Goal: Task Accomplishment & Management: Manage account settings

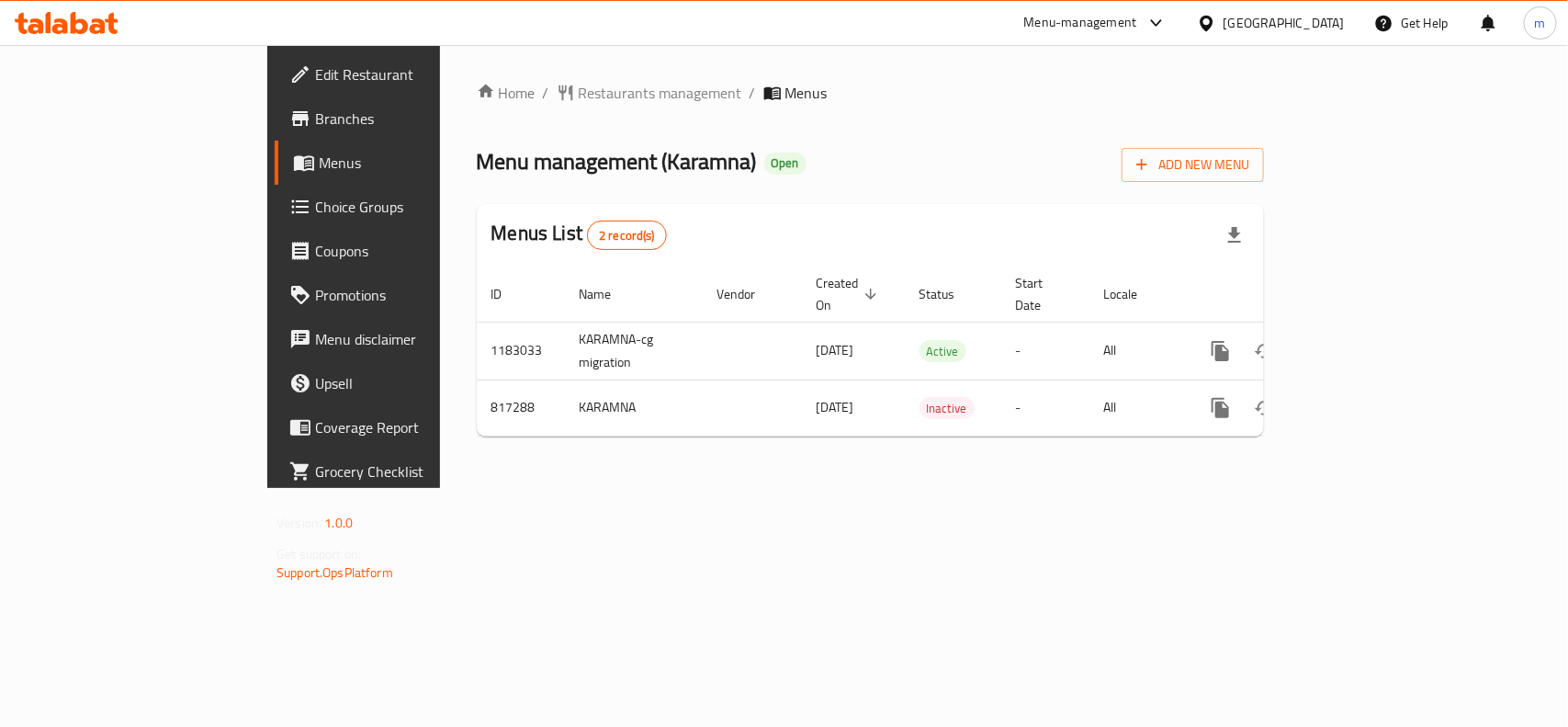
drag, startPoint x: 0, startPoint y: 0, endPoint x: 1321, endPoint y: 26, distance: 1321.3
click at [1321, 21] on div "Oman" at bounding box center [1284, 23] width 121 height 21
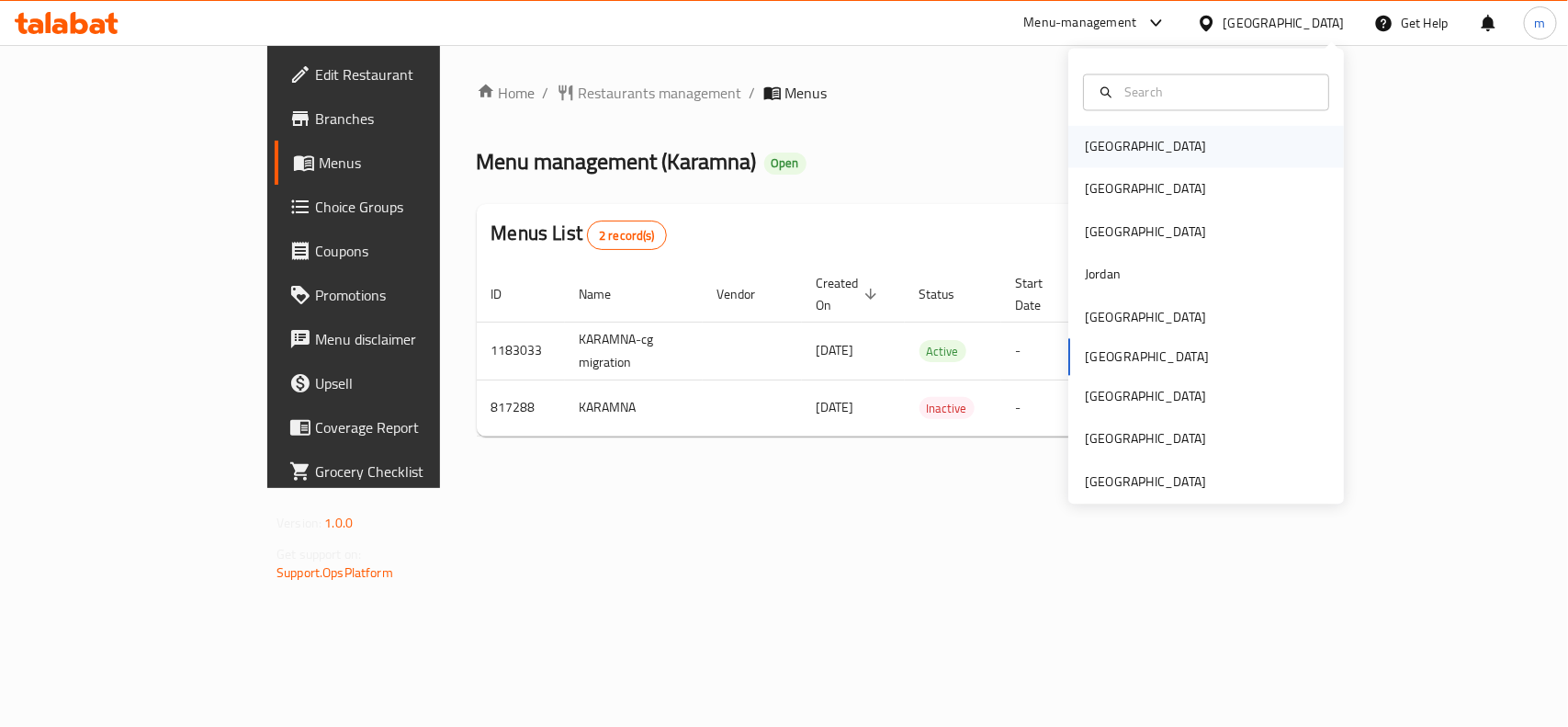
click at [1168, 144] on div "Bahrain" at bounding box center [1206, 147] width 275 height 42
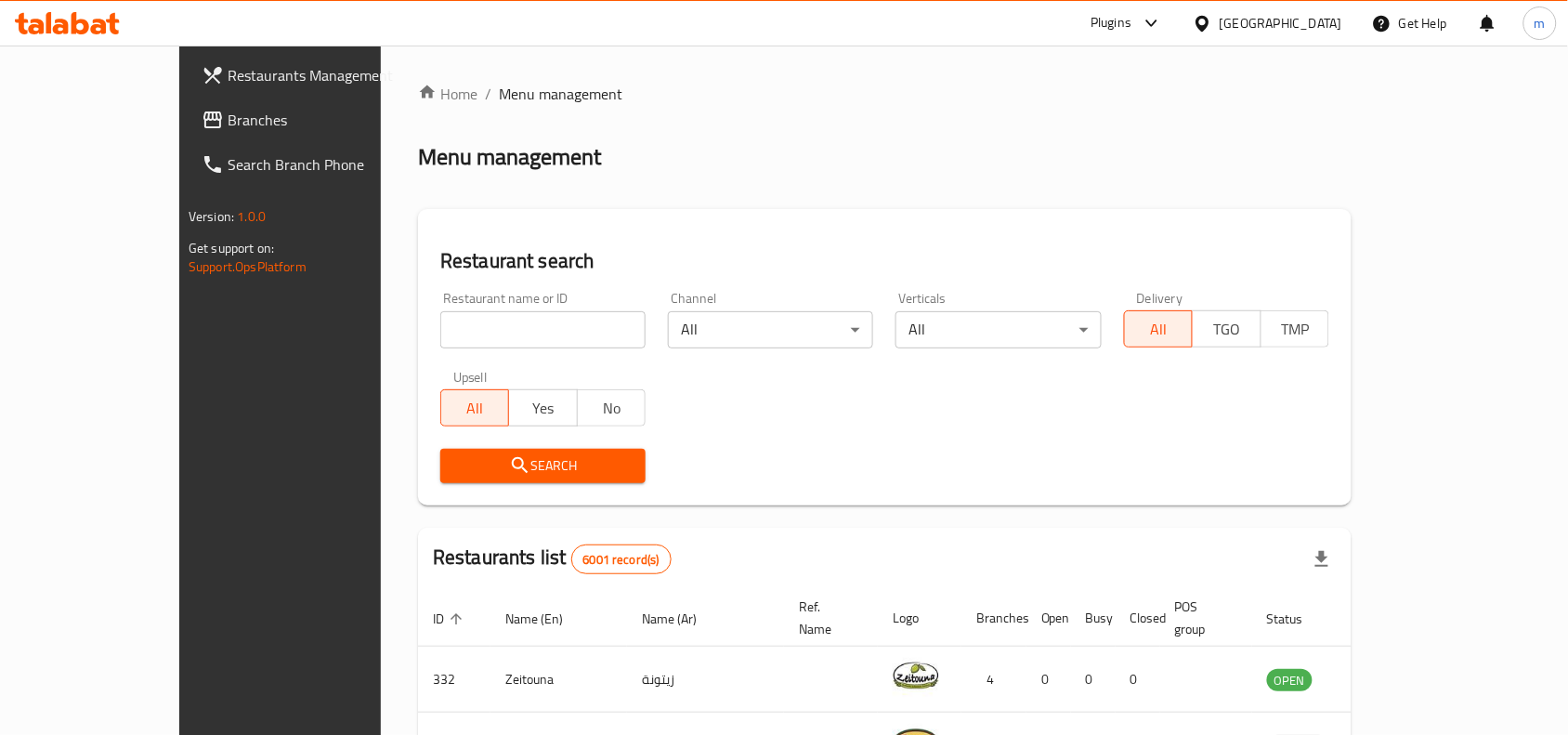
click at [227, 114] on span "Branches" at bounding box center [326, 120] width 199 height 23
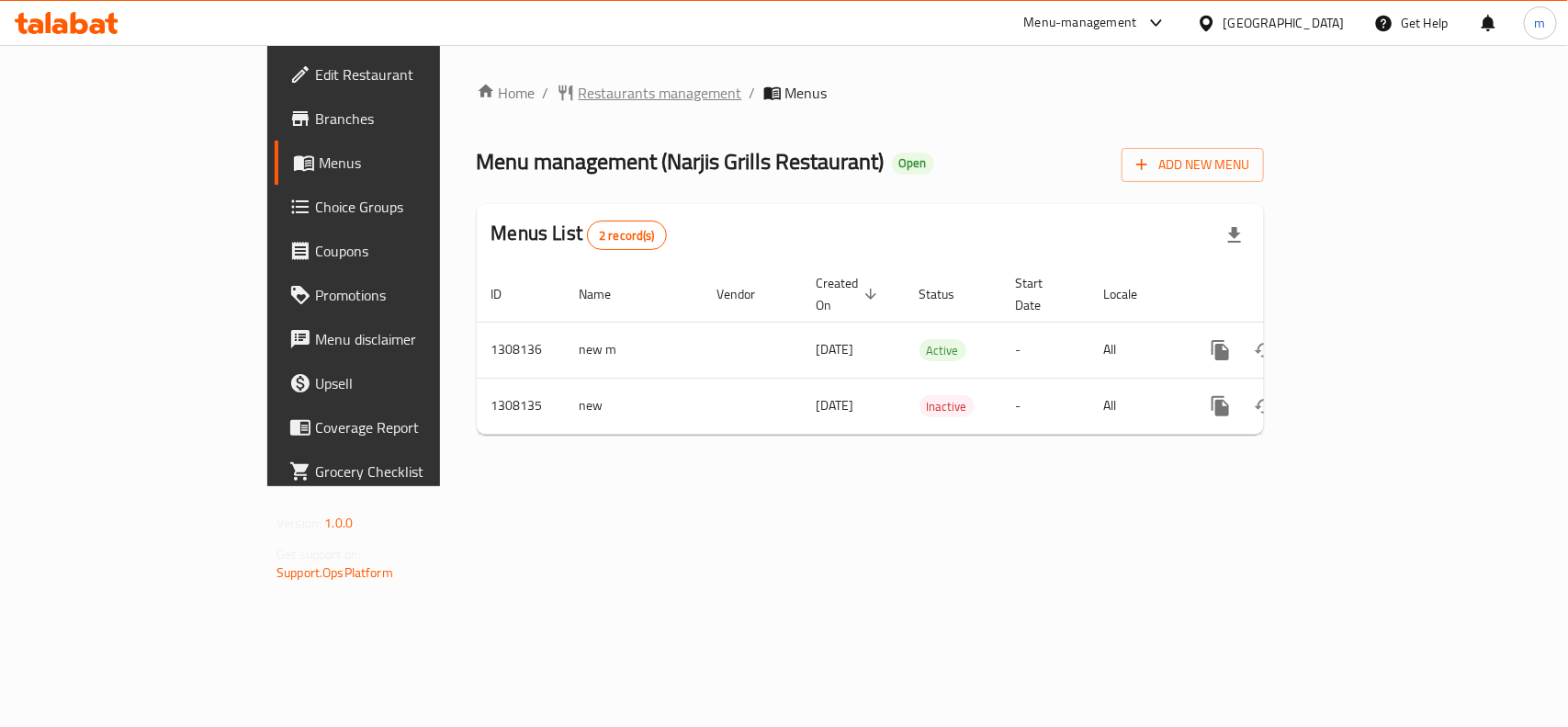
click at [579, 103] on span "Restaurants management" at bounding box center [660, 93] width 163 height 22
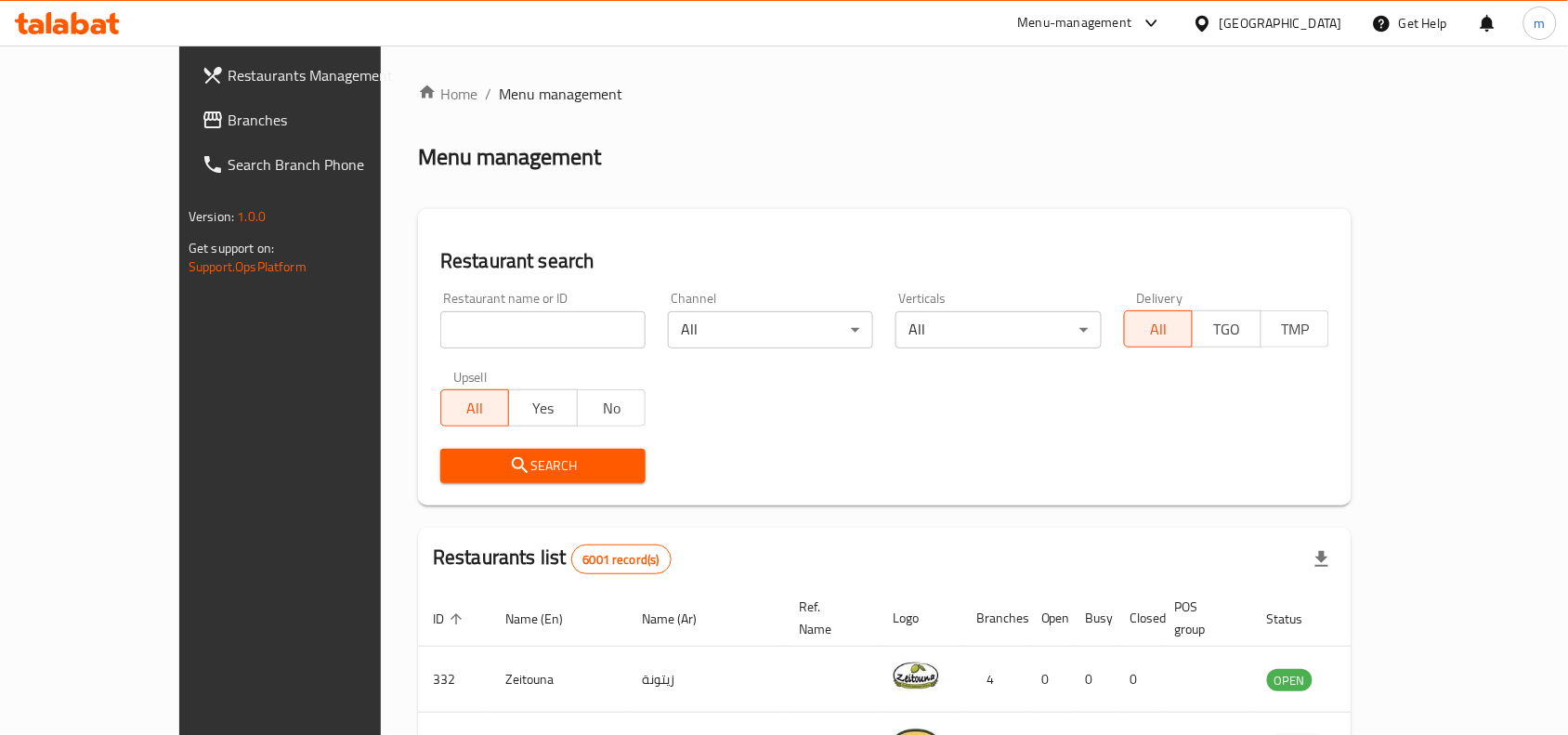
click at [441, 323] on input "search" at bounding box center [543, 329] width 206 height 37
paste input "704812"
type input "704812"
click button "Search" at bounding box center [543, 465] width 206 height 34
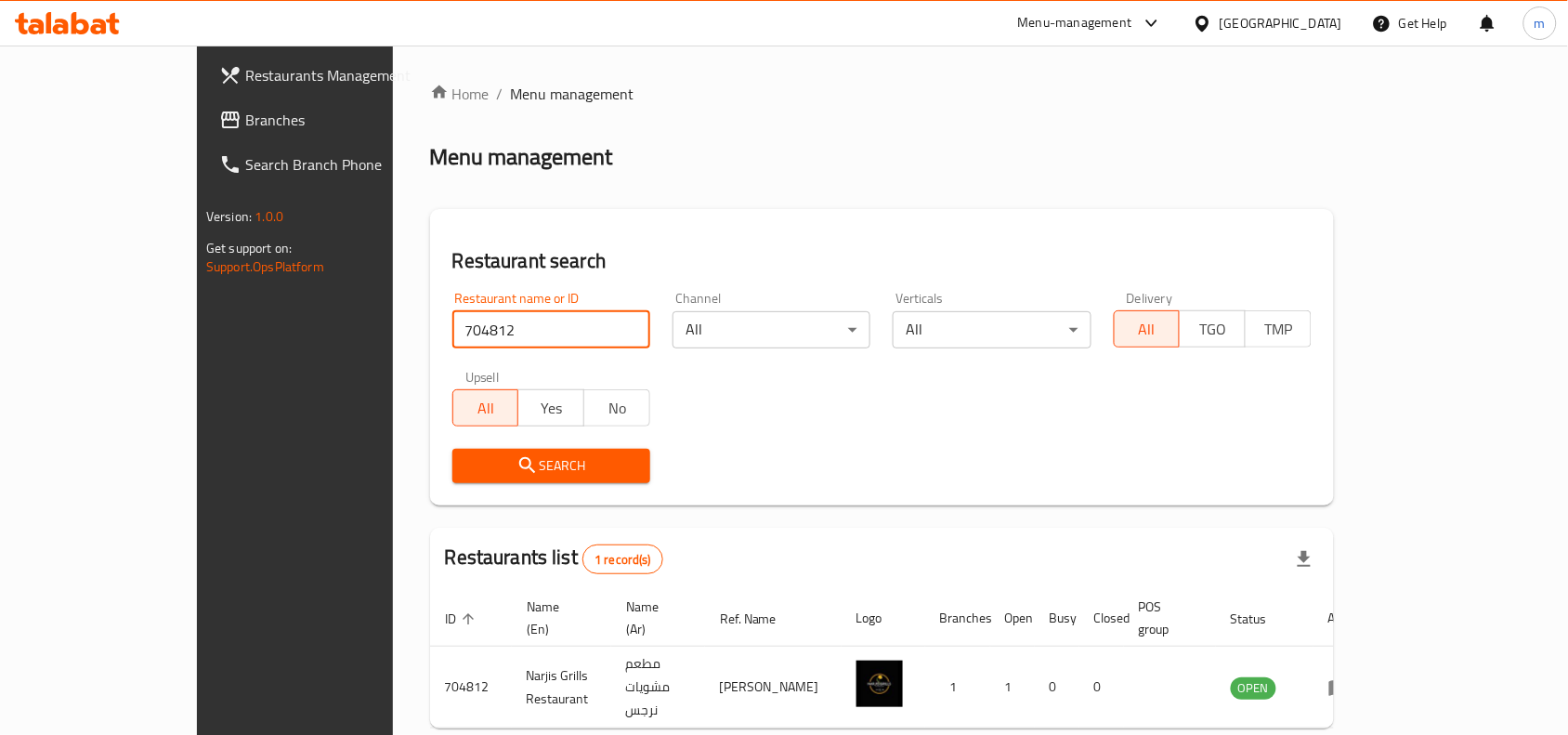
click at [1319, 26] on div "Bahrain" at bounding box center [1281, 24] width 123 height 21
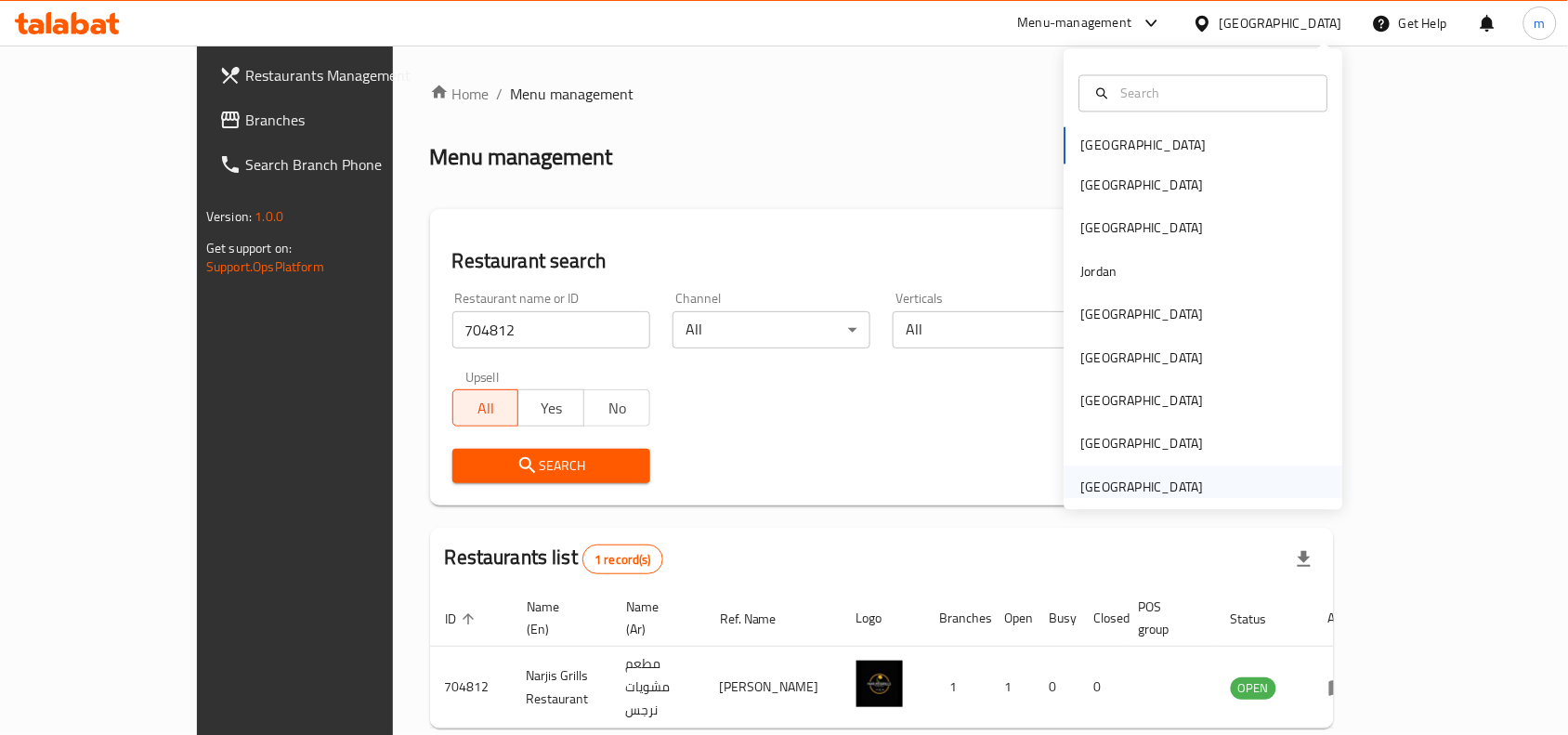
click at [1112, 484] on div "[GEOGRAPHIC_DATA]" at bounding box center [1143, 487] width 123 height 21
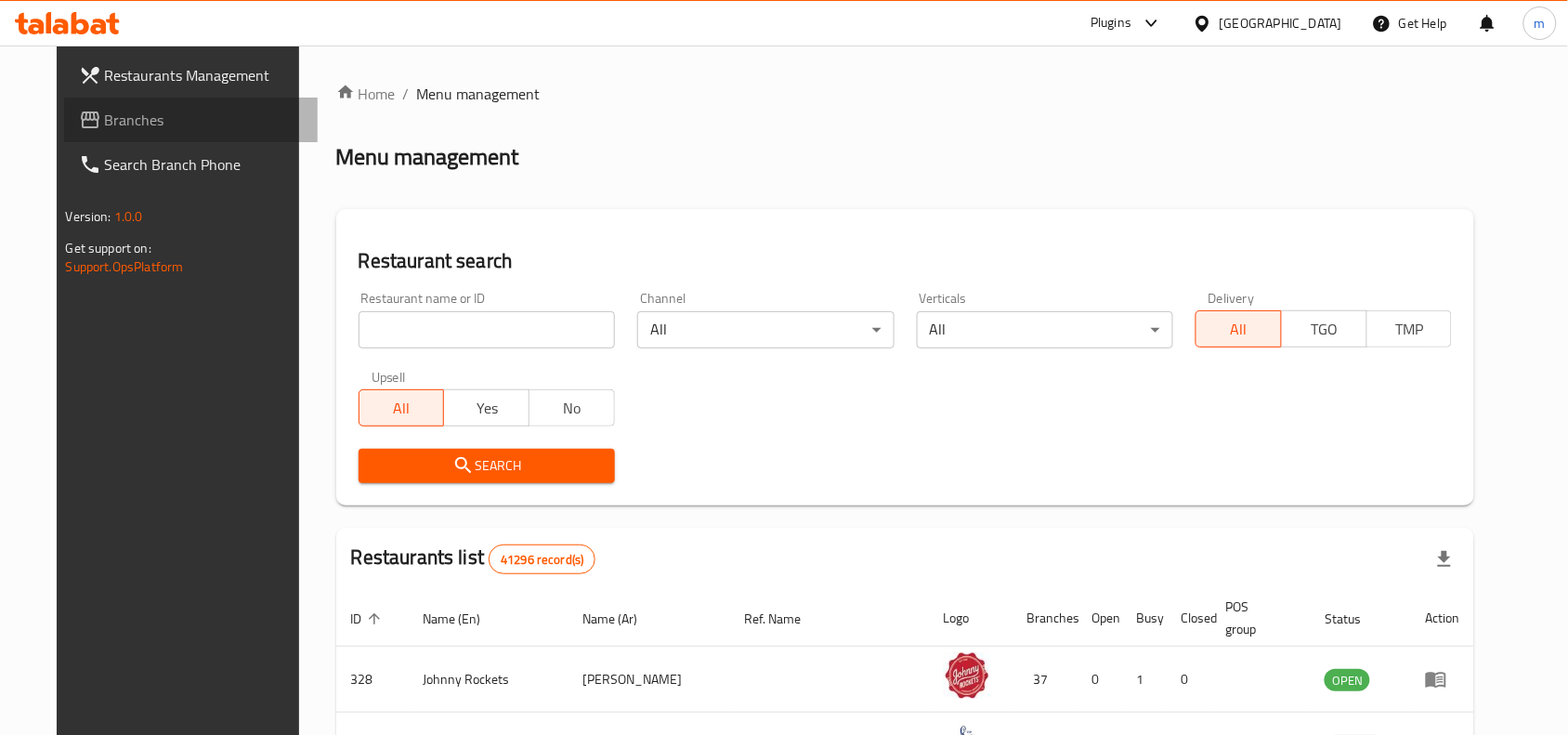
click at [105, 124] on span "Branches" at bounding box center [204, 120] width 199 height 23
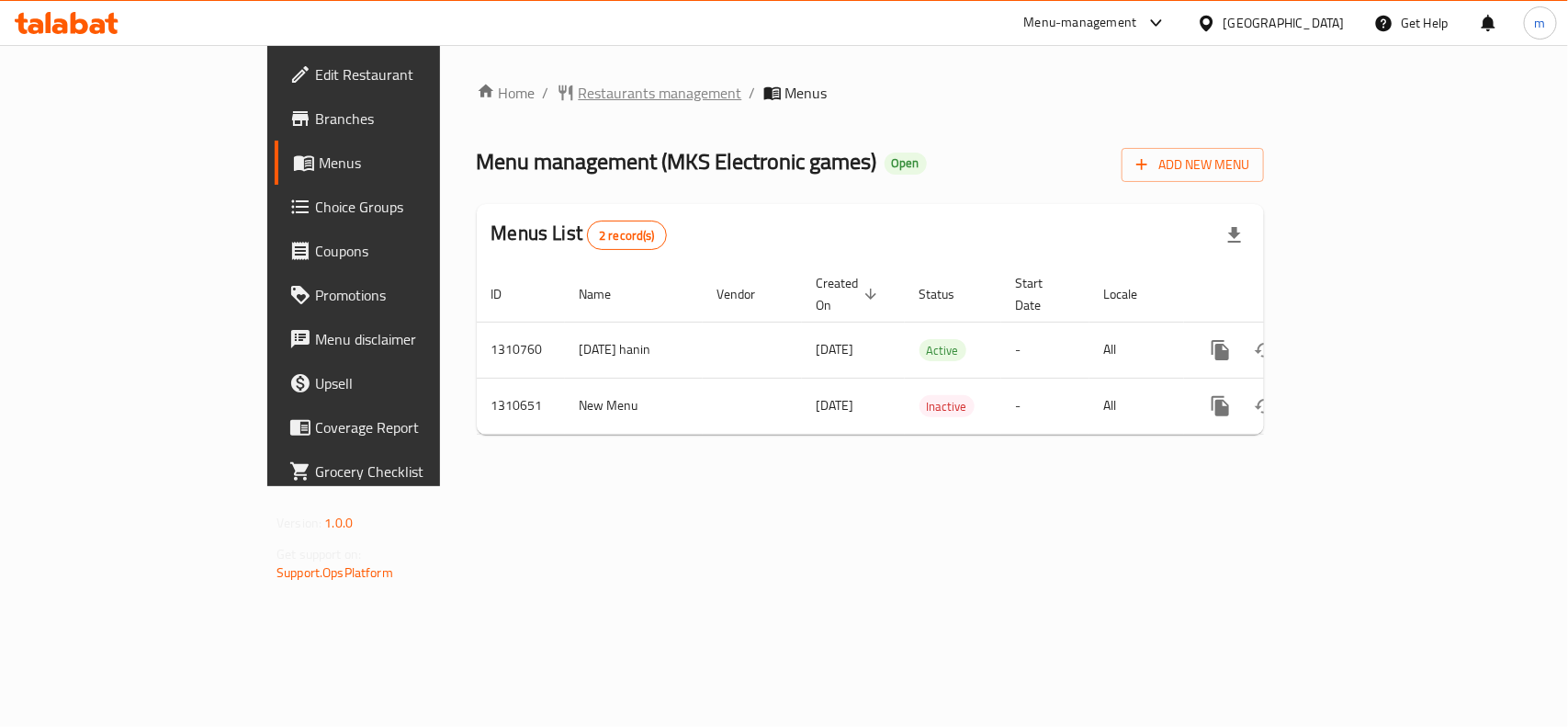
click at [579, 88] on span "Restaurants management" at bounding box center [660, 93] width 163 height 22
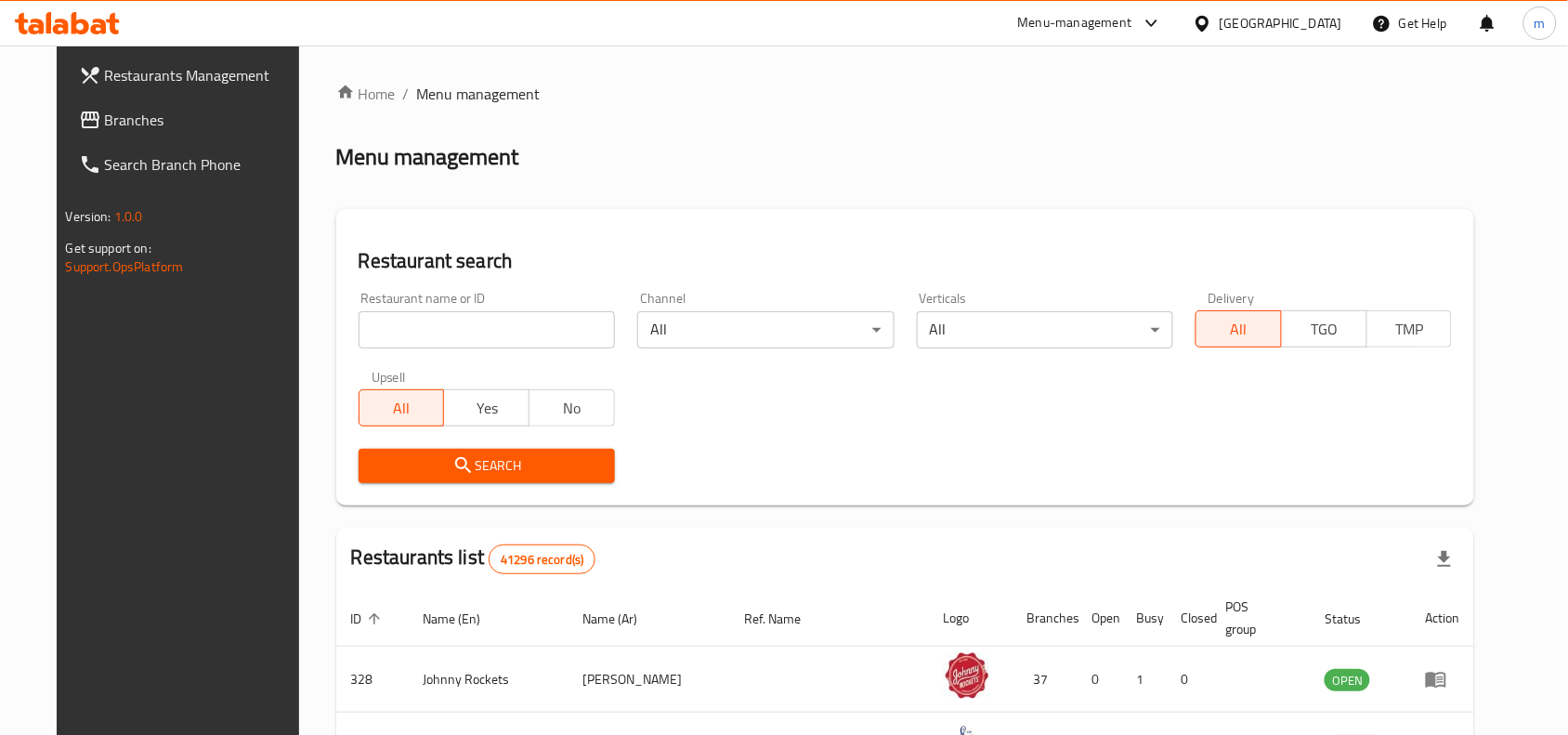
click at [105, 109] on span "Branches" at bounding box center [204, 120] width 199 height 23
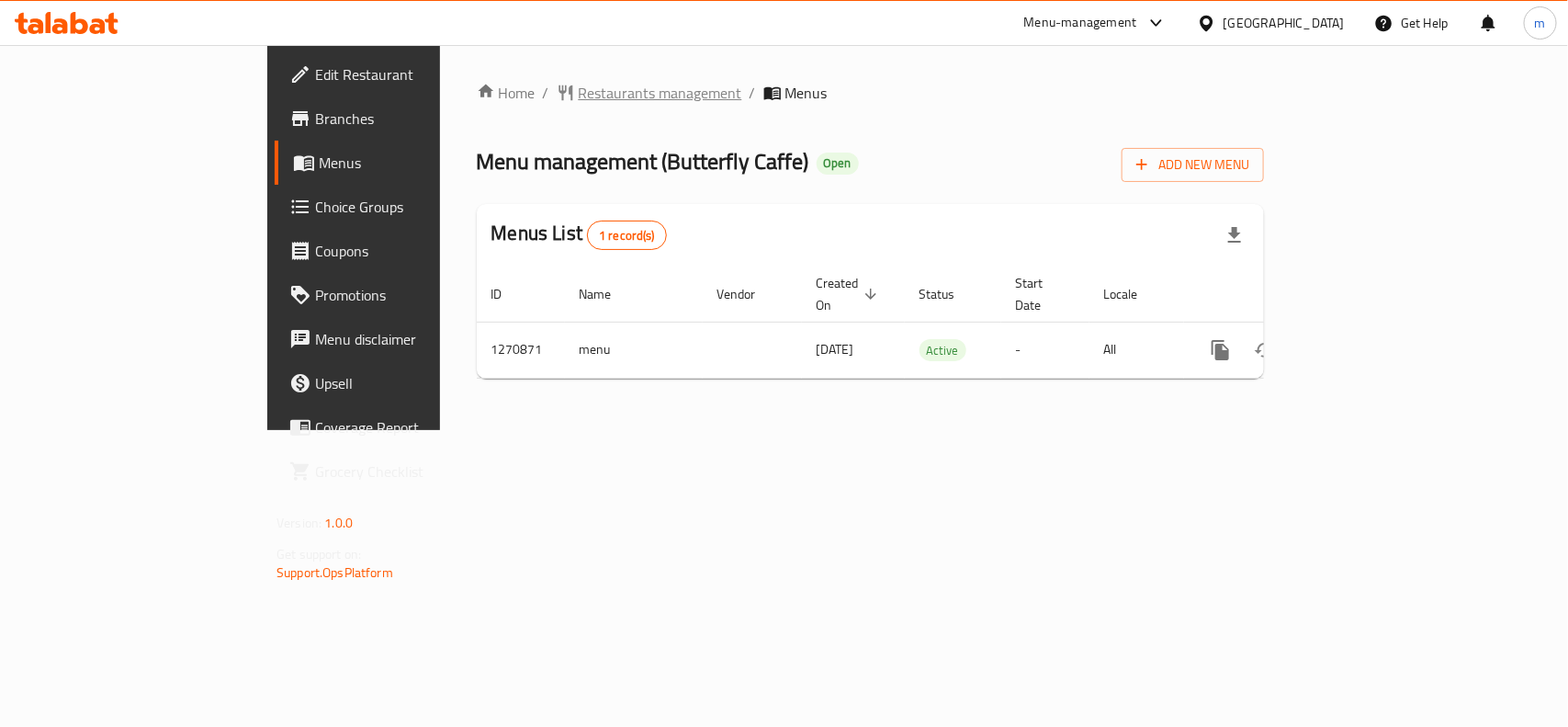
click at [579, 99] on span "Restaurants management" at bounding box center [660, 93] width 163 height 22
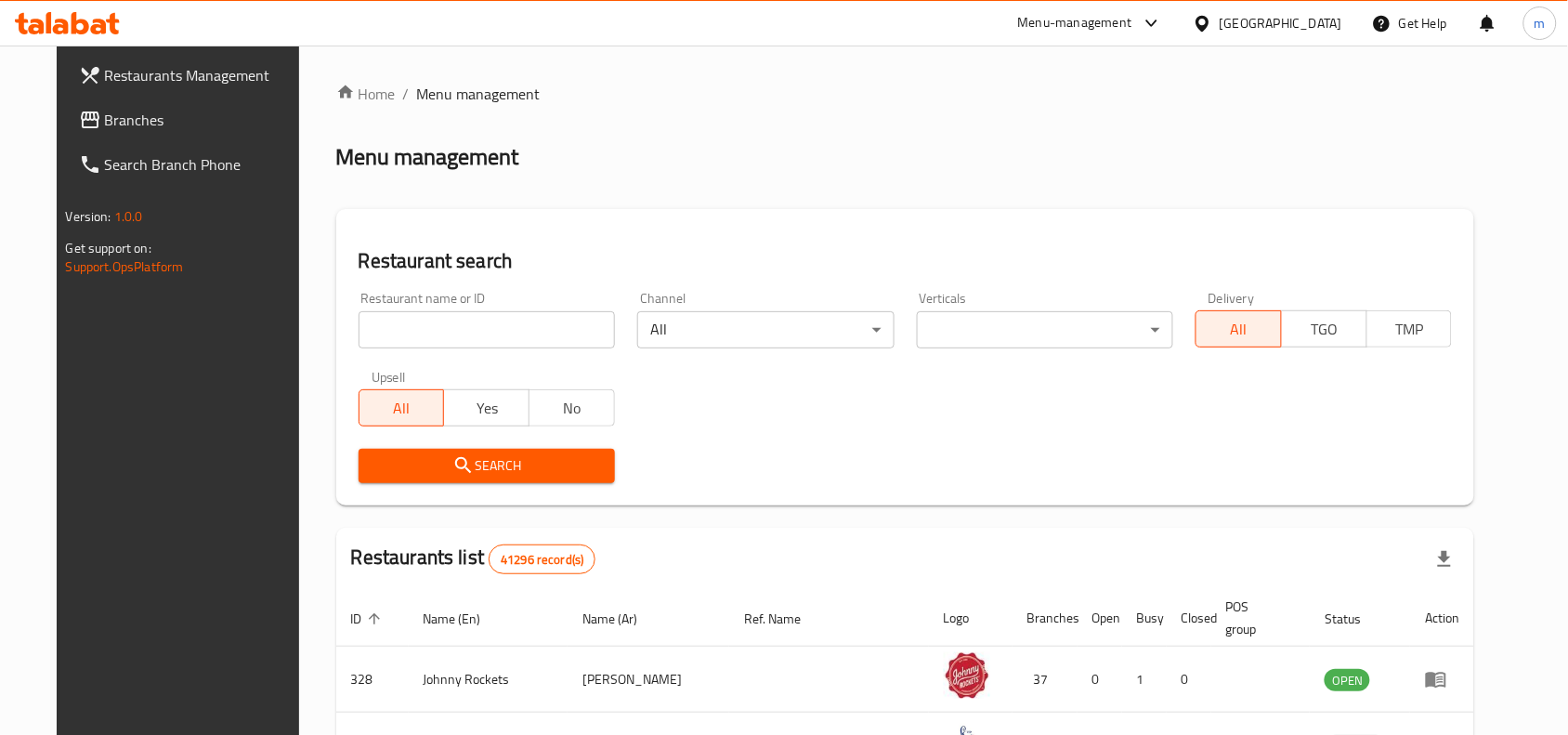
click at [360, 328] on input "search" at bounding box center [487, 329] width 257 height 37
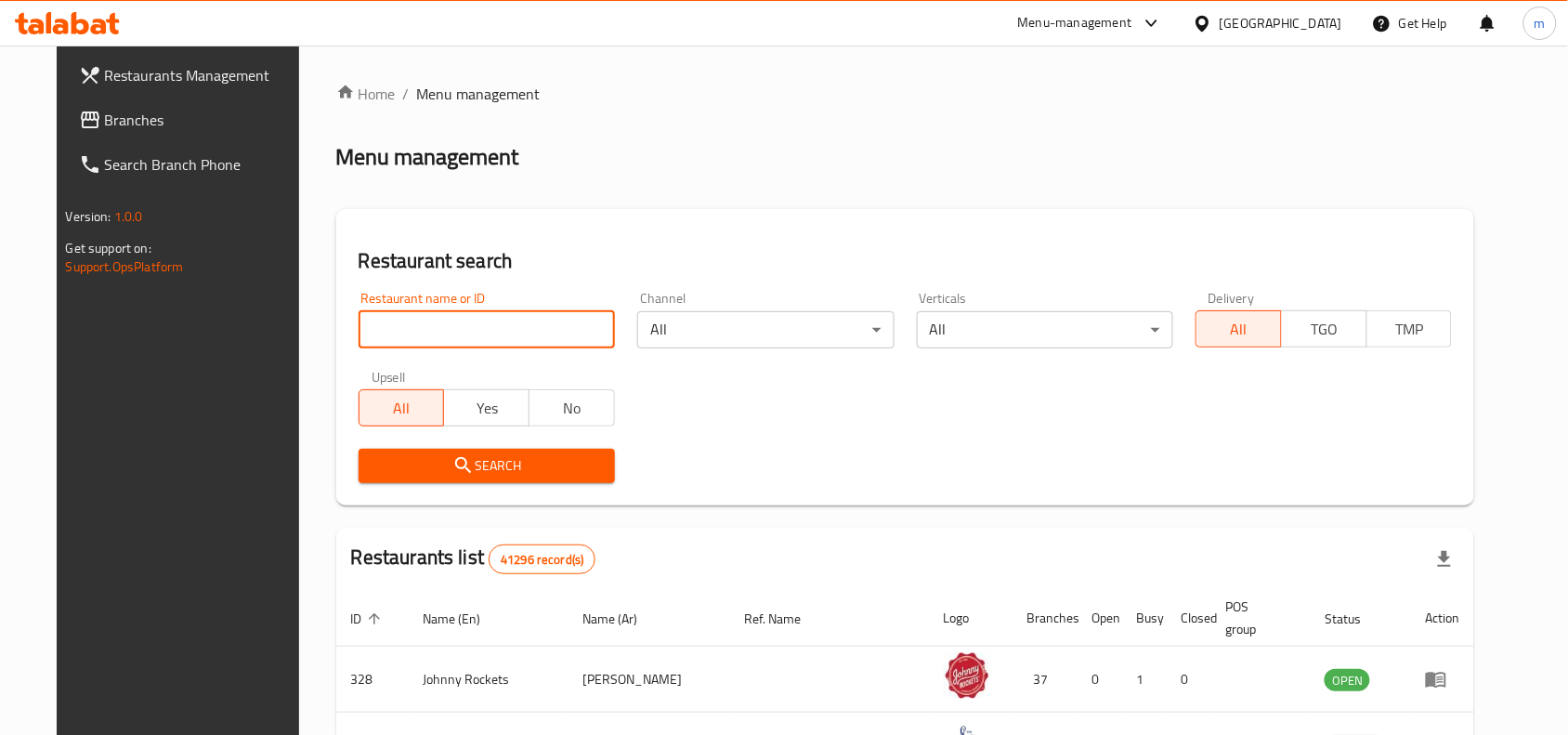
paste input "689418"
type input "689418"
click button "Search" at bounding box center [487, 465] width 257 height 34
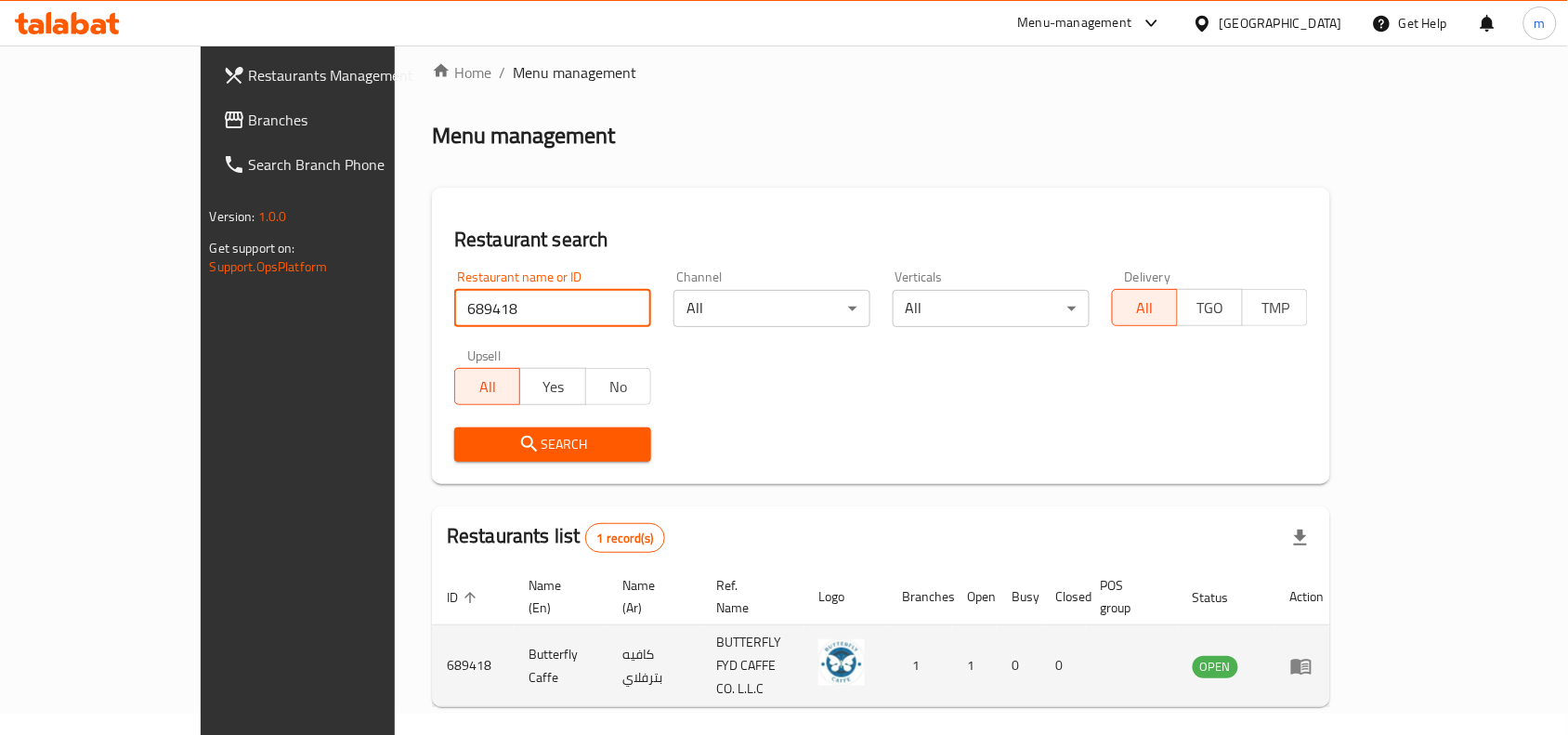
scroll to position [58, 0]
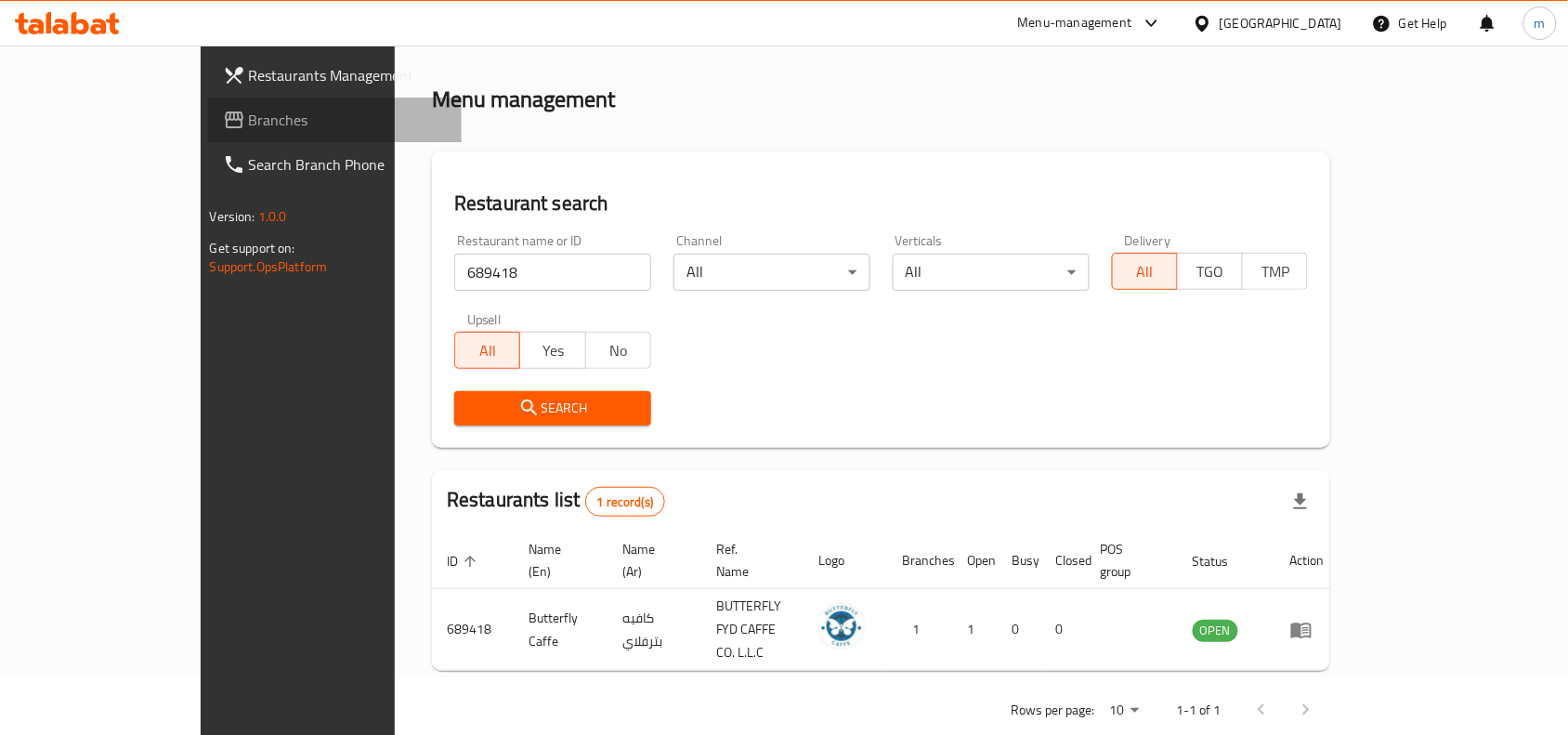
click at [249, 118] on span "Branches" at bounding box center [348, 120] width 199 height 23
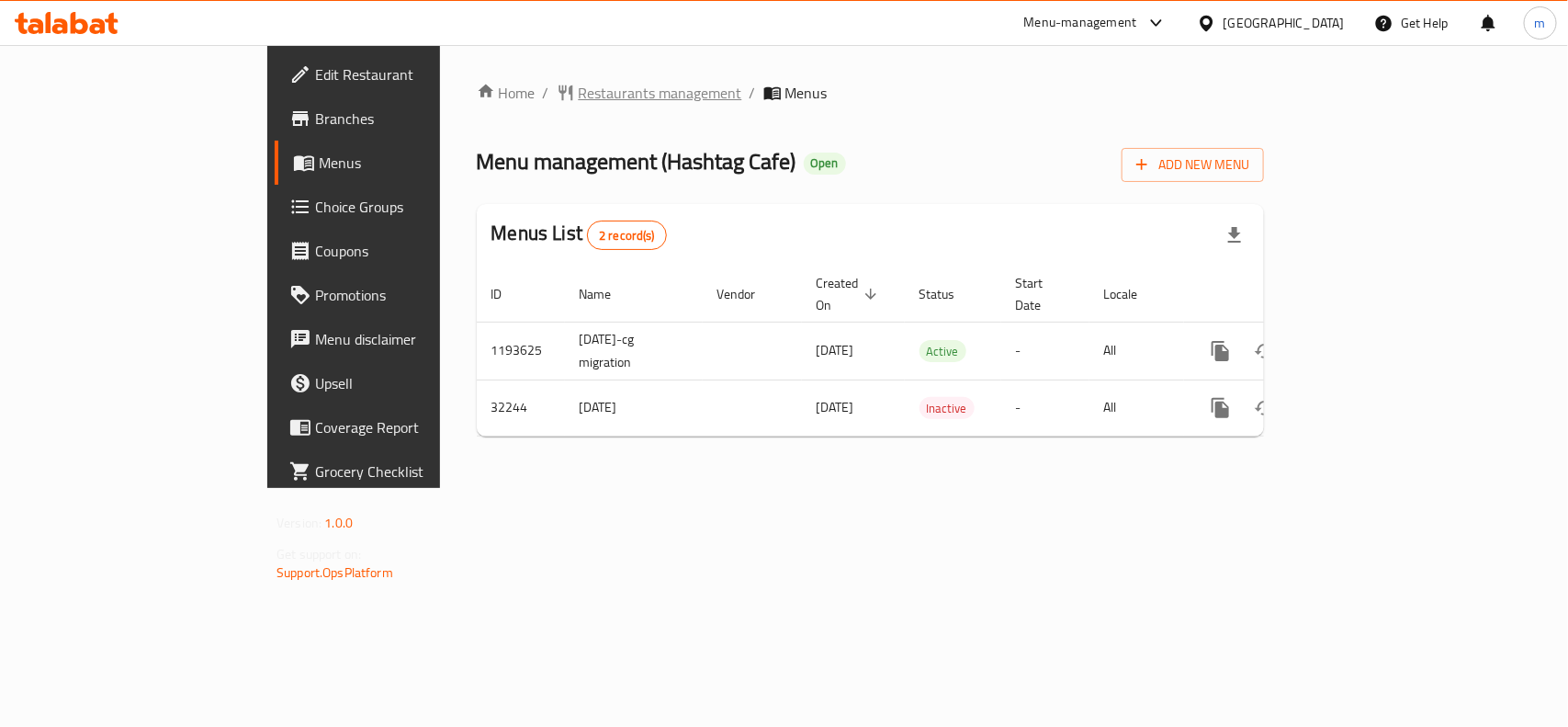
click at [579, 88] on span "Restaurants management" at bounding box center [660, 93] width 163 height 22
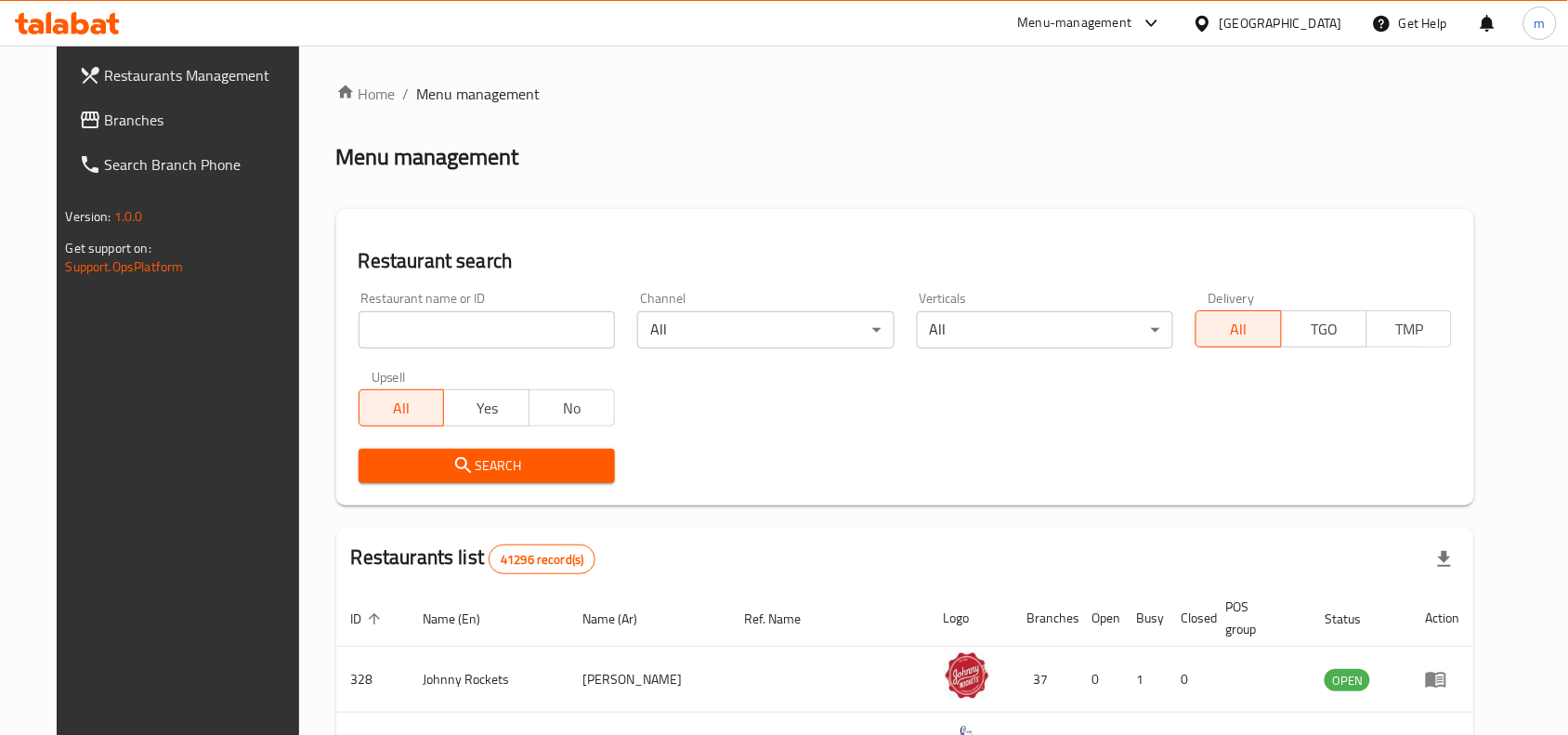
click at [105, 118] on span "Branches" at bounding box center [204, 120] width 199 height 23
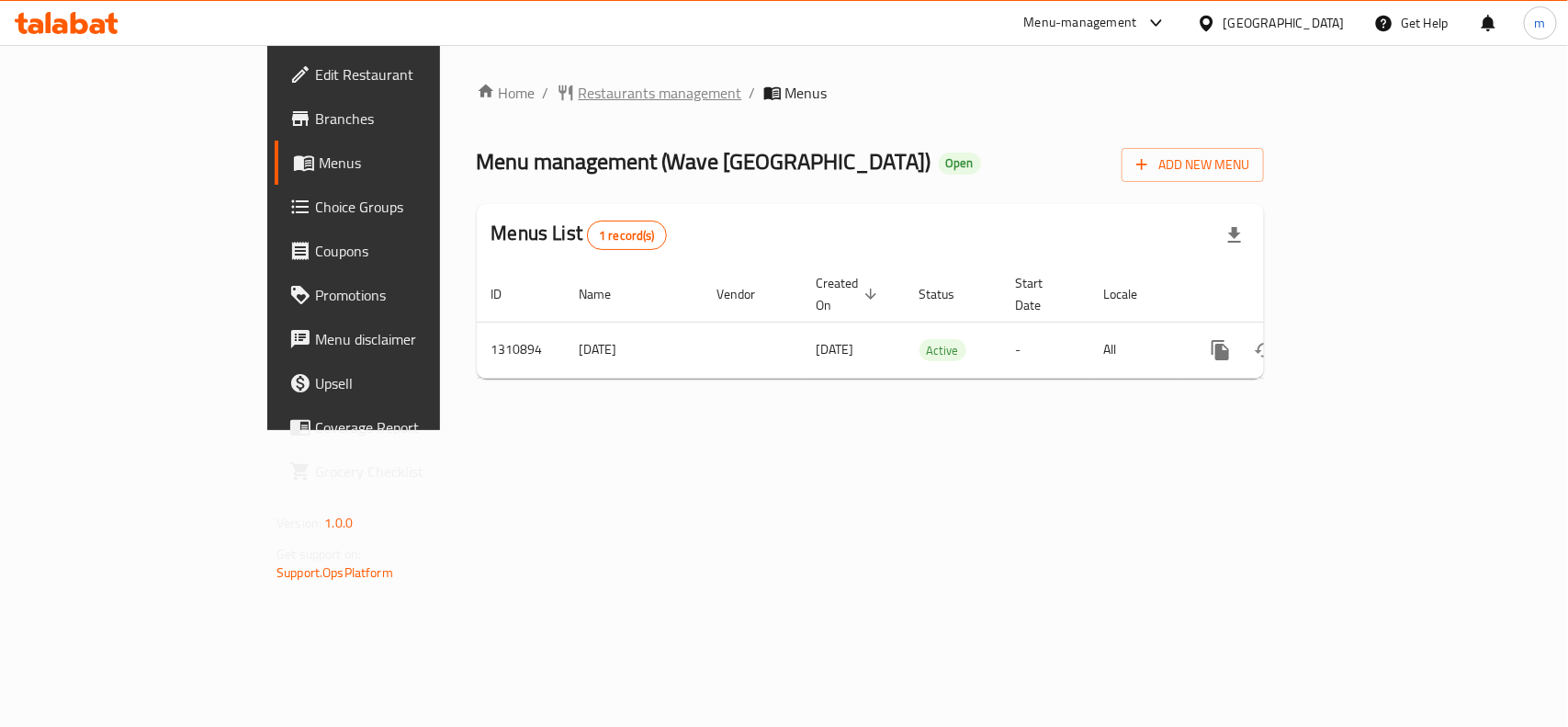
click at [579, 86] on span "Restaurants management" at bounding box center [660, 93] width 163 height 22
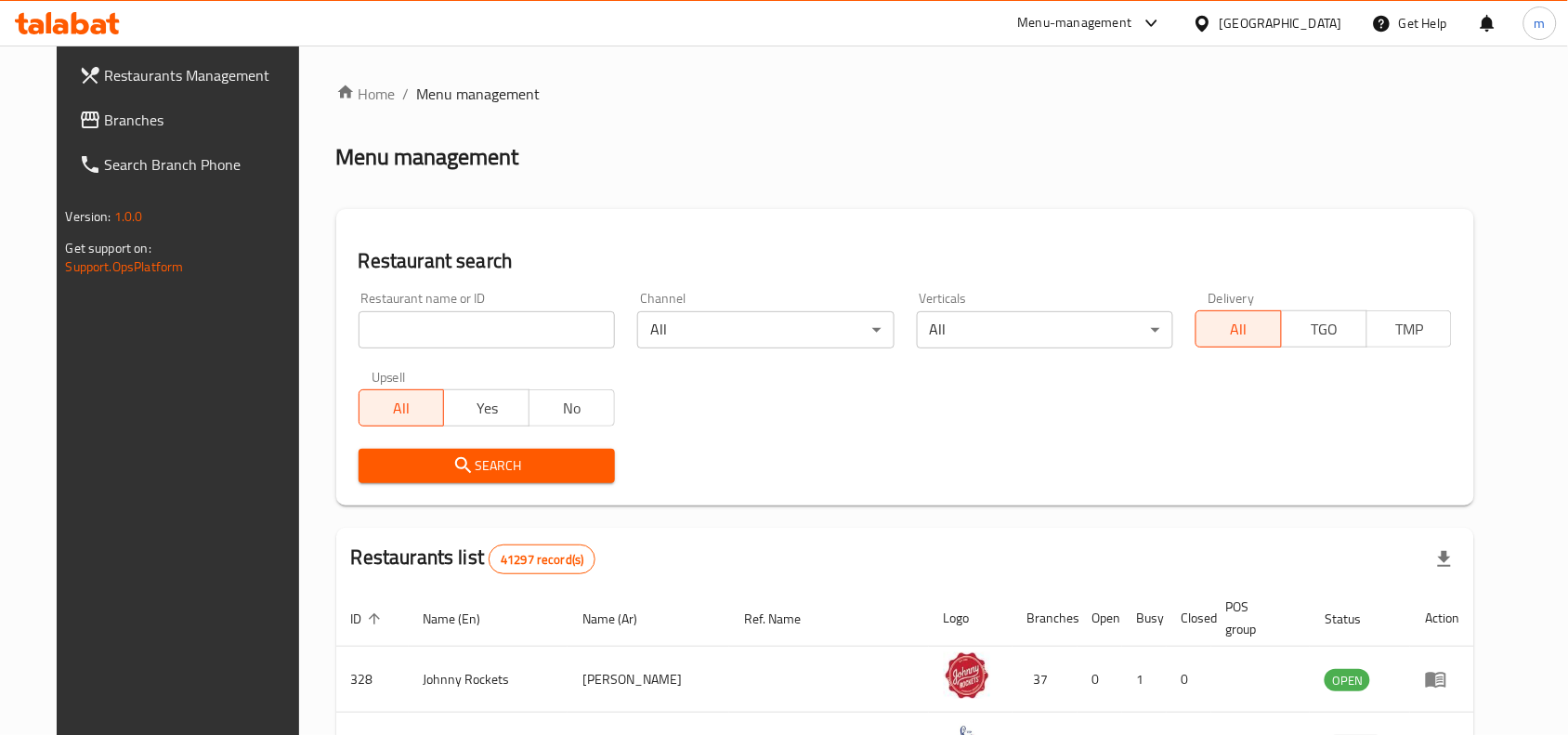
click at [439, 326] on input "search" at bounding box center [487, 329] width 257 height 37
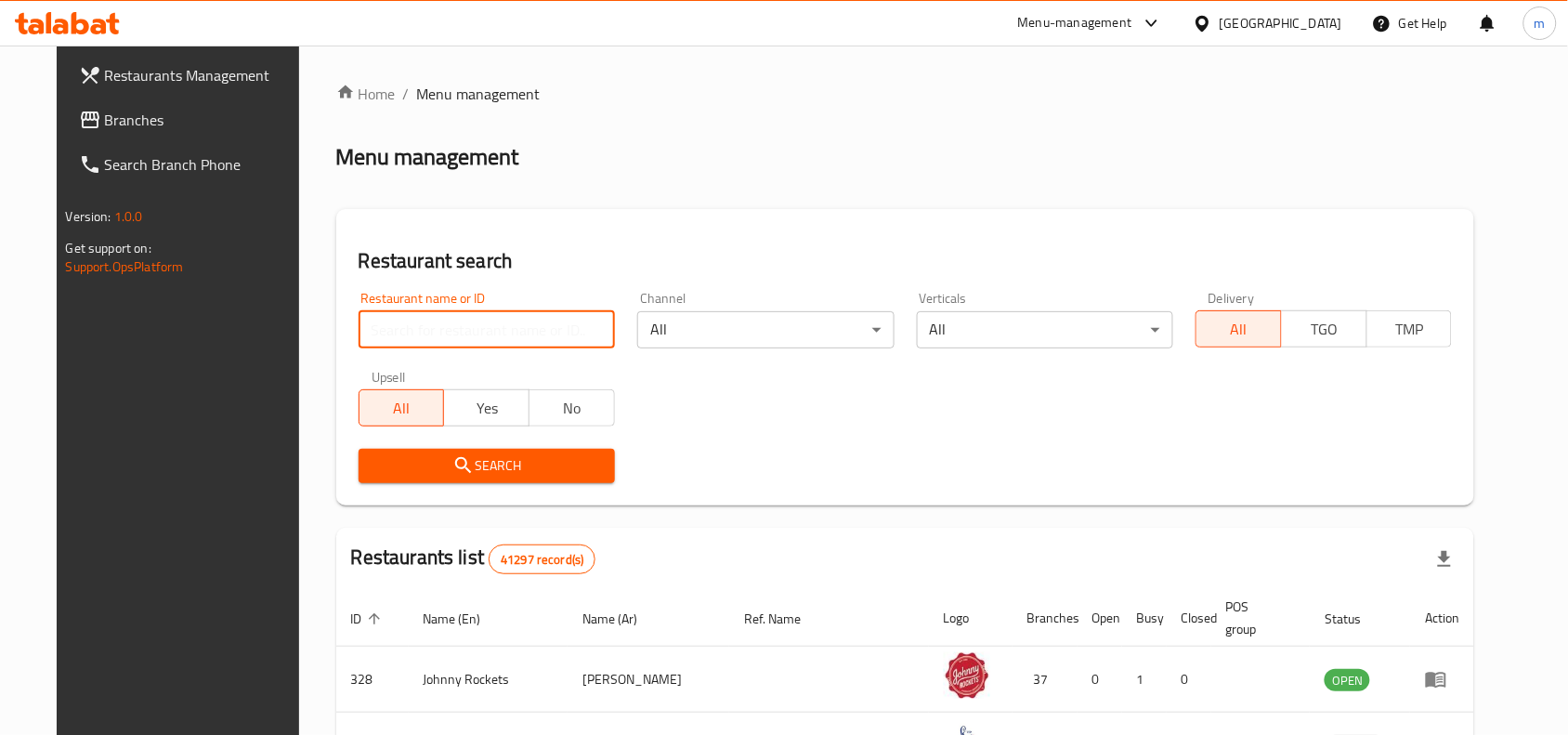
paste input "705614"
type input "705614"
click button "Search" at bounding box center [487, 465] width 257 height 34
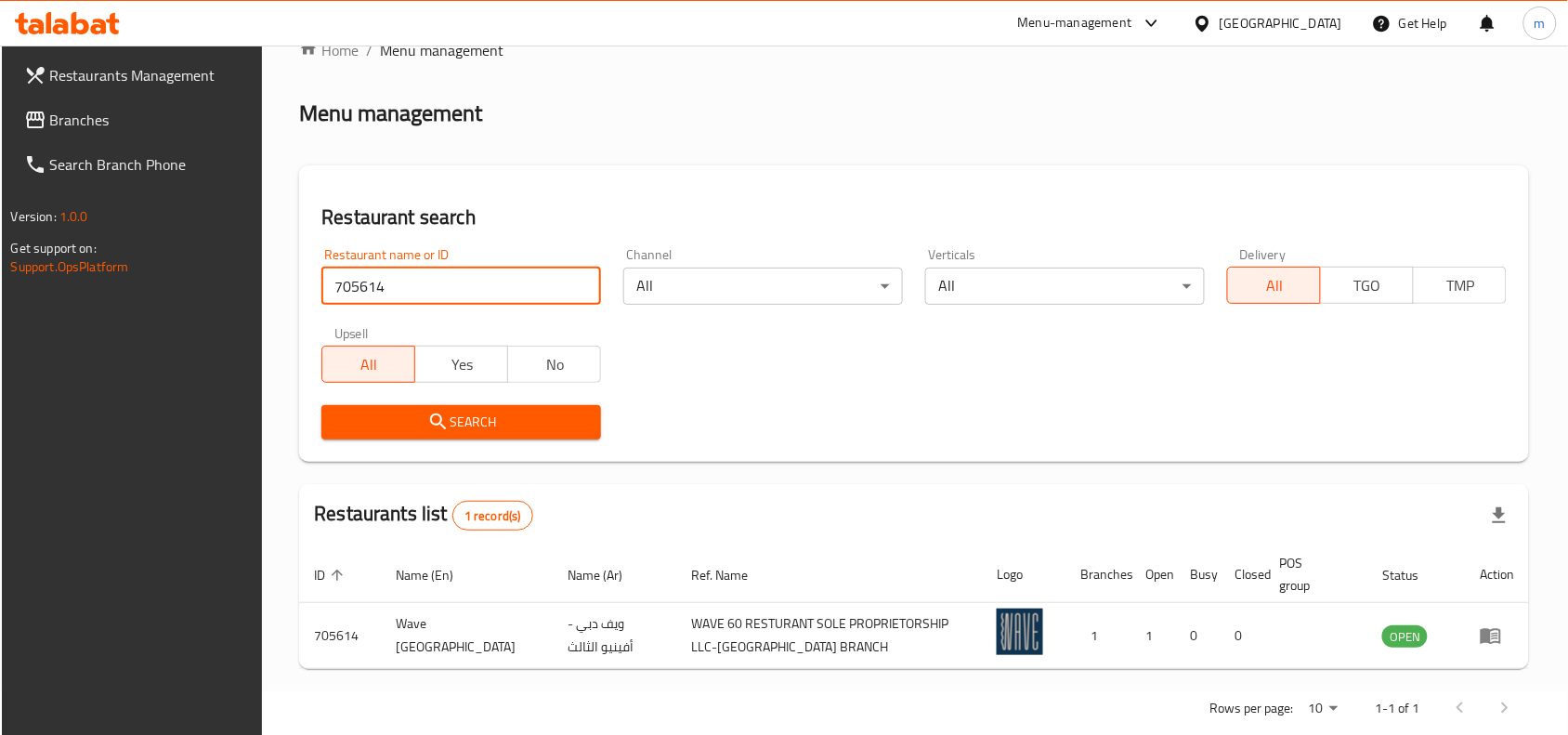
scroll to position [79, 0]
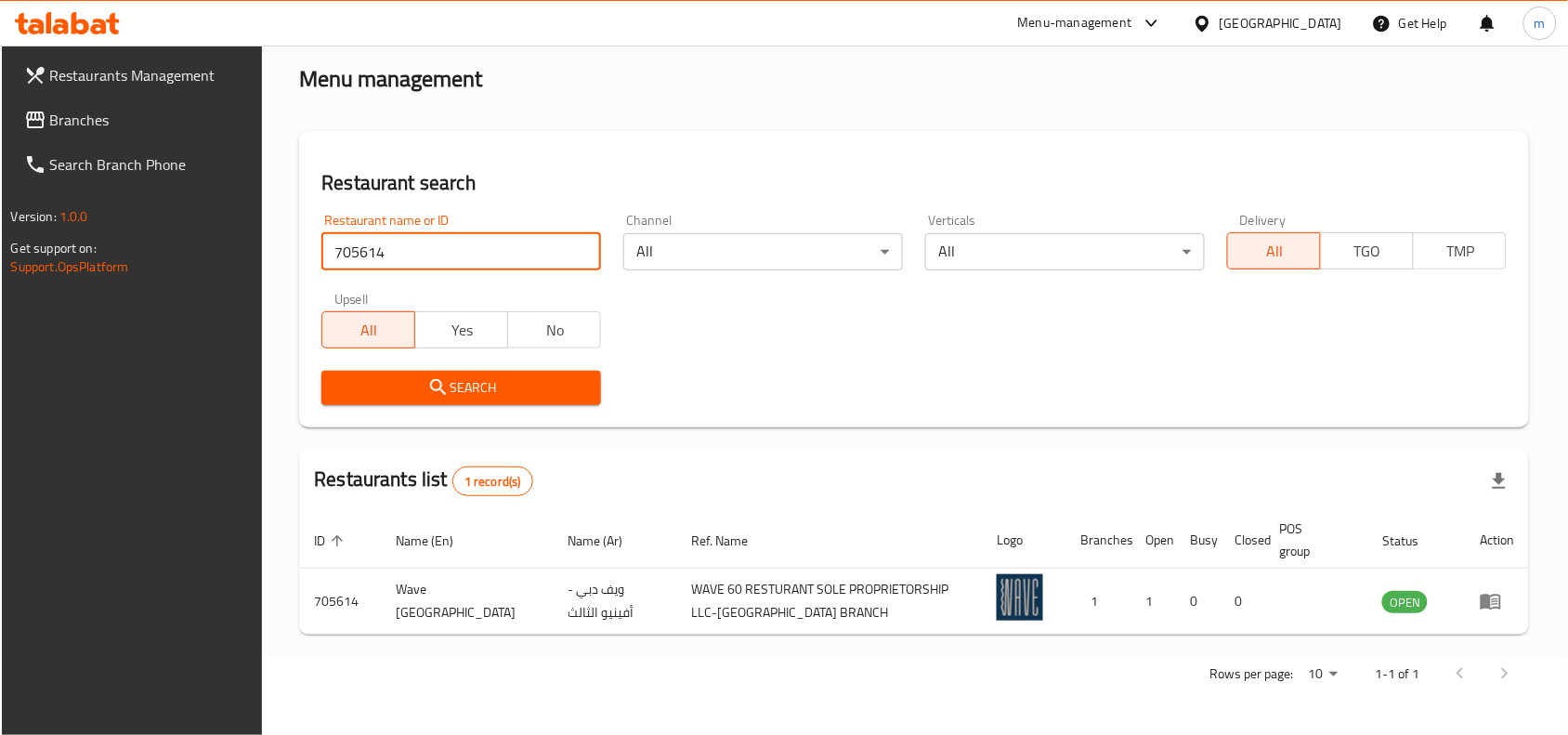
click at [105, 112] on span "Branches" at bounding box center [149, 120] width 199 height 23
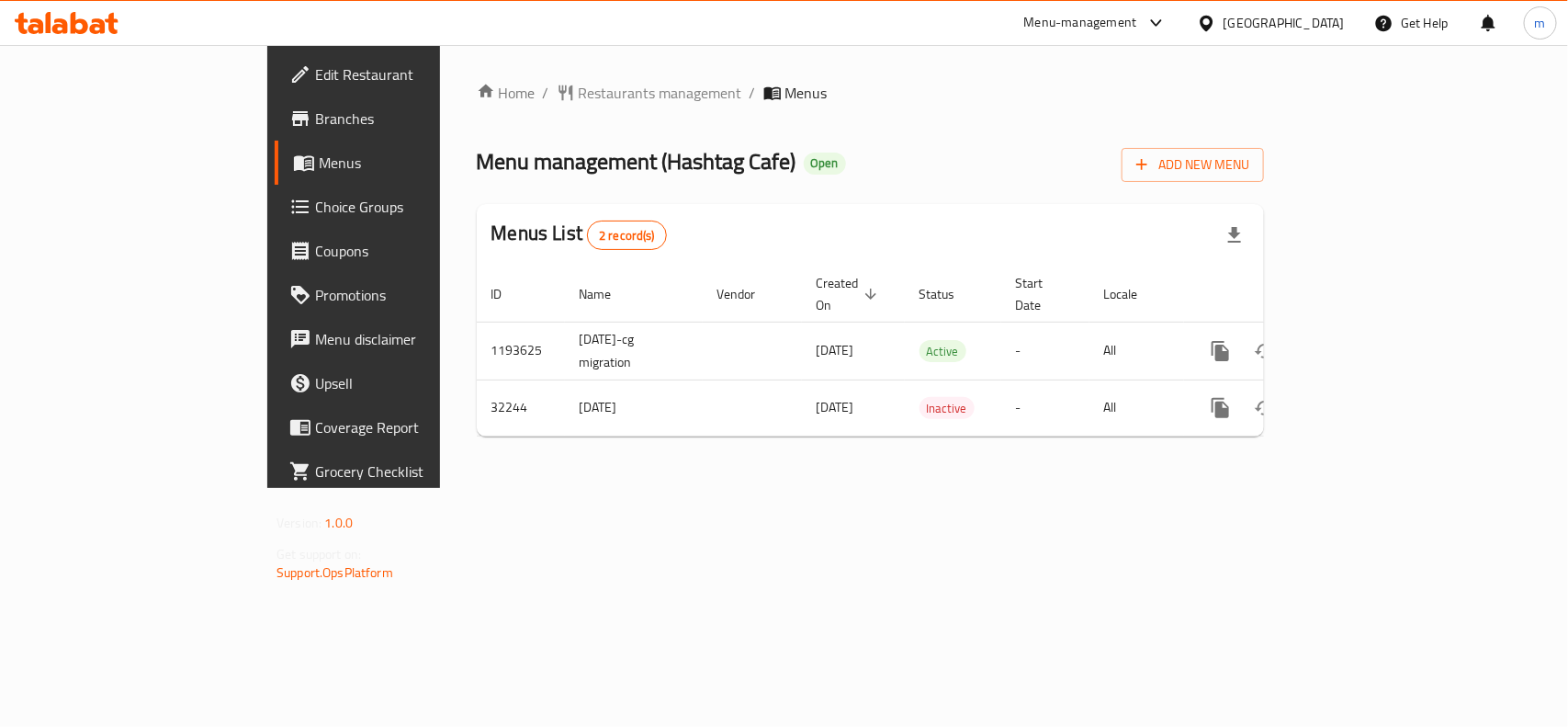
click at [1302, 26] on div "[GEOGRAPHIC_DATA]" at bounding box center [1284, 23] width 121 height 21
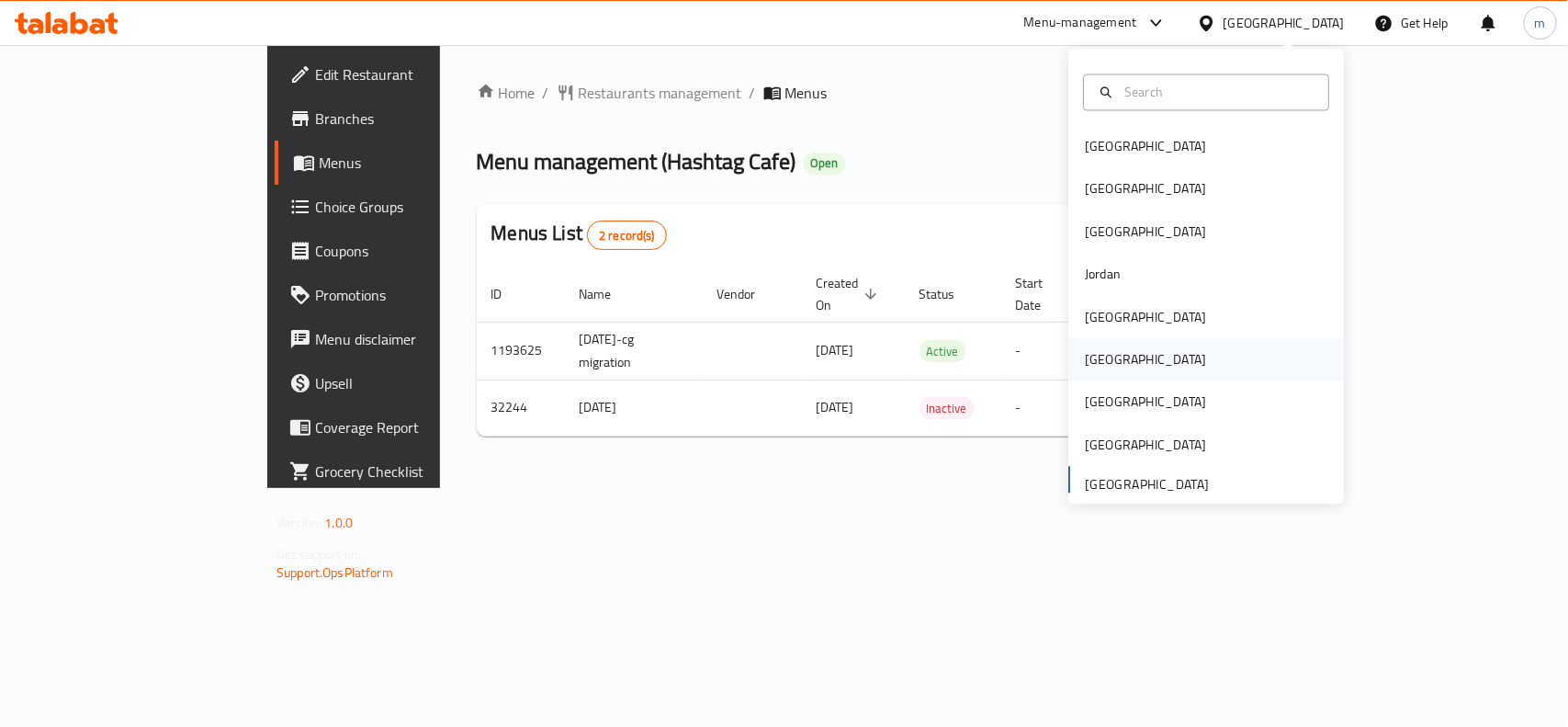
click at [1090, 357] on div "[GEOGRAPHIC_DATA]" at bounding box center [1146, 360] width 121 height 21
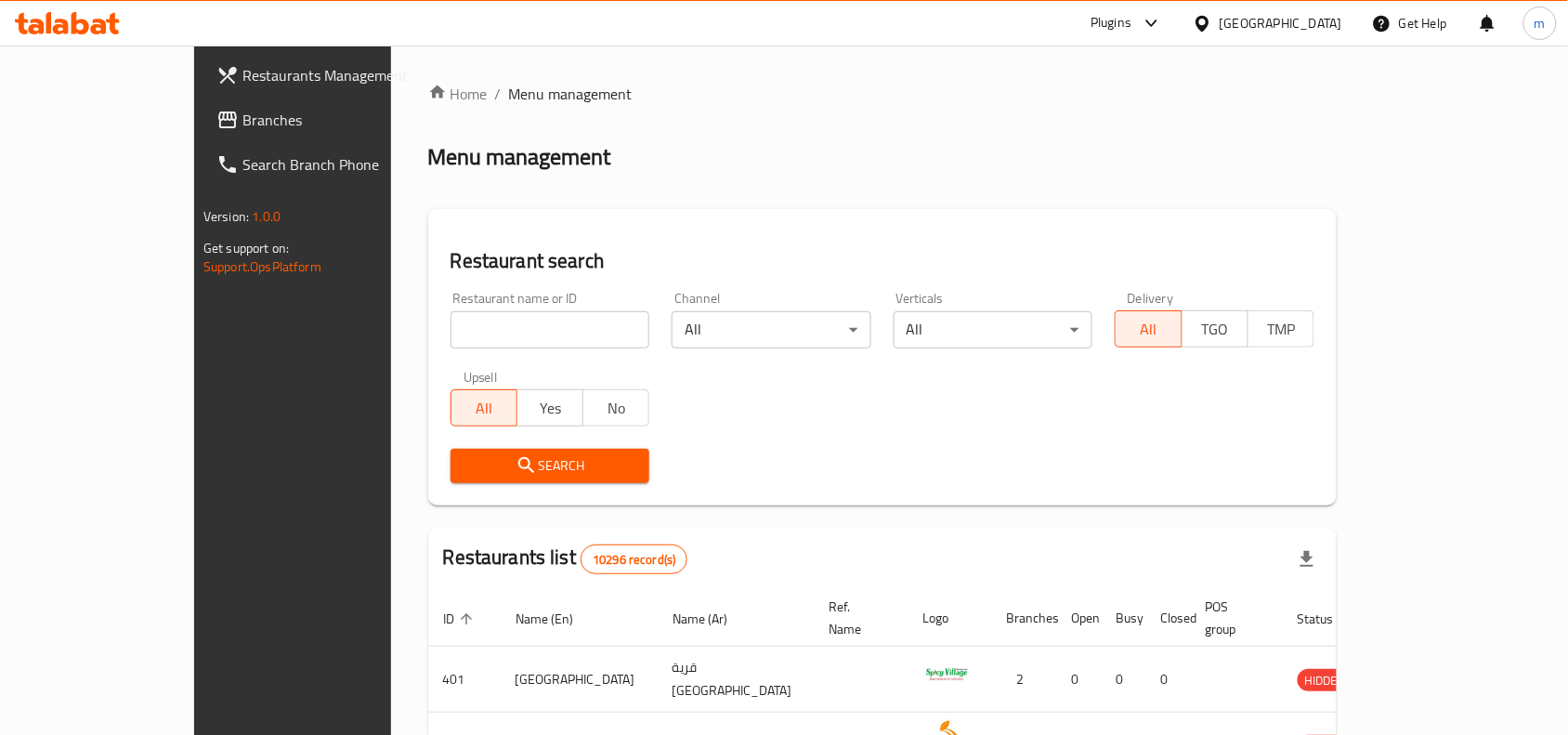
click at [242, 119] on span "Branches" at bounding box center [342, 120] width 199 height 23
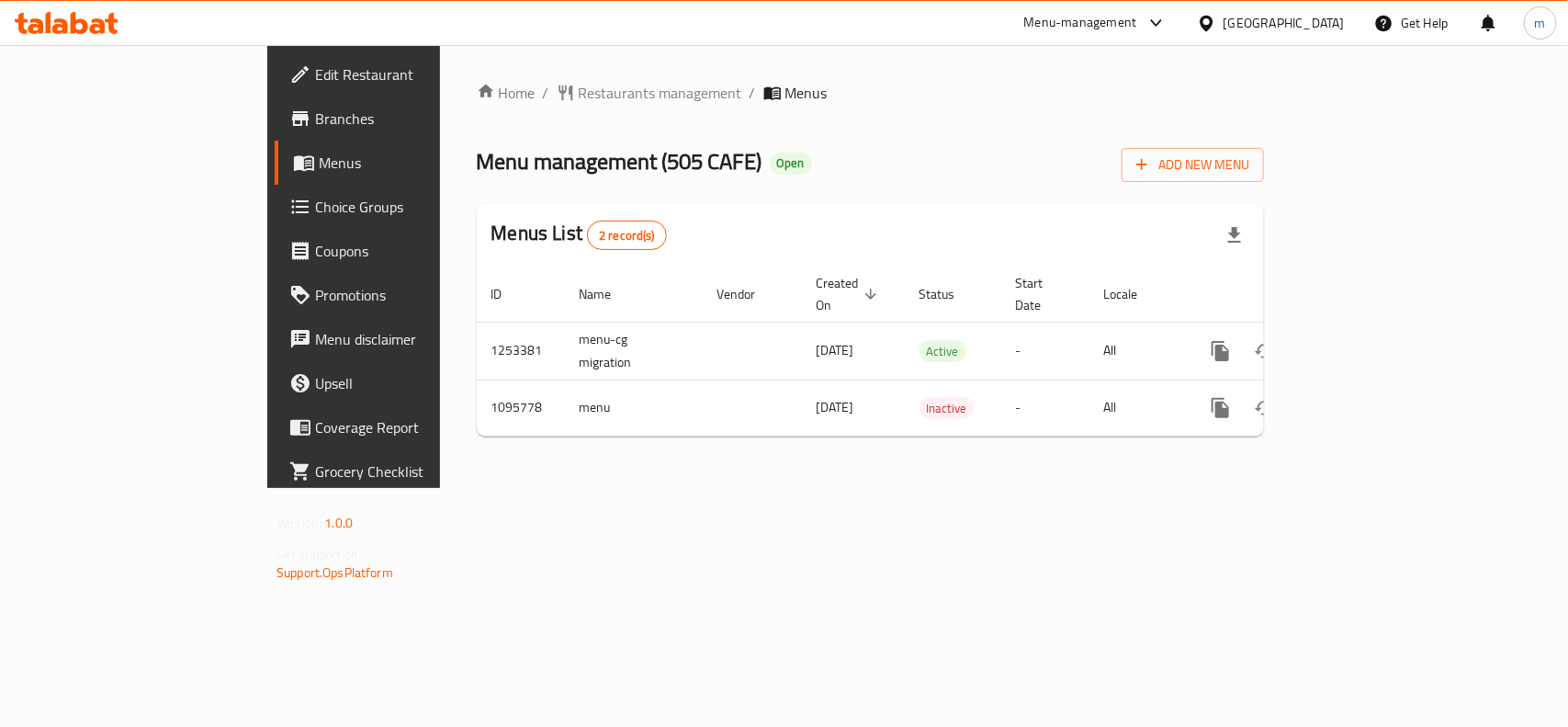
click at [1224, 28] on div at bounding box center [1211, 23] width 27 height 21
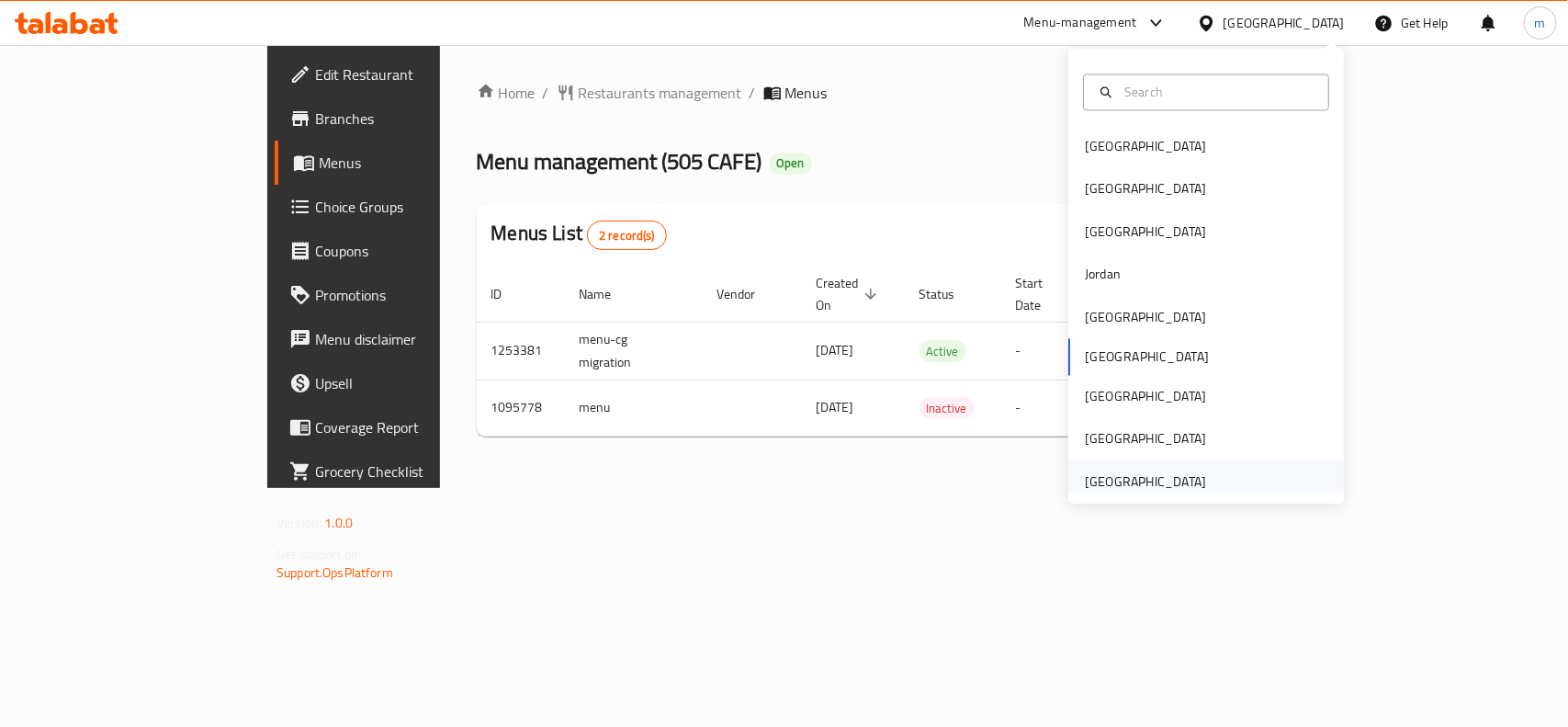
click at [1160, 483] on div "[GEOGRAPHIC_DATA]" at bounding box center [1146, 482] width 121 height 21
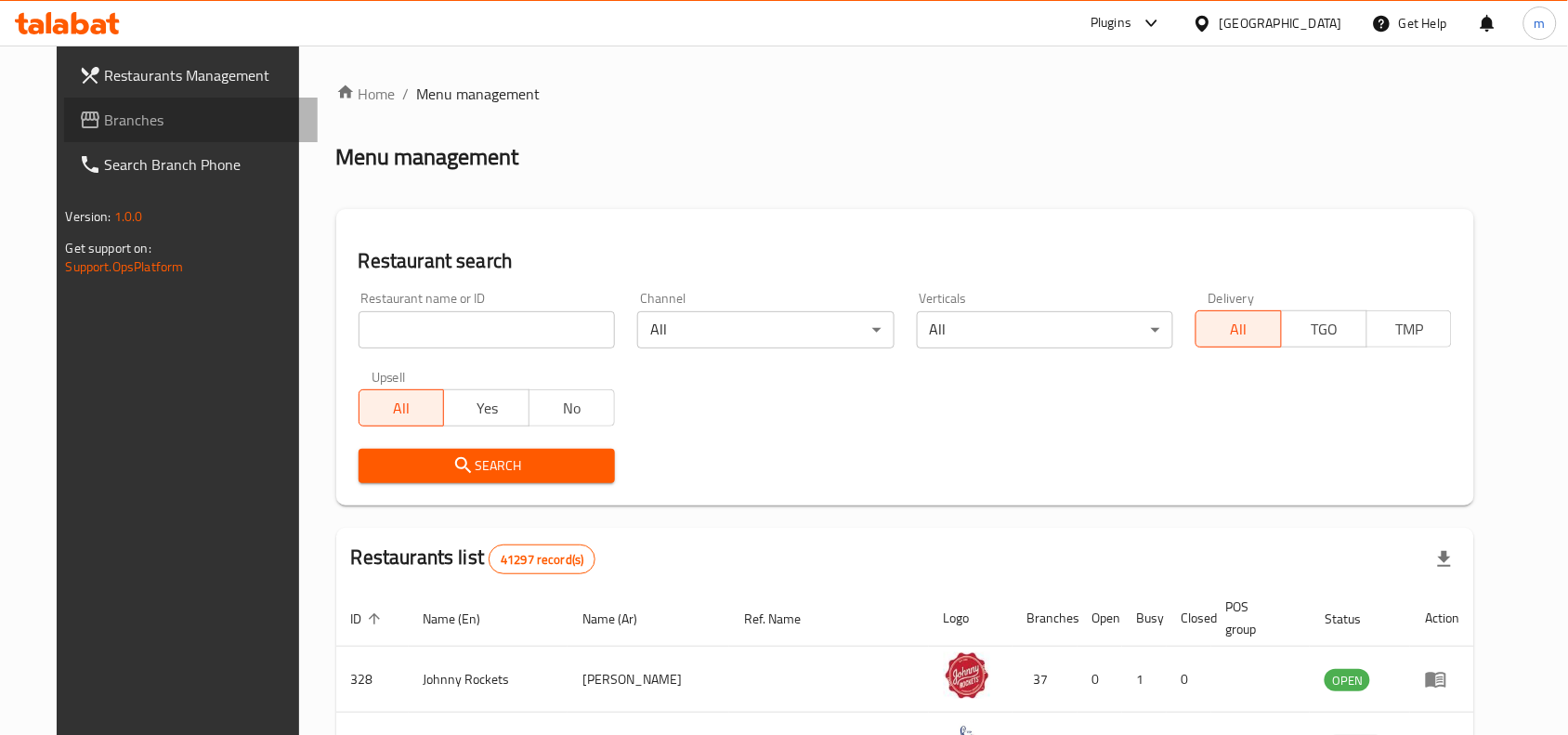
click at [173, 121] on span "Branches" at bounding box center [204, 120] width 199 height 23
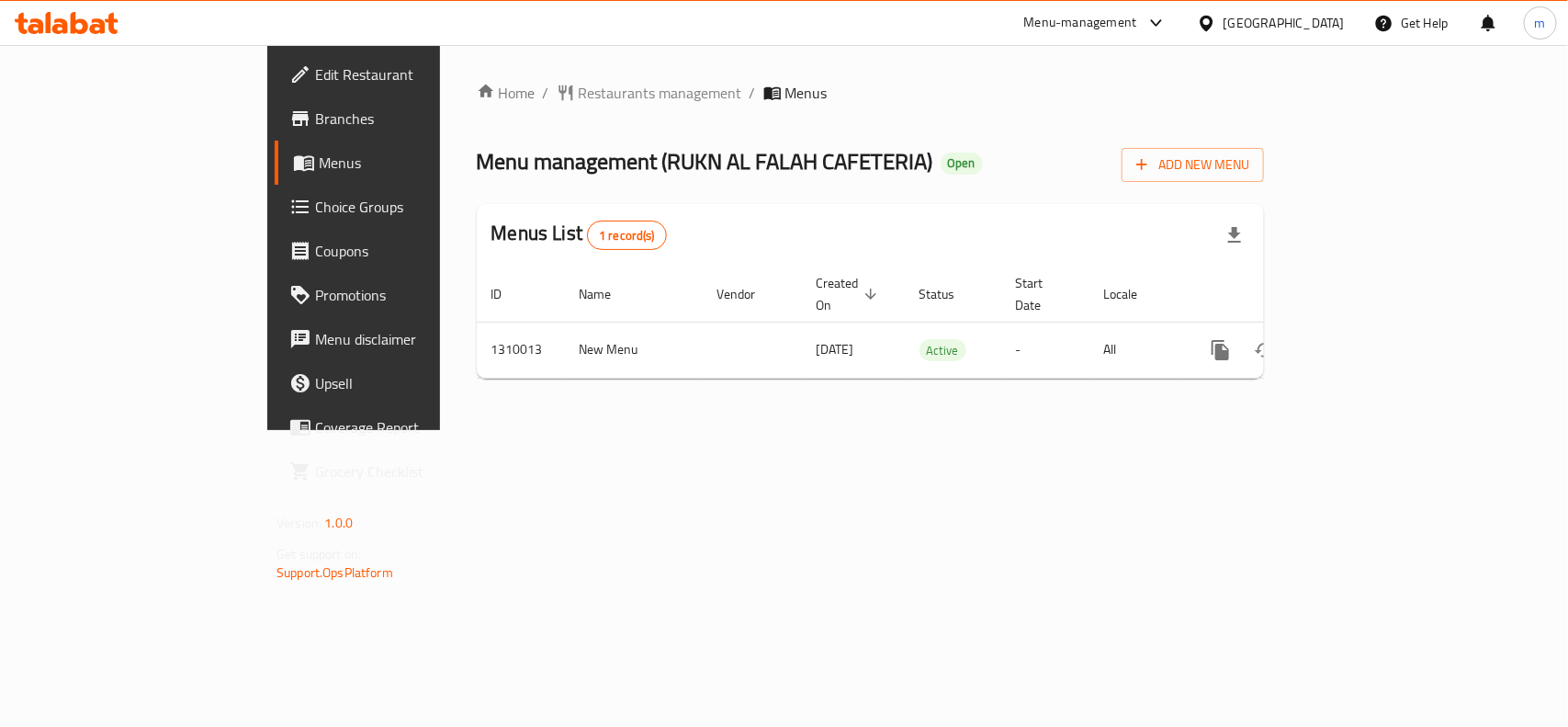
click at [1297, 19] on div "[GEOGRAPHIC_DATA]" at bounding box center [1284, 23] width 121 height 21
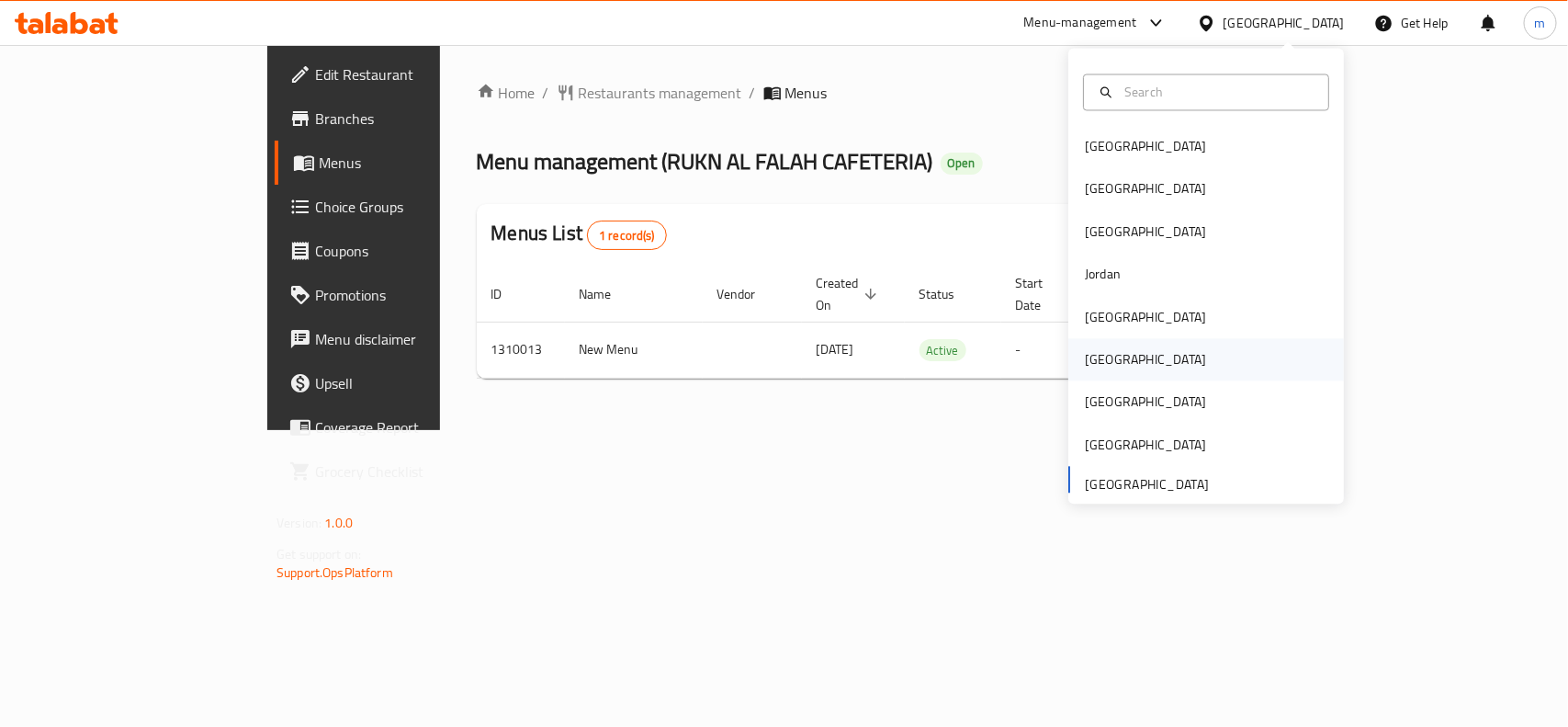
click at [1110, 370] on div "[GEOGRAPHIC_DATA]" at bounding box center [1145, 359] width 150 height 42
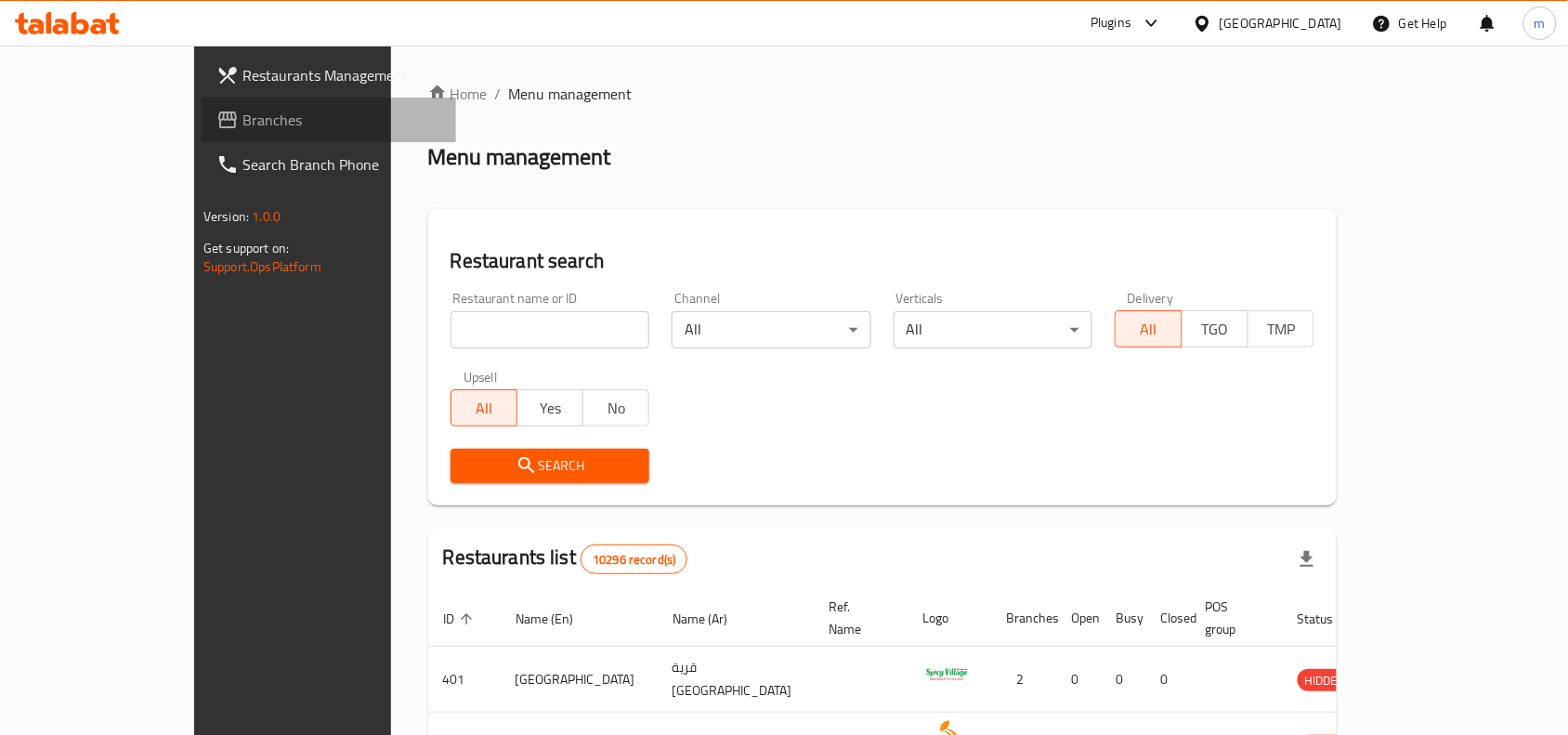
click at [242, 117] on span "Branches" at bounding box center [342, 120] width 199 height 23
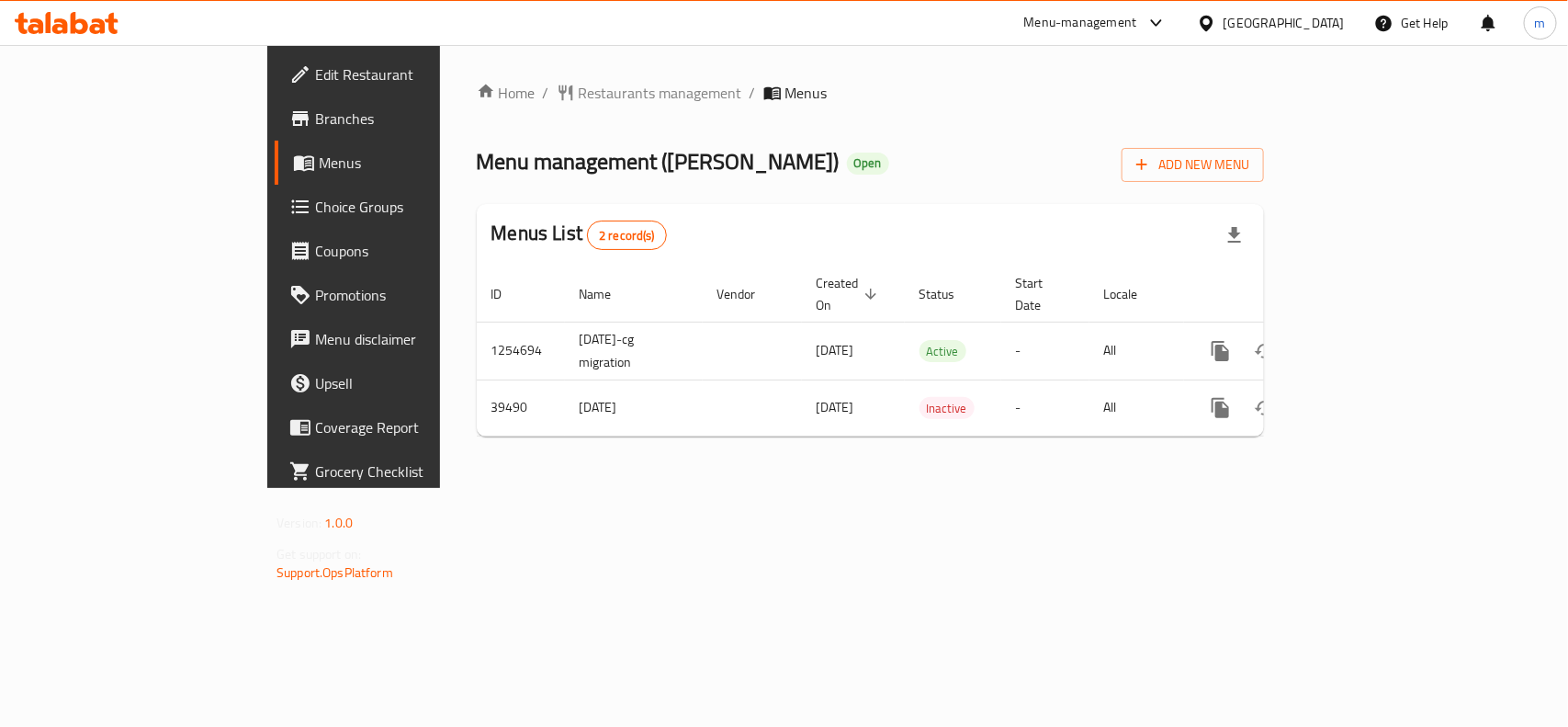
click at [1328, 28] on div "[GEOGRAPHIC_DATA]" at bounding box center [1284, 23] width 121 height 21
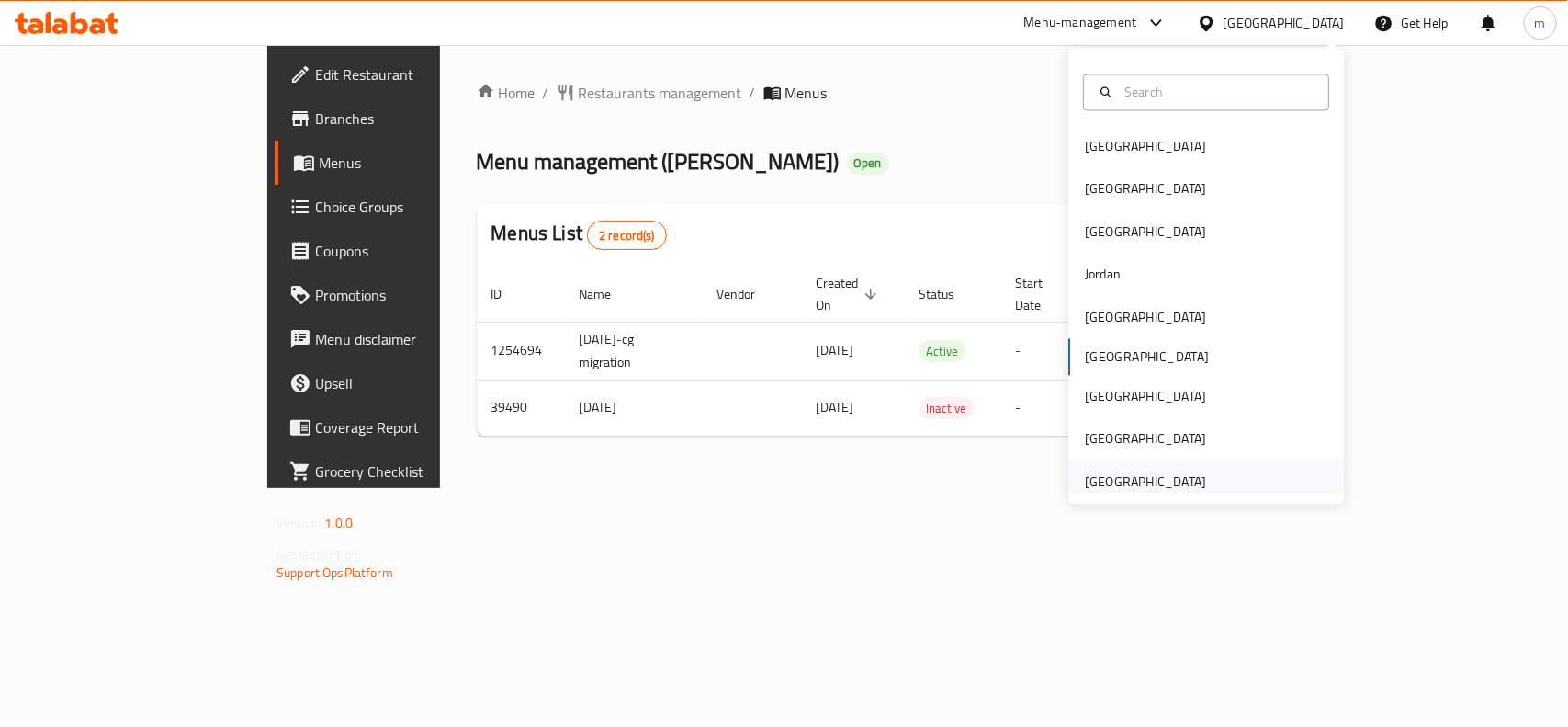
click at [1183, 475] on div "[GEOGRAPHIC_DATA]" at bounding box center [1146, 482] width 121 height 21
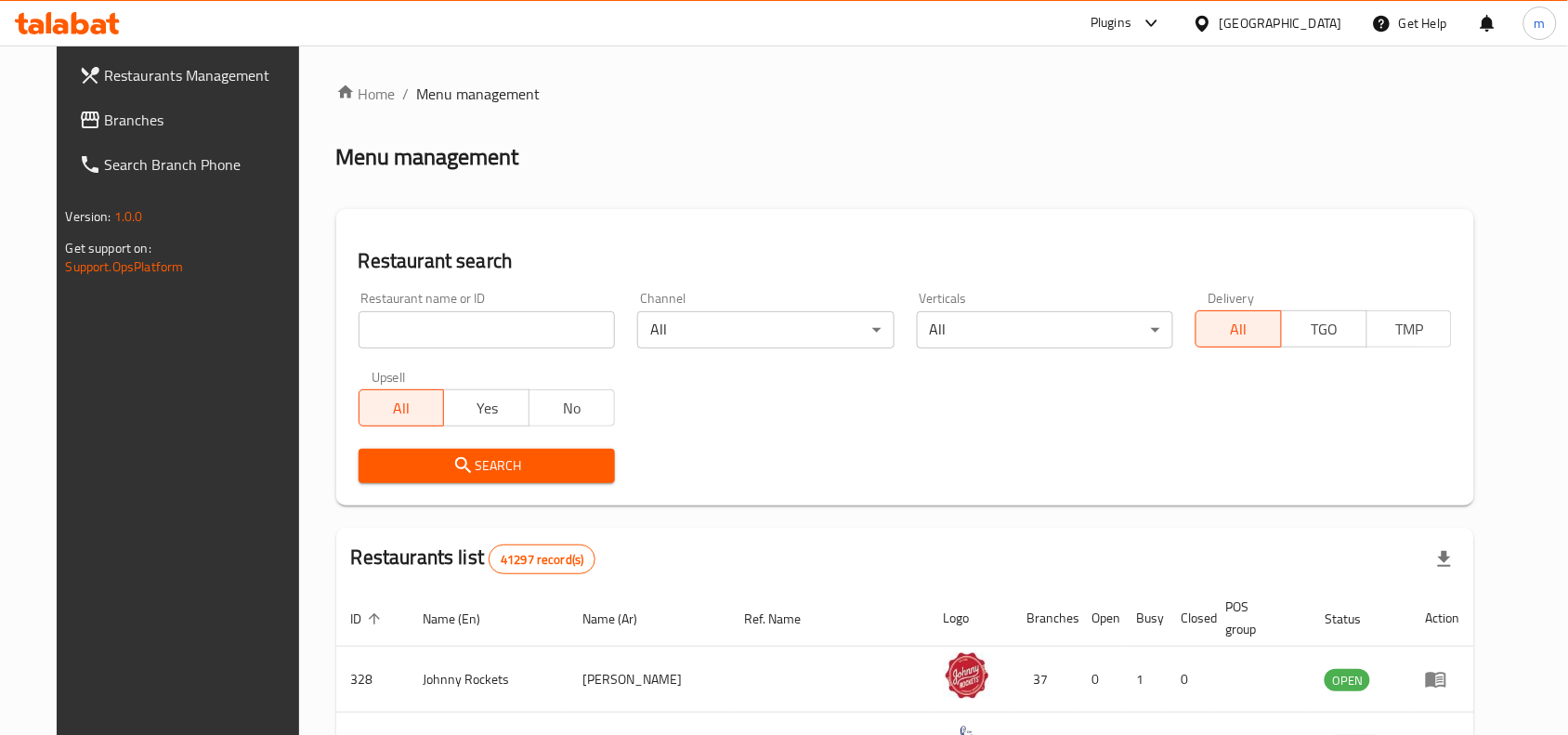
click at [105, 113] on span "Branches" at bounding box center [204, 120] width 199 height 23
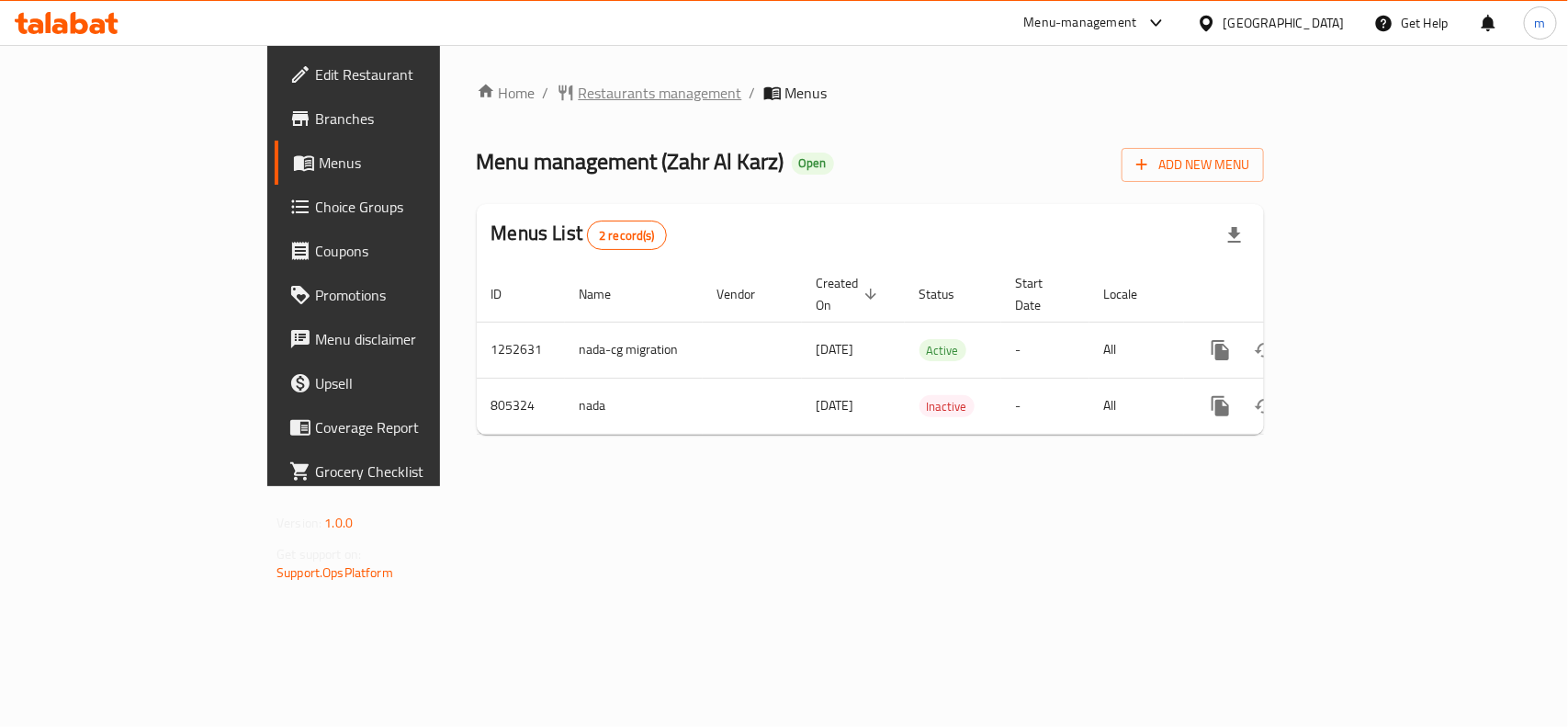
click at [579, 86] on span "Restaurants management" at bounding box center [660, 93] width 163 height 22
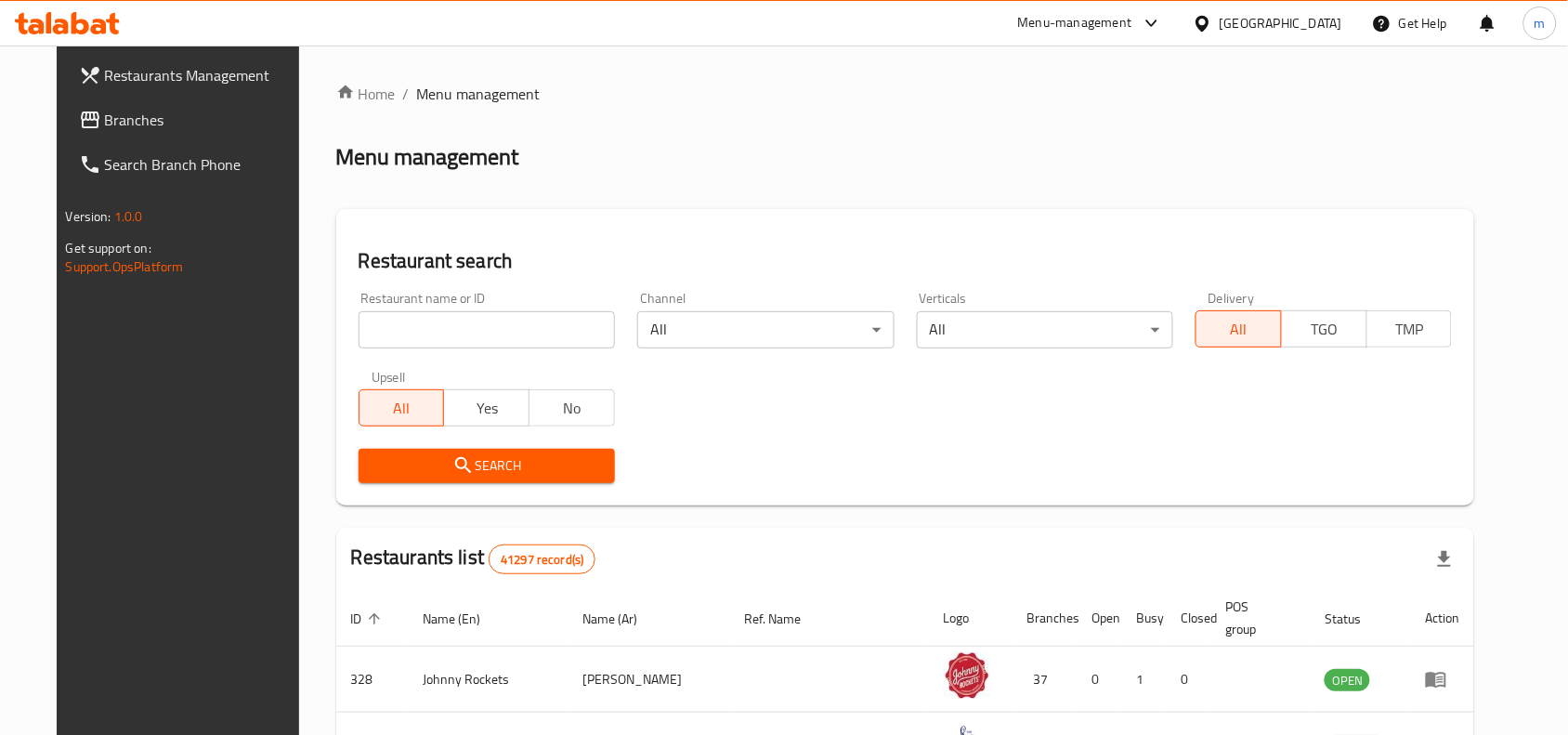
click at [130, 133] on link "Branches" at bounding box center [192, 119] width 255 height 44
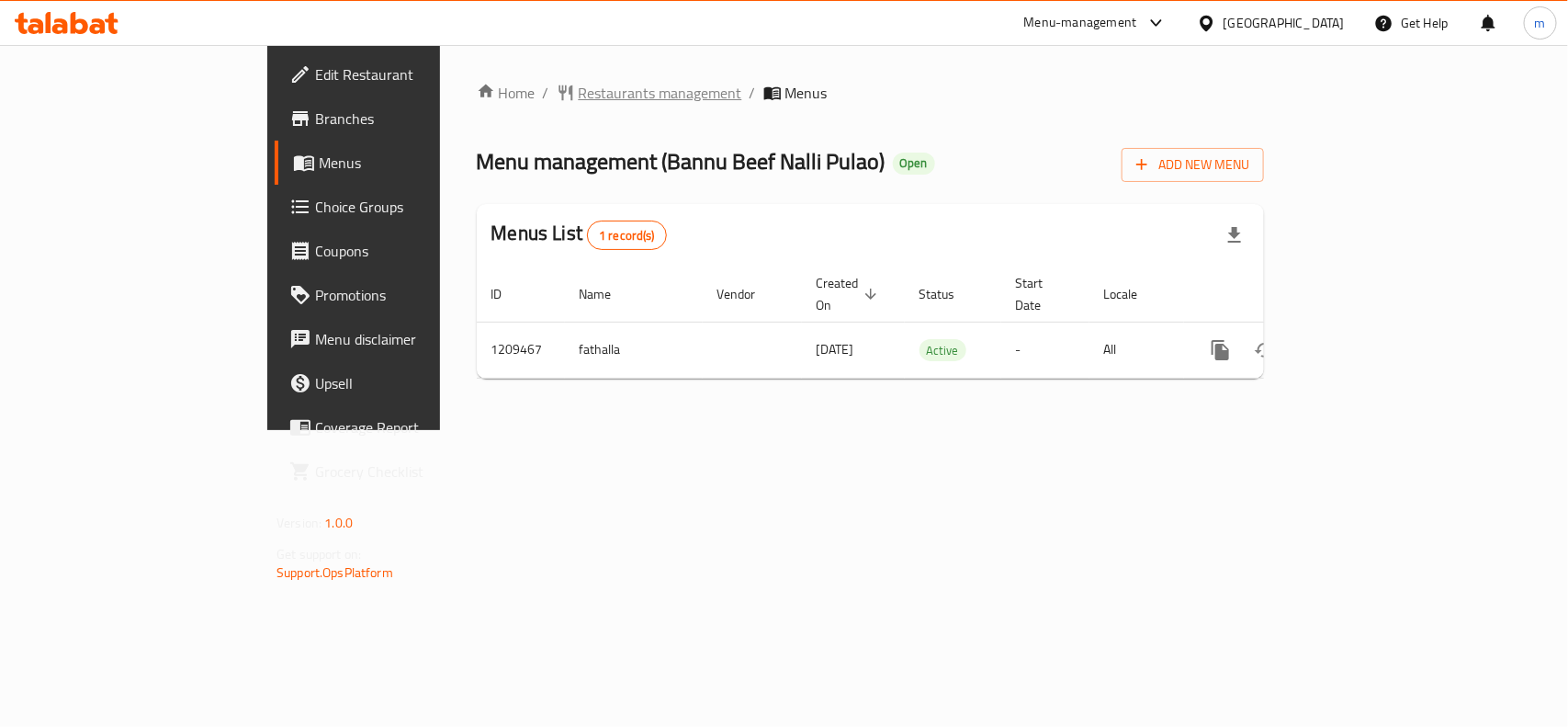
click at [579, 92] on span "Restaurants management" at bounding box center [660, 93] width 163 height 22
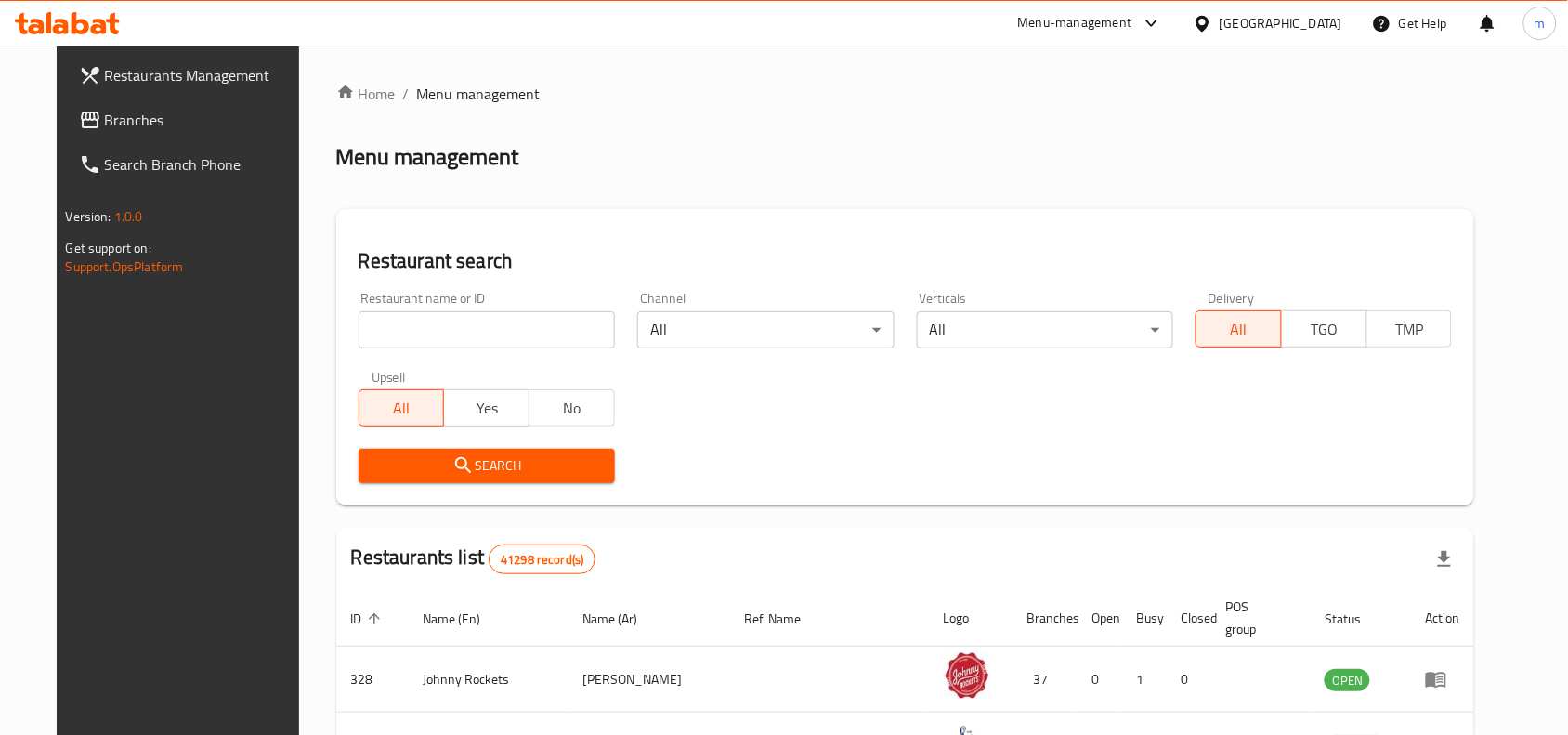
click at [117, 114] on span "Branches" at bounding box center [204, 120] width 199 height 23
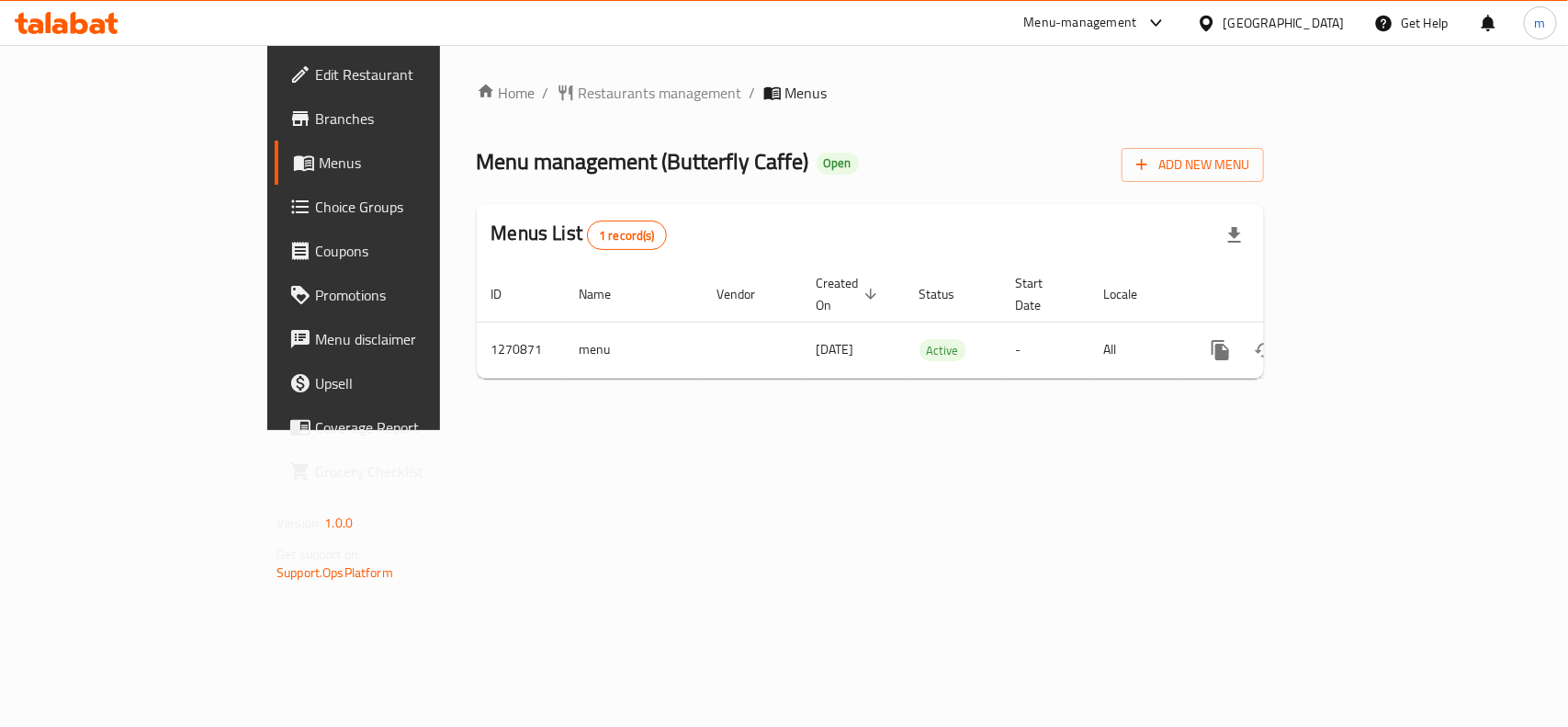
drag, startPoint x: 1281, startPoint y: 14, endPoint x: 1273, endPoint y: 35, distance: 22.5
click at [1281, 14] on div "[GEOGRAPHIC_DATA]" at bounding box center [1284, 23] width 121 height 21
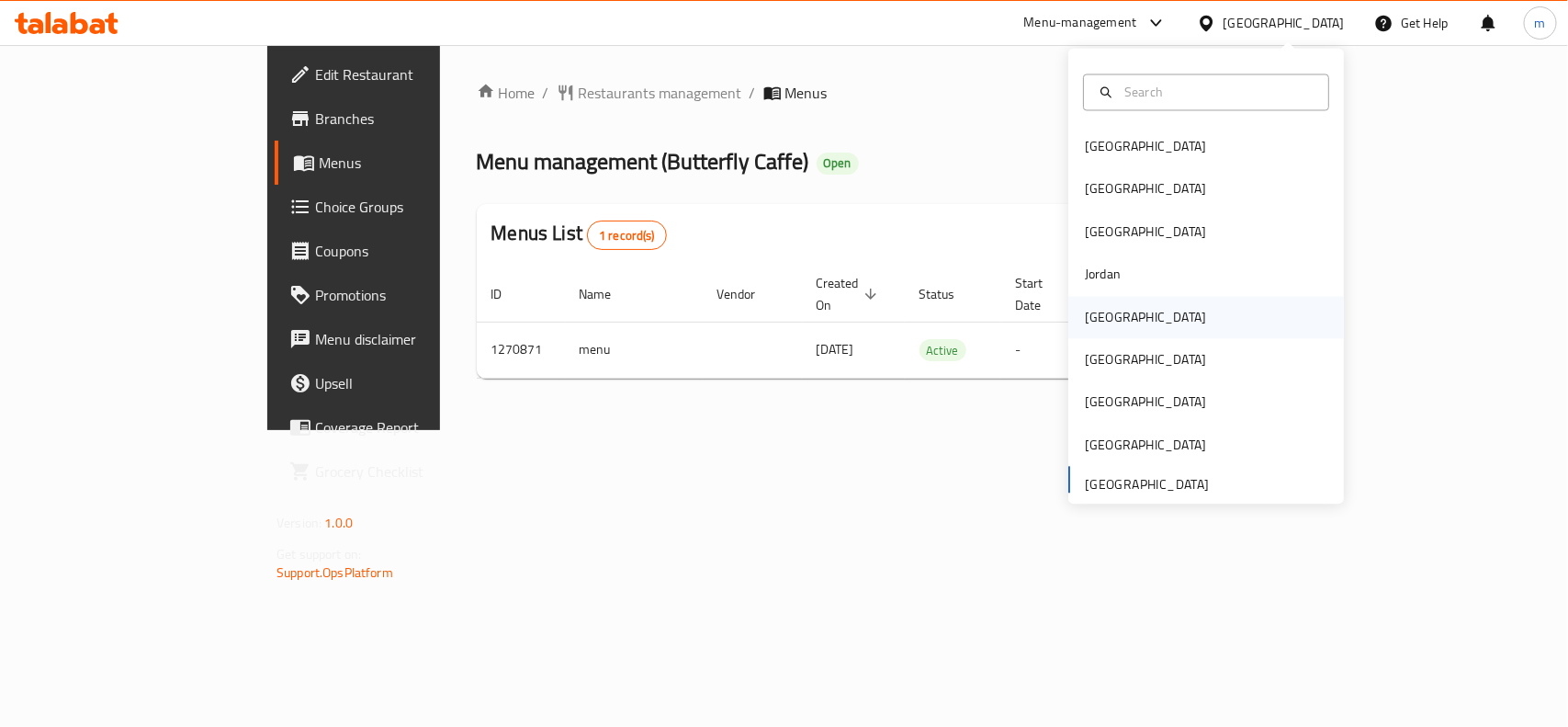
click at [1133, 330] on div "[GEOGRAPHIC_DATA]" at bounding box center [1206, 316] width 275 height 42
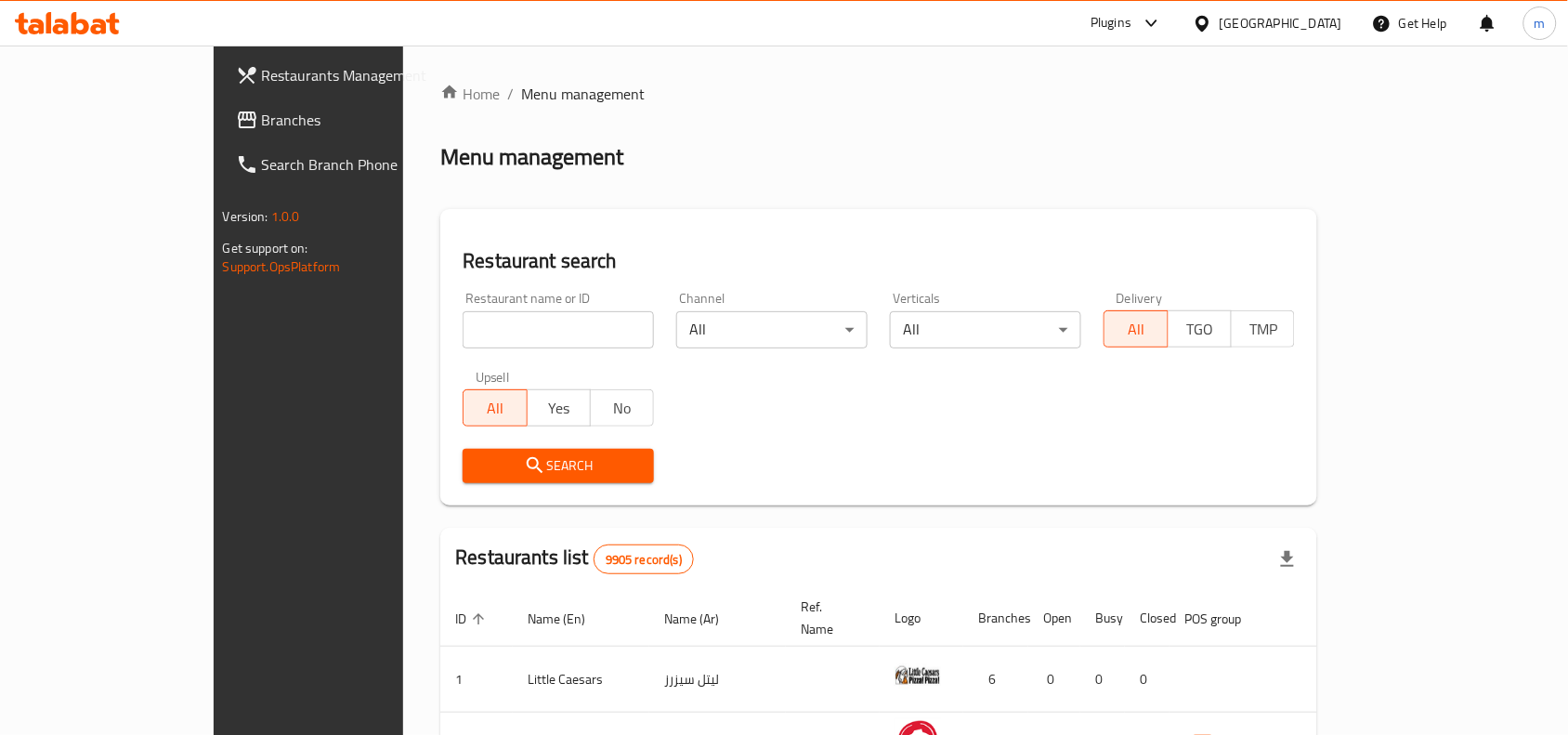
click at [262, 121] on span "Branches" at bounding box center [361, 120] width 199 height 23
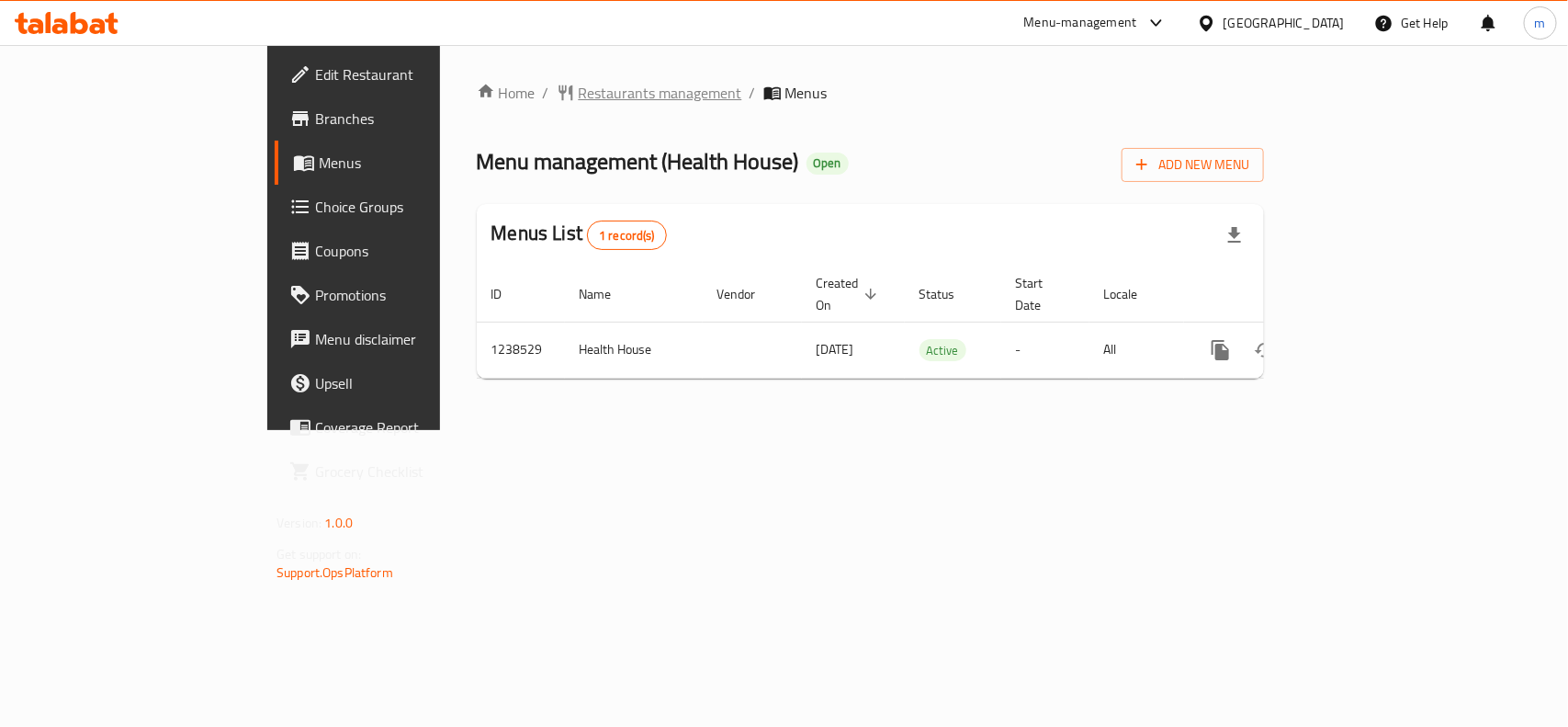
click at [579, 86] on span "Restaurants management" at bounding box center [660, 93] width 163 height 22
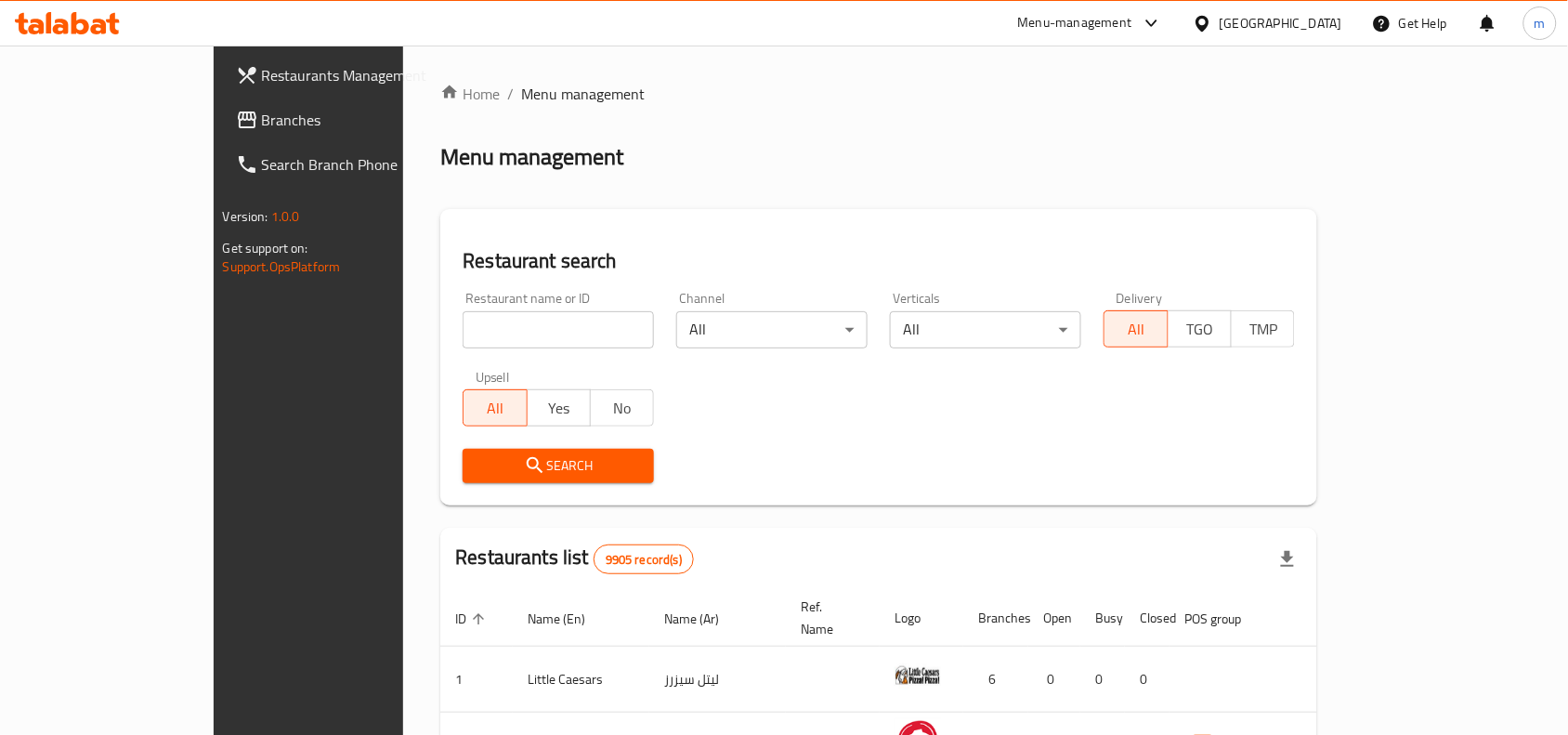
click at [262, 126] on span "Branches" at bounding box center [361, 120] width 199 height 23
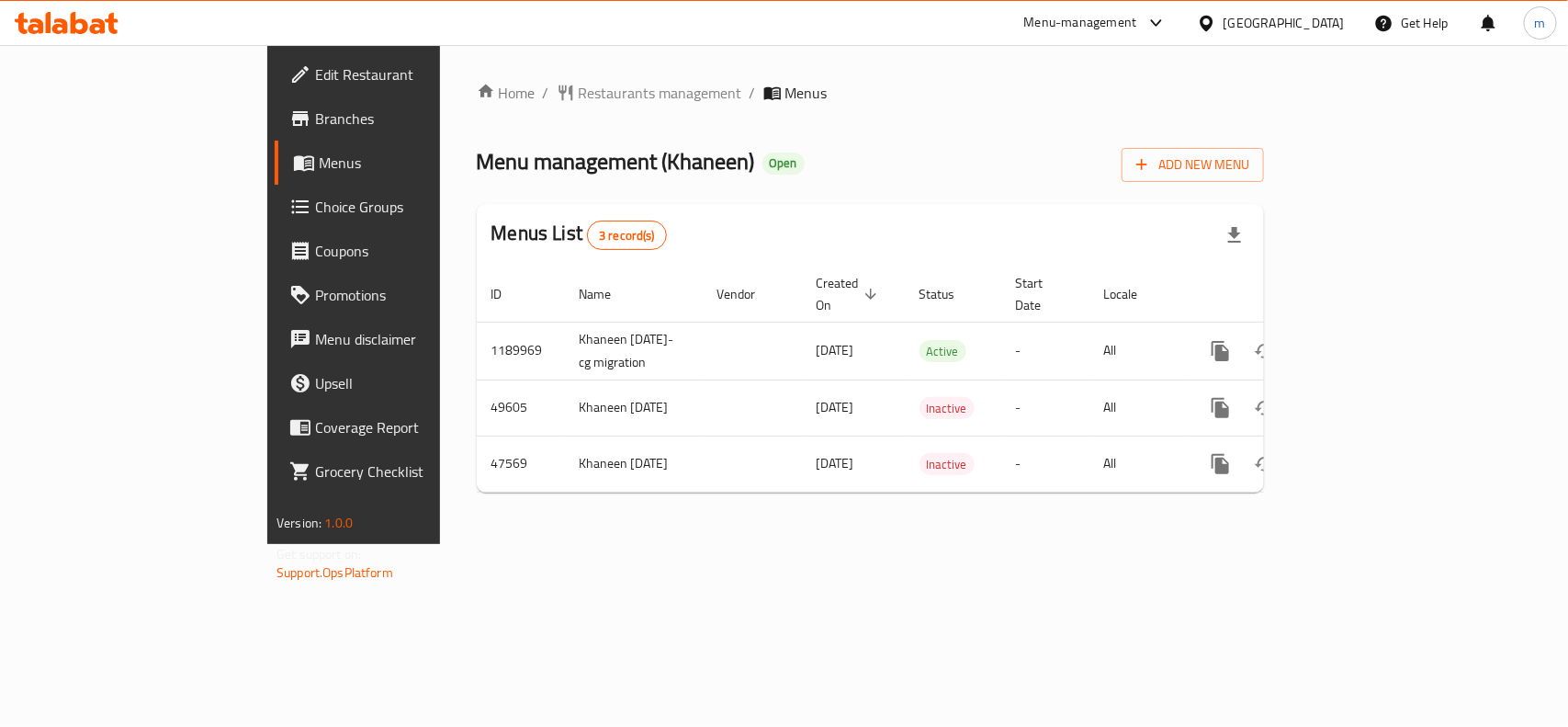
click at [1216, 23] on icon at bounding box center [1207, 23] width 20 height 20
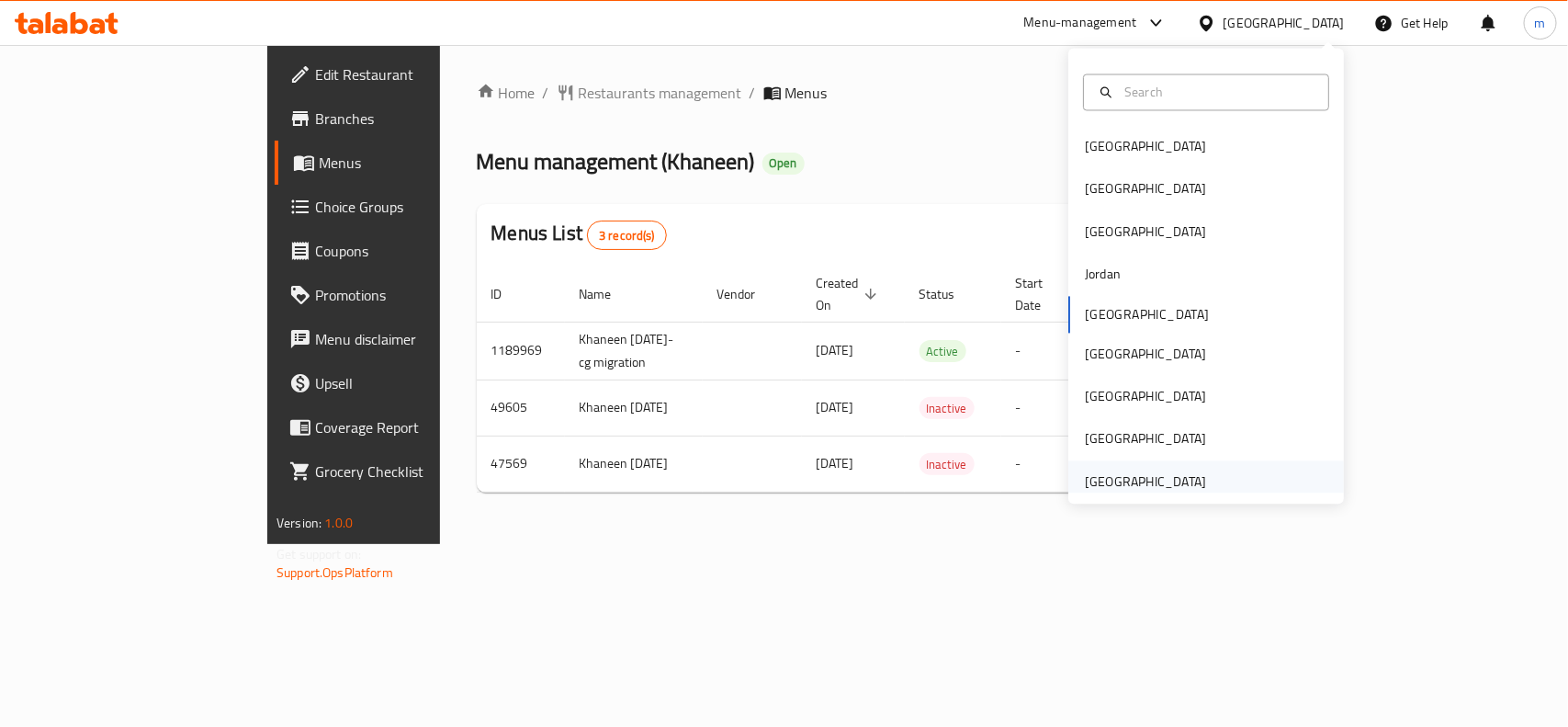
click at [1197, 476] on div "[GEOGRAPHIC_DATA]" at bounding box center [1145, 481] width 150 height 42
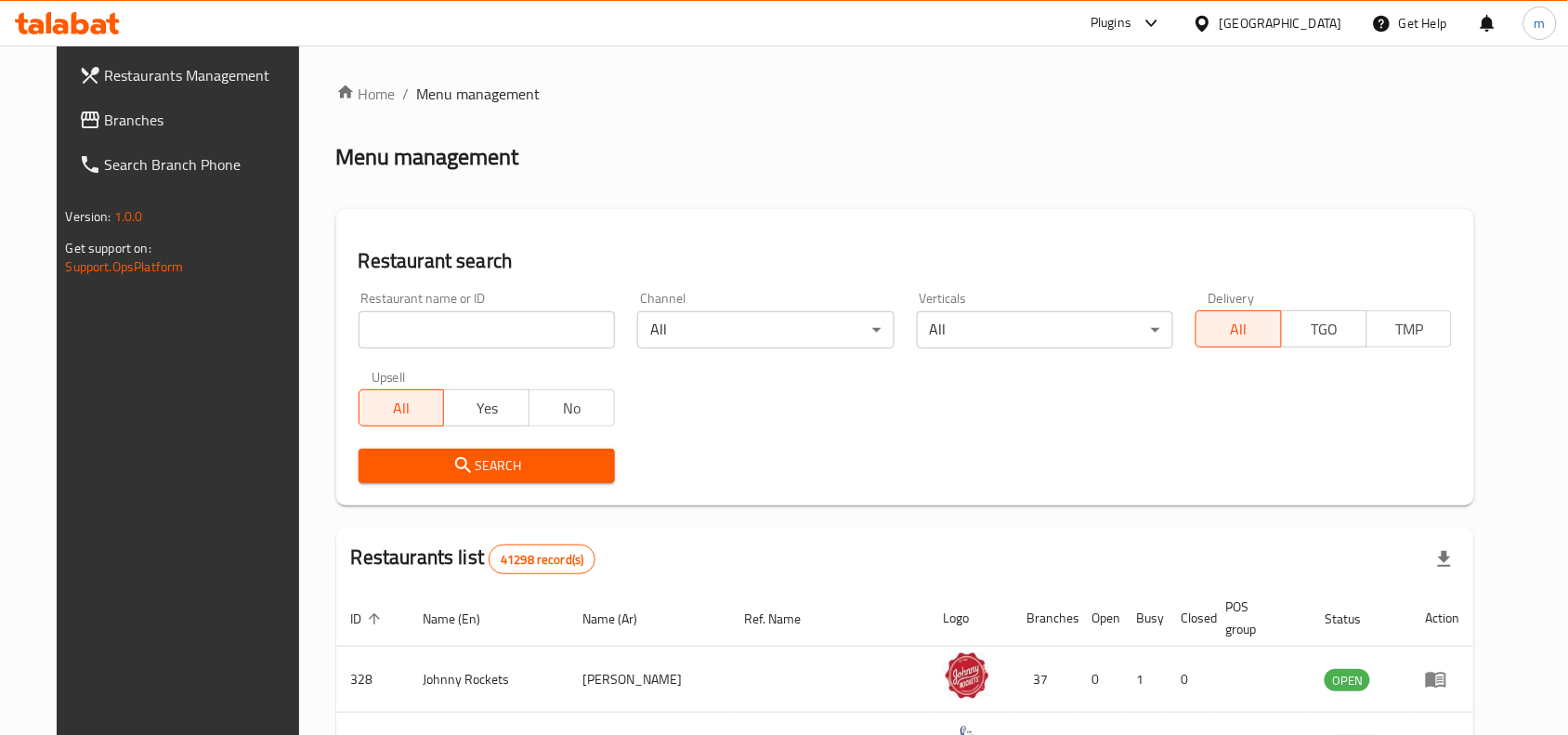
click at [105, 114] on span "Branches" at bounding box center [204, 120] width 199 height 23
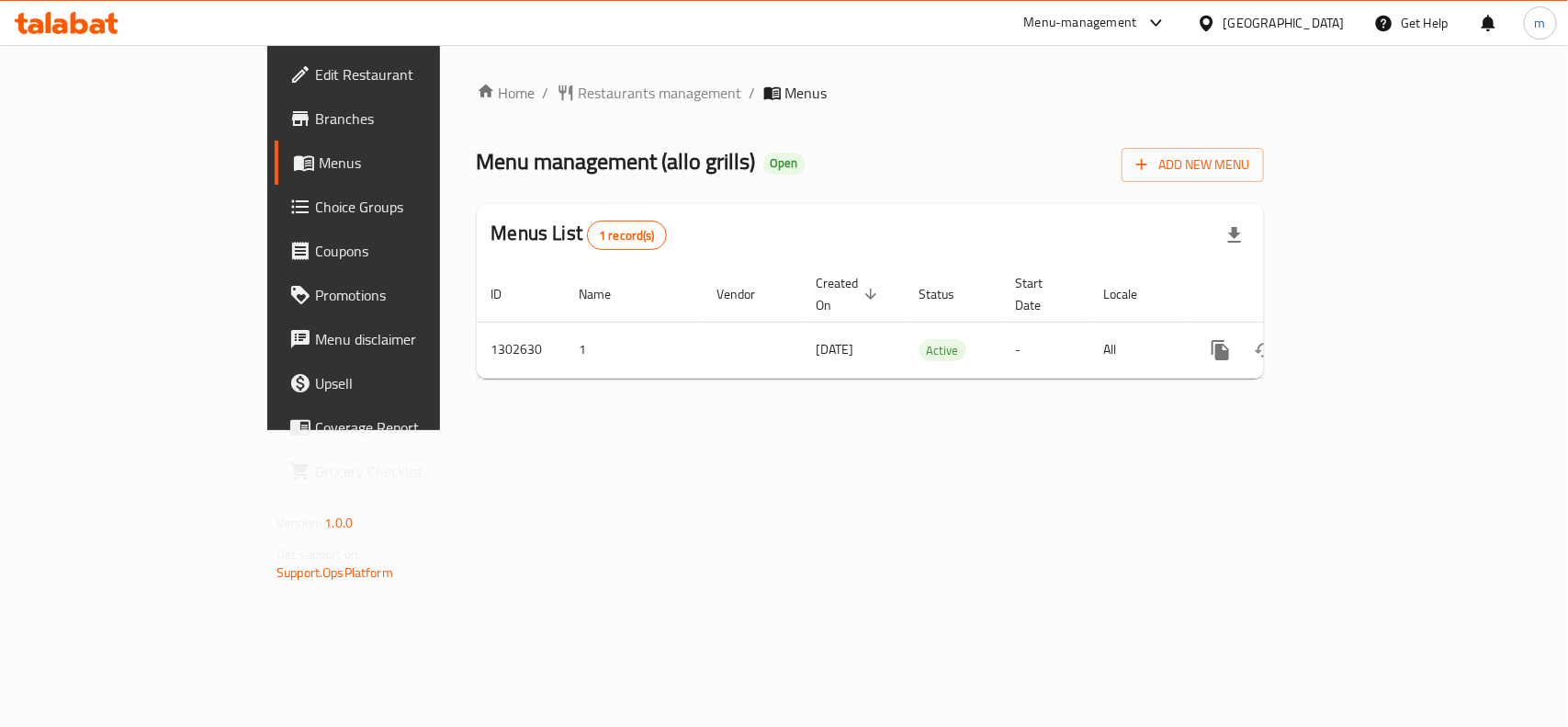
click at [1300, 16] on div "[GEOGRAPHIC_DATA]" at bounding box center [1284, 23] width 121 height 21
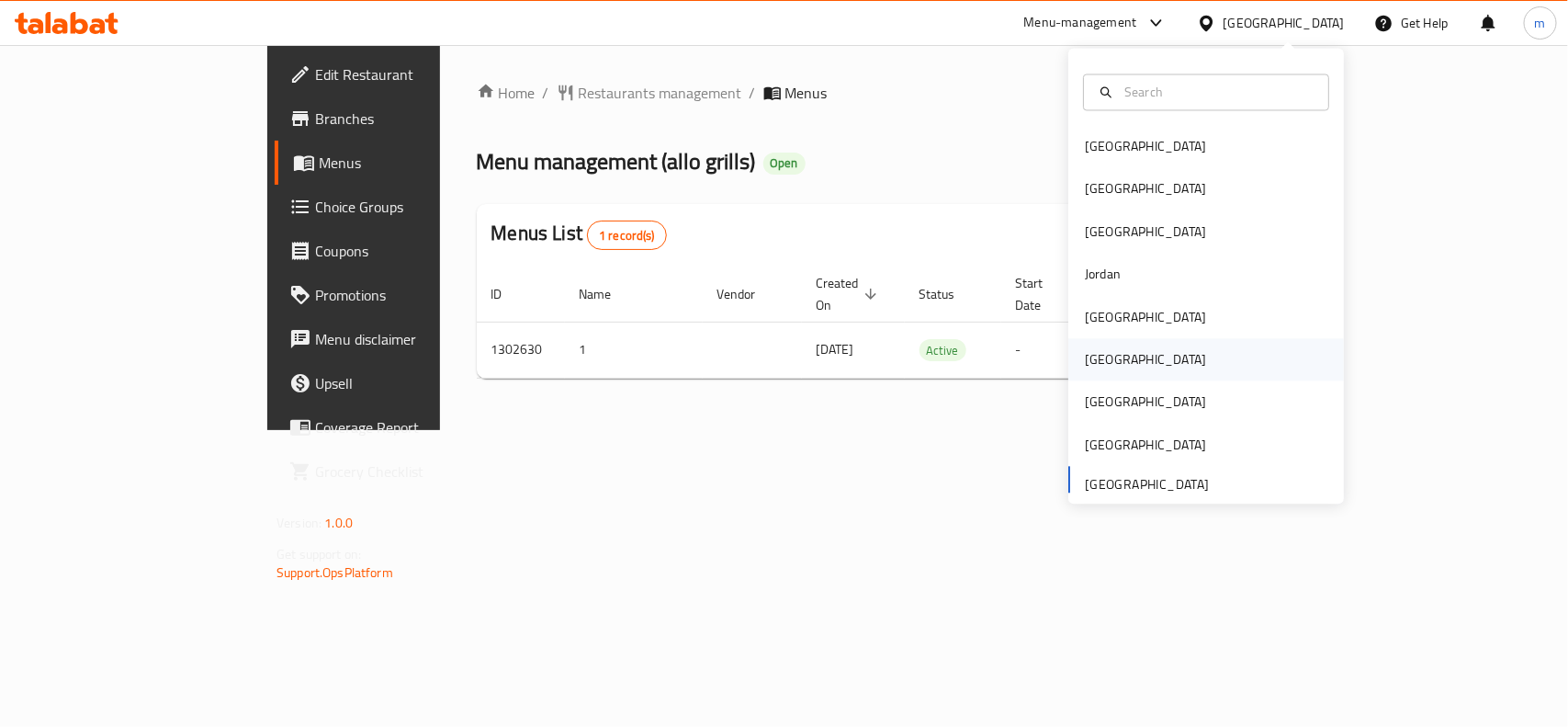
click at [1090, 358] on div "Oman" at bounding box center [1146, 360] width 121 height 21
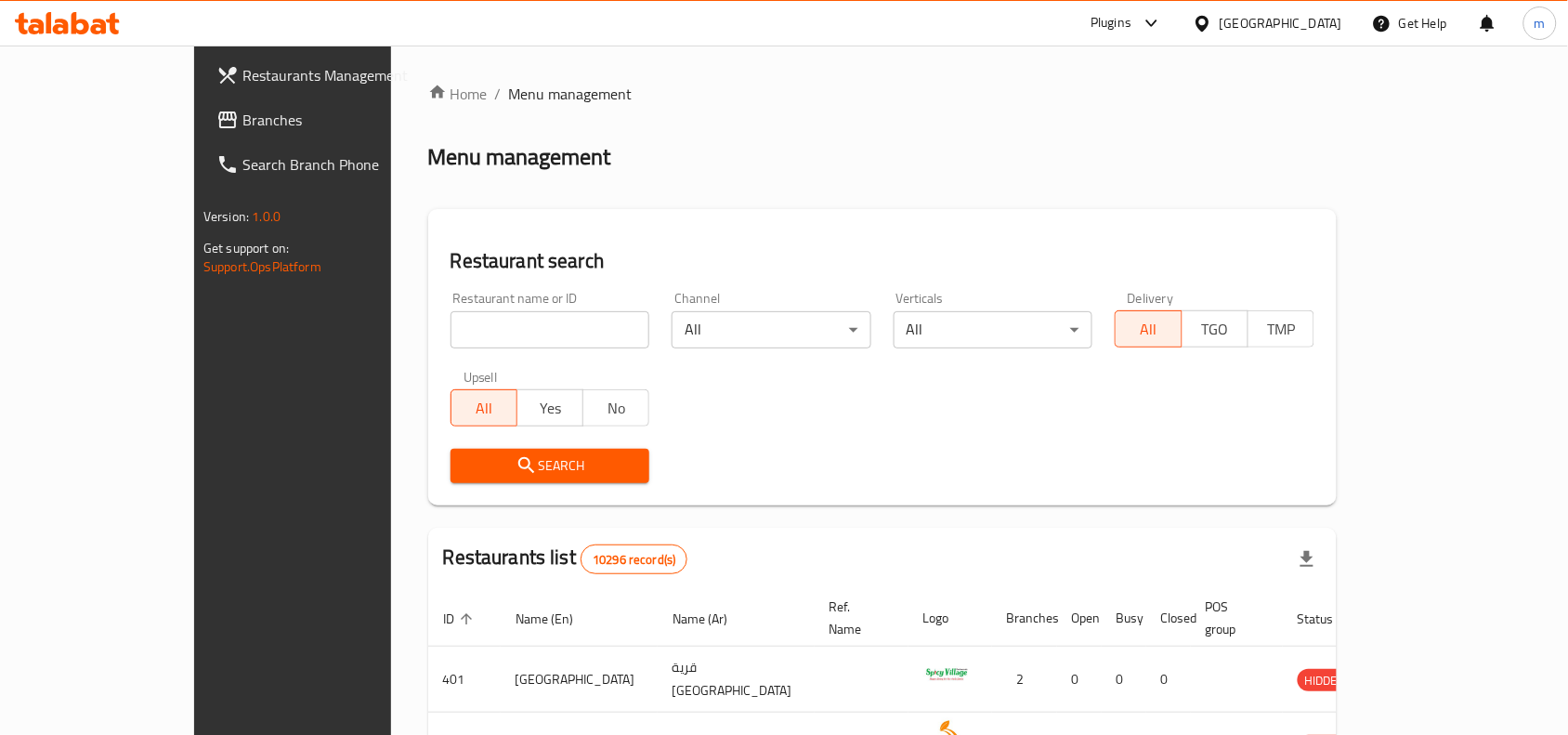
click at [242, 125] on span "Branches" at bounding box center [342, 120] width 199 height 23
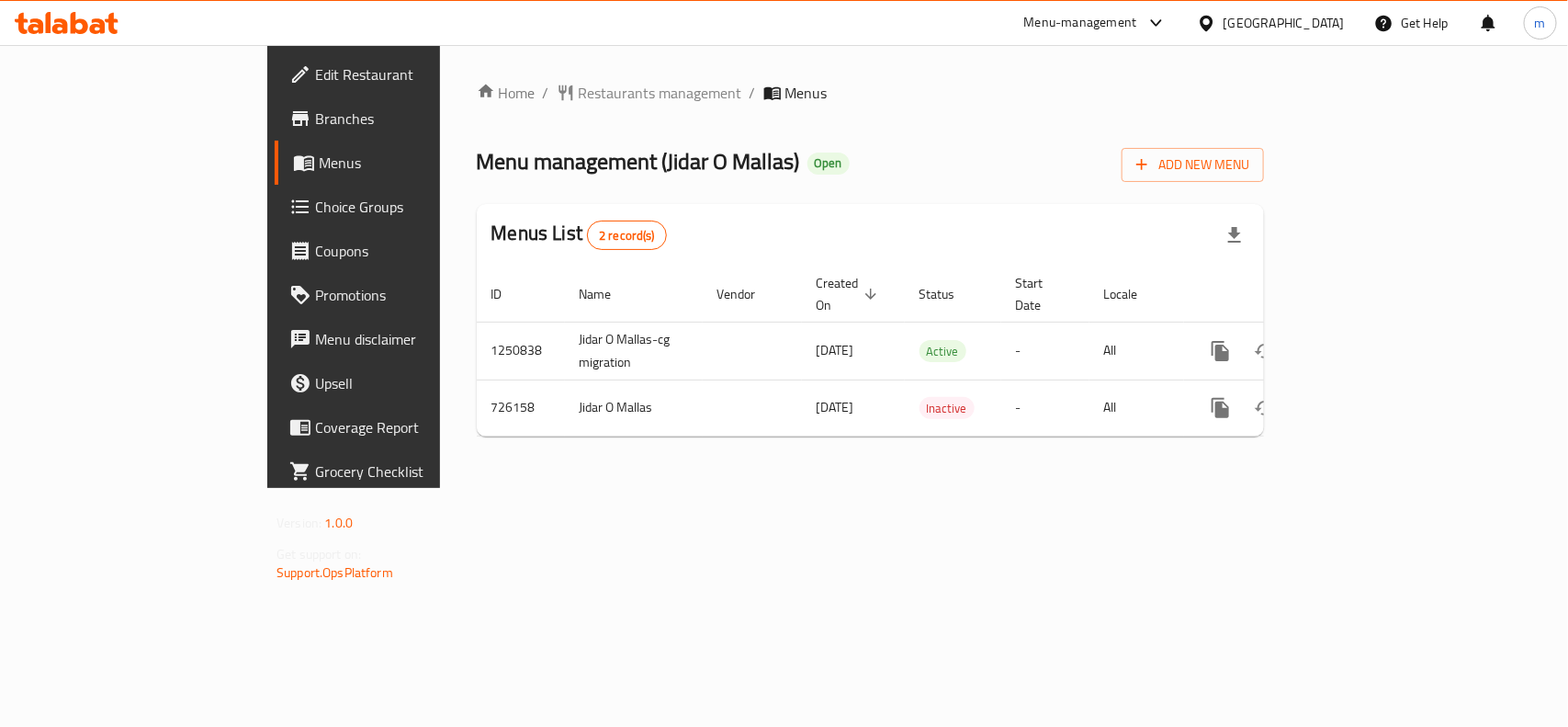
click at [1224, 19] on div at bounding box center [1211, 23] width 27 height 21
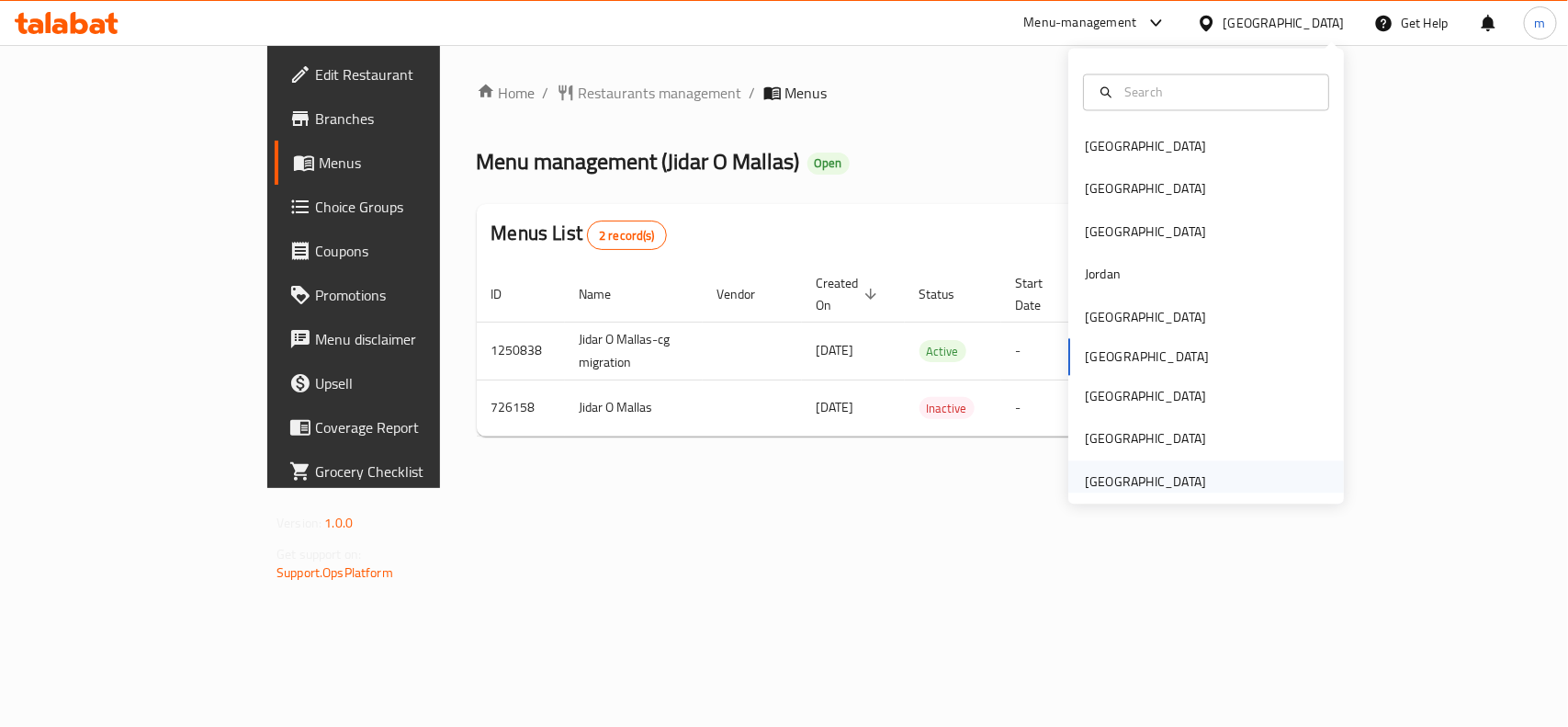
click at [1237, 471] on div "[GEOGRAPHIC_DATA]" at bounding box center [1206, 481] width 275 height 42
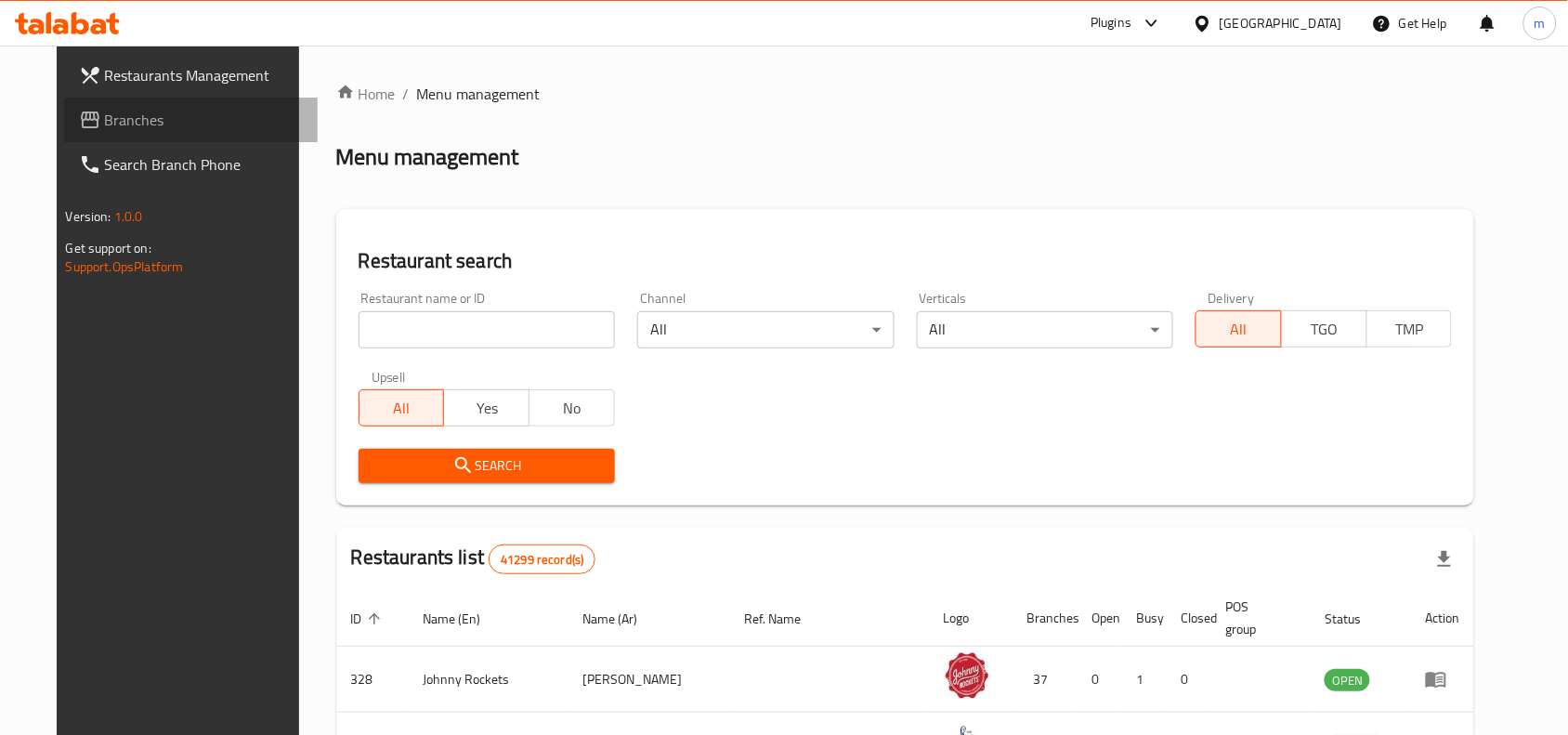
click at [105, 122] on span "Branches" at bounding box center [204, 120] width 199 height 23
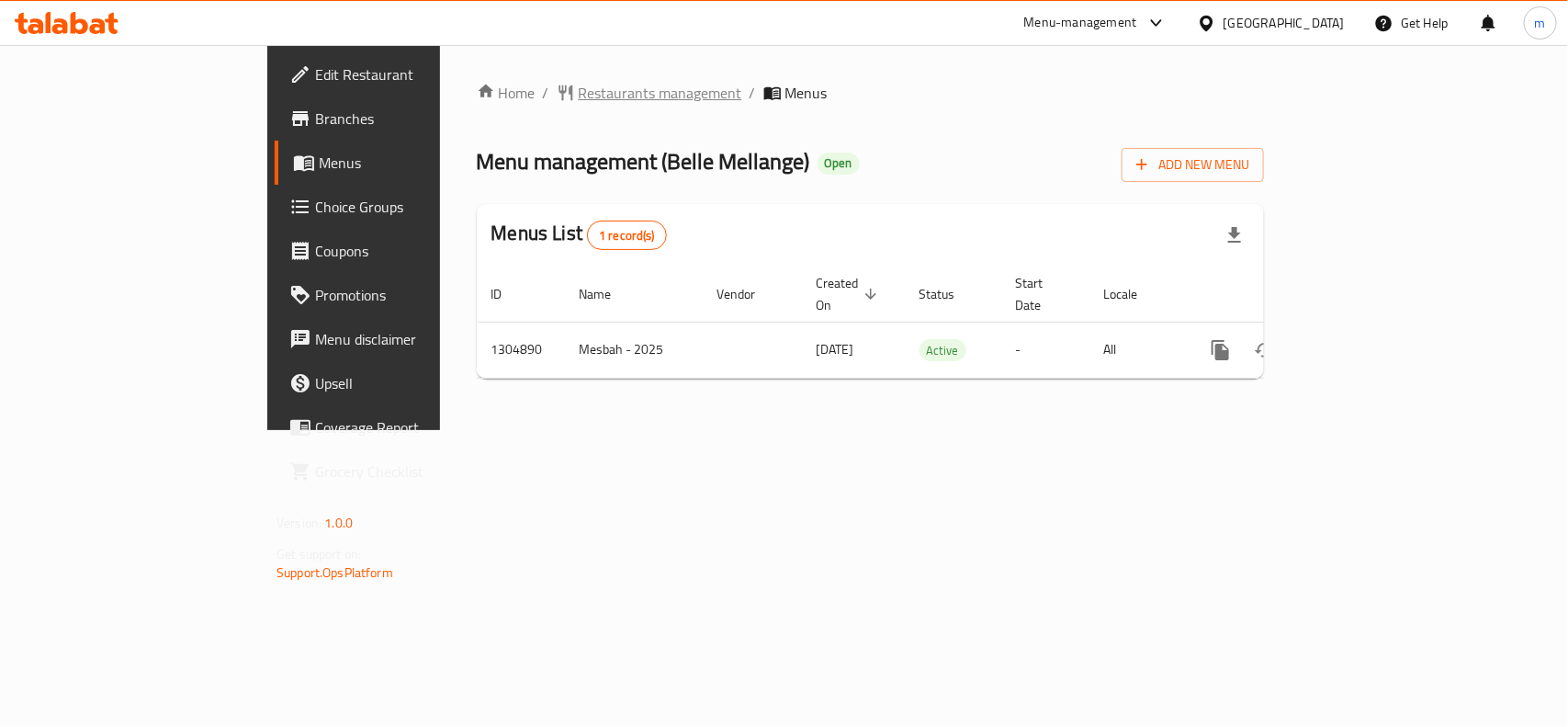
click at [579, 82] on span "Restaurants management" at bounding box center [660, 93] width 163 height 22
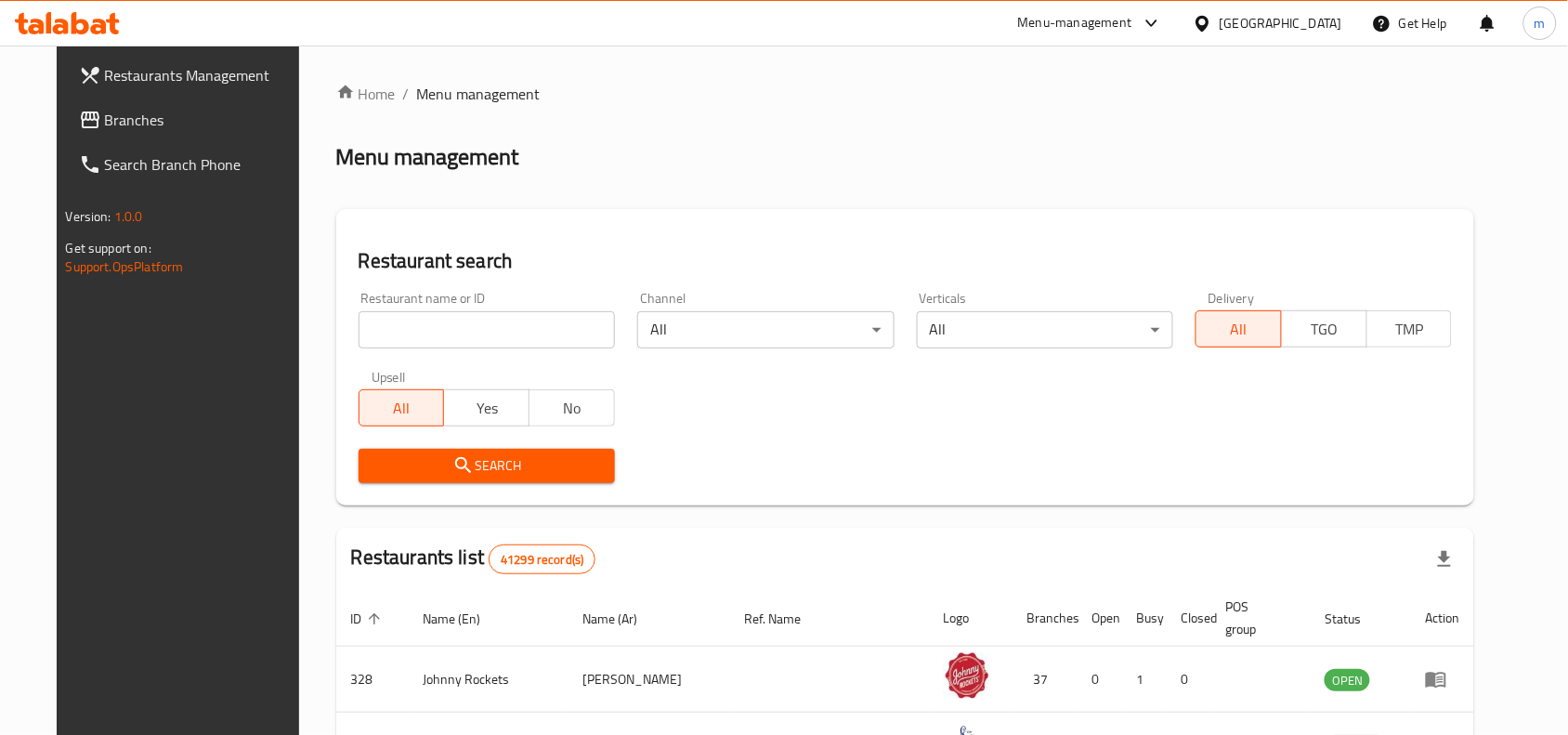
click at [160, 109] on span "Branches" at bounding box center [204, 120] width 199 height 23
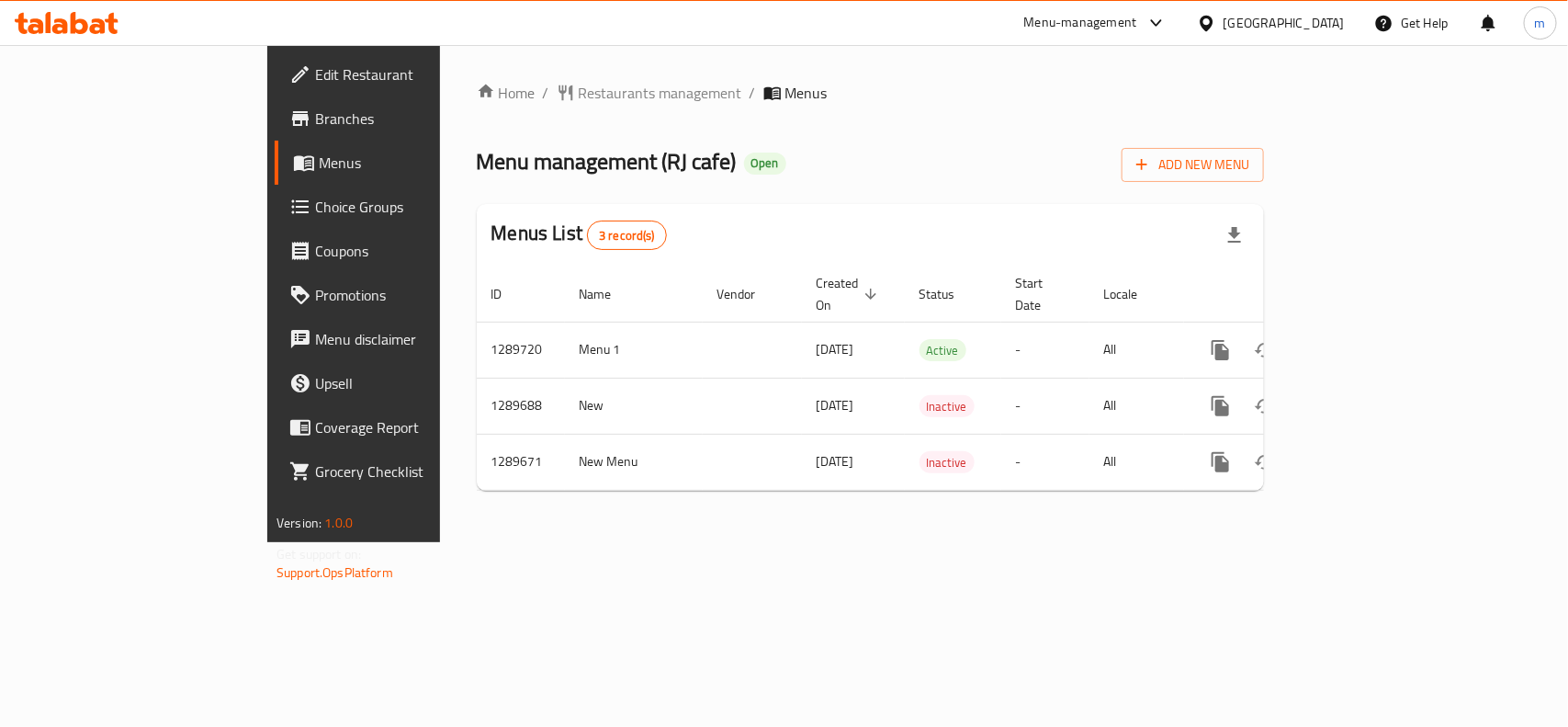
click at [1212, 24] on icon at bounding box center [1207, 22] width 13 height 16
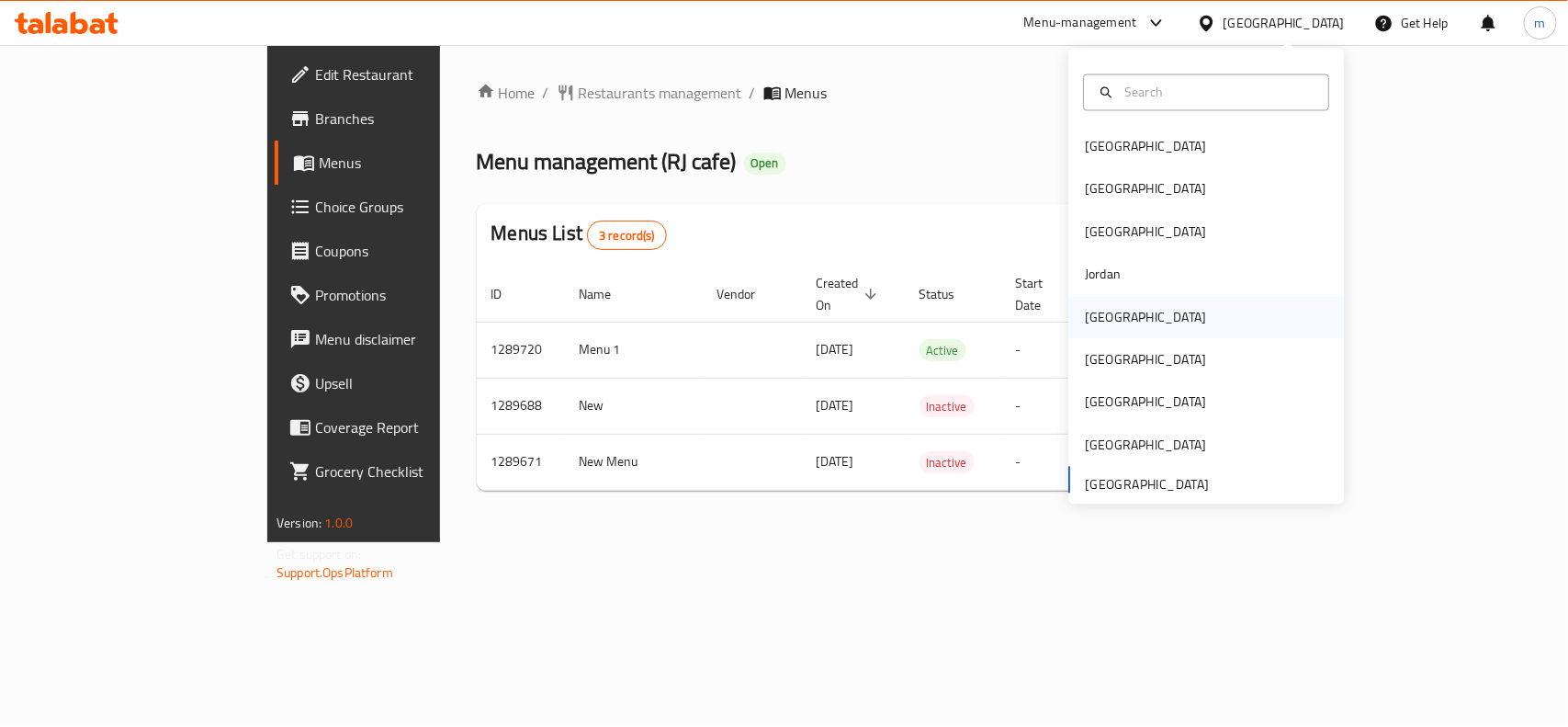
click at [1109, 324] on div "Kuwait" at bounding box center [1145, 316] width 150 height 42
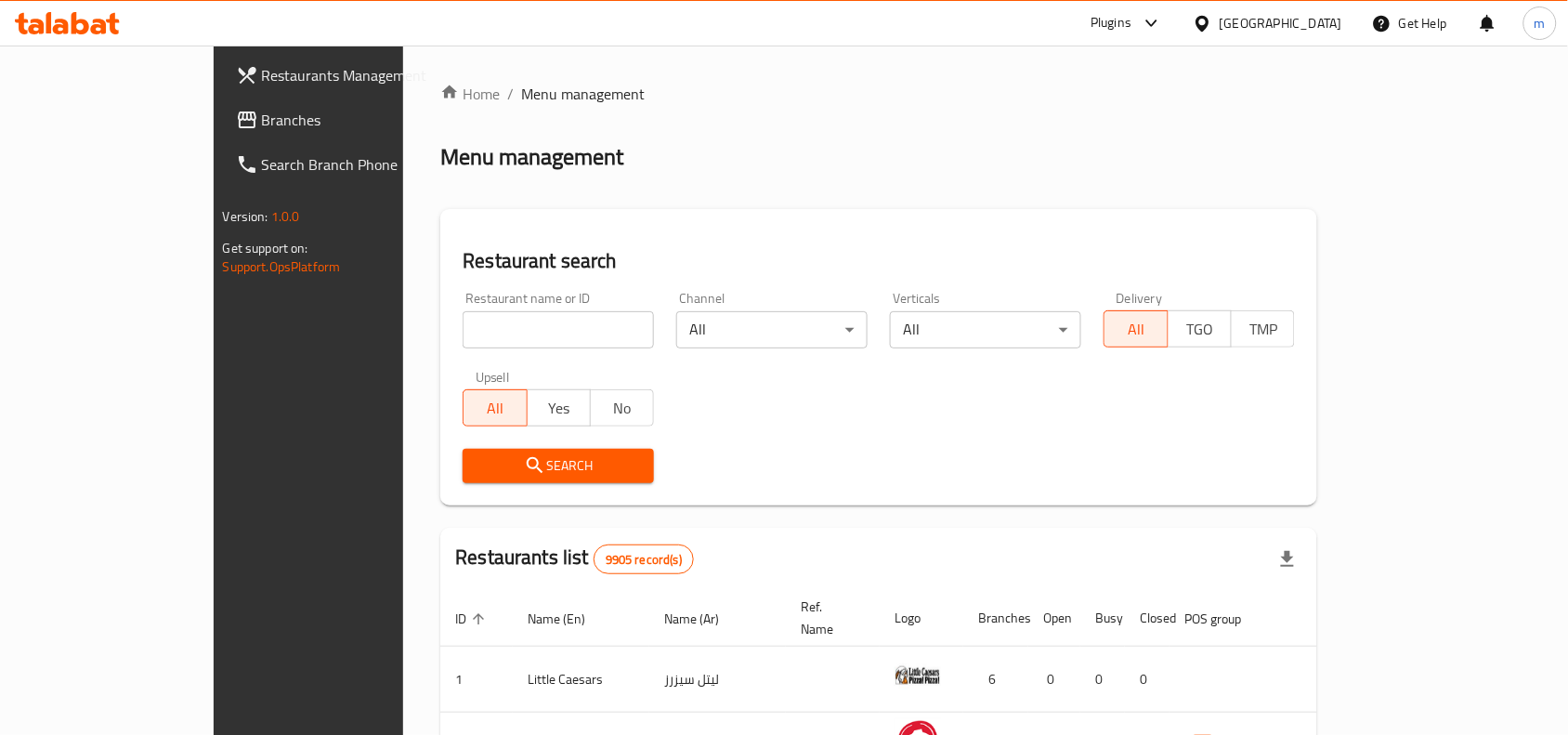
click at [221, 104] on link "Branches" at bounding box center [348, 119] width 255 height 44
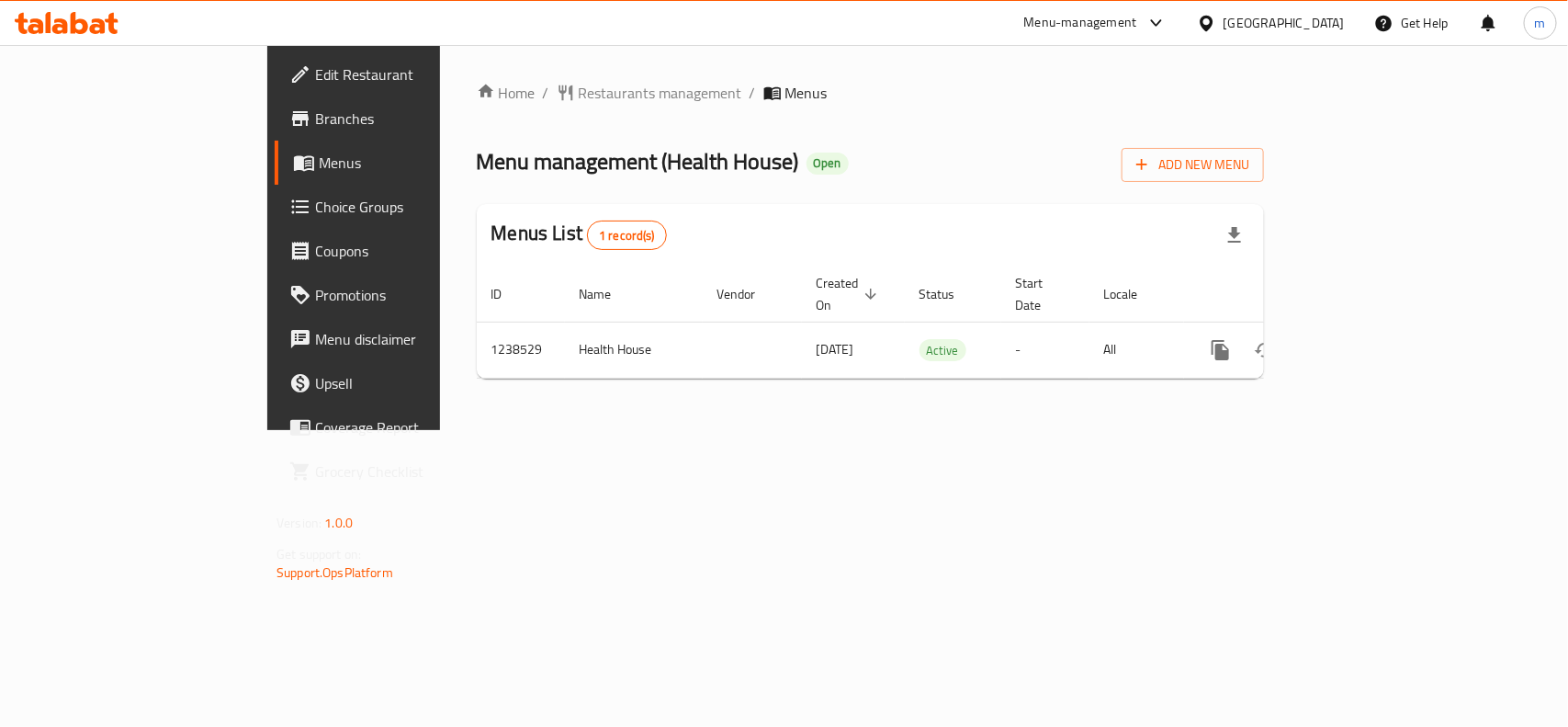
click at [1323, 19] on div "[GEOGRAPHIC_DATA]" at bounding box center [1284, 23] width 121 height 21
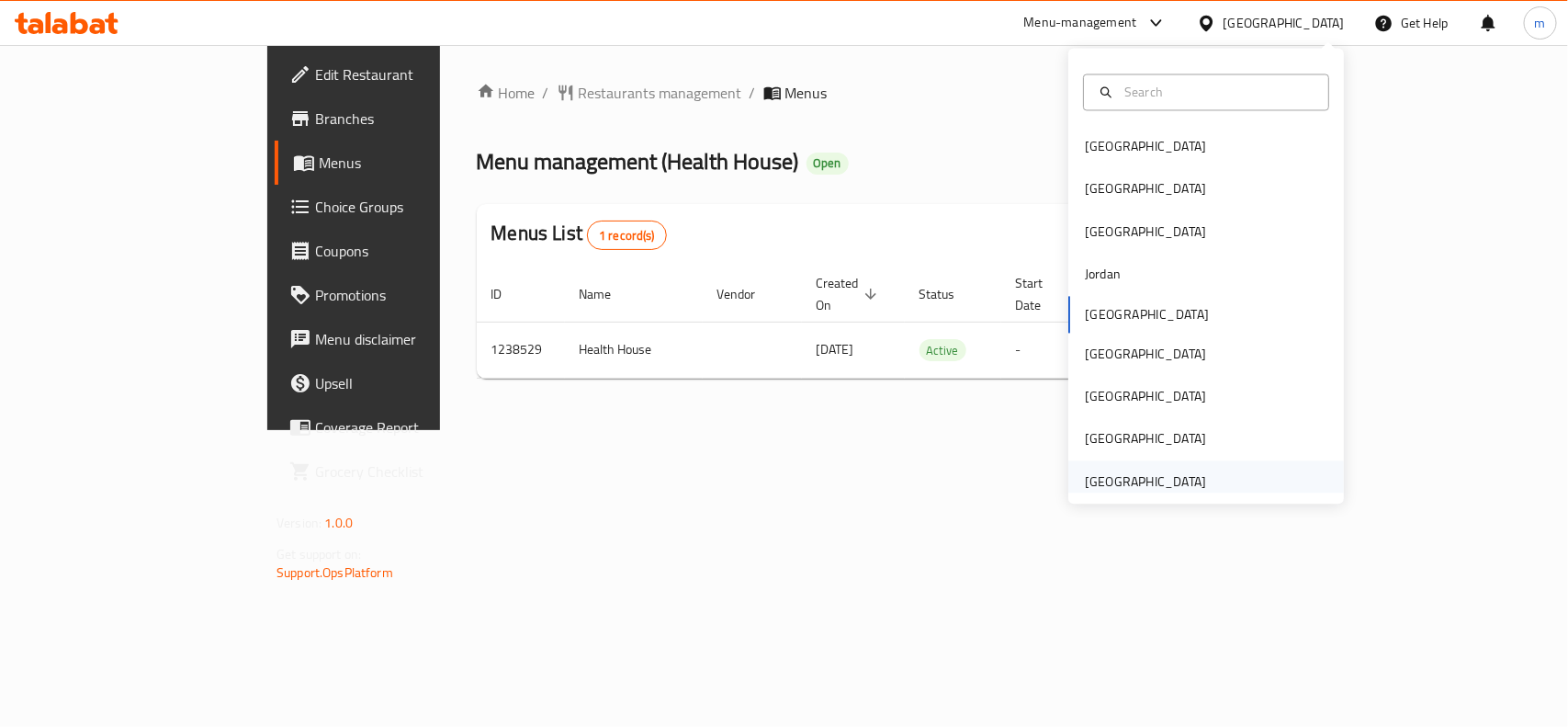
click at [1163, 475] on div "[GEOGRAPHIC_DATA]" at bounding box center [1146, 482] width 121 height 21
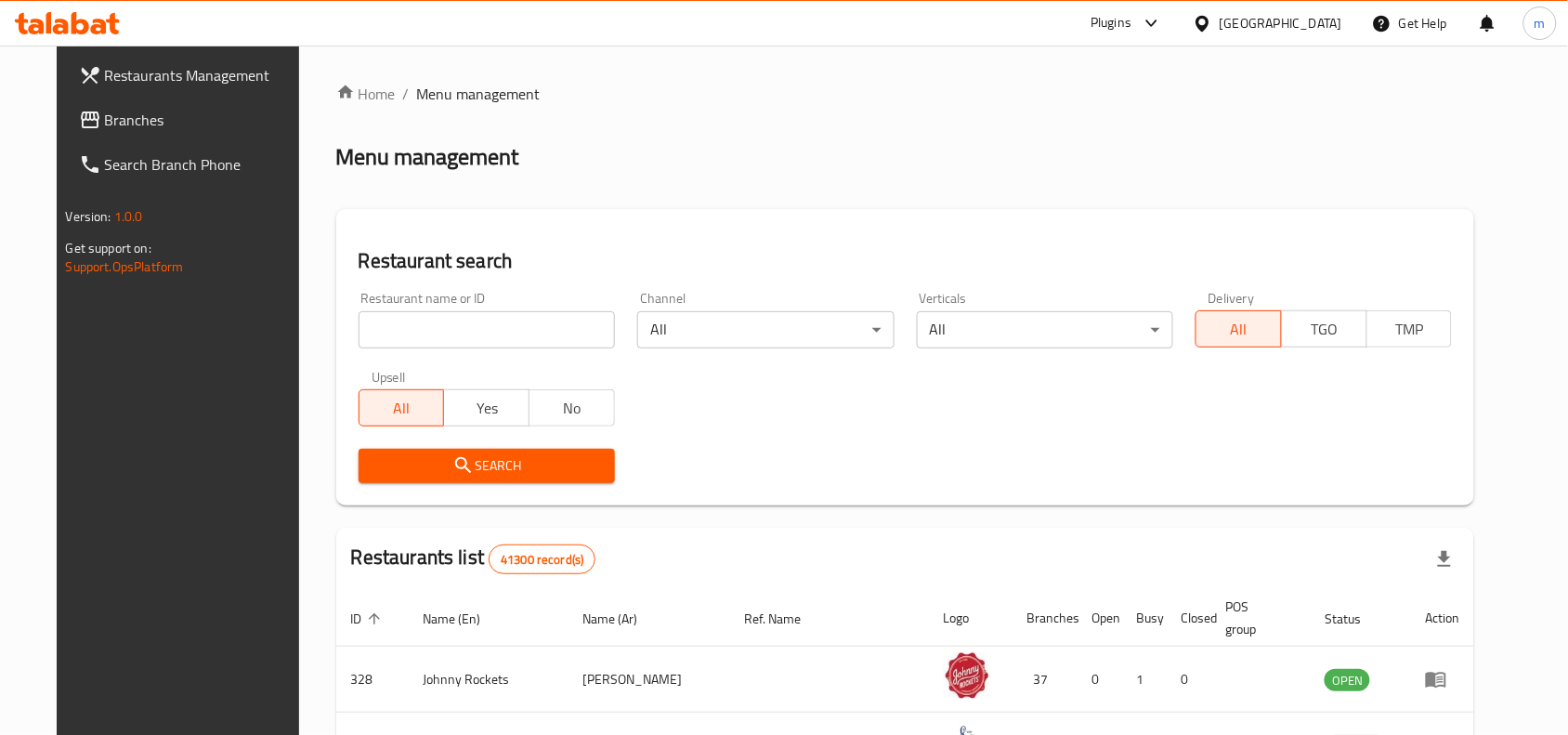
click at [105, 117] on span "Branches" at bounding box center [204, 120] width 199 height 23
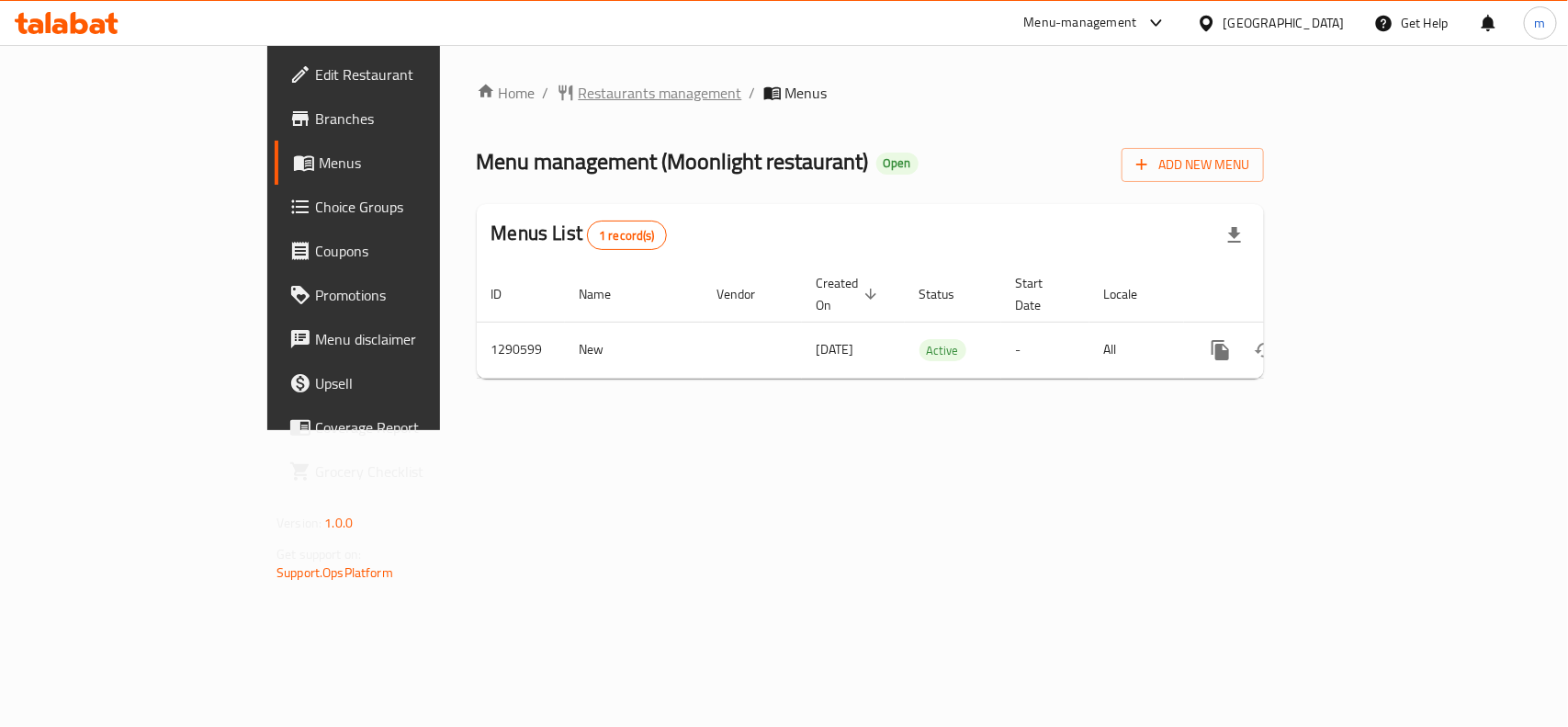
click at [579, 82] on span "Restaurants management" at bounding box center [660, 93] width 163 height 22
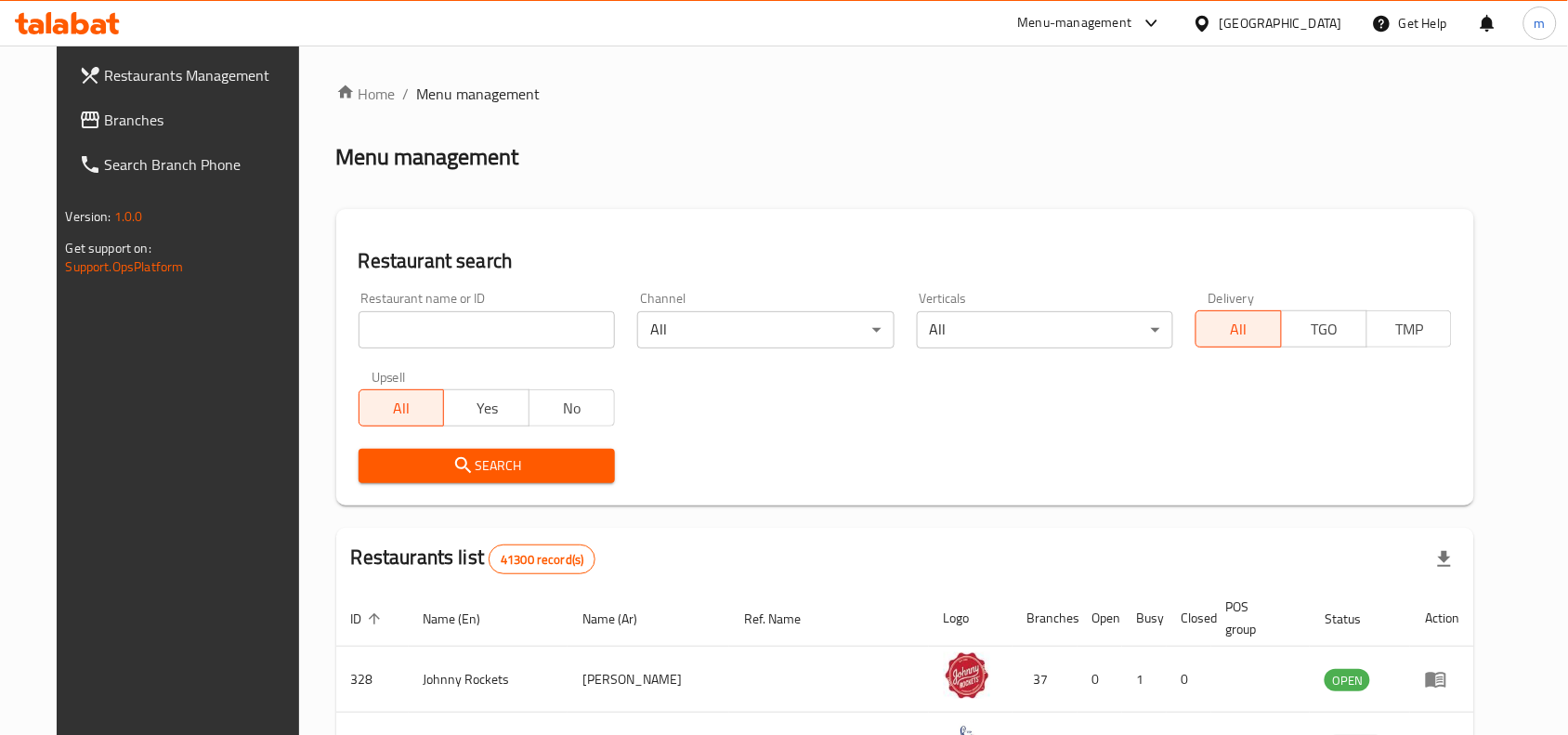
click at [105, 111] on span "Branches" at bounding box center [204, 120] width 199 height 23
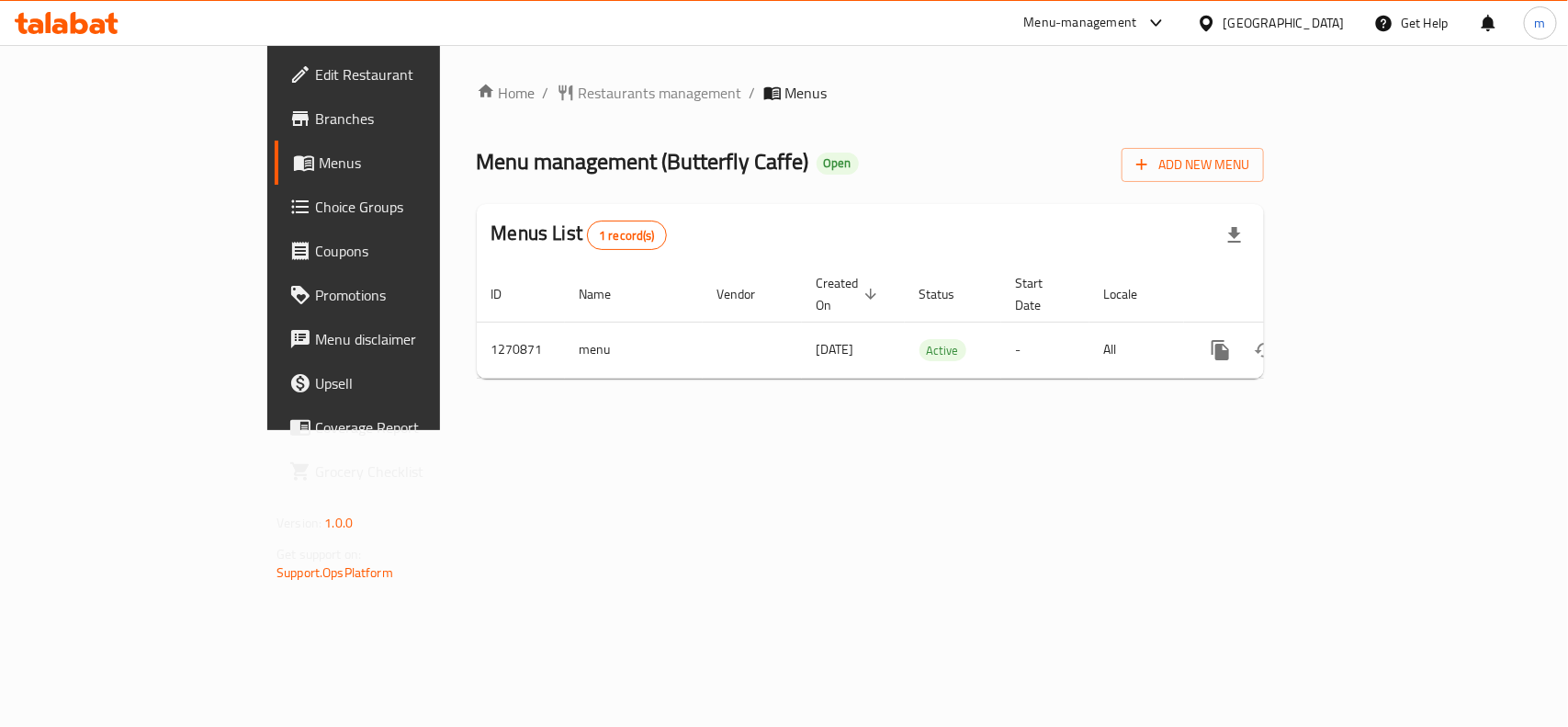
click at [1324, 20] on div "[GEOGRAPHIC_DATA]" at bounding box center [1284, 23] width 121 height 21
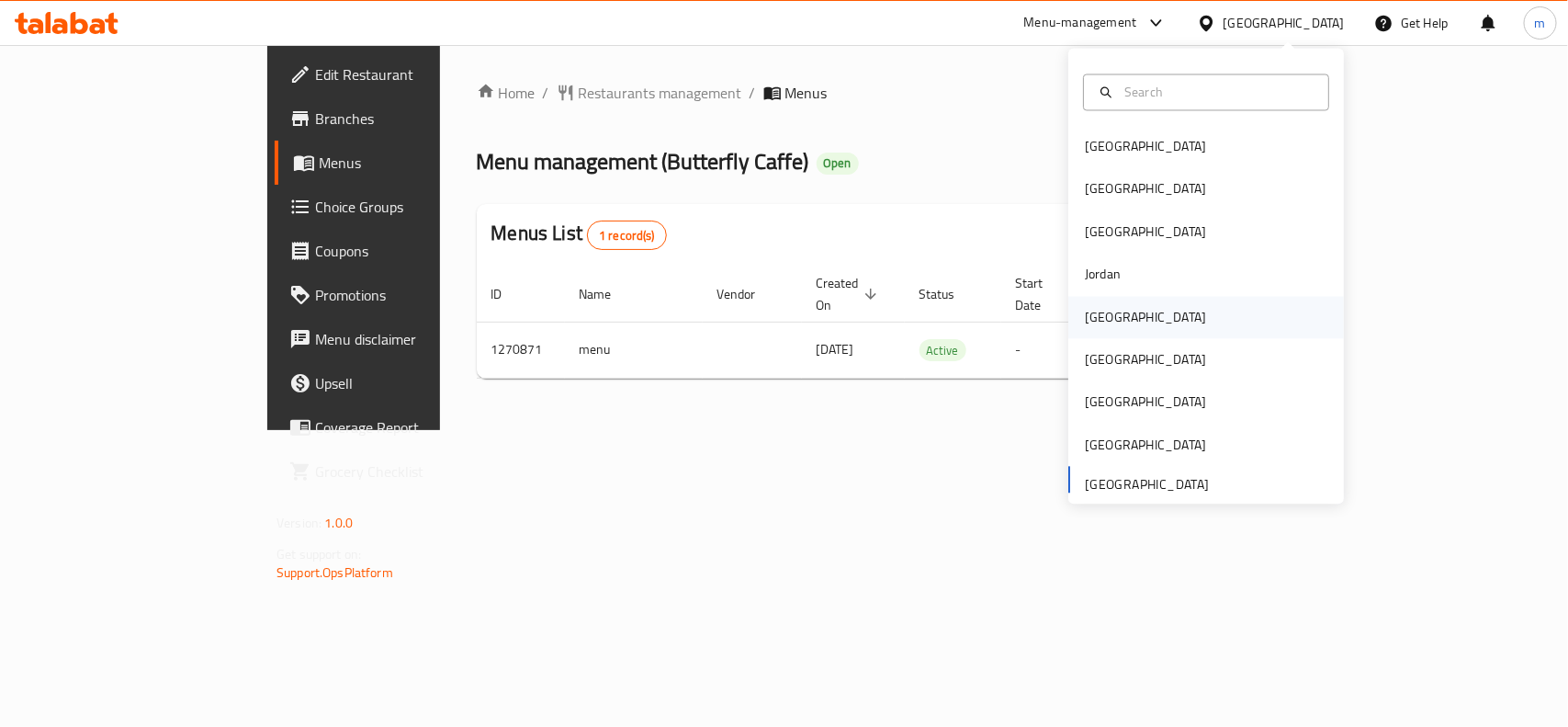
click at [1089, 315] on div "[GEOGRAPHIC_DATA]" at bounding box center [1146, 317] width 121 height 21
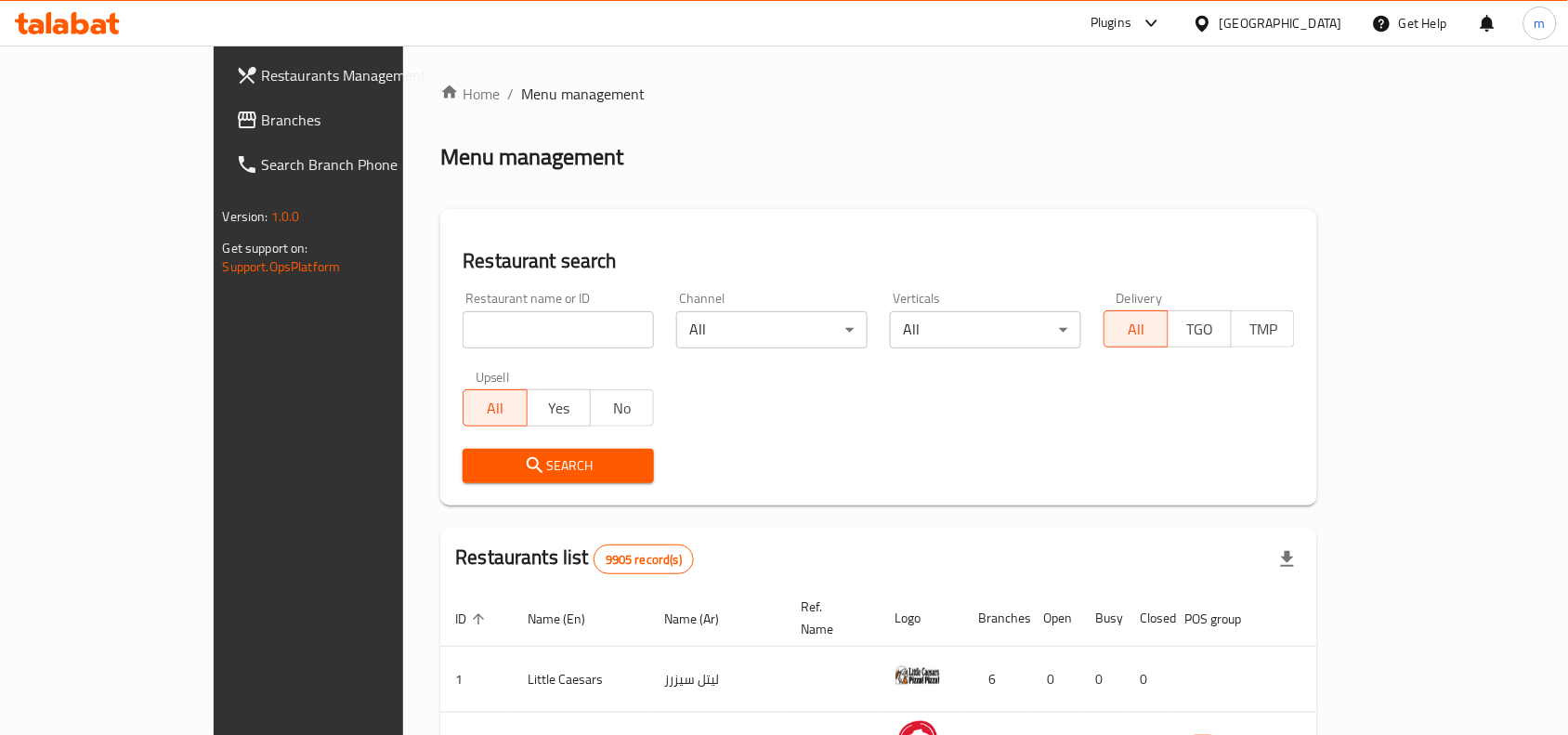
click at [262, 113] on span "Branches" at bounding box center [361, 120] width 199 height 23
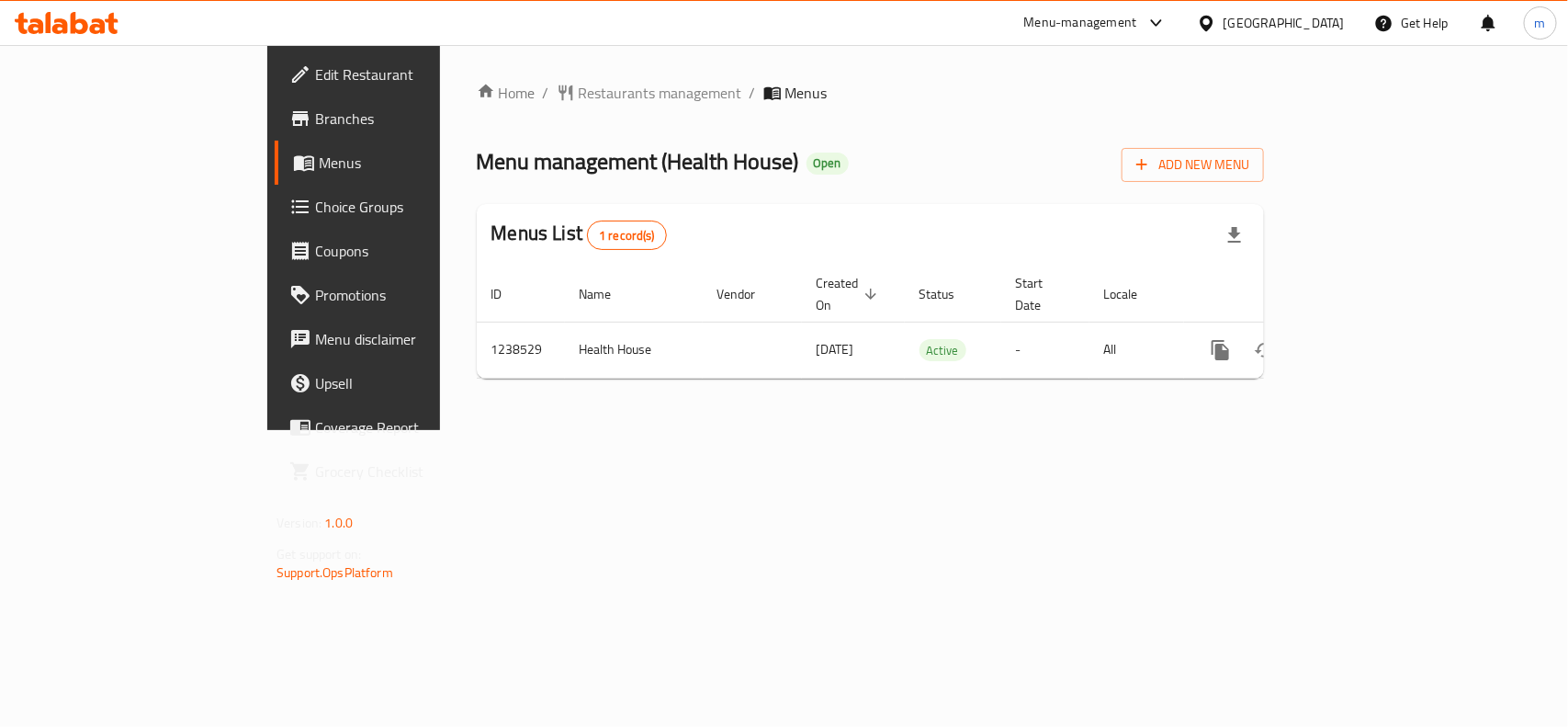
click at [1329, 23] on div "[GEOGRAPHIC_DATA]" at bounding box center [1284, 23] width 121 height 21
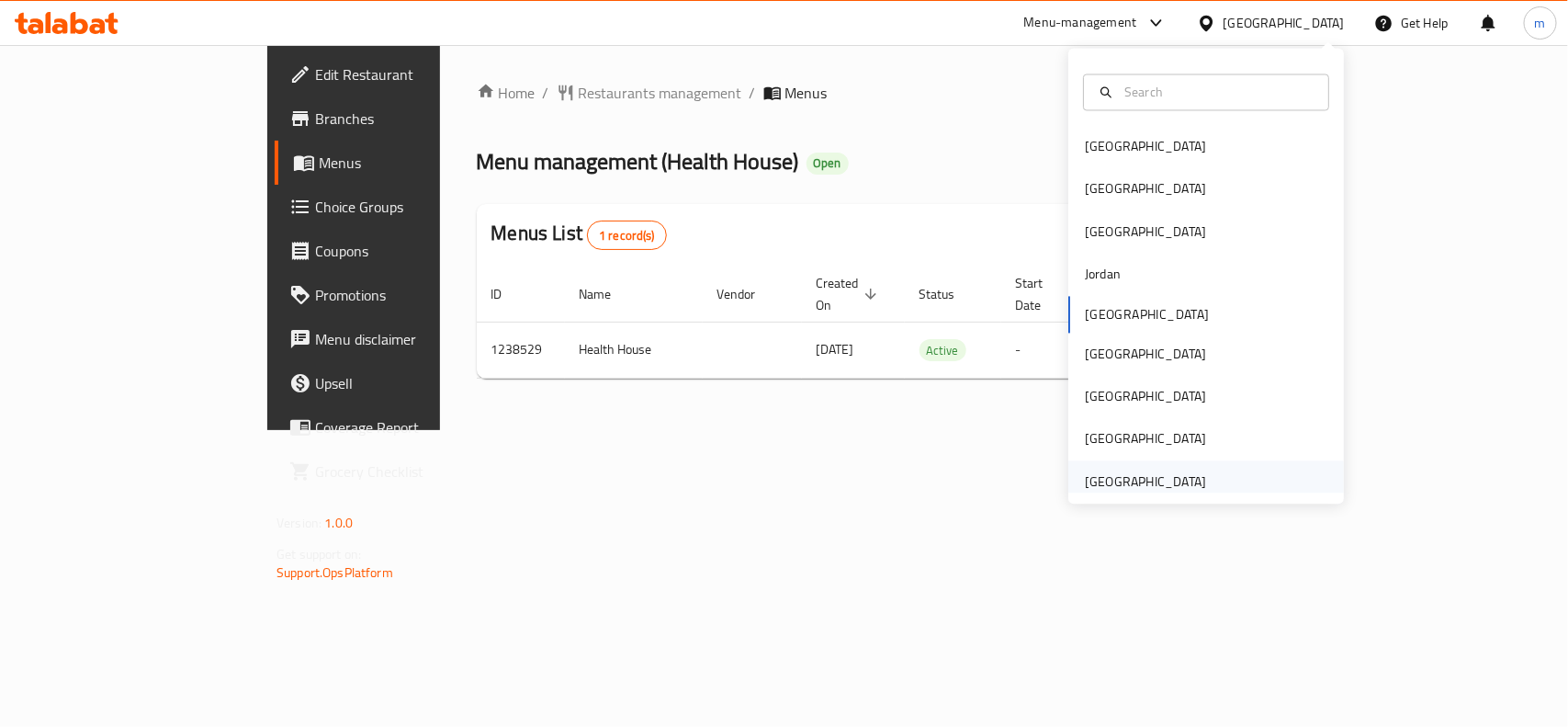
click at [1157, 482] on div "[GEOGRAPHIC_DATA]" at bounding box center [1146, 482] width 121 height 21
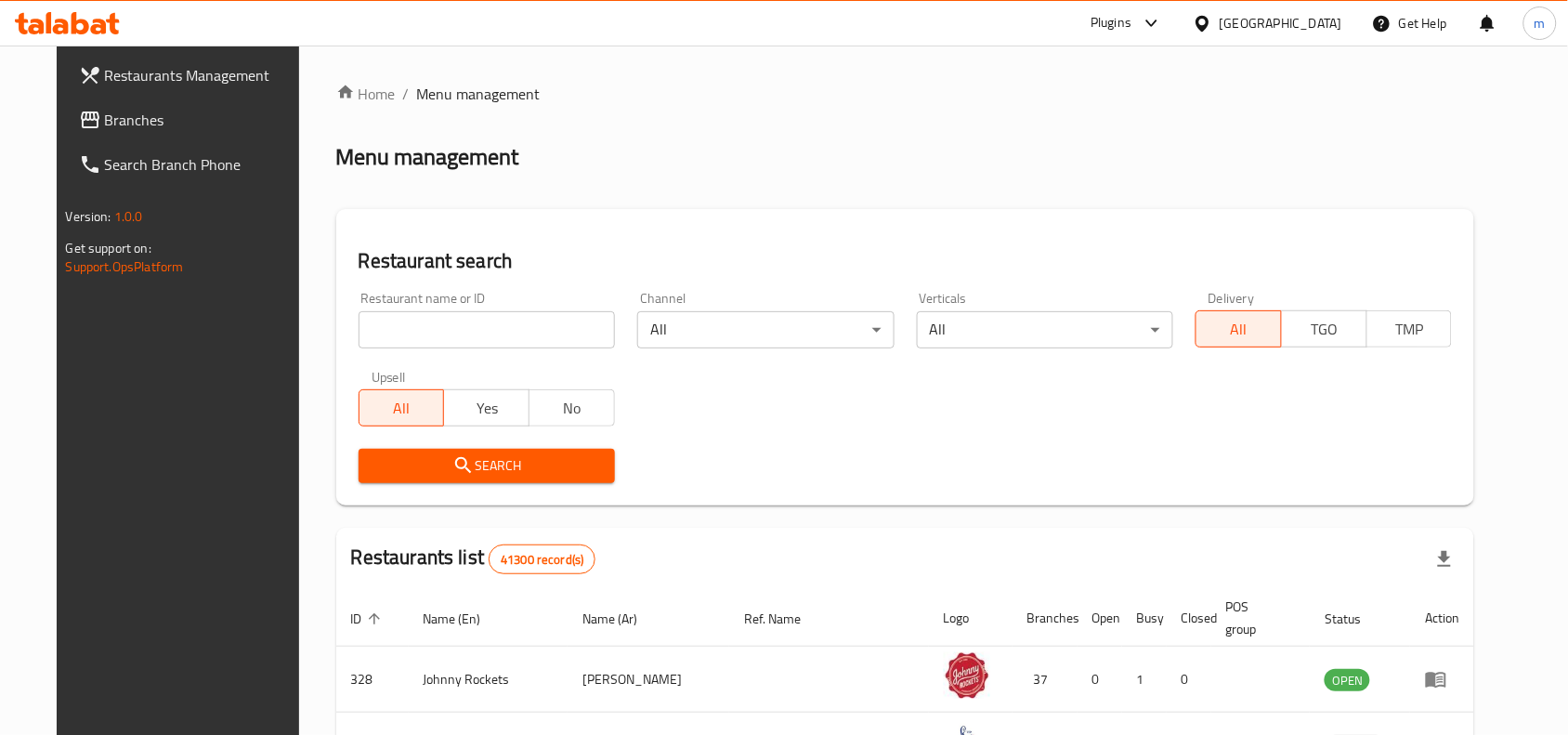
drag, startPoint x: 107, startPoint y: 131, endPoint x: 113, endPoint y: 124, distance: 9.2
click at [107, 131] on link "Branches" at bounding box center [192, 119] width 255 height 44
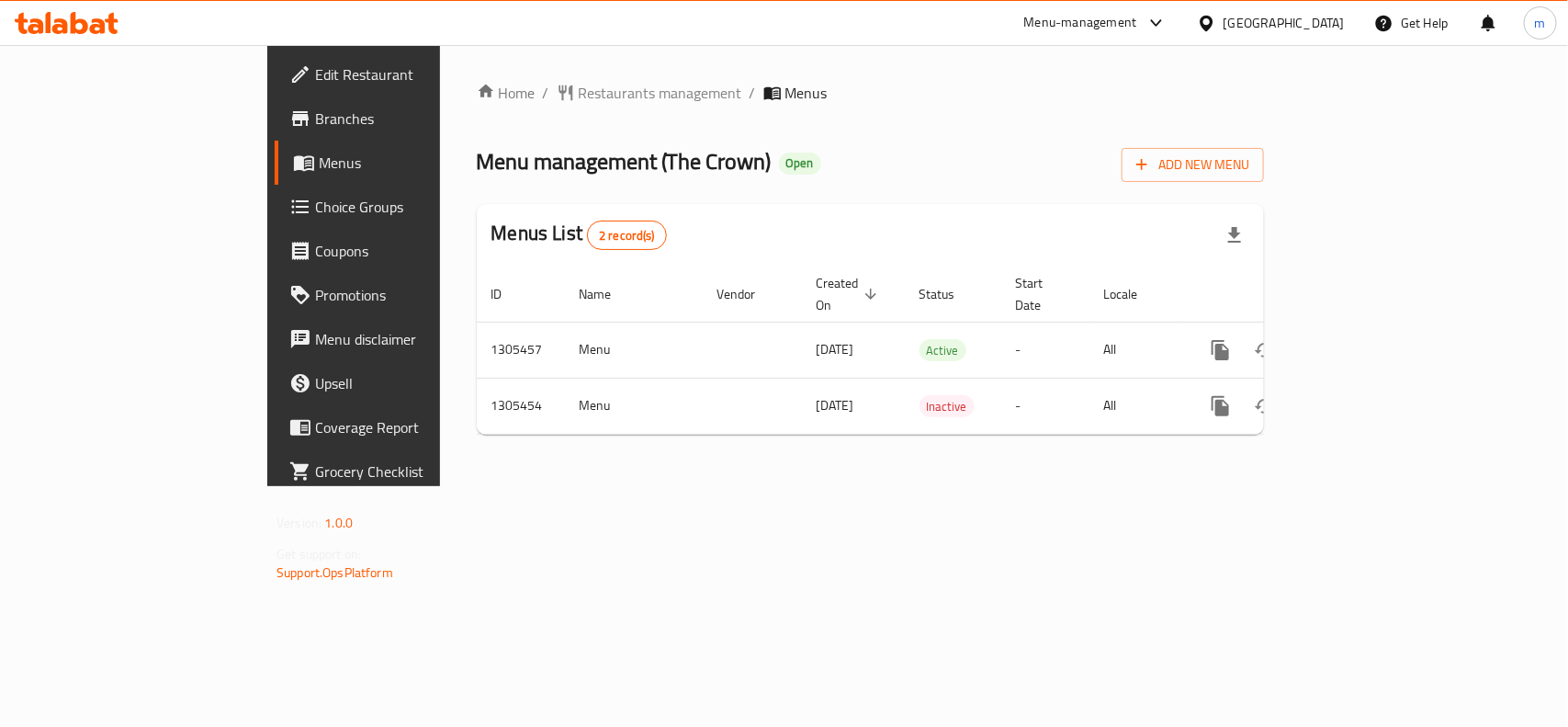
click at [1286, 13] on div "[GEOGRAPHIC_DATA]" at bounding box center [1284, 23] width 121 height 21
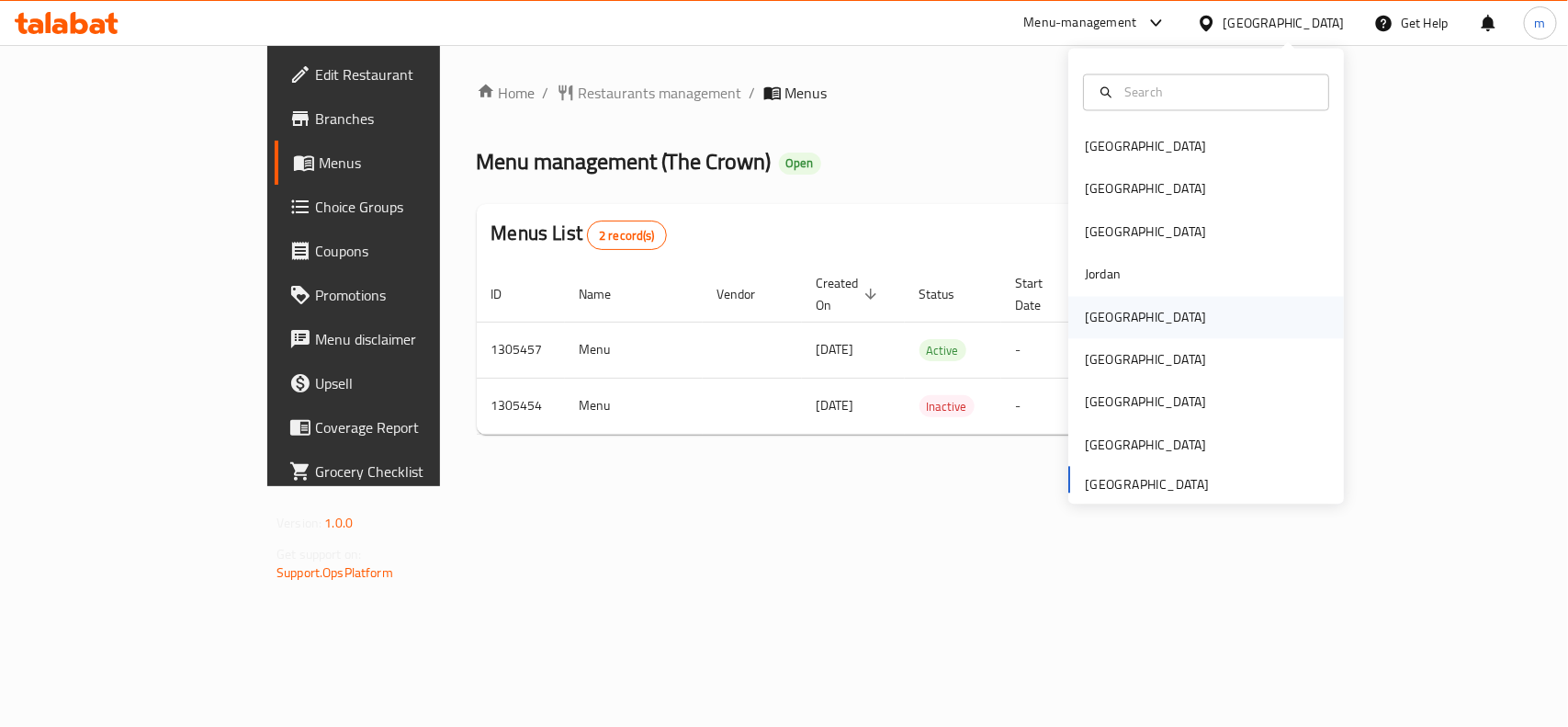
click at [1118, 315] on div "[GEOGRAPHIC_DATA]" at bounding box center [1145, 316] width 150 height 42
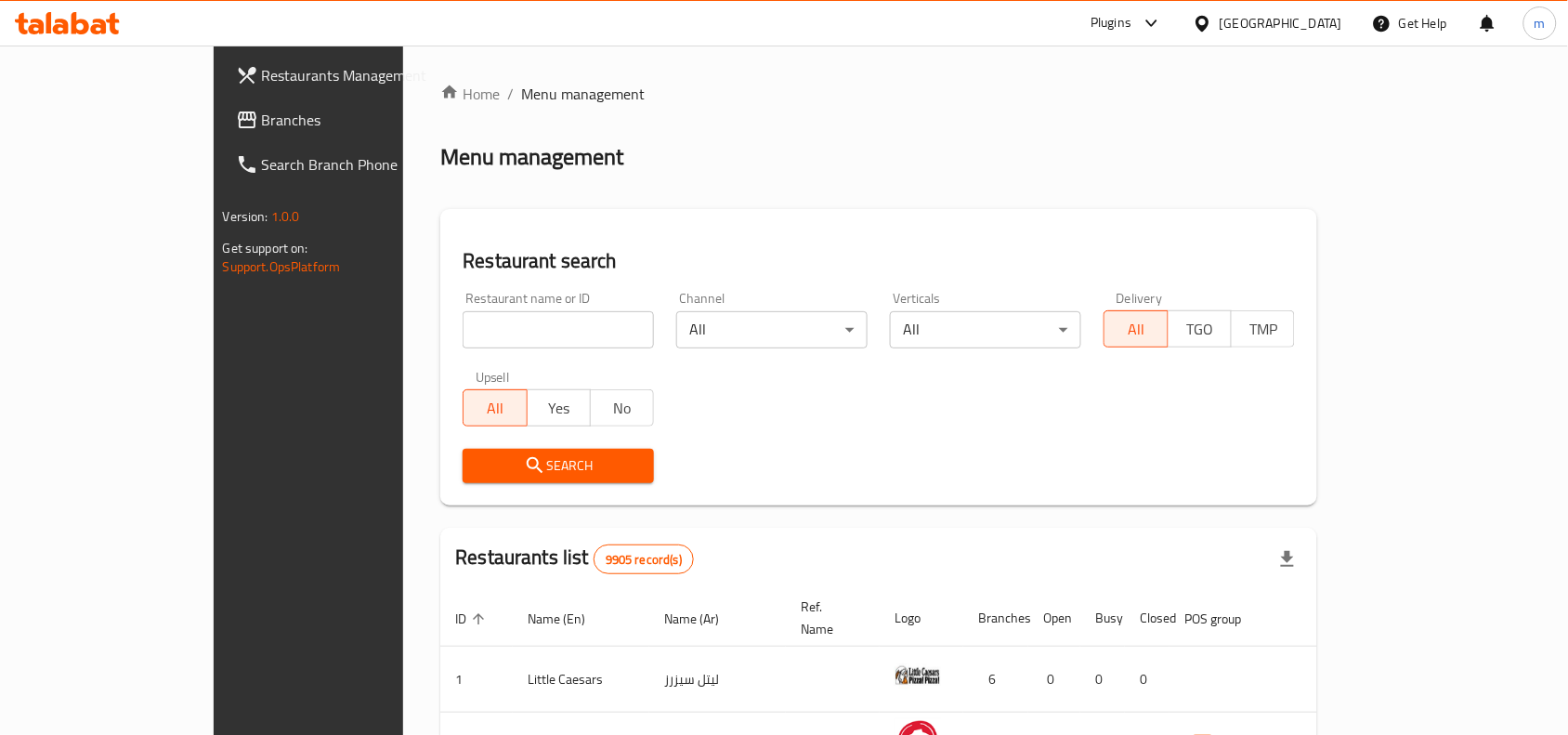
click at [262, 112] on span "Branches" at bounding box center [361, 120] width 199 height 23
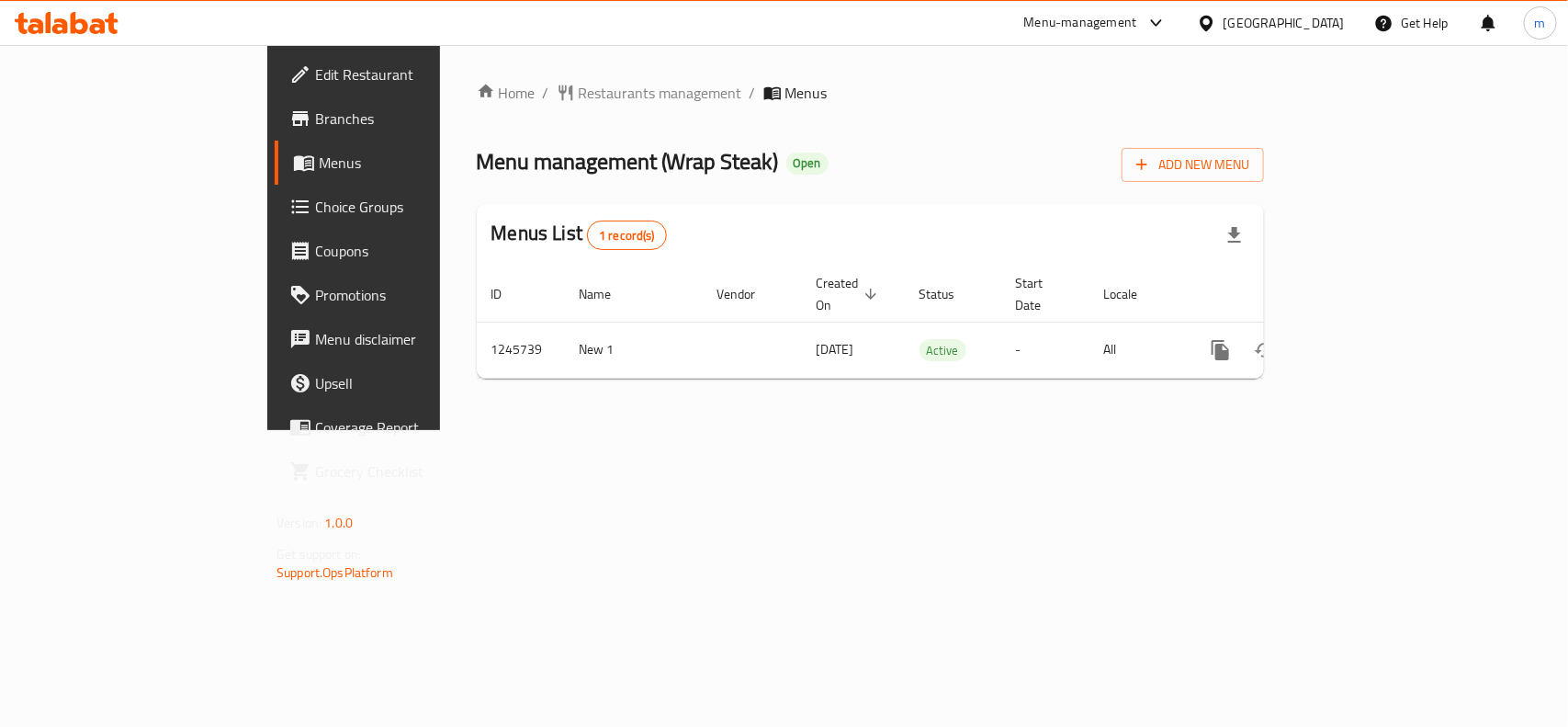
click at [1212, 24] on icon at bounding box center [1207, 22] width 13 height 16
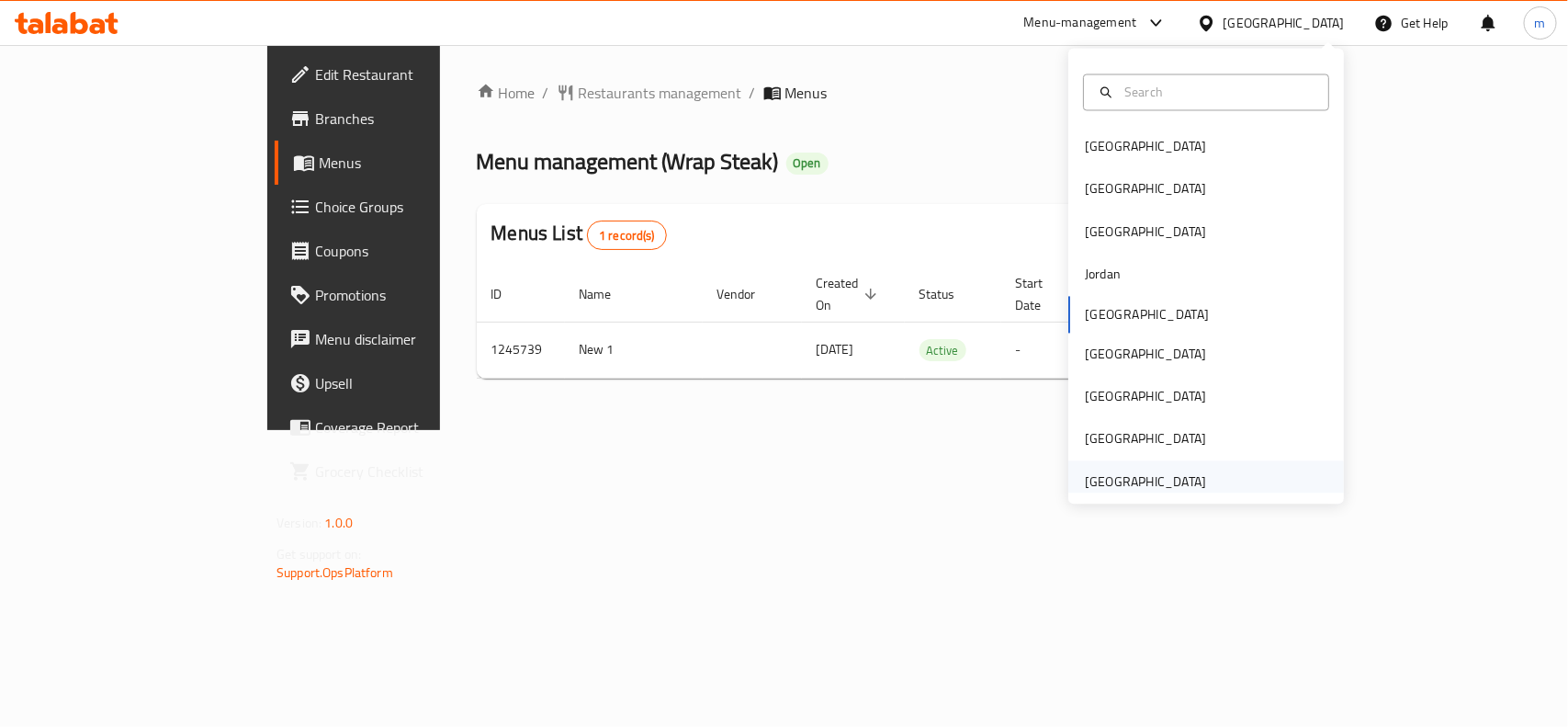
click at [1164, 479] on div "[GEOGRAPHIC_DATA]" at bounding box center [1146, 482] width 121 height 21
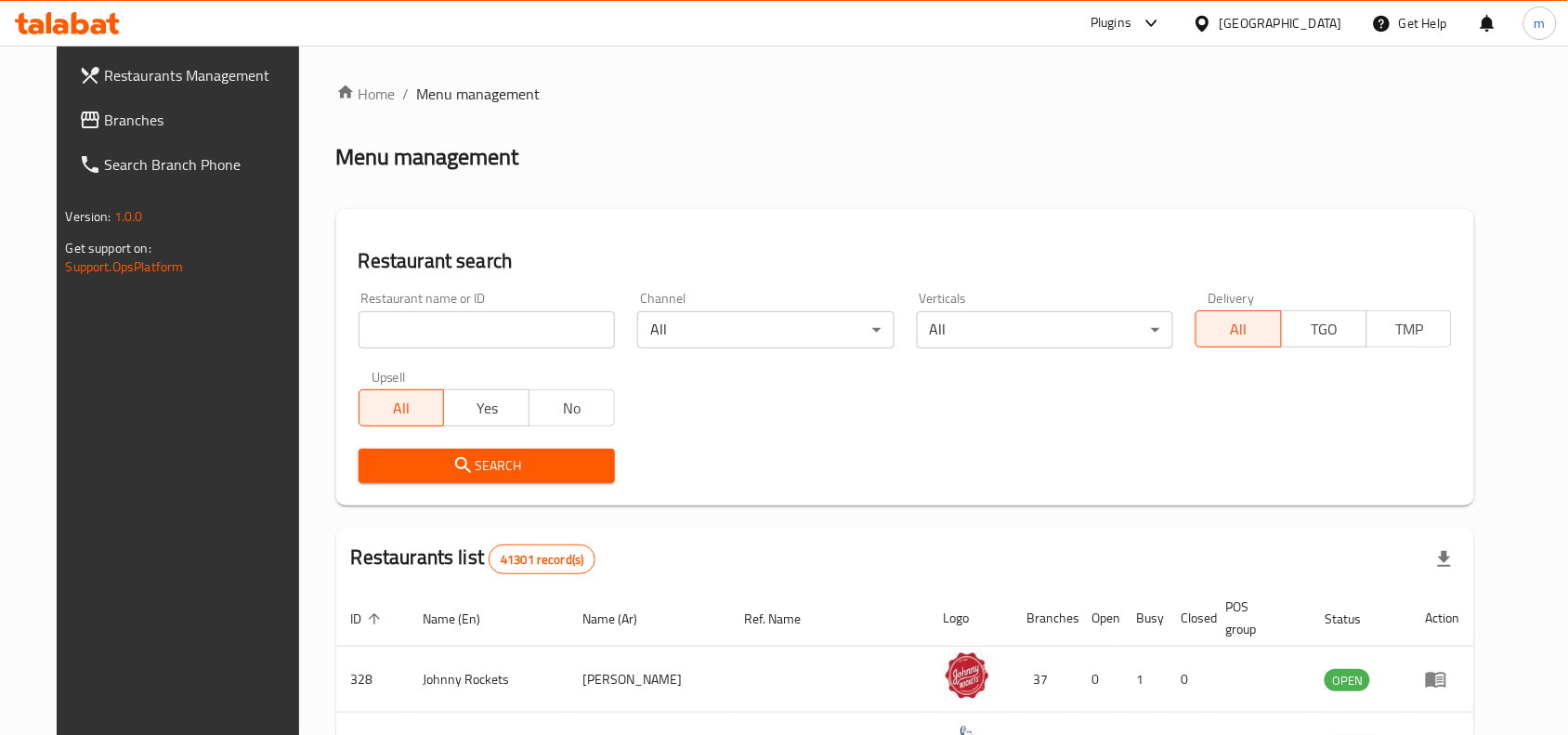
click at [141, 118] on span "Branches" at bounding box center [204, 120] width 199 height 23
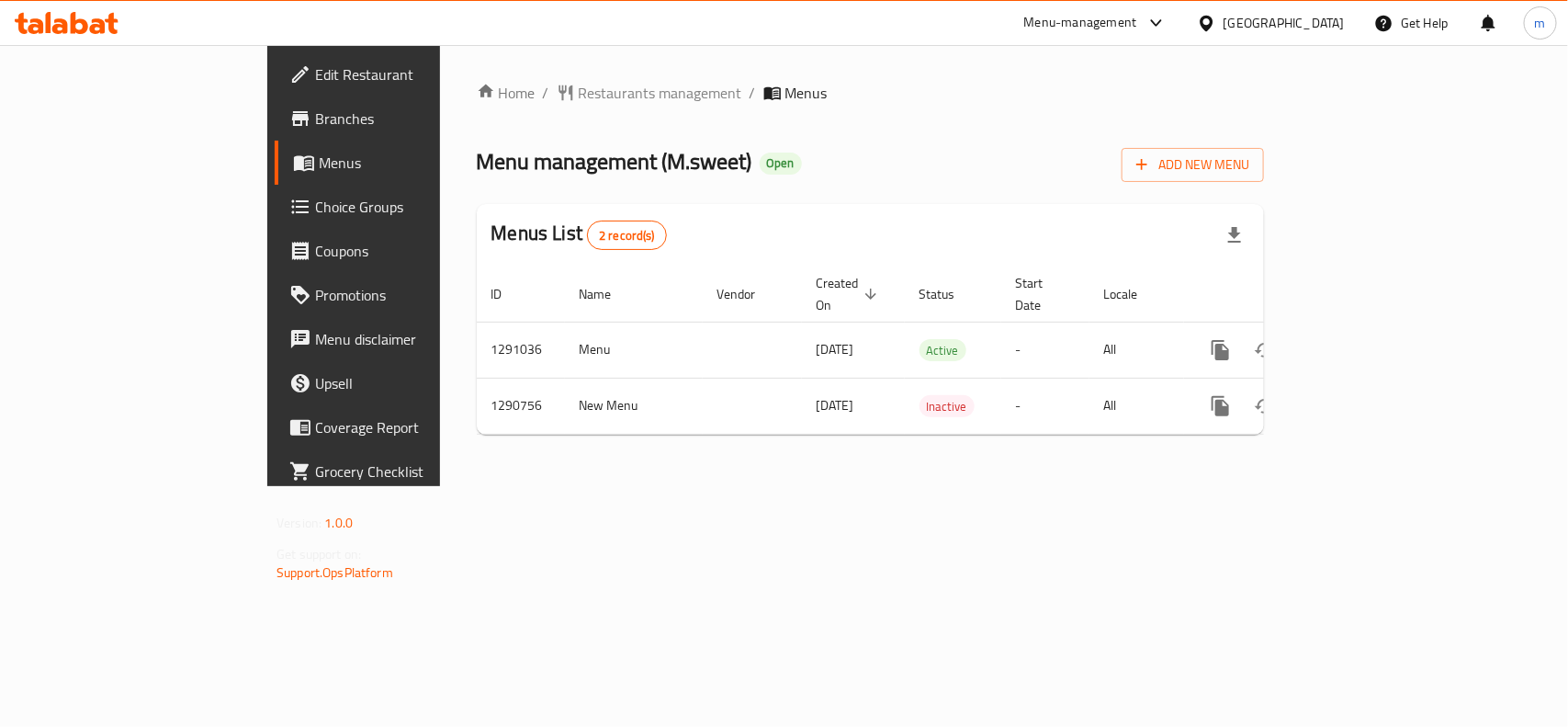
click at [1260, 21] on div "[GEOGRAPHIC_DATA]" at bounding box center [1284, 23] width 121 height 21
drag, startPoint x: 960, startPoint y: 177, endPoint x: 424, endPoint y: 156, distance: 536.4
click at [959, 177] on div "Menu management ( M.sweet ) Open Add New Menu" at bounding box center [871, 161] width 788 height 41
click at [477, 108] on div "Home / Restaurants management / Menus Menu management ( M.sweet ) Open Add New …" at bounding box center [871, 266] width 788 height 368
click at [579, 85] on span "Restaurants management" at bounding box center [660, 93] width 163 height 22
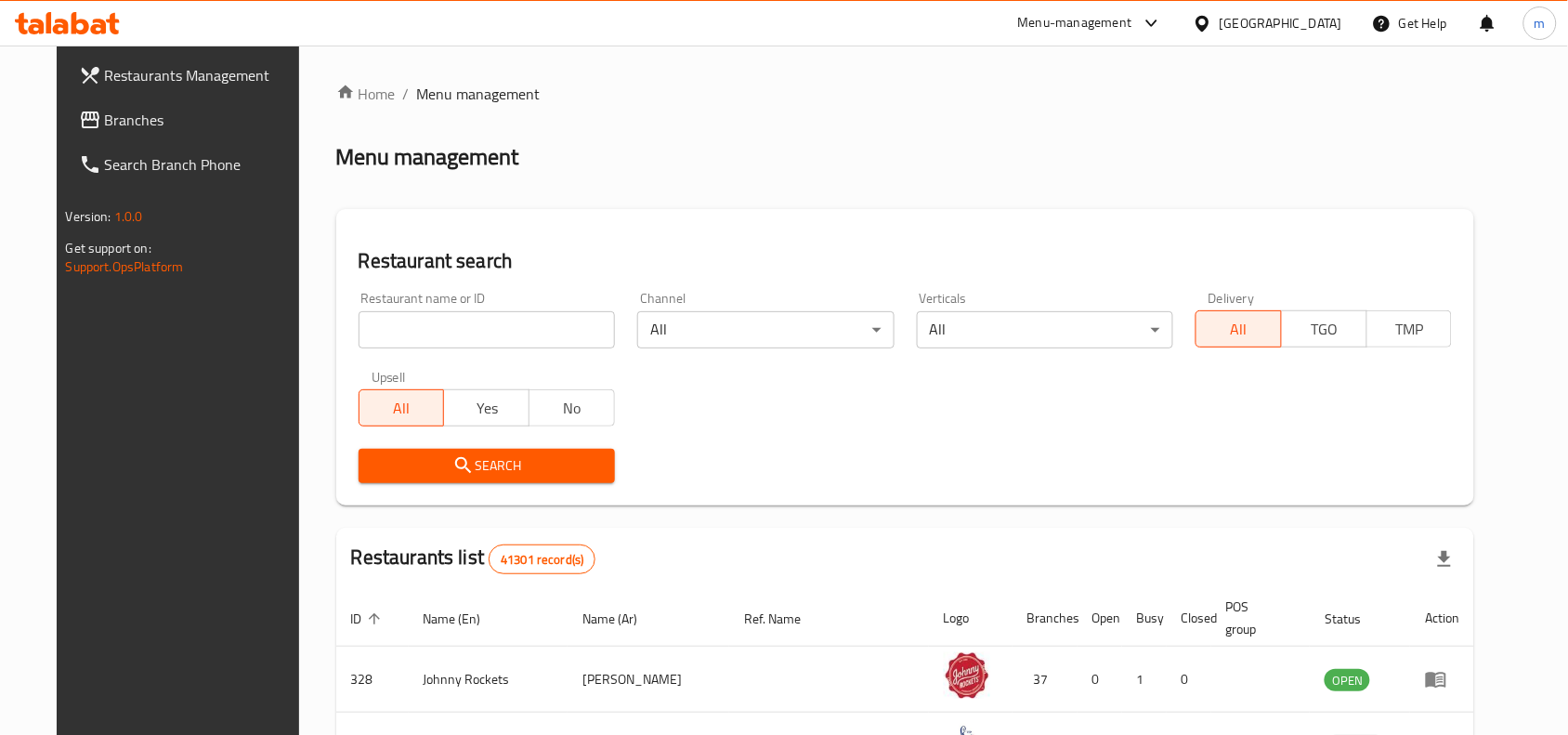
click at [105, 109] on span "Branches" at bounding box center [204, 120] width 199 height 23
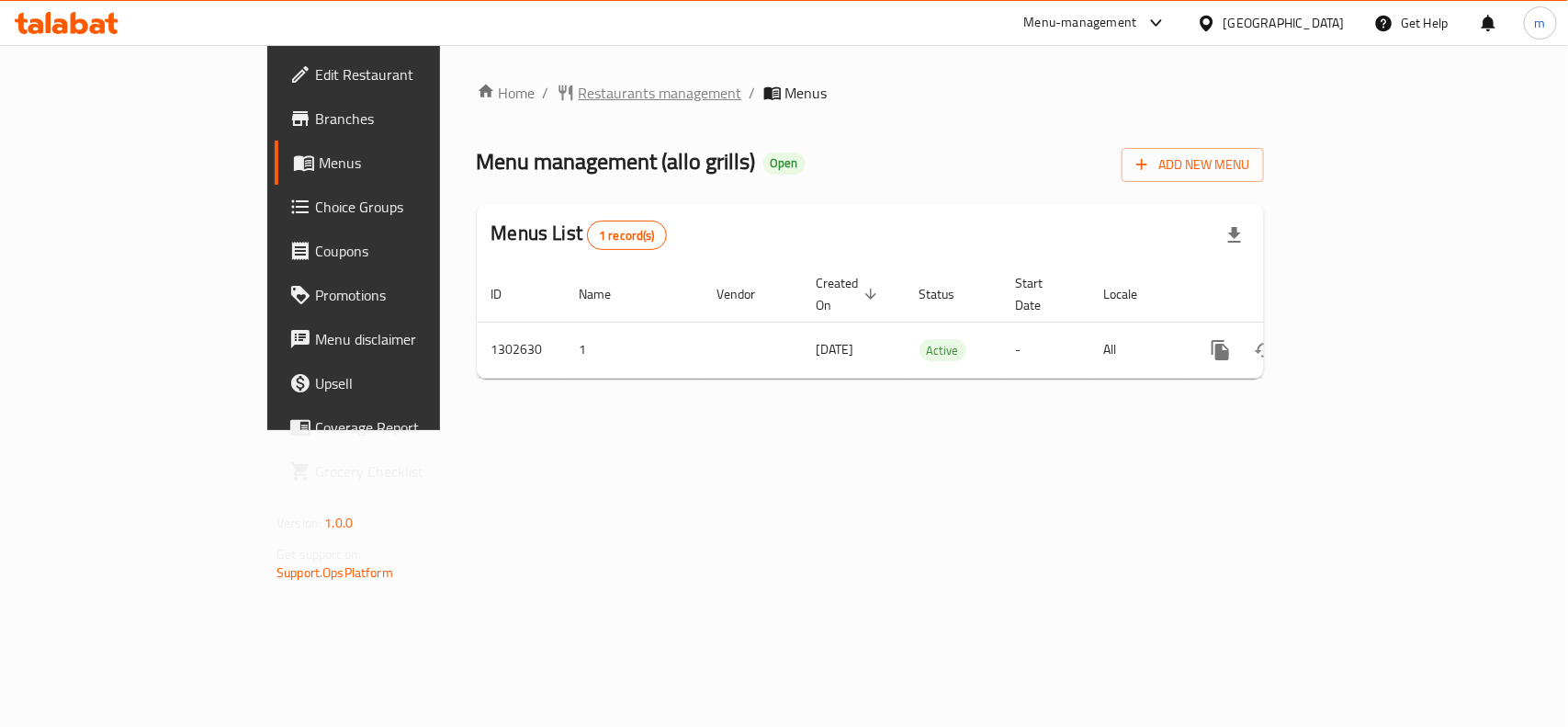
click at [579, 83] on span "Restaurants management" at bounding box center [660, 93] width 163 height 22
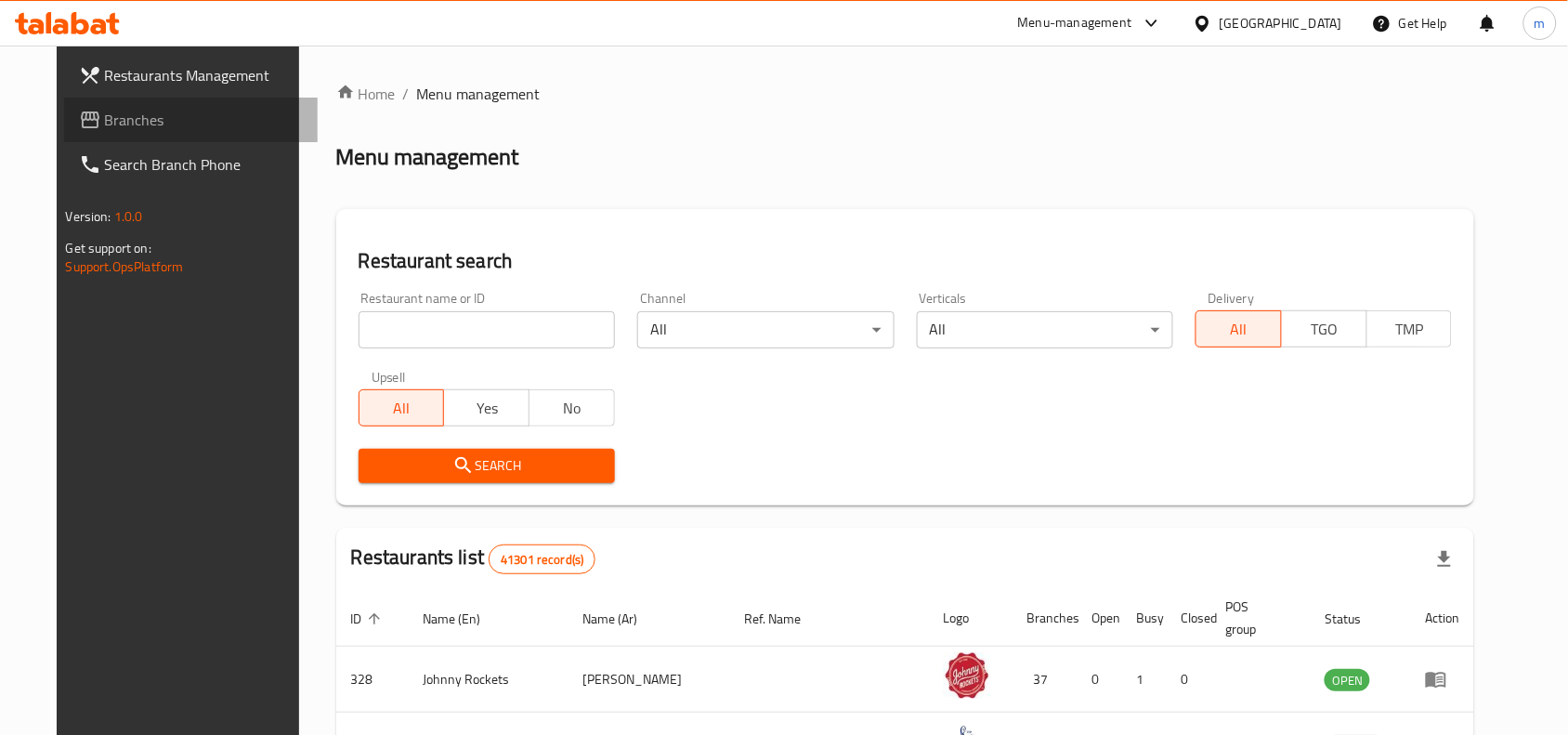
click at [196, 119] on span "Branches" at bounding box center [204, 120] width 199 height 23
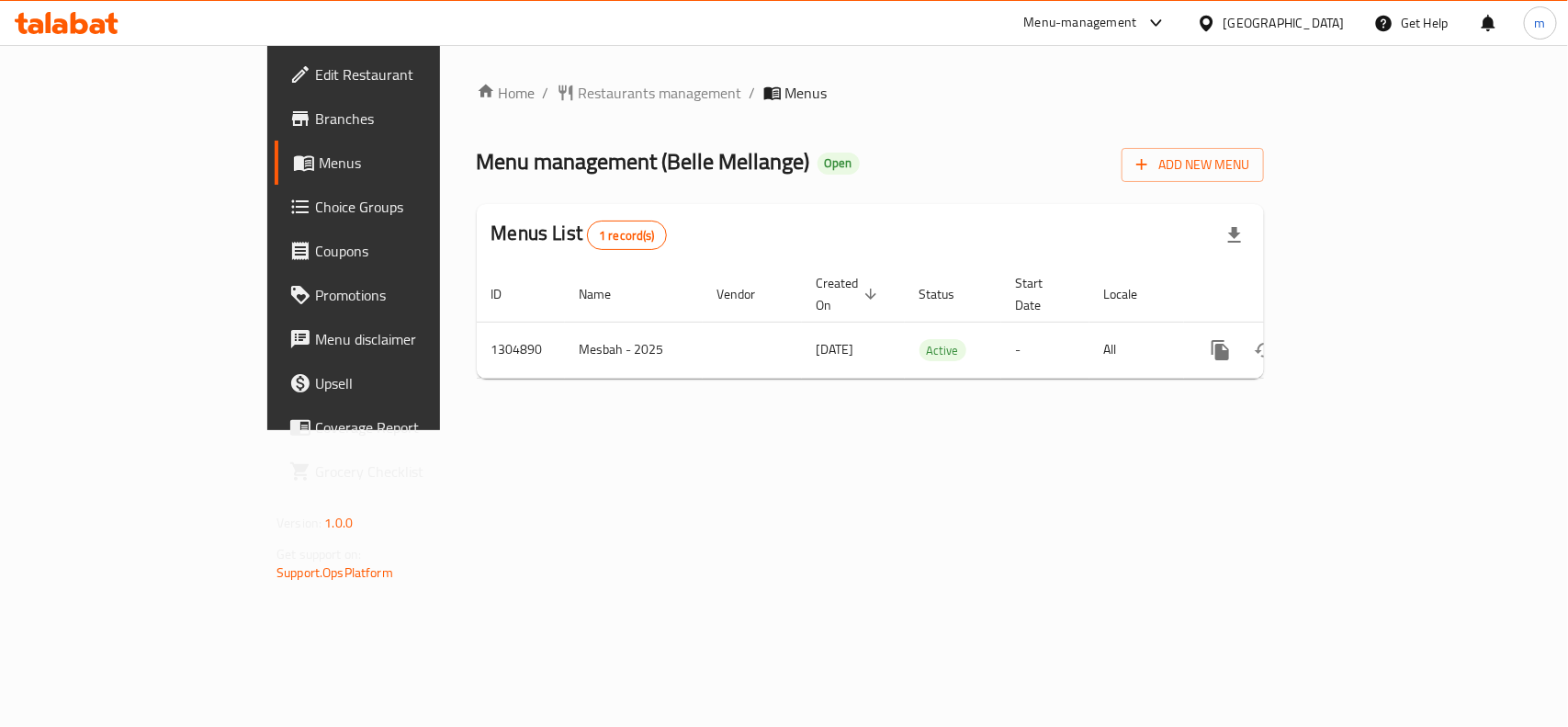
click at [477, 116] on div "Home / Restaurants management / Menus Menu management ( Belle Mellange ) Open A…" at bounding box center [871, 238] width 788 height 312
click at [579, 89] on span "Restaurants management" at bounding box center [660, 93] width 163 height 22
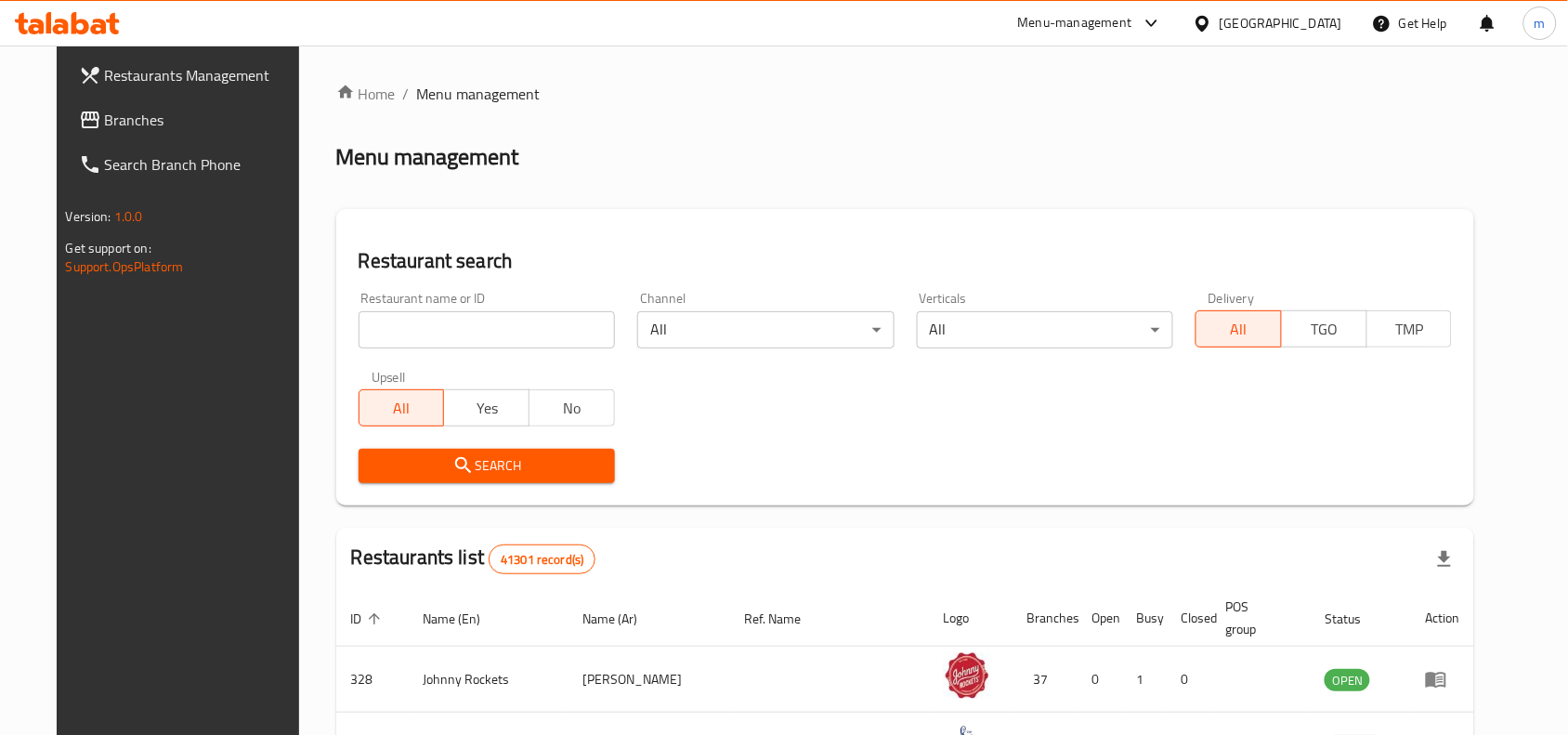
click at [359, 337] on input "search" at bounding box center [487, 329] width 257 height 37
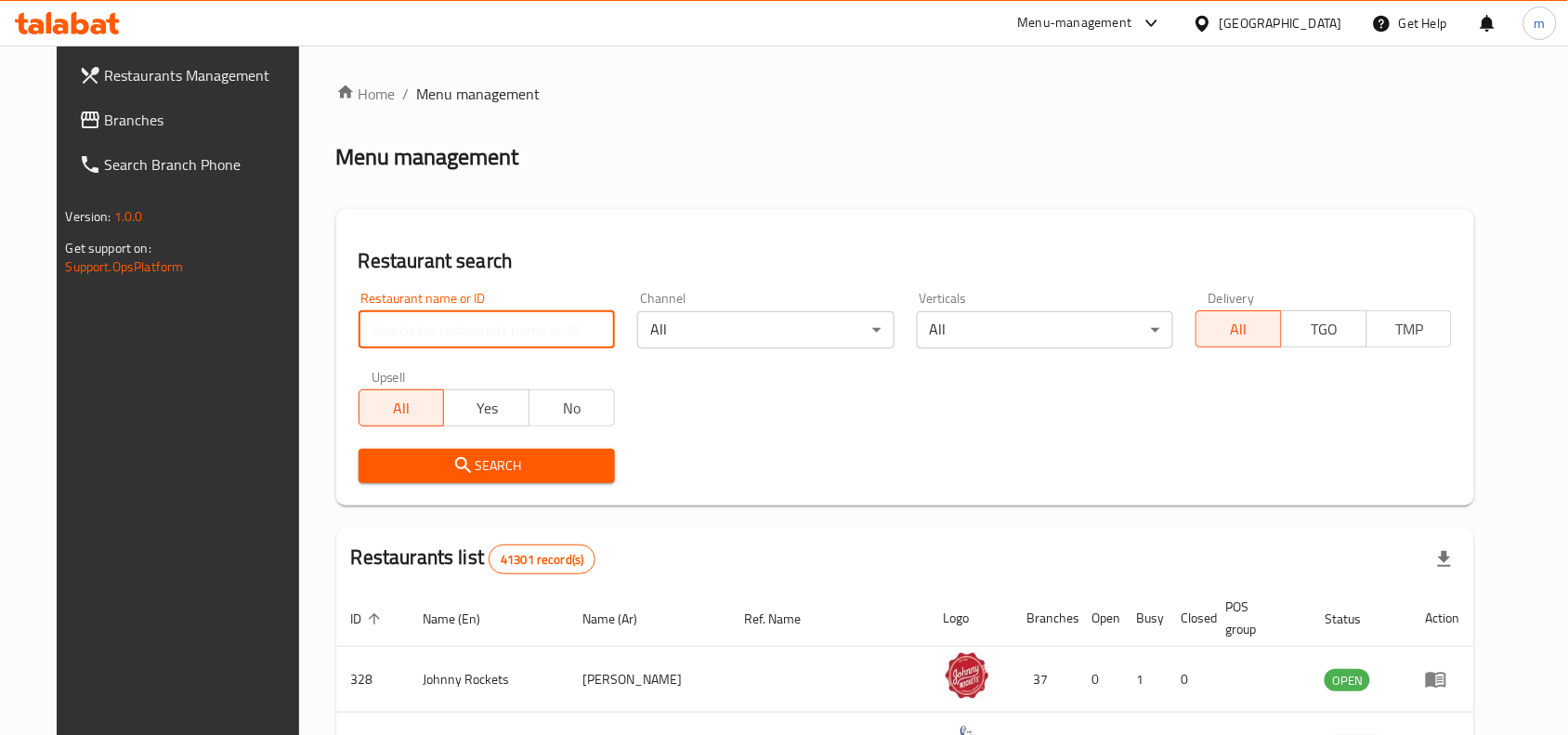
paste input "703443"
type input "703443"
click button "Search" at bounding box center [487, 465] width 257 height 34
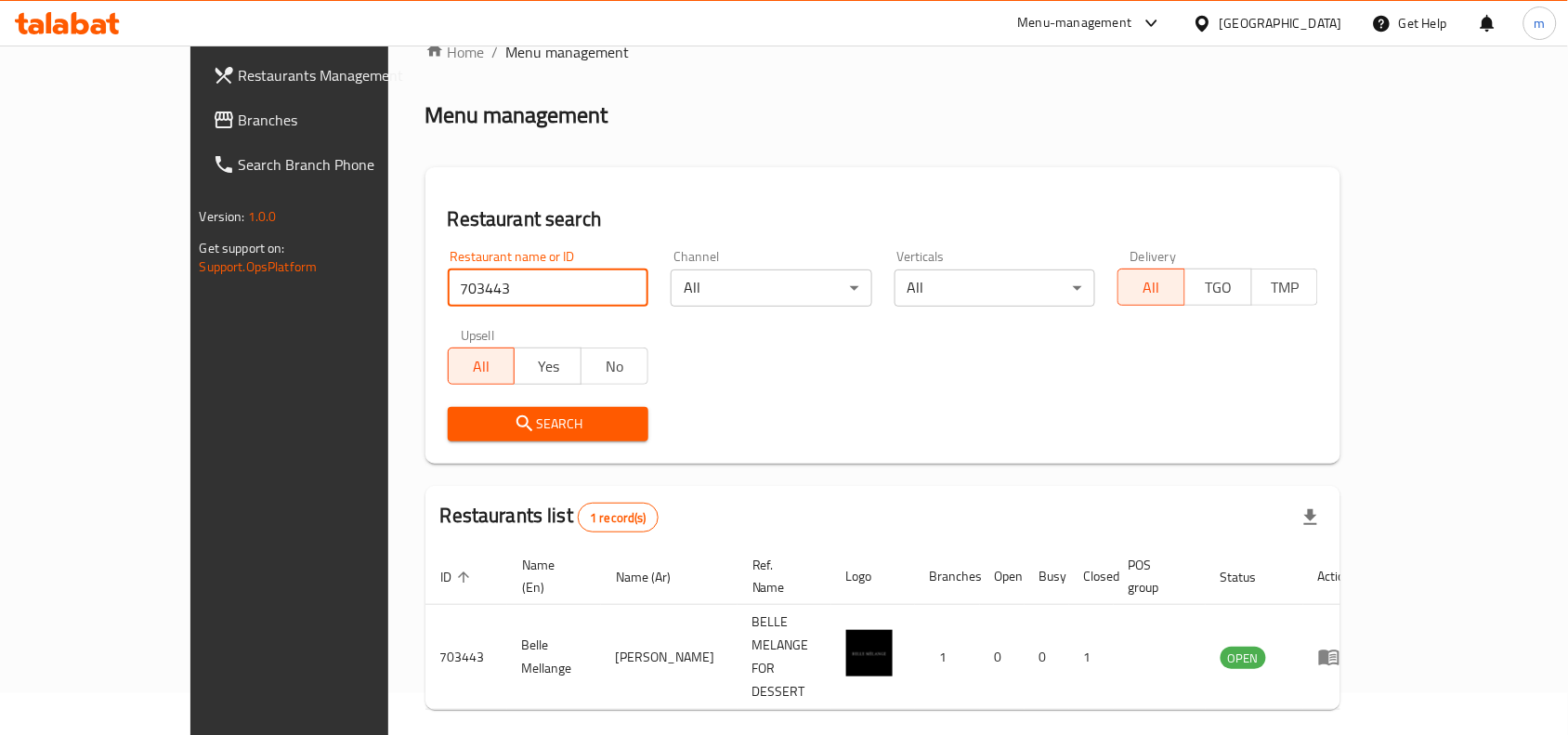
scroll to position [58, 0]
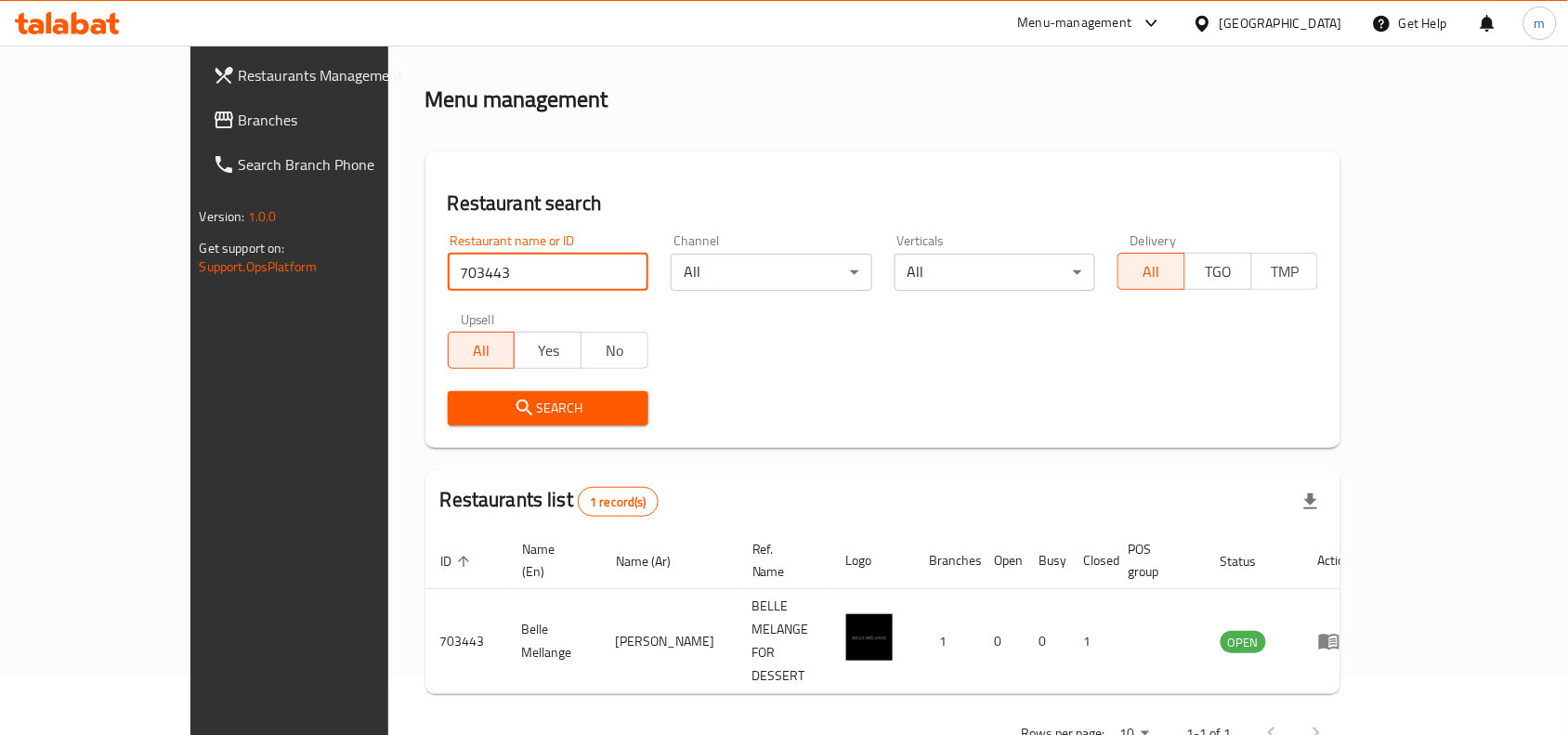
click at [1232, 20] on div "[GEOGRAPHIC_DATA]" at bounding box center [1281, 24] width 123 height 21
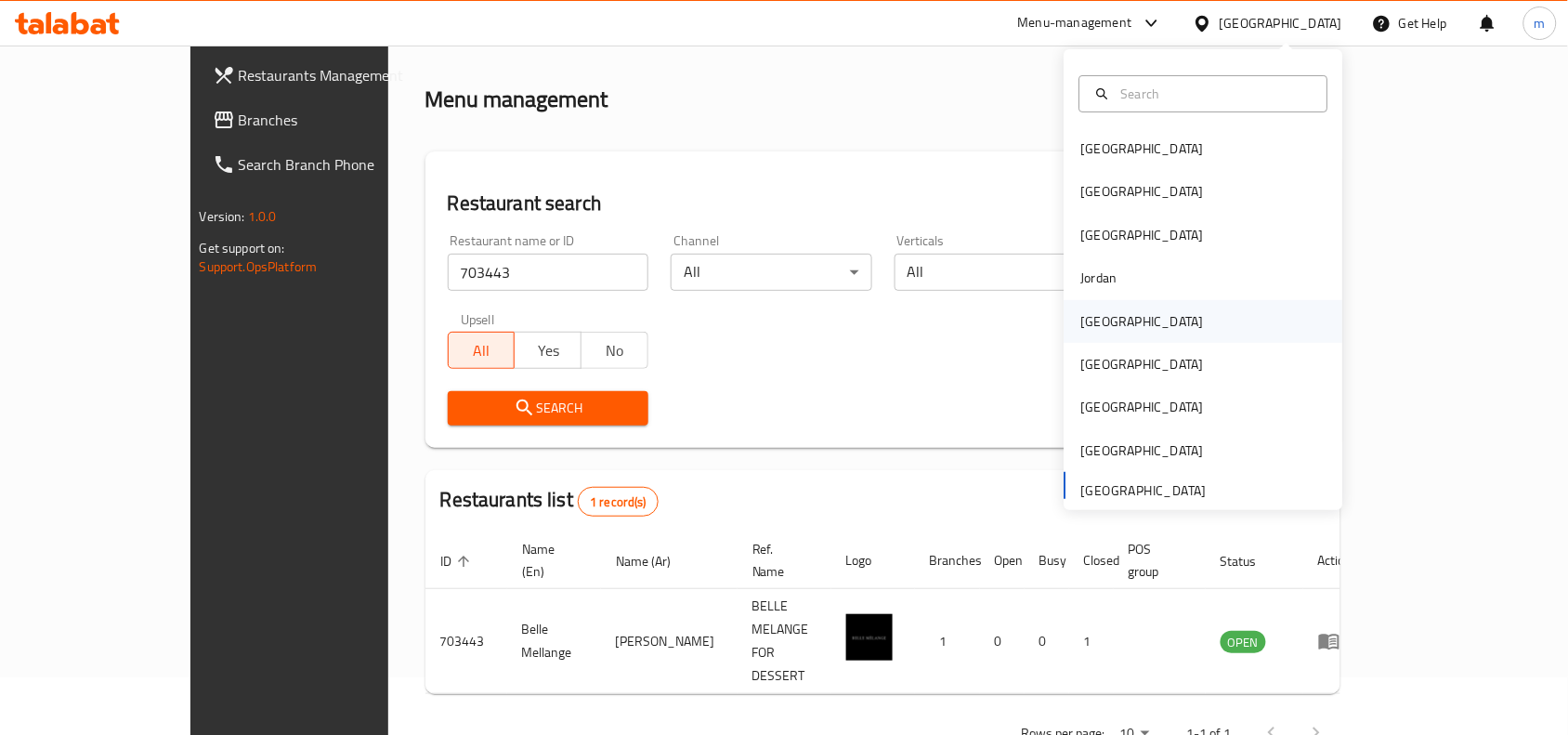
click at [1111, 323] on div "Kuwait" at bounding box center [1142, 321] width 152 height 42
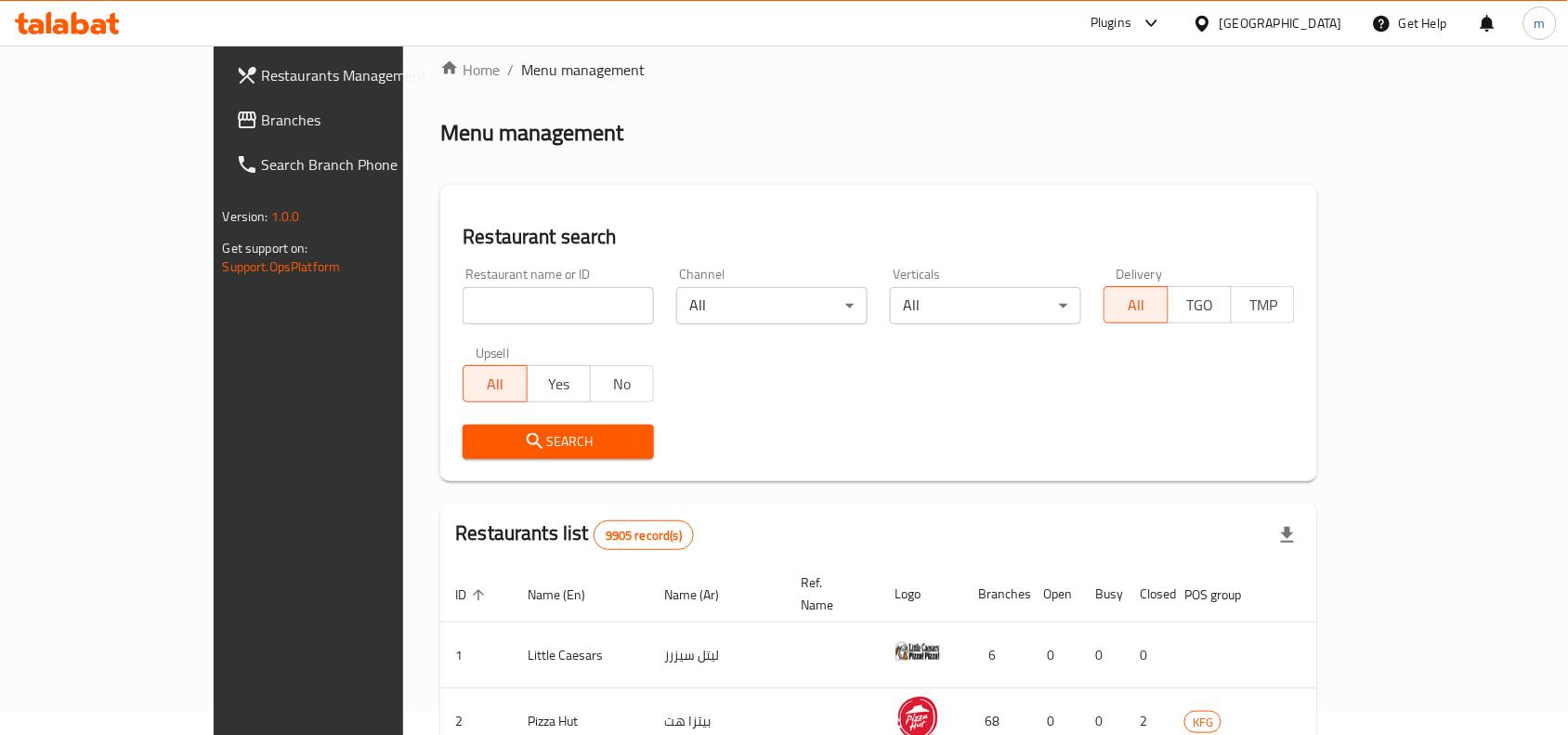
scroll to position [58, 0]
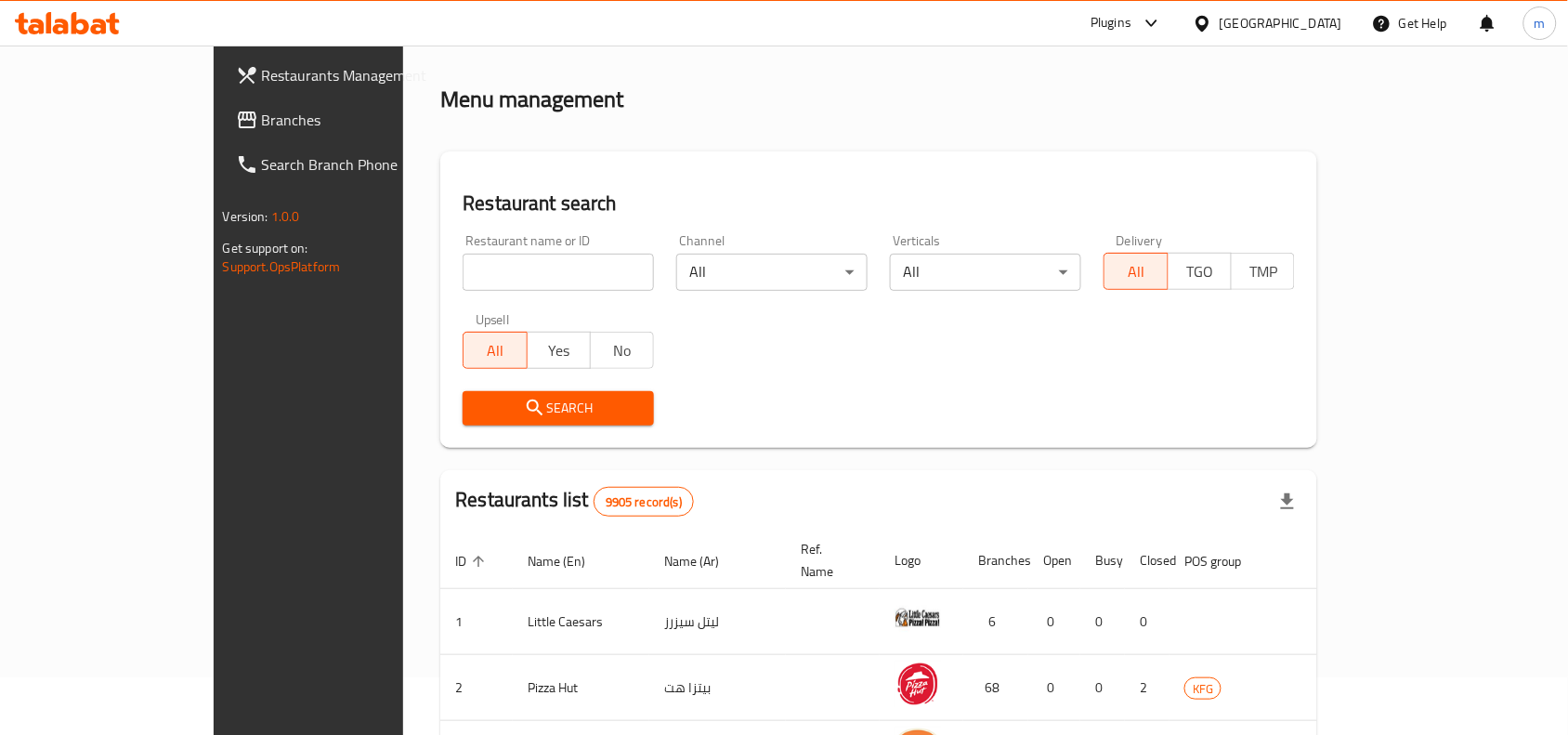
click at [262, 123] on span "Branches" at bounding box center [361, 120] width 199 height 23
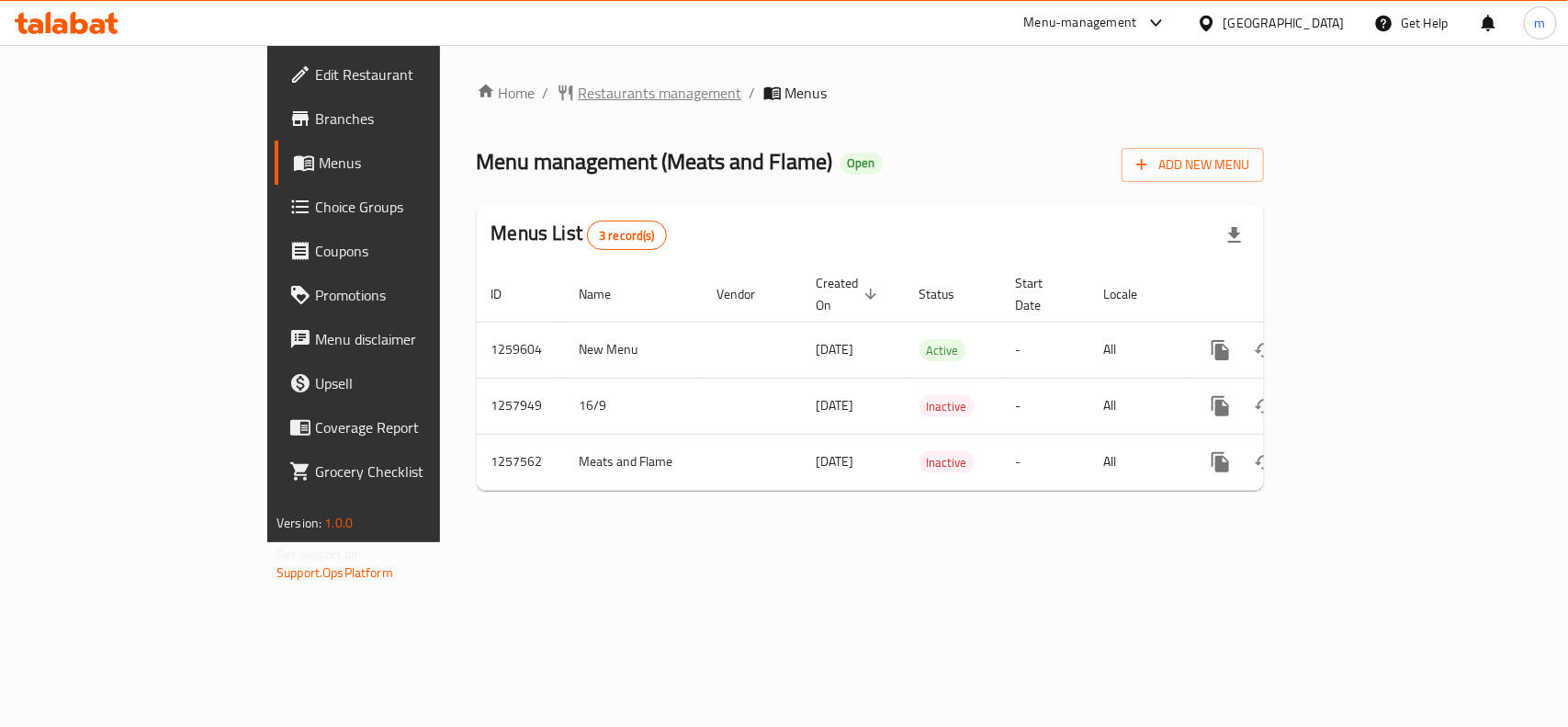
click at [579, 91] on span "Restaurants management" at bounding box center [660, 93] width 163 height 22
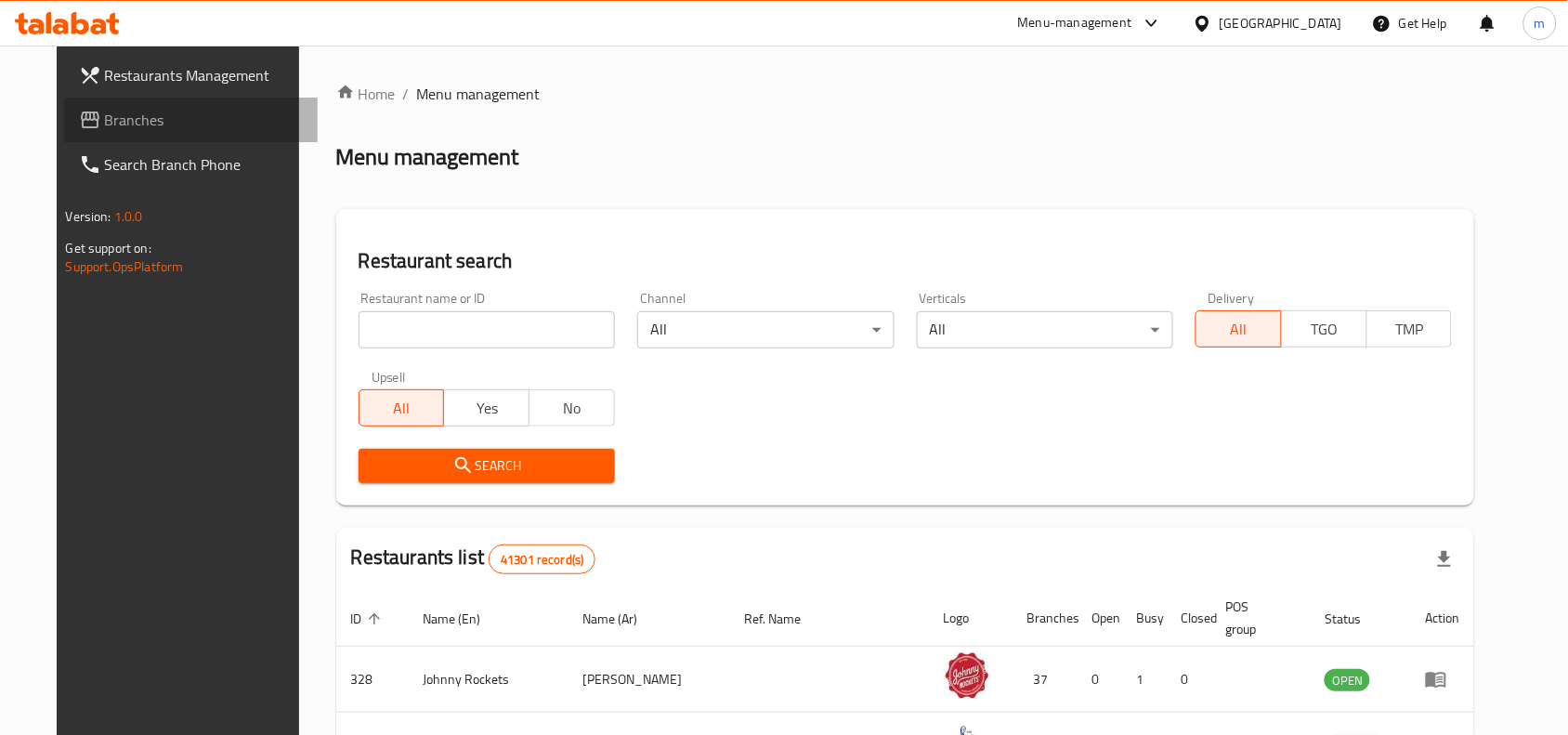
click at [113, 104] on link "Branches" at bounding box center [192, 119] width 255 height 44
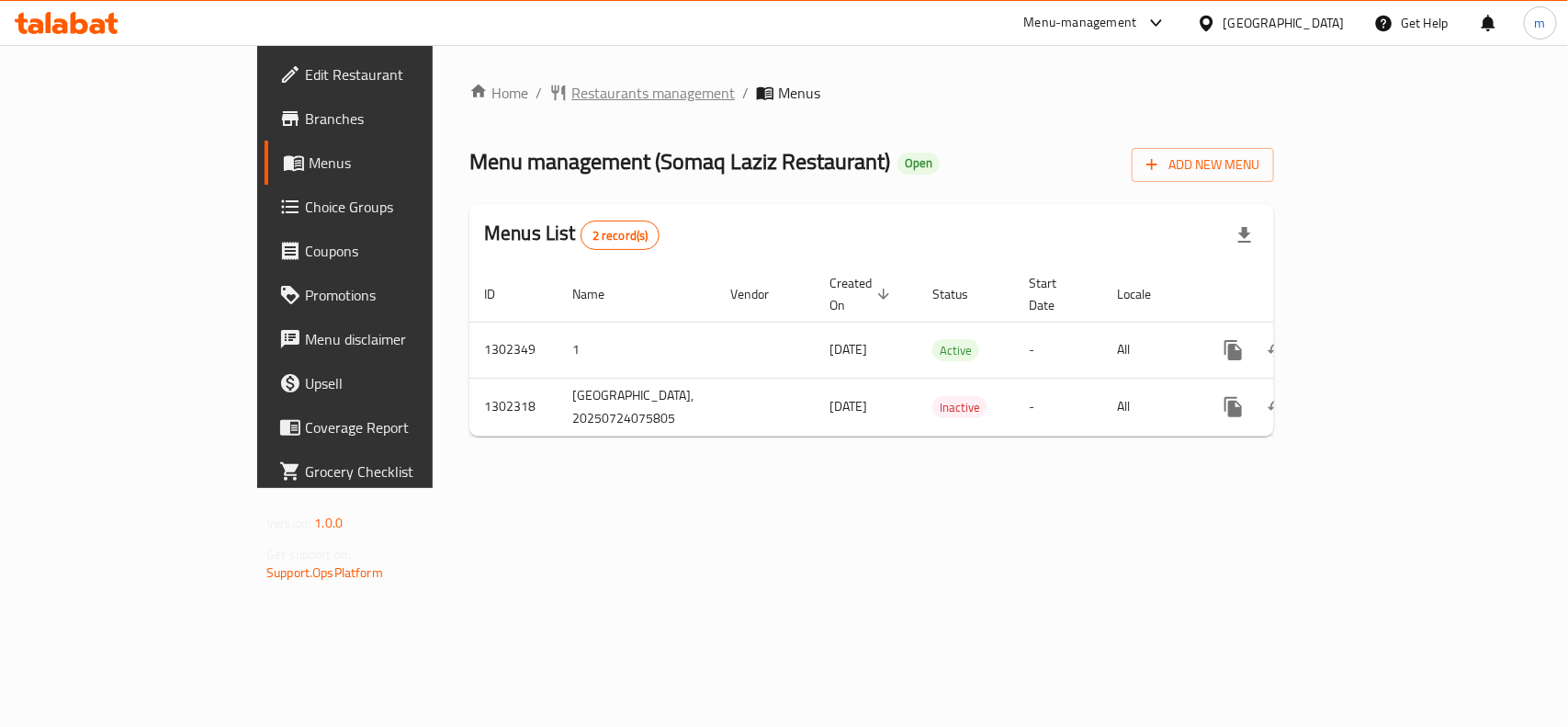
click at [571, 89] on span "Restaurants management" at bounding box center [652, 93] width 163 height 22
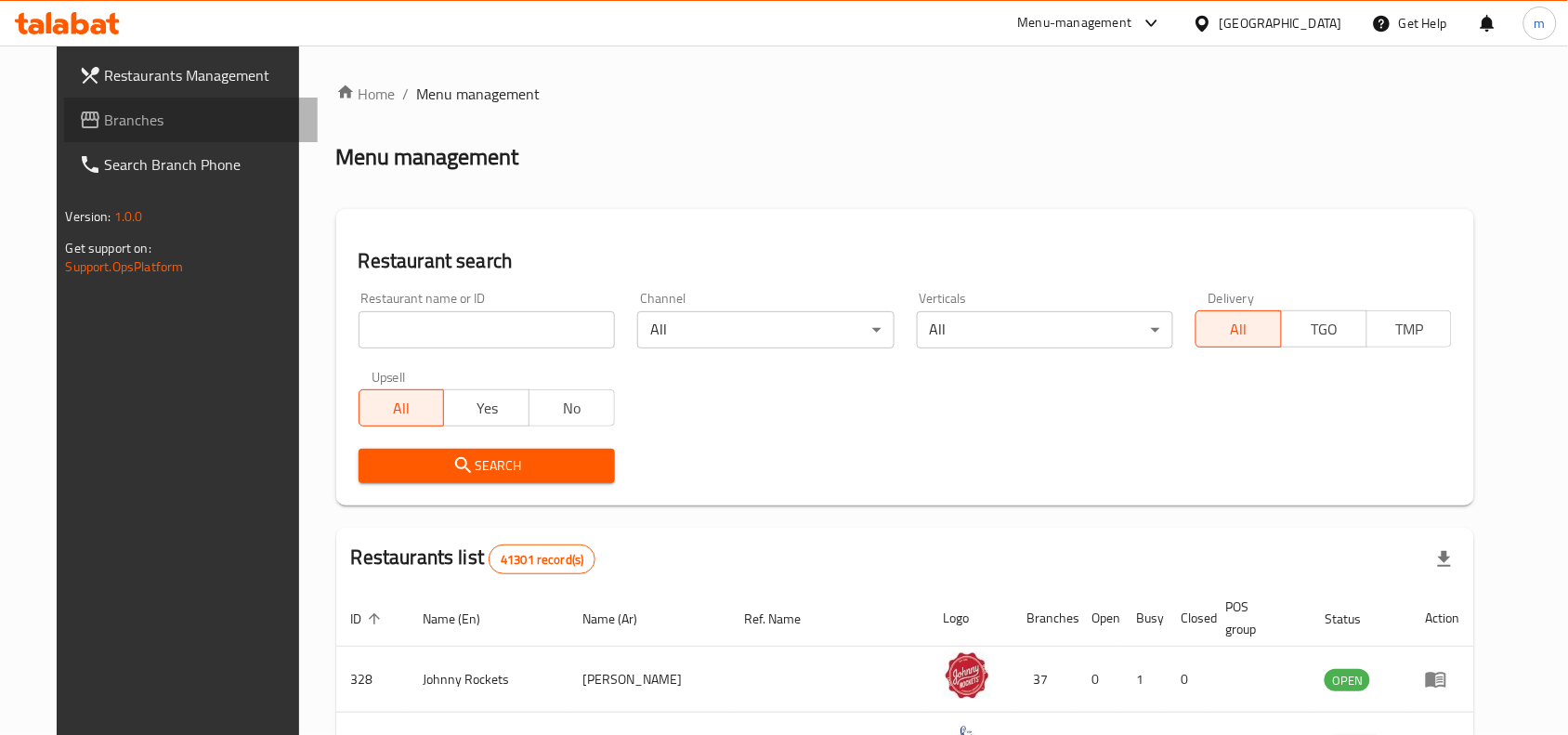
click at [84, 138] on link "Branches" at bounding box center [192, 119] width 255 height 44
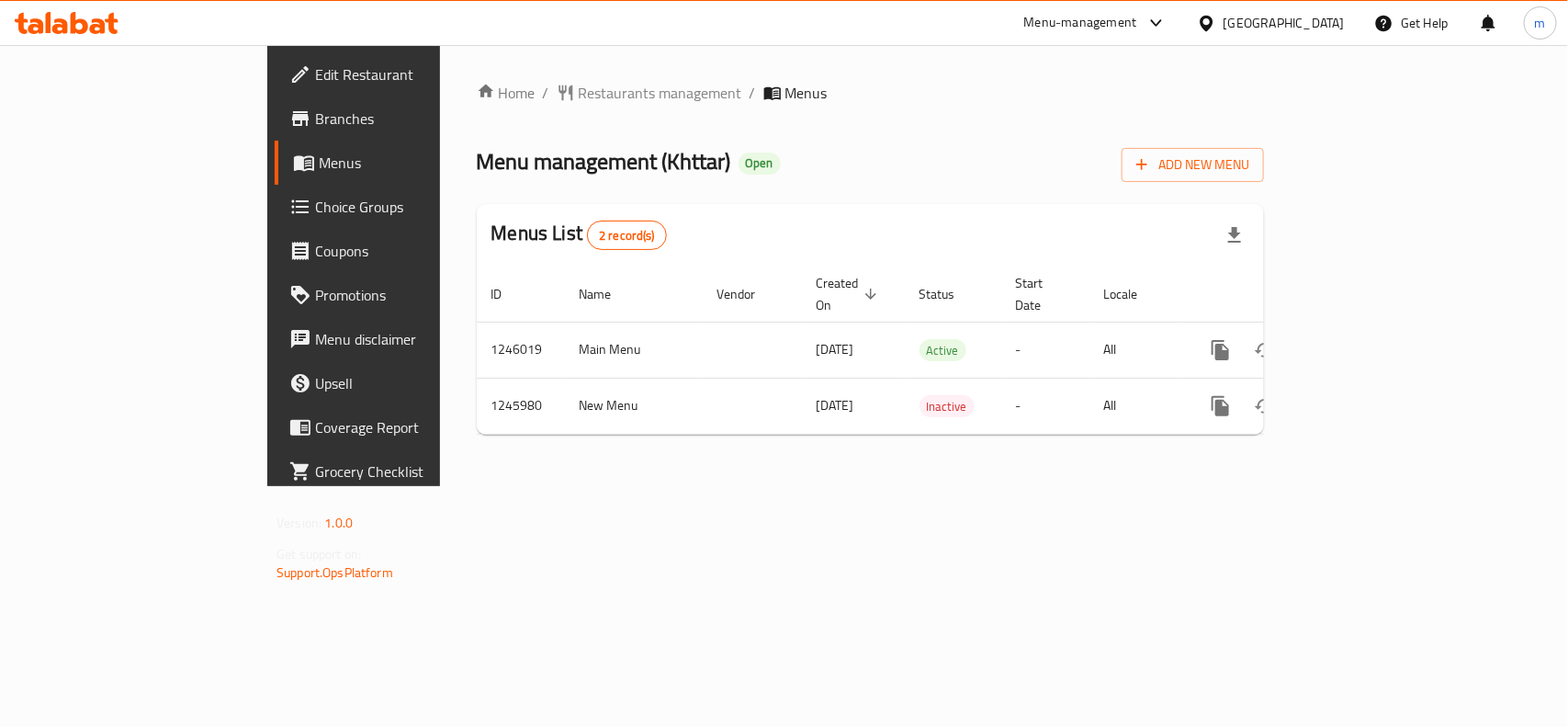
drag, startPoint x: 863, startPoint y: 149, endPoint x: 808, endPoint y: 153, distance: 55.1
click at [863, 153] on div at bounding box center [784, 363] width 1568 height 727
click at [579, 102] on span "Restaurants management" at bounding box center [660, 93] width 163 height 22
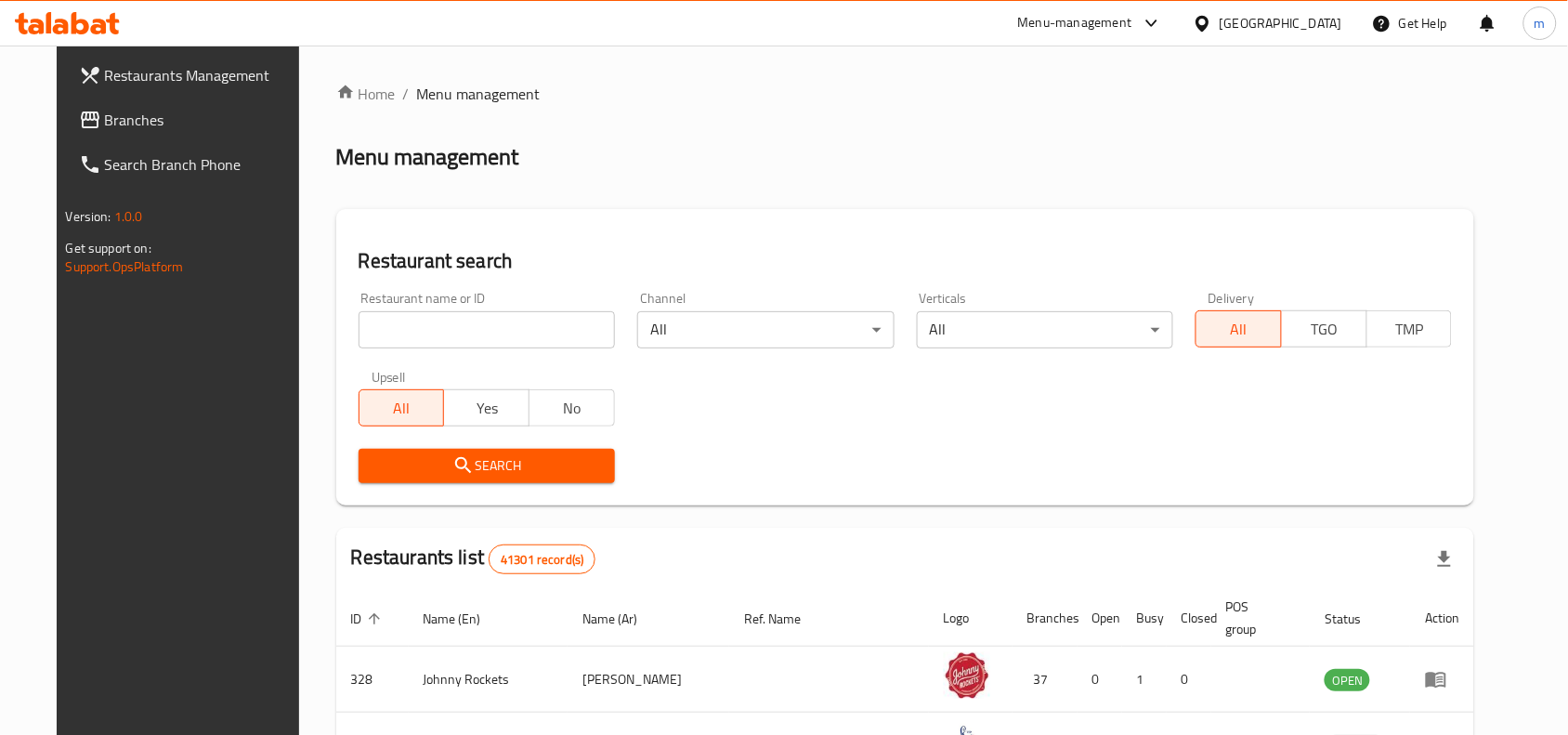
click at [376, 331] on input "search" at bounding box center [487, 329] width 257 height 37
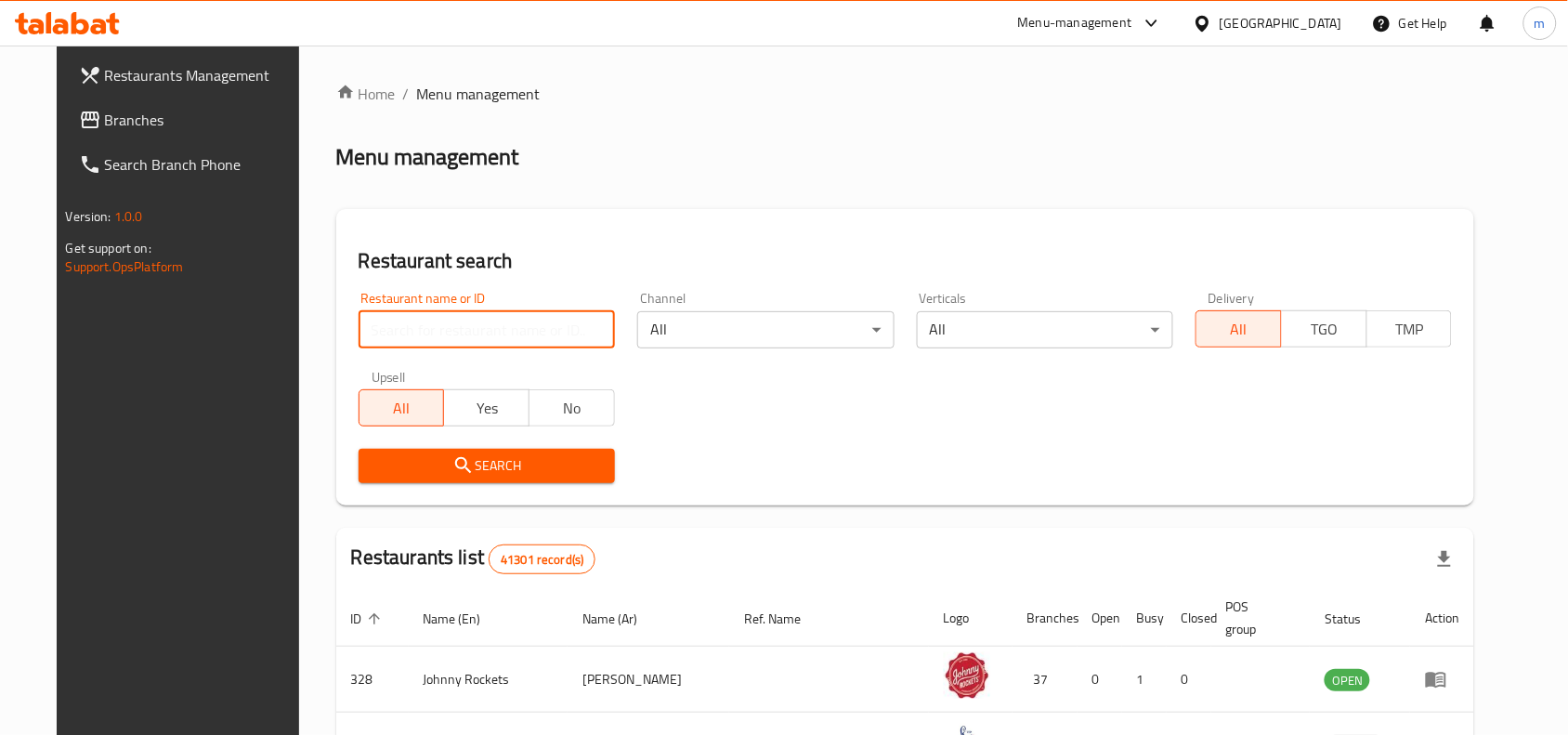
paste input "682822"
type input "682822"
click button "Search" at bounding box center [487, 465] width 257 height 34
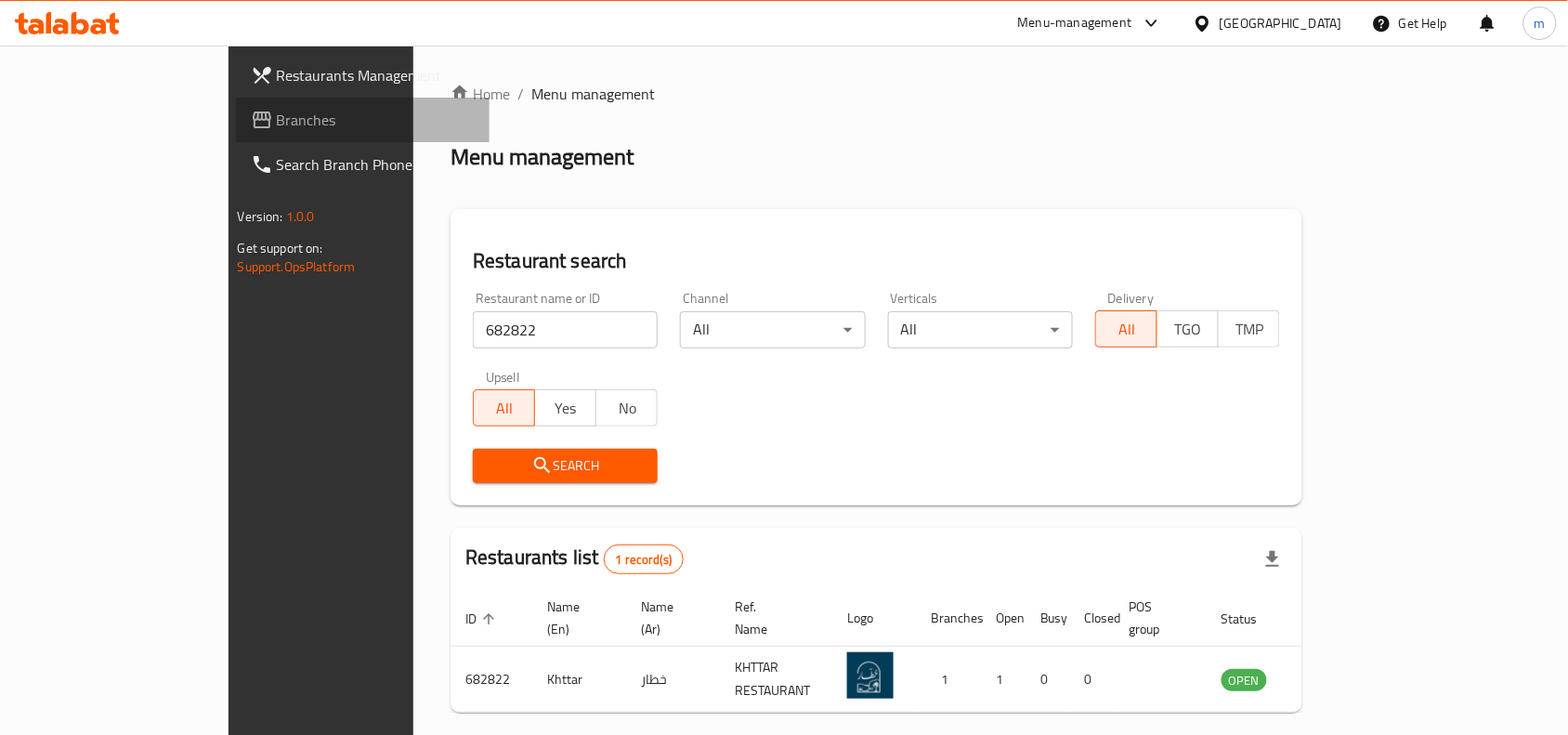
click at [276, 131] on span "Branches" at bounding box center [375, 120] width 199 height 23
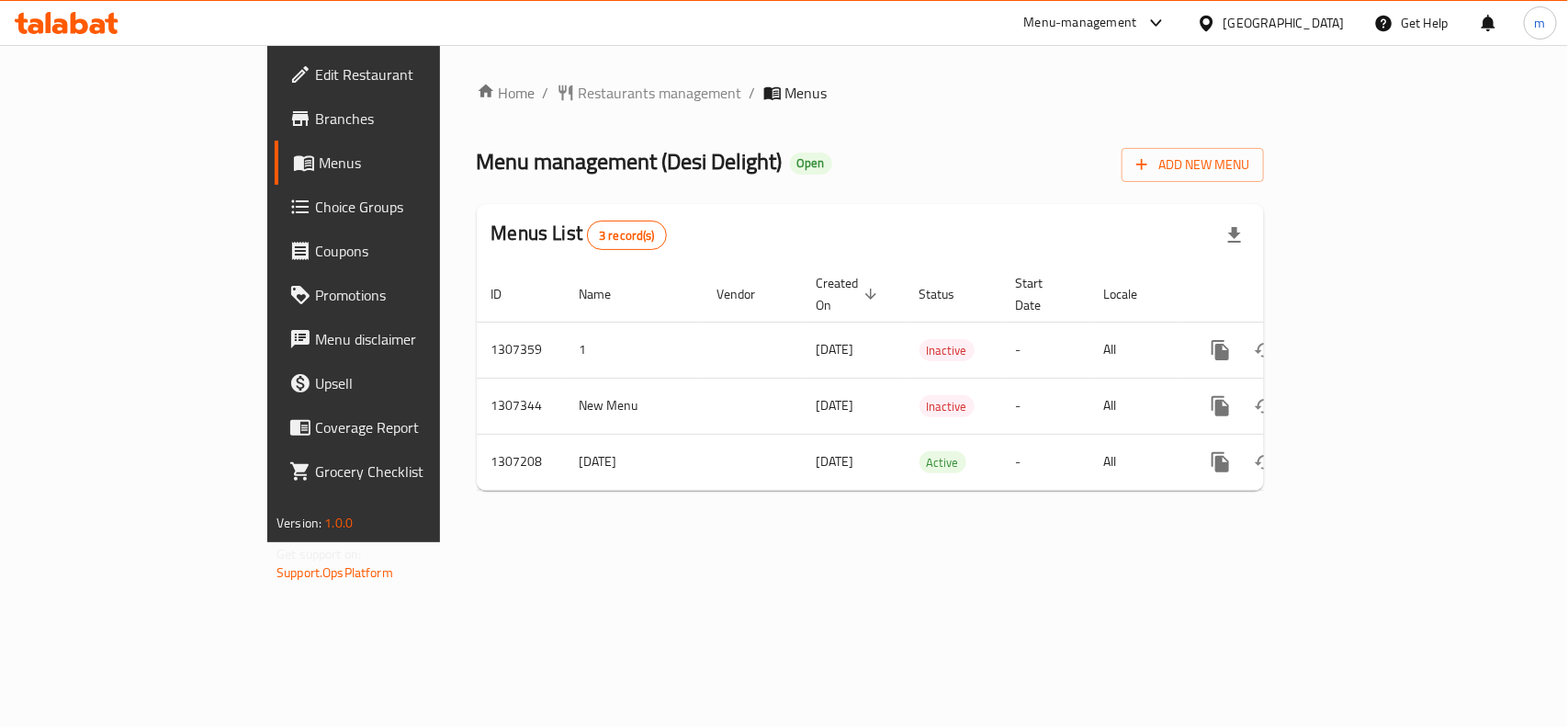
click at [1288, 29] on div "[GEOGRAPHIC_DATA]" at bounding box center [1284, 23] width 121 height 21
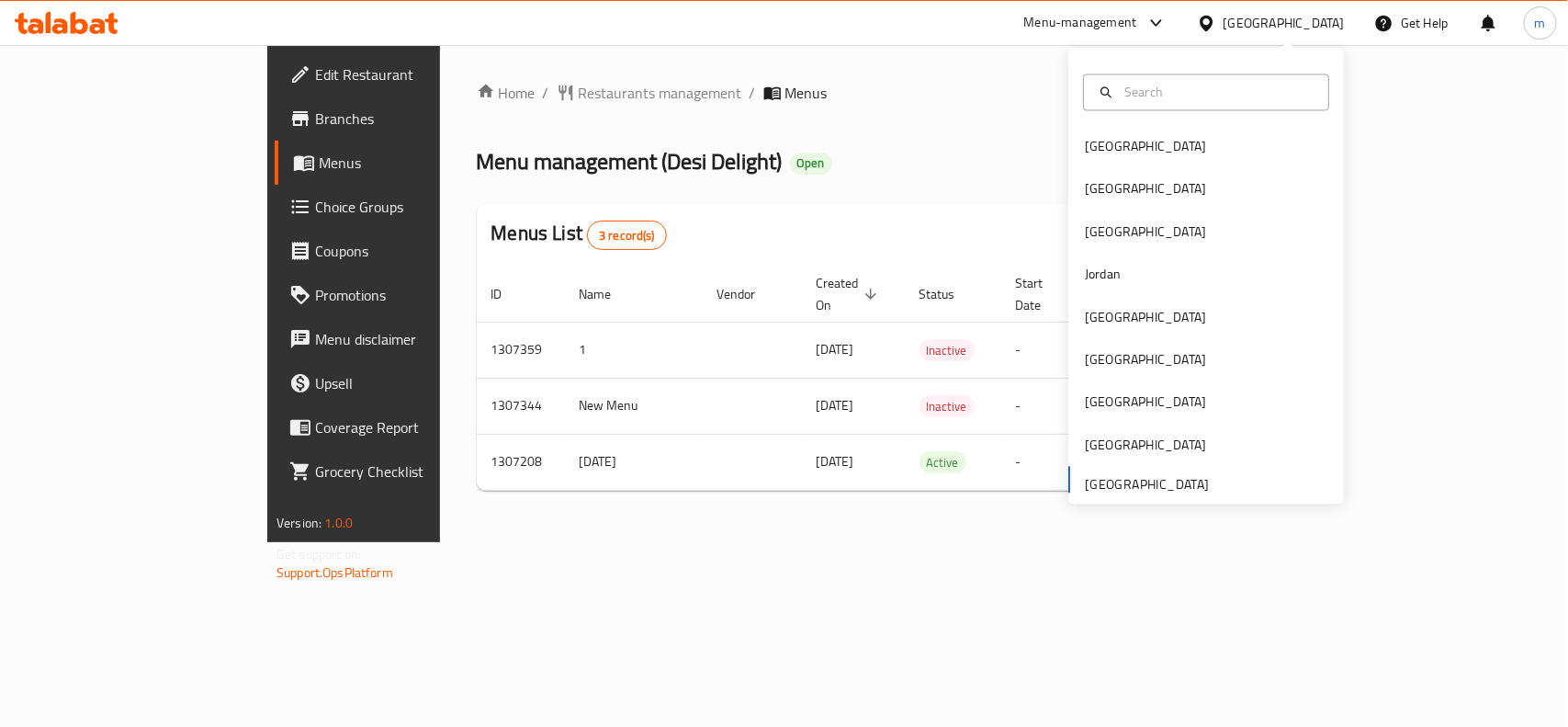
click at [884, 153] on div "Menu management ( Desi Delight ) Open Add New Menu" at bounding box center [871, 161] width 788 height 41
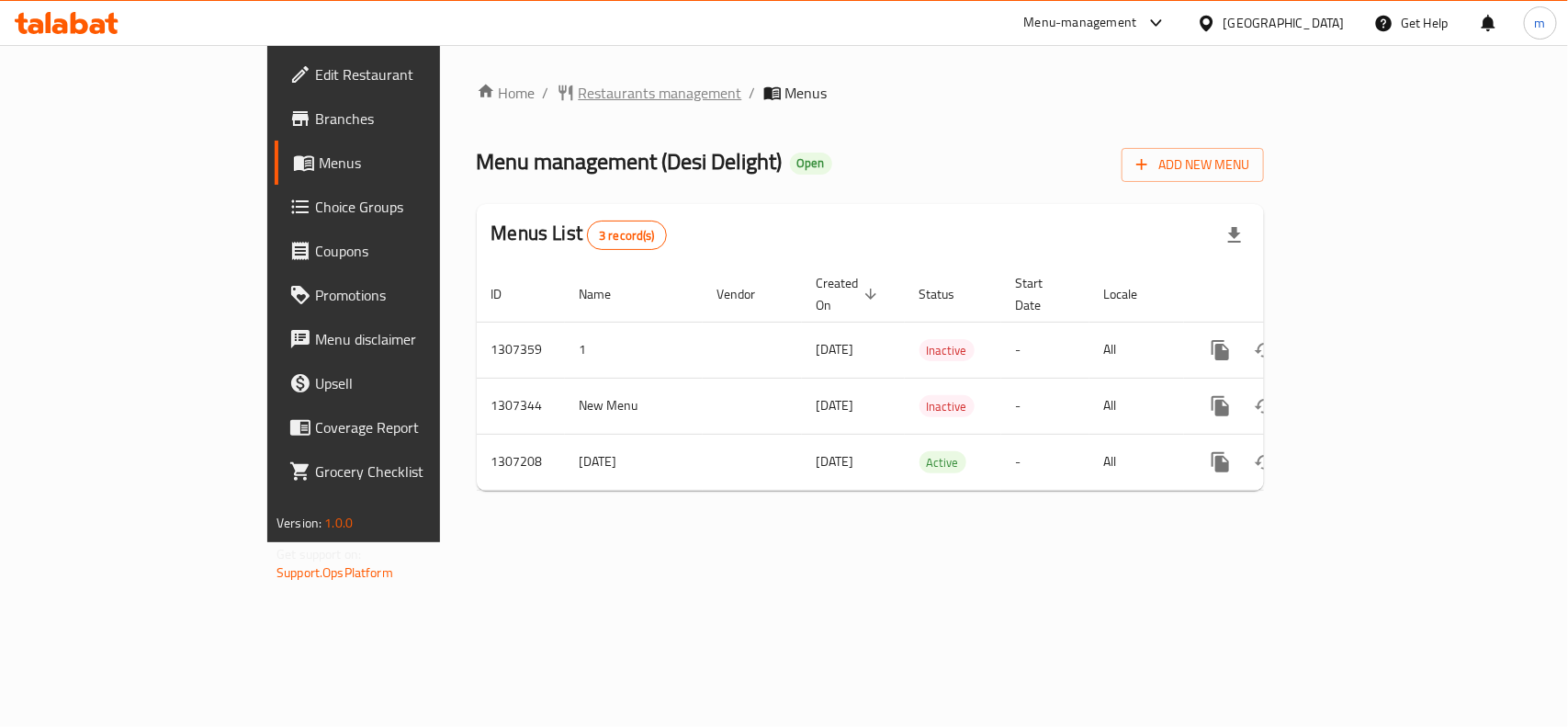
click at [579, 97] on span "Restaurants management" at bounding box center [660, 93] width 163 height 22
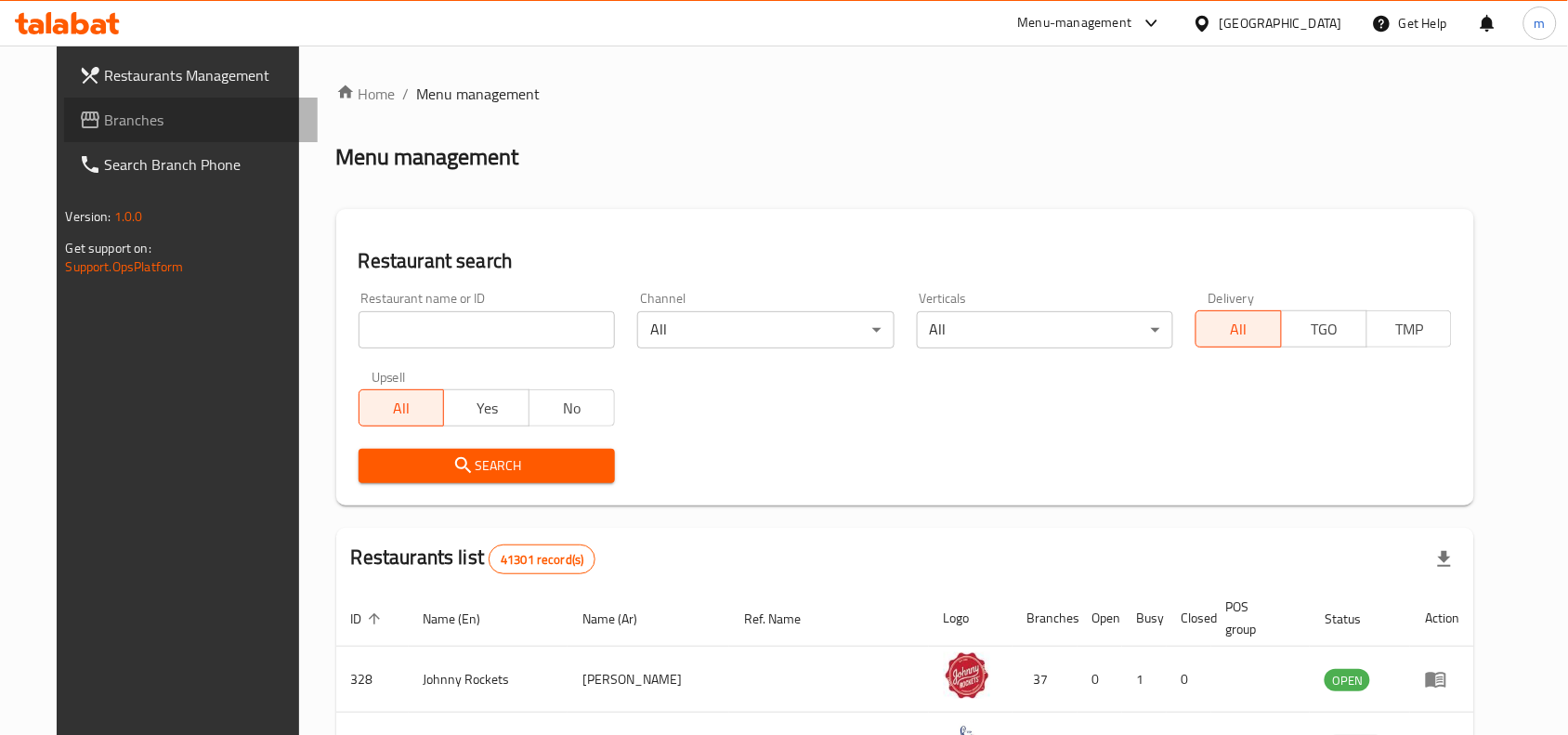
click at [131, 122] on span "Branches" at bounding box center [204, 120] width 199 height 23
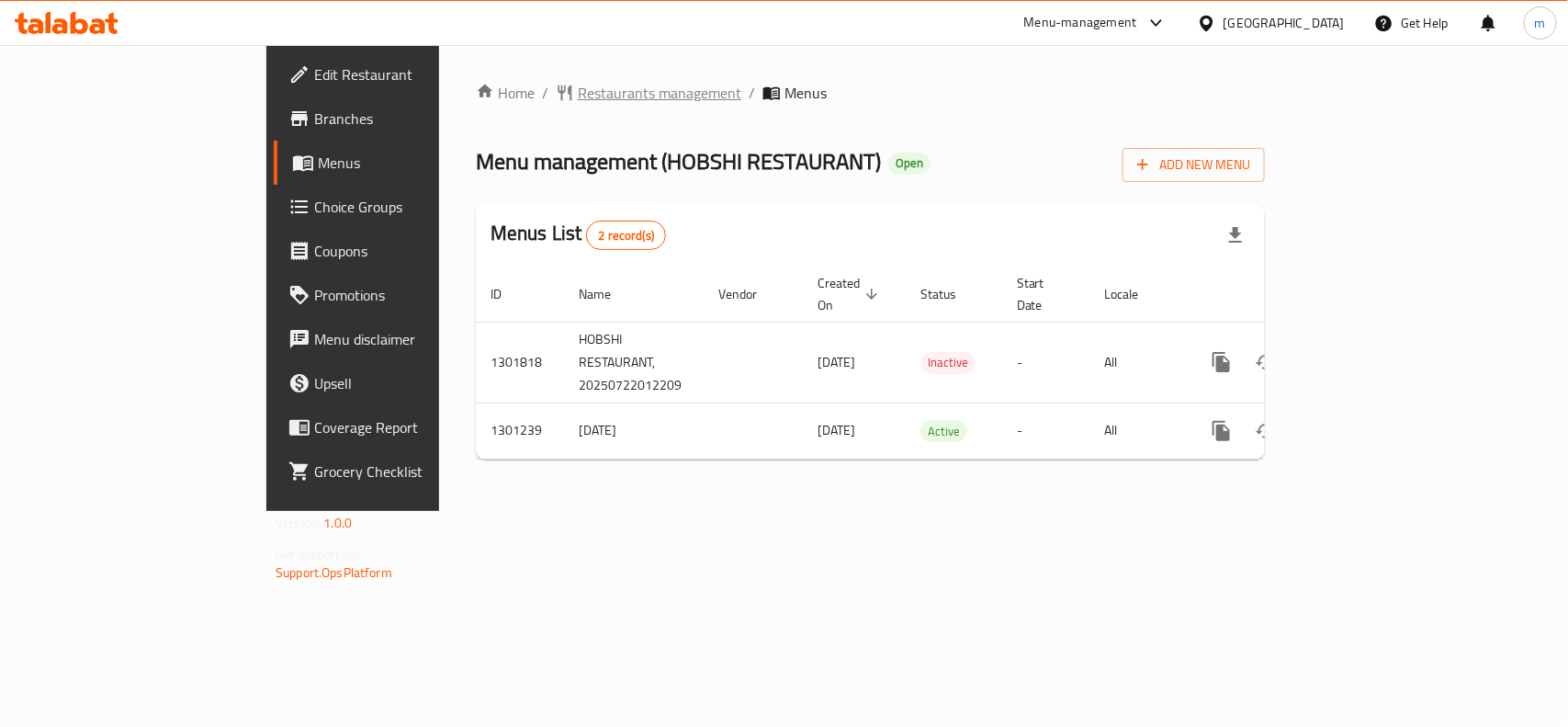
click at [578, 84] on span "Restaurants management" at bounding box center [659, 93] width 163 height 22
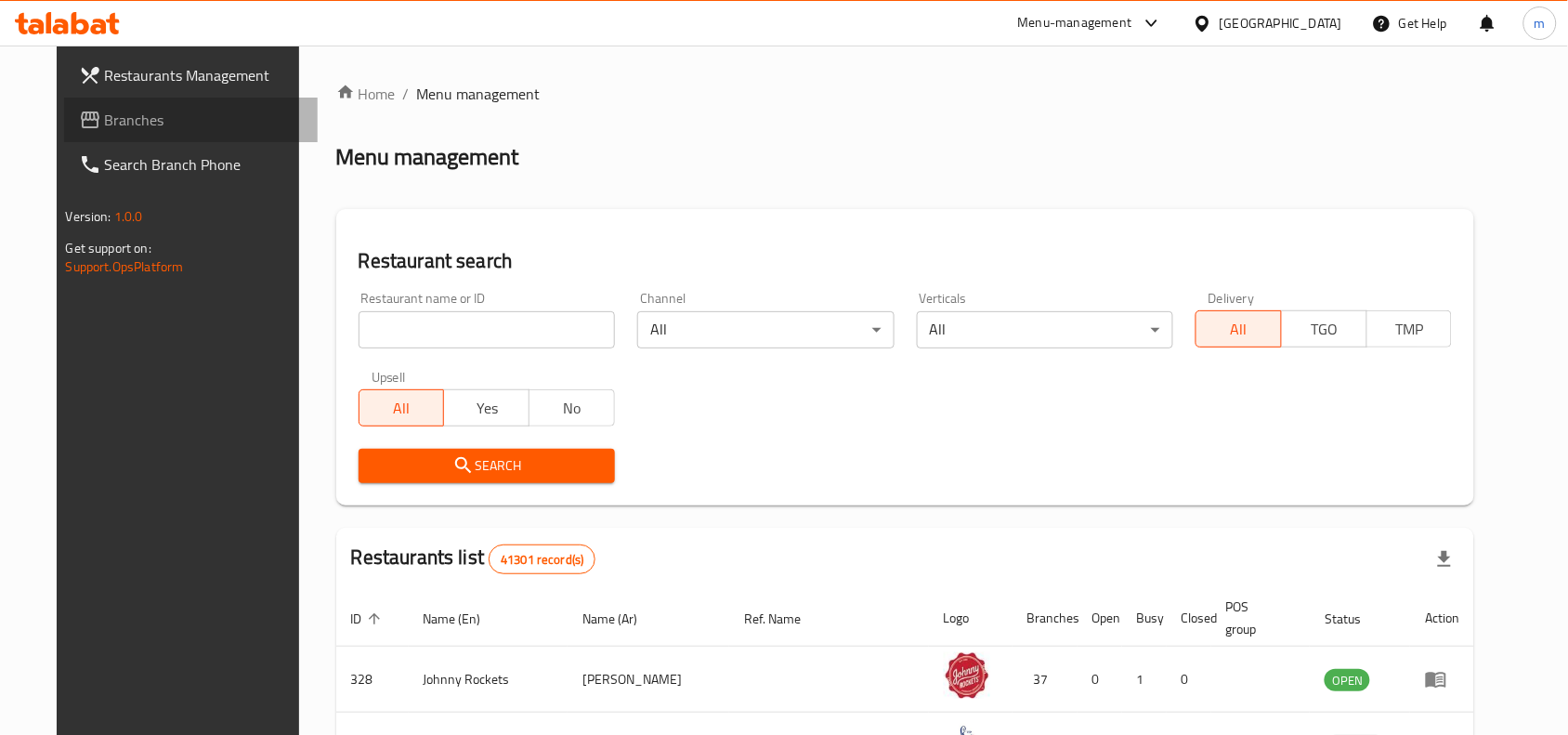
click at [105, 123] on span "Branches" at bounding box center [204, 120] width 199 height 23
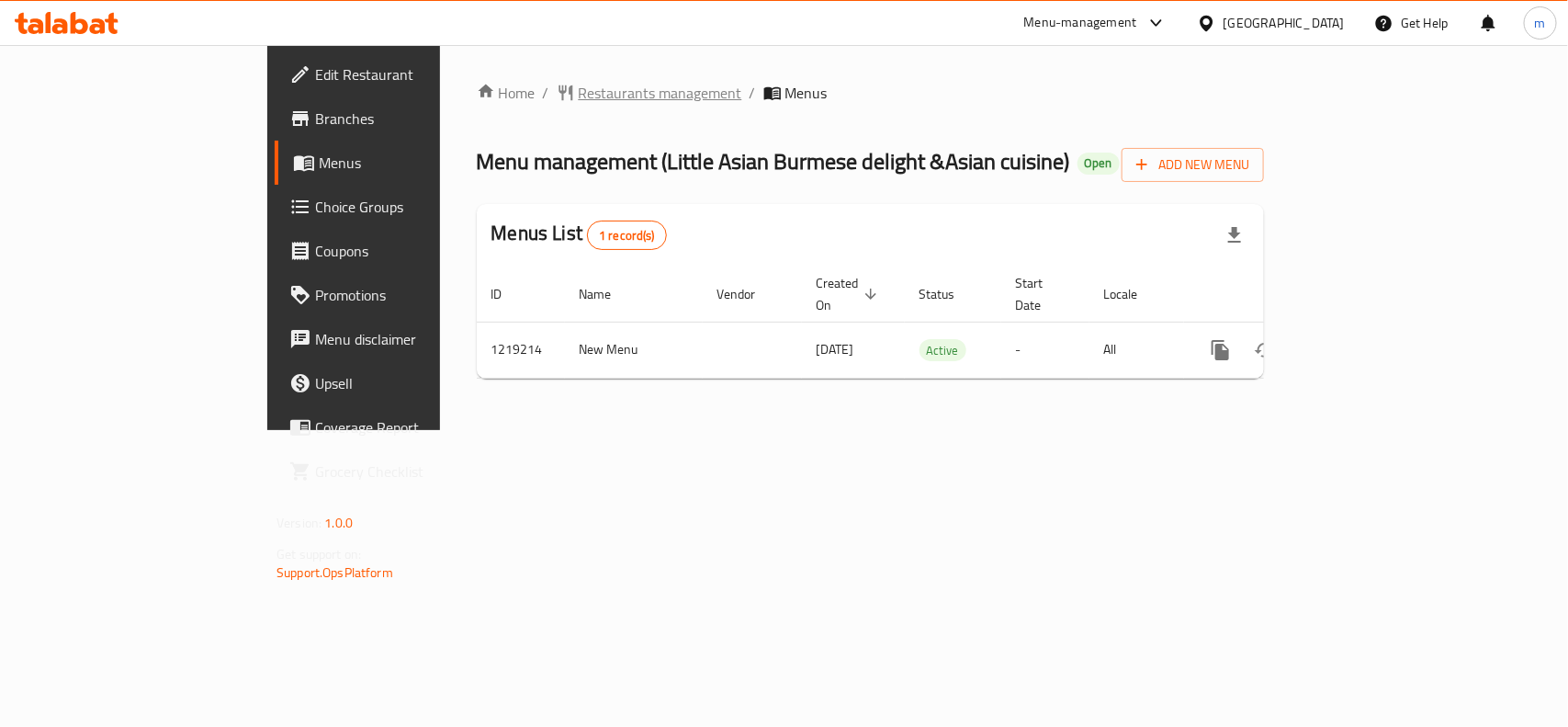
click at [579, 98] on span "Restaurants management" at bounding box center [660, 93] width 163 height 22
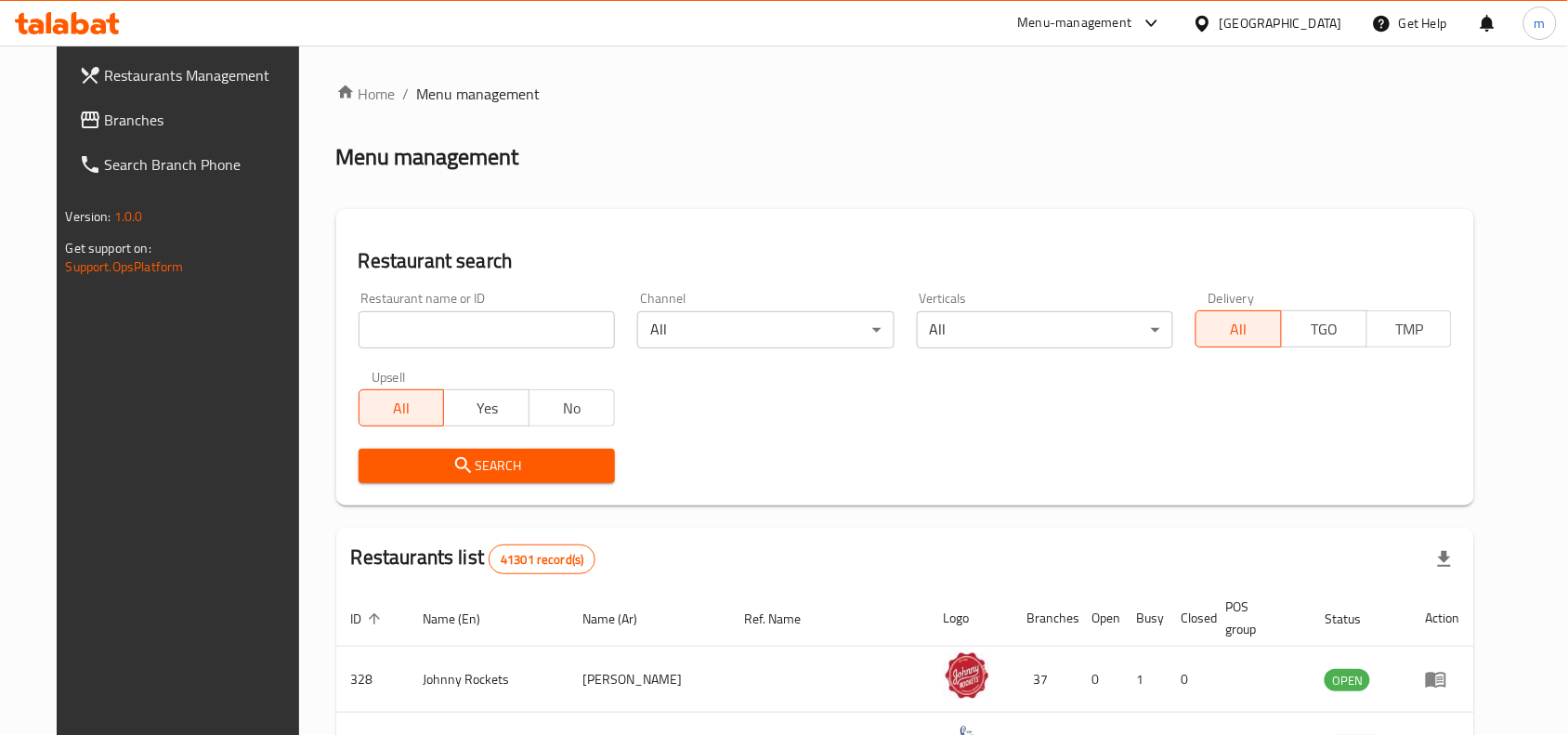
click at [174, 109] on span "Branches" at bounding box center [204, 120] width 199 height 23
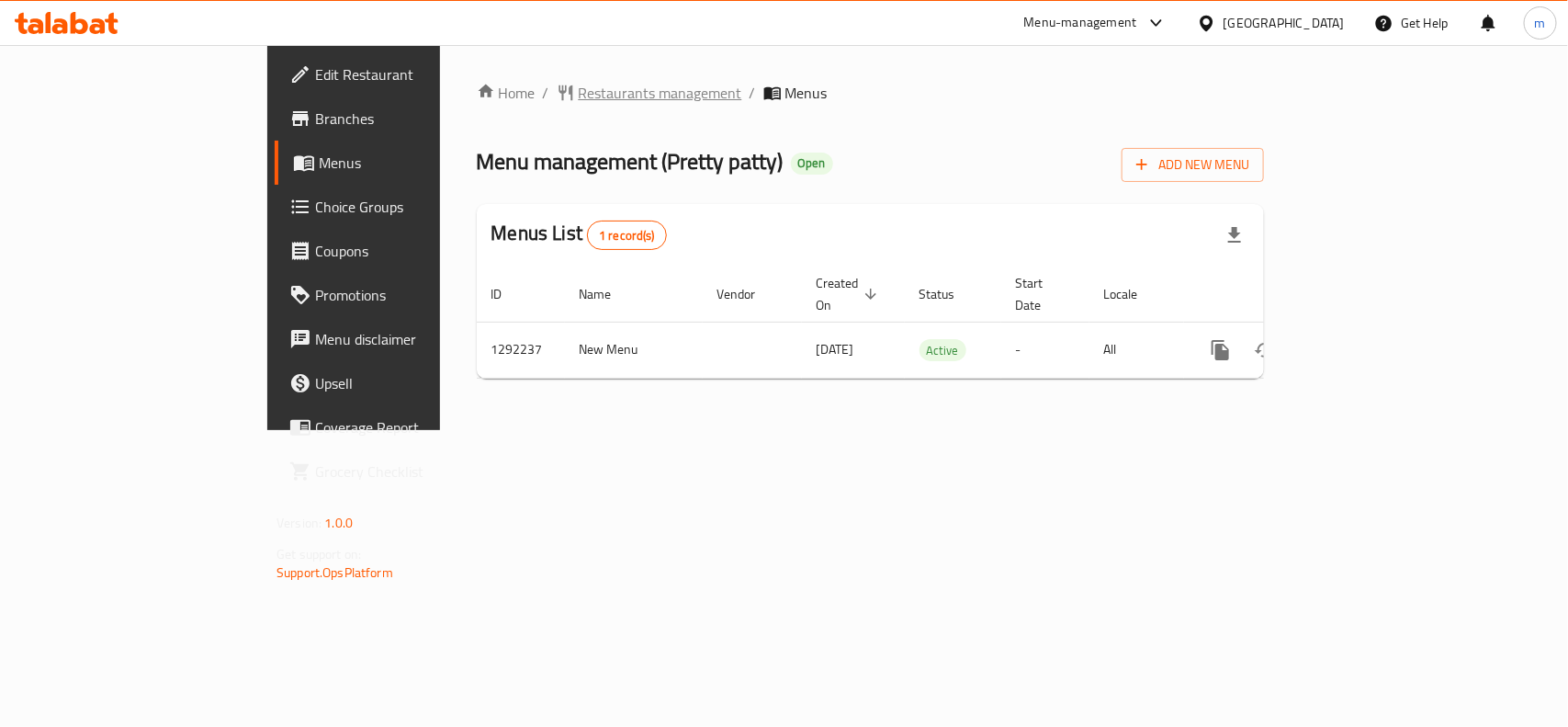
click at [579, 82] on span "Restaurants management" at bounding box center [660, 93] width 163 height 22
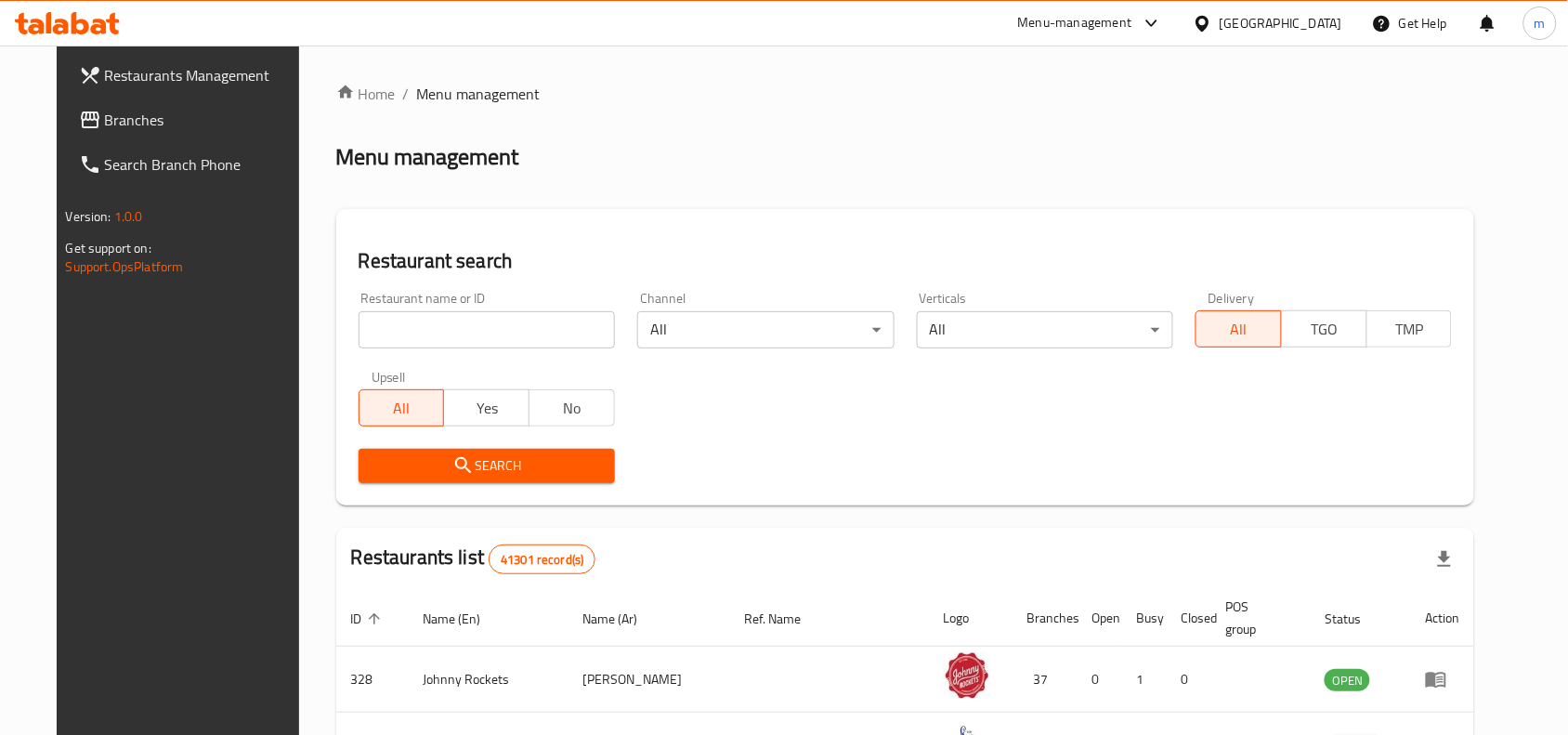
click at [378, 336] on input "search" at bounding box center [487, 329] width 257 height 37
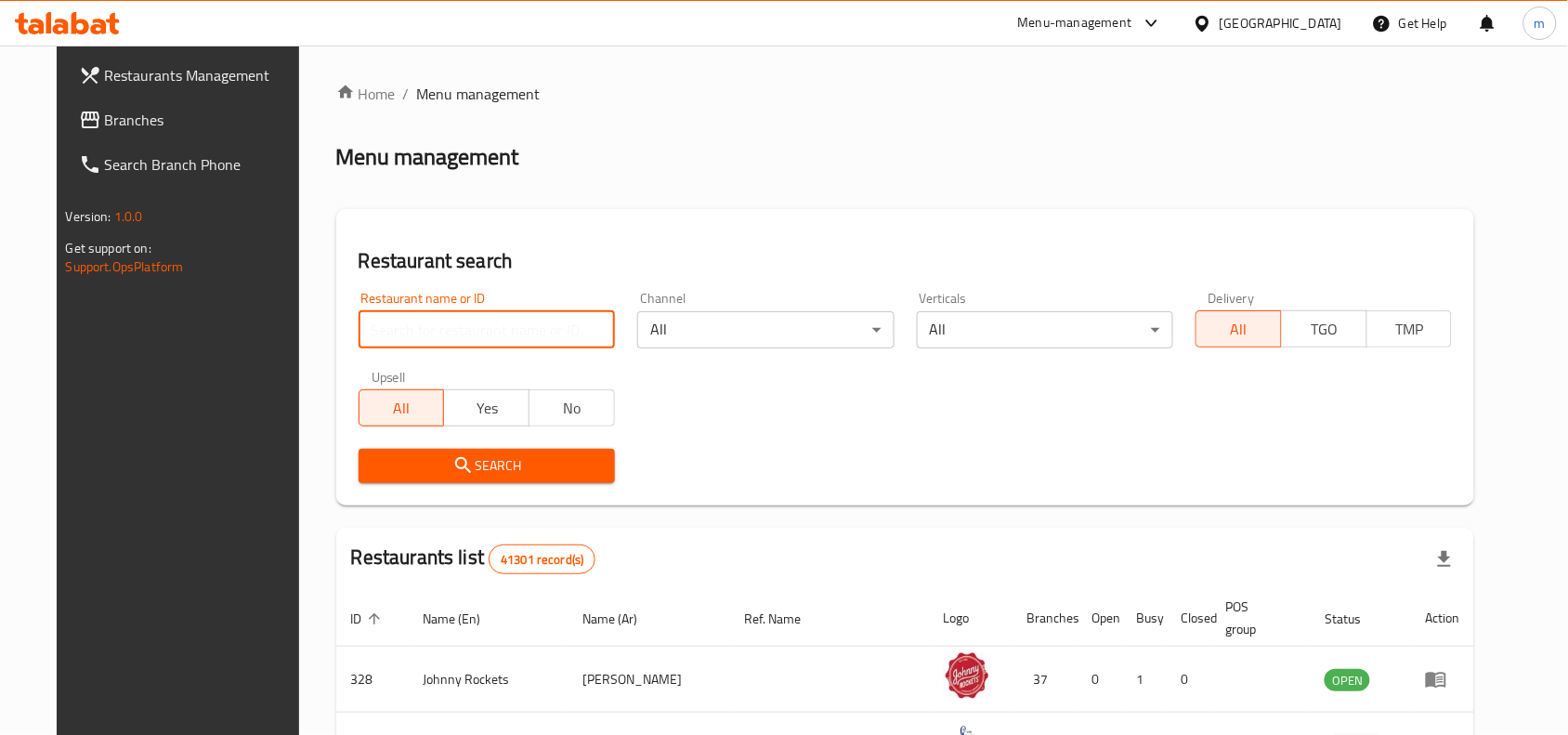
paste input "699058"
type input "699058"
click button "Search" at bounding box center [487, 465] width 257 height 34
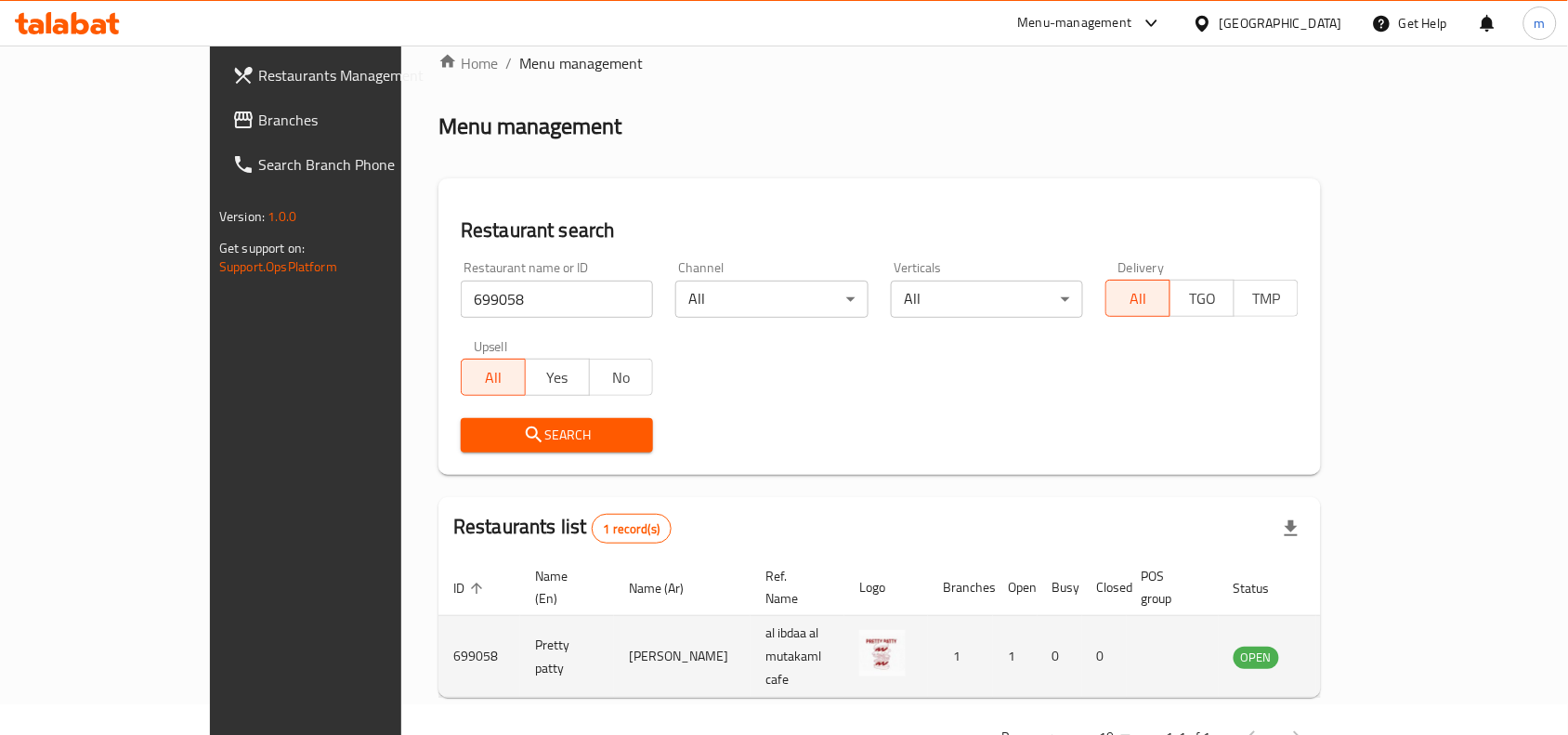
scroll to position [58, 0]
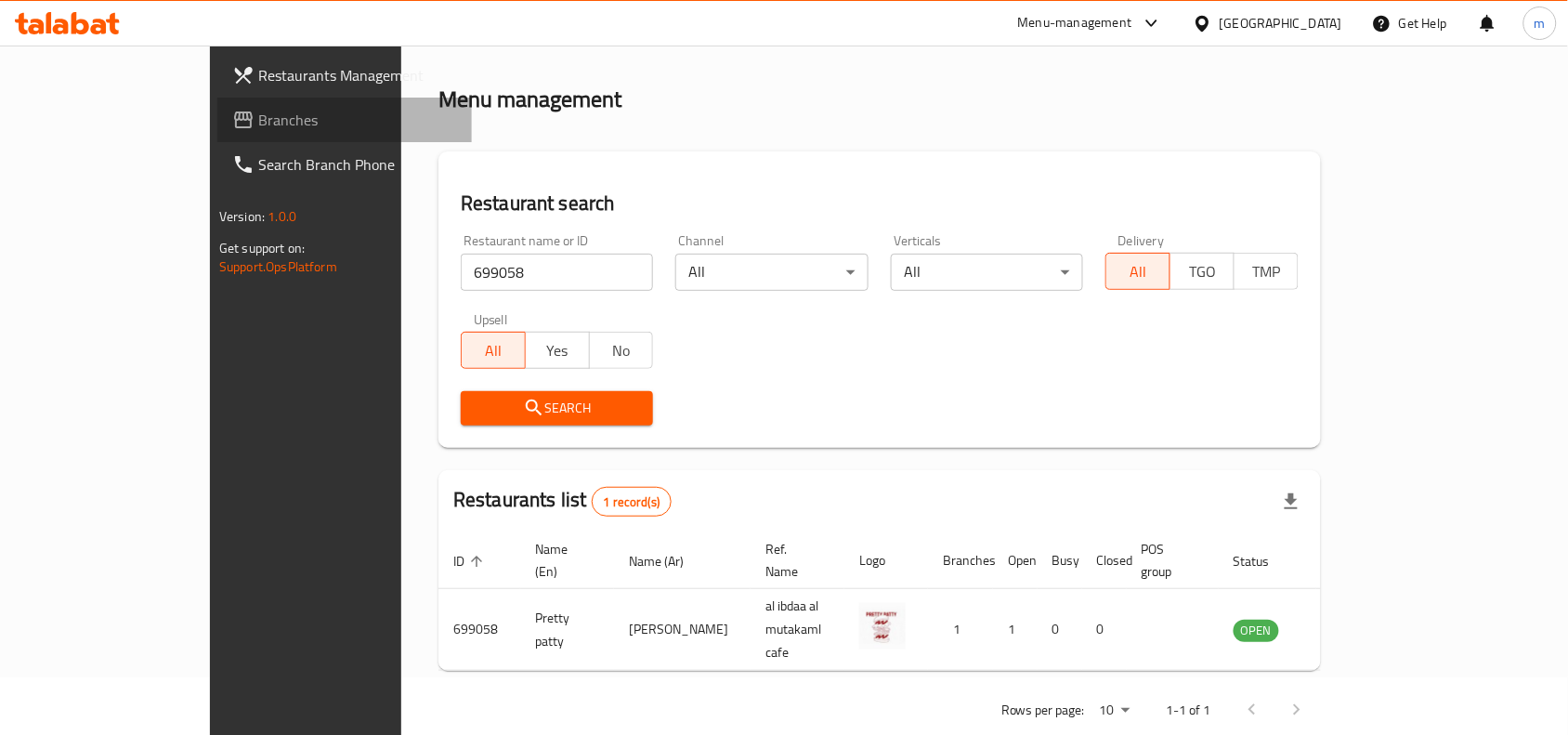
click at [259, 109] on span "Branches" at bounding box center [358, 120] width 199 height 23
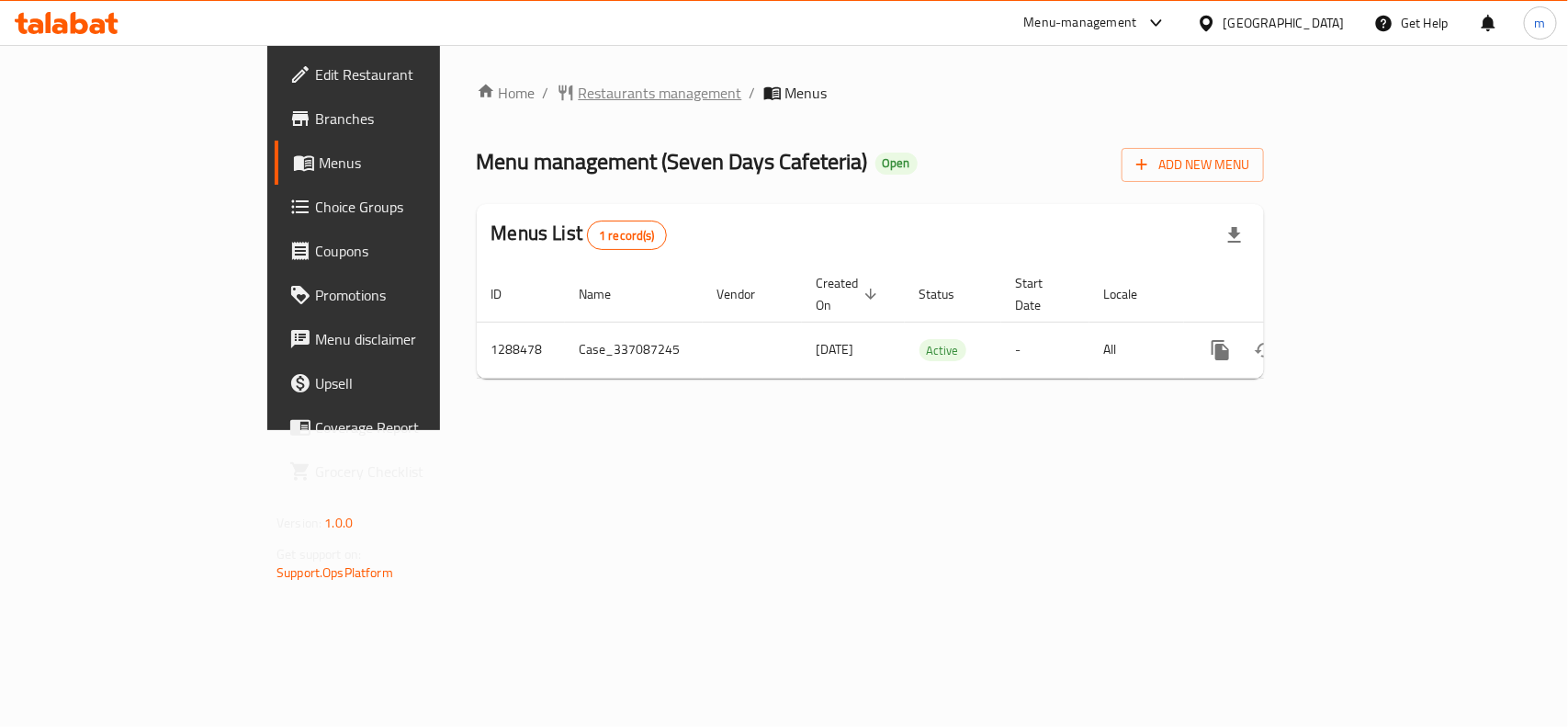
click at [579, 104] on span "Restaurants management" at bounding box center [660, 93] width 163 height 22
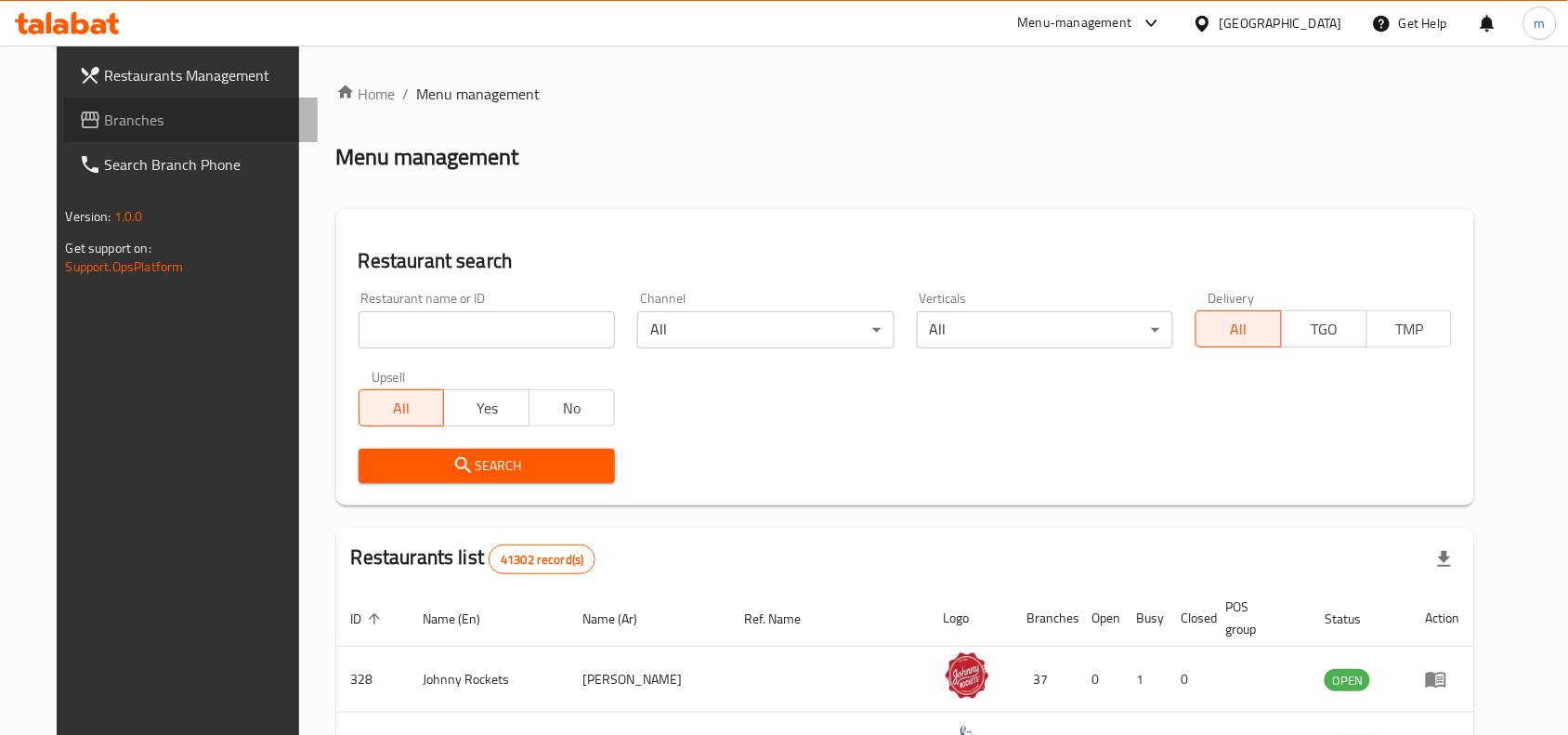
click at [105, 123] on span "Branches" at bounding box center [204, 120] width 199 height 23
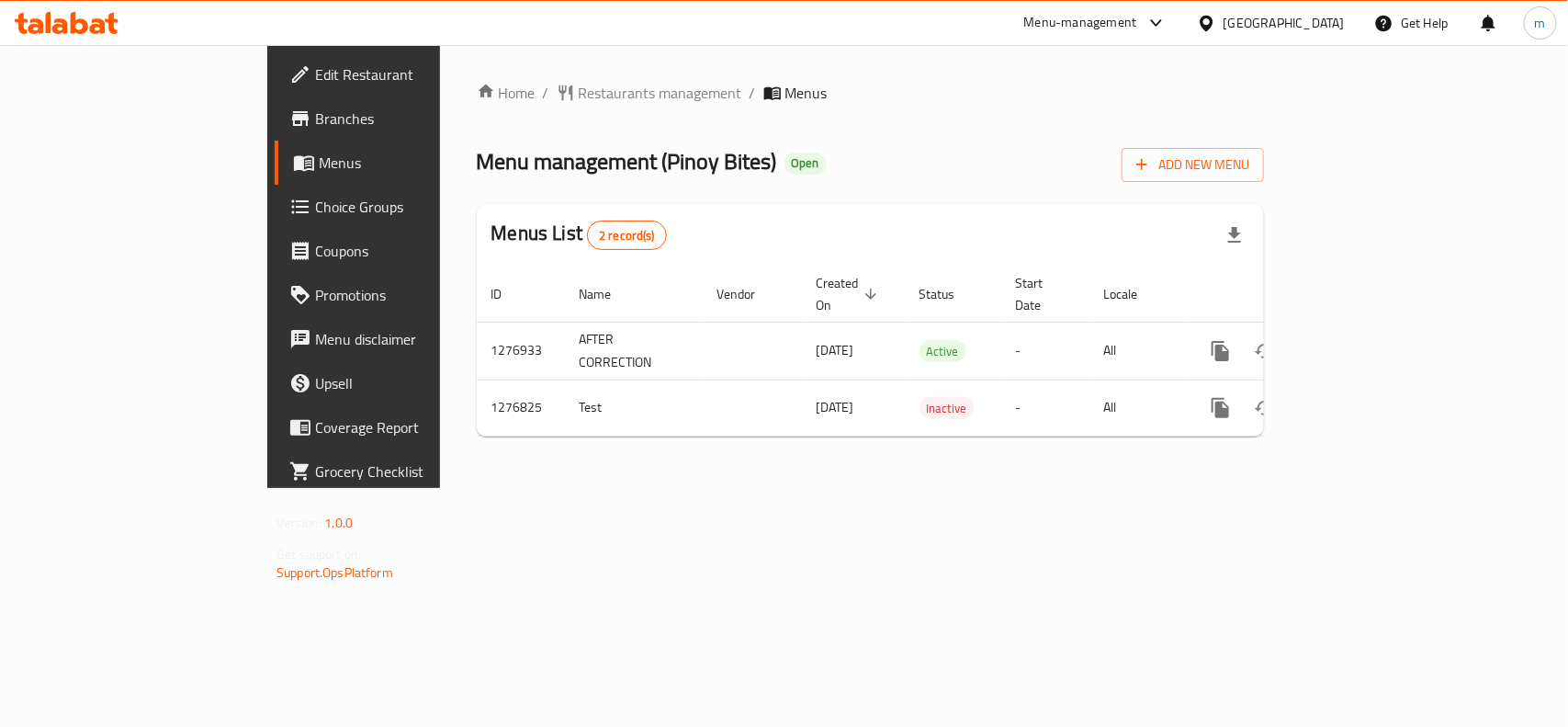
click at [1283, 25] on div "[GEOGRAPHIC_DATA]" at bounding box center [1284, 23] width 121 height 21
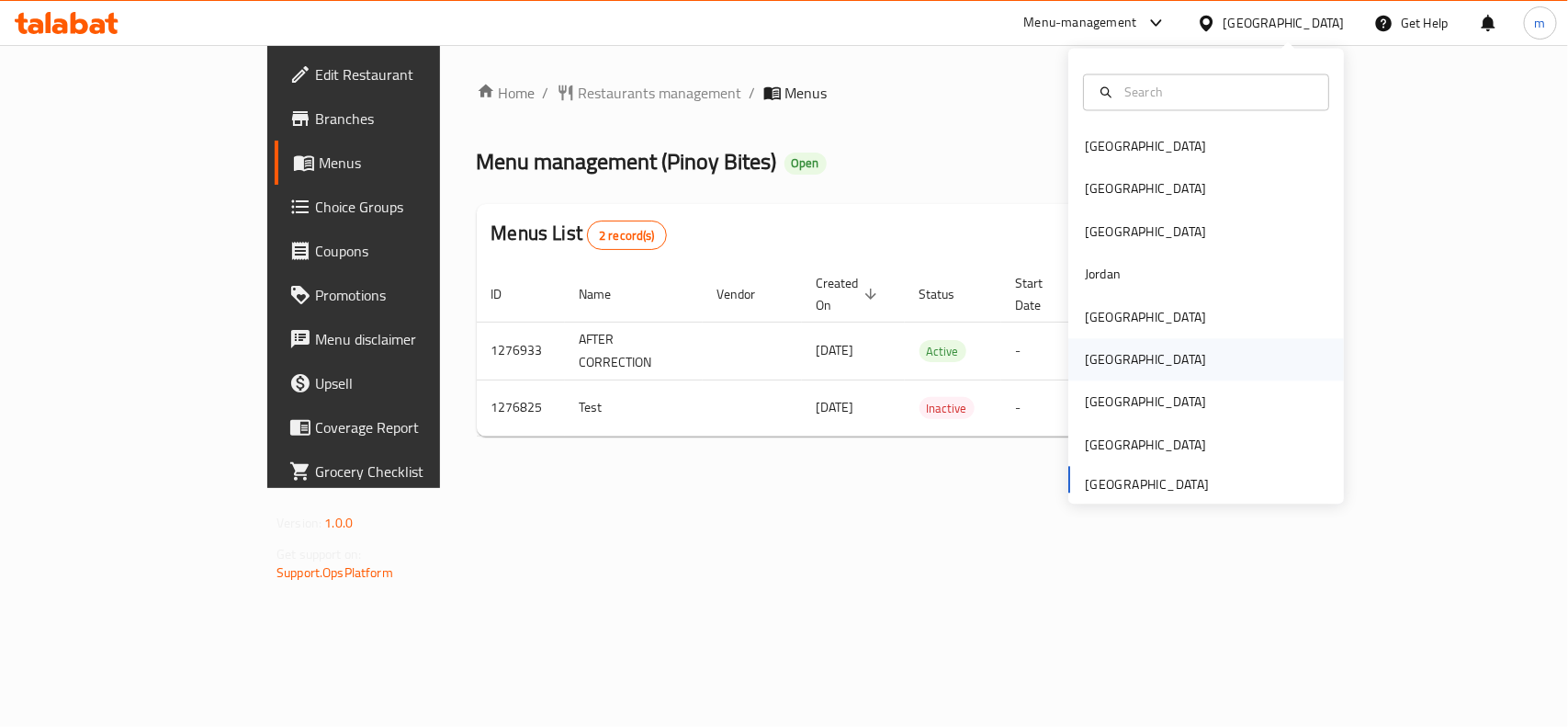
click at [1085, 366] on div "Oman" at bounding box center [1146, 360] width 121 height 21
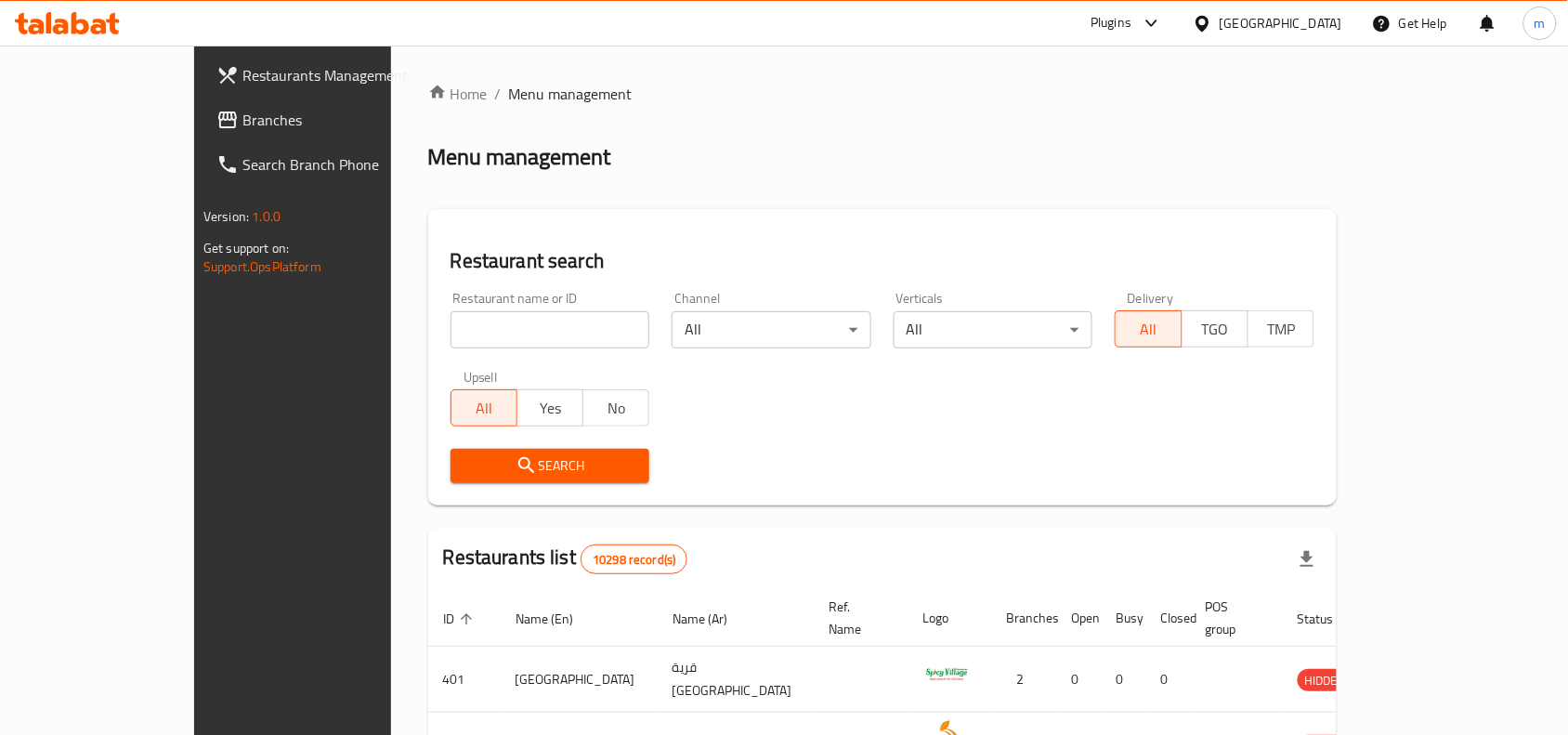
click at [242, 123] on span "Branches" at bounding box center [342, 120] width 199 height 23
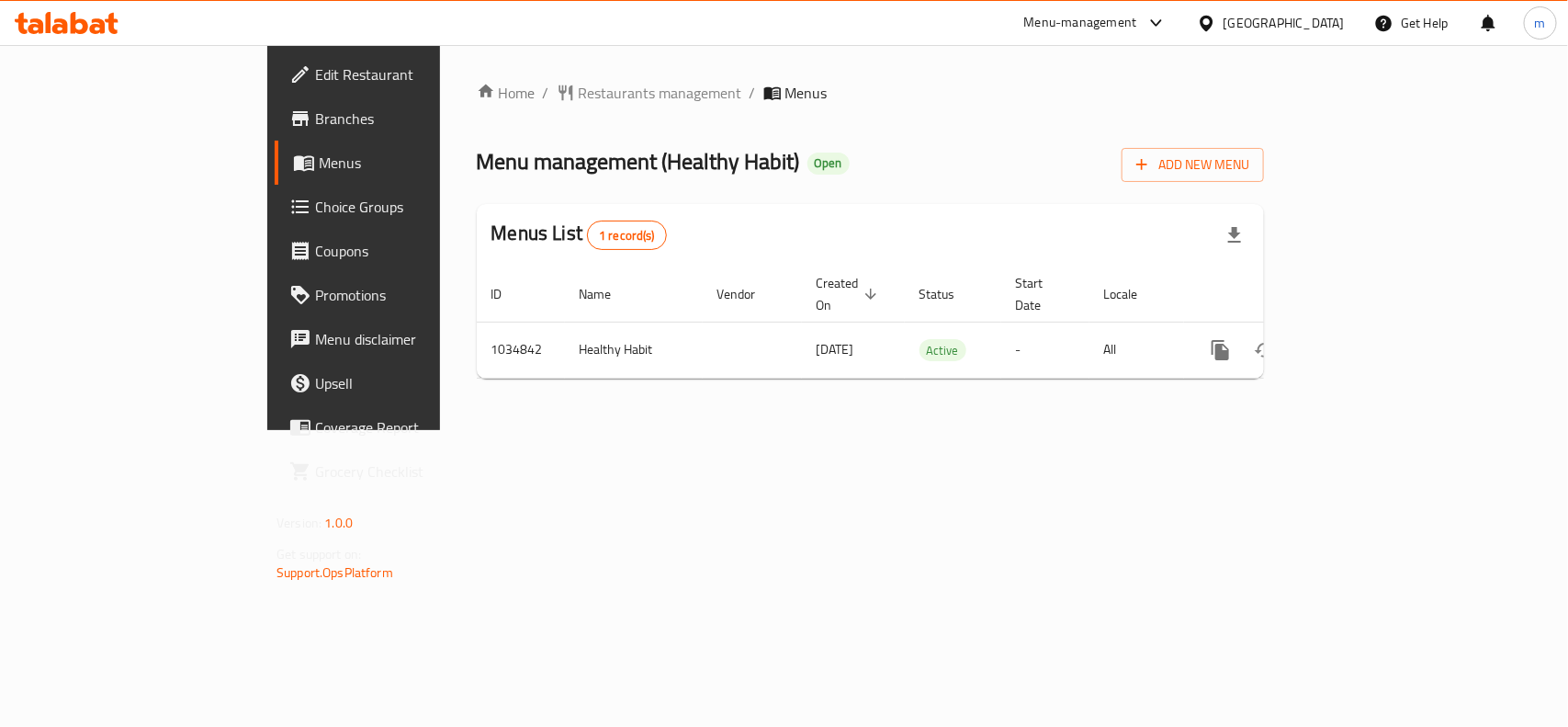
click at [1216, 28] on icon at bounding box center [1207, 23] width 20 height 20
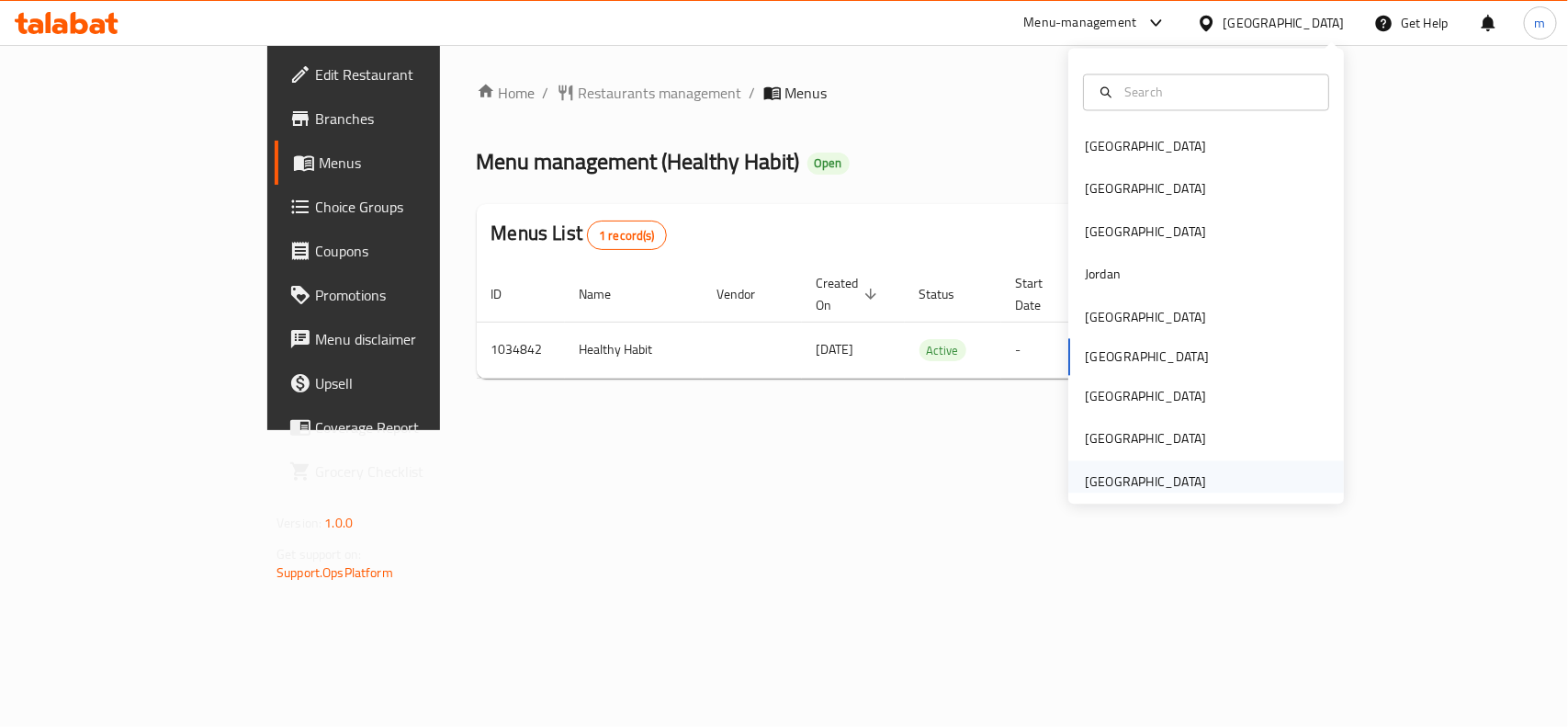
click at [1086, 479] on div "[GEOGRAPHIC_DATA]" at bounding box center [1146, 482] width 121 height 21
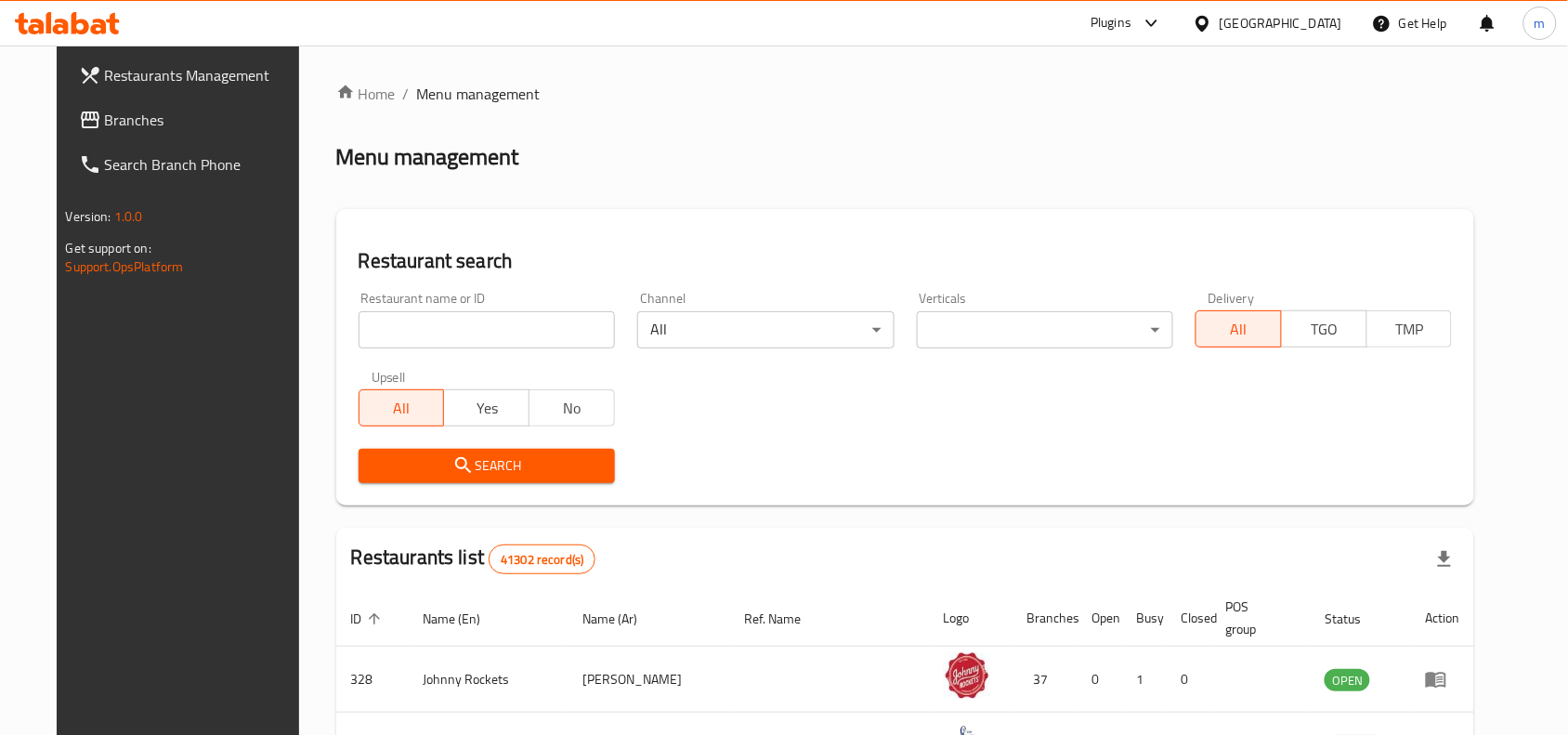
click at [105, 118] on span "Branches" at bounding box center [204, 120] width 199 height 23
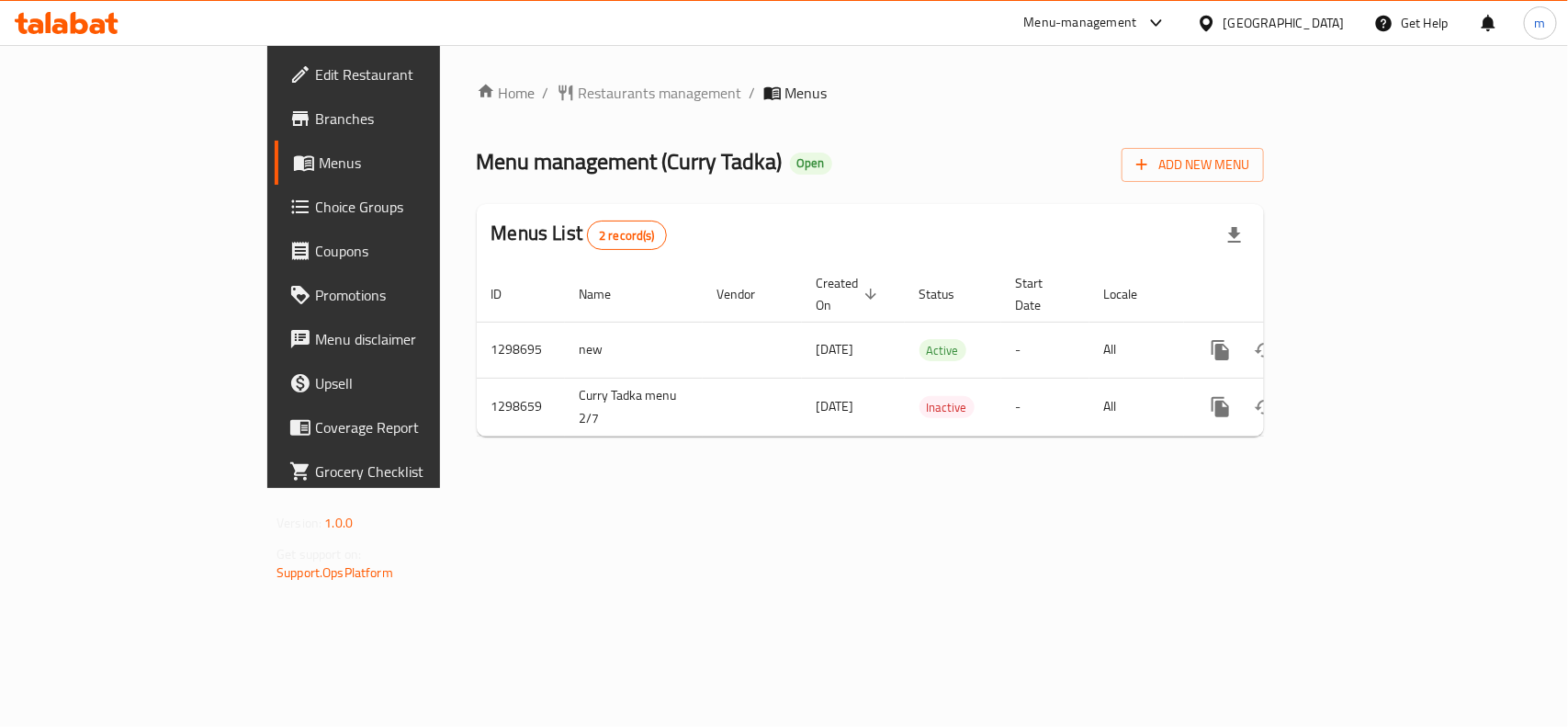
click at [1256, 21] on div "[GEOGRAPHIC_DATA]" at bounding box center [1284, 23] width 121 height 21
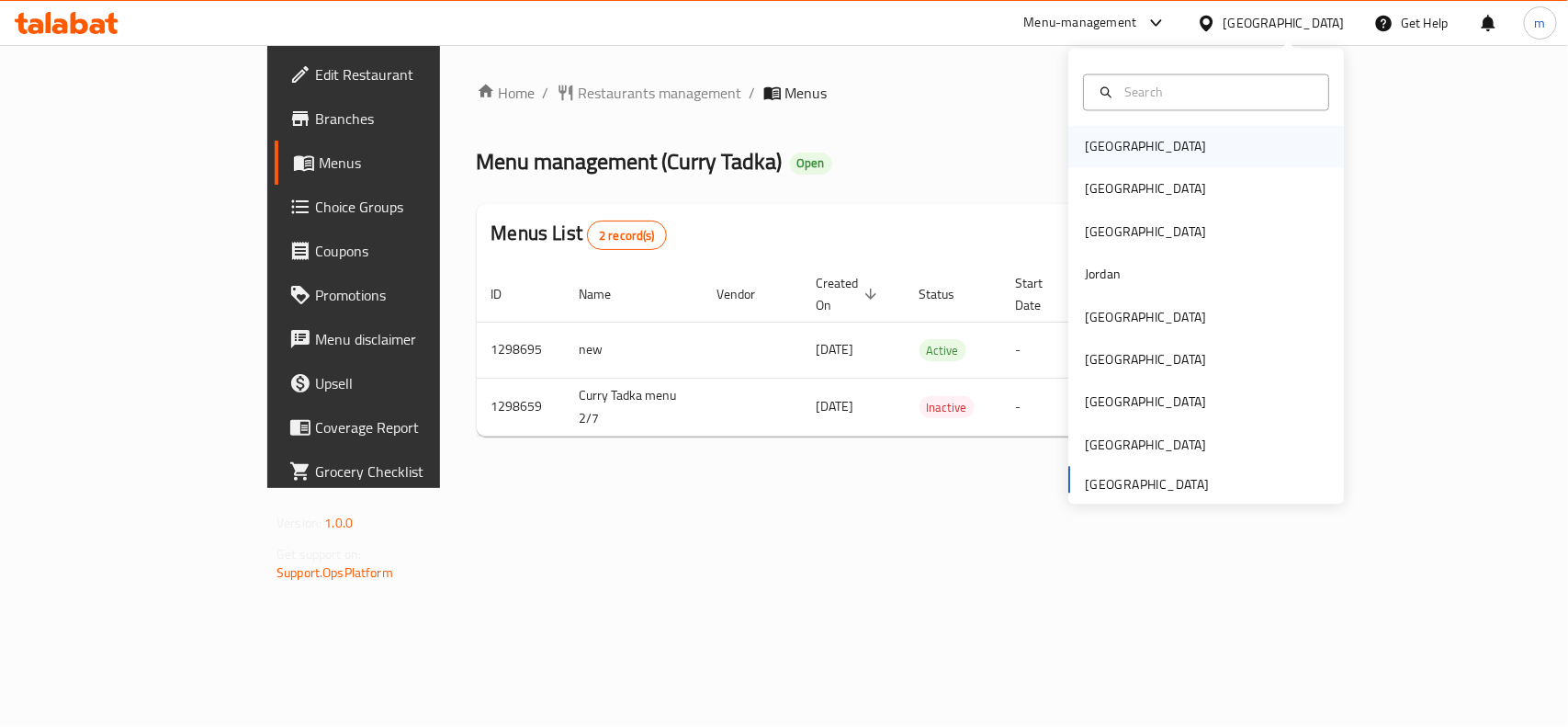
click at [1103, 152] on div "[GEOGRAPHIC_DATA]" at bounding box center [1146, 147] width 121 height 21
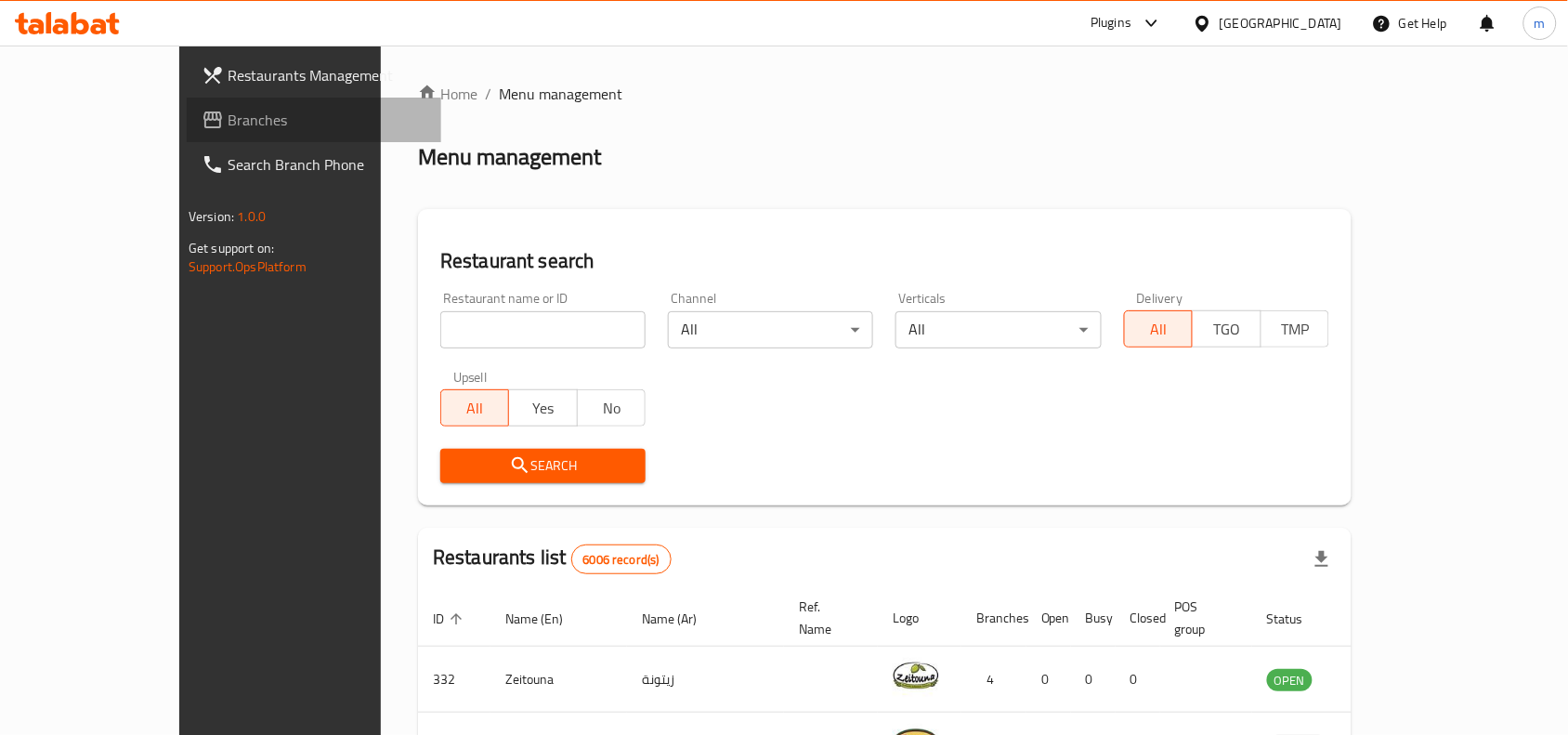
click at [227, 128] on span "Branches" at bounding box center [326, 120] width 199 height 23
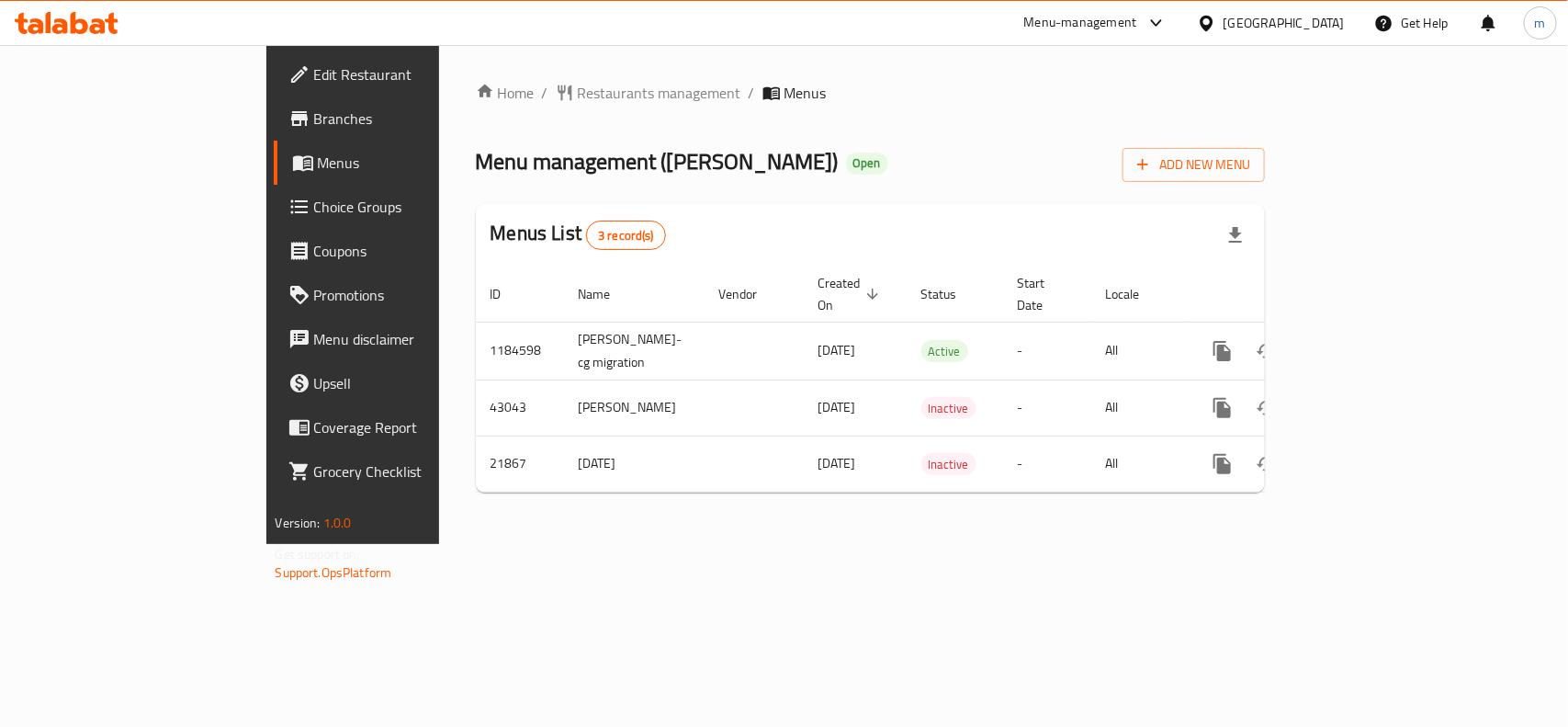
click at [1216, 26] on icon at bounding box center [1207, 23] width 20 height 20
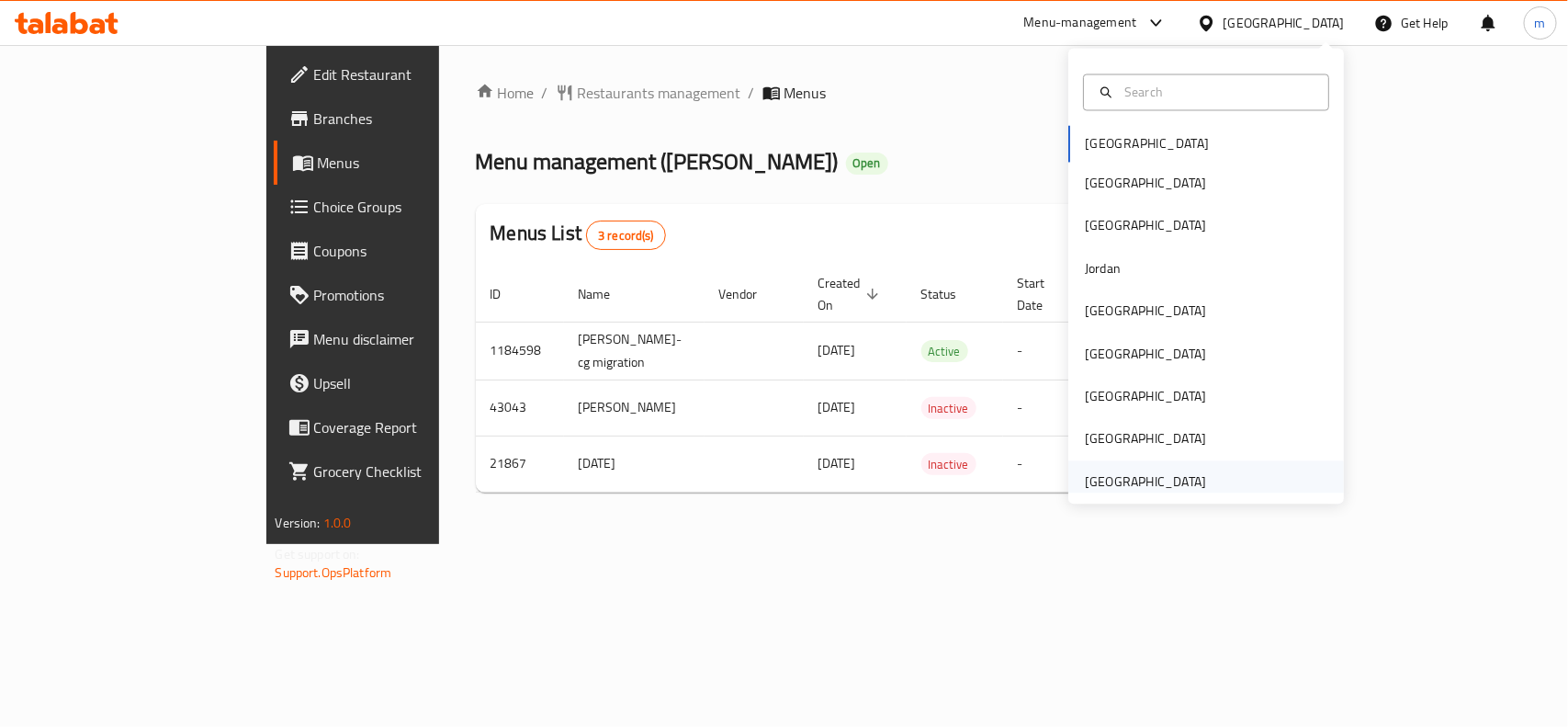
click at [1127, 476] on div "[GEOGRAPHIC_DATA]" at bounding box center [1146, 482] width 121 height 21
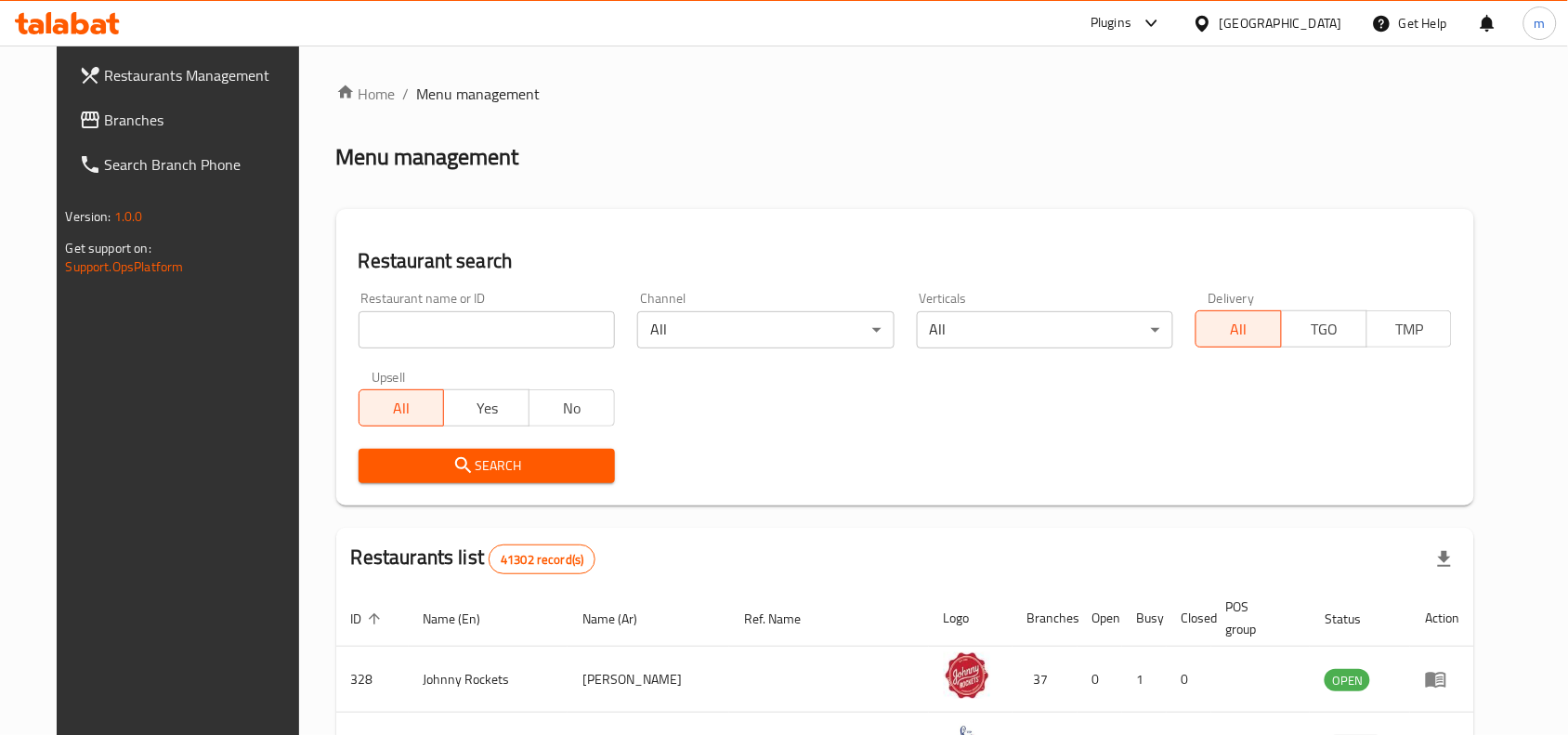
click at [102, 104] on link "Branches" at bounding box center [192, 119] width 255 height 44
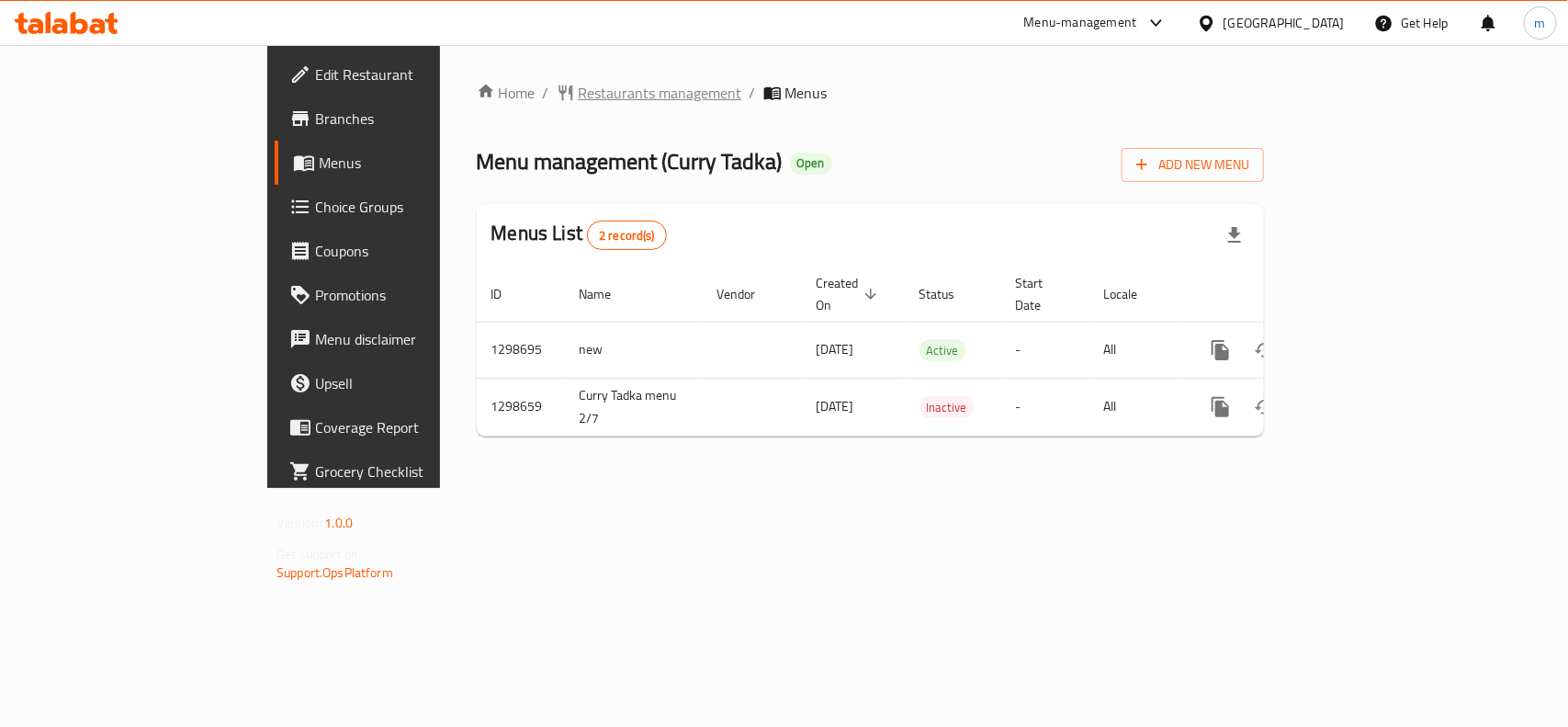
click at [579, 84] on span "Restaurants management" at bounding box center [660, 93] width 163 height 22
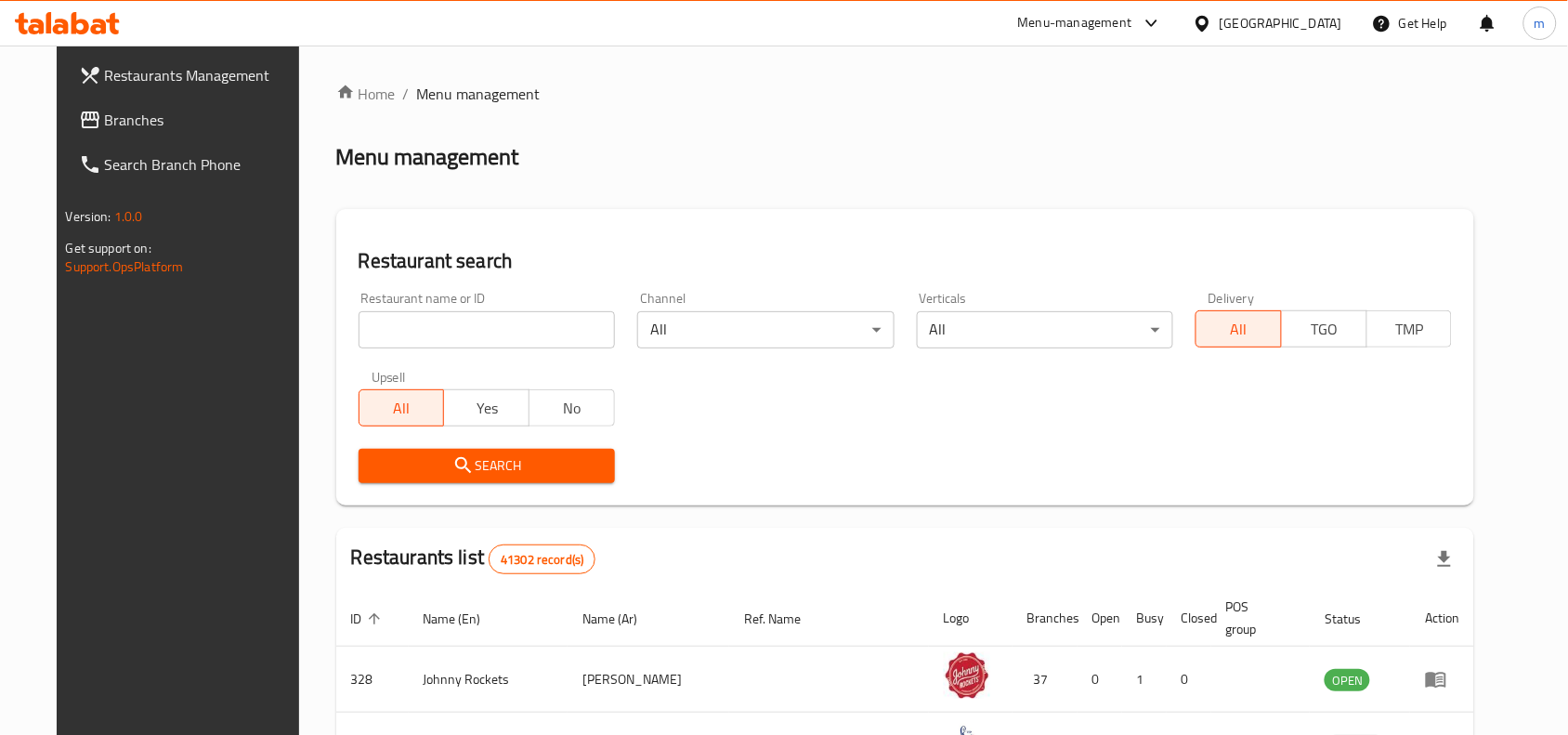
drag, startPoint x: 109, startPoint y: 117, endPoint x: 95, endPoint y: 119, distance: 14.1
click at [109, 117] on span "Branches" at bounding box center [204, 120] width 199 height 23
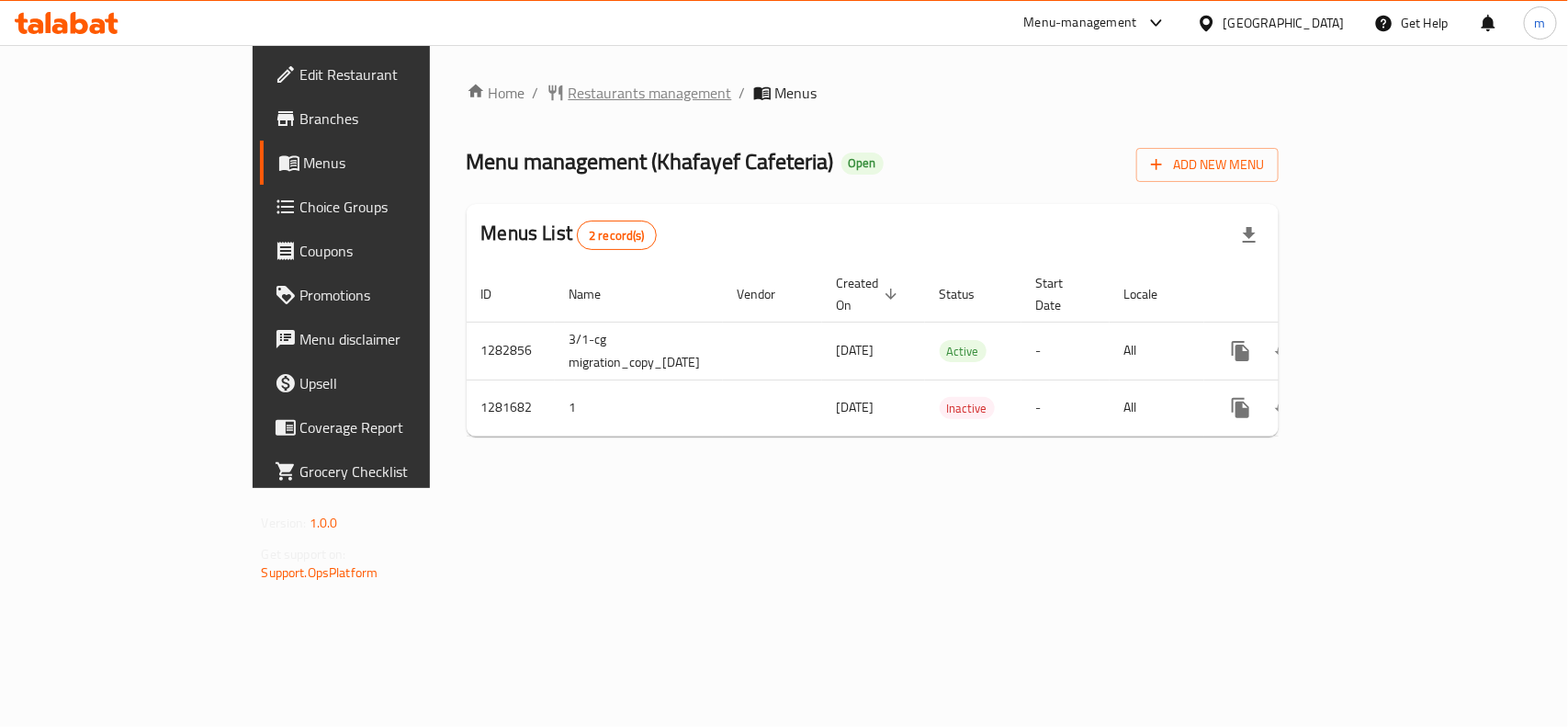
click at [568, 83] on span "Restaurants management" at bounding box center [650, 93] width 163 height 22
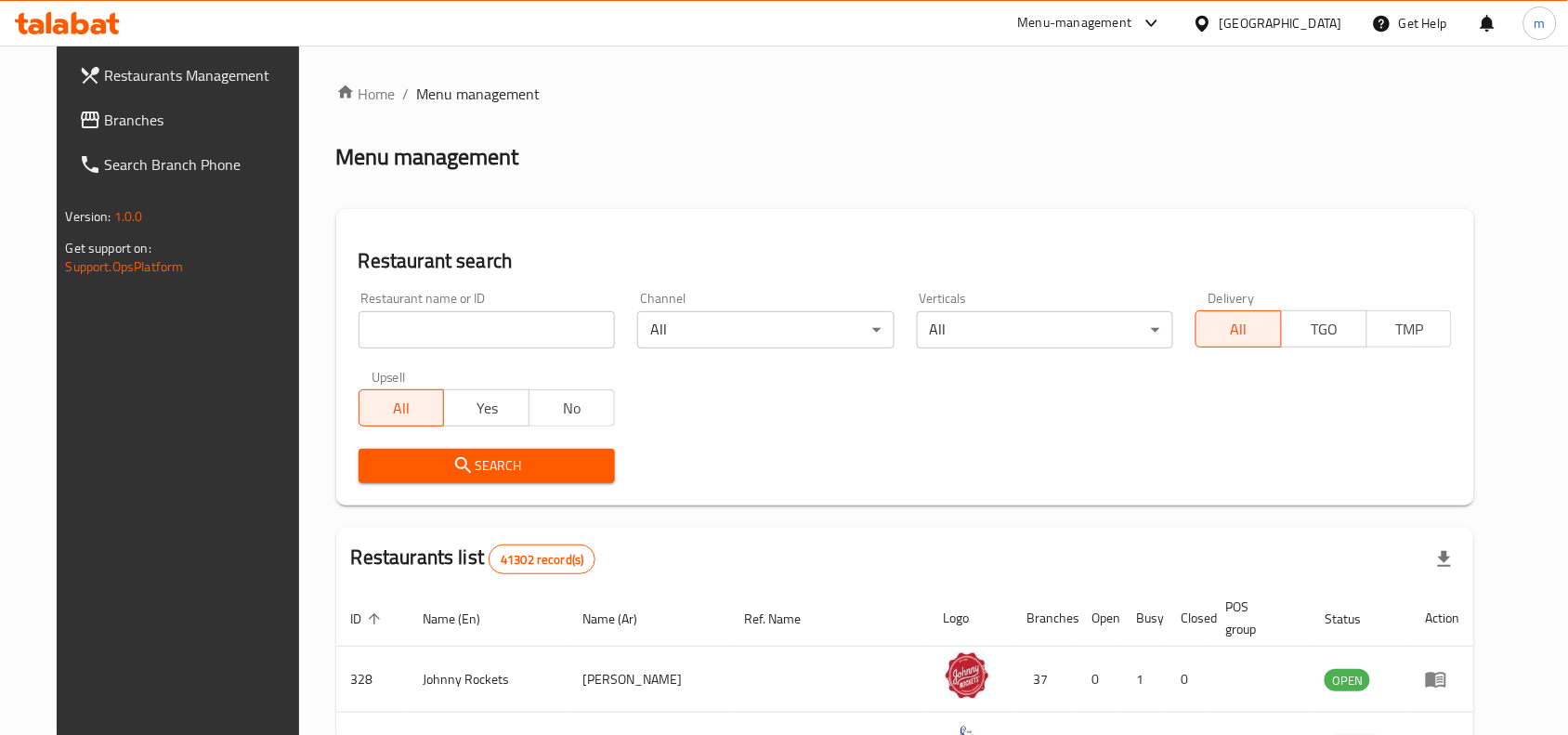
click at [105, 122] on span "Branches" at bounding box center [204, 120] width 199 height 23
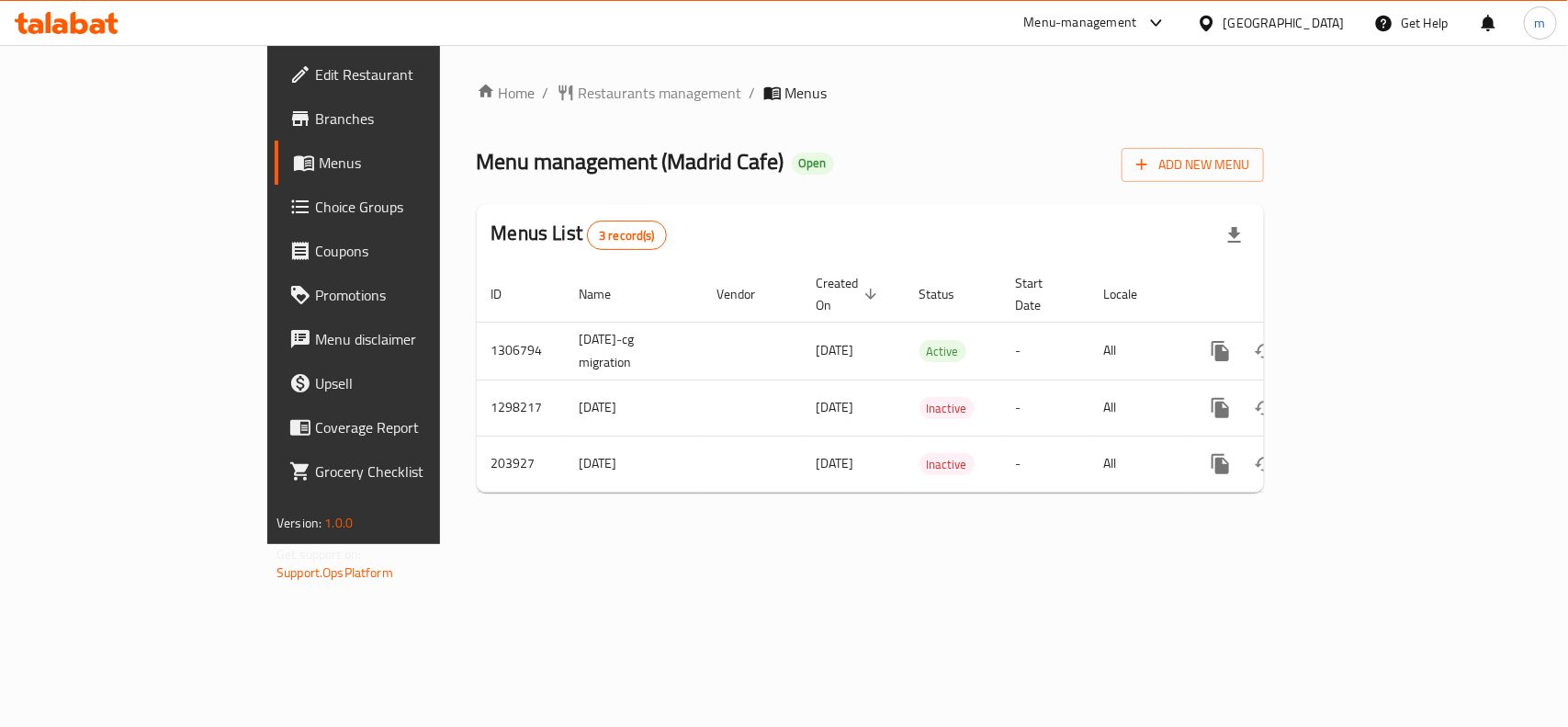
click at [452, 76] on div "Home / Restaurants management / Menus Menu management ( [GEOGRAPHIC_DATA] Cafe …" at bounding box center [871, 294] width 861 height 499
click at [579, 88] on span "Restaurants management" at bounding box center [660, 93] width 163 height 22
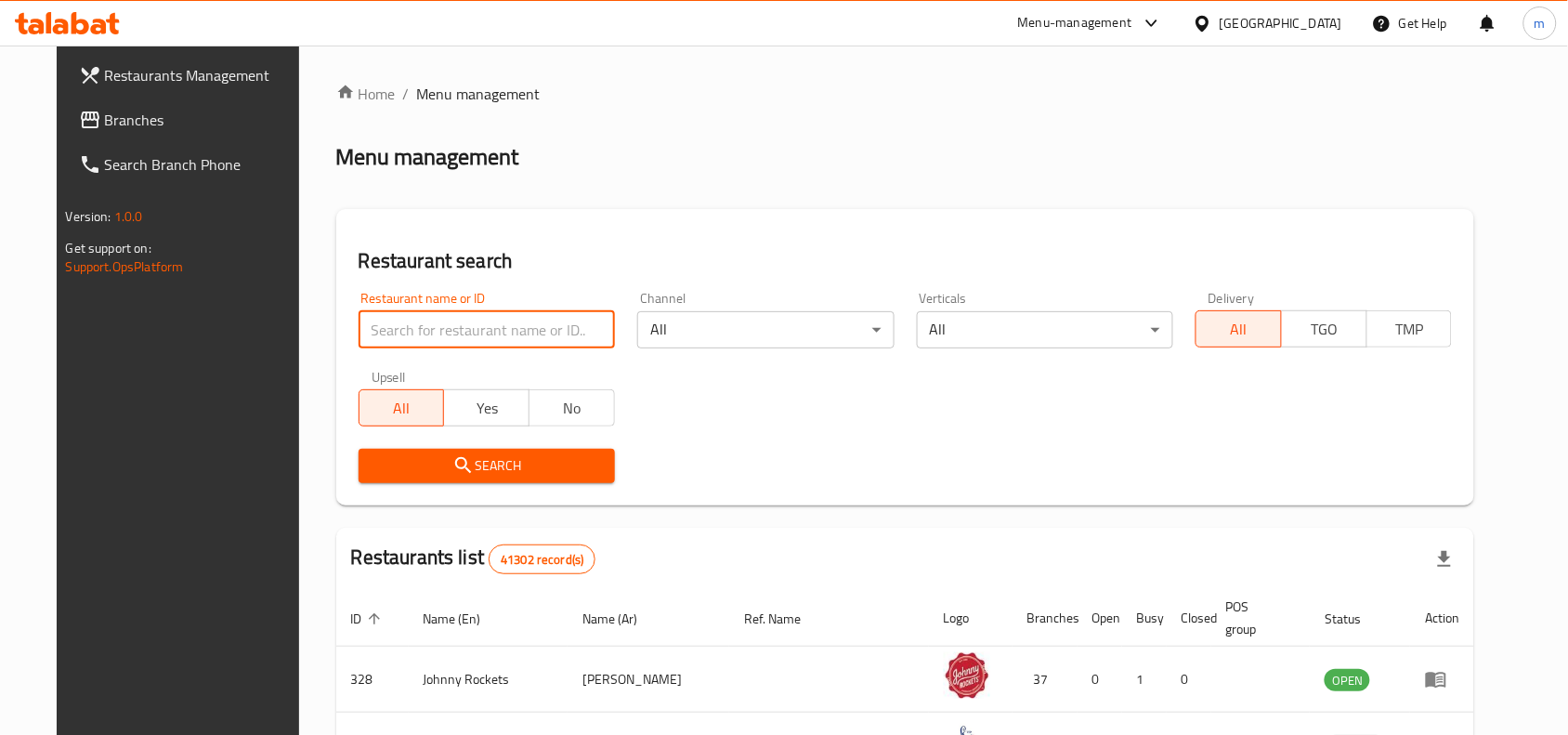
click at [480, 318] on input "search" at bounding box center [487, 329] width 257 height 37
paste input "776505"
type input "776505"
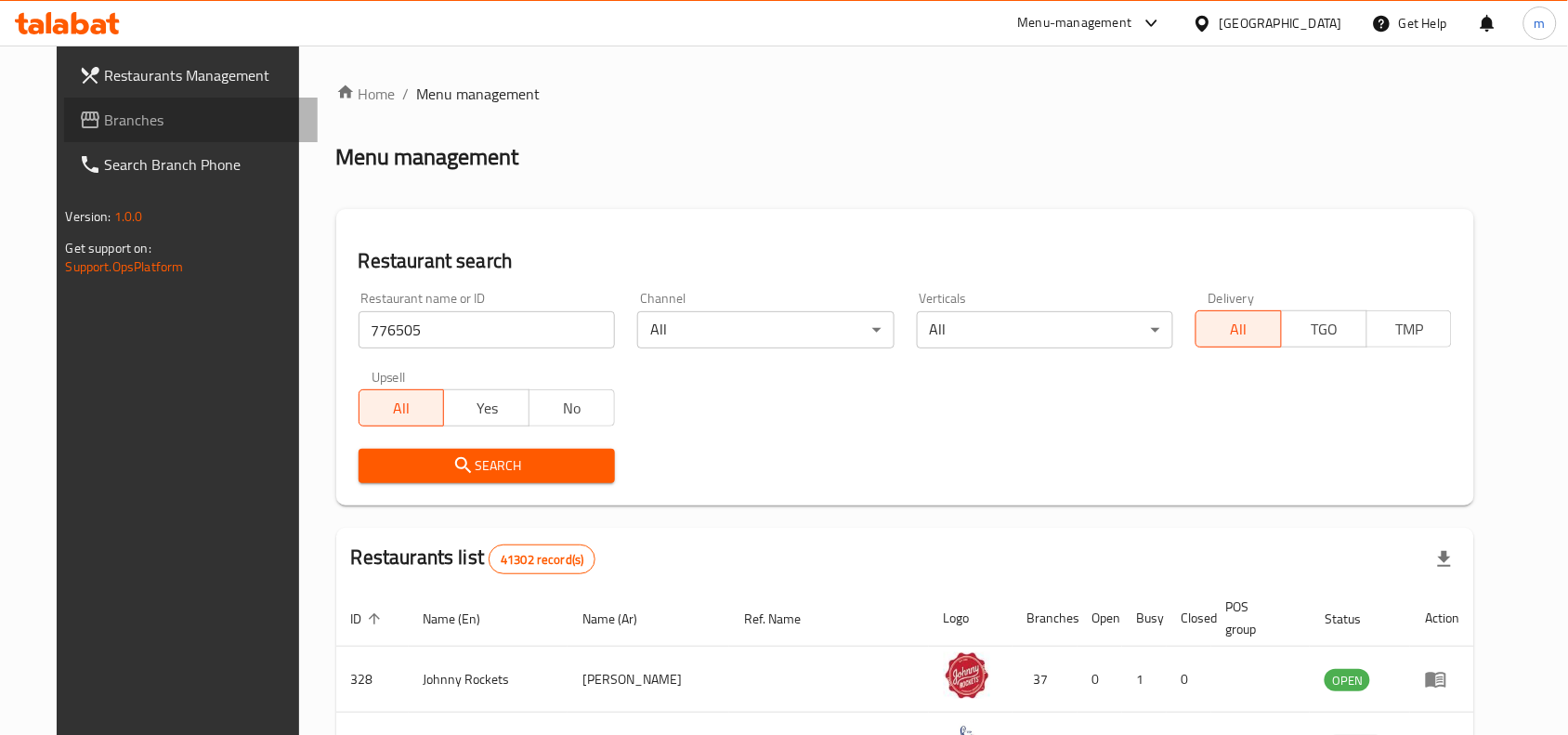
click at [132, 109] on span "Branches" at bounding box center [204, 120] width 199 height 23
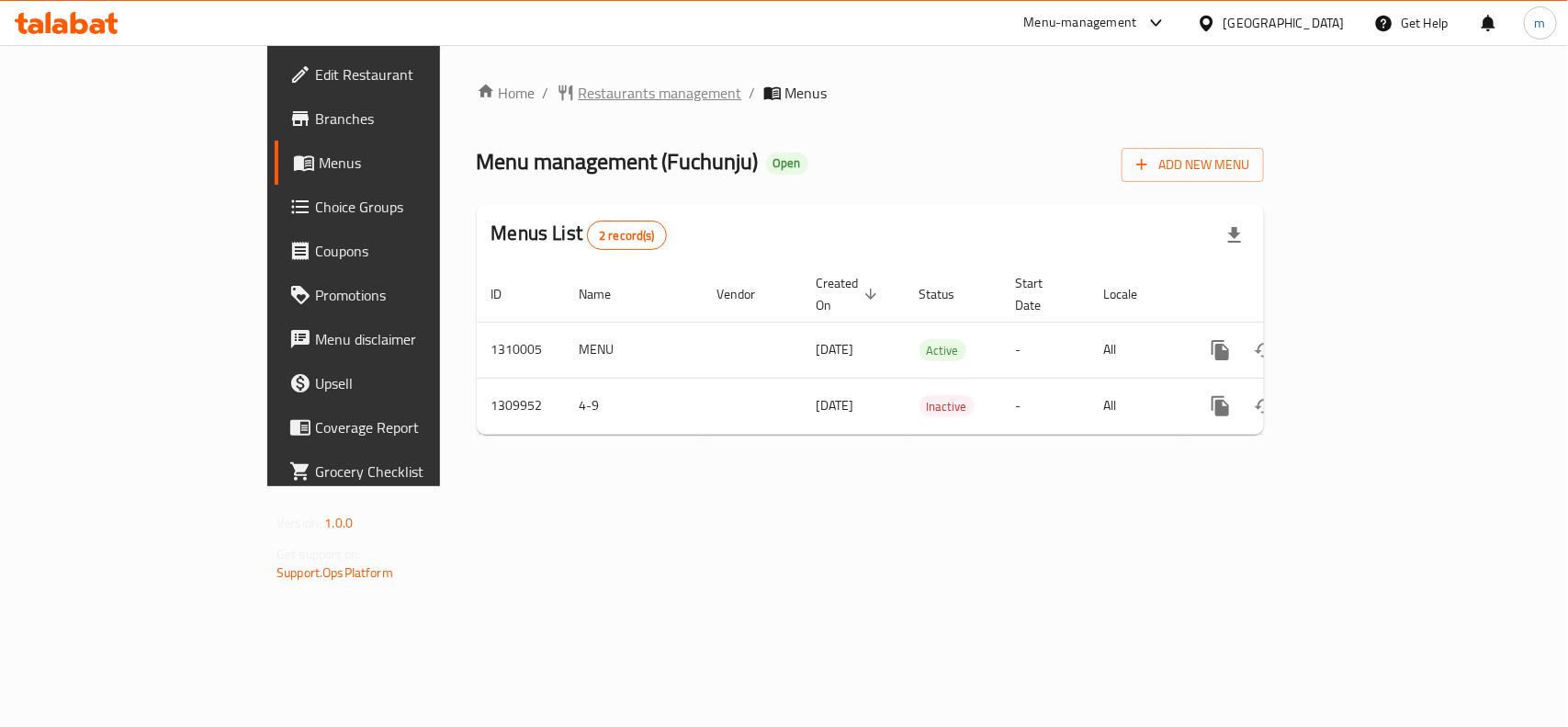
click at [579, 88] on span "Restaurants management" at bounding box center [660, 93] width 163 height 22
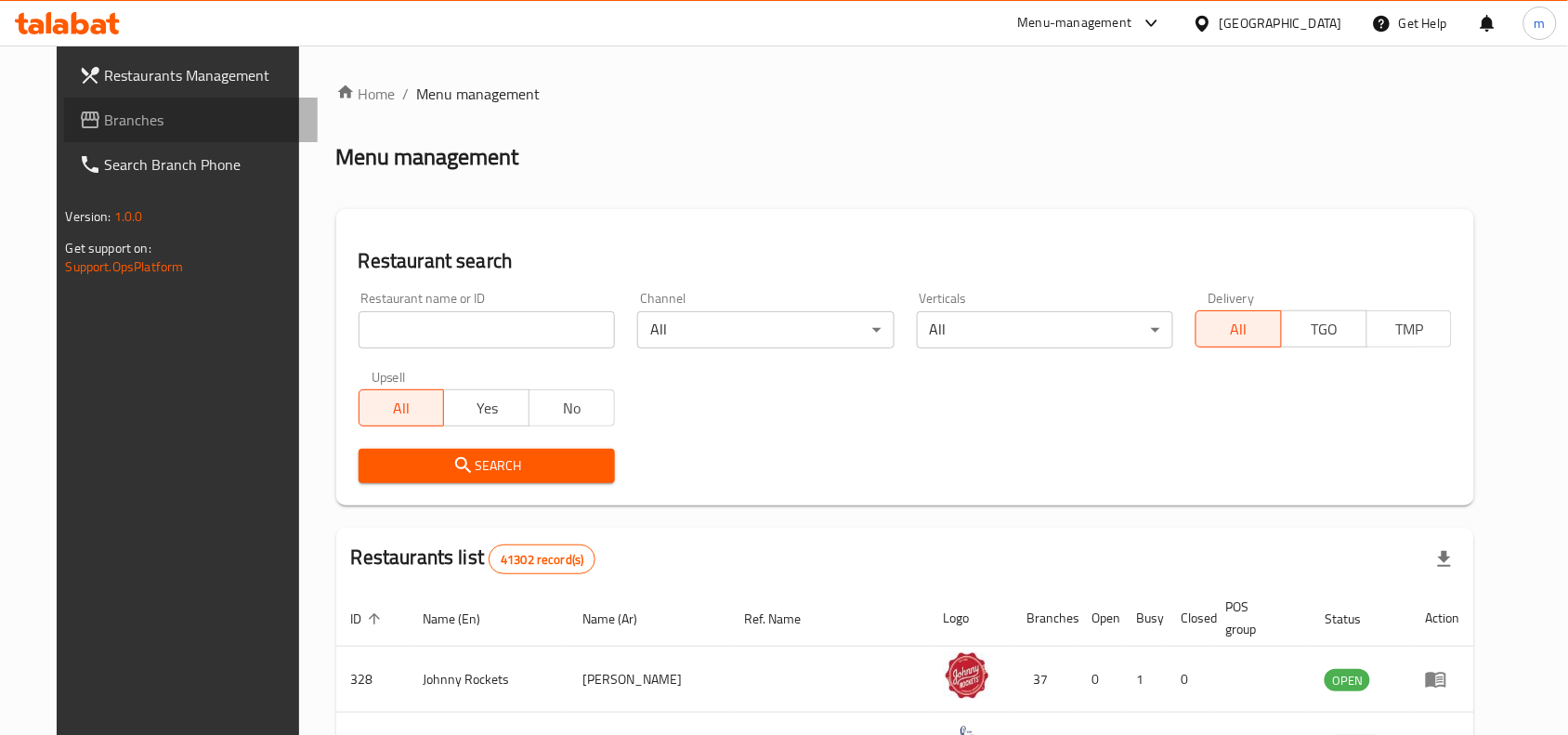
click at [105, 128] on span "Branches" at bounding box center [204, 120] width 199 height 23
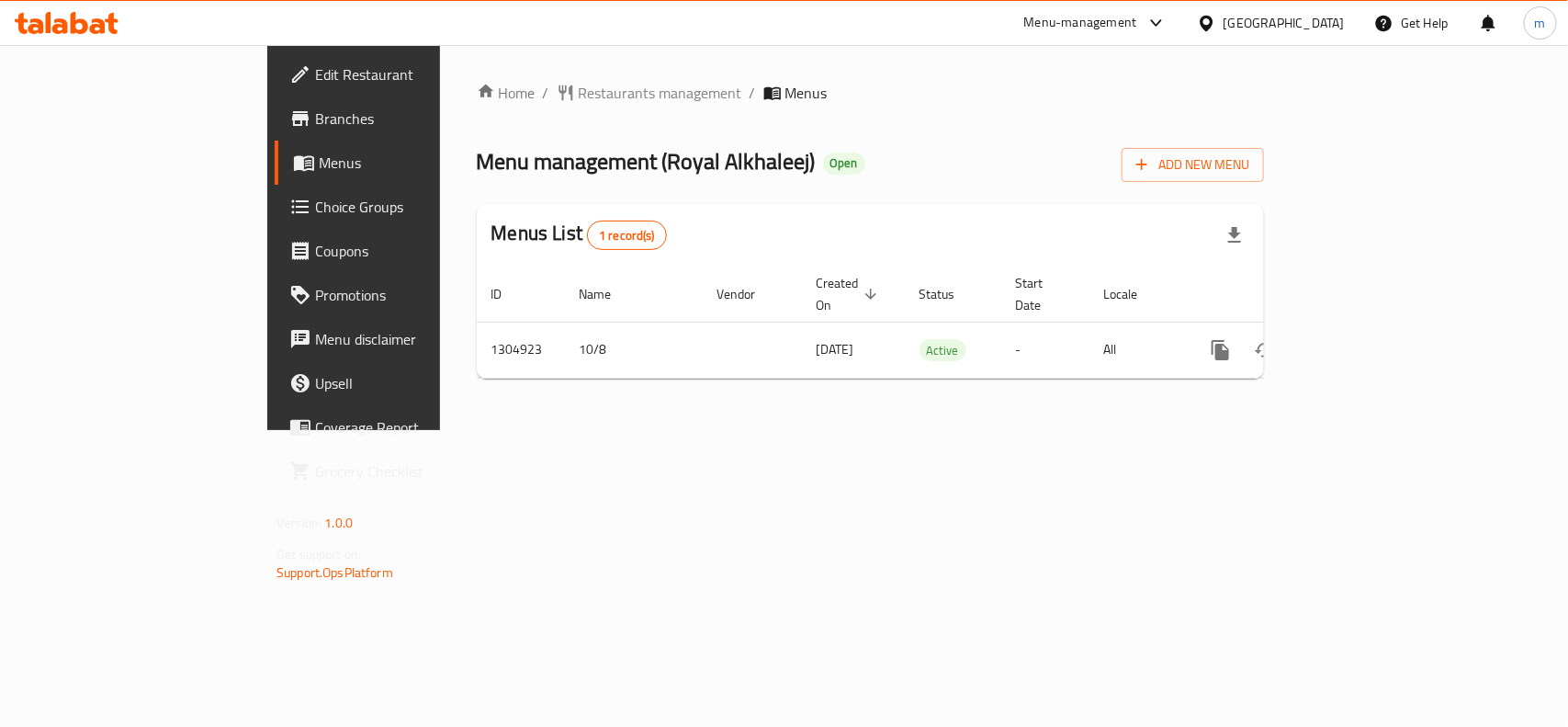
click at [1267, 28] on div "[GEOGRAPHIC_DATA]" at bounding box center [1284, 23] width 121 height 21
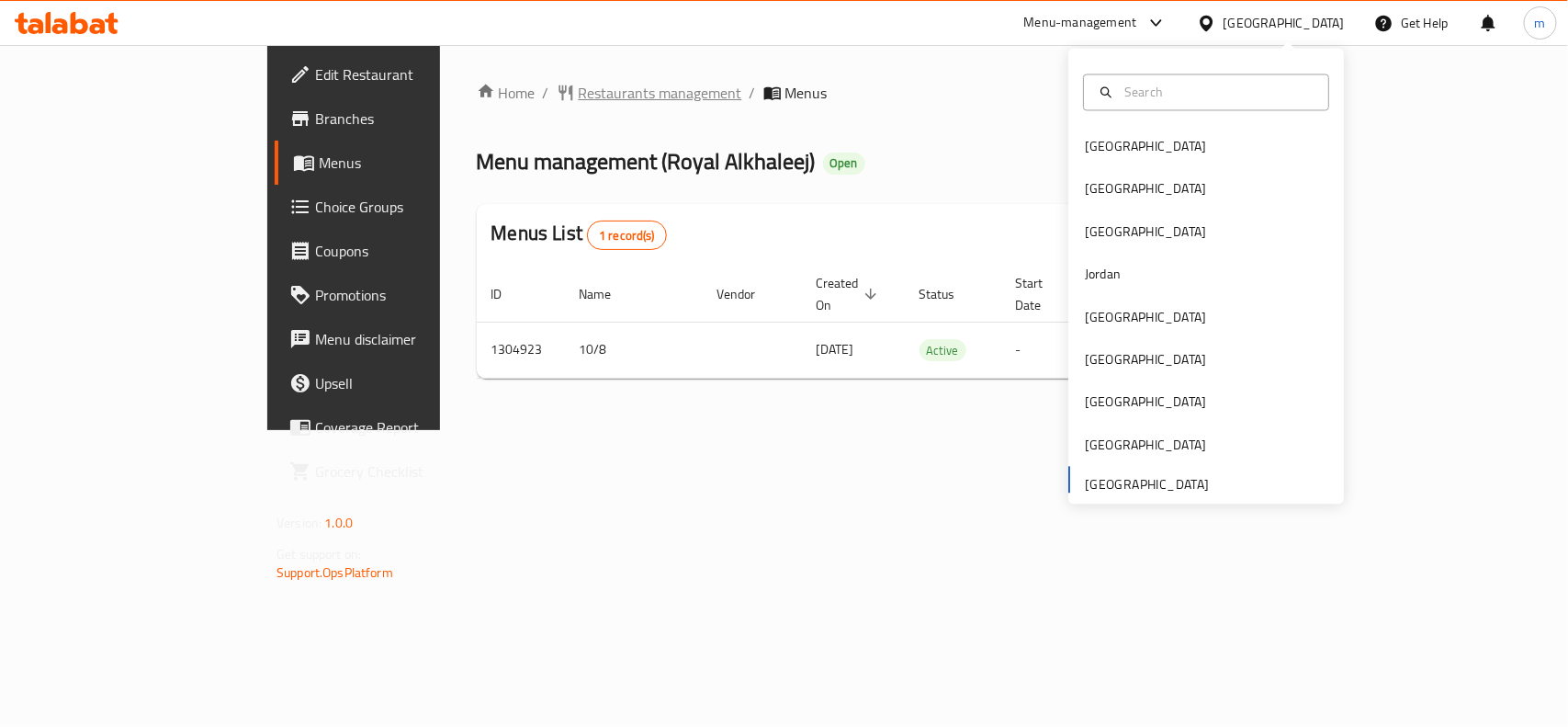
click at [579, 97] on span "Restaurants management" at bounding box center [660, 93] width 163 height 22
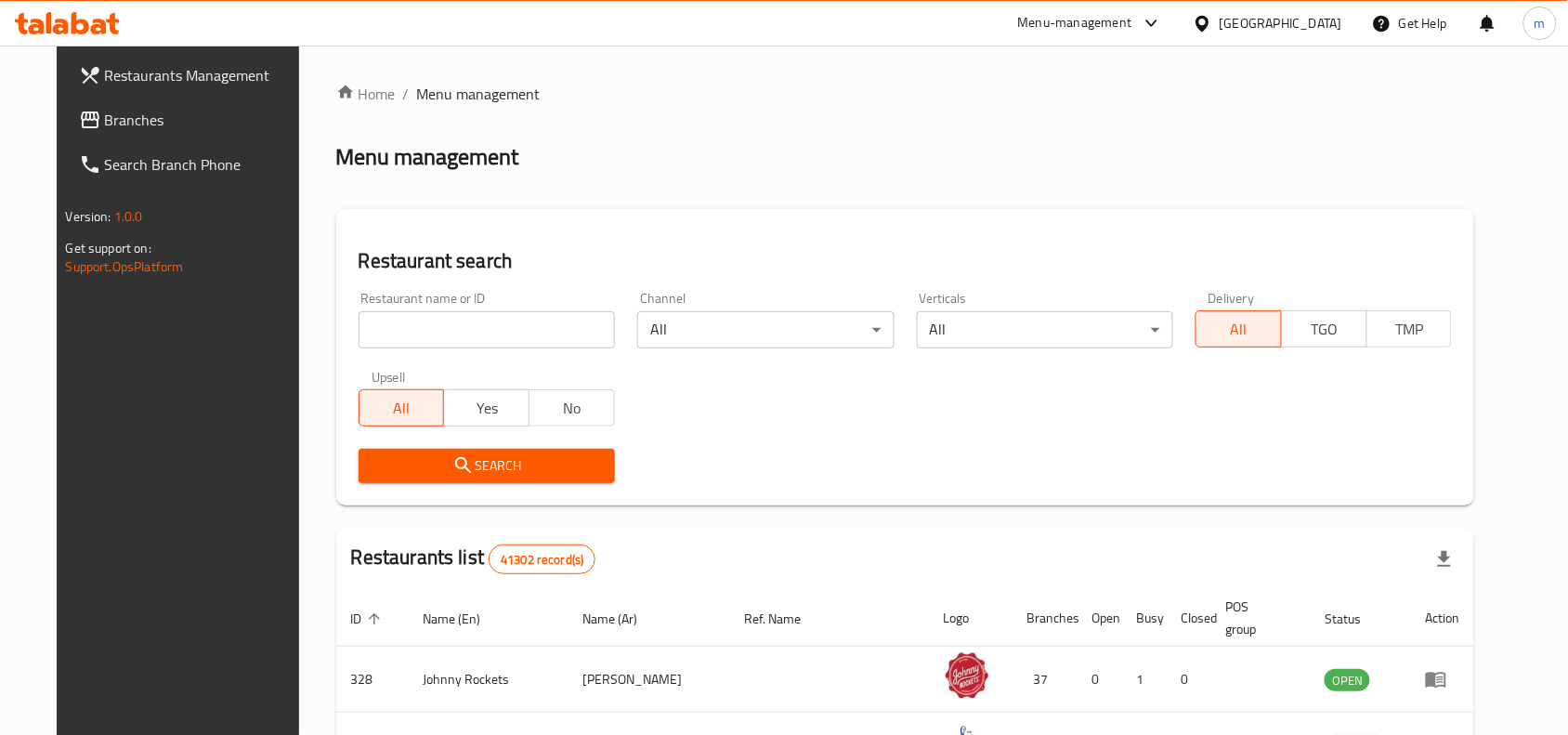
click at [105, 124] on span "Branches" at bounding box center [204, 120] width 199 height 23
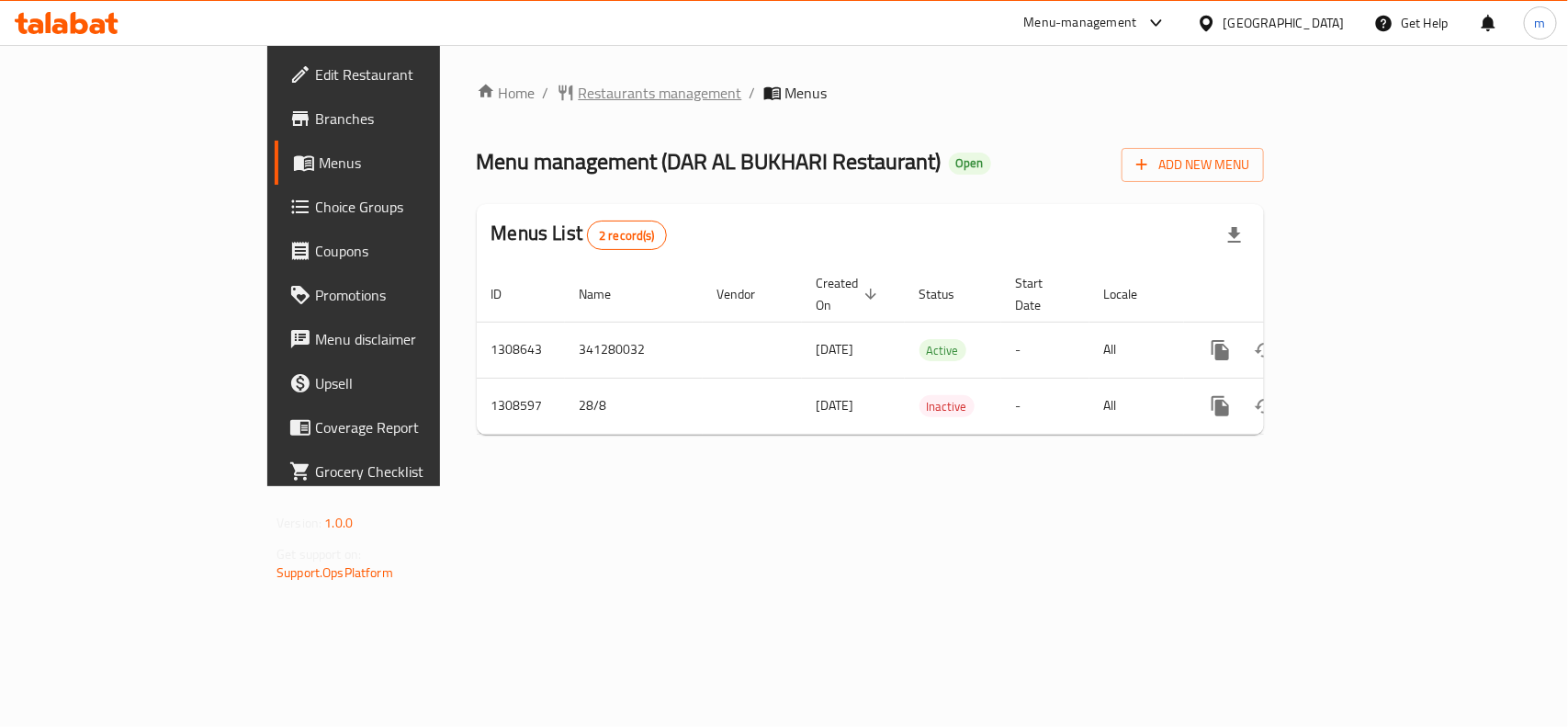
click at [579, 89] on span "Restaurants management" at bounding box center [660, 93] width 163 height 22
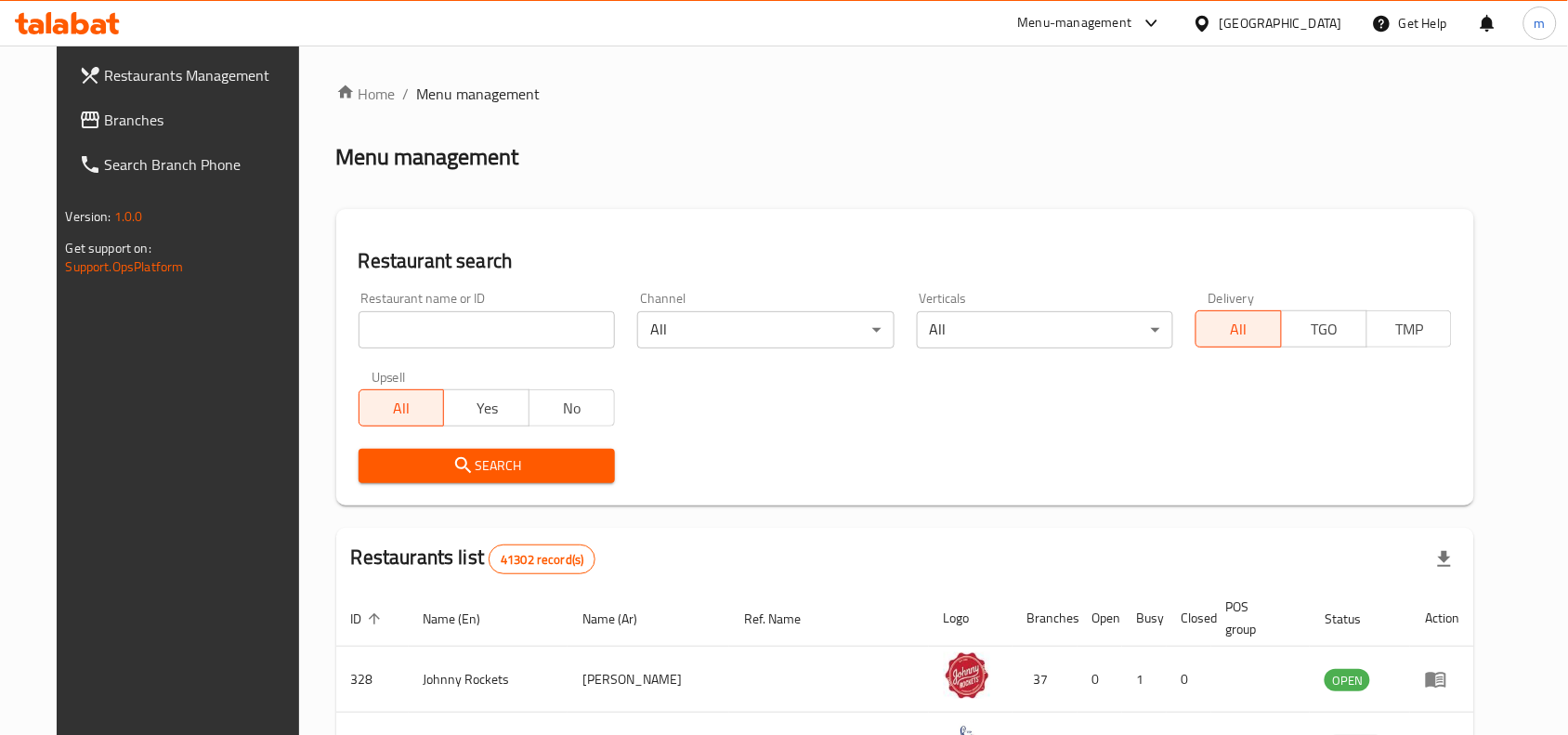
click at [146, 116] on span "Branches" at bounding box center [204, 120] width 199 height 23
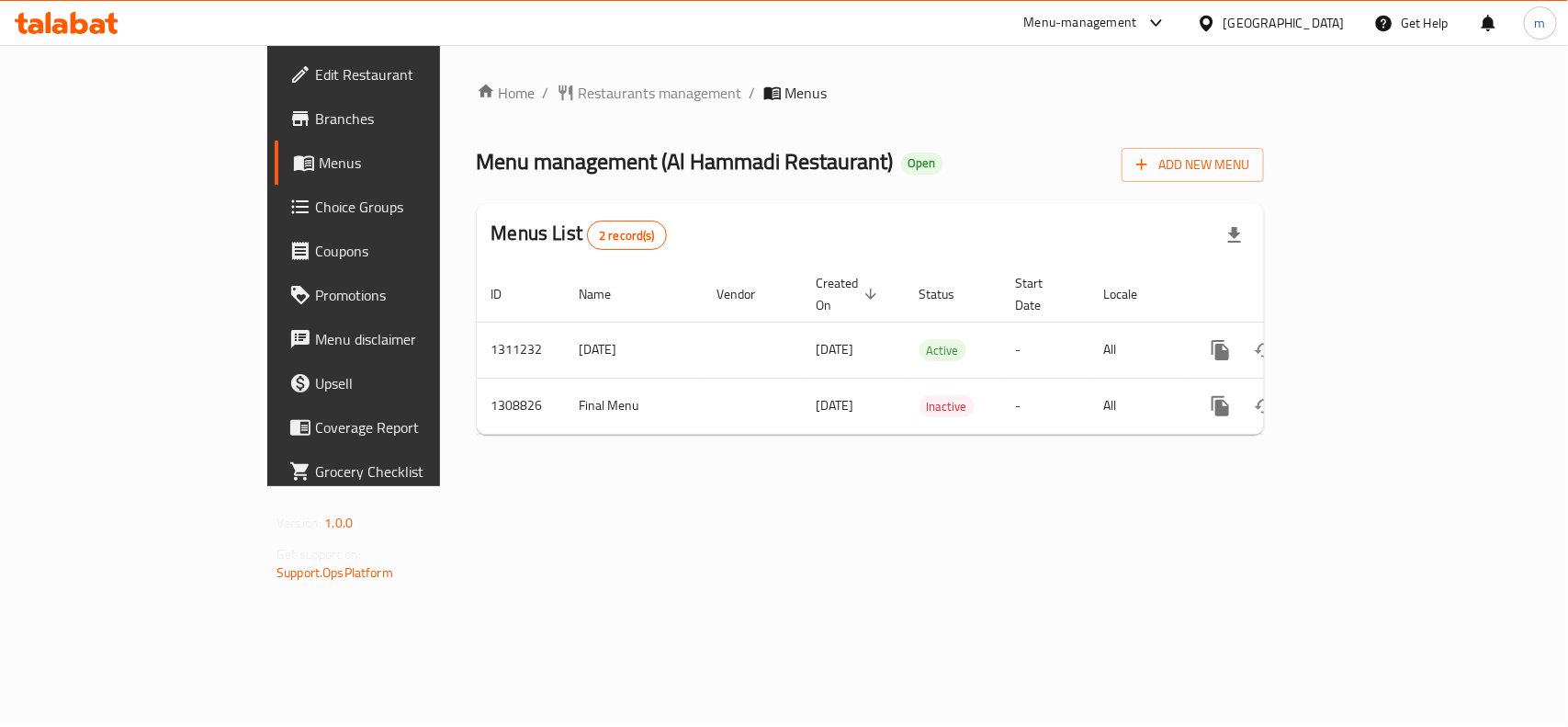
click at [1281, 21] on div "[GEOGRAPHIC_DATA]" at bounding box center [1284, 23] width 121 height 21
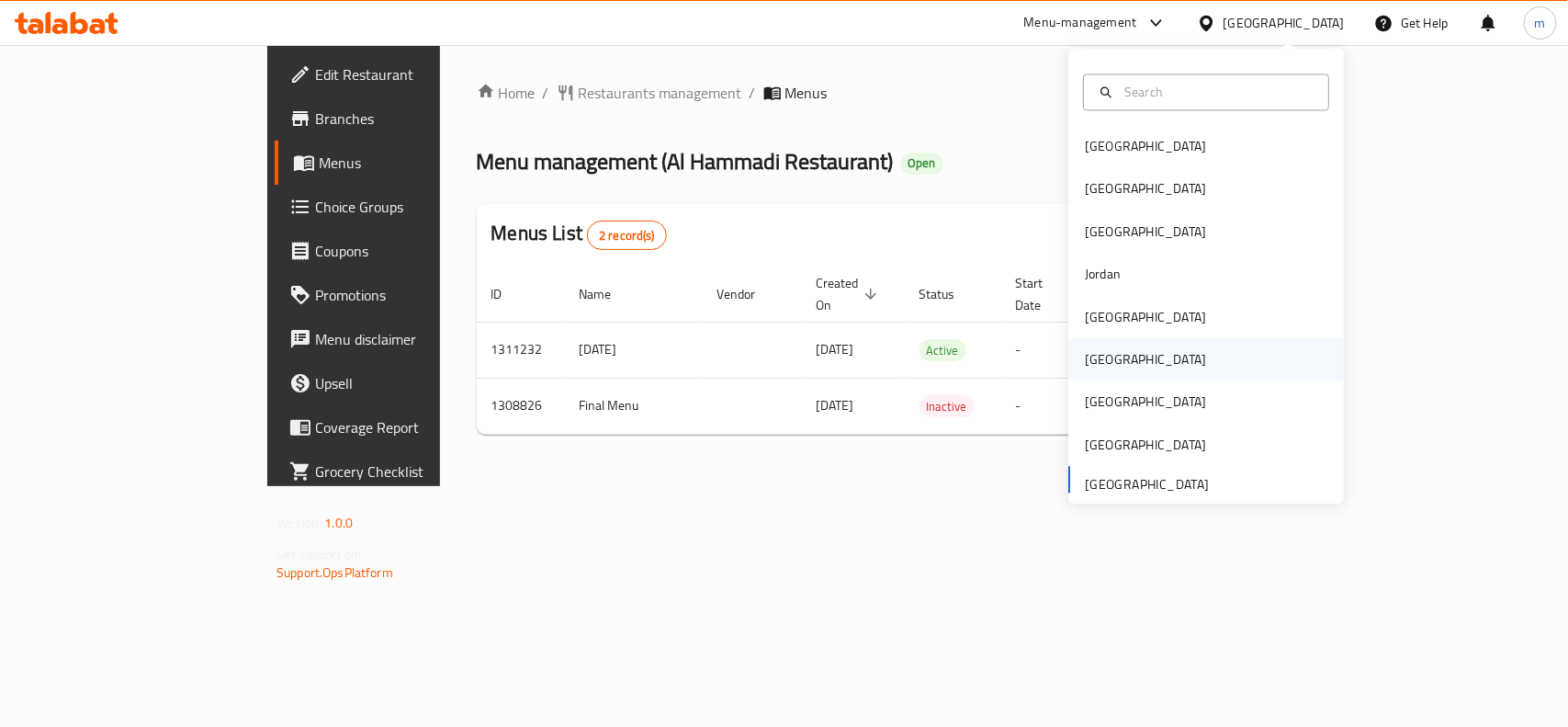
click at [1104, 369] on div "[GEOGRAPHIC_DATA]" at bounding box center [1145, 359] width 150 height 42
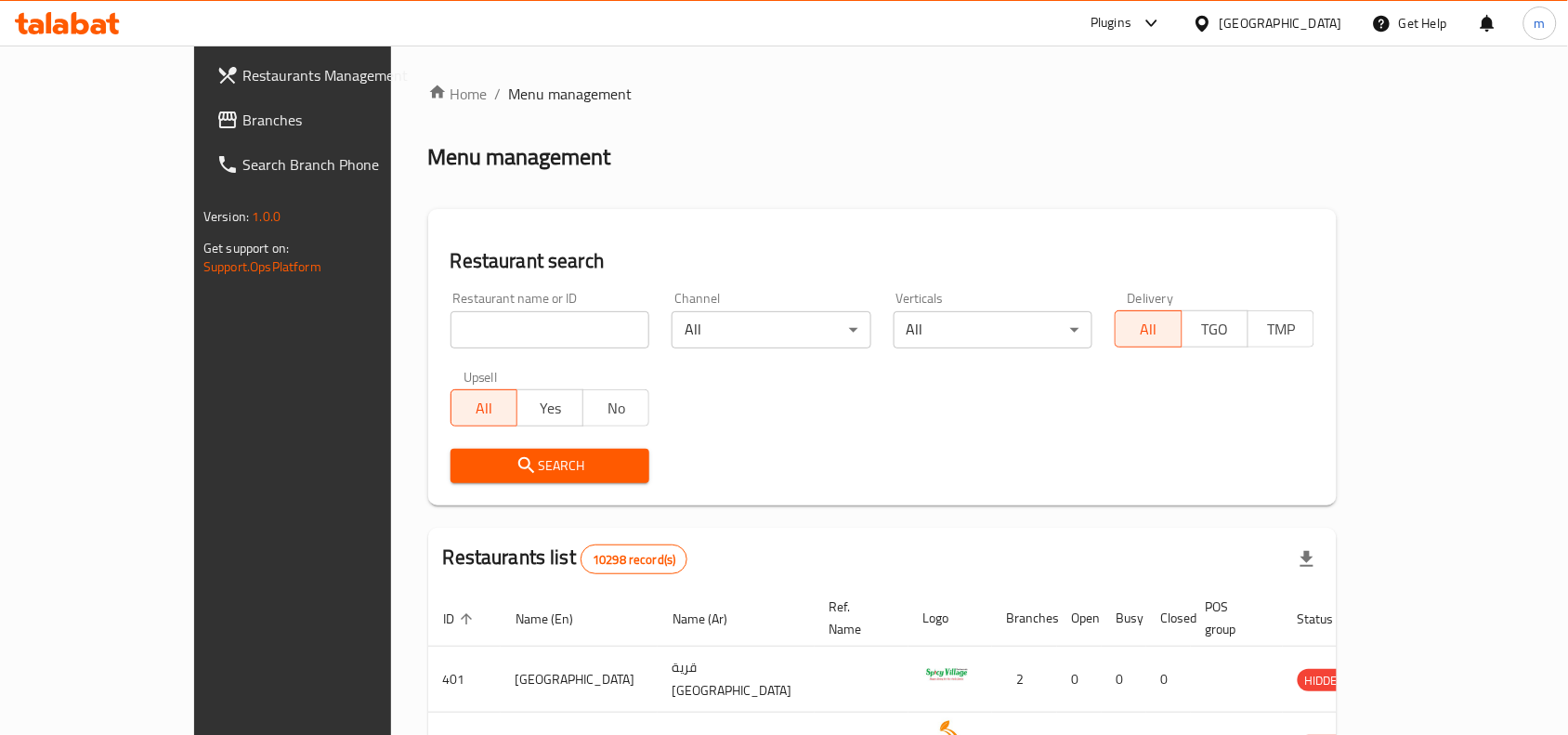
click at [242, 127] on span "Branches" at bounding box center [342, 120] width 199 height 23
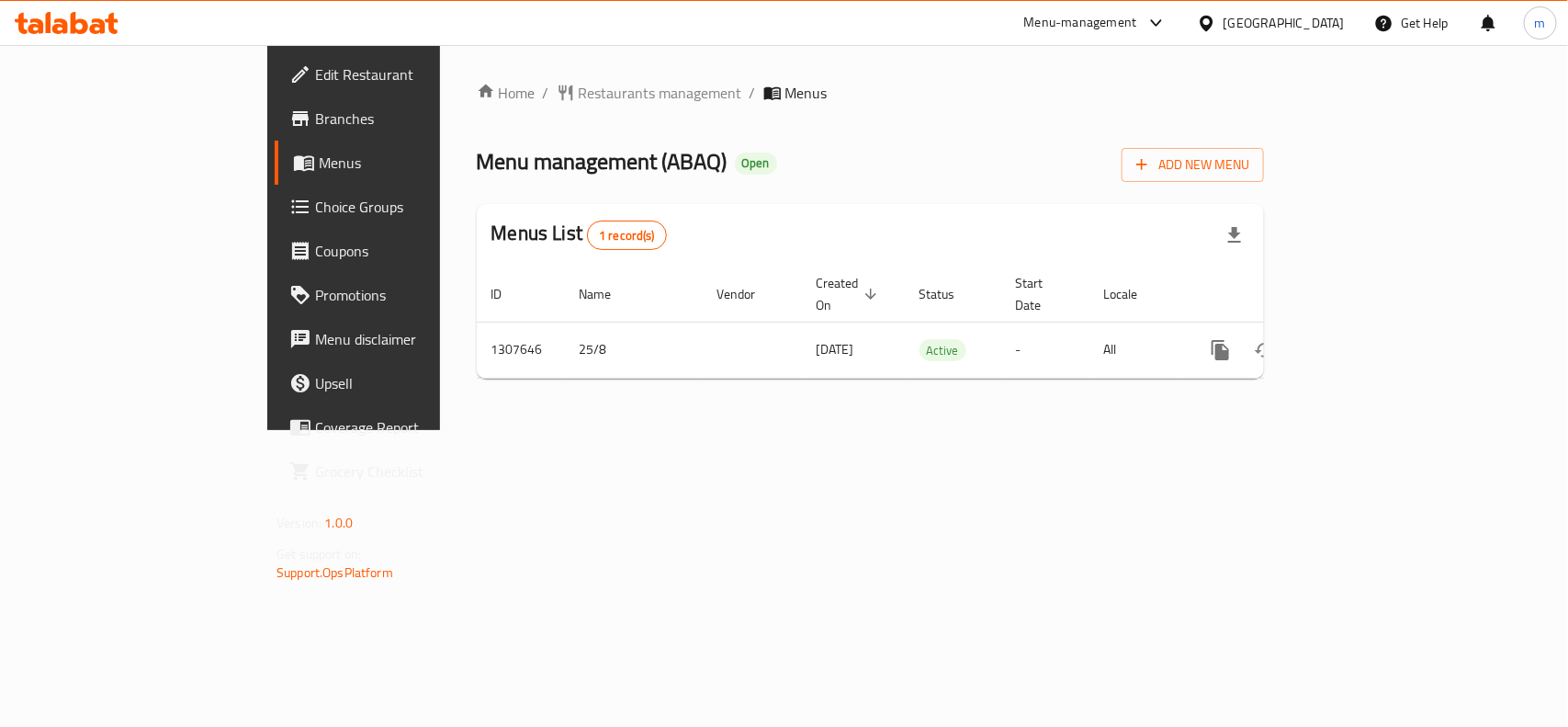
click at [477, 107] on div "Home / Restaurants management / Menus Menu management ( ABAQ ) Open Add New Men…" at bounding box center [871, 238] width 788 height 312
click at [579, 89] on span "Restaurants management" at bounding box center [660, 93] width 163 height 22
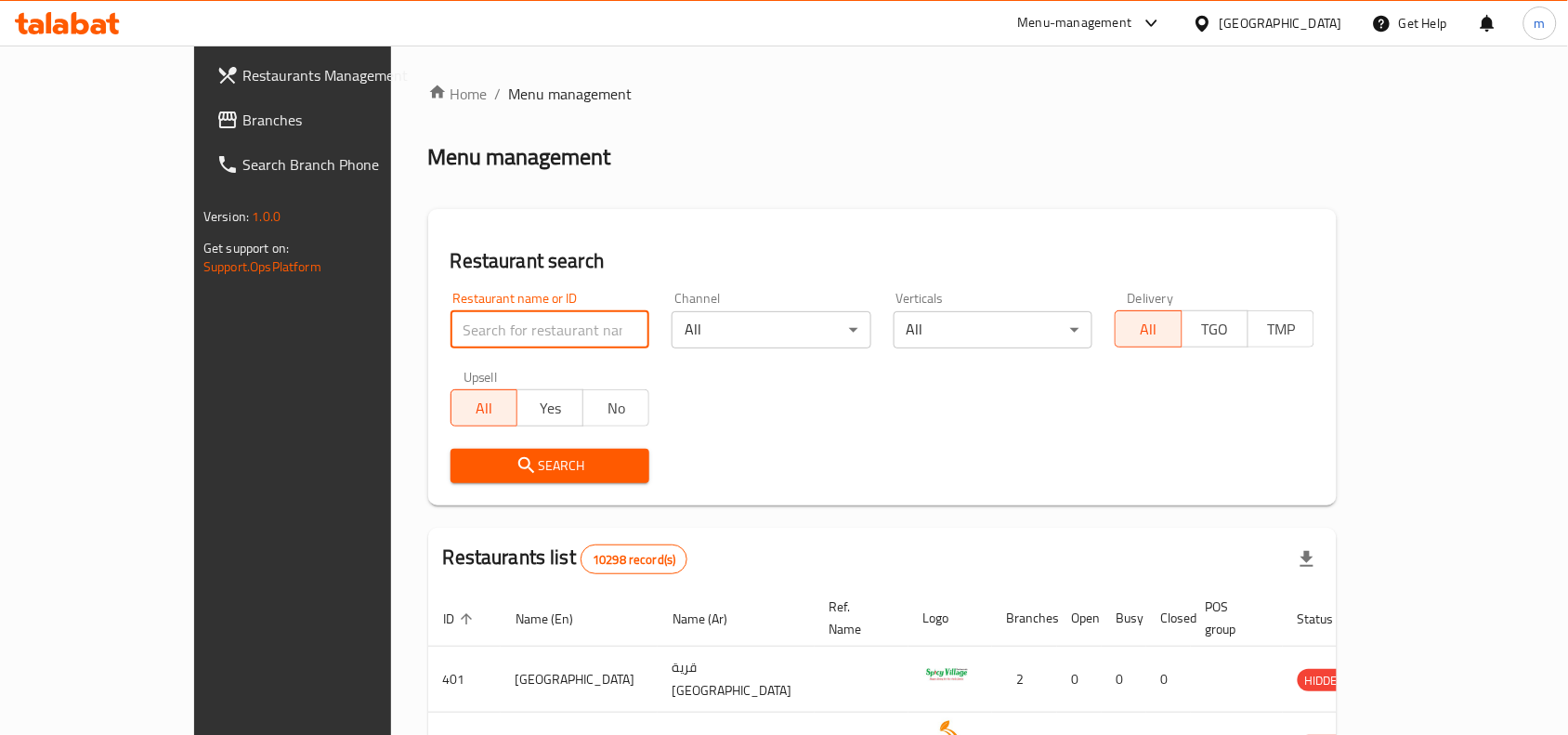
click at [450, 336] on input "search" at bounding box center [550, 329] width 200 height 37
paste input "704573"
type input "704573"
click button "Search" at bounding box center [550, 465] width 200 height 34
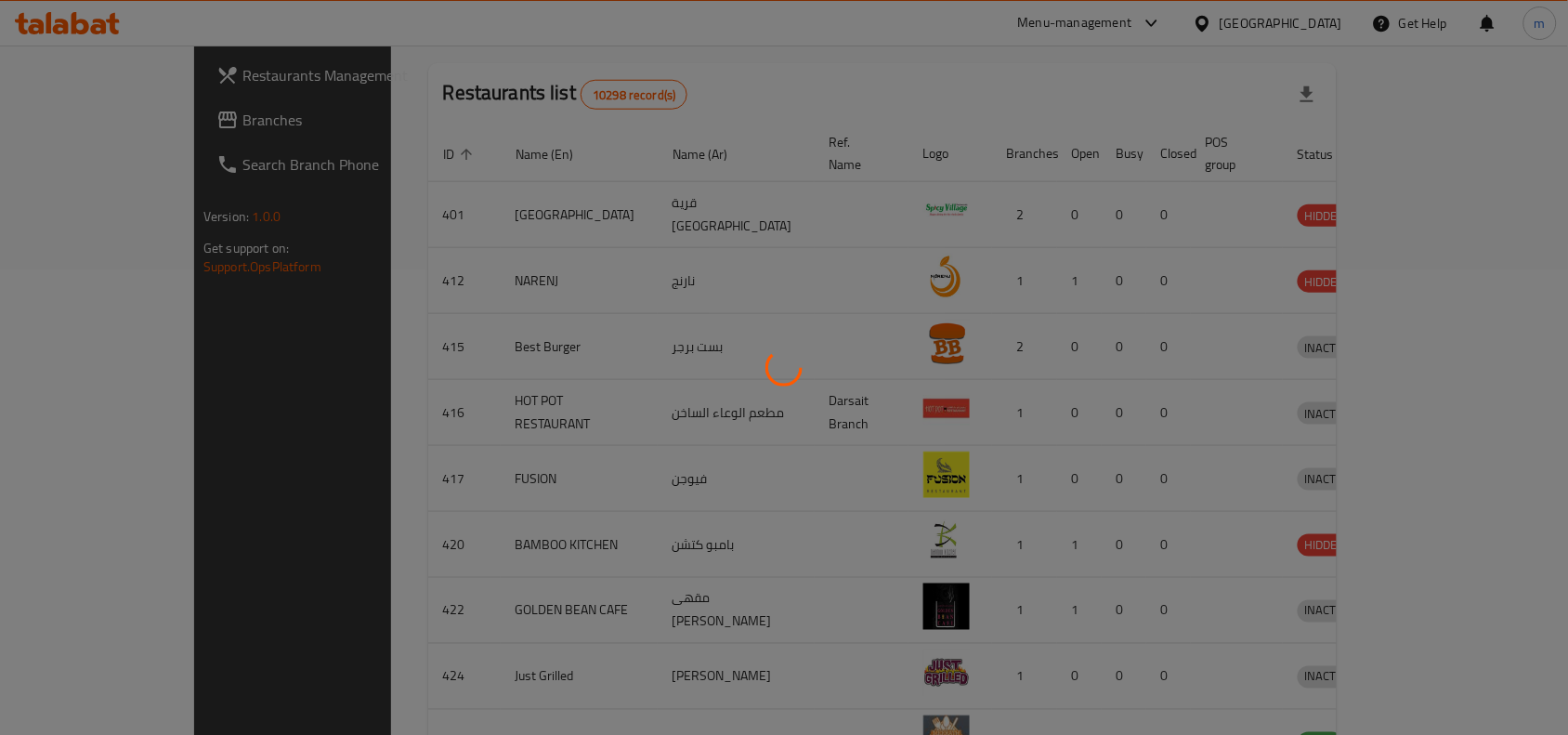
scroll to position [58, 0]
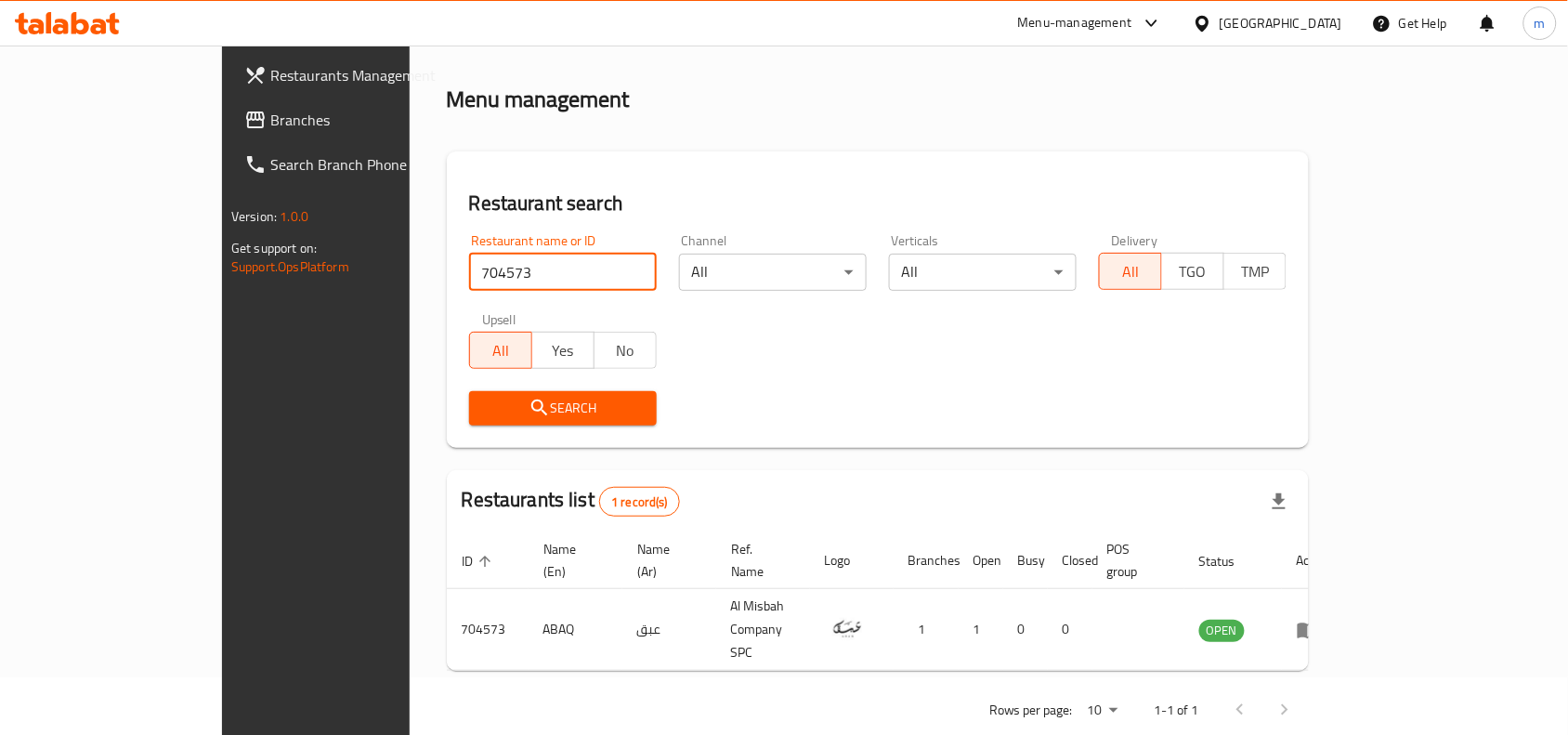
click at [1212, 28] on icon at bounding box center [1202, 24] width 20 height 20
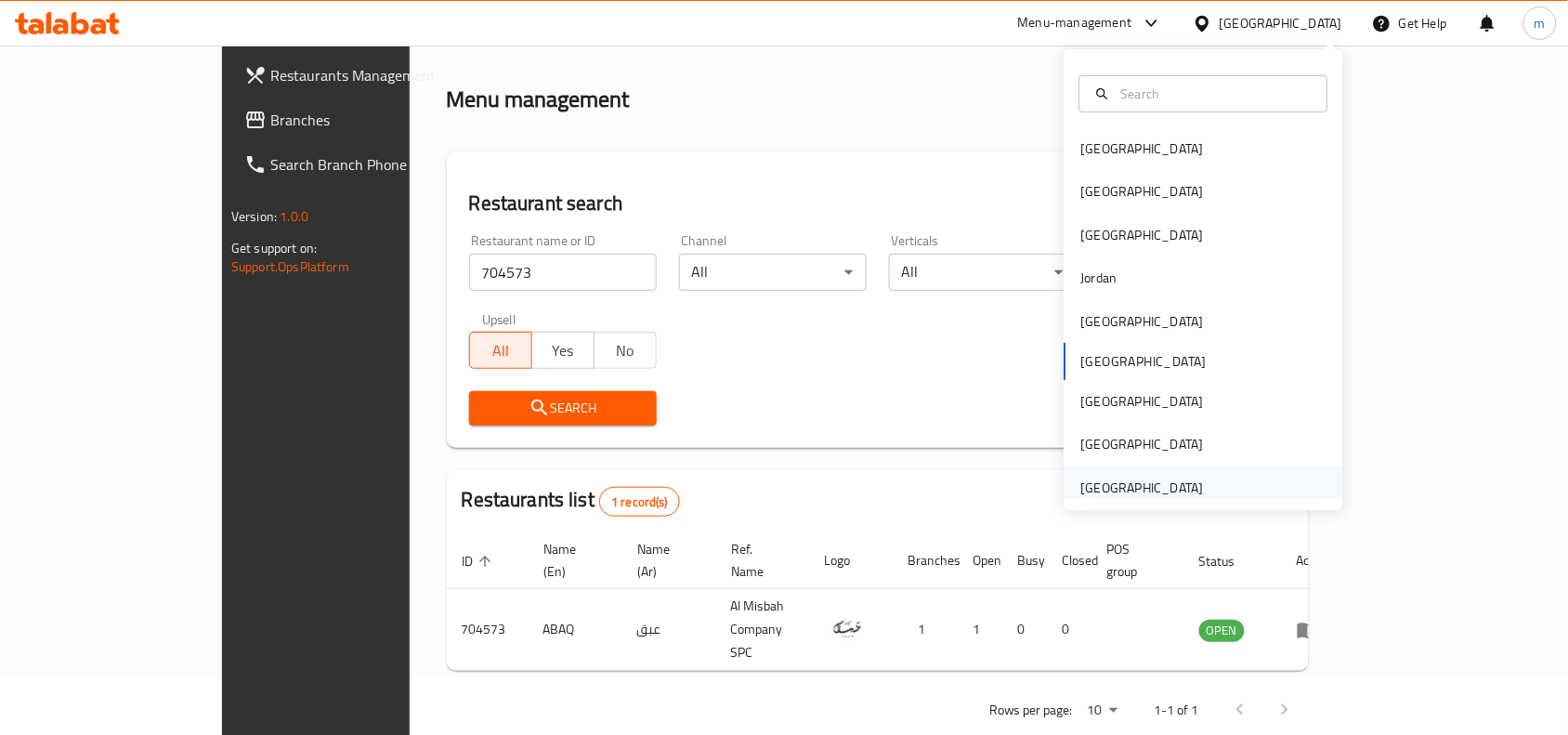
click at [1204, 486] on div "[GEOGRAPHIC_DATA]" at bounding box center [1203, 487] width 278 height 42
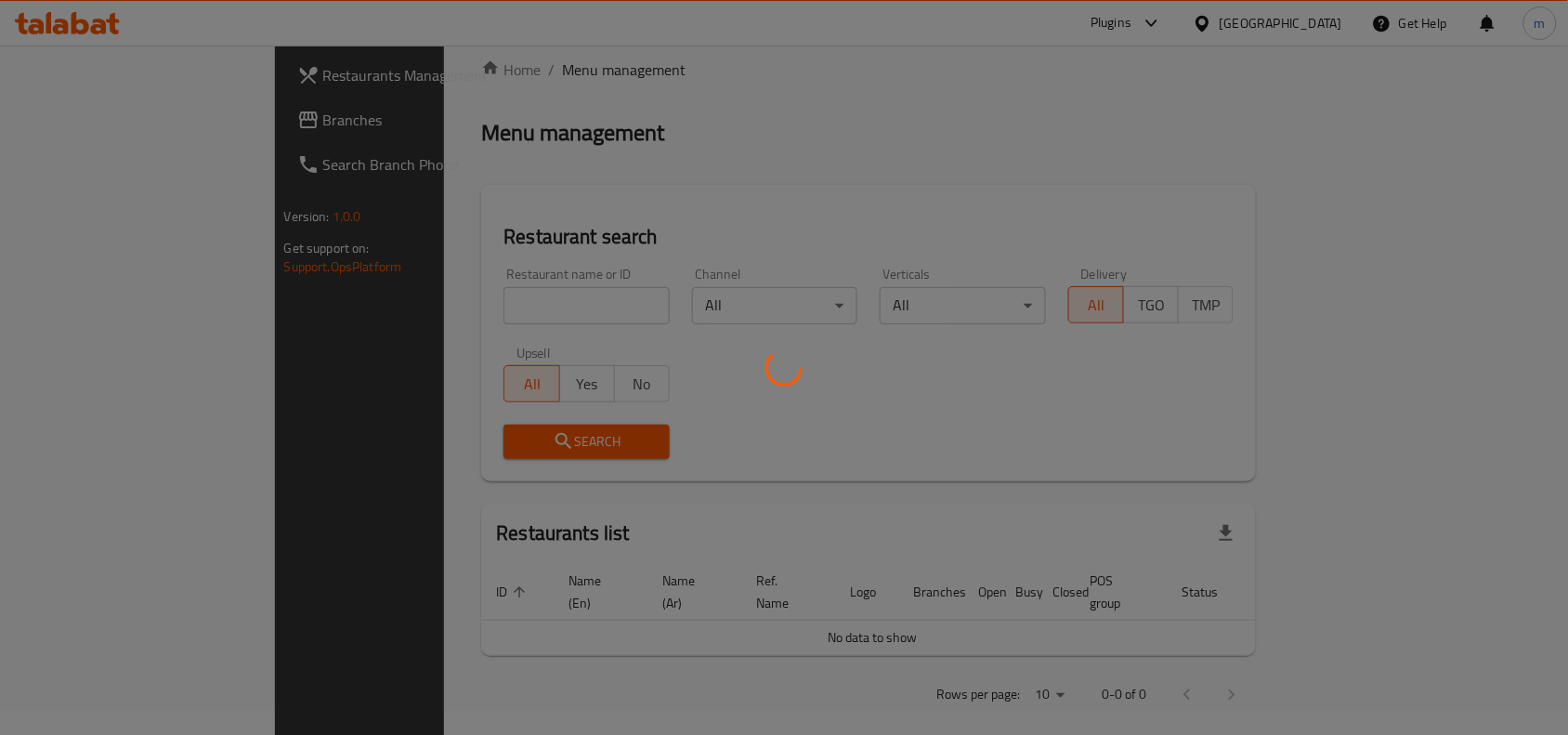
scroll to position [58, 0]
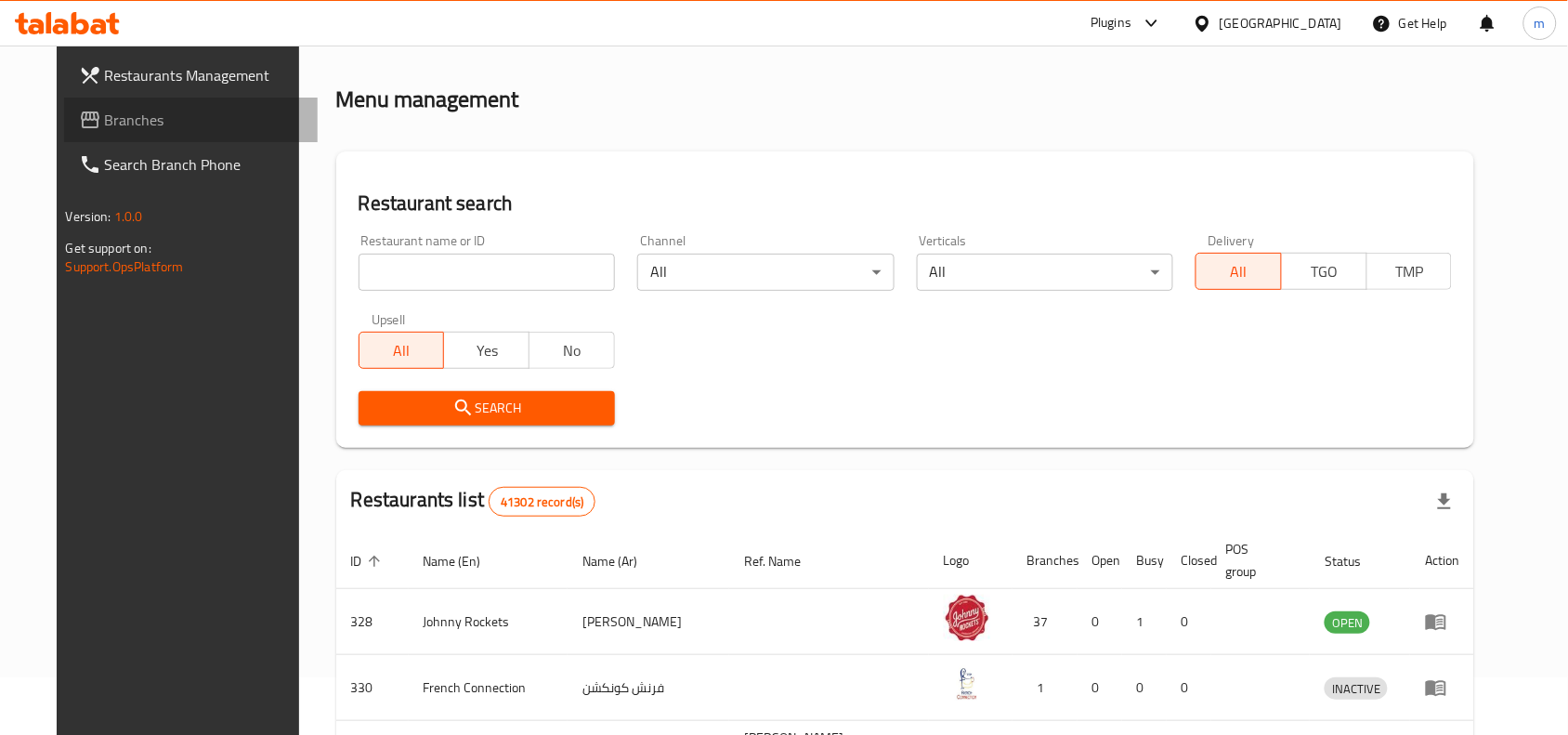
click at [105, 117] on span "Branches" at bounding box center [204, 120] width 199 height 23
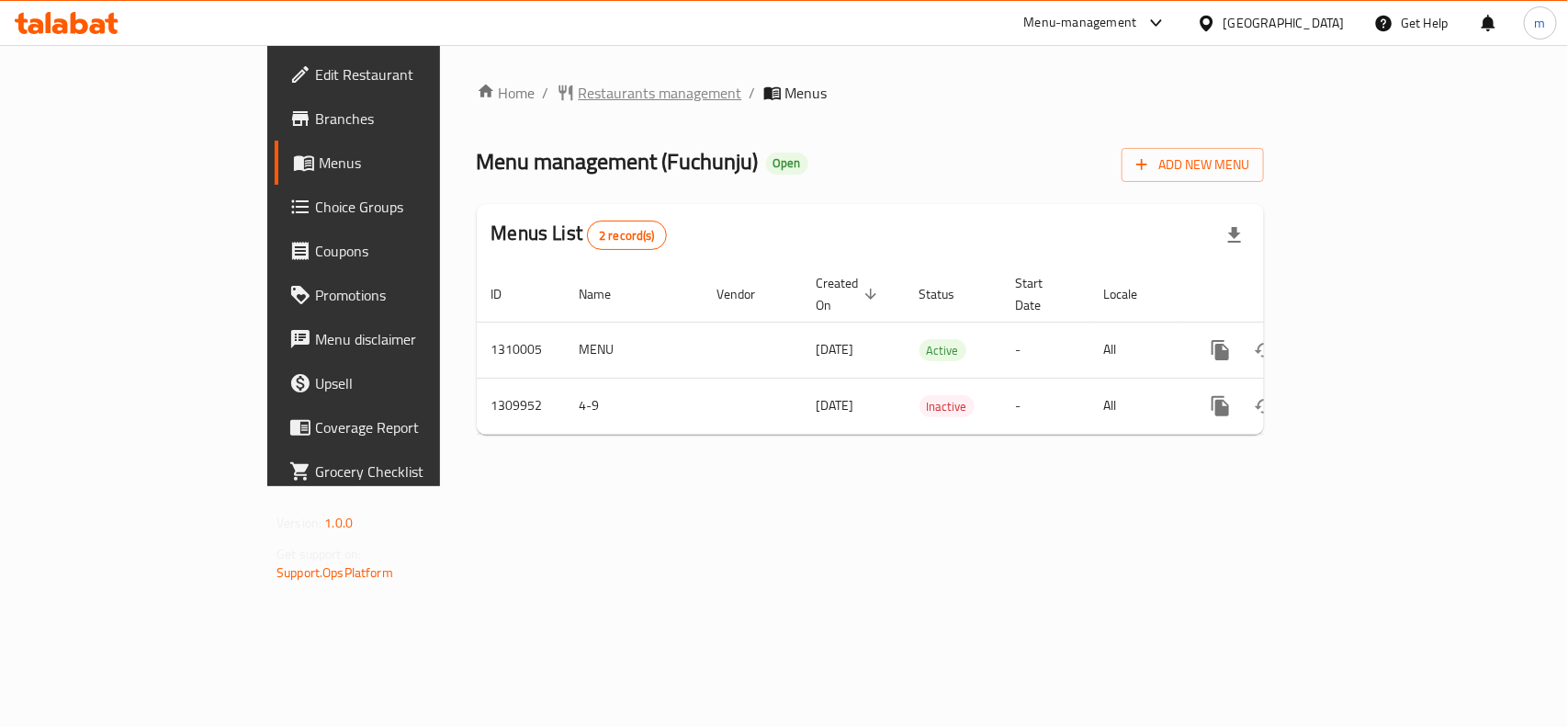
click at [579, 101] on span "Restaurants management" at bounding box center [660, 93] width 163 height 22
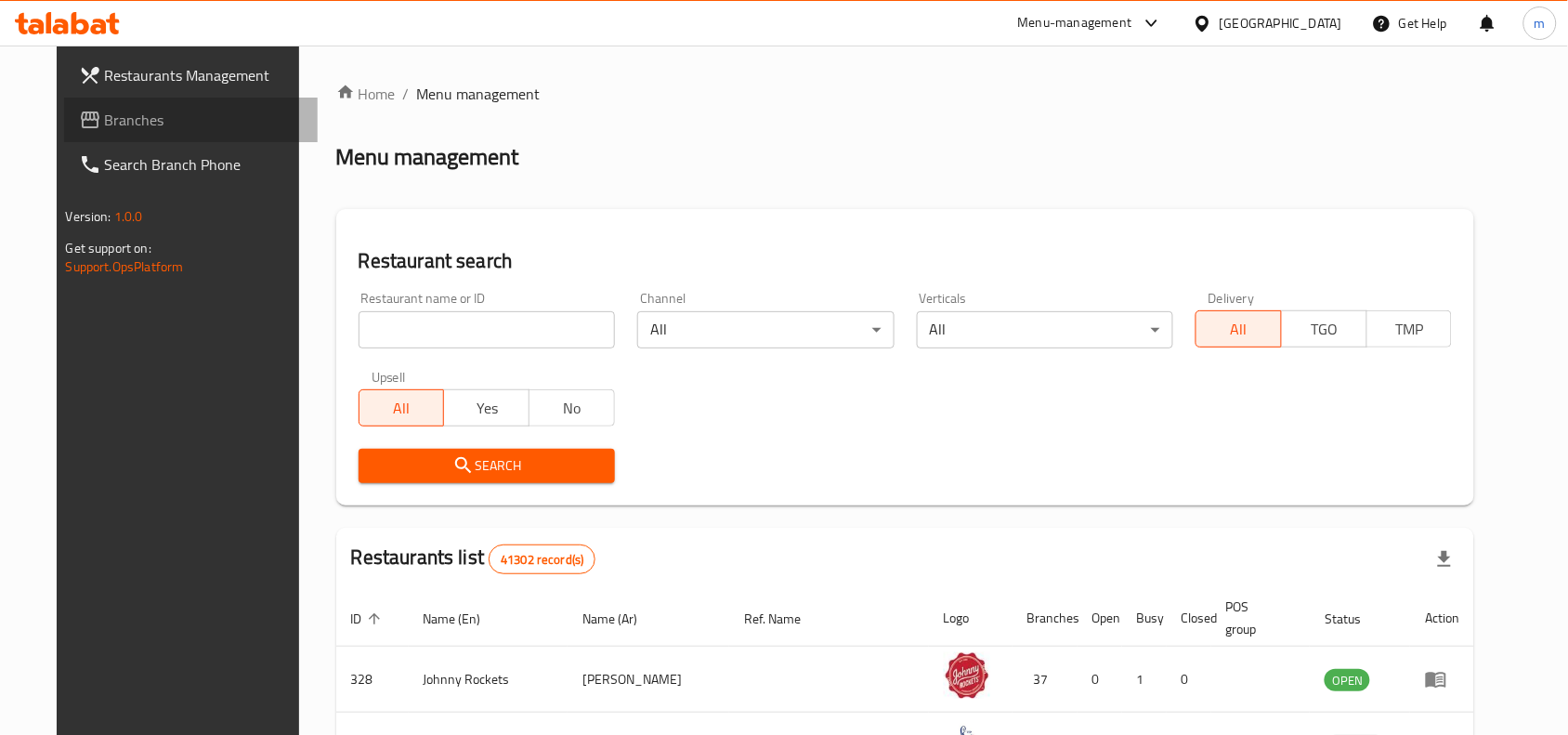
click at [135, 102] on link "Branches" at bounding box center [192, 119] width 255 height 44
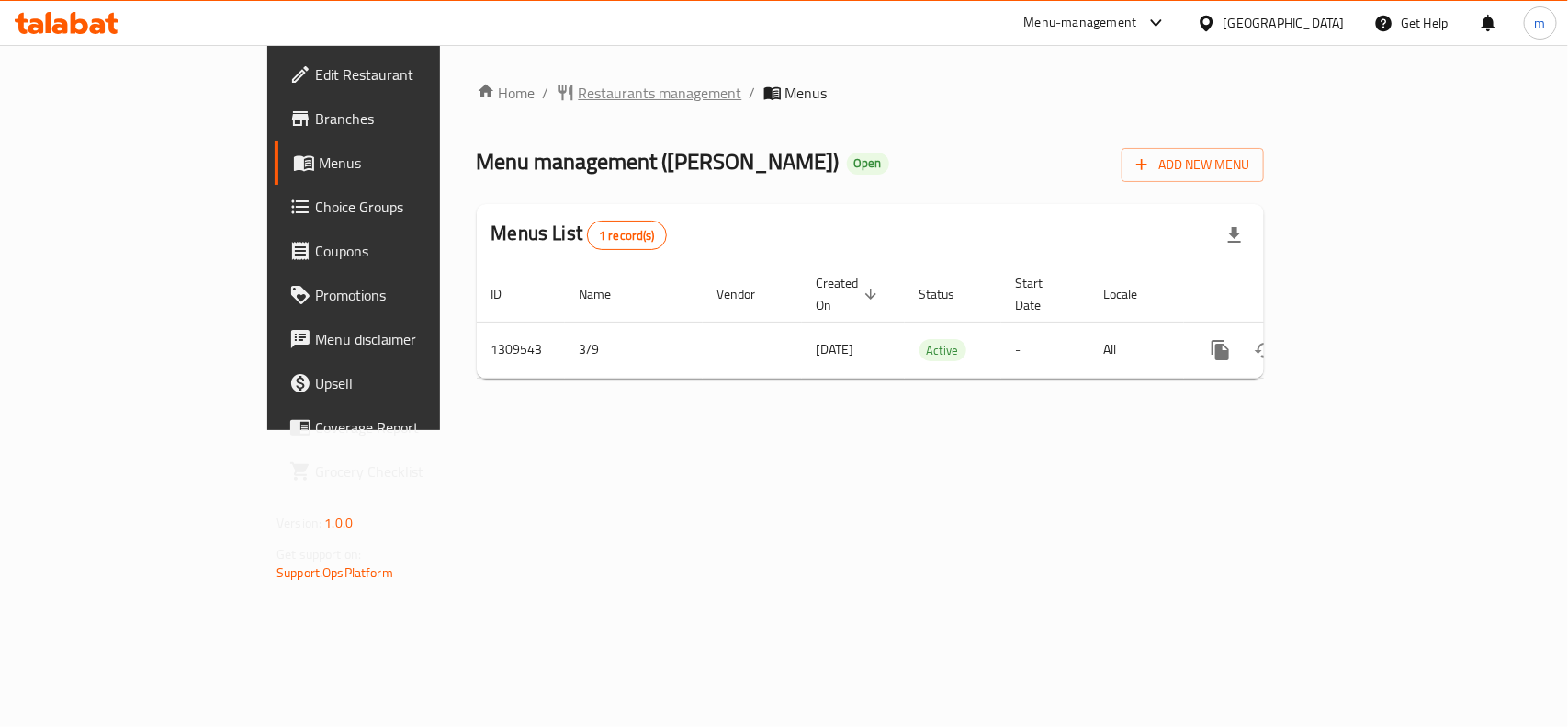
click at [579, 86] on span "Restaurants management" at bounding box center [660, 93] width 163 height 22
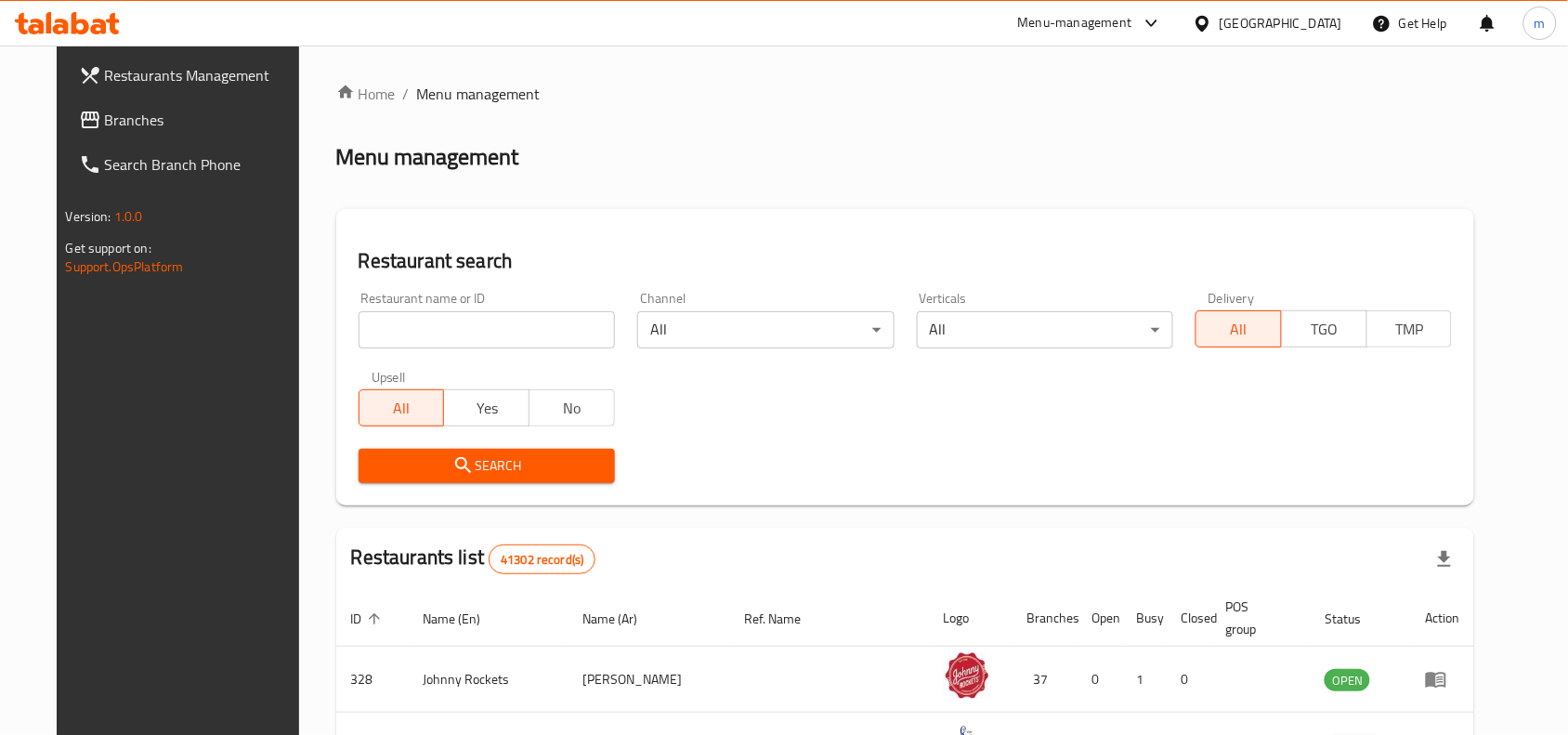
click at [1206, 28] on icon at bounding box center [1202, 23] width 13 height 16
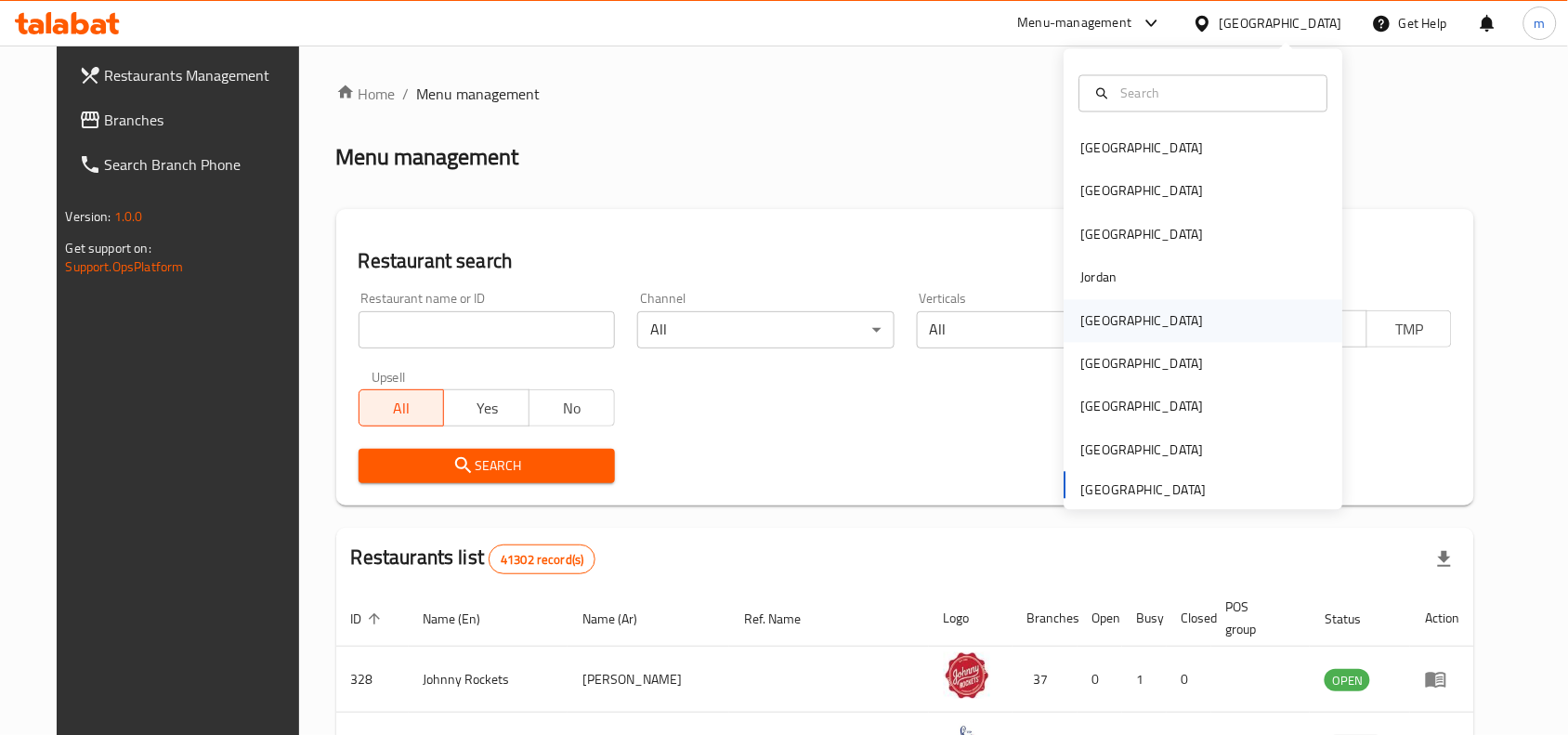
click at [1096, 323] on div "[GEOGRAPHIC_DATA]" at bounding box center [1143, 321] width 123 height 21
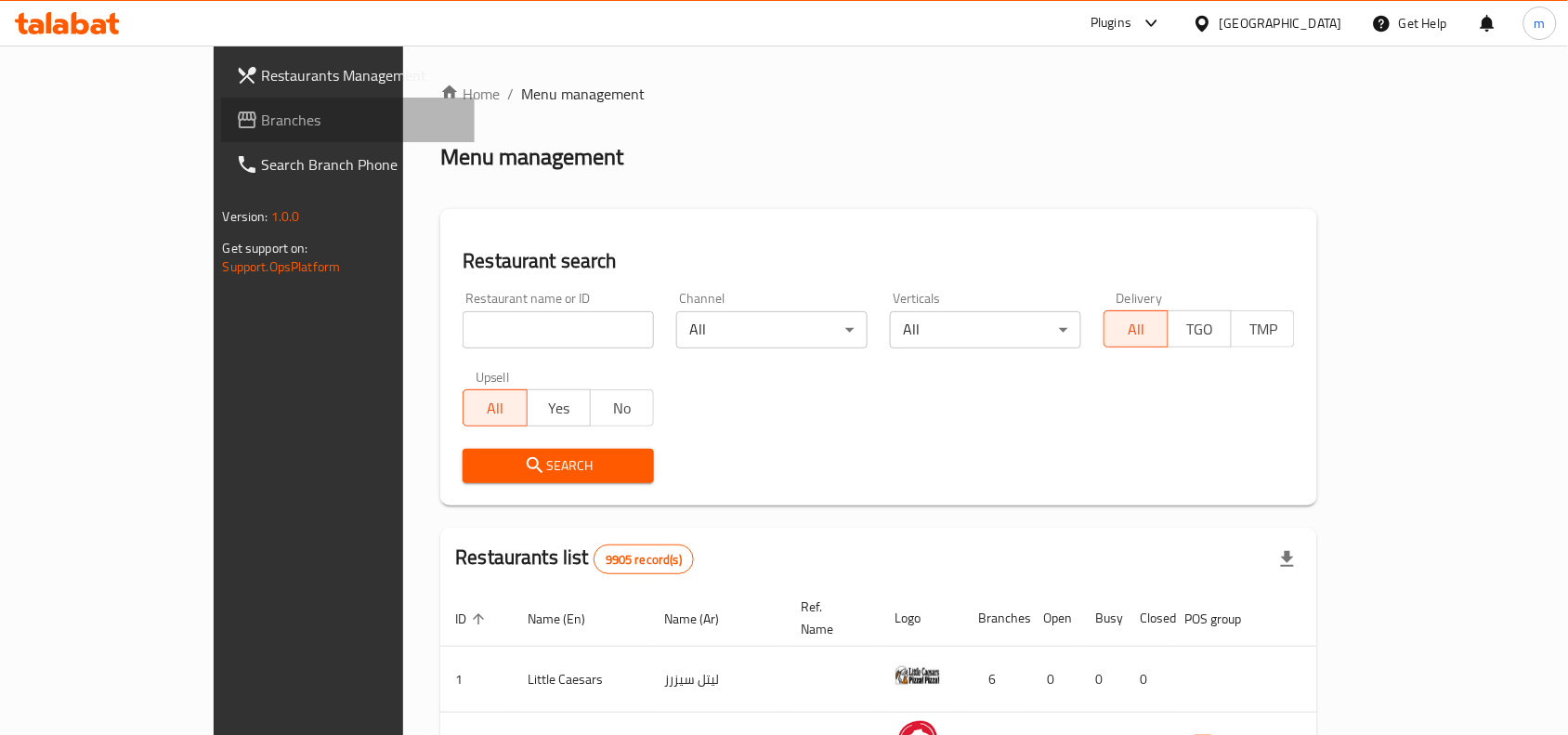
click at [262, 128] on span "Branches" at bounding box center [361, 120] width 199 height 23
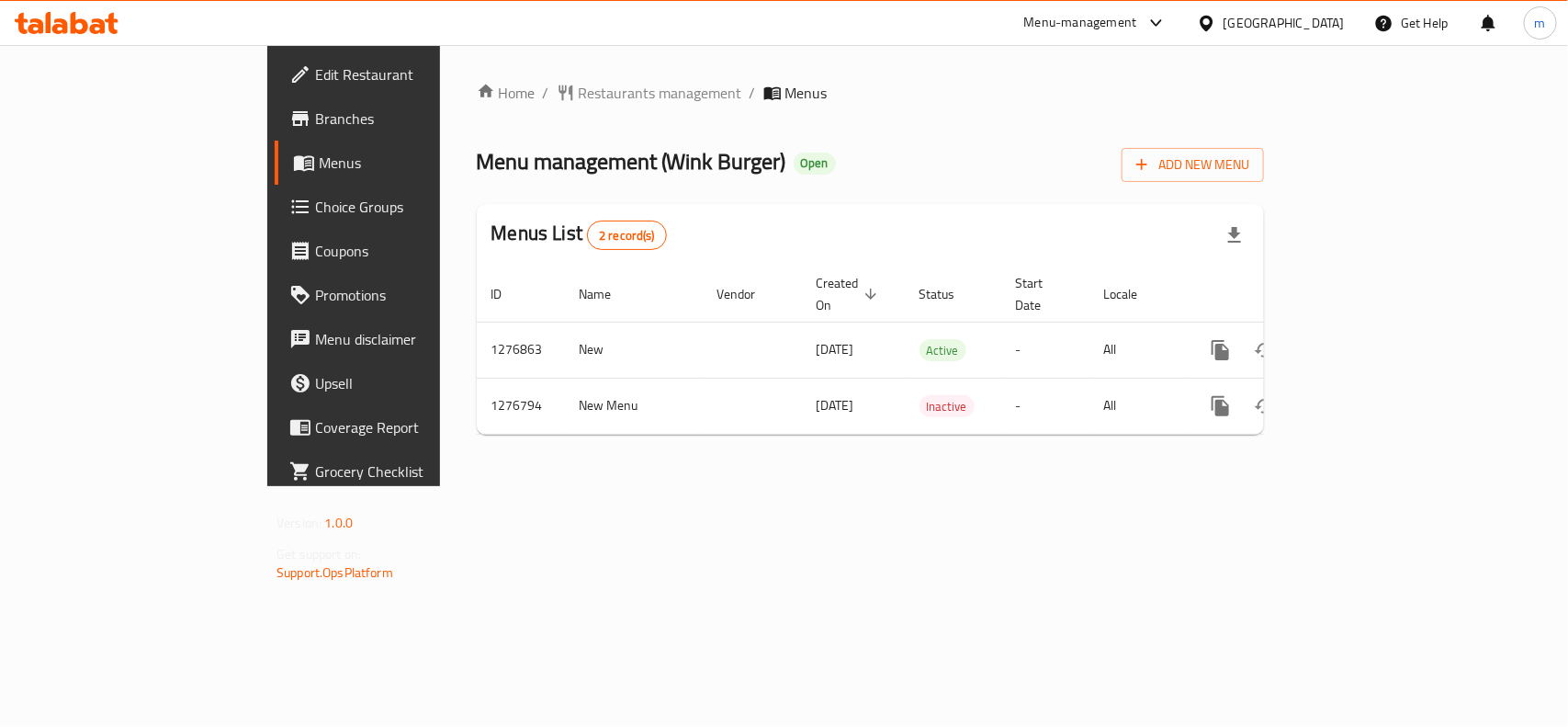
click at [1212, 25] on icon at bounding box center [1207, 22] width 13 height 16
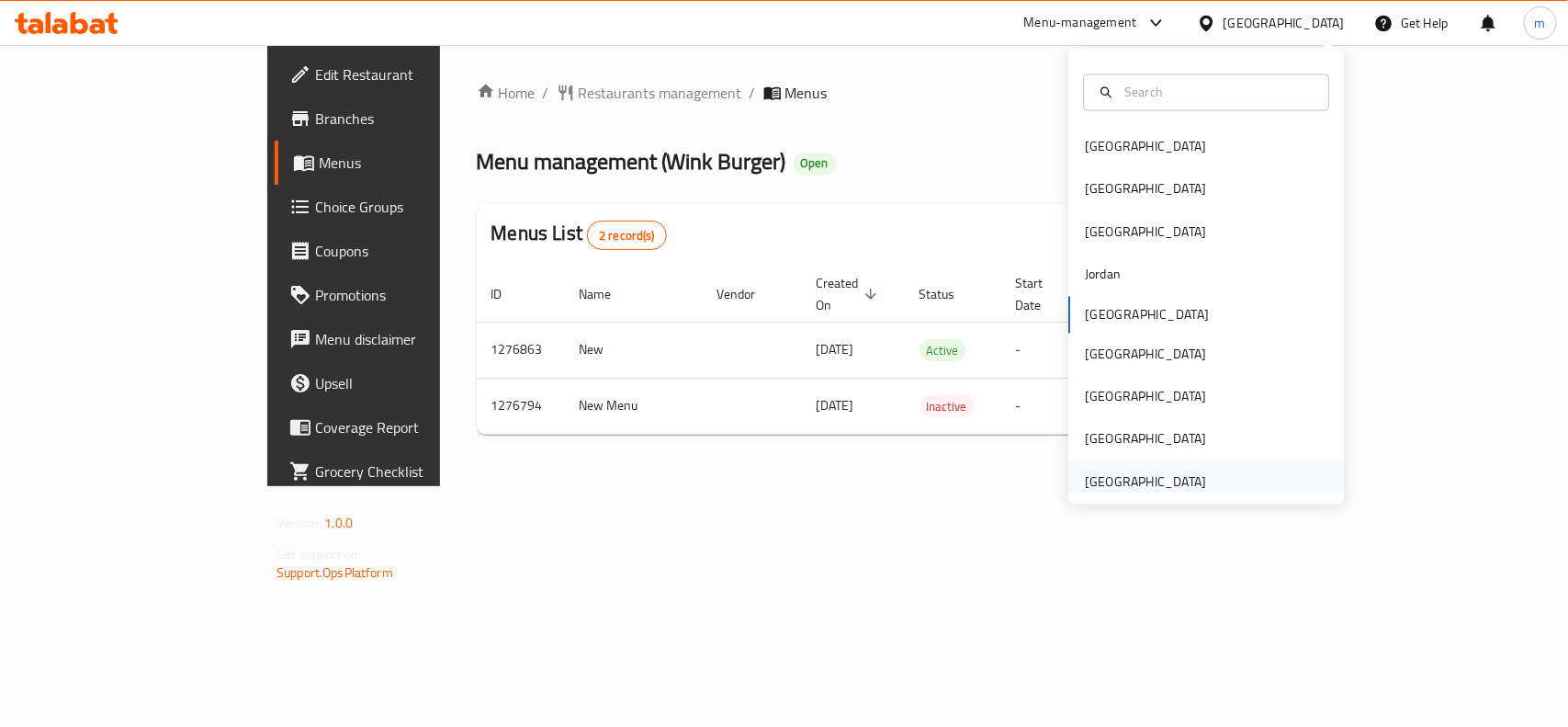
click at [1167, 479] on div "[GEOGRAPHIC_DATA]" at bounding box center [1146, 482] width 121 height 21
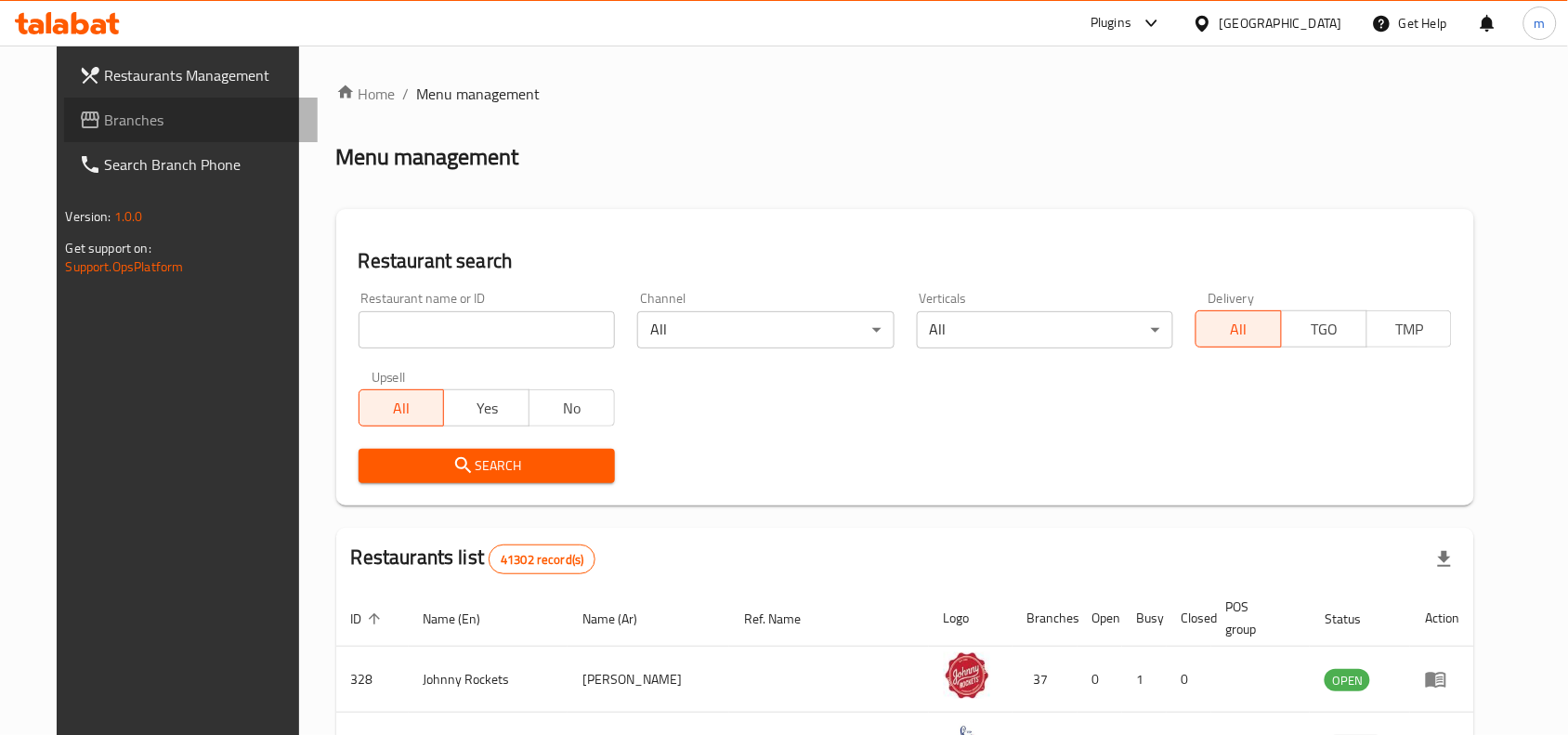
click at [117, 121] on span "Branches" at bounding box center [204, 120] width 199 height 23
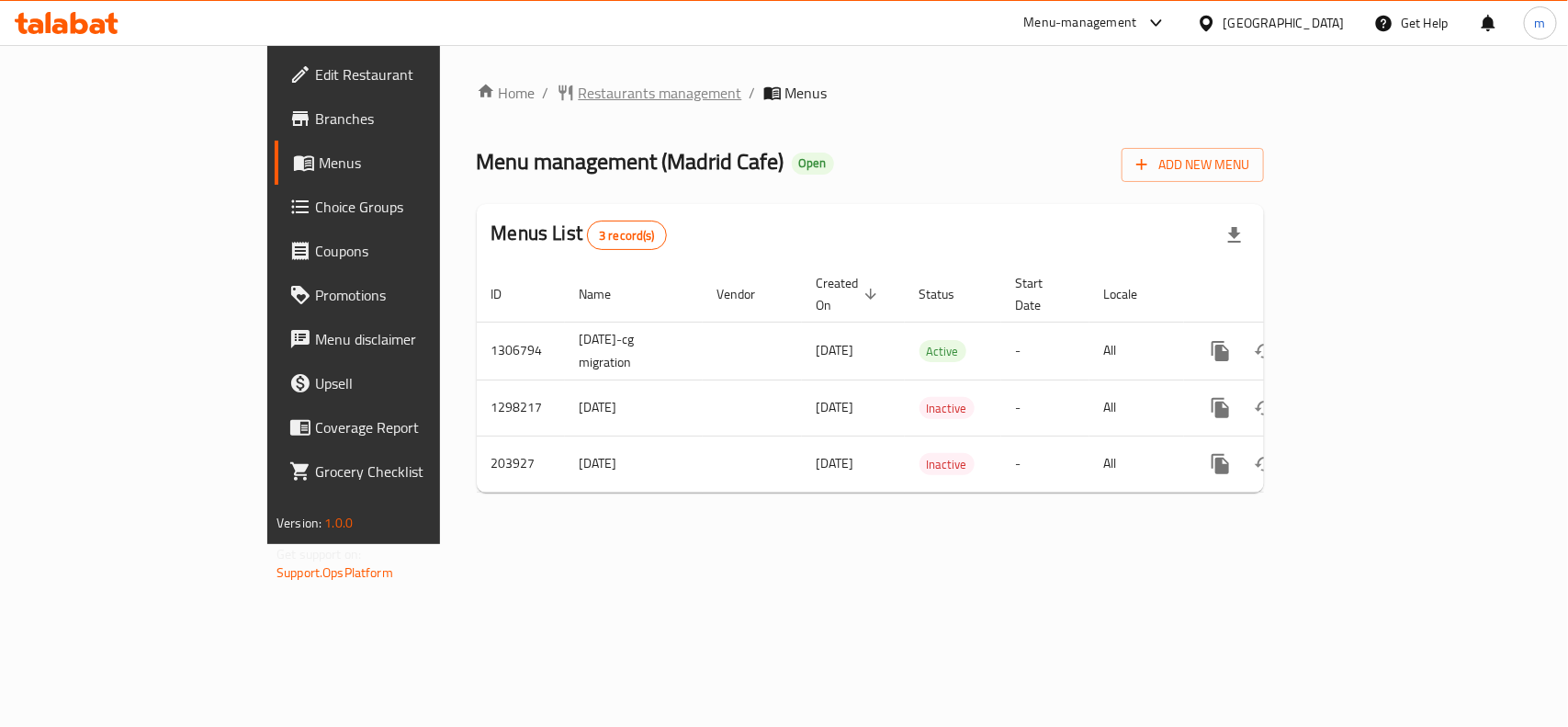
click at [579, 82] on span "Restaurants management" at bounding box center [660, 93] width 163 height 22
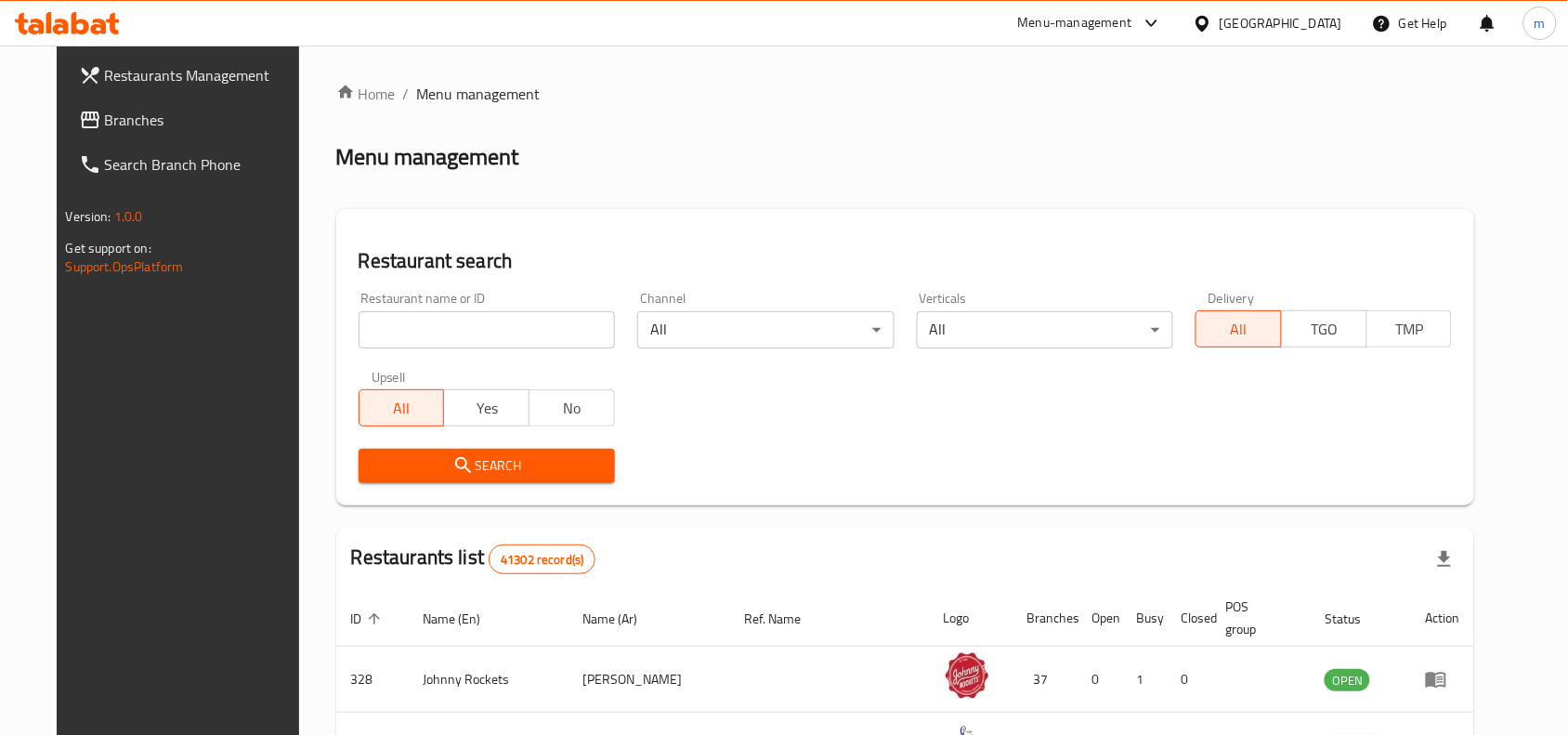
click at [208, 124] on span "Branches" at bounding box center [204, 120] width 199 height 23
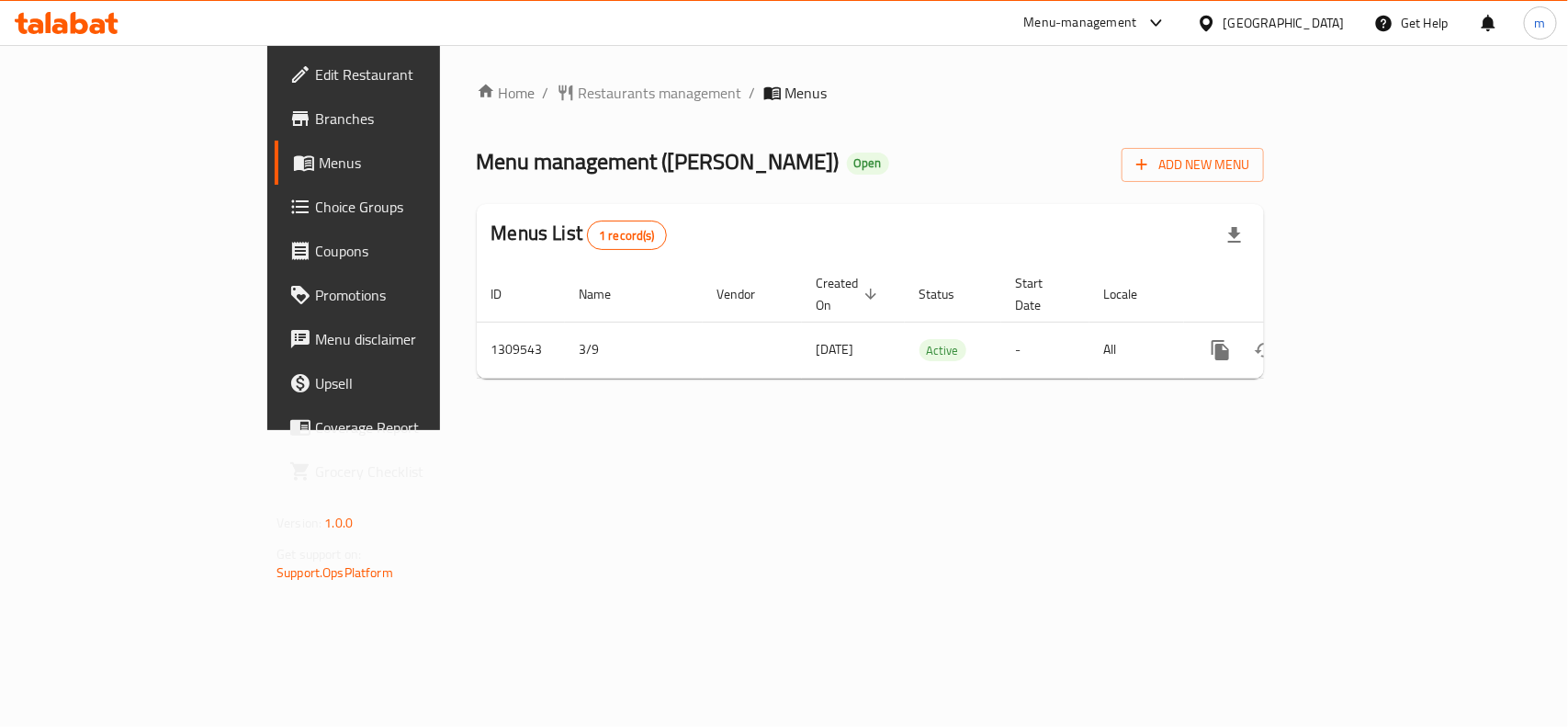
click at [1247, 16] on div "[GEOGRAPHIC_DATA]" at bounding box center [1284, 23] width 121 height 21
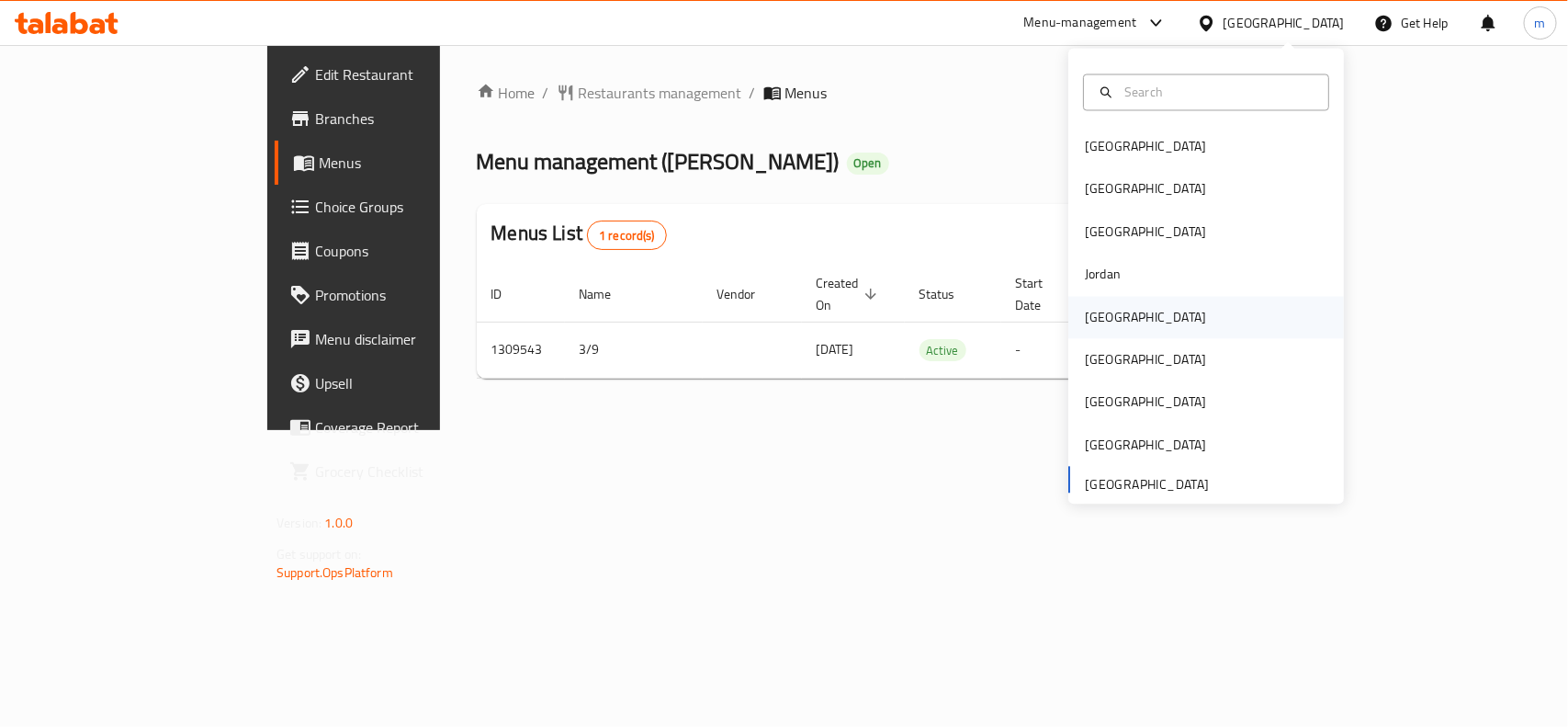
click at [1100, 315] on div "[GEOGRAPHIC_DATA]" at bounding box center [1146, 317] width 121 height 21
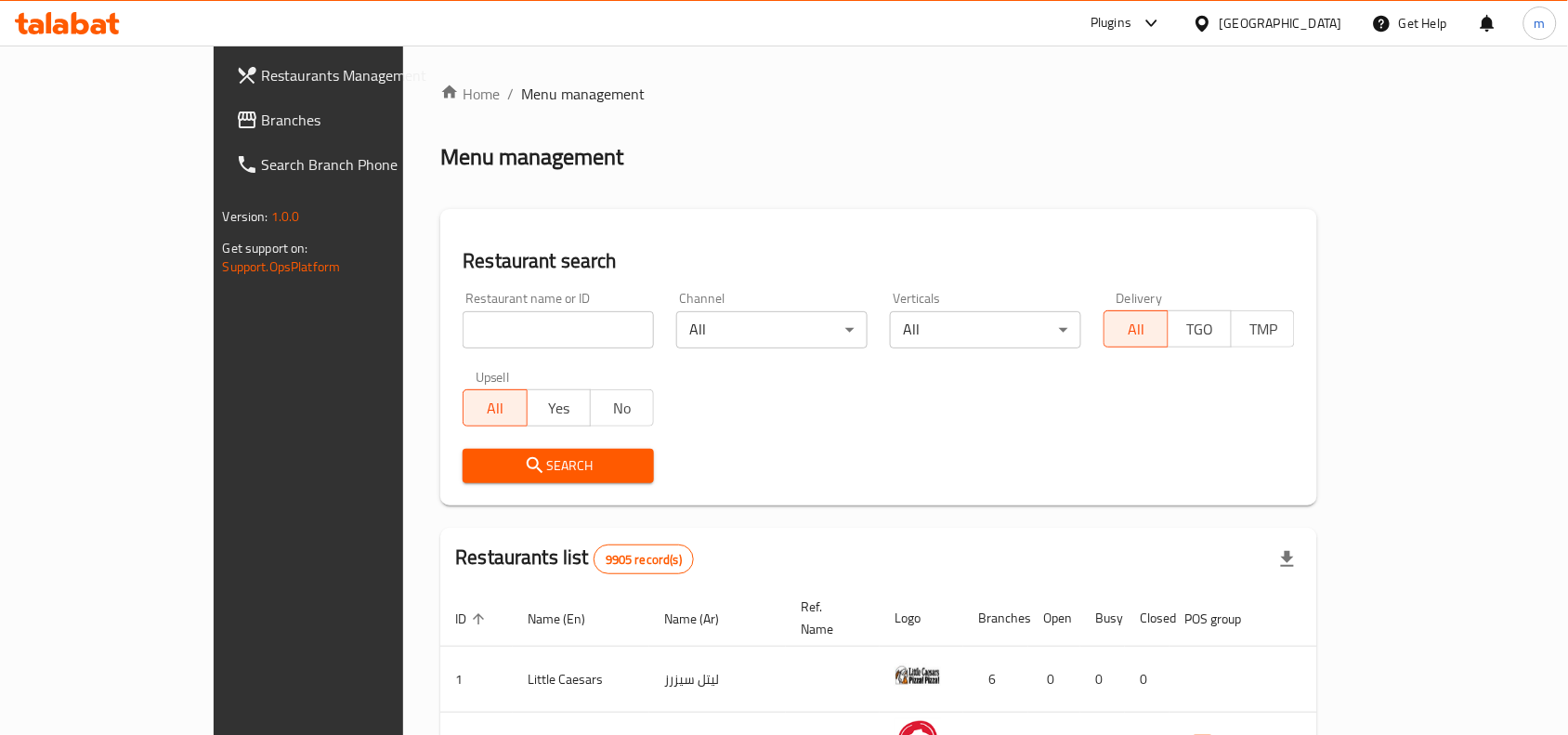
click at [221, 103] on link "Branches" at bounding box center [348, 119] width 255 height 44
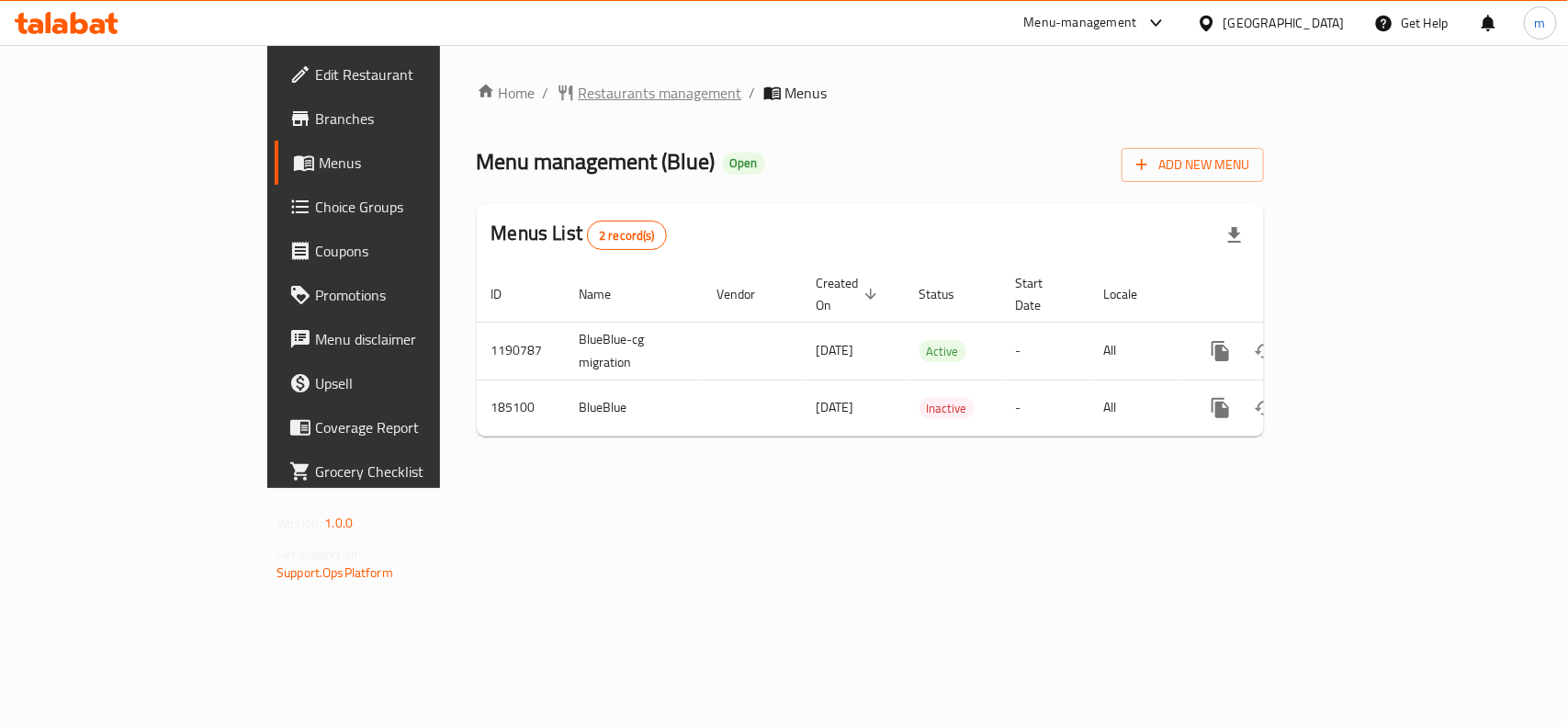
click at [579, 92] on span "Restaurants management" at bounding box center [660, 93] width 163 height 22
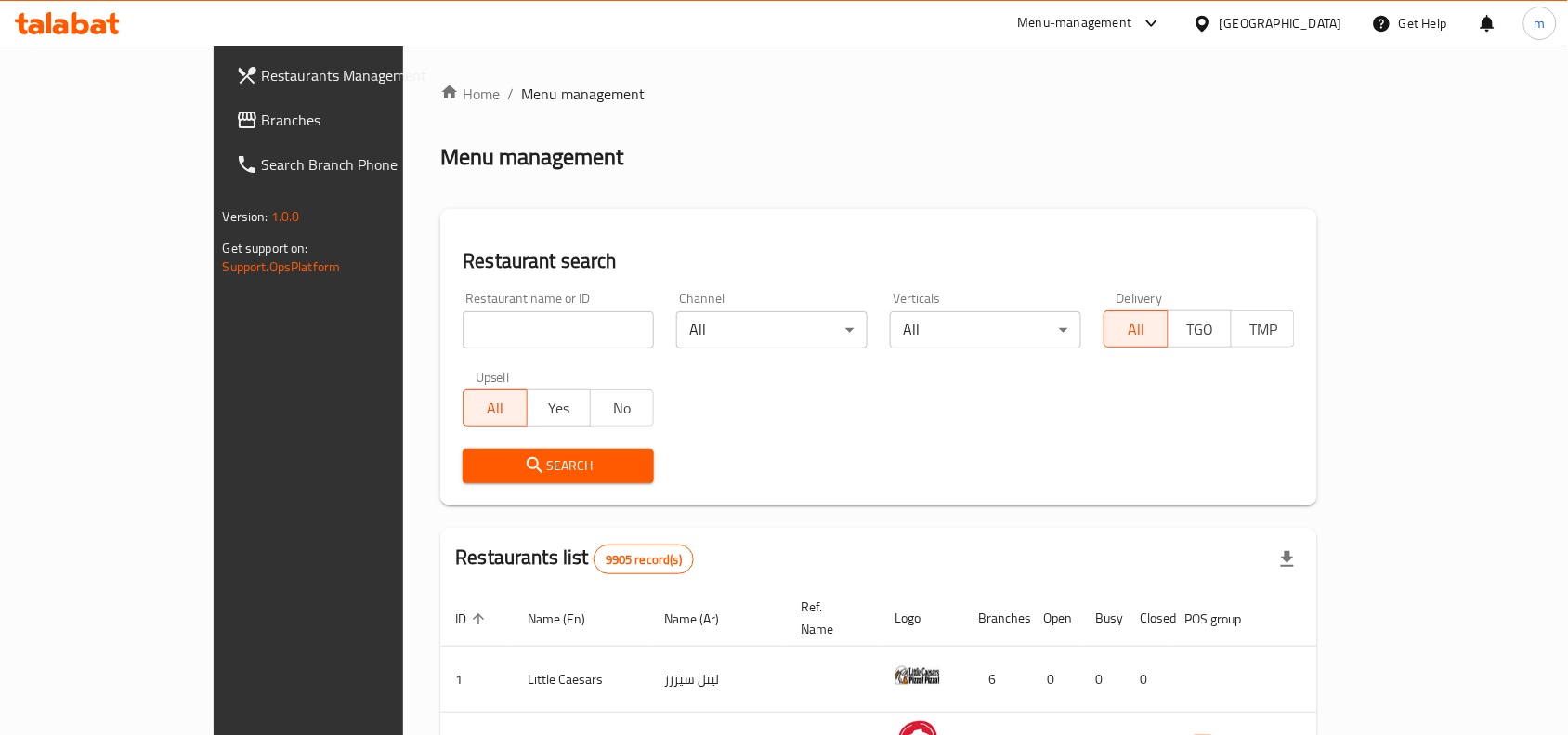
click at [1326, 34] on div "[GEOGRAPHIC_DATA]" at bounding box center [1267, 23] width 179 height 44
click at [1212, 17] on icon at bounding box center [1202, 24] width 20 height 20
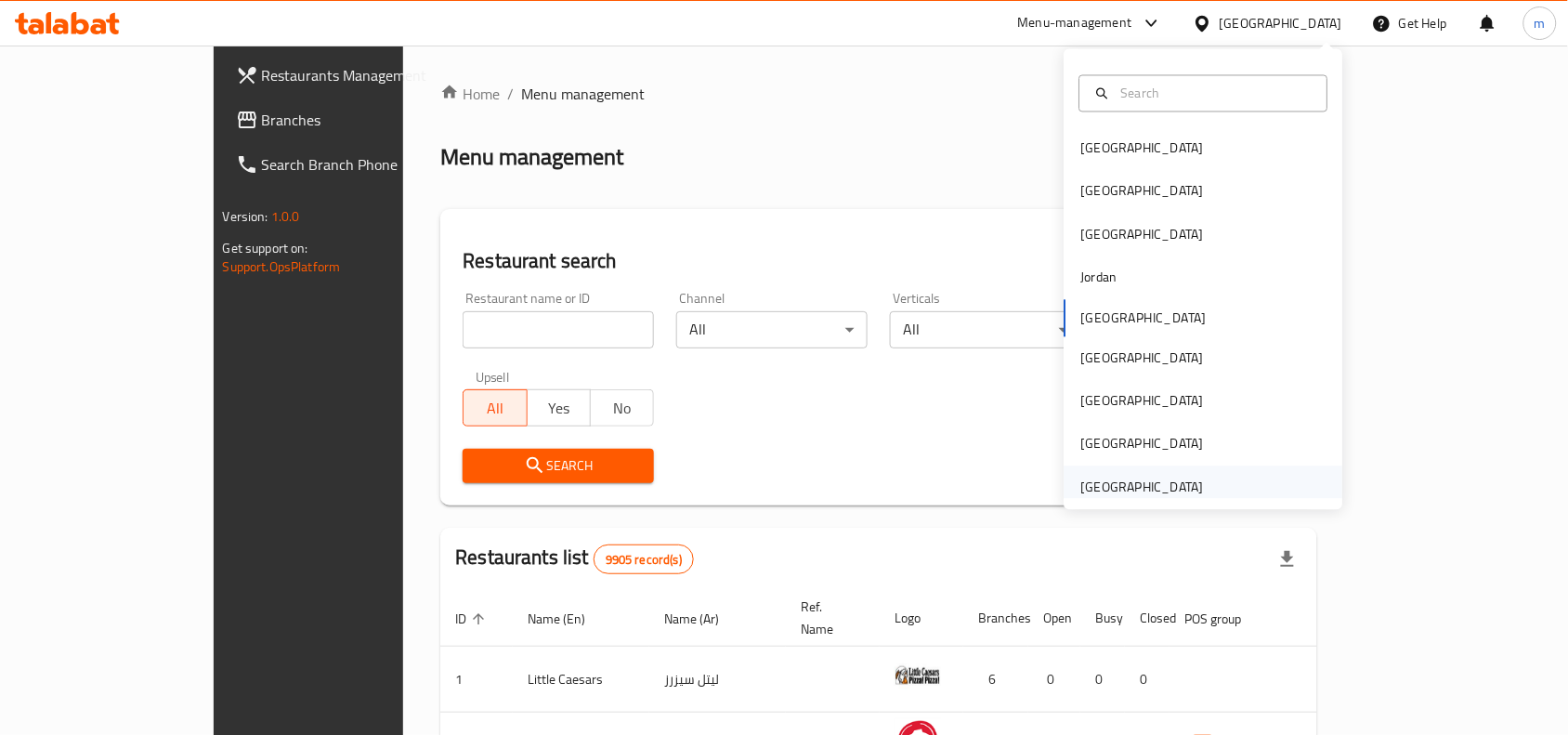
click at [1143, 472] on div "[GEOGRAPHIC_DATA]" at bounding box center [1142, 486] width 152 height 42
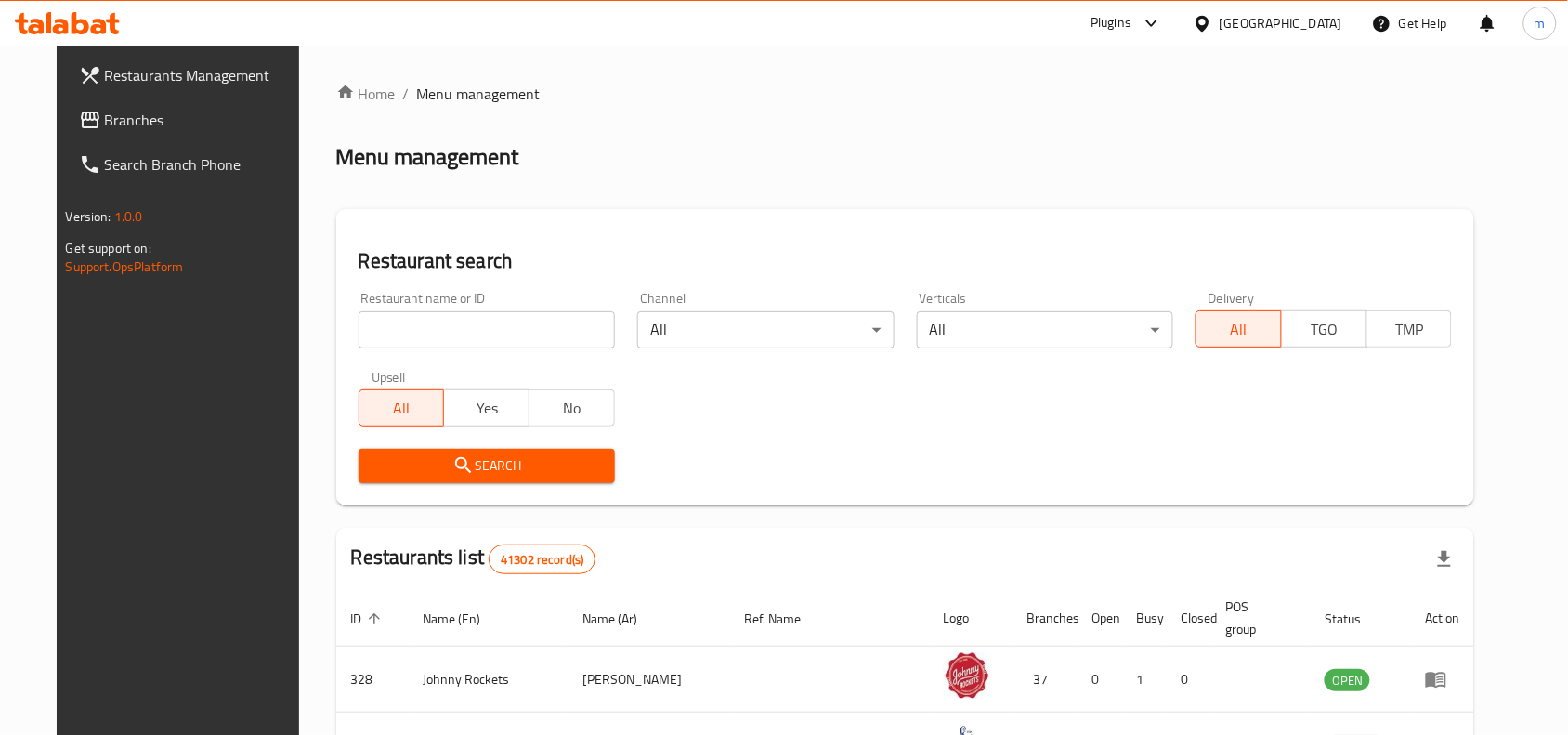
click at [105, 122] on span "Branches" at bounding box center [204, 120] width 199 height 23
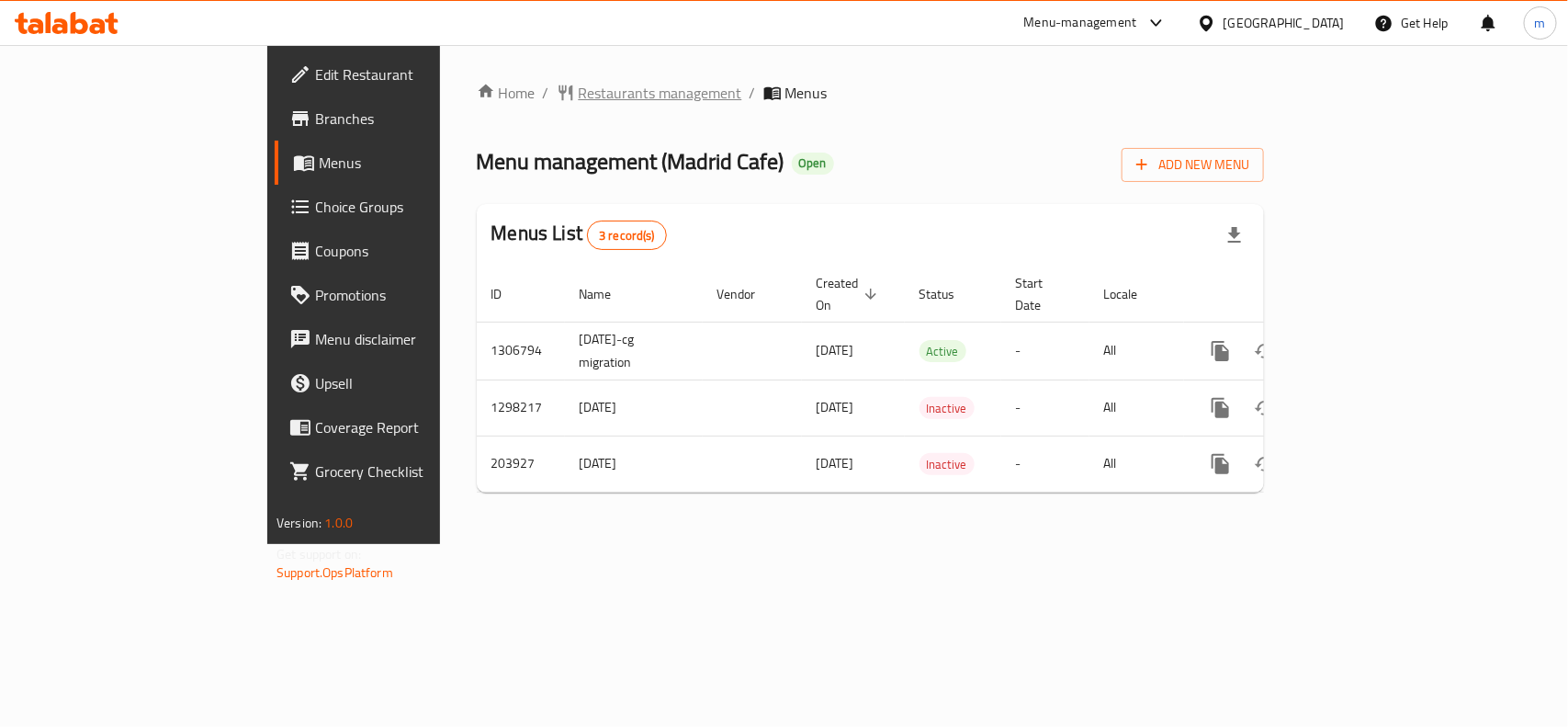
click at [579, 93] on span "Restaurants management" at bounding box center [660, 93] width 163 height 22
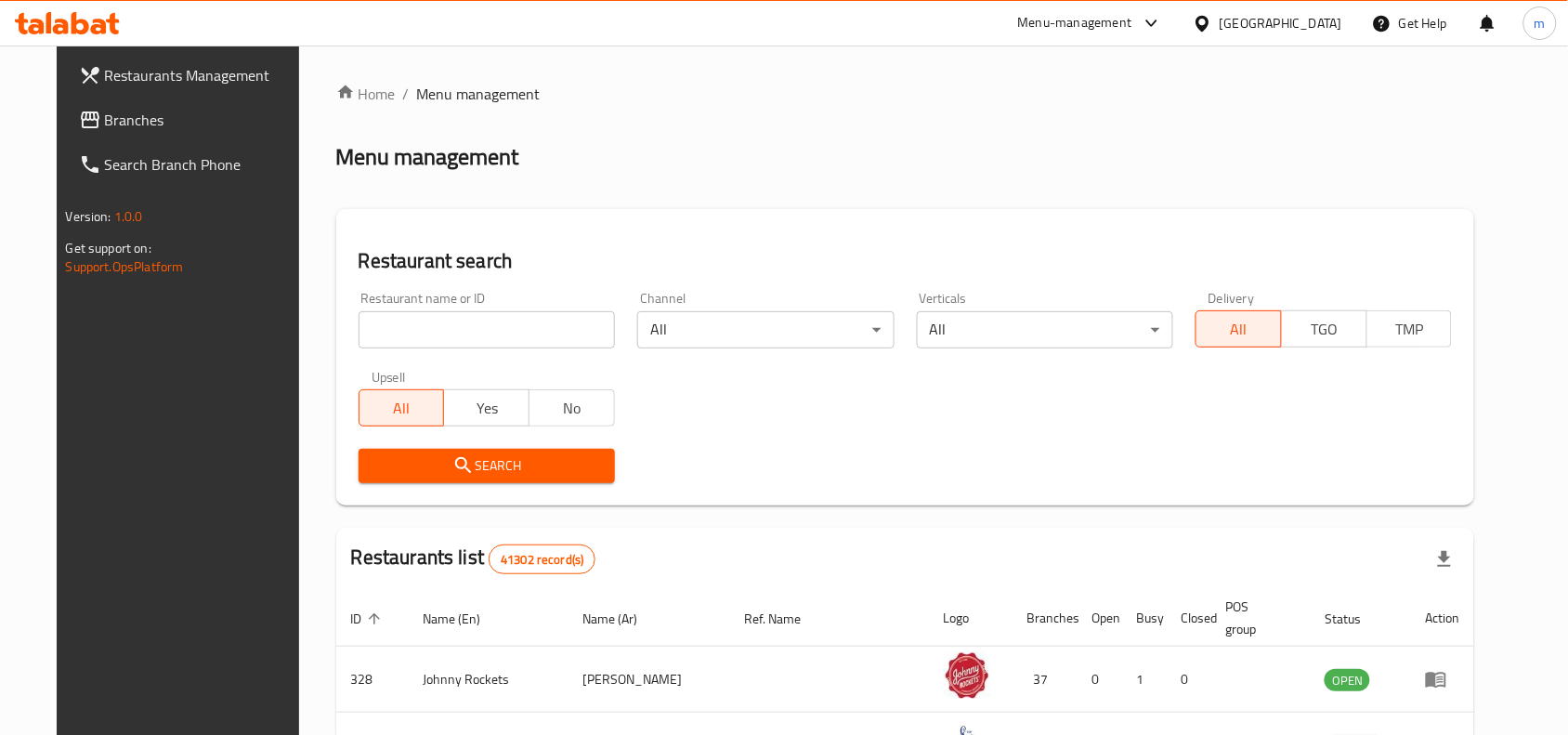
click at [111, 117] on span "Branches" at bounding box center [204, 120] width 199 height 23
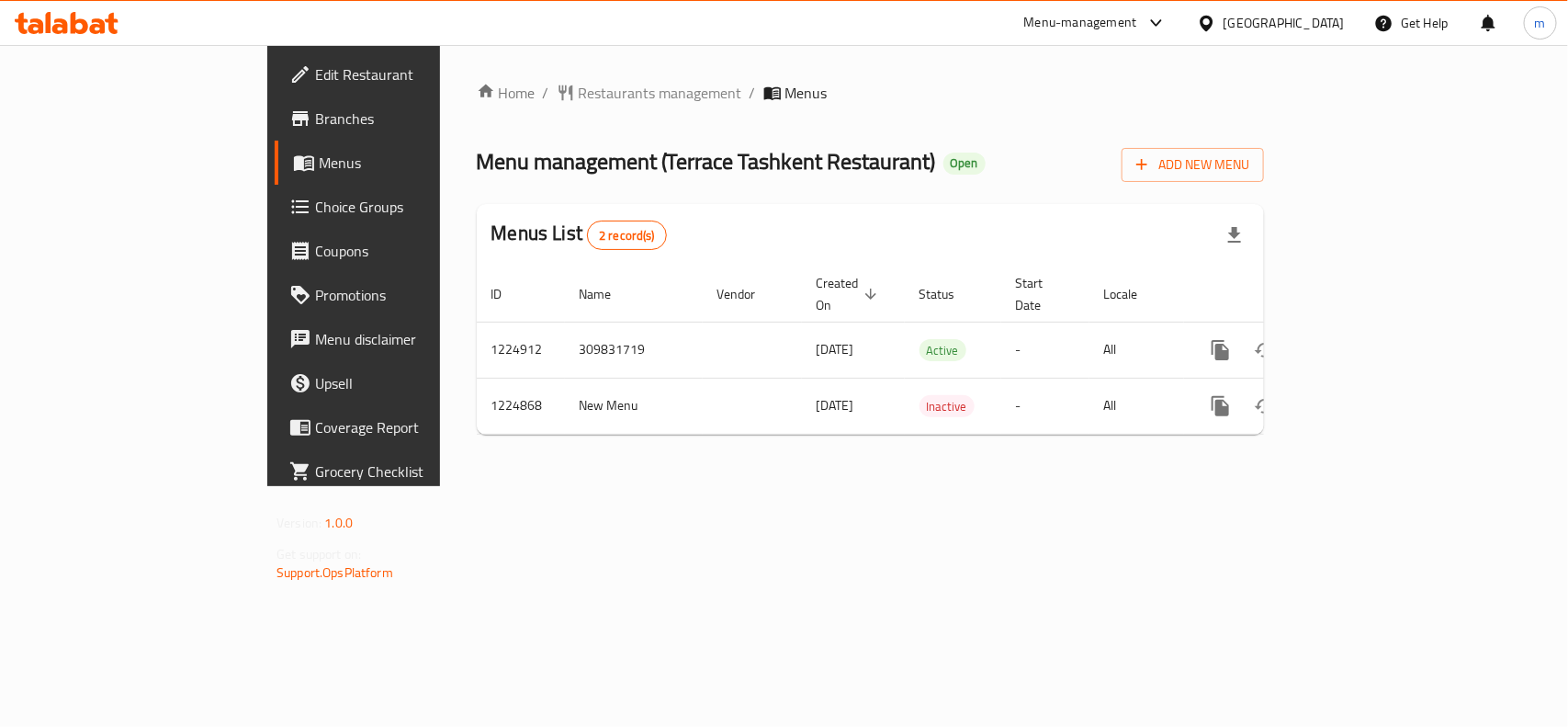
click at [1309, 17] on div "[GEOGRAPHIC_DATA]" at bounding box center [1284, 23] width 121 height 21
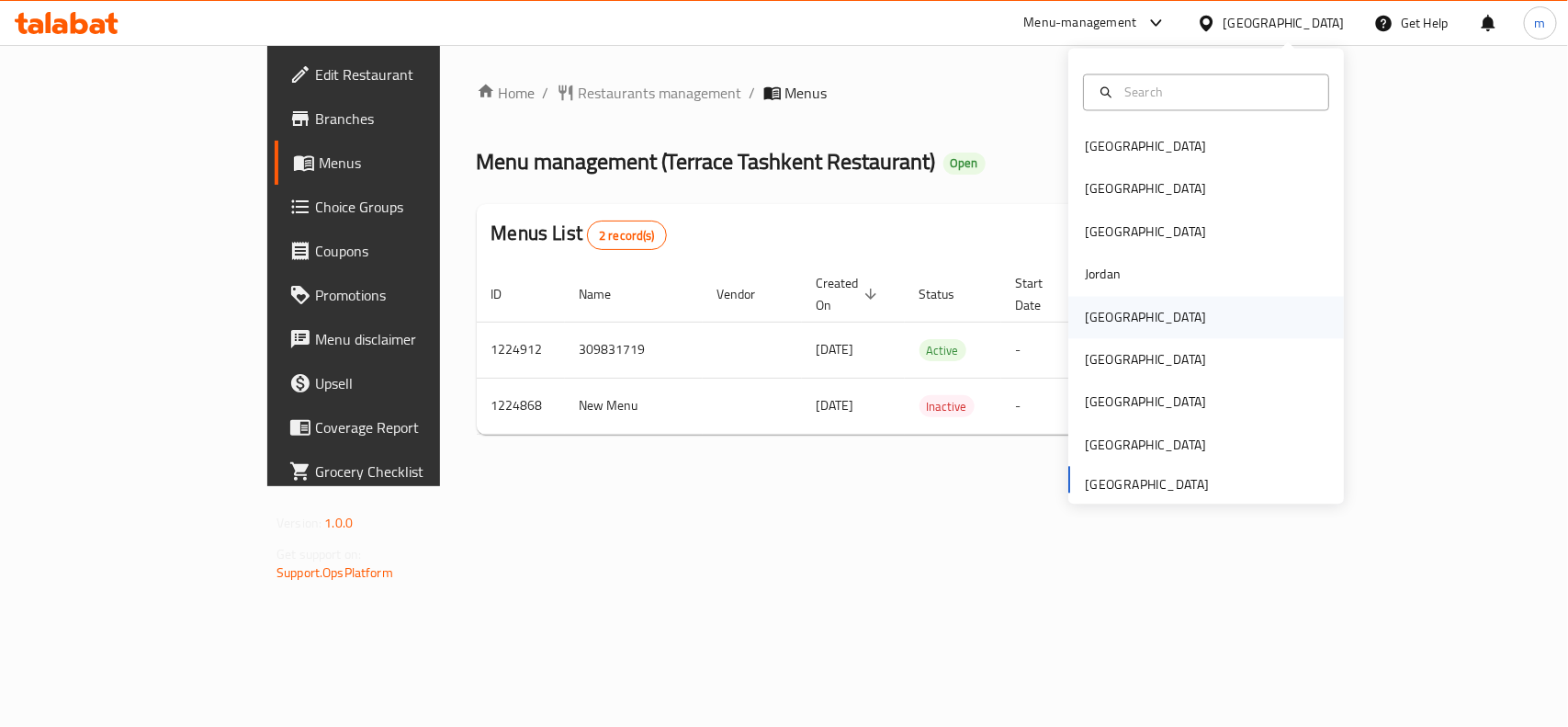
click at [1091, 315] on div "[GEOGRAPHIC_DATA]" at bounding box center [1146, 317] width 121 height 21
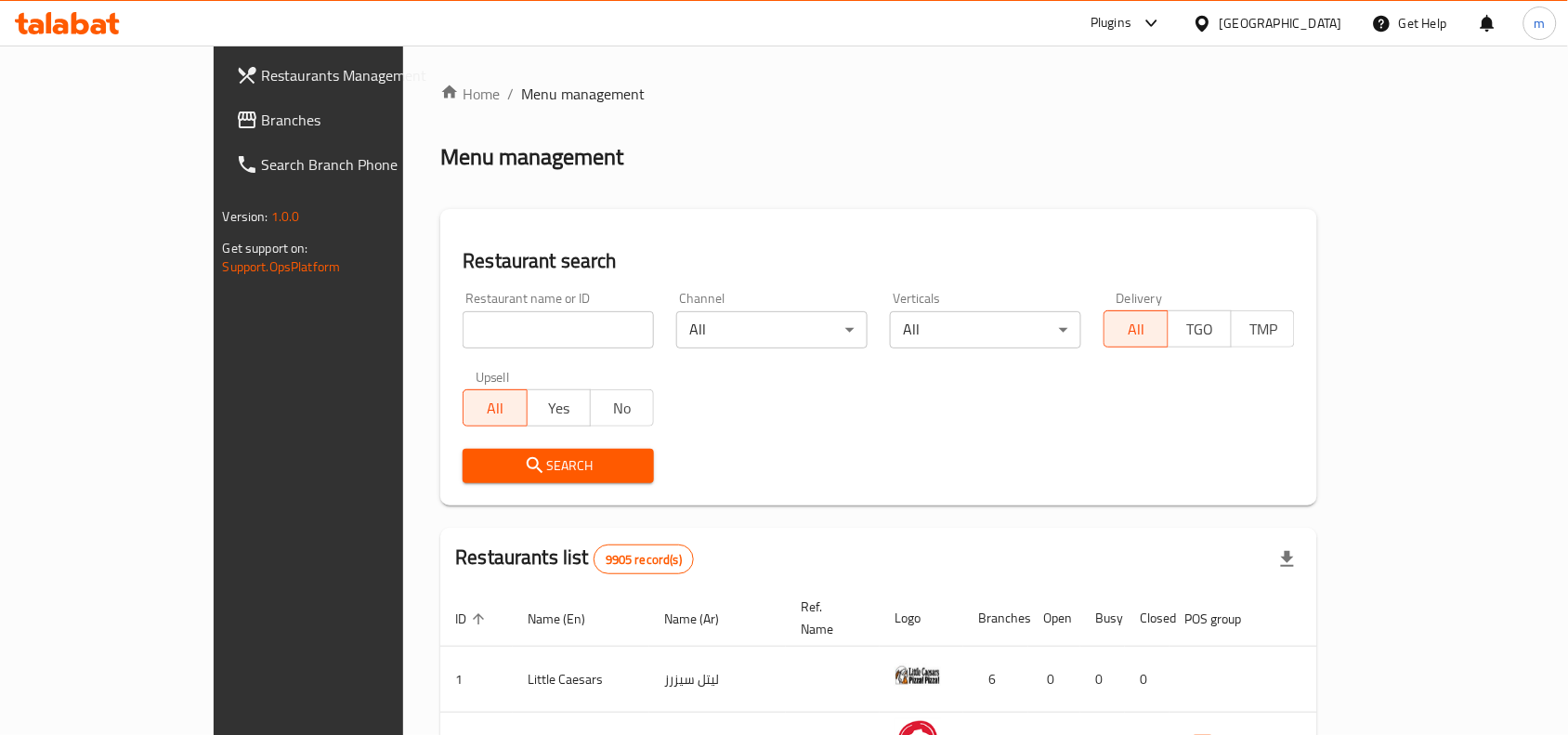
click at [262, 118] on span "Branches" at bounding box center [361, 120] width 199 height 23
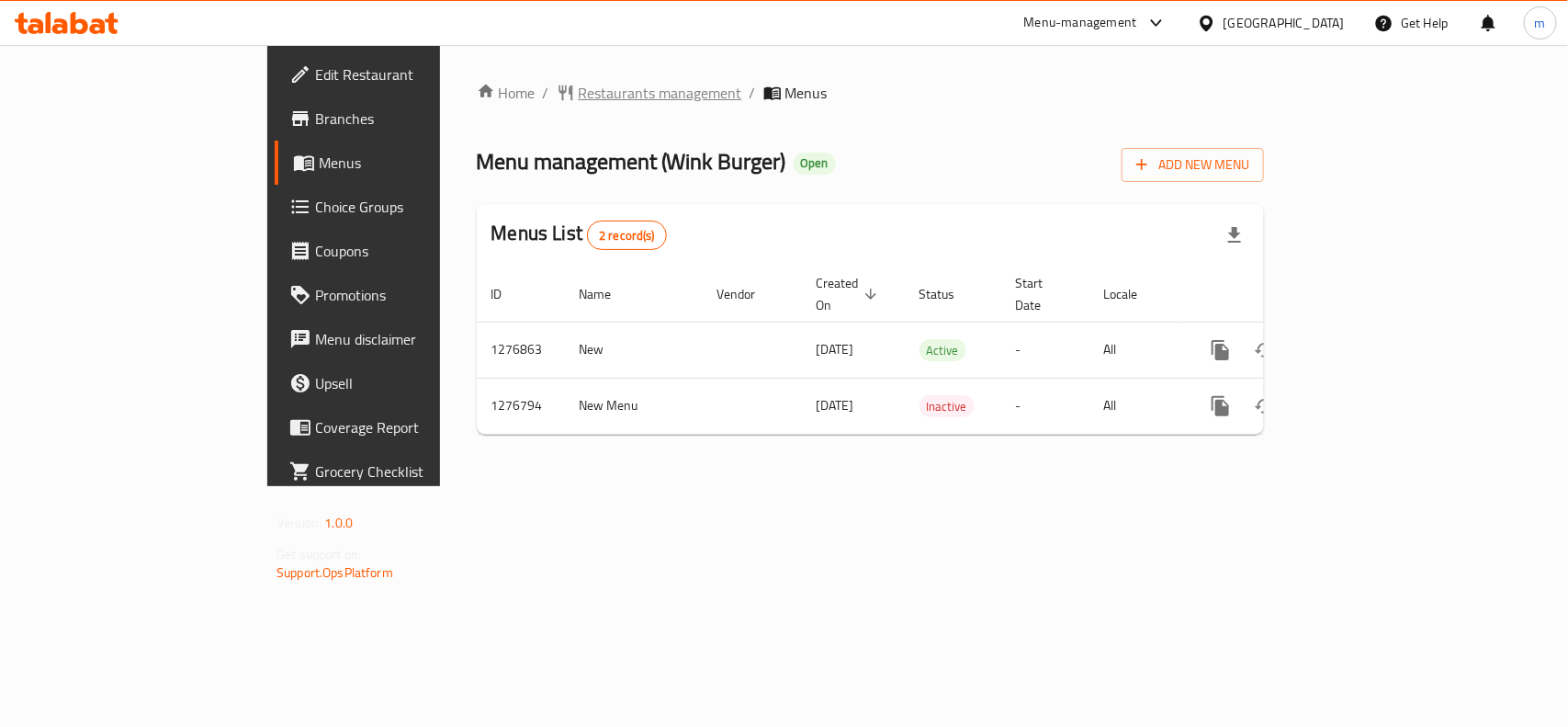
click at [579, 98] on span "Restaurants management" at bounding box center [660, 93] width 163 height 22
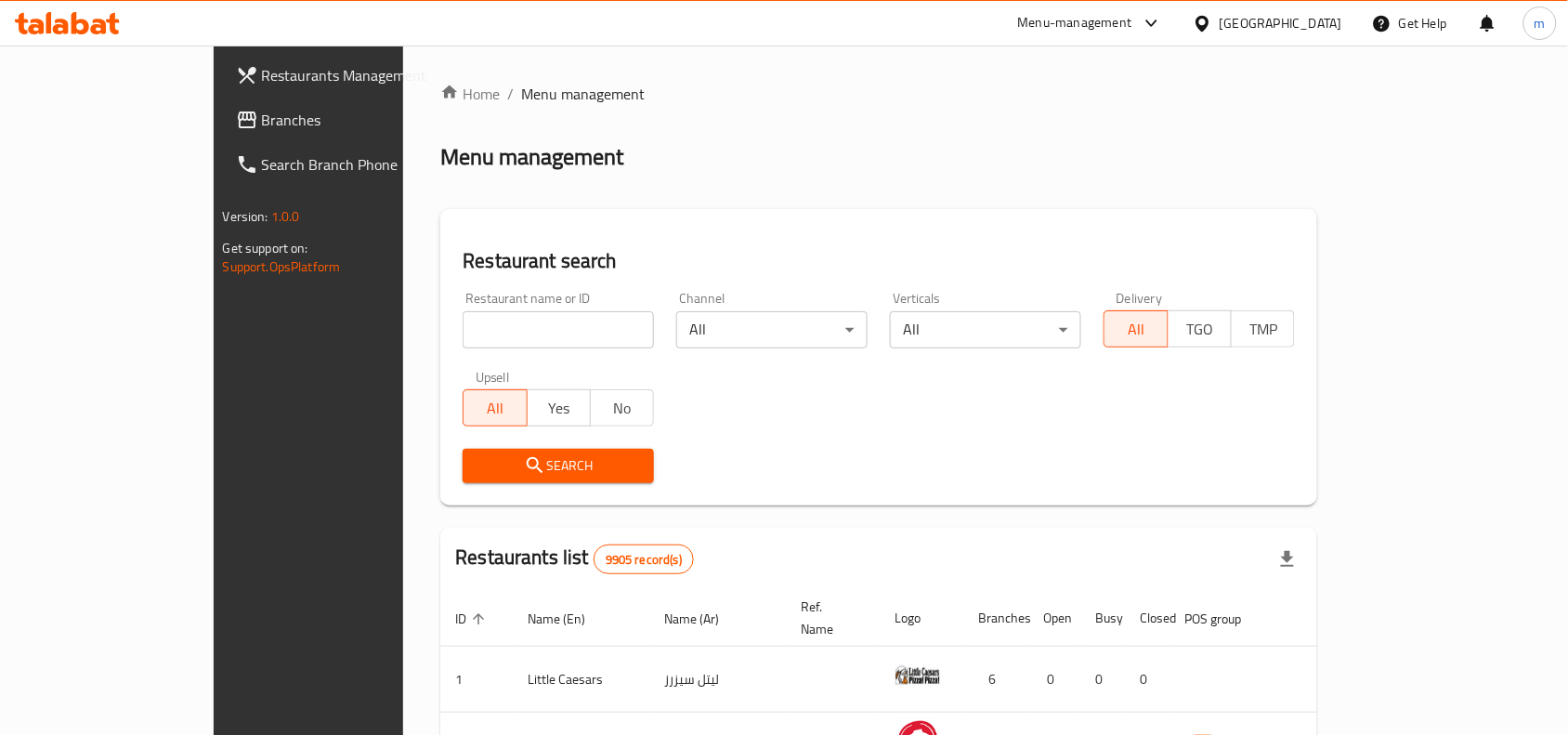
click at [462, 327] on input "search" at bounding box center [558, 329] width 192 height 37
paste input "692145"
type input "692145"
click button "Search" at bounding box center [558, 465] width 192 height 34
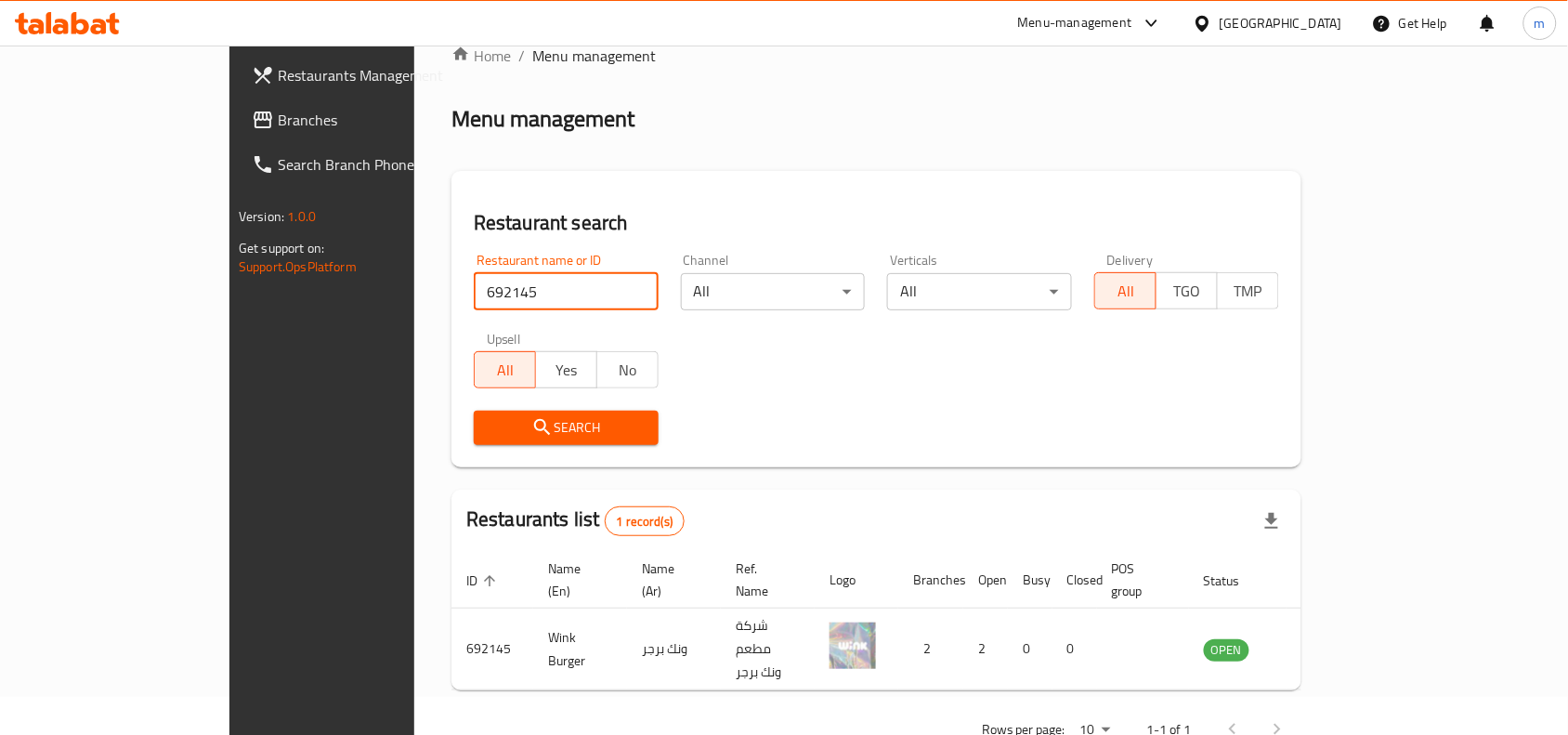
scroll to position [58, 0]
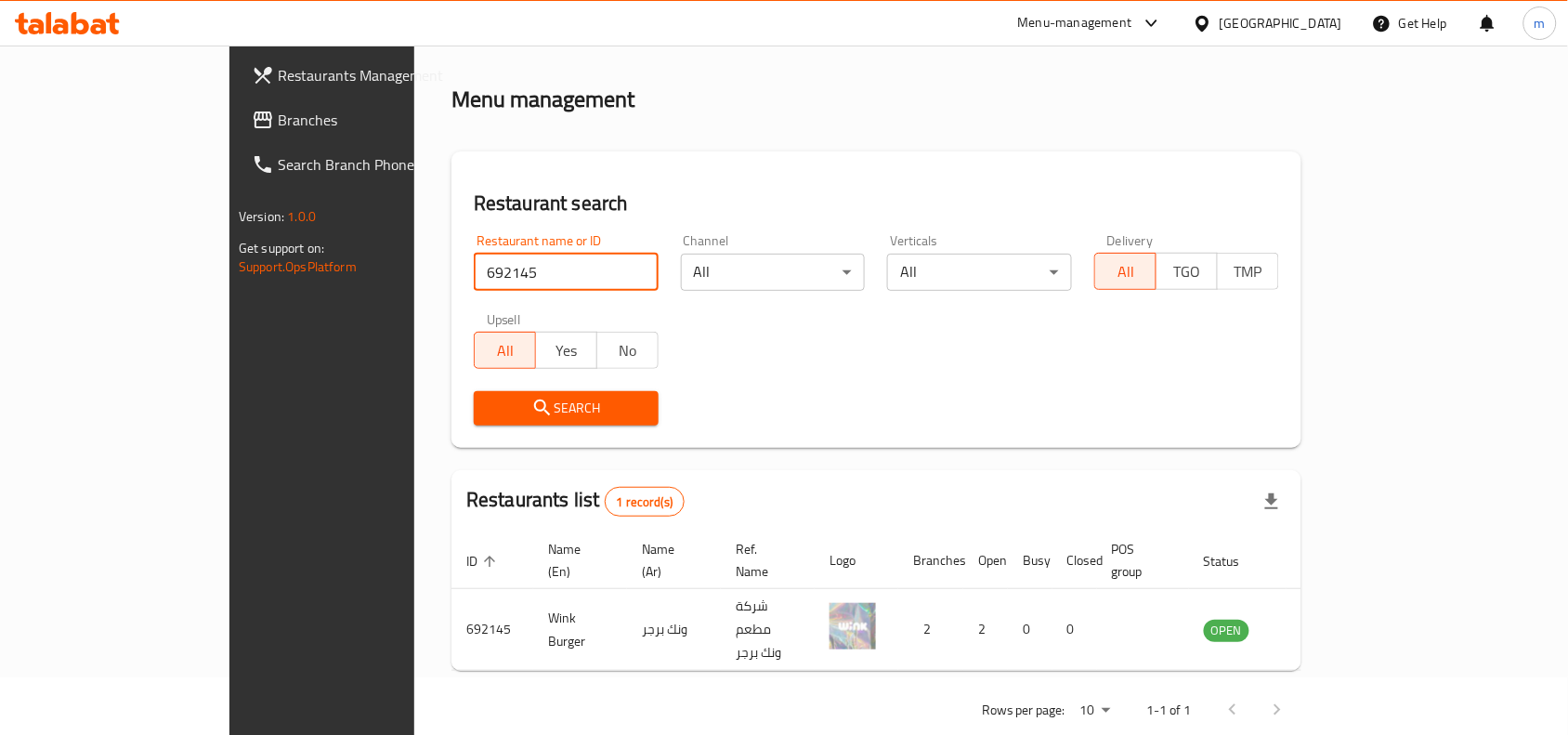
click at [1212, 26] on icon at bounding box center [1202, 24] width 20 height 20
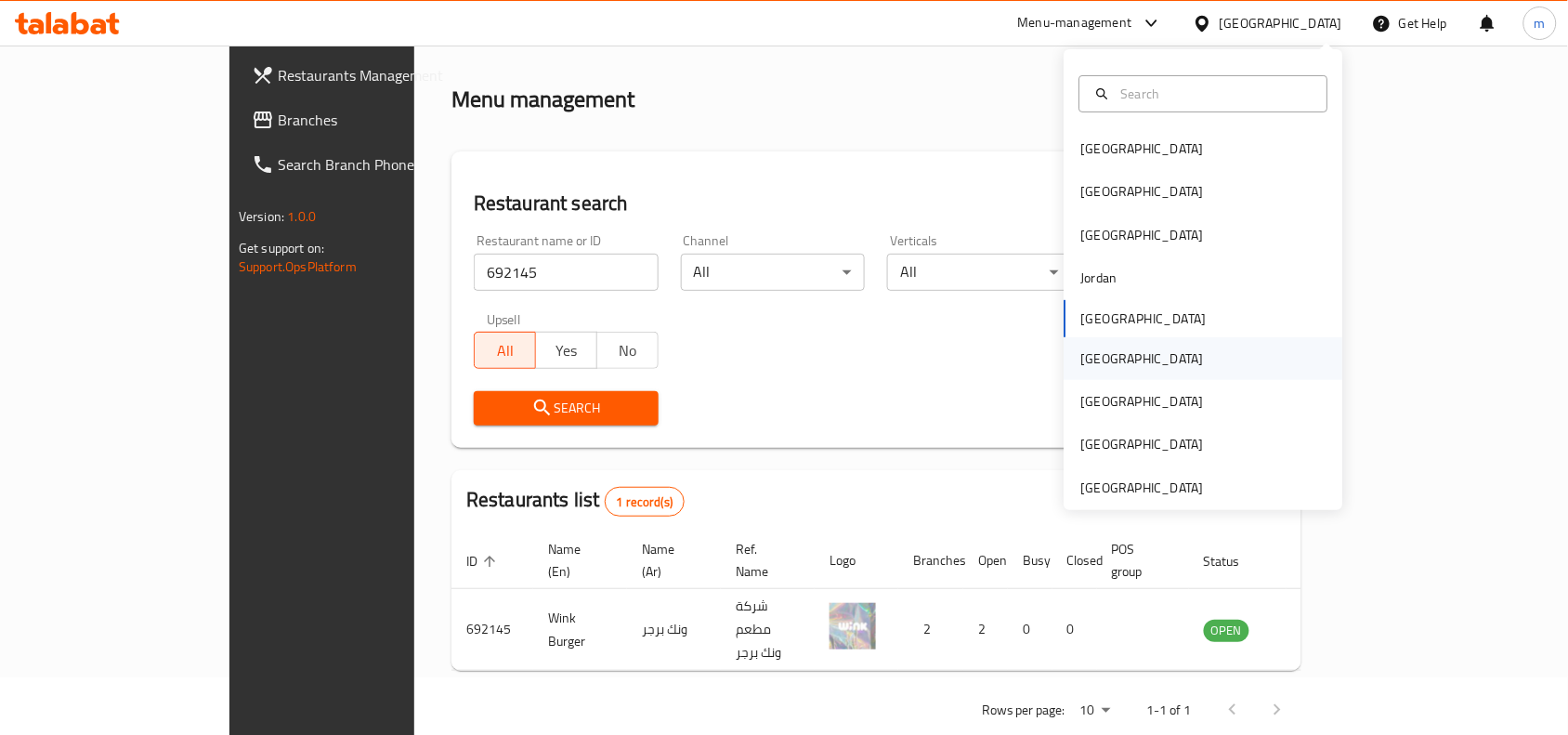
click at [1088, 363] on div "[GEOGRAPHIC_DATA]" at bounding box center [1143, 359] width 123 height 21
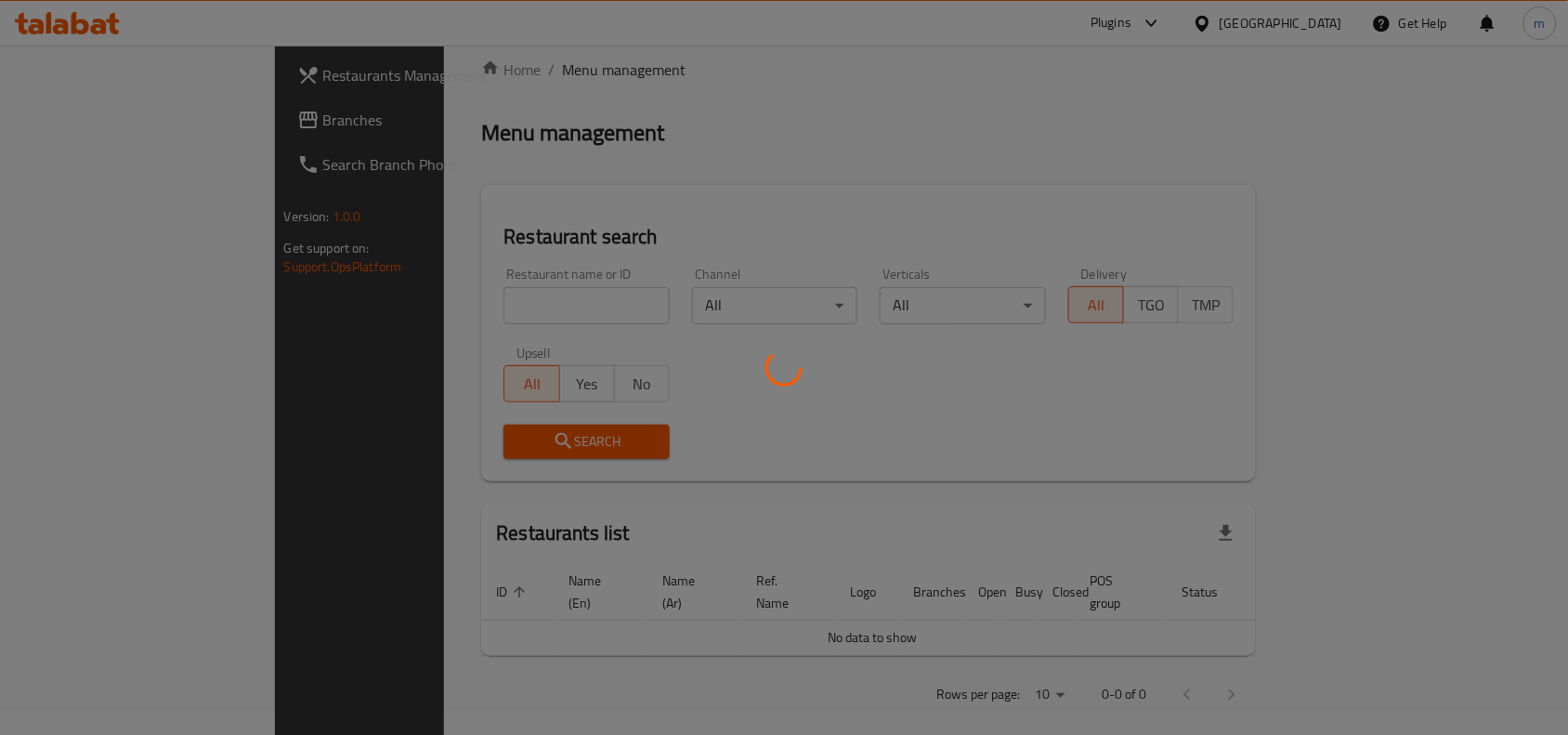
scroll to position [58, 0]
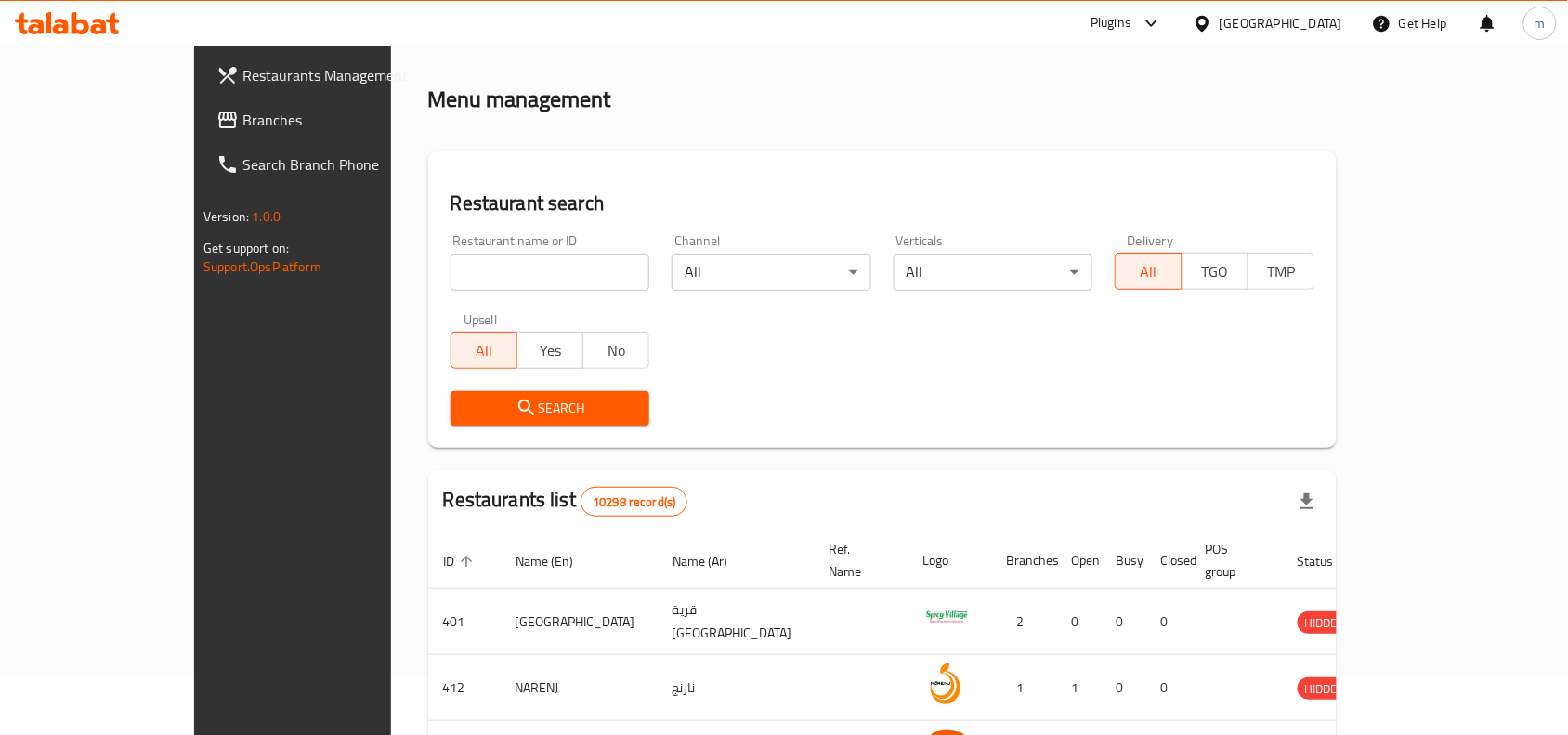
click at [242, 109] on span "Branches" at bounding box center [342, 120] width 199 height 23
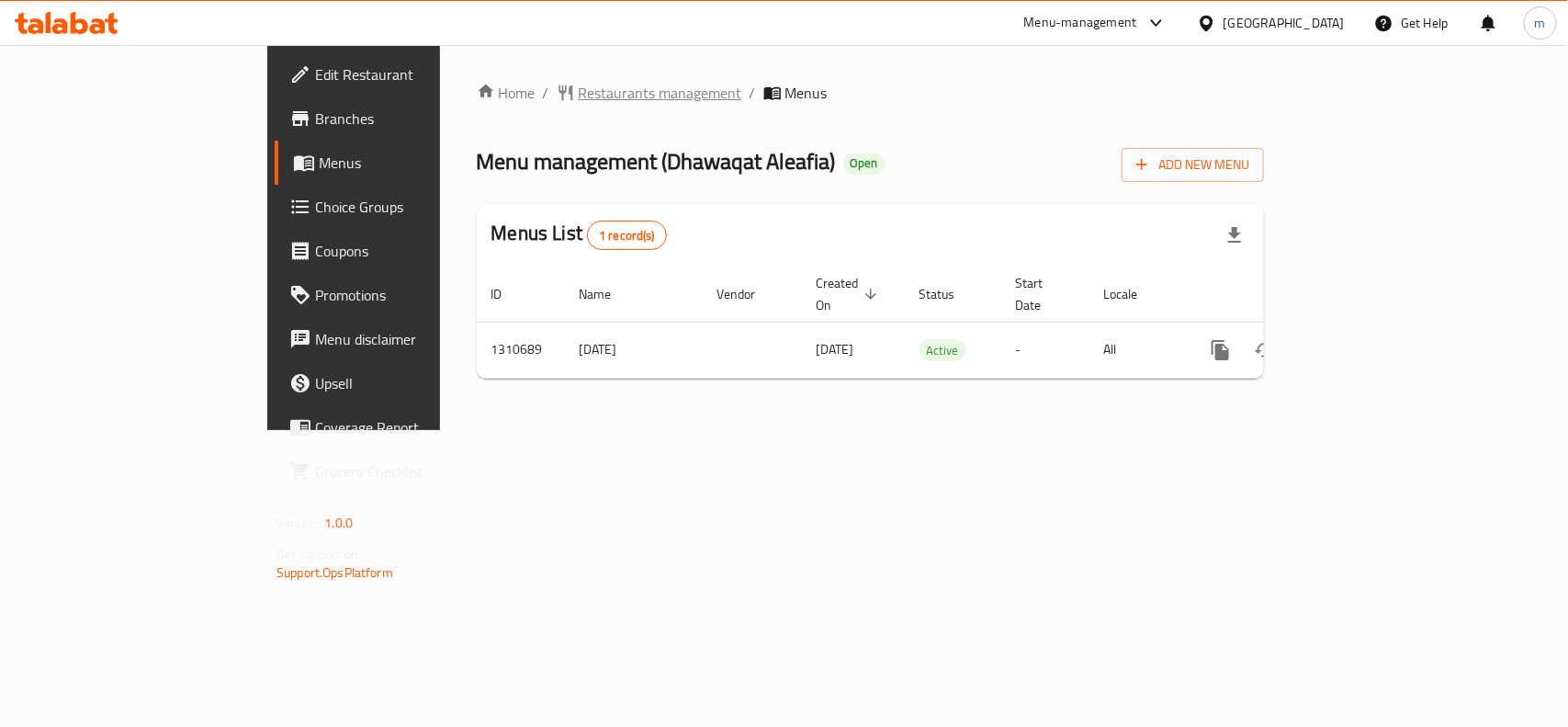
click at [579, 89] on span "Restaurants management" at bounding box center [660, 93] width 163 height 22
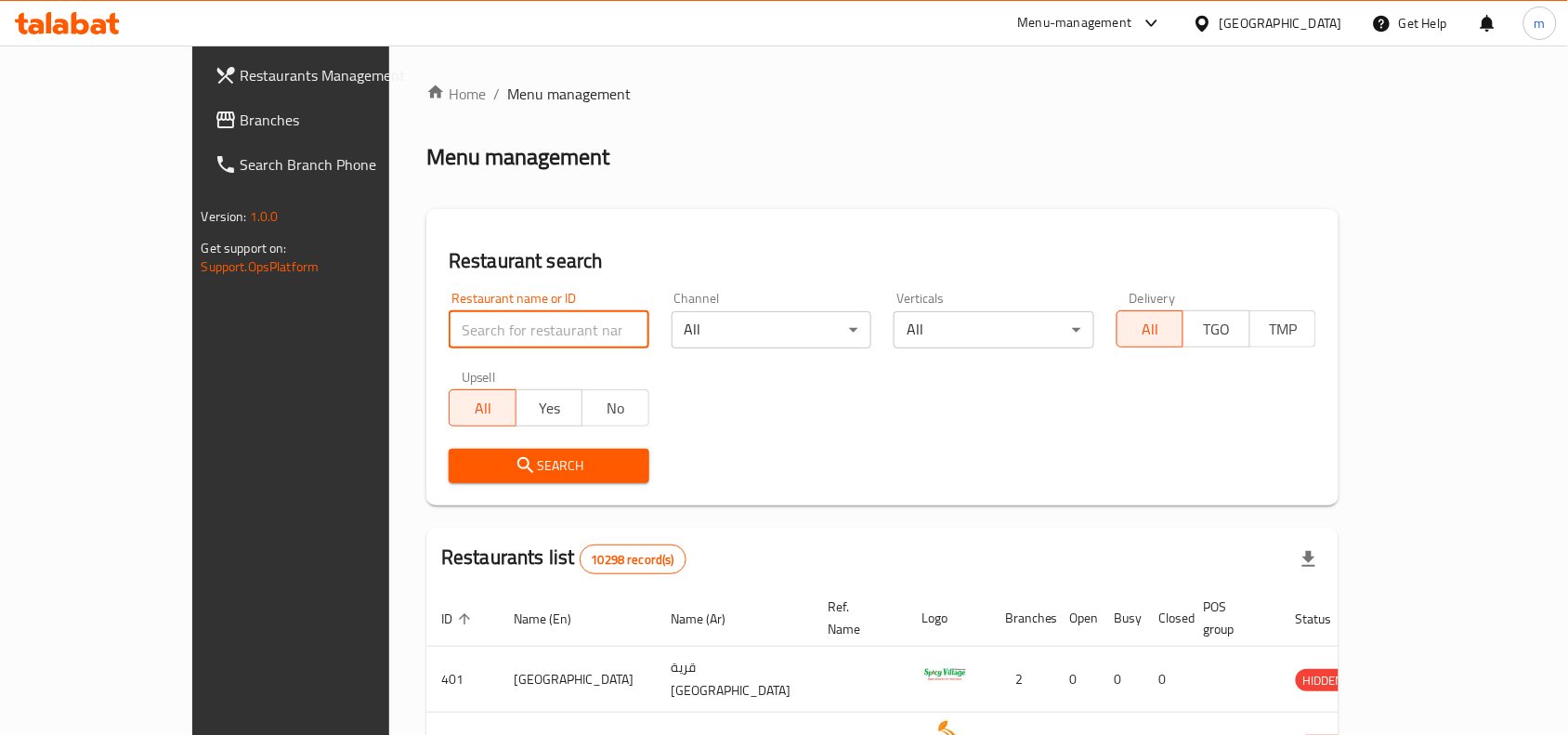
click at [448, 330] on input "search" at bounding box center [548, 329] width 201 height 37
paste input "705534"
type input "705534"
click button "Search" at bounding box center [548, 465] width 201 height 34
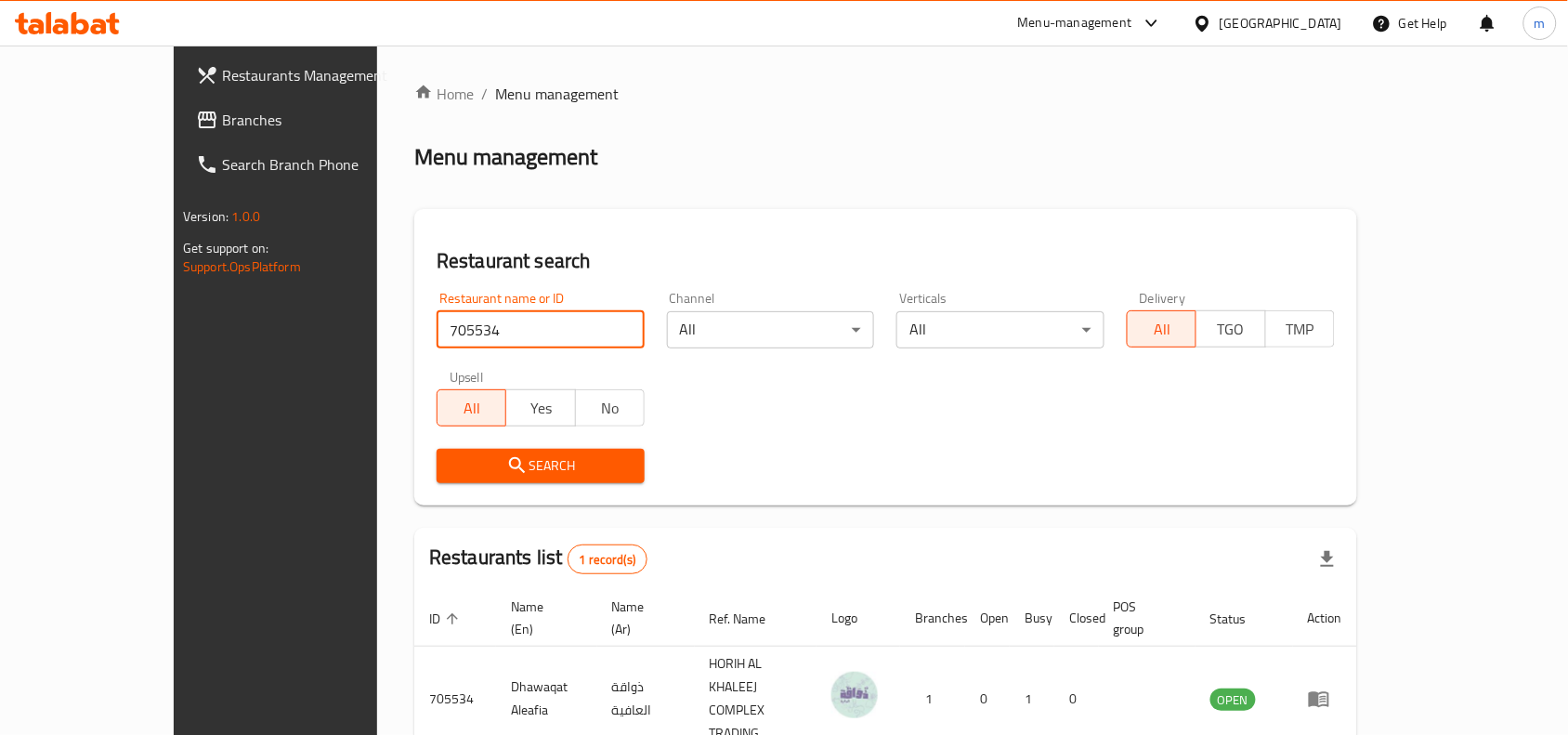
scroll to position [58, 0]
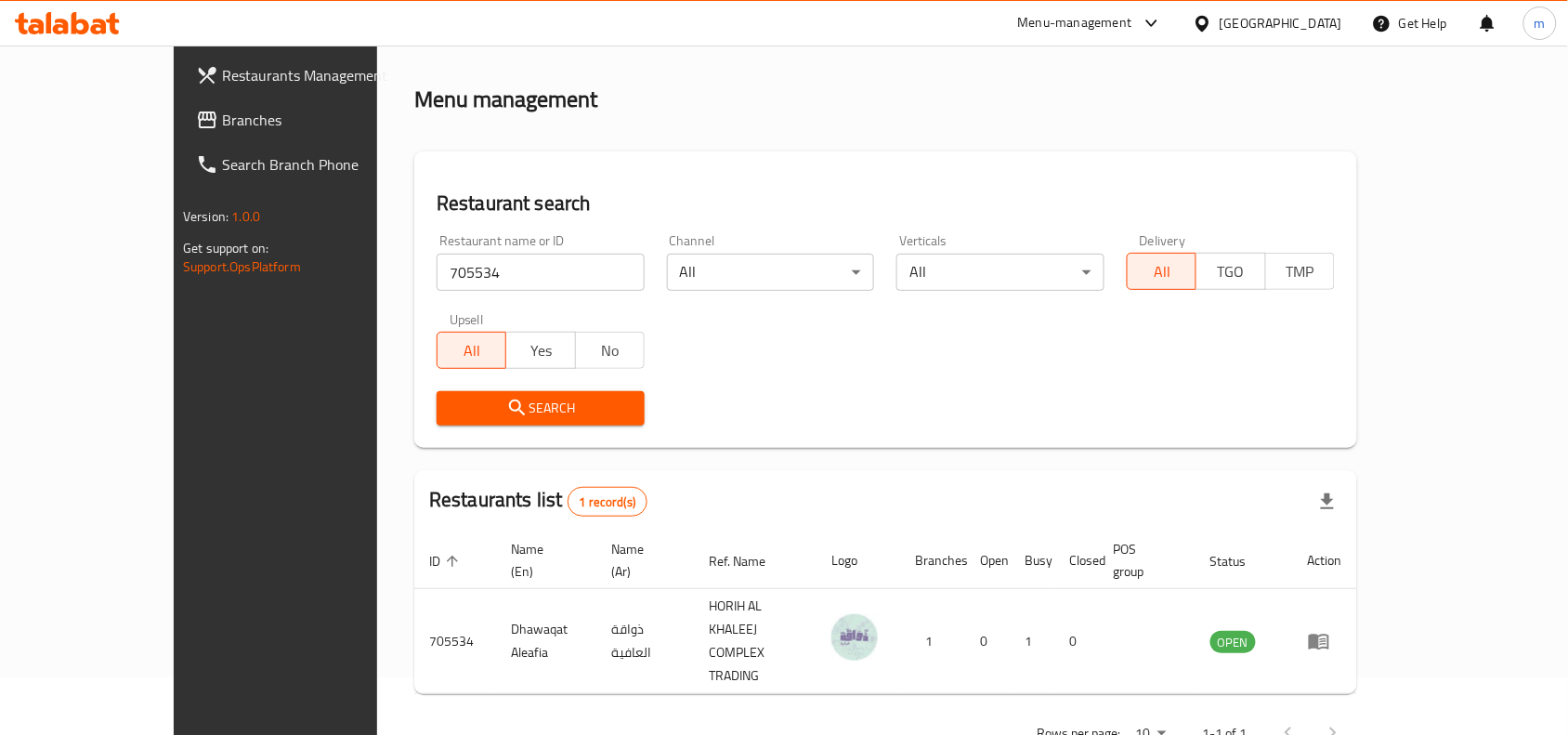
click at [1321, 25] on div "[GEOGRAPHIC_DATA]" at bounding box center [1281, 24] width 123 height 21
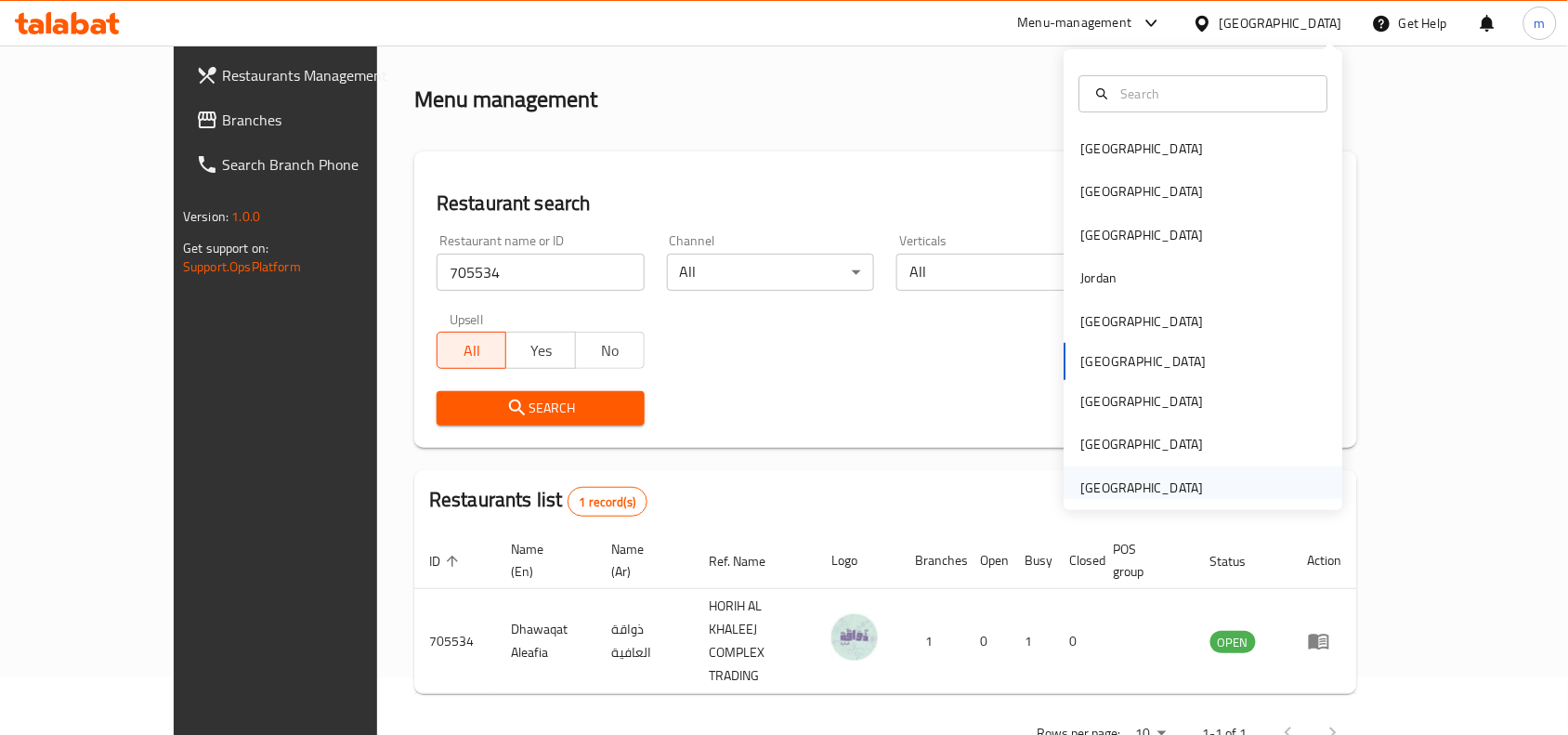
click at [1244, 481] on div "[GEOGRAPHIC_DATA]" at bounding box center [1203, 487] width 278 height 42
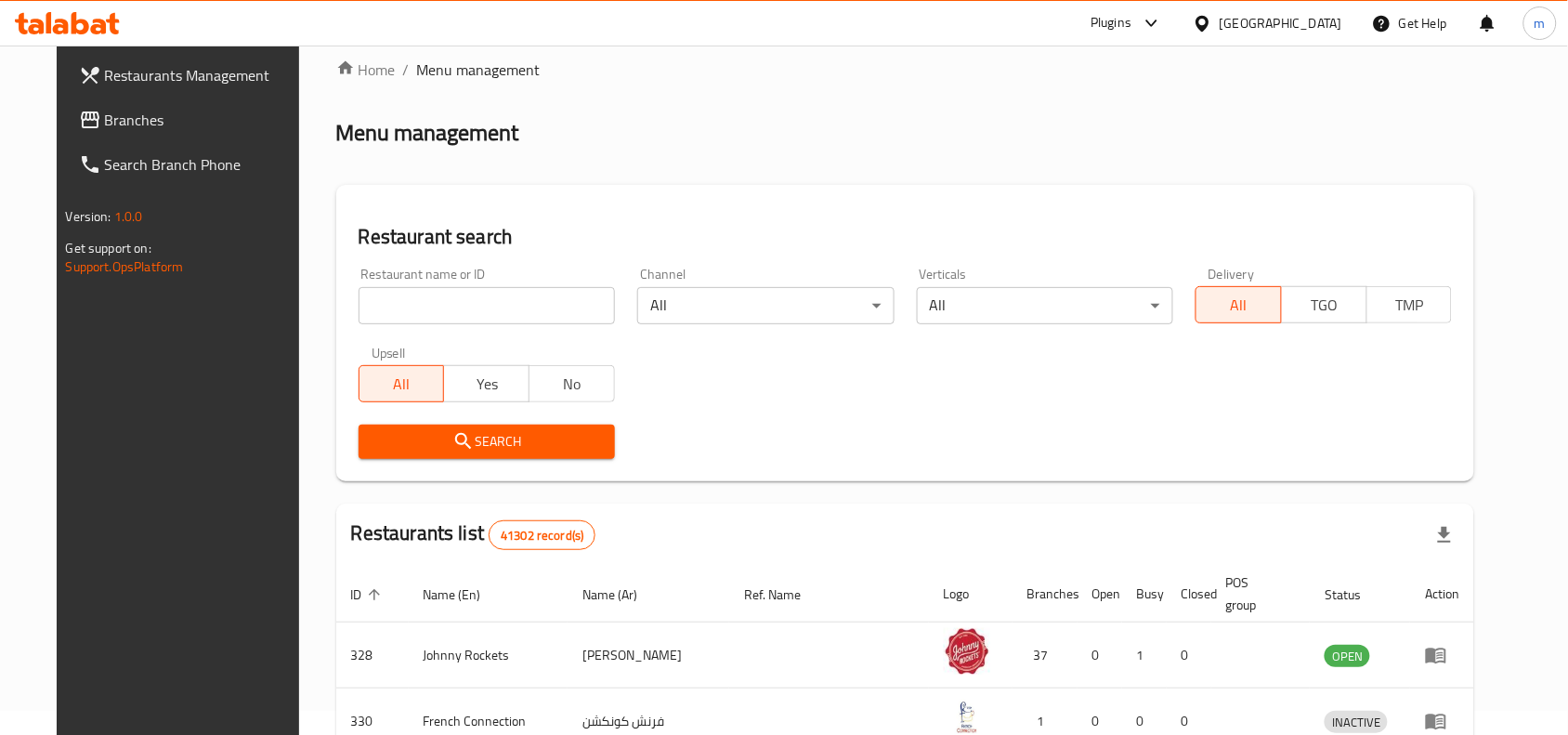
scroll to position [58, 0]
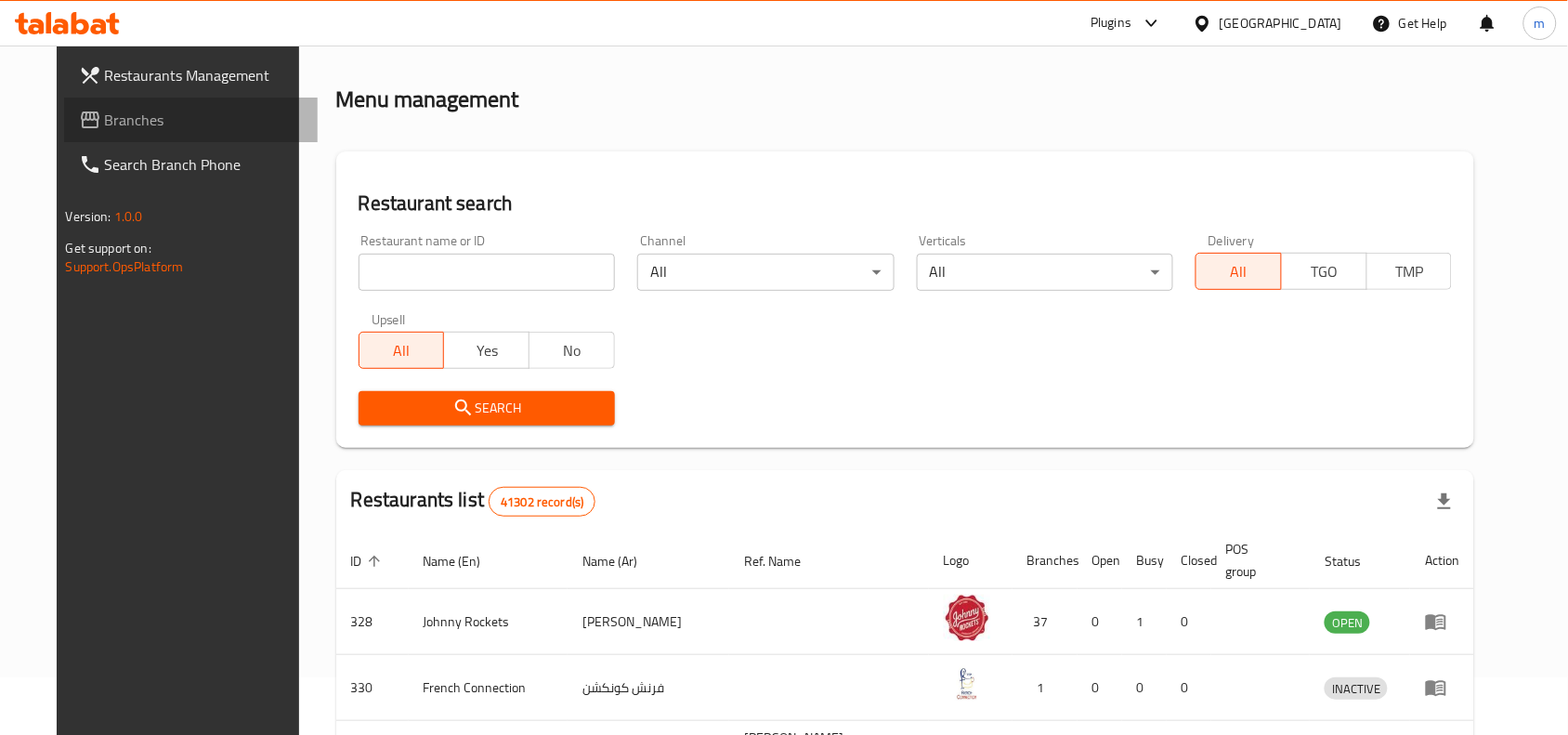
click at [105, 117] on span "Branches" at bounding box center [204, 120] width 199 height 23
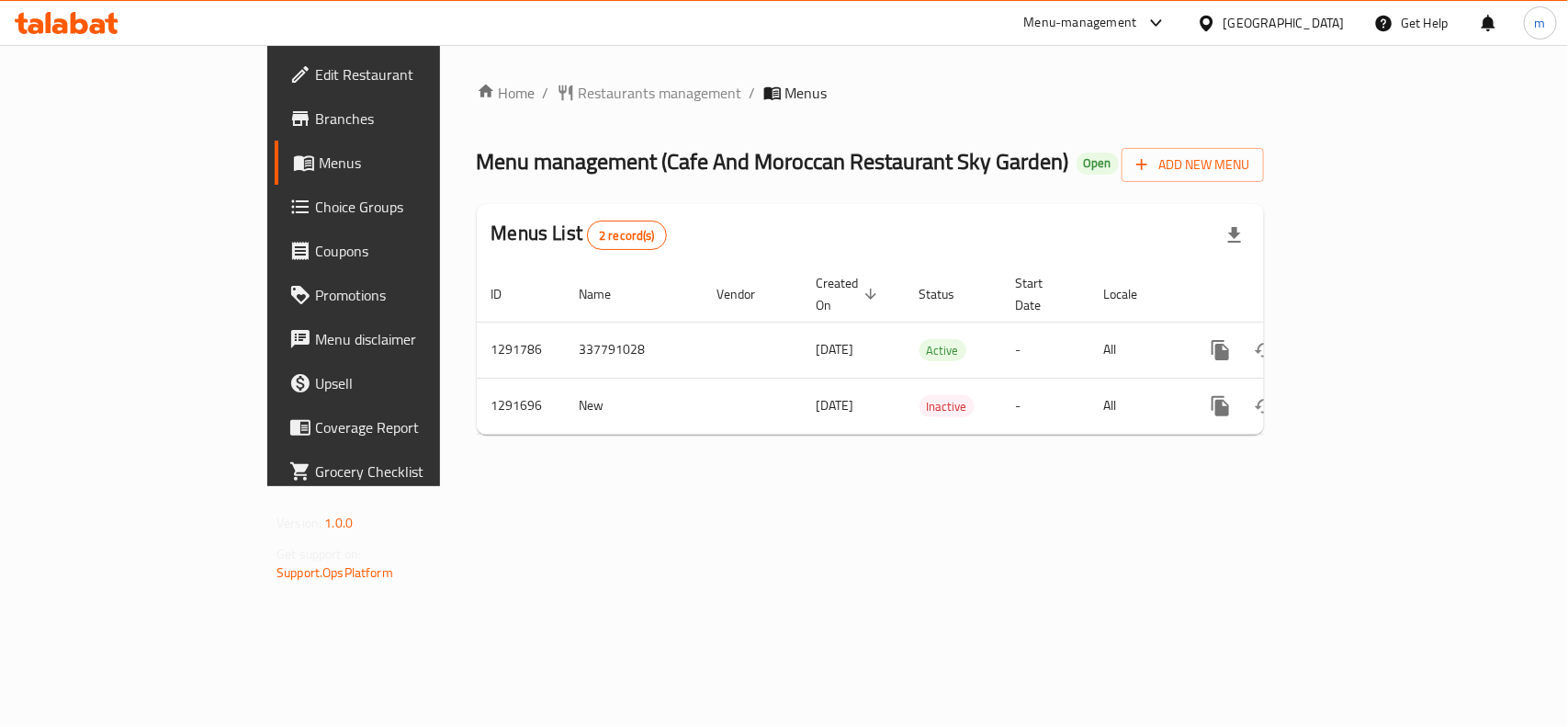
click at [1250, 11] on div "[GEOGRAPHIC_DATA]" at bounding box center [1271, 22] width 177 height 44
click at [1254, 16] on div "[GEOGRAPHIC_DATA]" at bounding box center [1284, 23] width 121 height 21
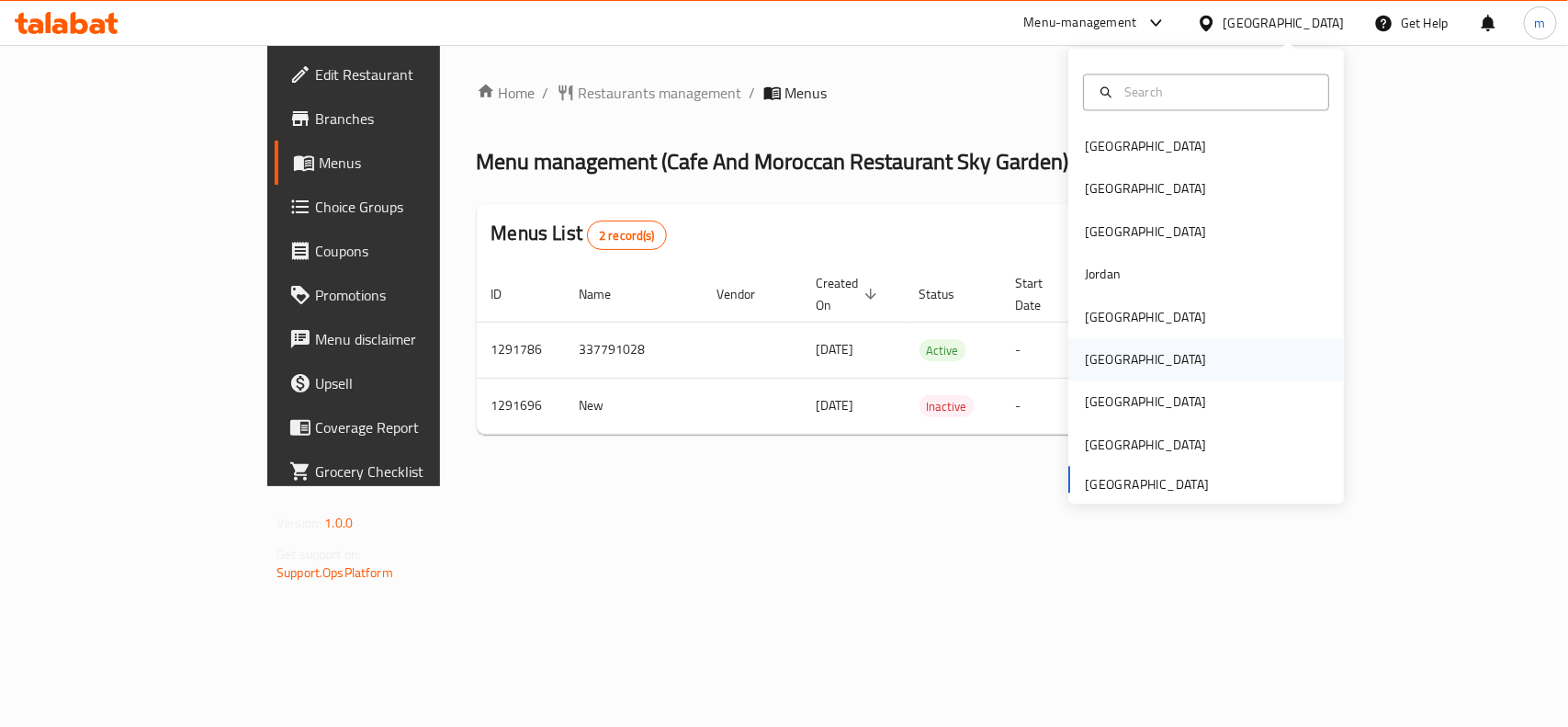
click at [1089, 365] on div "[GEOGRAPHIC_DATA]" at bounding box center [1146, 360] width 121 height 21
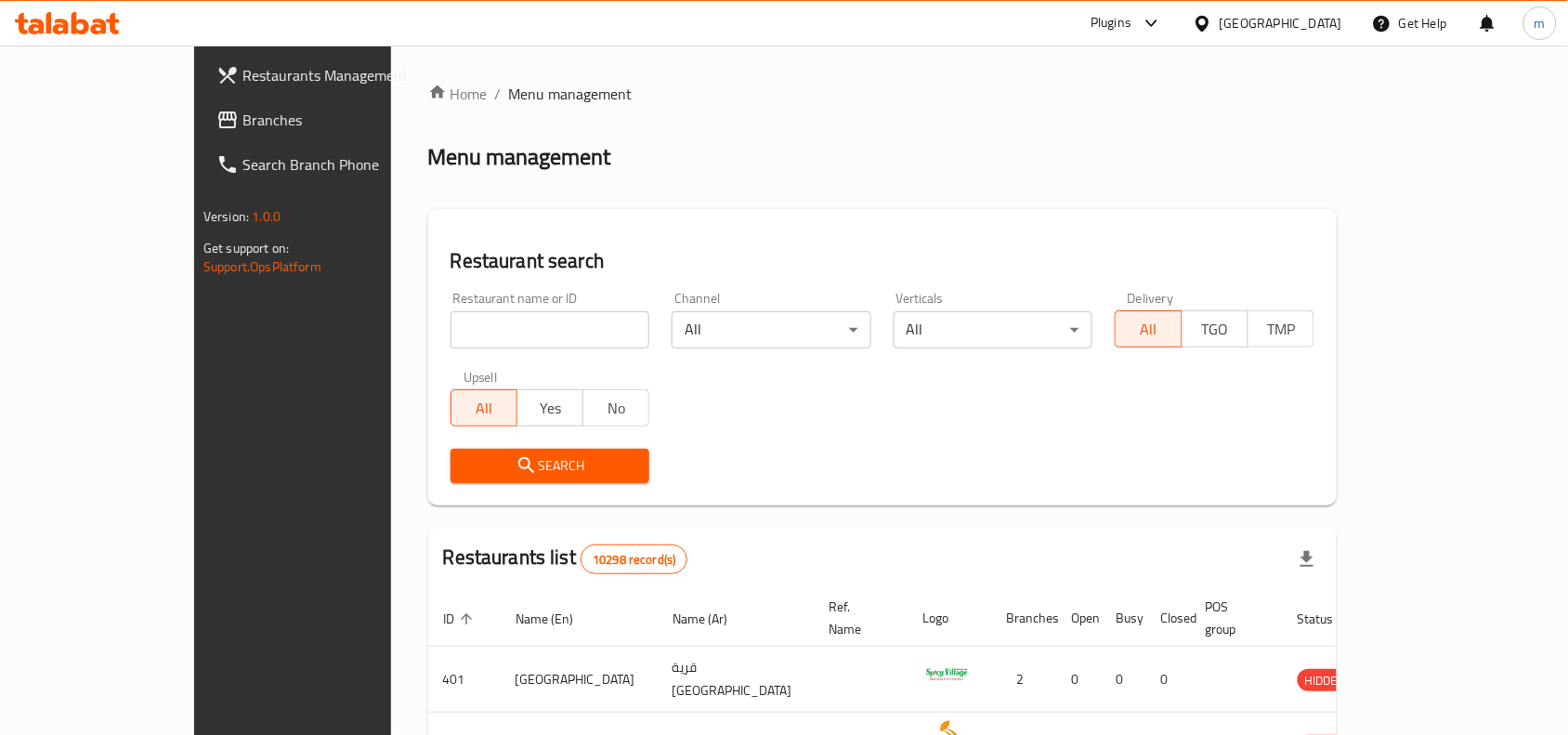
click at [242, 131] on span "Branches" at bounding box center [342, 120] width 199 height 23
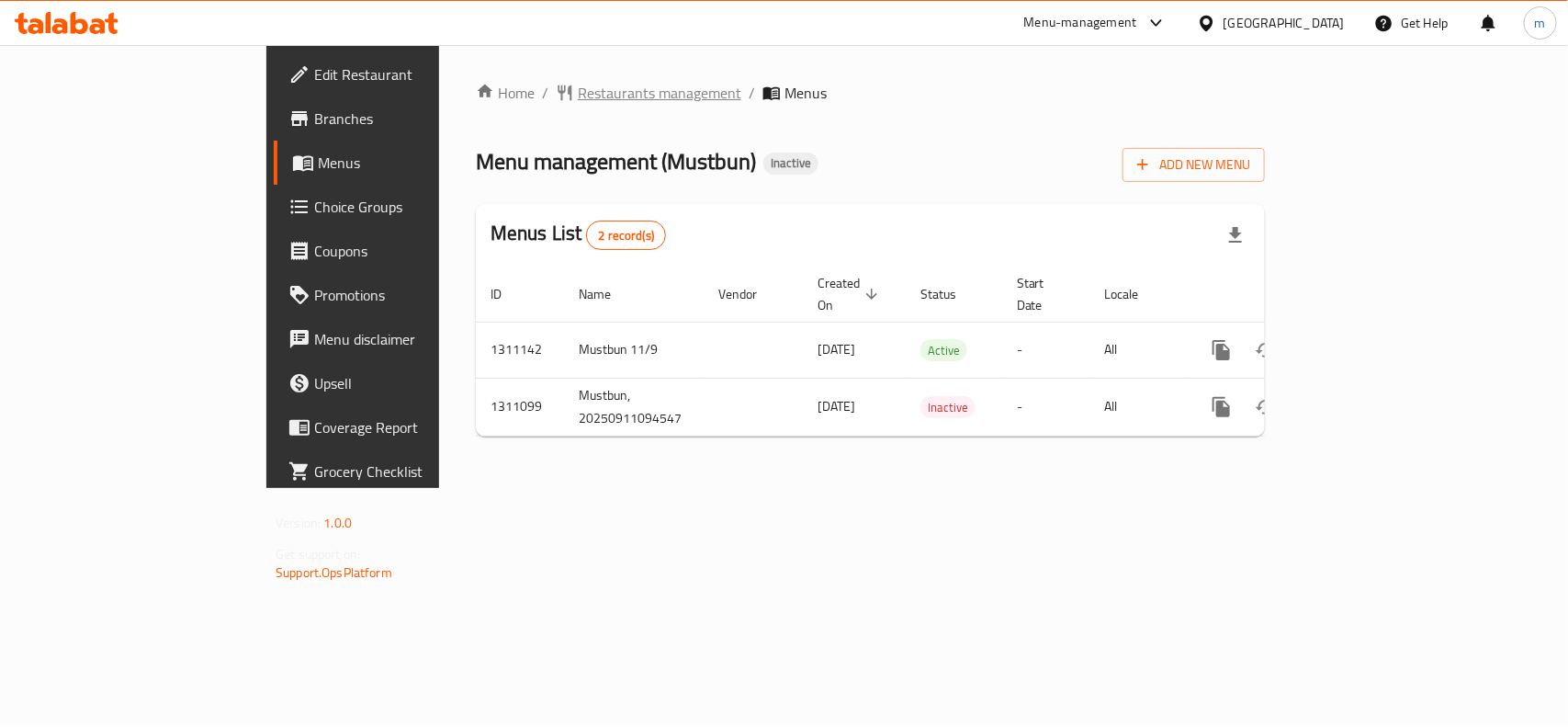
click at [578, 82] on span "Restaurants management" at bounding box center [659, 93] width 163 height 22
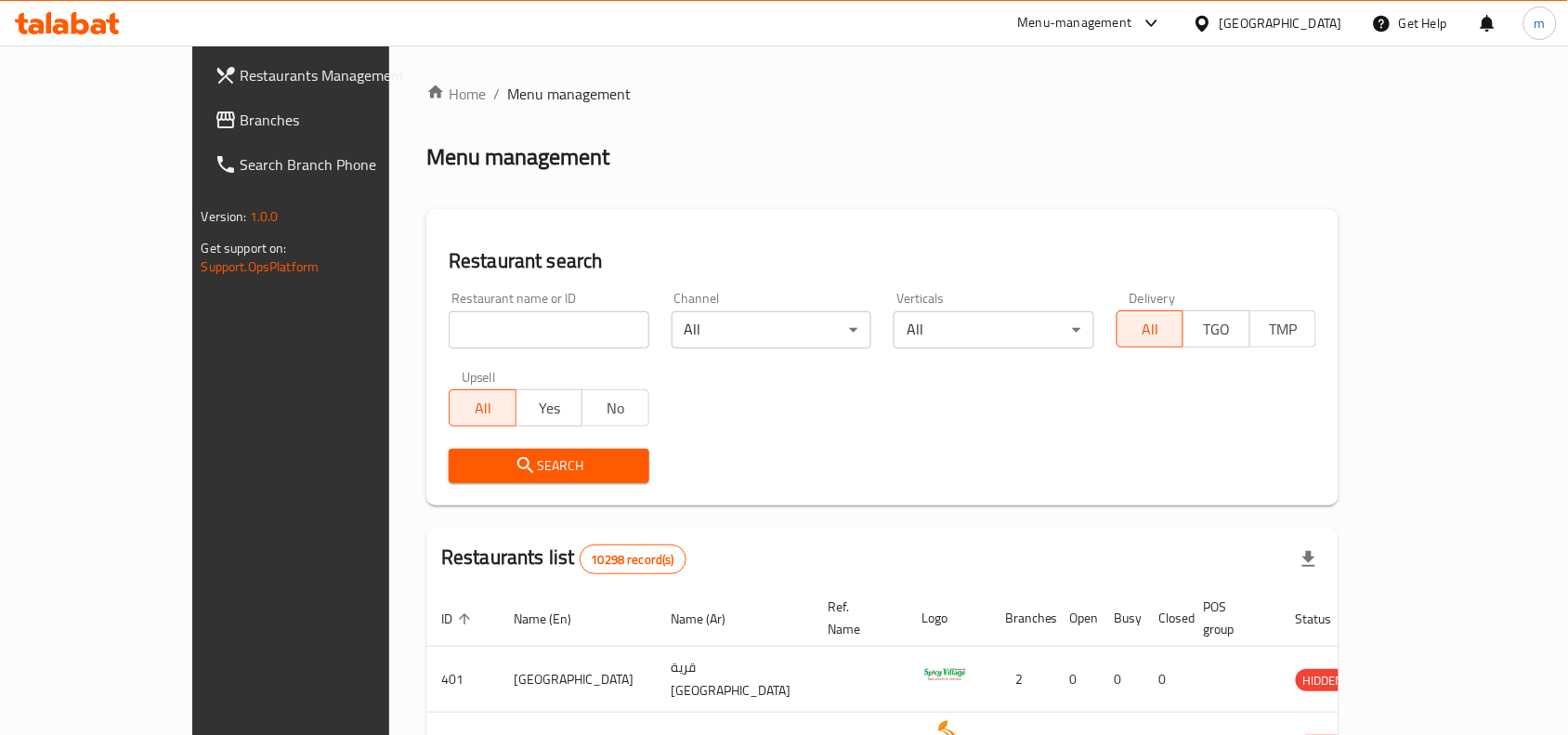
click at [540, 334] on input "search" at bounding box center [548, 329] width 201 height 37
paste input "705725"
type input "705725"
click button "Search" at bounding box center [548, 465] width 201 height 34
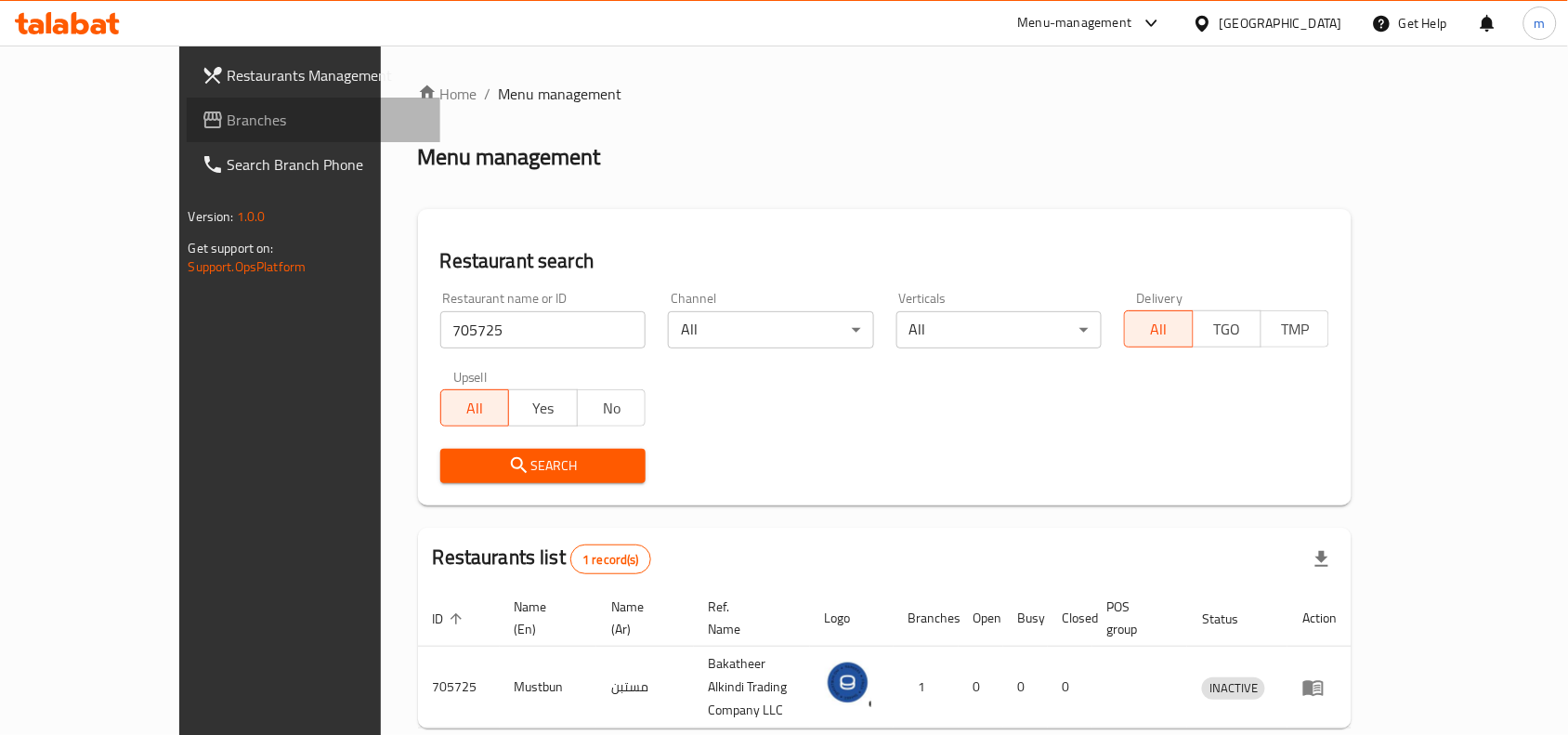
click at [227, 118] on span "Branches" at bounding box center [326, 120] width 199 height 23
click at [227, 128] on span "Branches" at bounding box center [326, 120] width 199 height 23
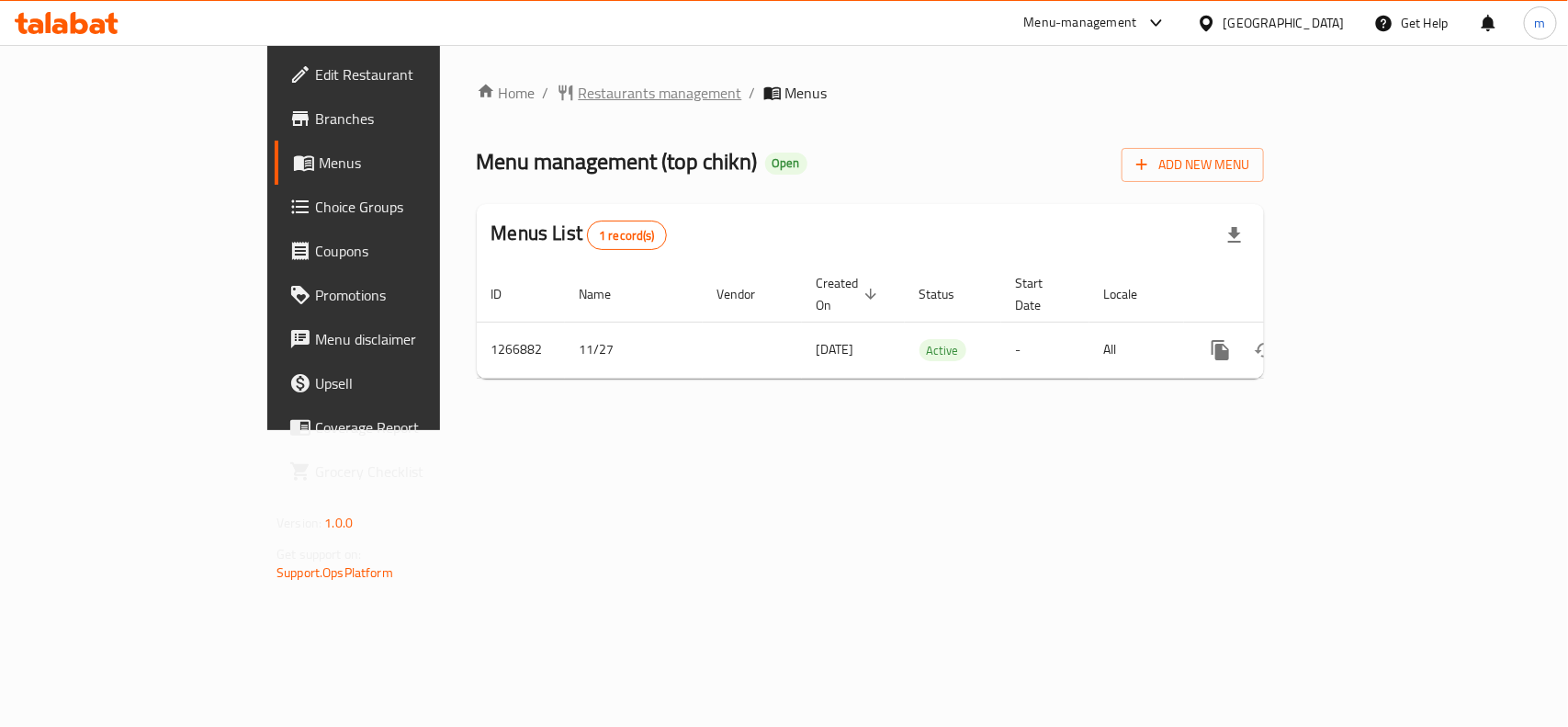
click at [579, 102] on span "Restaurants management" at bounding box center [660, 93] width 163 height 22
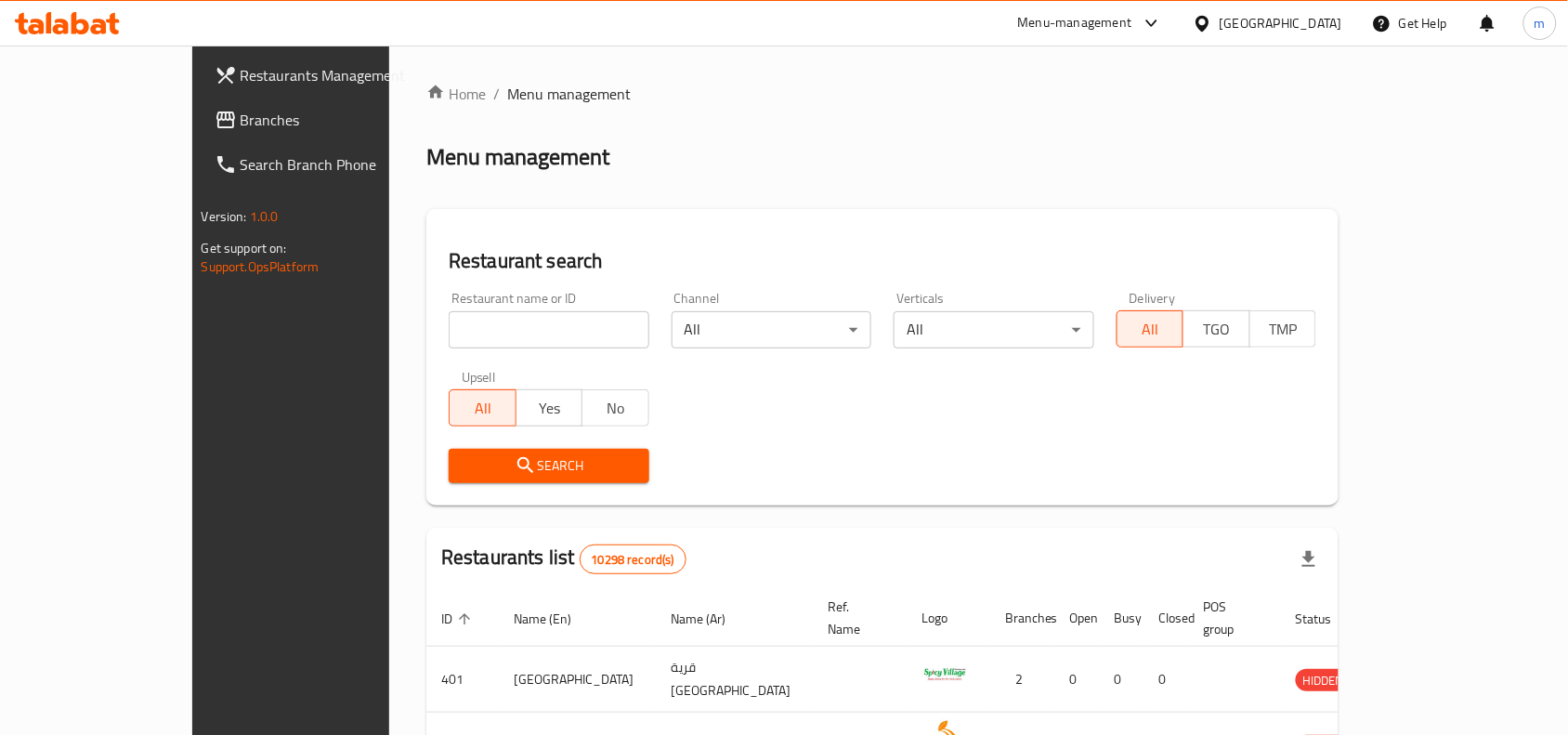
click at [448, 326] on input "search" at bounding box center [548, 329] width 201 height 37
paste input "687496"
type input "687496"
click button "Search" at bounding box center [548, 465] width 201 height 34
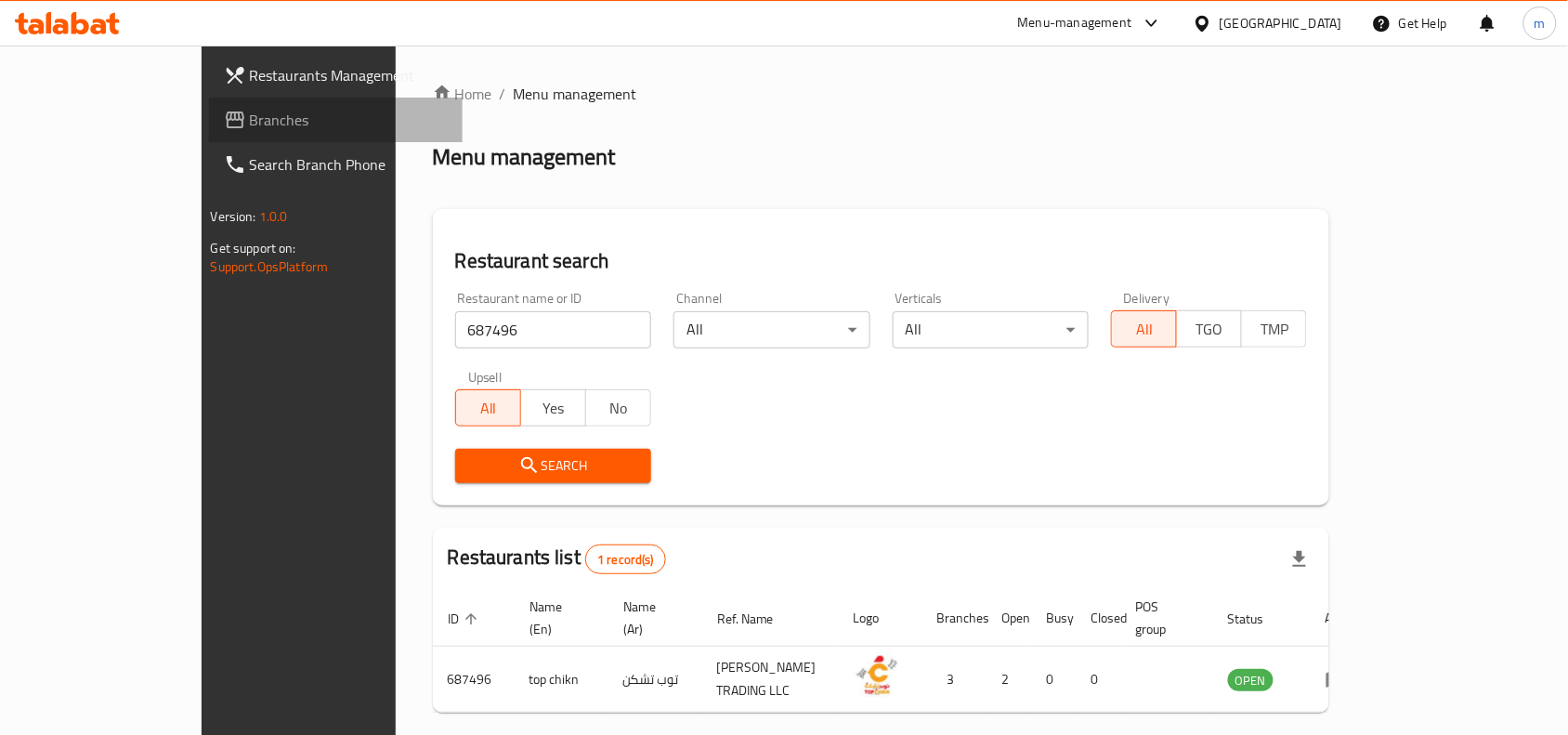
click at [250, 124] on span "Branches" at bounding box center [349, 120] width 199 height 23
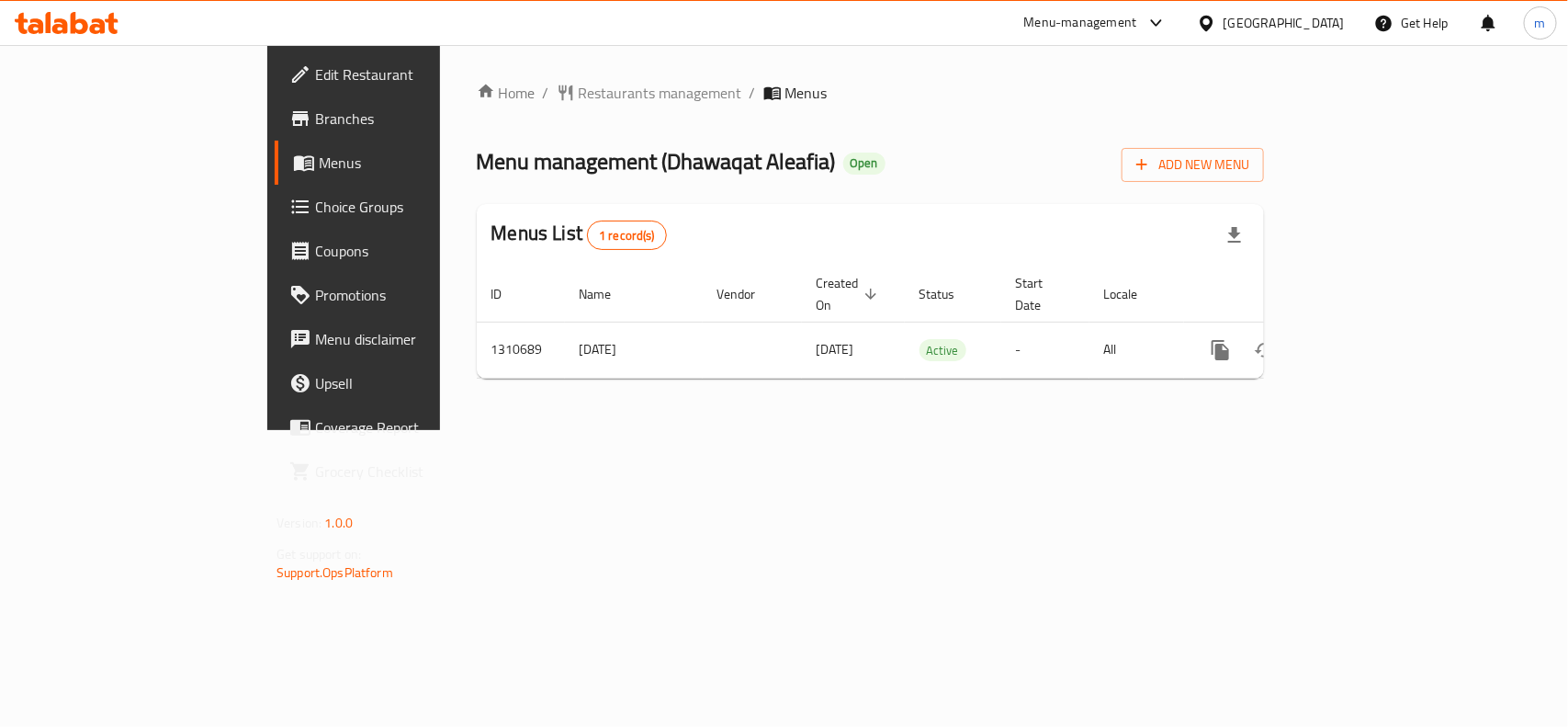
click at [1212, 24] on icon at bounding box center [1207, 22] width 13 height 16
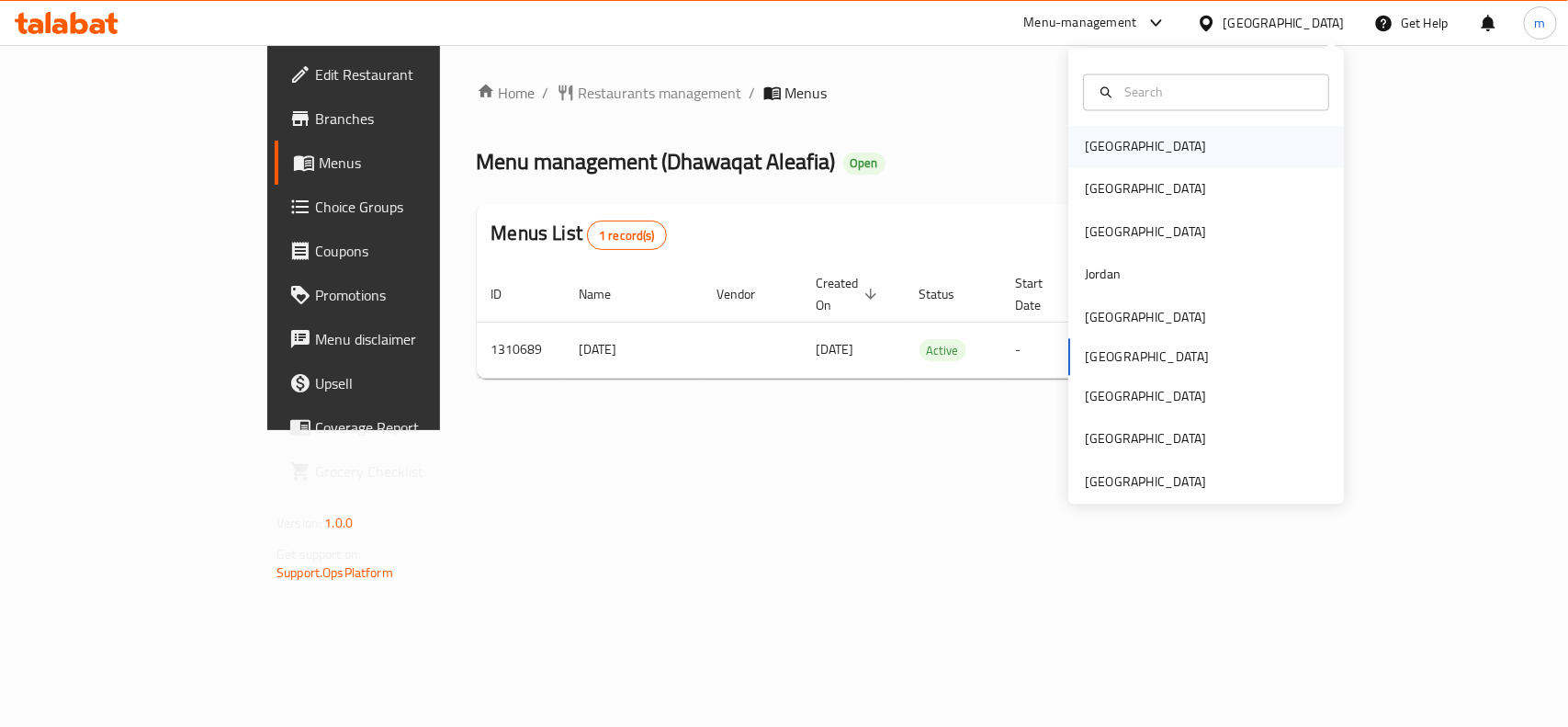
click at [1105, 152] on div "[GEOGRAPHIC_DATA]" at bounding box center [1146, 147] width 121 height 21
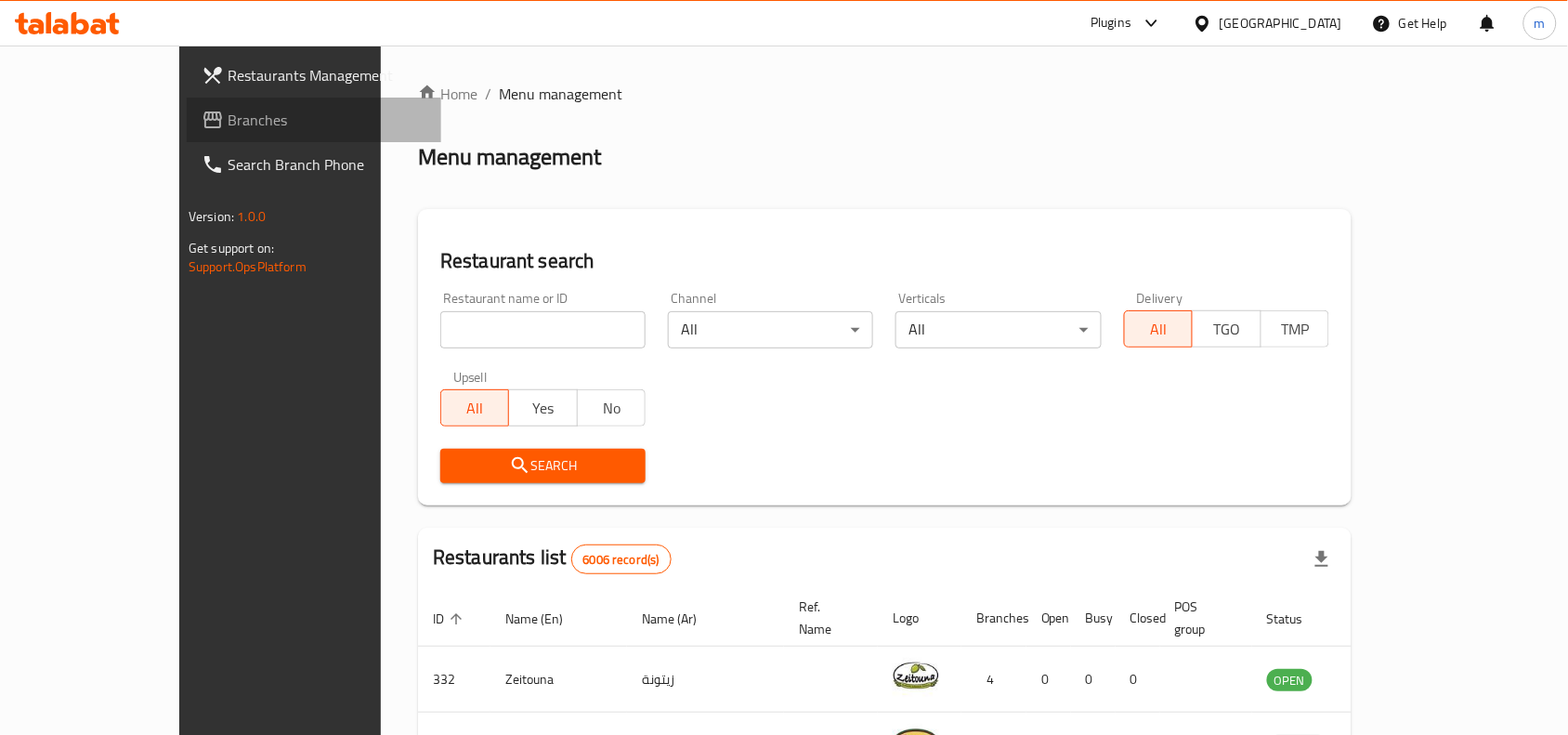
click at [227, 131] on span "Branches" at bounding box center [326, 120] width 199 height 23
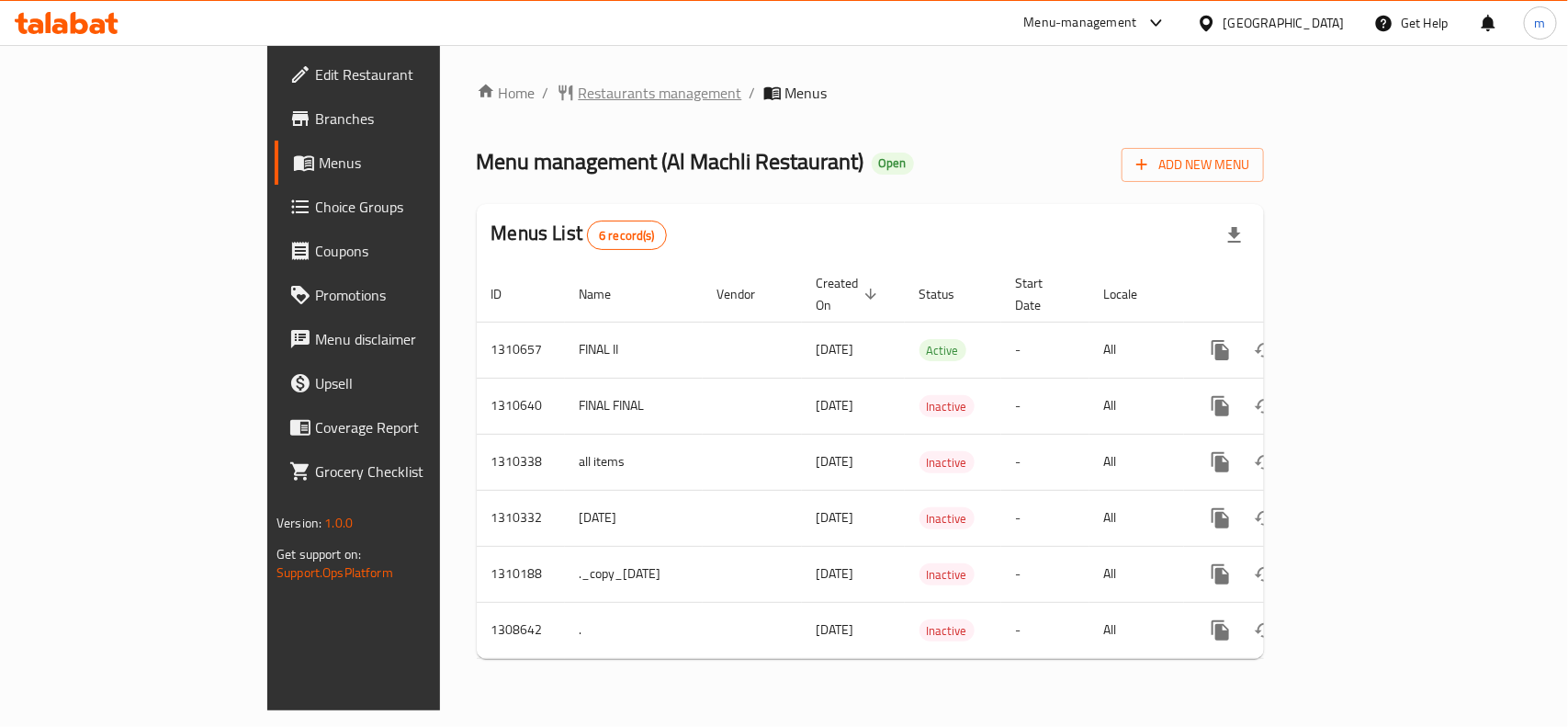
click at [579, 103] on span "Restaurants management" at bounding box center [660, 93] width 163 height 22
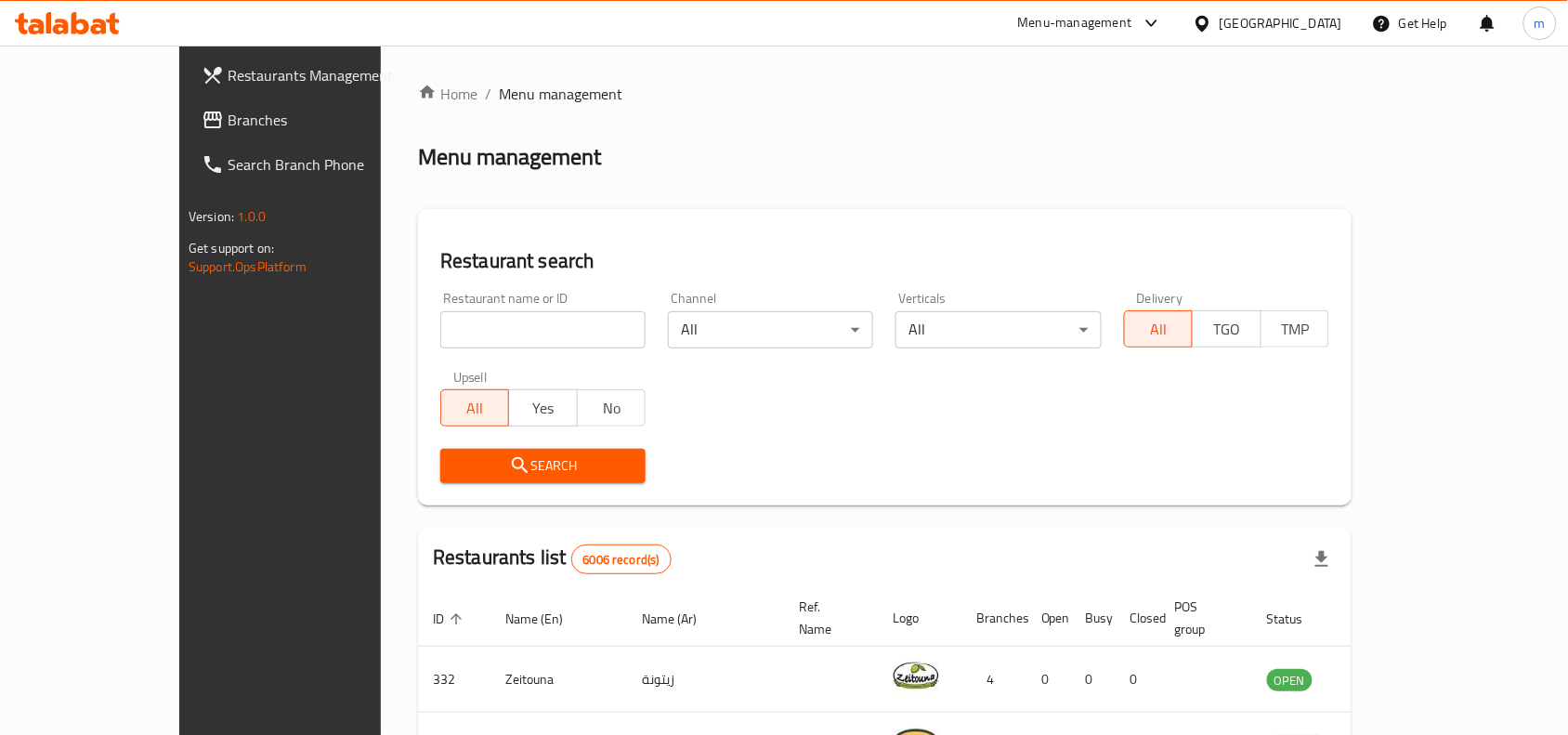
click at [441, 328] on input "search" at bounding box center [543, 329] width 206 height 37
paste input "704955"
type input "704955"
click button "Search" at bounding box center [543, 465] width 206 height 34
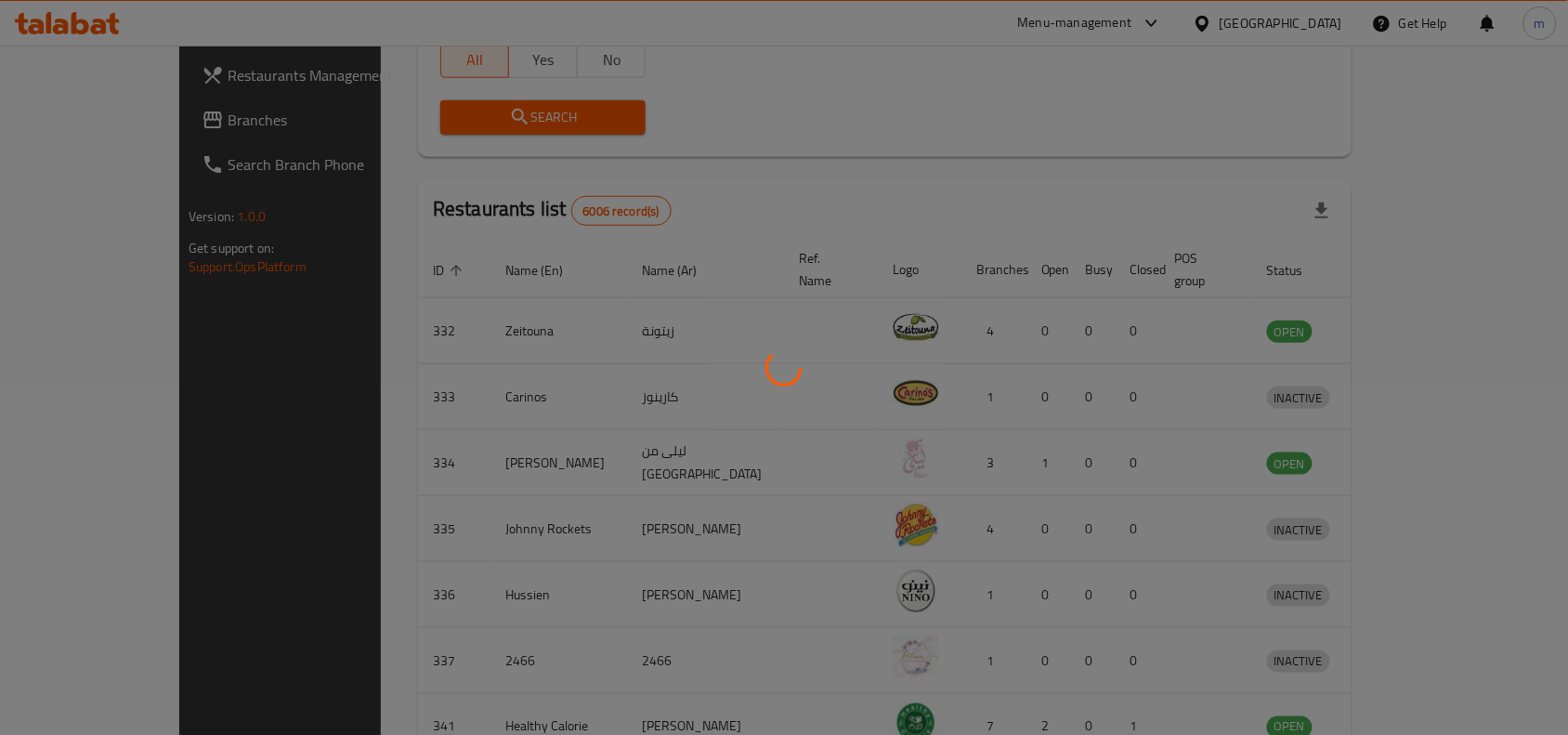
scroll to position [58, 0]
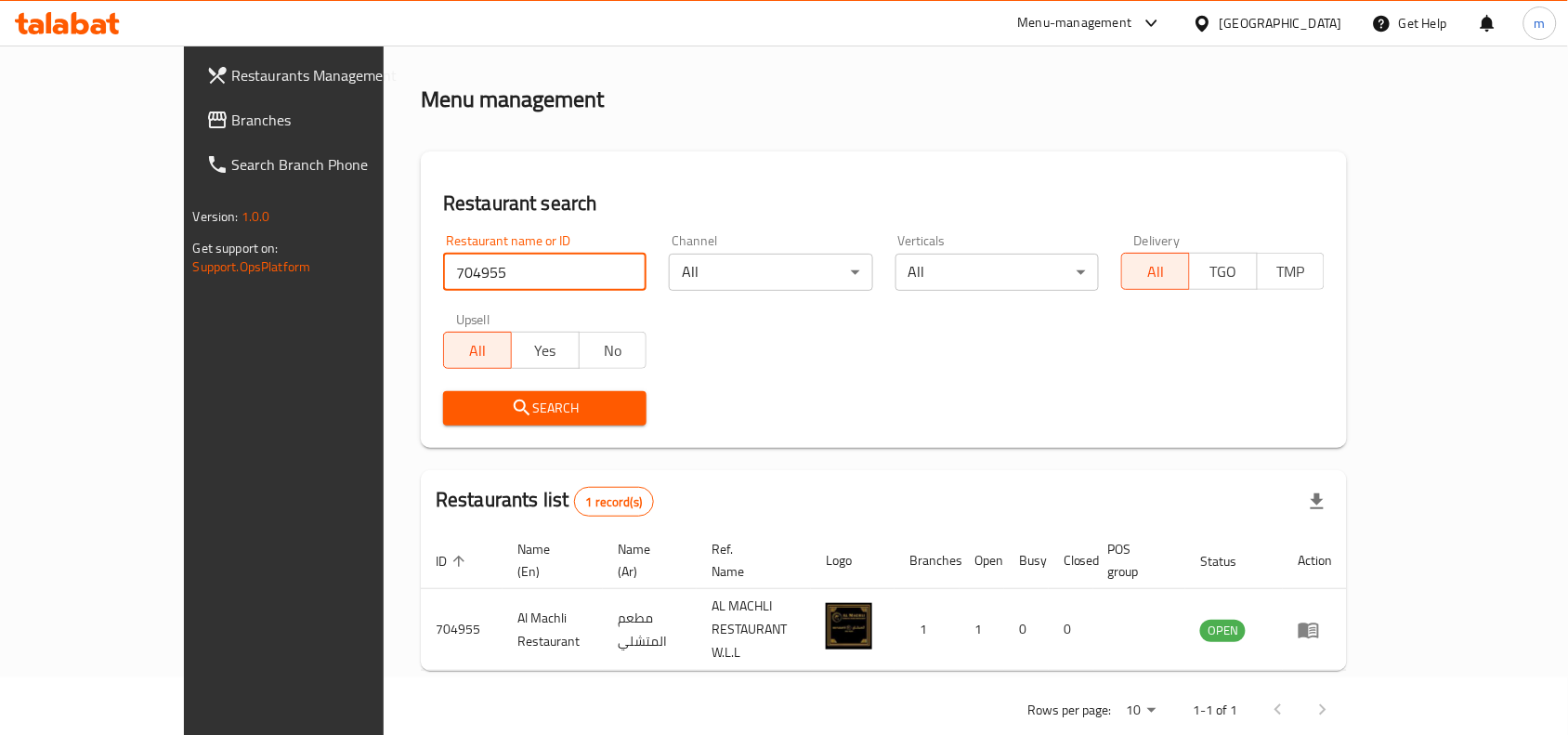
click at [1212, 26] on icon at bounding box center [1202, 24] width 20 height 20
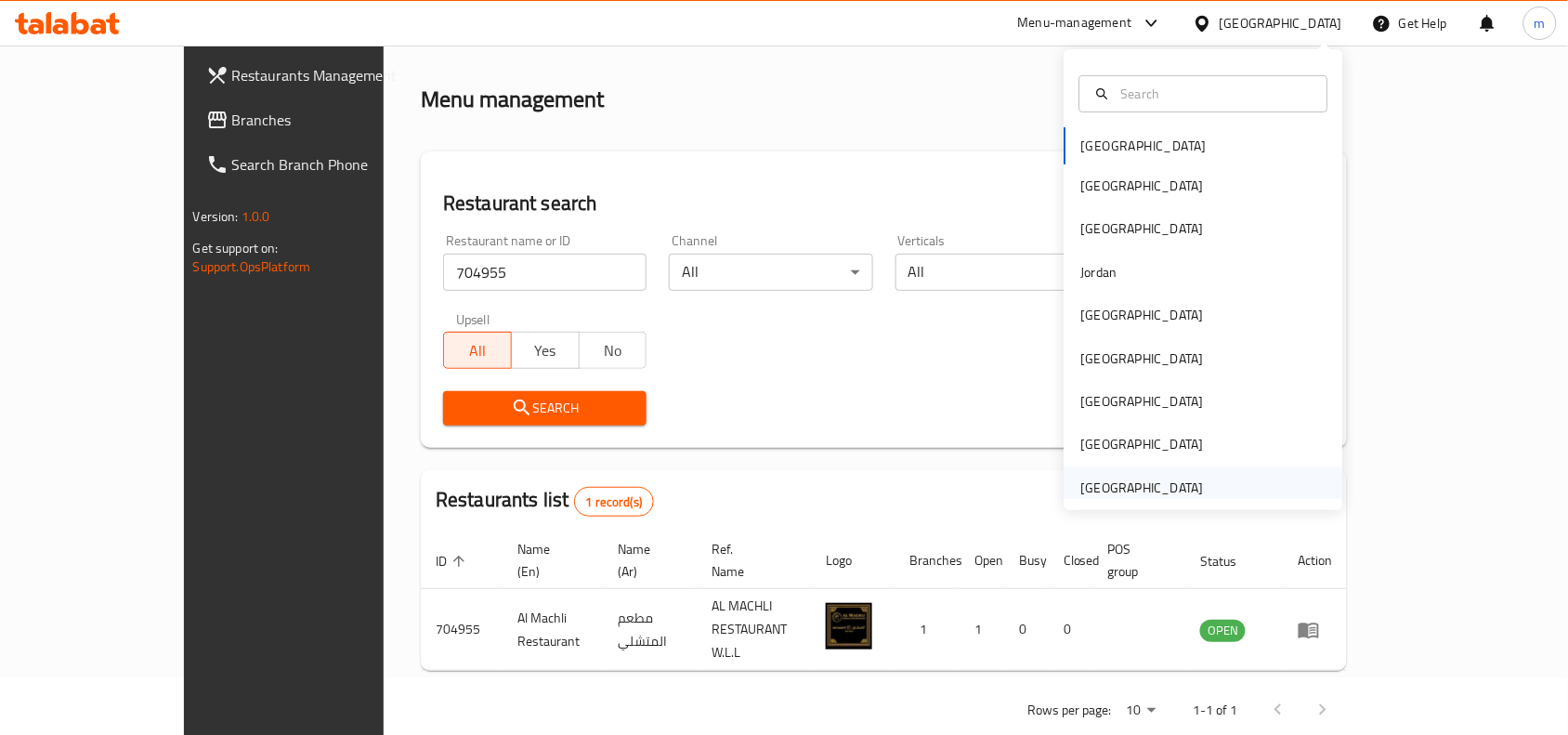
click at [1159, 493] on div "[GEOGRAPHIC_DATA]" at bounding box center [1143, 488] width 123 height 21
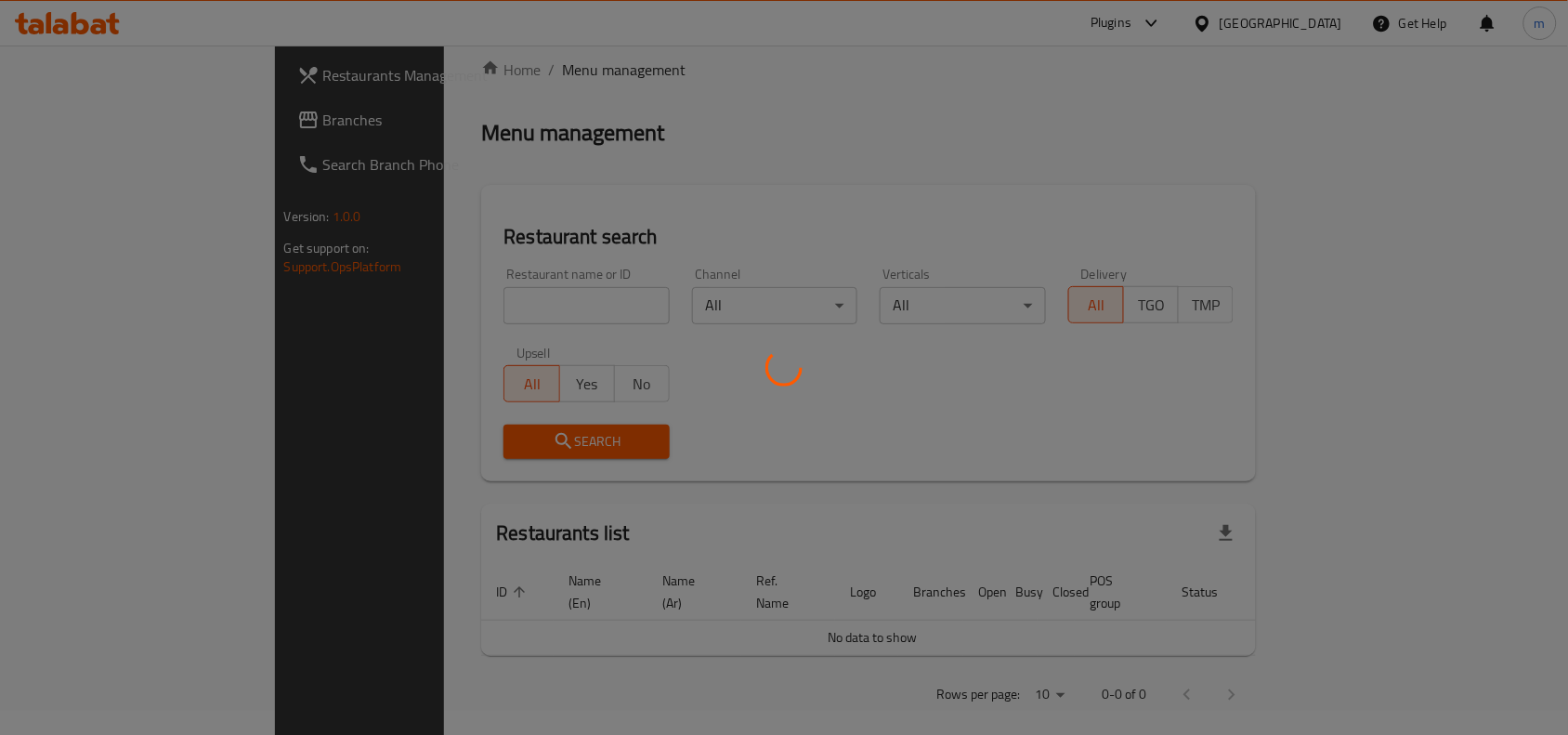
scroll to position [58, 0]
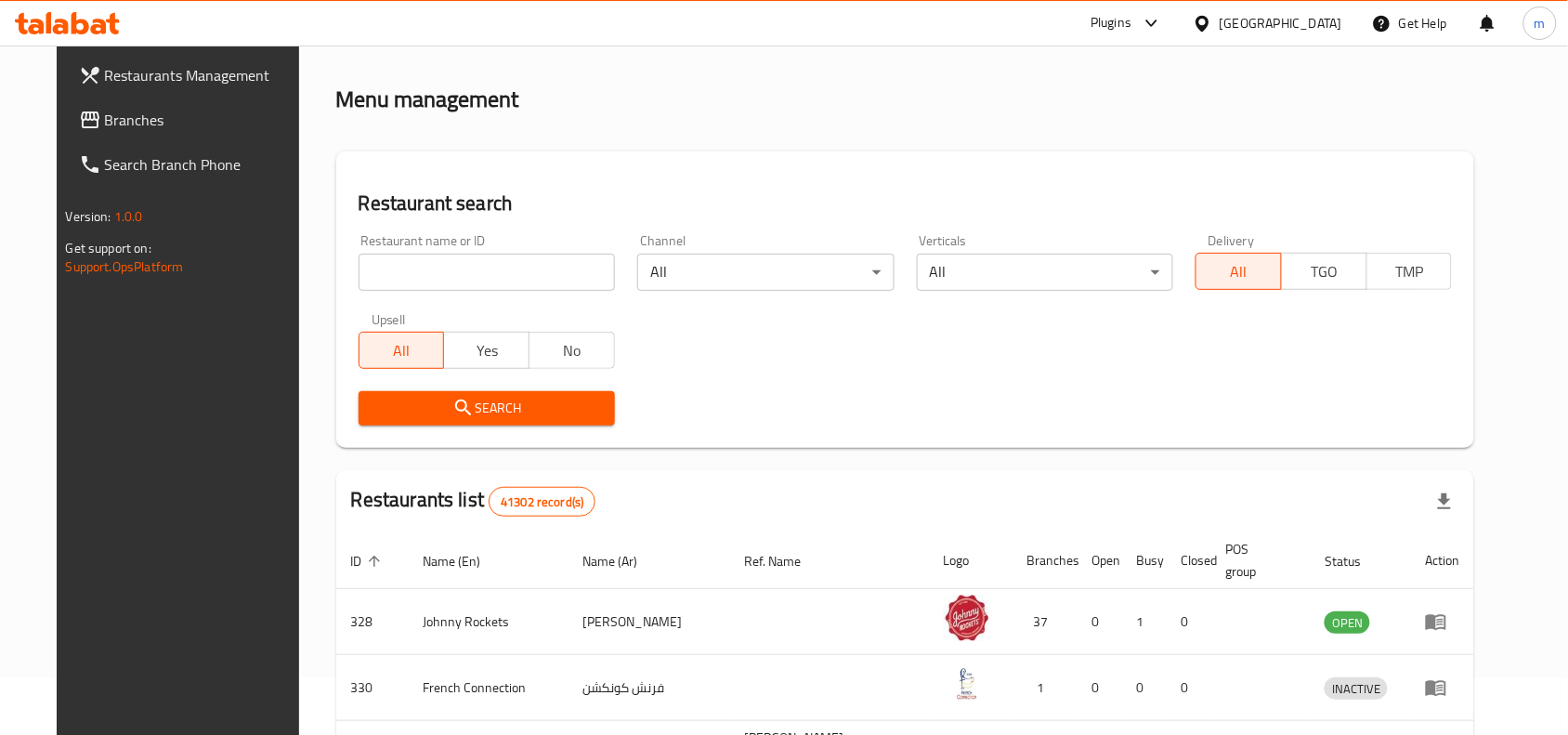
click at [105, 114] on span "Branches" at bounding box center [204, 120] width 199 height 23
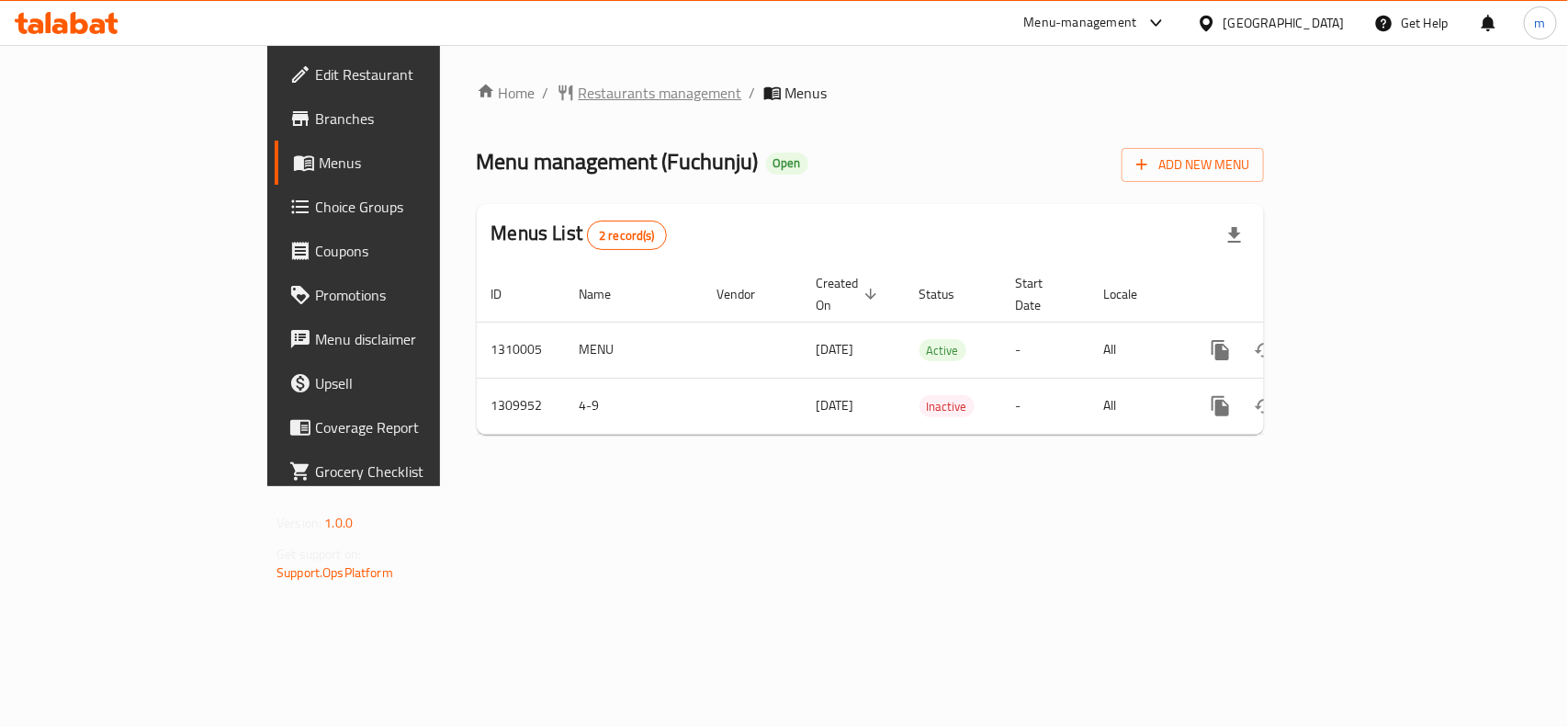
click at [579, 96] on span "Restaurants management" at bounding box center [660, 93] width 163 height 22
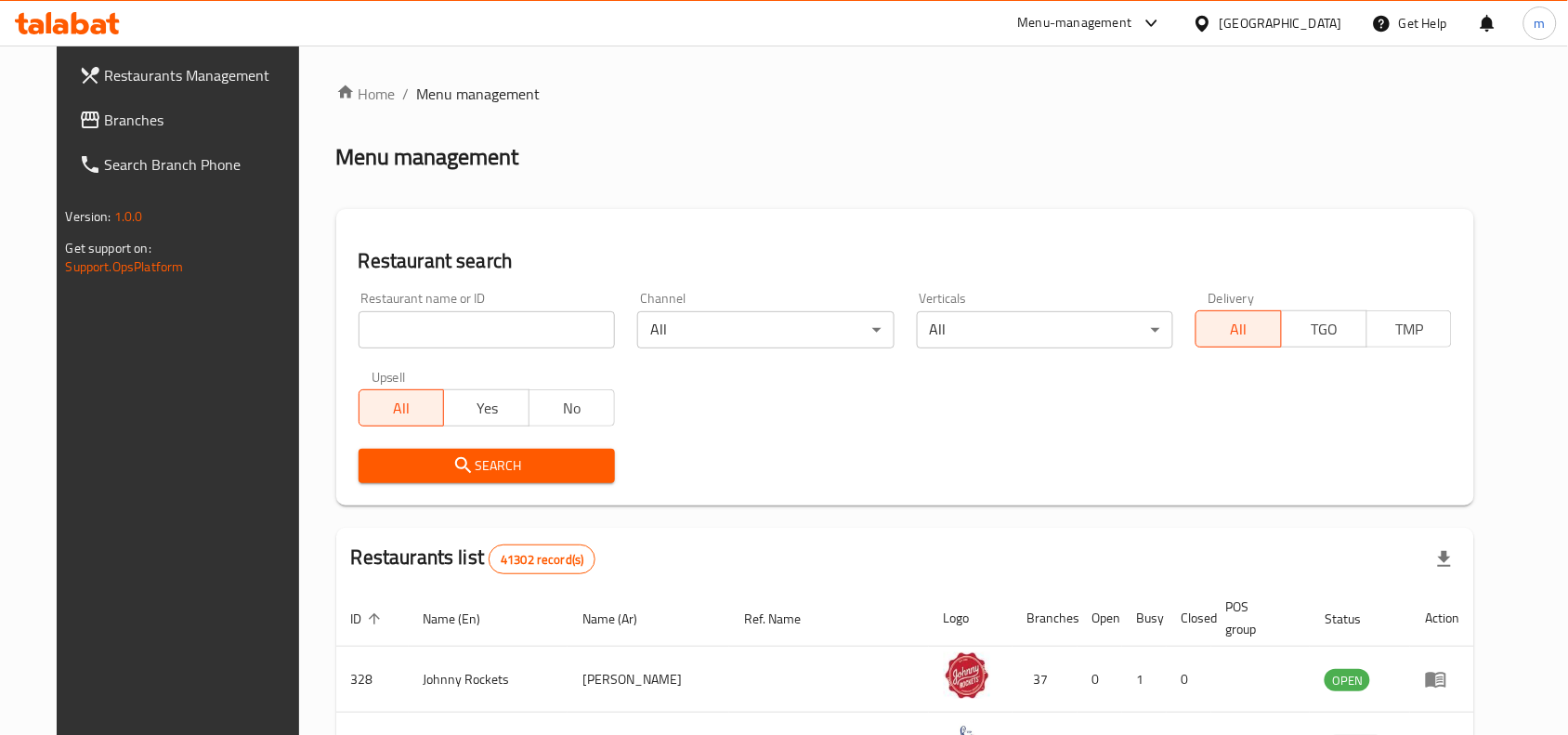
click at [105, 109] on span "Branches" at bounding box center [204, 120] width 199 height 23
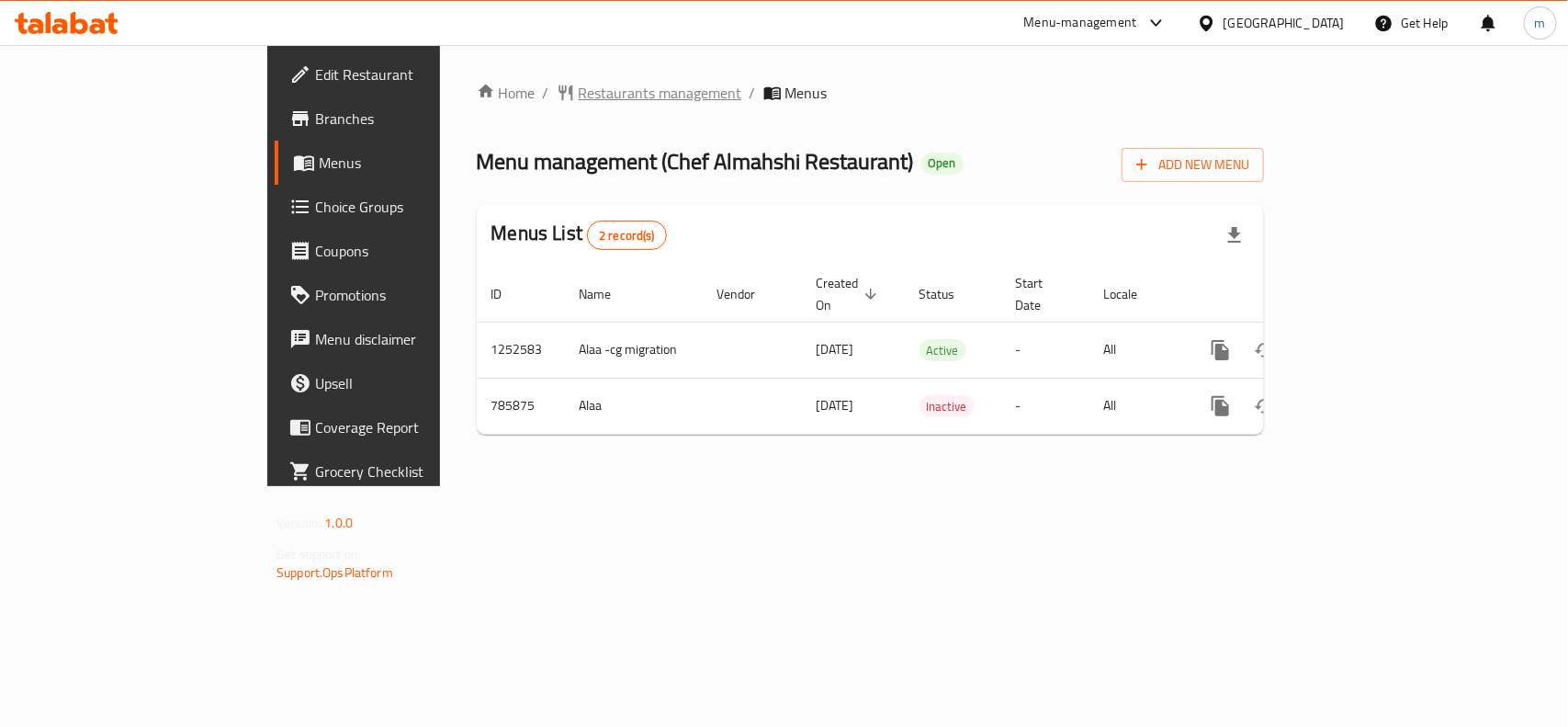
click at [579, 91] on span "Restaurants management" at bounding box center [660, 93] width 163 height 22
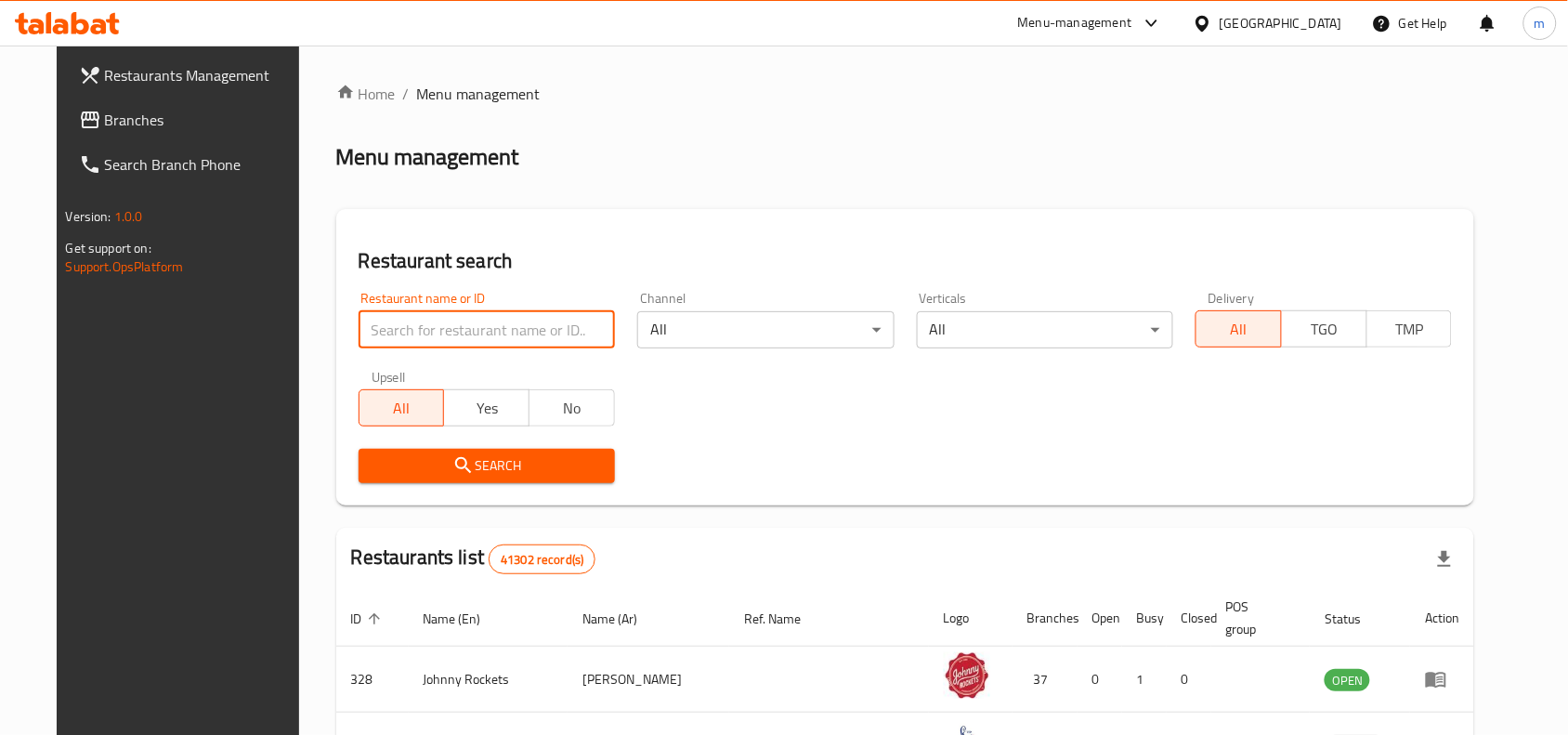
click at [435, 321] on input "search" at bounding box center [487, 329] width 257 height 37
paste input "652941"
type input "652941"
click button "Search" at bounding box center [487, 465] width 257 height 34
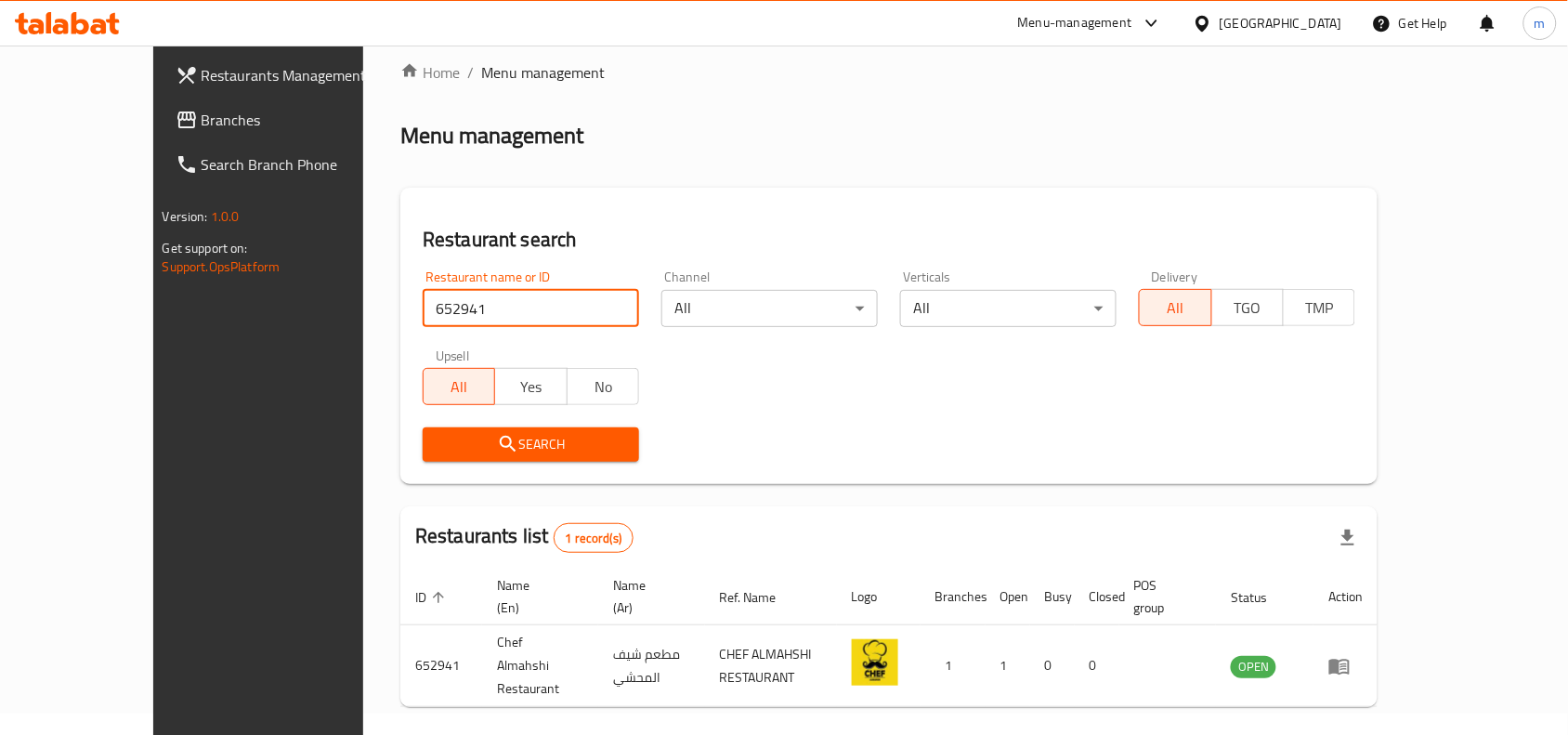
scroll to position [58, 0]
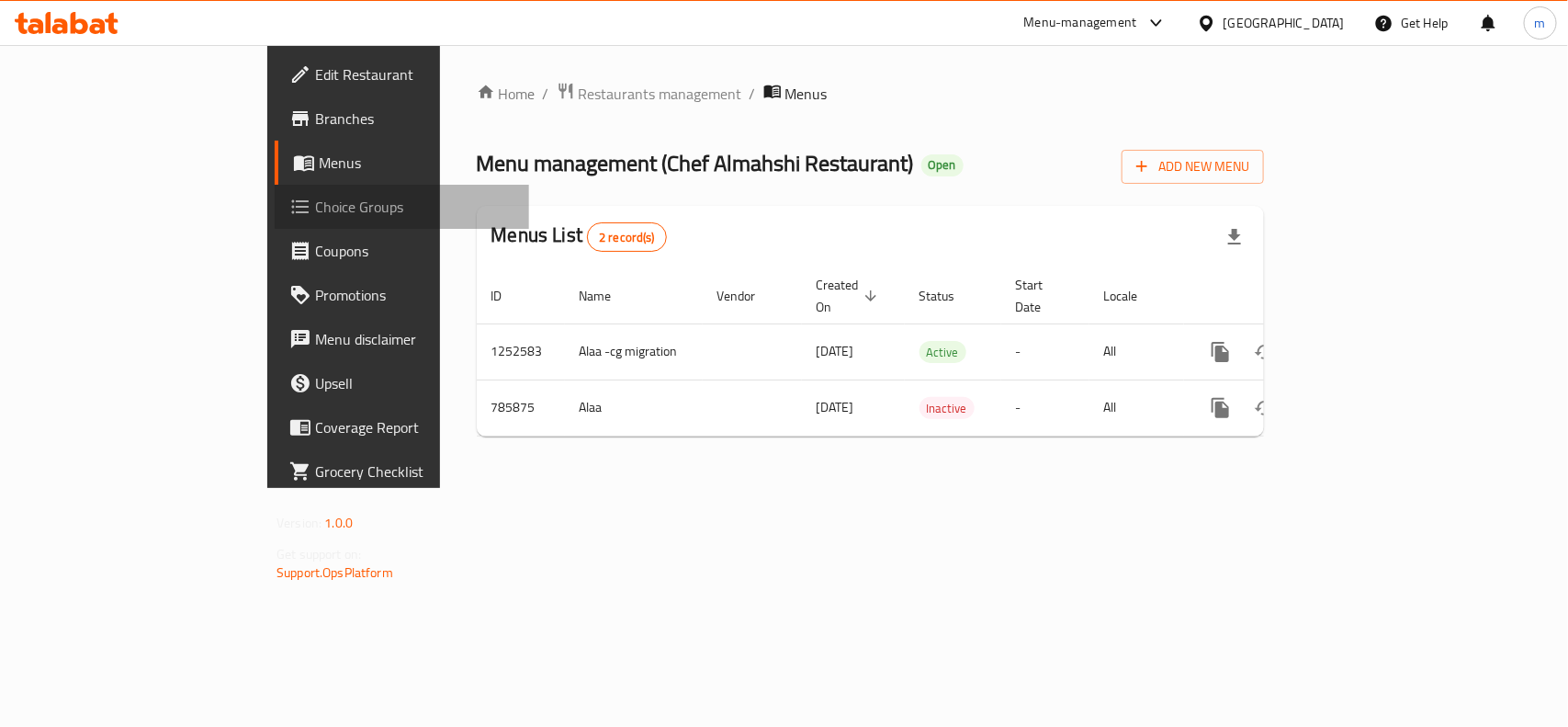
click at [315, 204] on span "Choice Groups" at bounding box center [415, 207] width 200 height 22
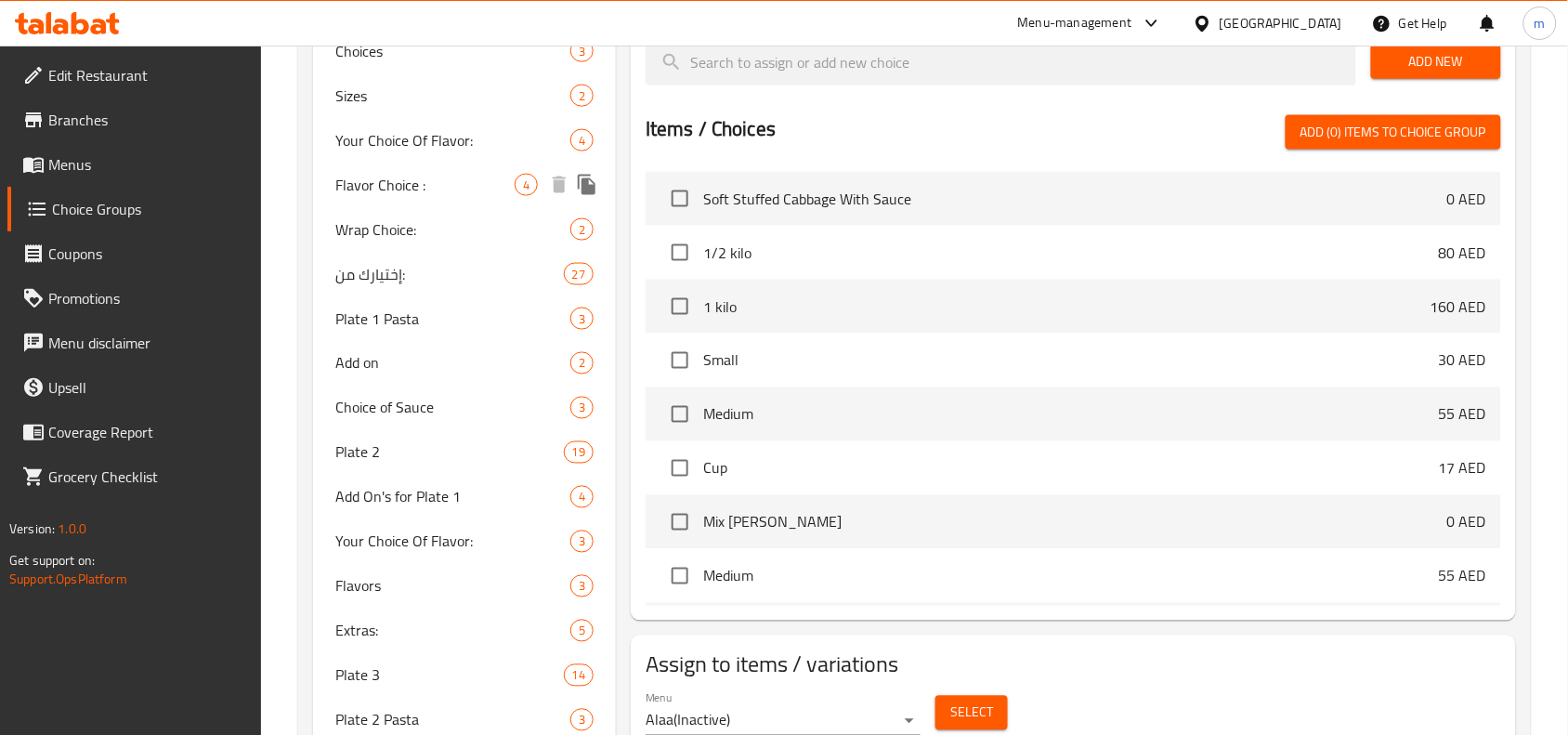
scroll to position [1045, 0]
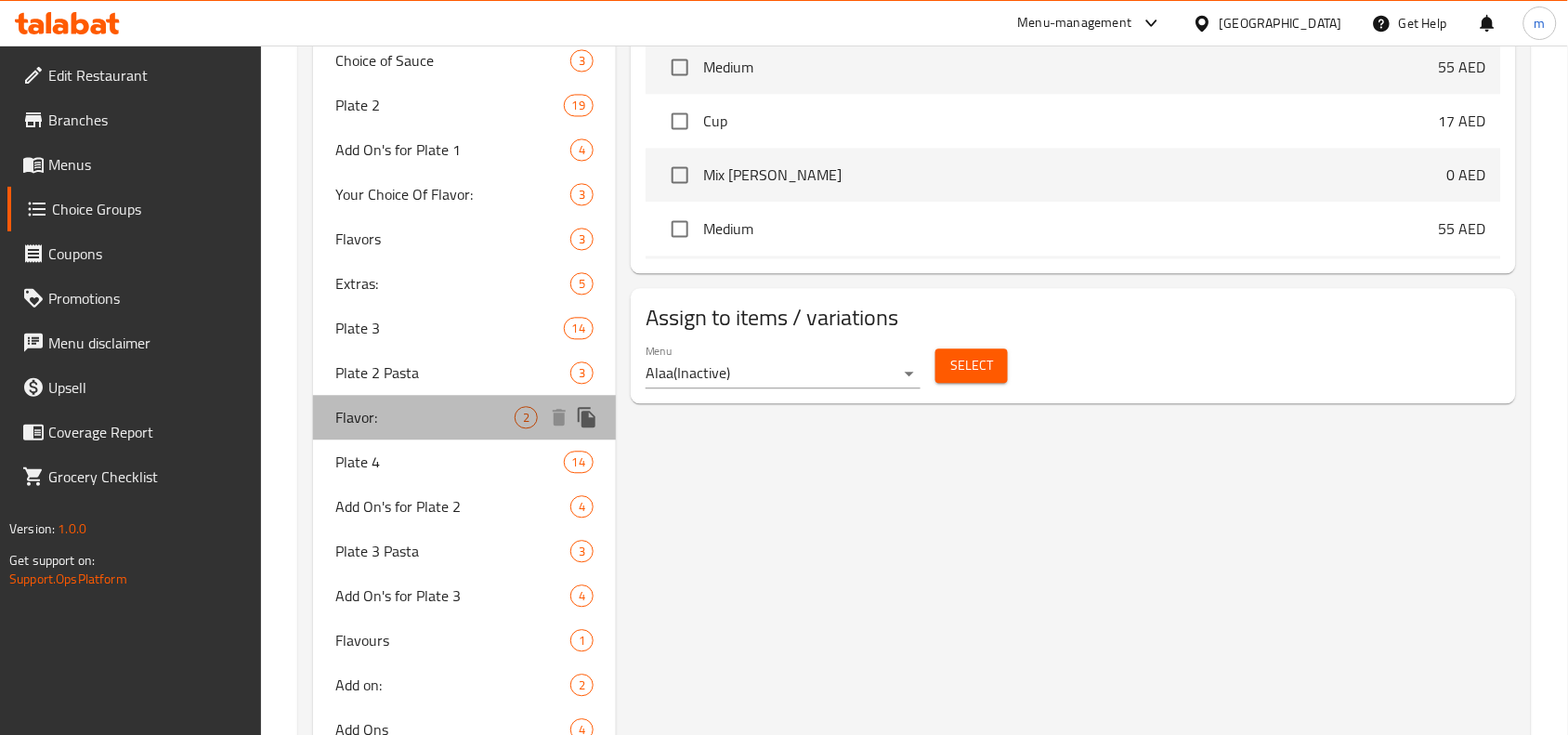
click at [379, 430] on div "Flavor: 2" at bounding box center [464, 417] width 303 height 44
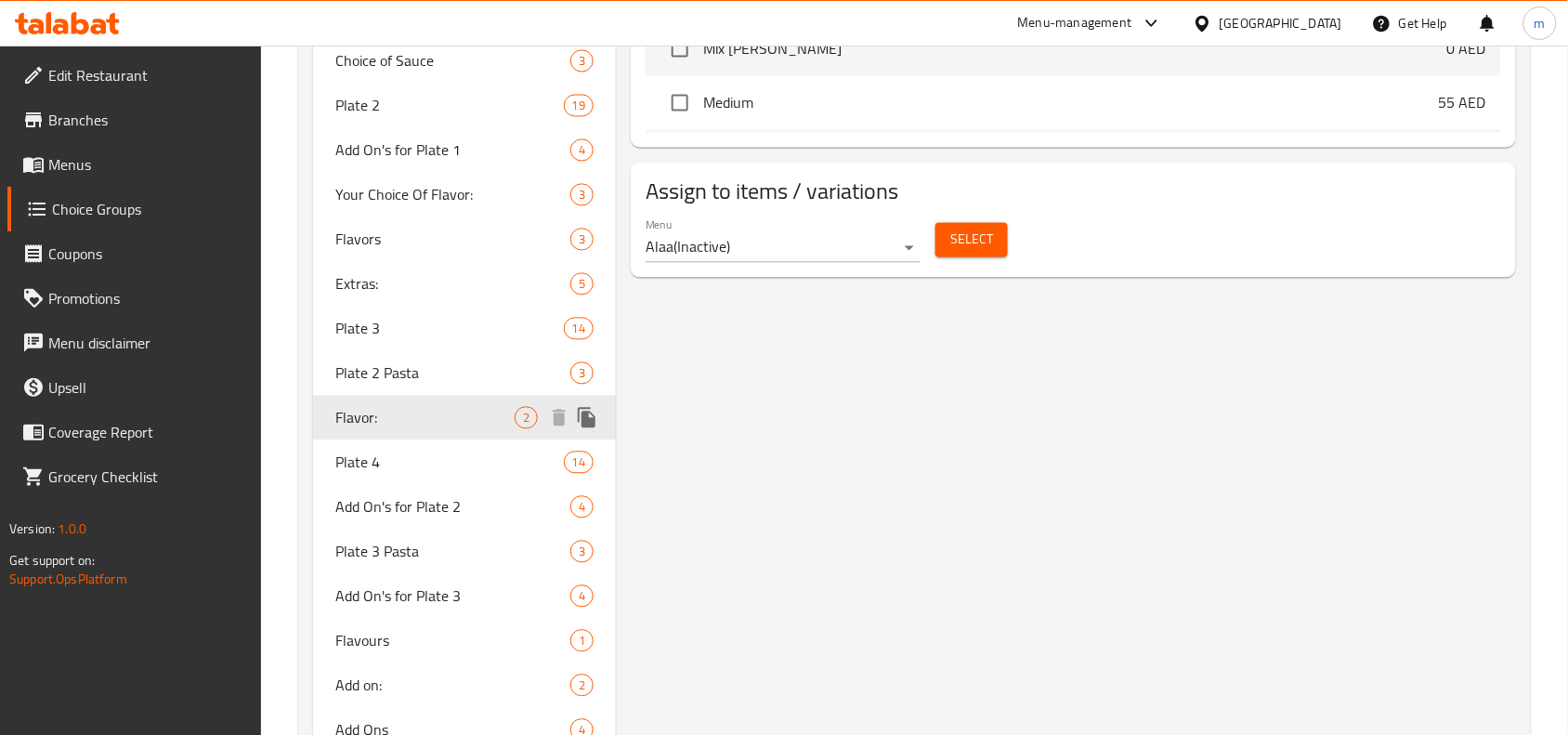
type input "Flavor:"
type input "النكهة:"
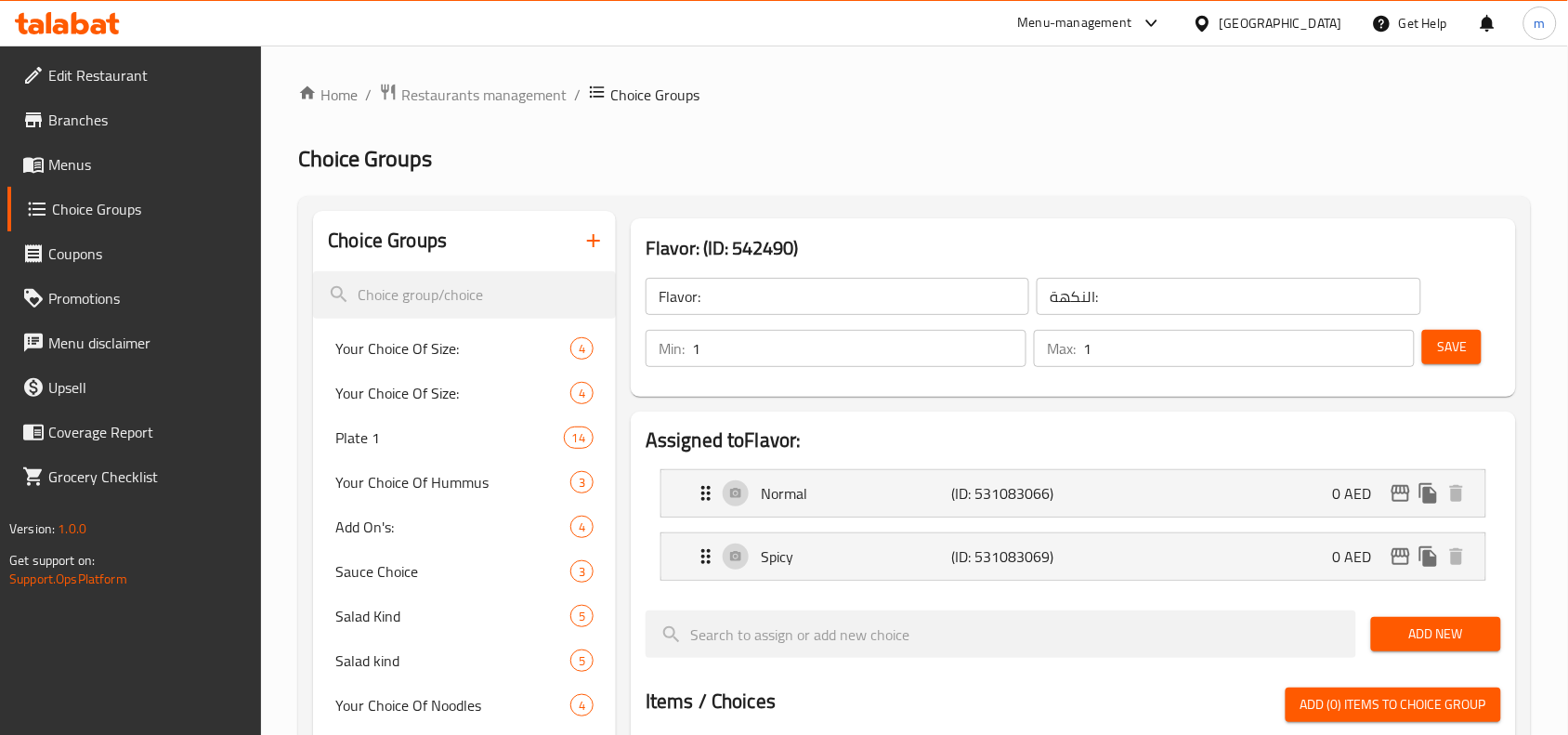
scroll to position [116, 0]
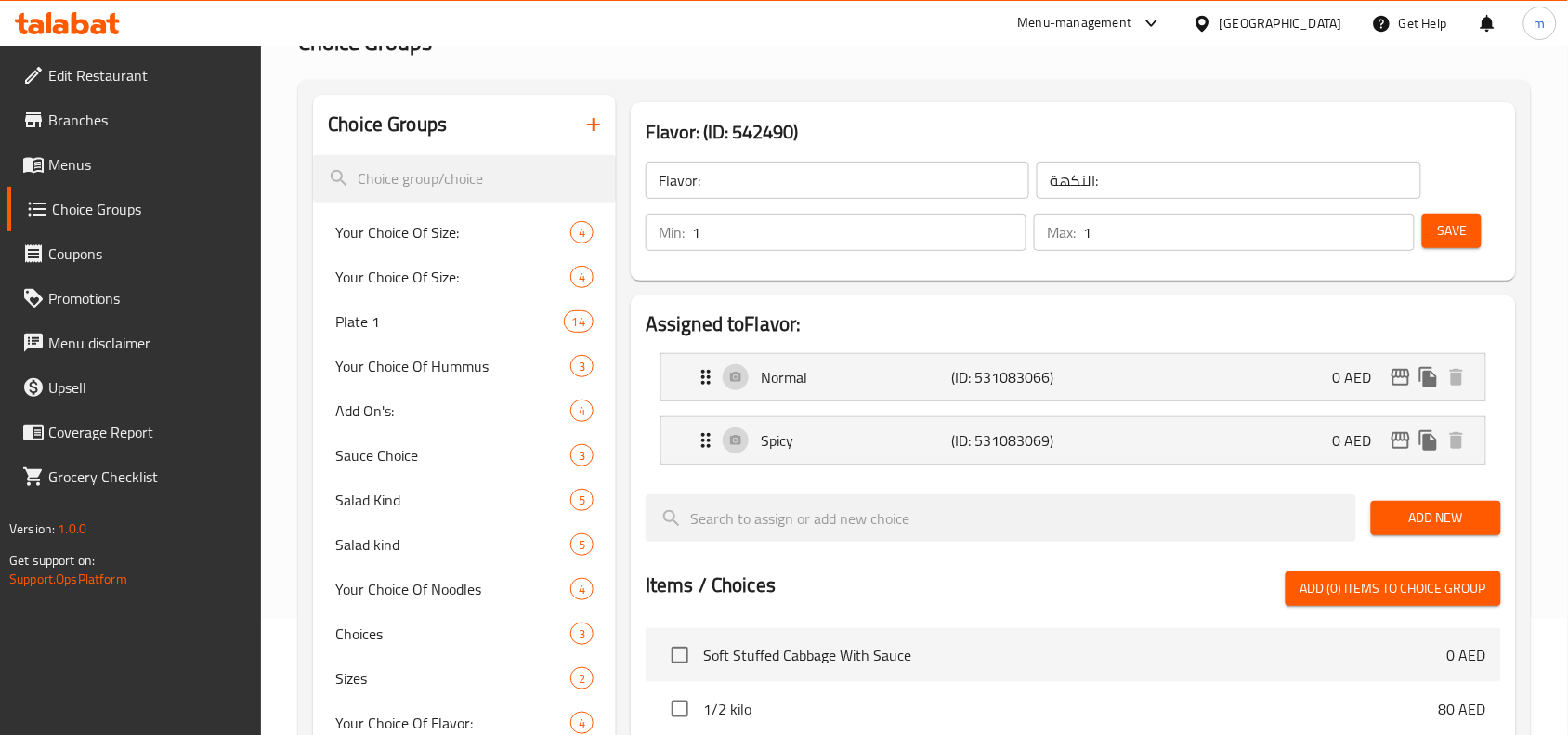
click at [1226, 28] on div "[GEOGRAPHIC_DATA]" at bounding box center [1281, 24] width 123 height 21
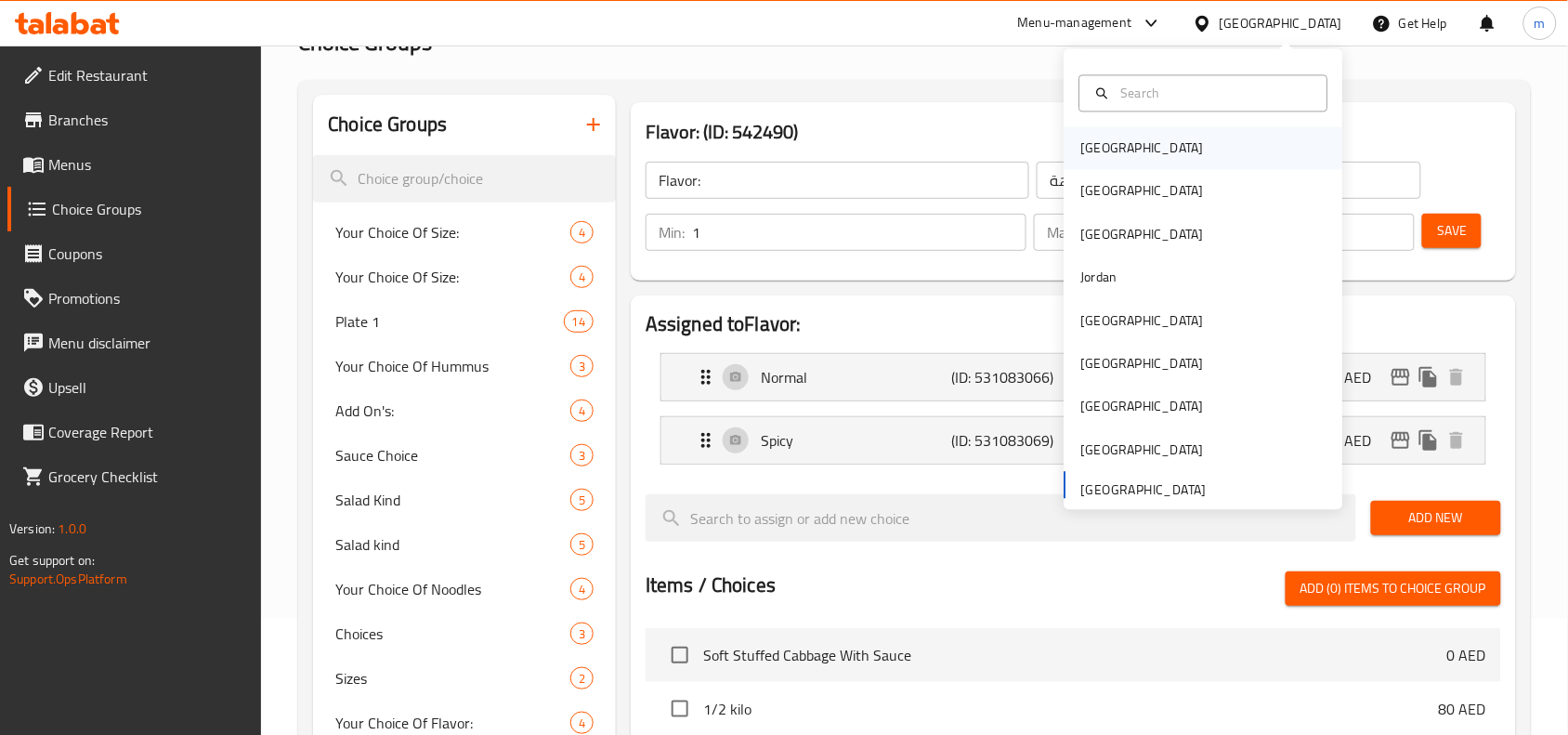
click at [1128, 137] on div "[GEOGRAPHIC_DATA]" at bounding box center [1203, 148] width 278 height 42
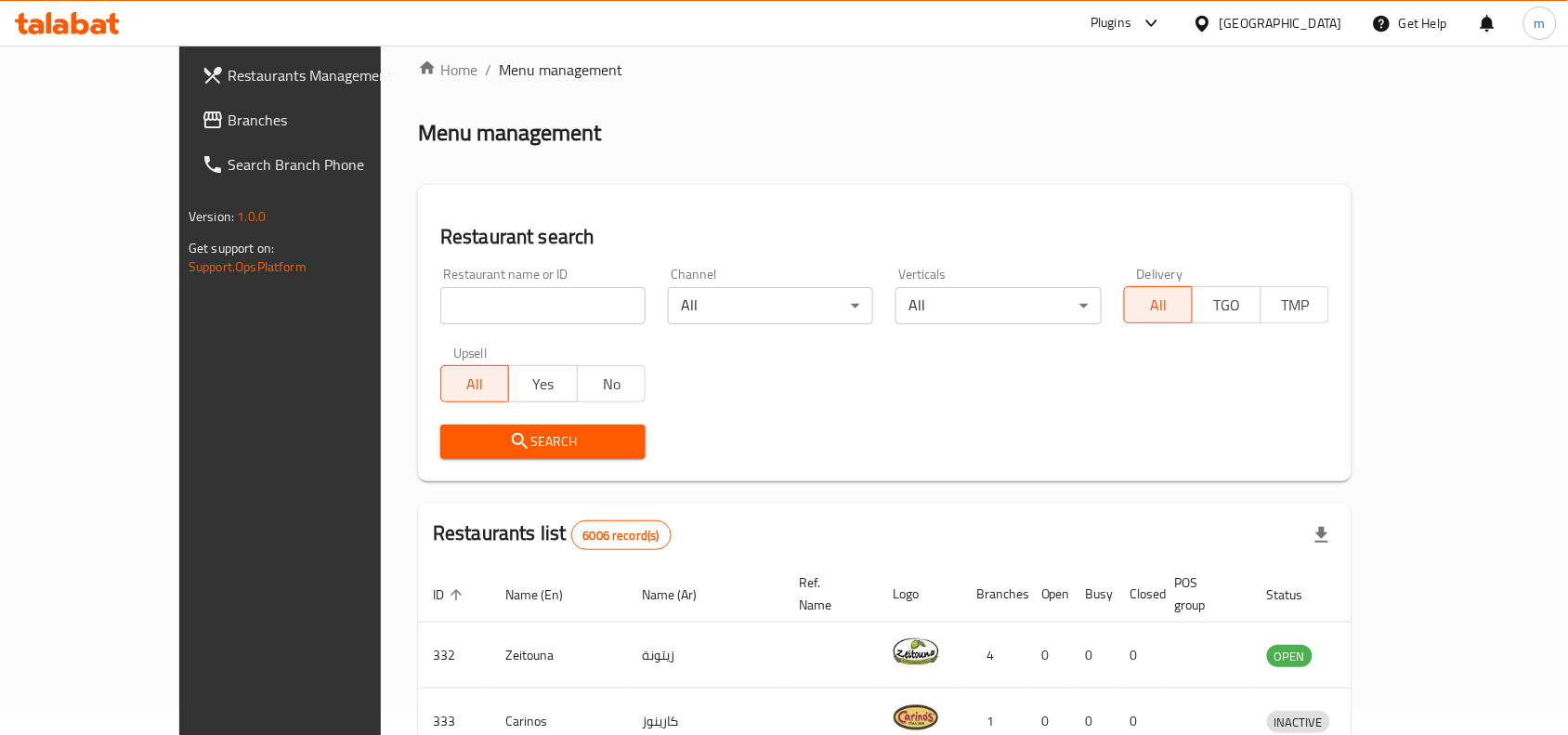
scroll to position [116, 0]
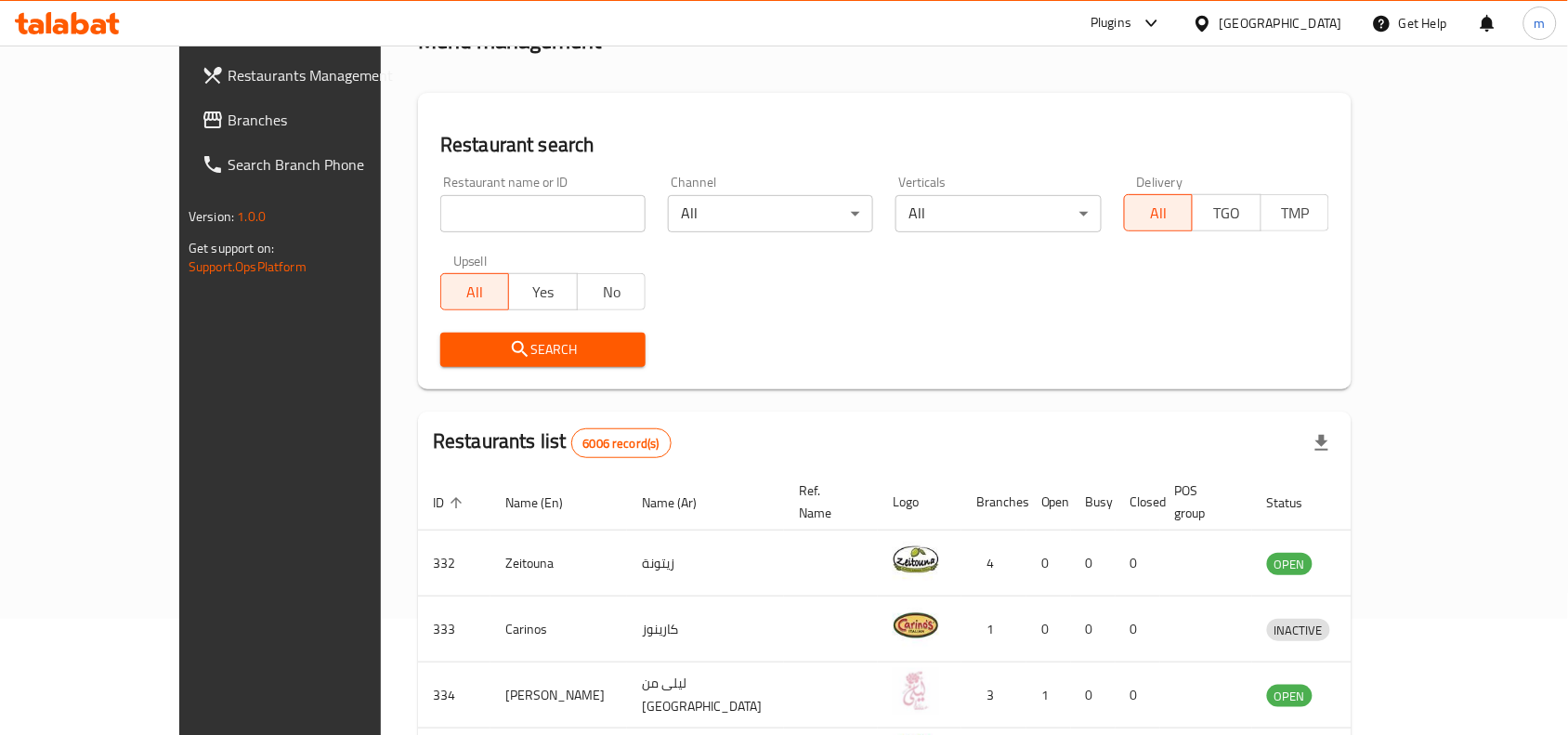
click at [1209, 30] on icon at bounding box center [1202, 23] width 13 height 16
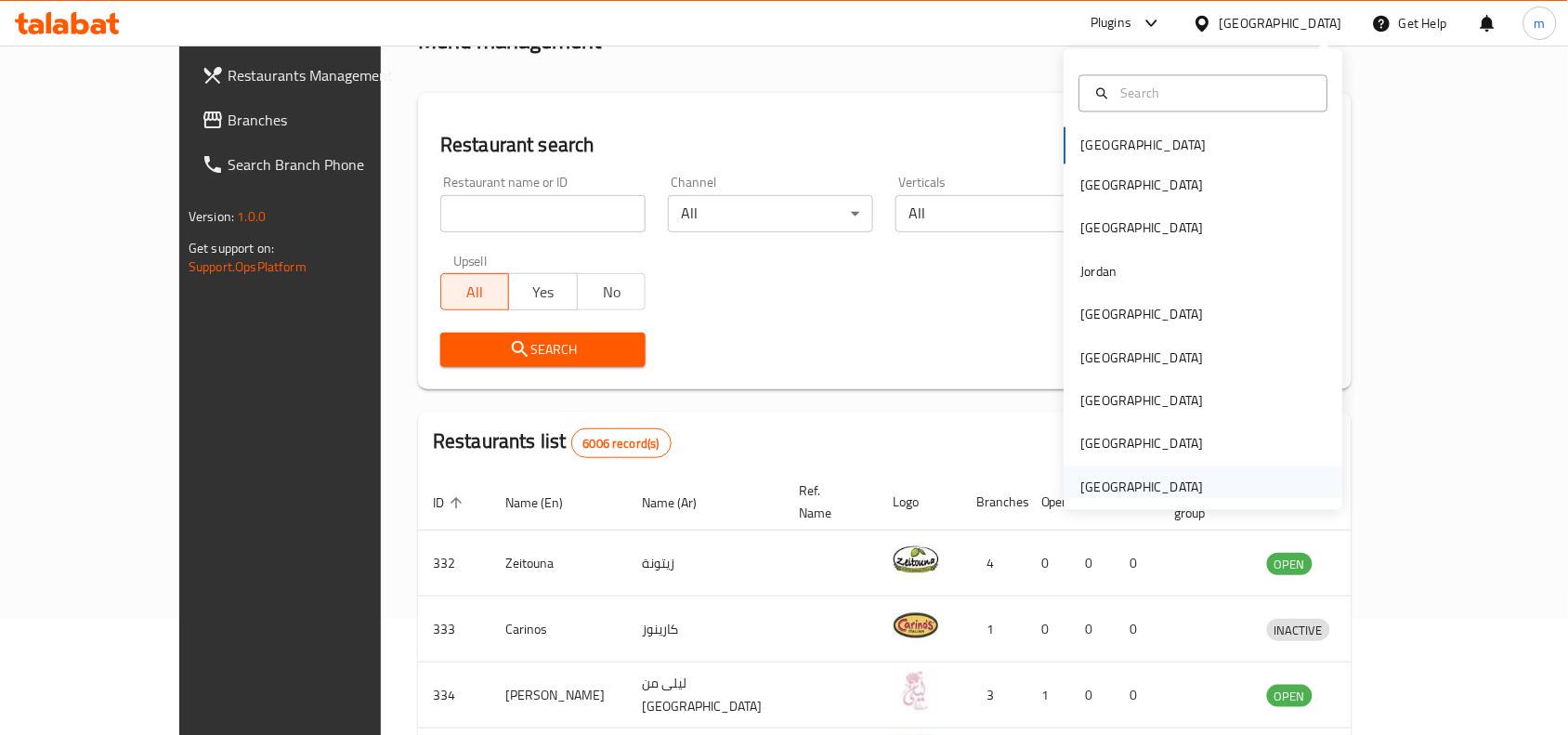
click at [1200, 484] on div "[GEOGRAPHIC_DATA]" at bounding box center [1203, 486] width 278 height 42
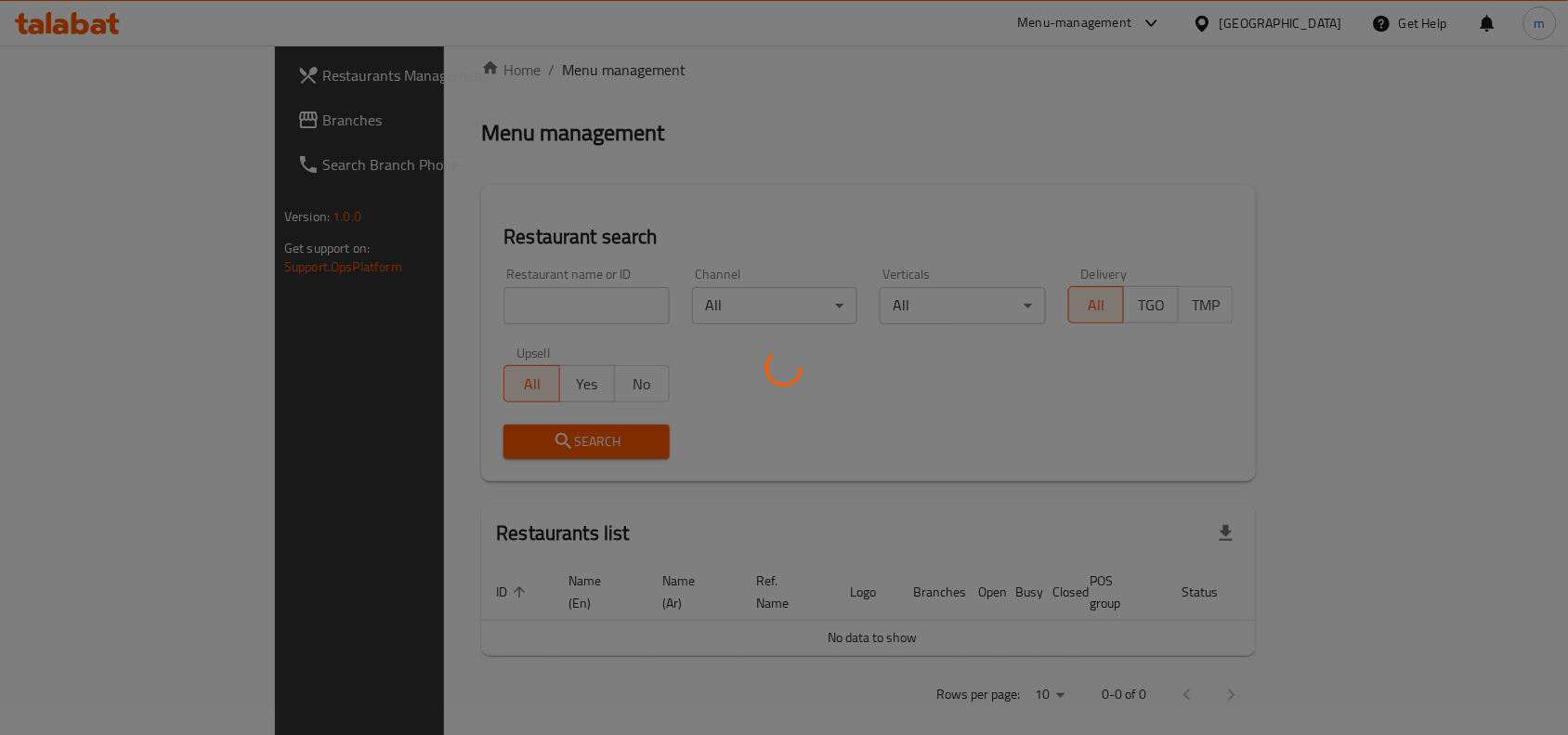
scroll to position [116, 0]
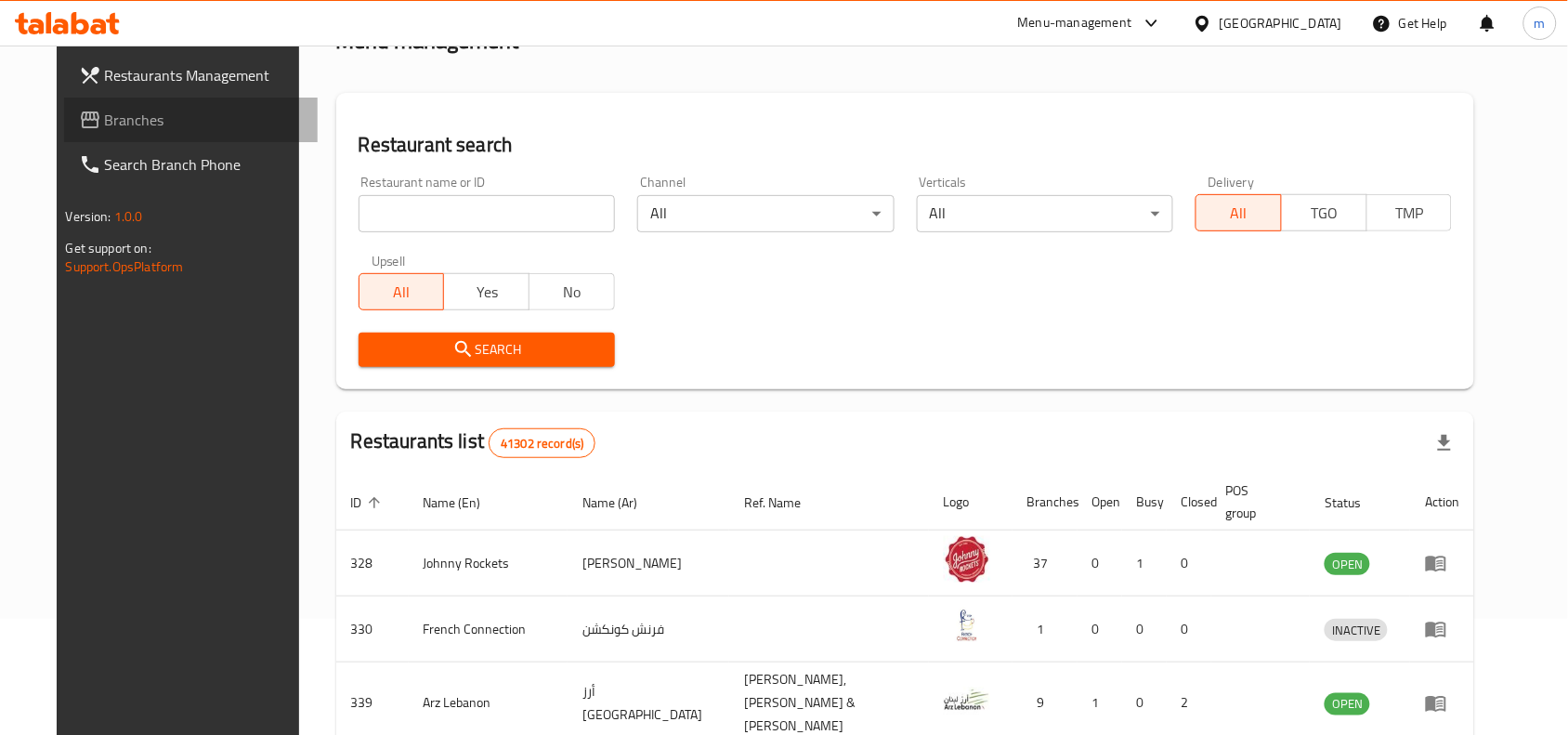
click at [117, 135] on link "Branches" at bounding box center [192, 119] width 255 height 44
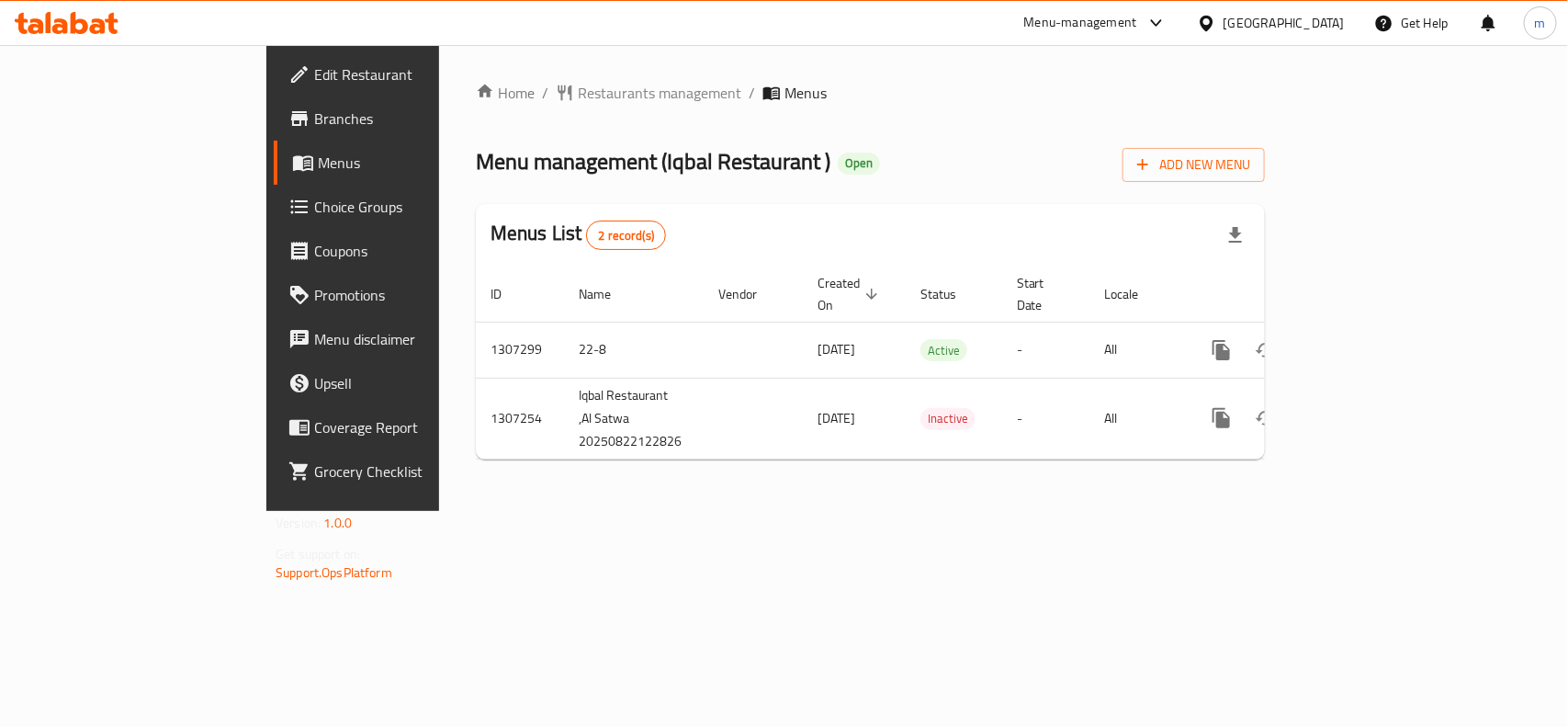
click at [1210, 28] on icon at bounding box center [1207, 22] width 13 height 16
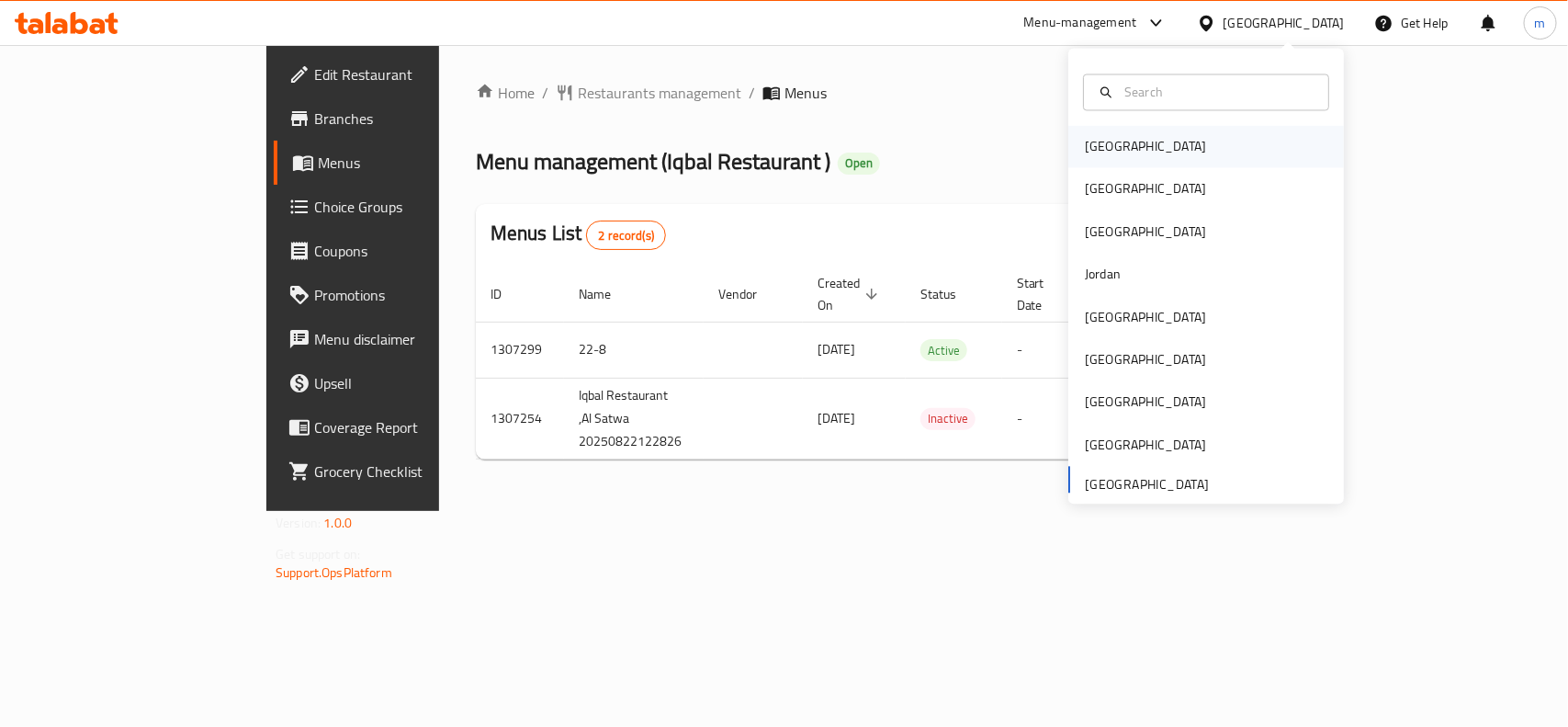
click at [1158, 135] on div "[GEOGRAPHIC_DATA]" at bounding box center [1206, 147] width 275 height 42
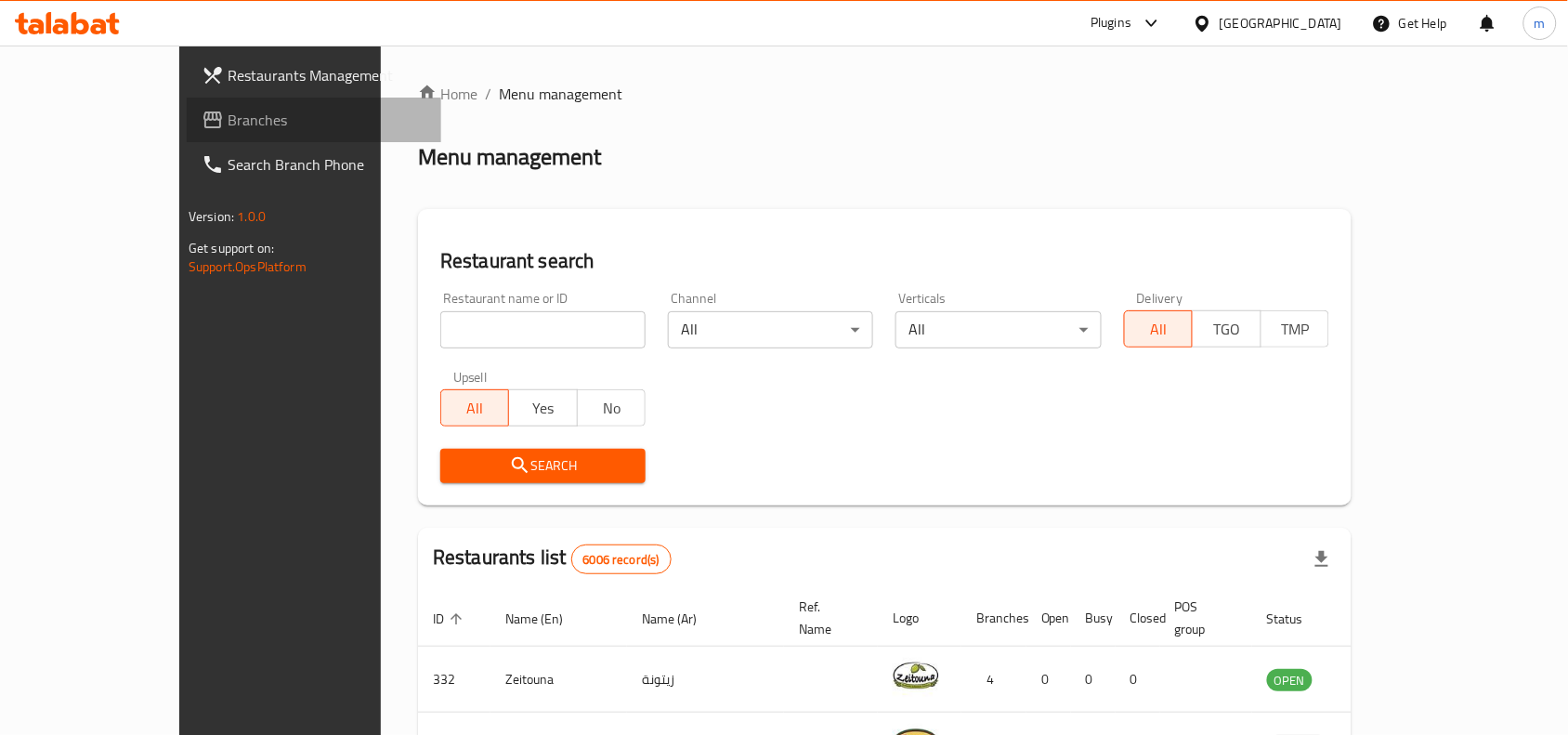
click at [227, 109] on span "Branches" at bounding box center [326, 120] width 199 height 23
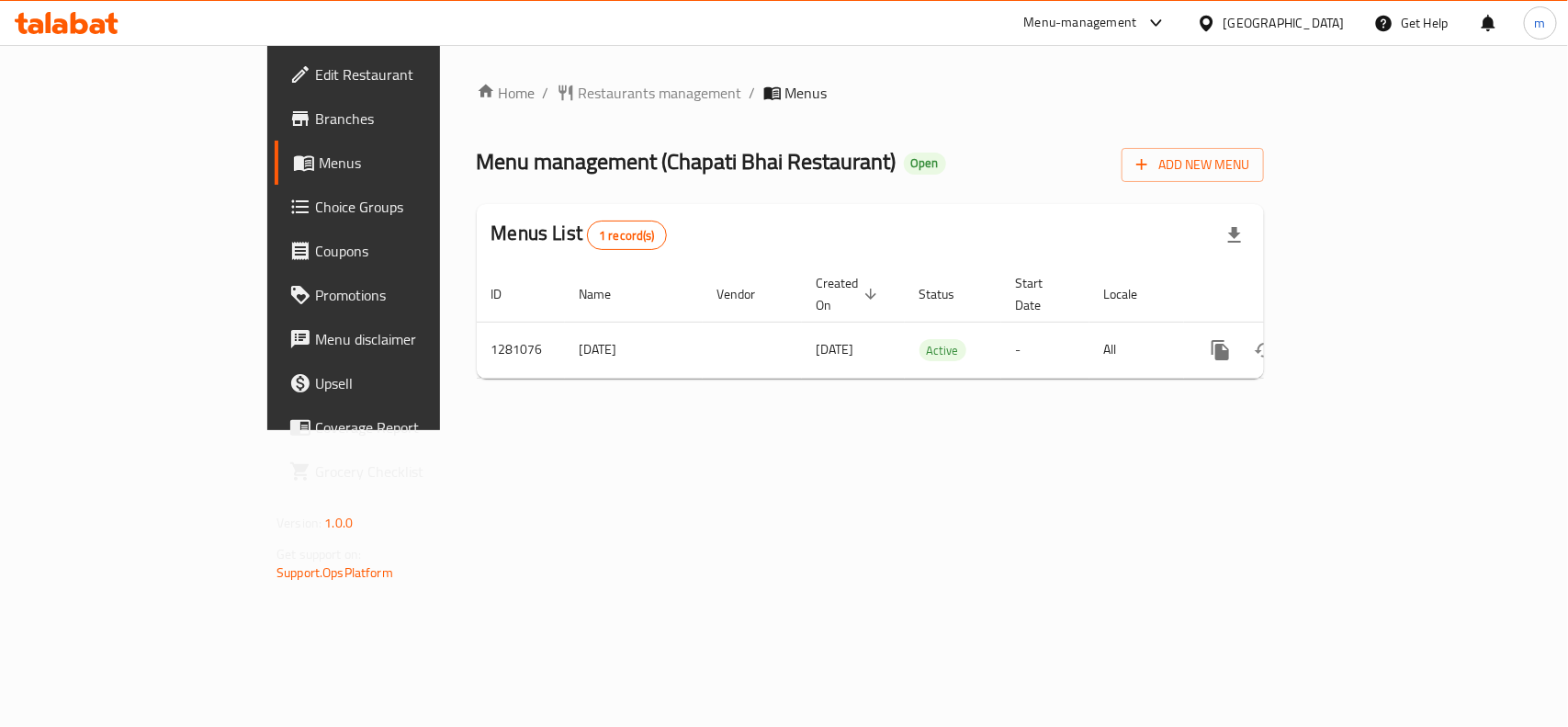
click at [1216, 21] on icon at bounding box center [1207, 23] width 20 height 20
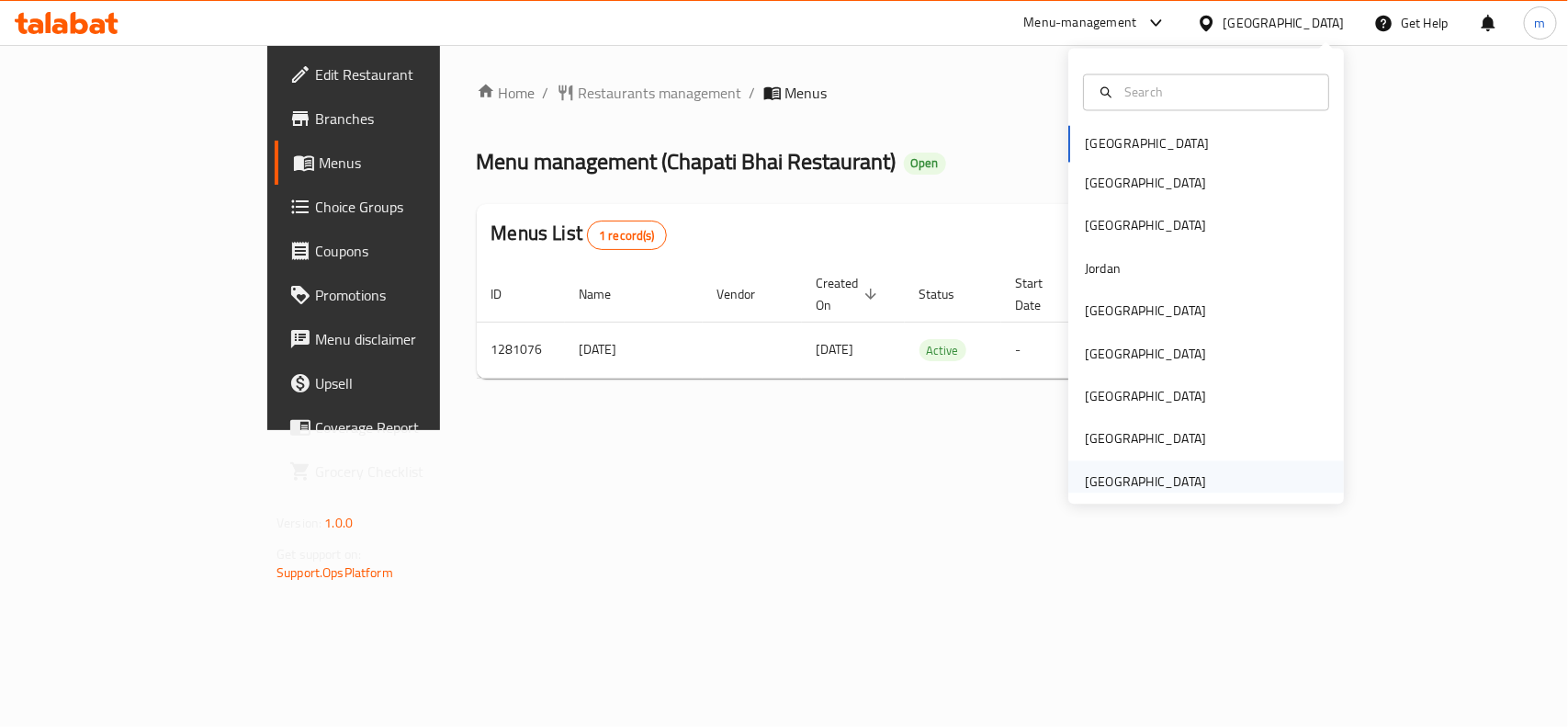
click at [1179, 466] on div "[GEOGRAPHIC_DATA]" at bounding box center [1145, 481] width 150 height 42
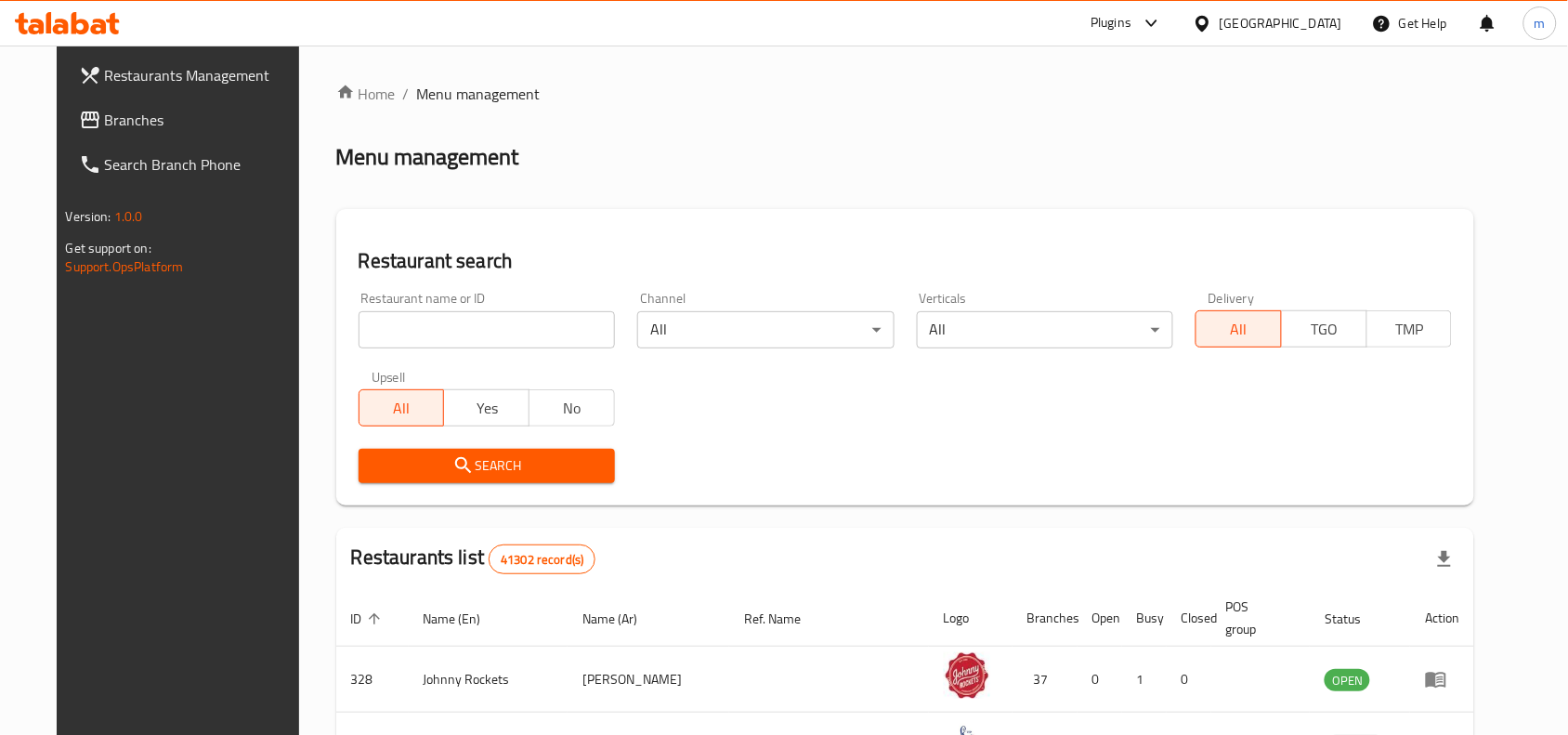
click at [93, 102] on link "Branches" at bounding box center [192, 119] width 255 height 44
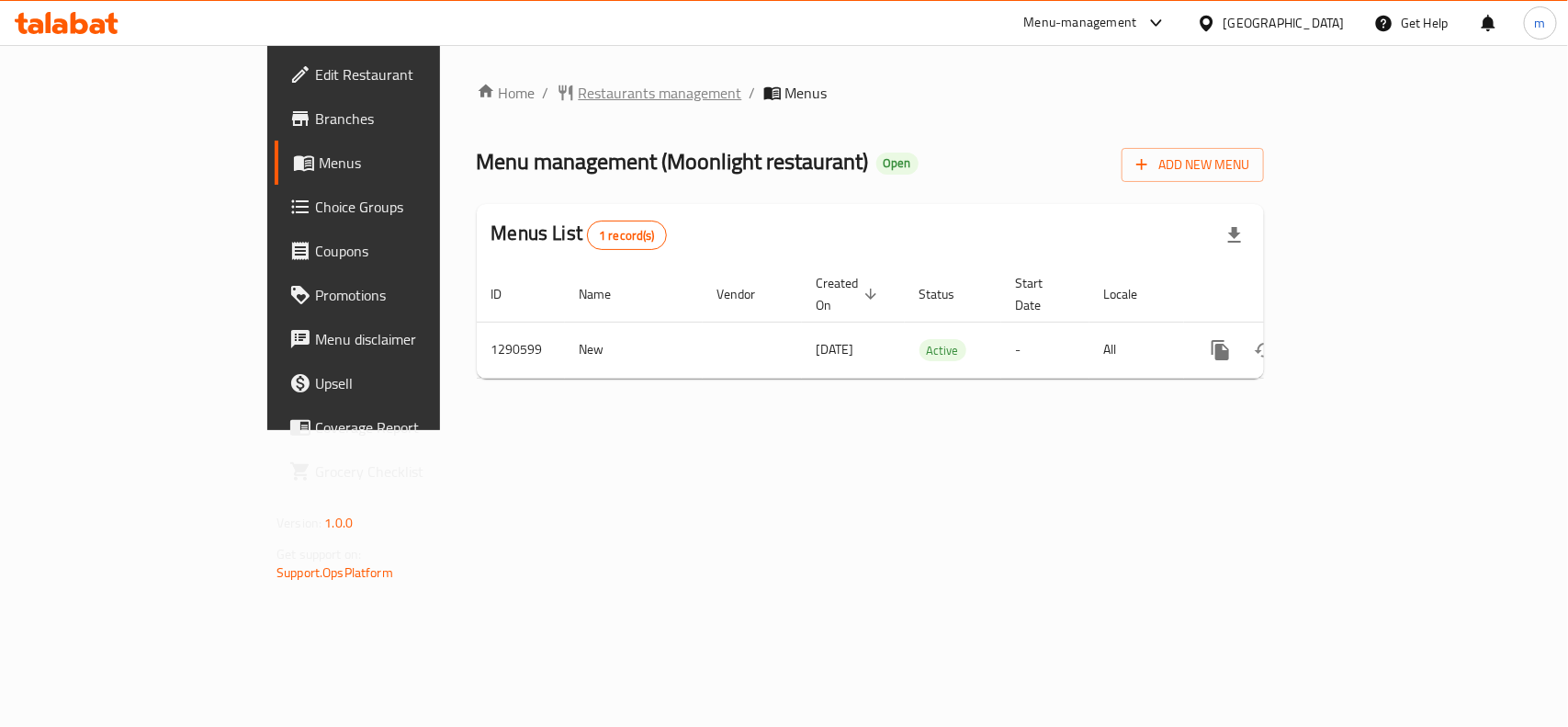
click at [579, 89] on span "Restaurants management" at bounding box center [660, 93] width 163 height 22
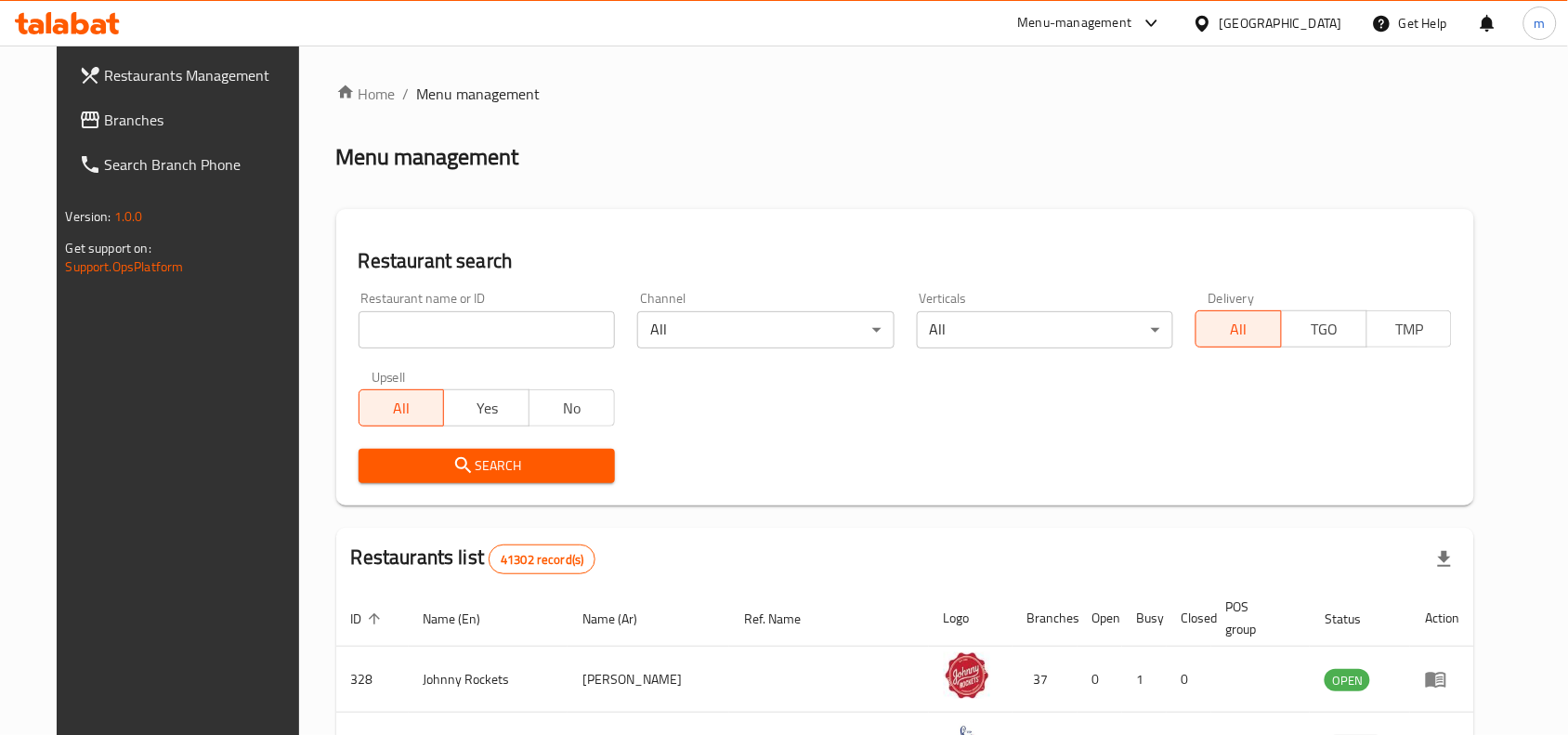
click at [121, 117] on span "Branches" at bounding box center [204, 120] width 199 height 23
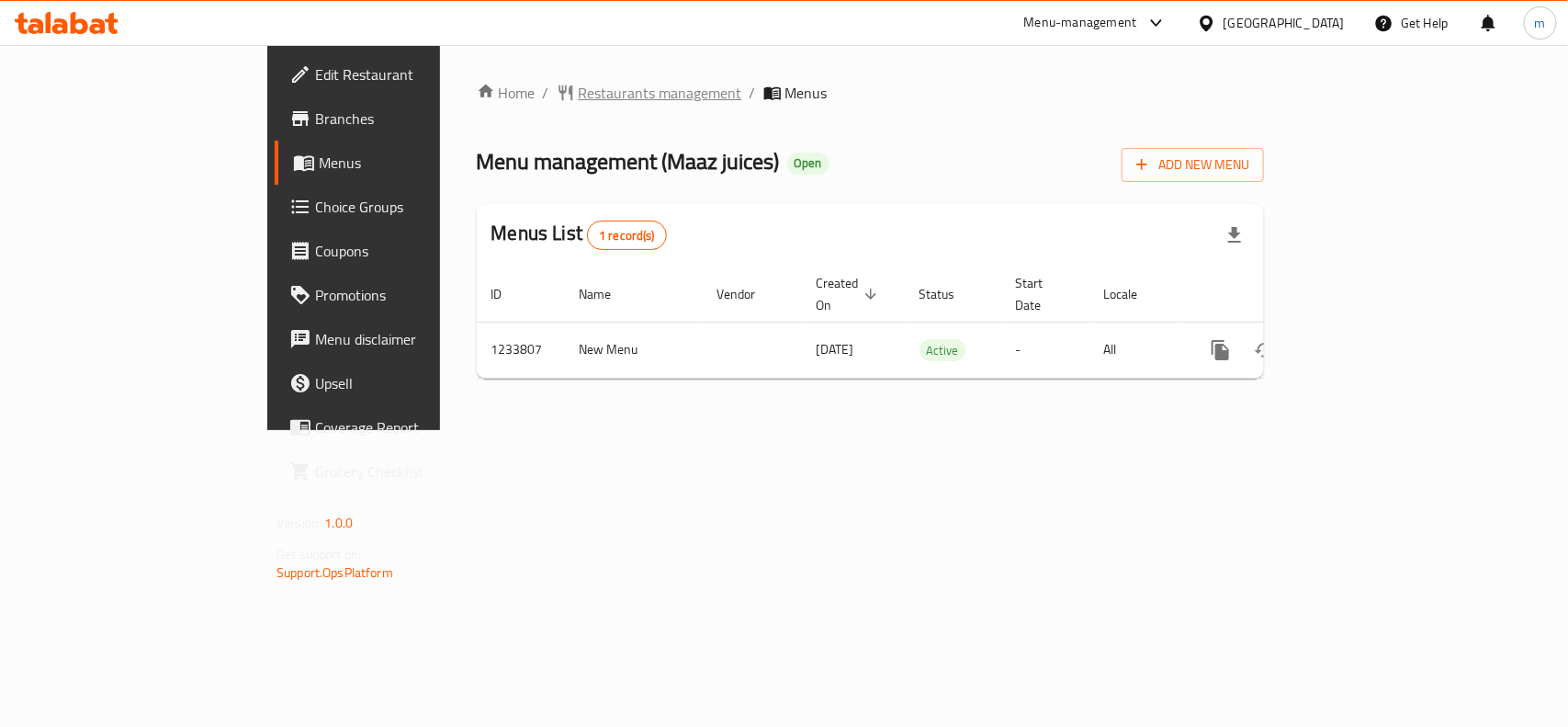
click at [579, 93] on span "Restaurants management" at bounding box center [660, 93] width 163 height 22
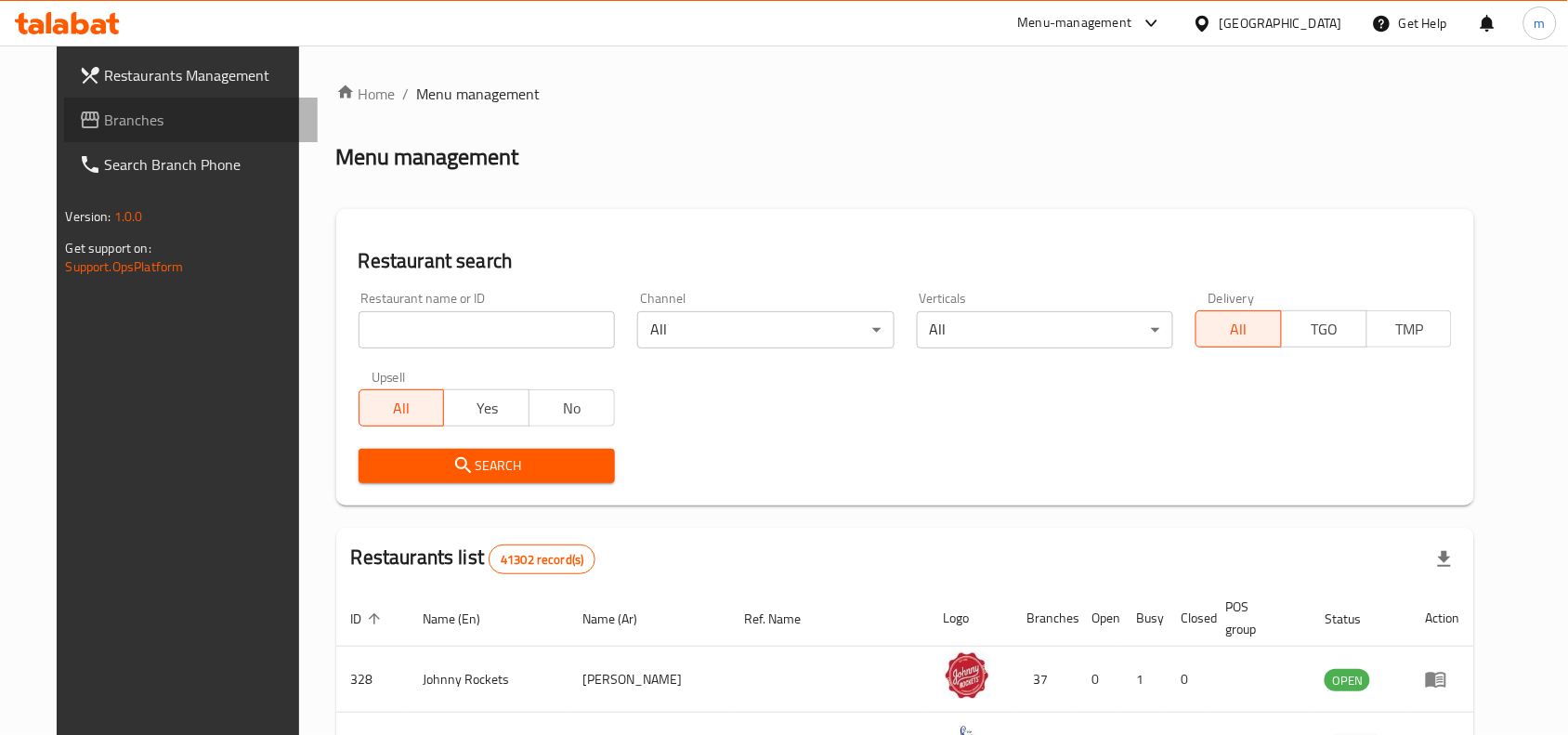
click at [79, 109] on icon at bounding box center [91, 120] width 23 height 23
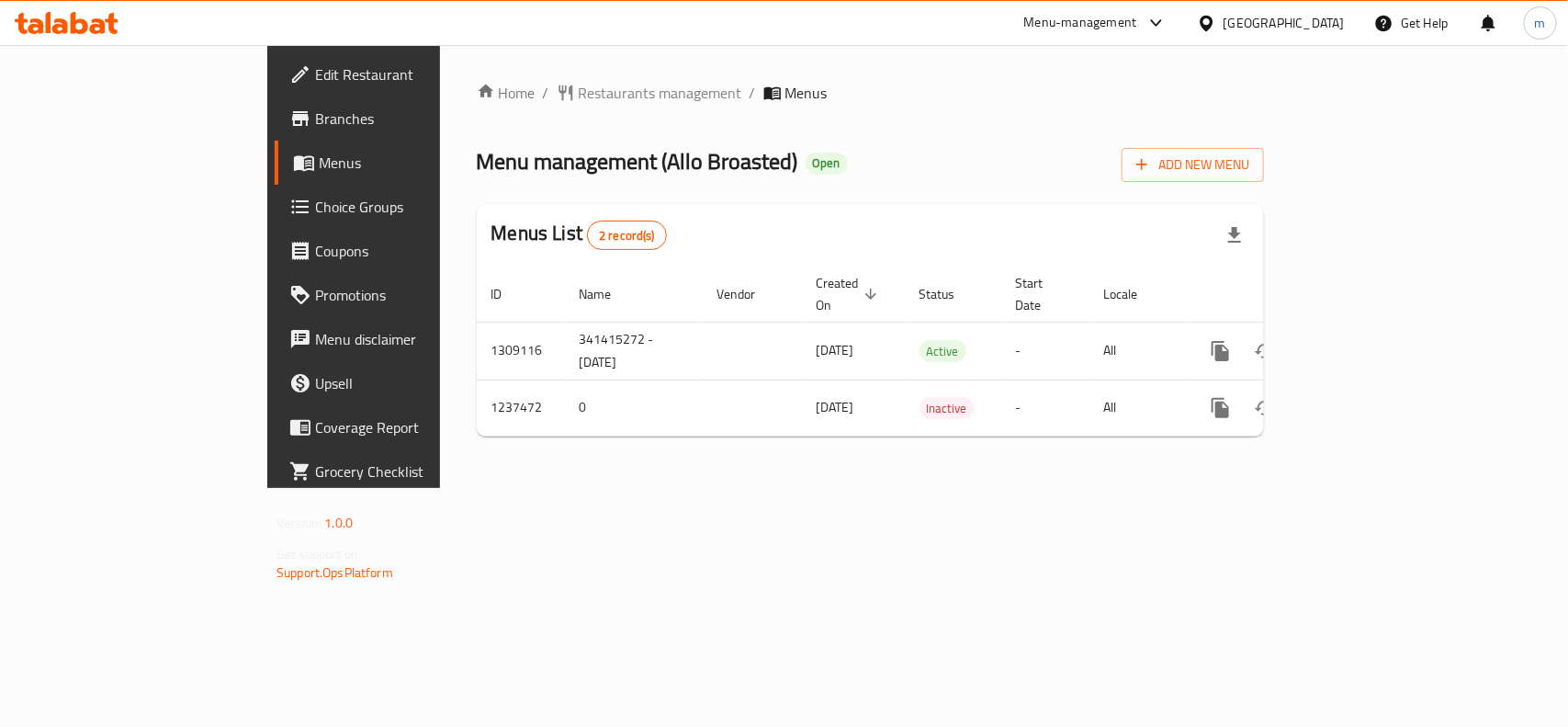
click at [1269, 28] on div "[GEOGRAPHIC_DATA]" at bounding box center [1284, 23] width 121 height 21
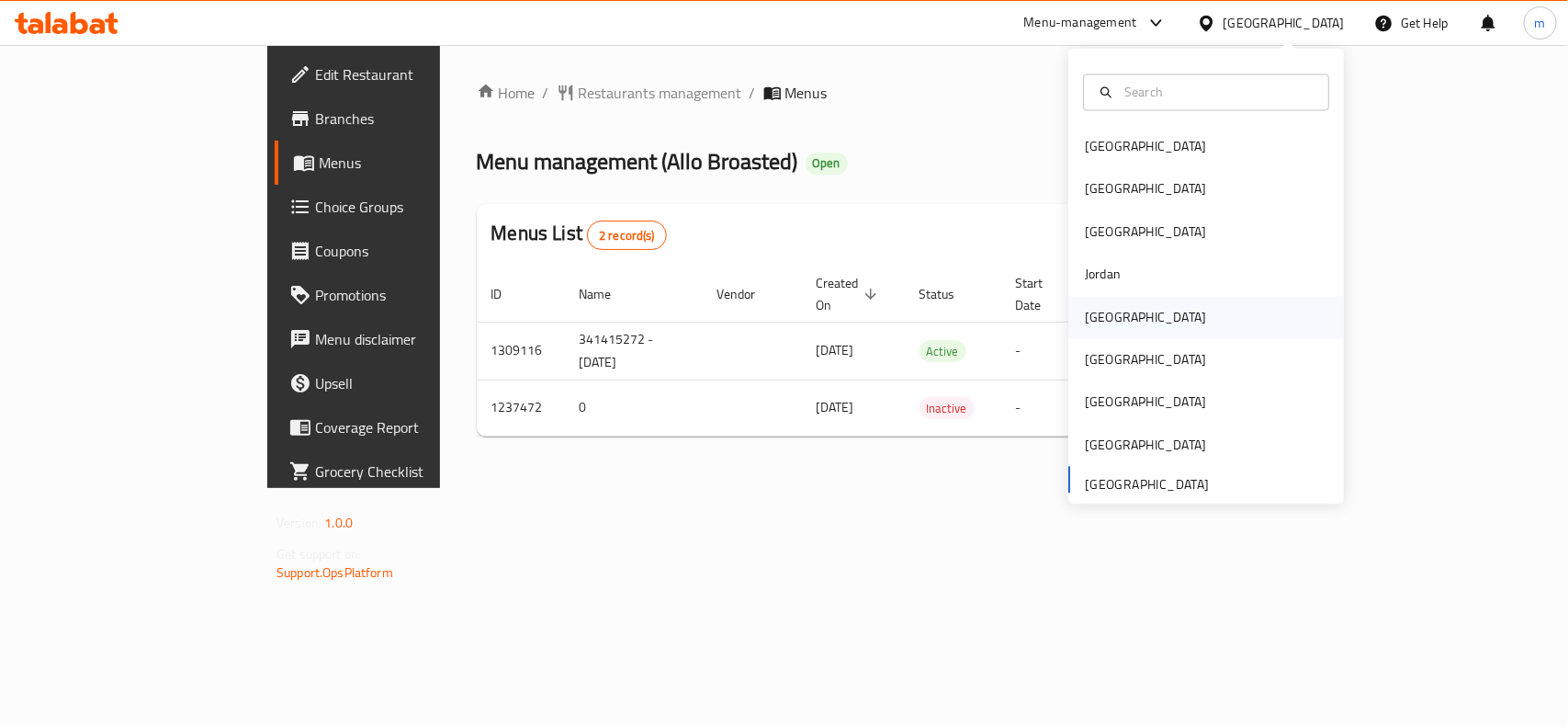
click at [1102, 317] on div "[GEOGRAPHIC_DATA]" at bounding box center [1146, 317] width 121 height 21
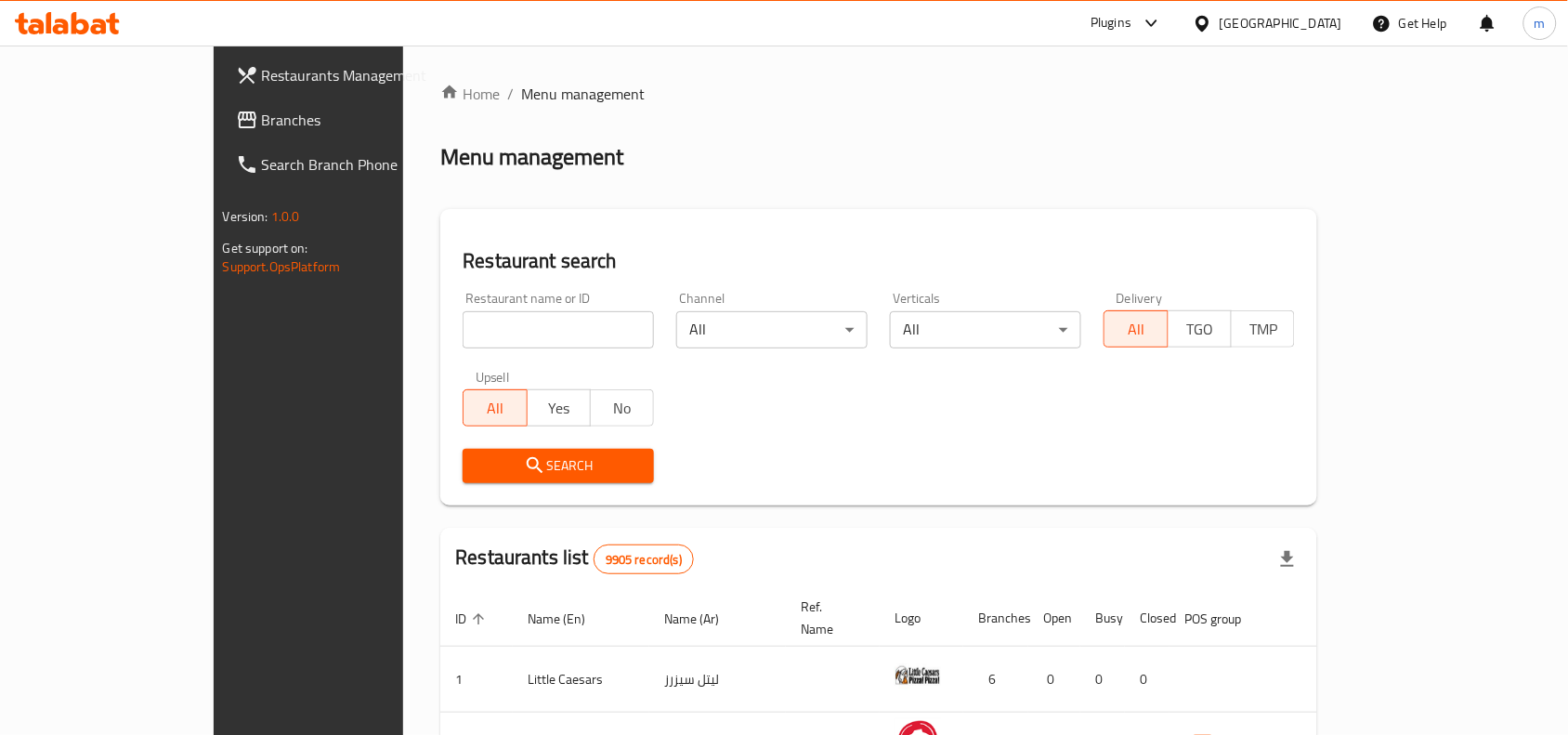
click at [236, 116] on span at bounding box center [249, 120] width 26 height 23
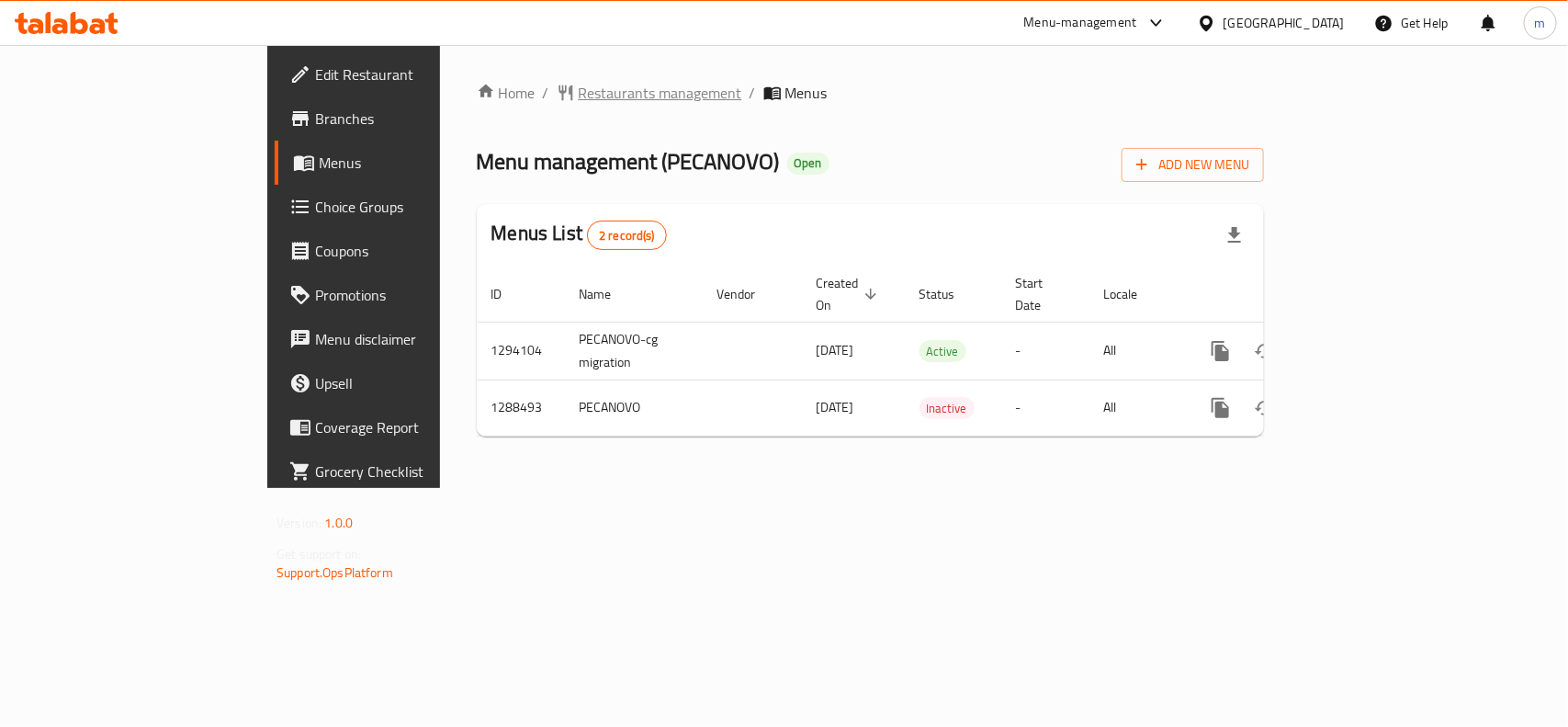
click at [579, 86] on span "Restaurants management" at bounding box center [660, 93] width 163 height 22
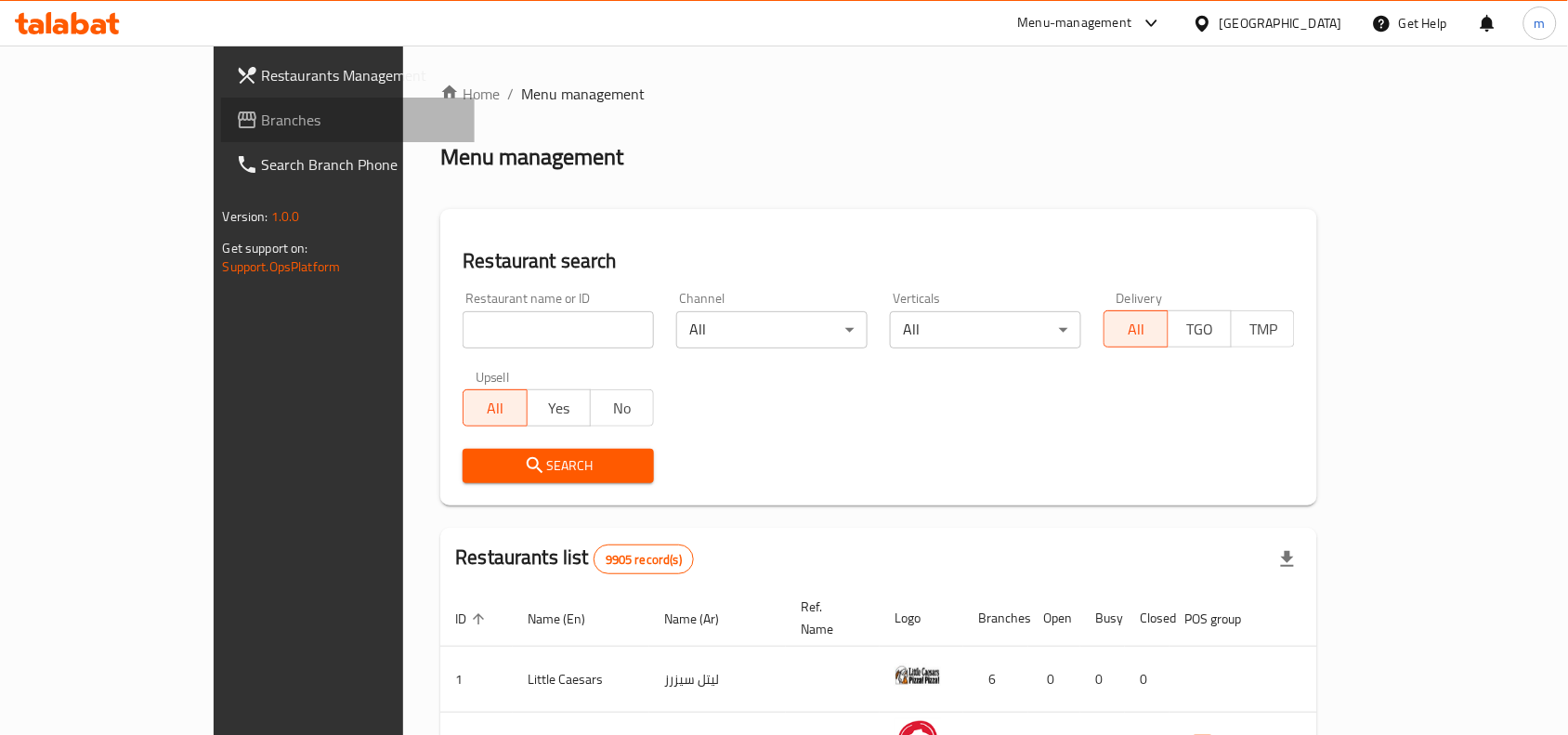
click at [221, 136] on link "Branches" at bounding box center [348, 119] width 255 height 44
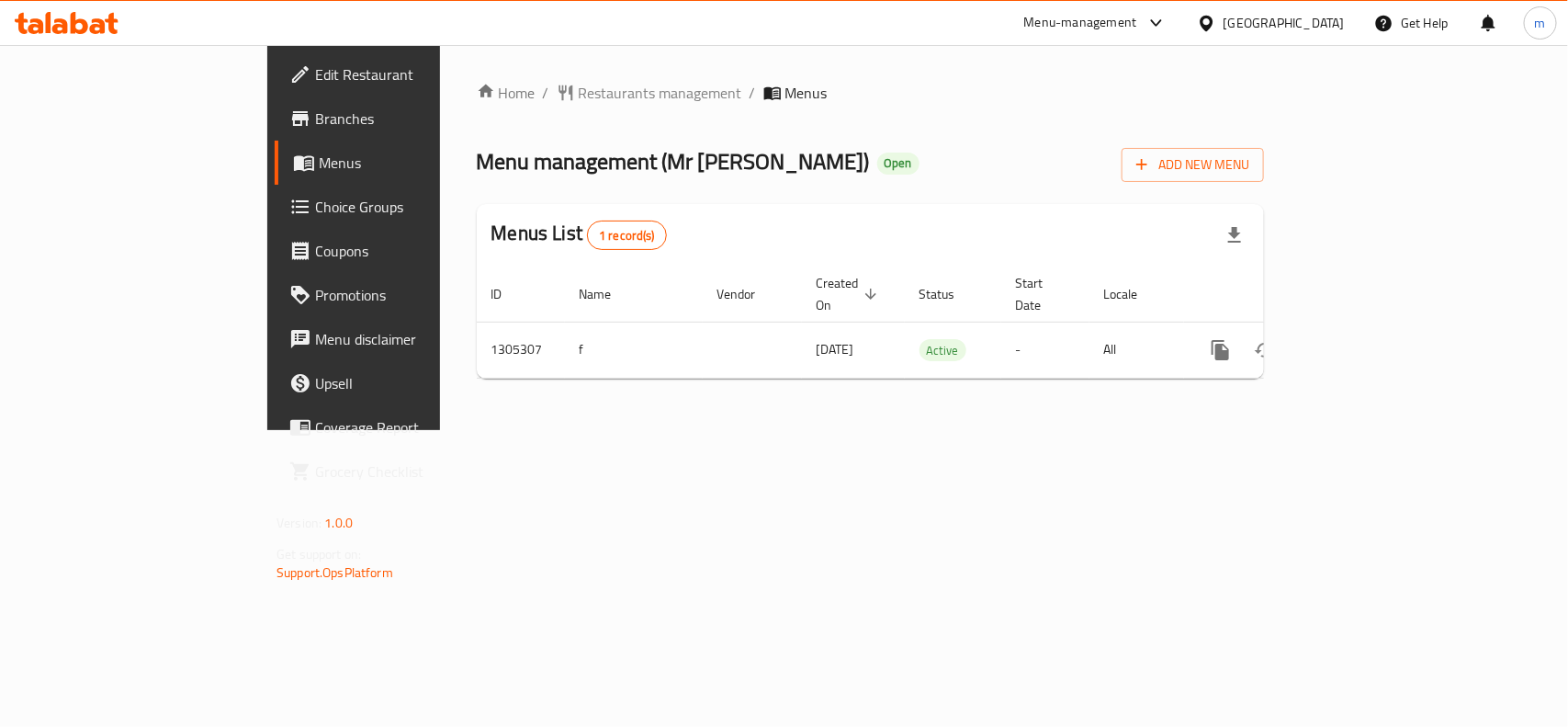
click at [1216, 24] on icon at bounding box center [1207, 23] width 20 height 20
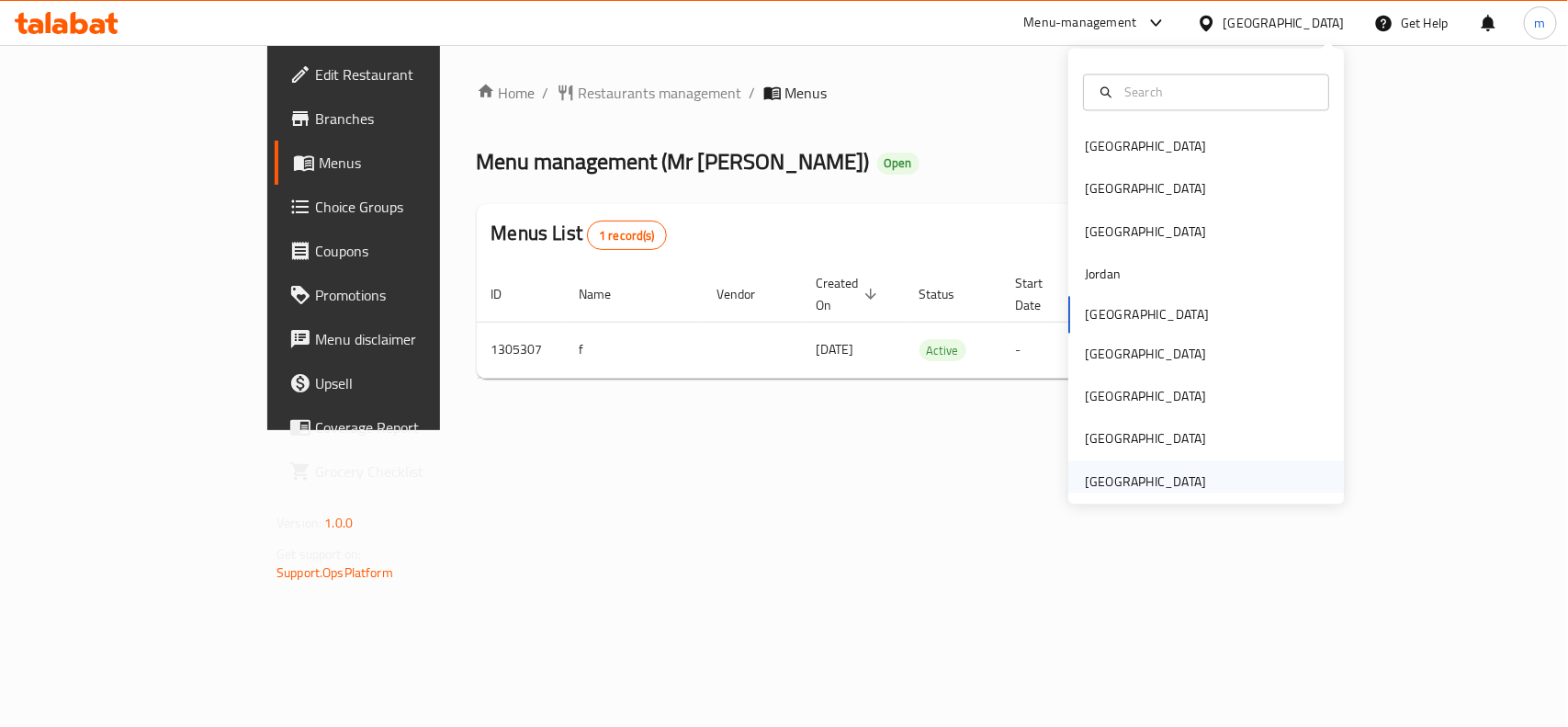
click at [1174, 487] on div "[GEOGRAPHIC_DATA]" at bounding box center [1146, 482] width 121 height 21
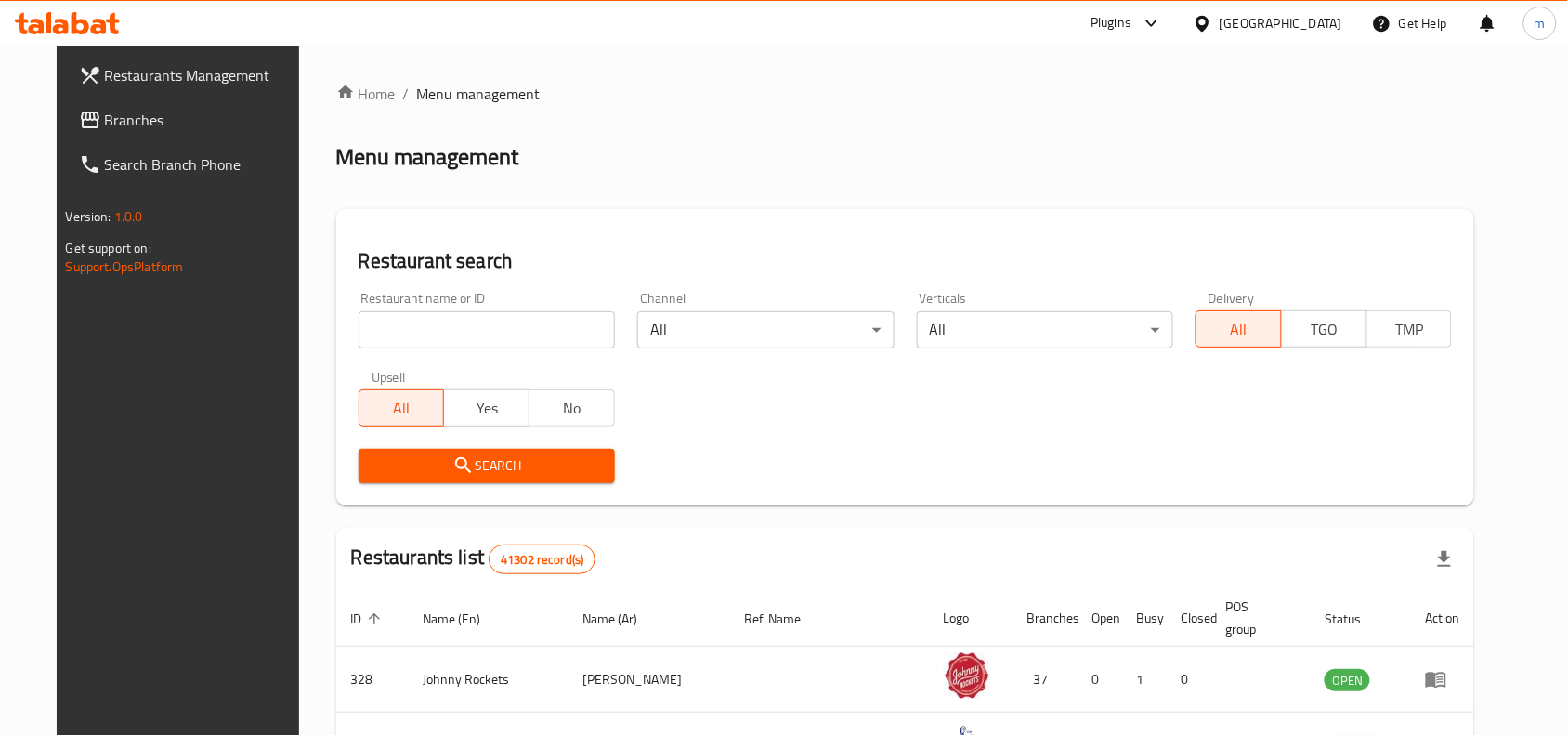
click at [126, 118] on span "Branches" at bounding box center [204, 120] width 199 height 23
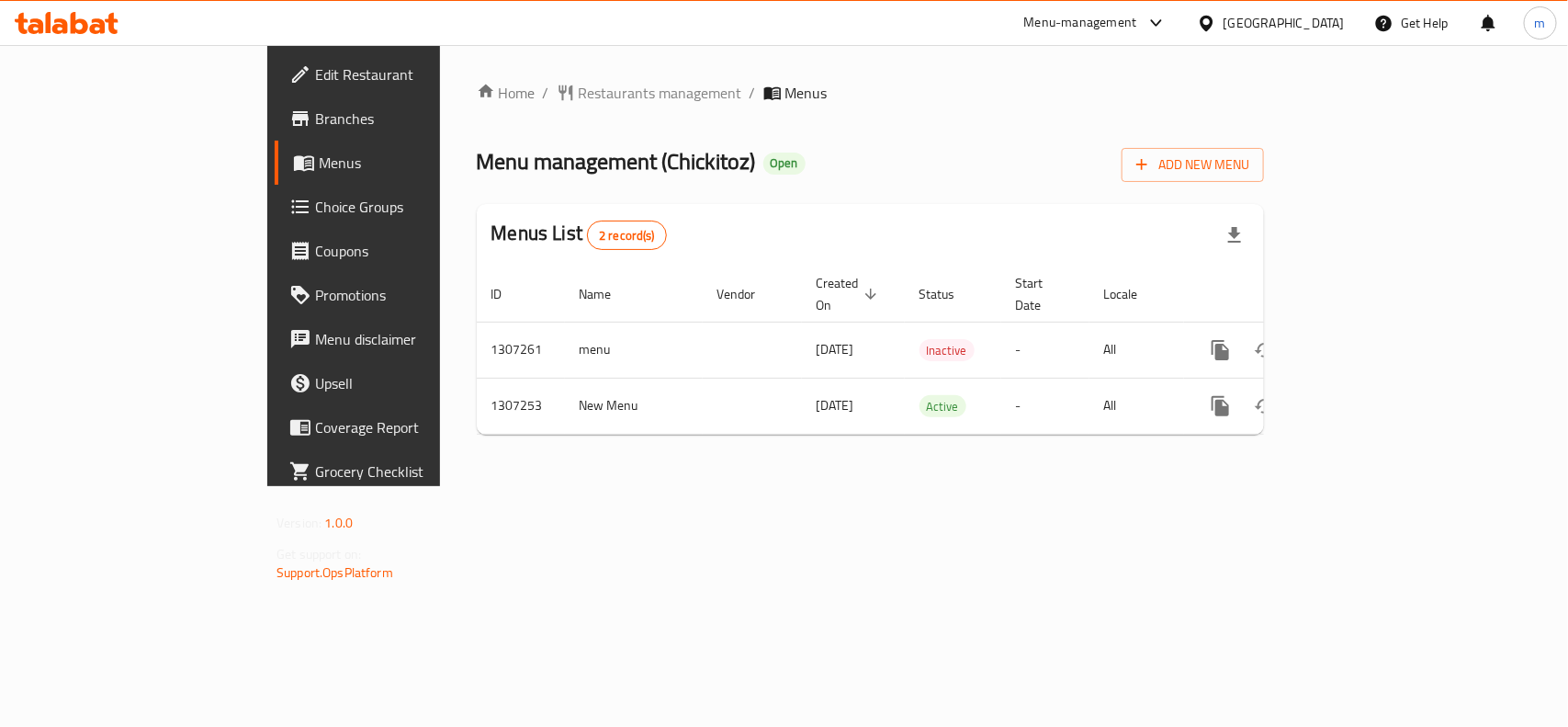
click at [1339, 21] on div "[GEOGRAPHIC_DATA]" at bounding box center [1284, 23] width 121 height 21
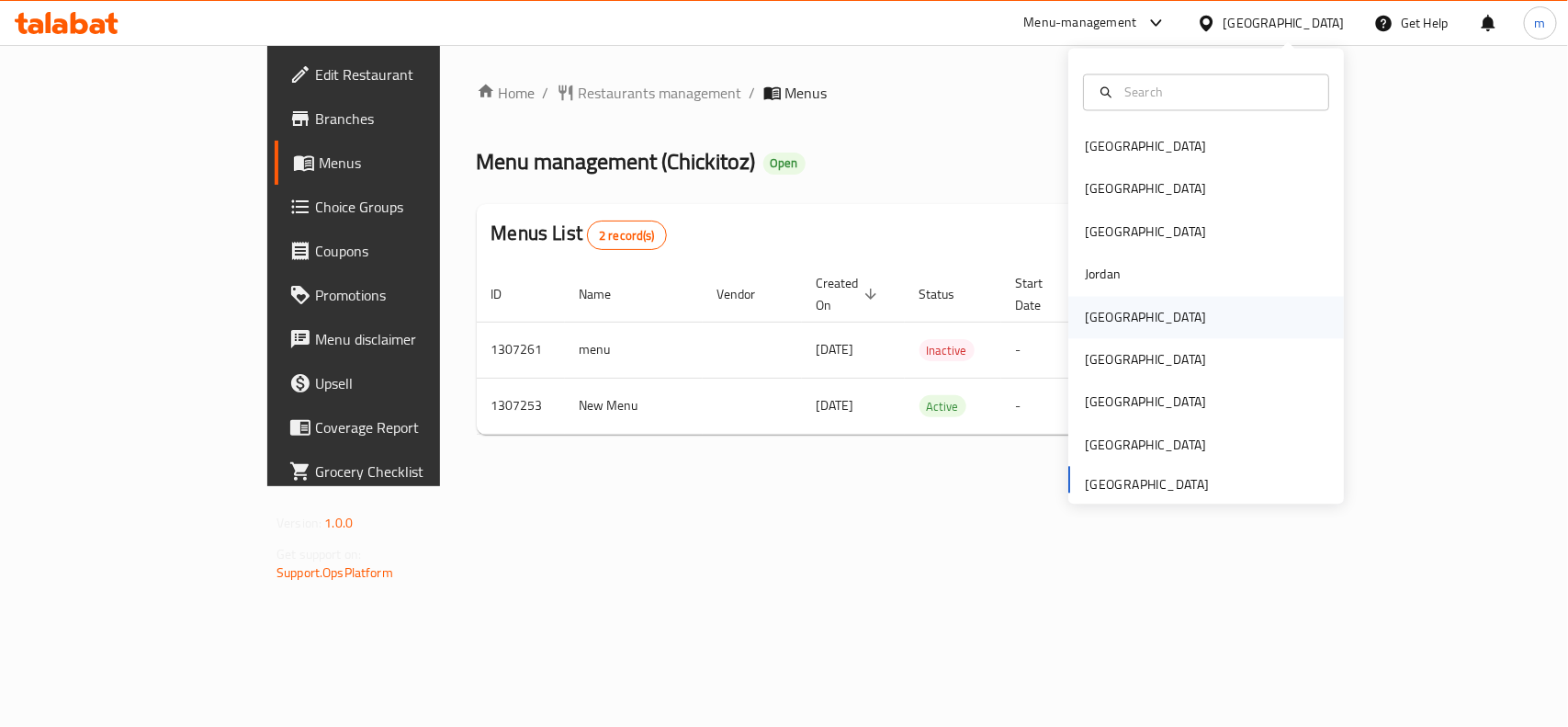
click at [1104, 333] on div "[GEOGRAPHIC_DATA]" at bounding box center [1145, 316] width 150 height 42
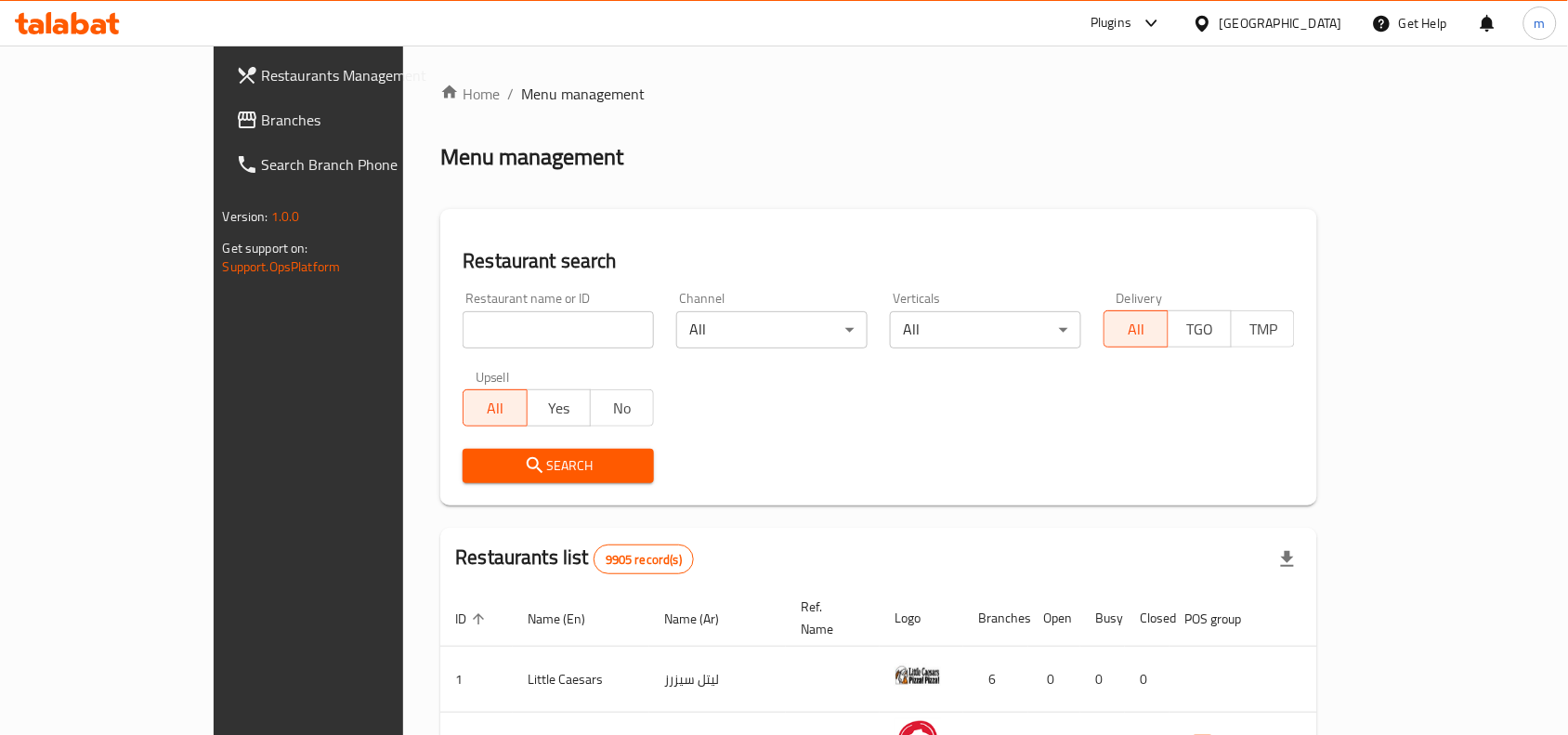
click at [262, 121] on span "Branches" at bounding box center [361, 120] width 199 height 23
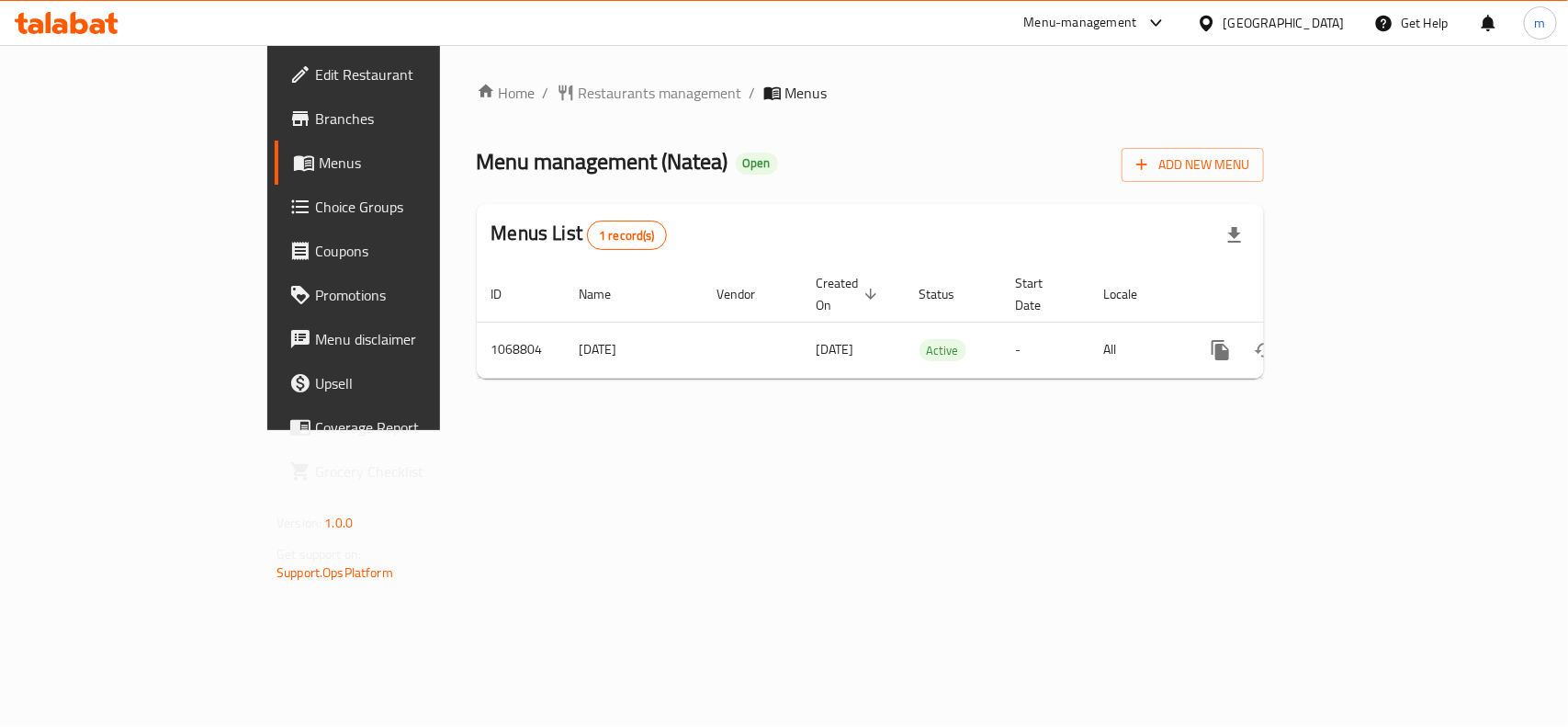
click at [742, 130] on div "Home / Restaurants management / Menus Menu management ( Natea ) Open Add New Me…" at bounding box center [871, 238] width 788 height 312
click at [579, 89] on span "Restaurants management" at bounding box center [660, 93] width 163 height 22
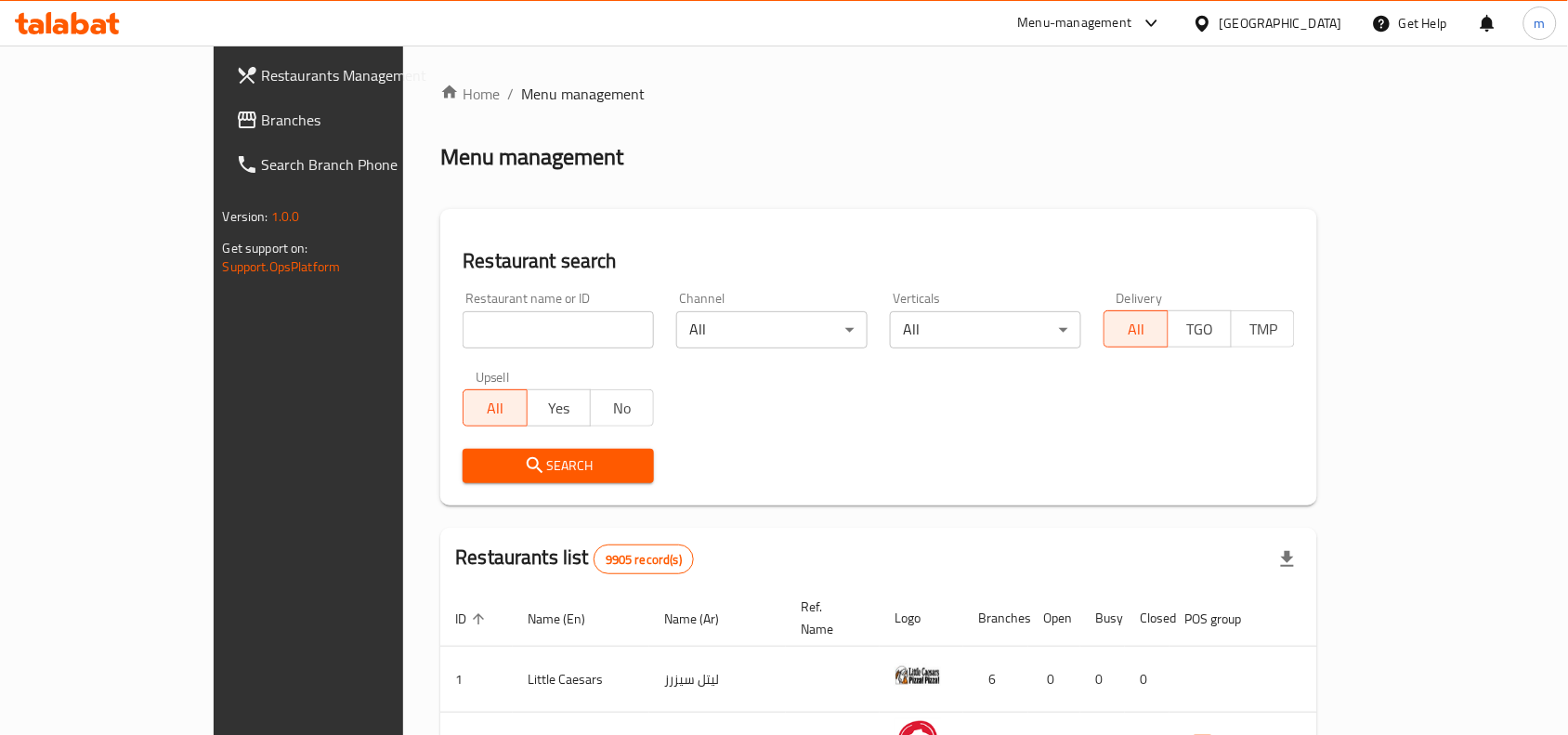
click at [462, 337] on input "search" at bounding box center [558, 329] width 192 height 37
paste input "663601"
type input "663601"
click button "Search" at bounding box center [558, 465] width 192 height 34
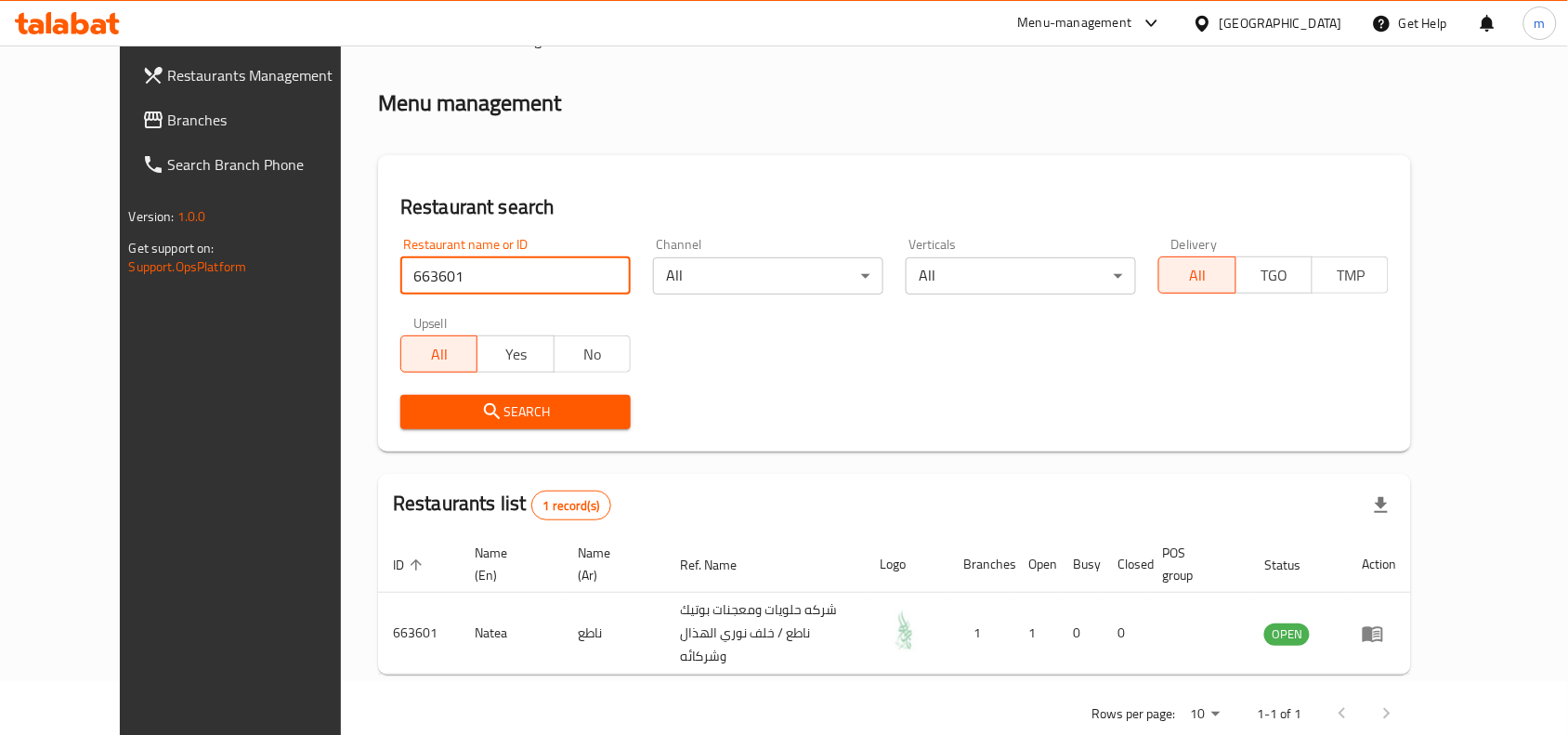
scroll to position [79, 0]
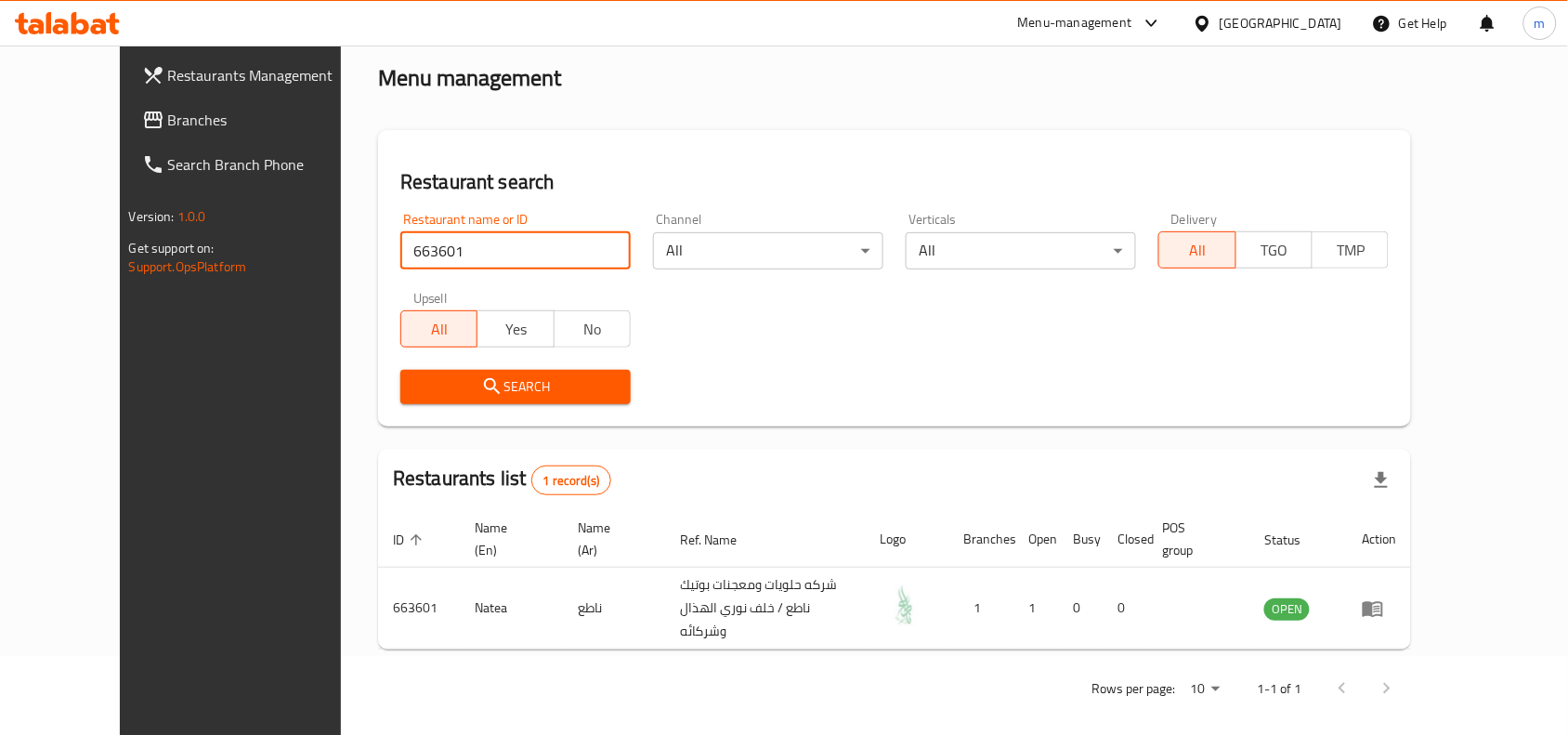
click at [1220, 26] on div at bounding box center [1206, 24] width 27 height 21
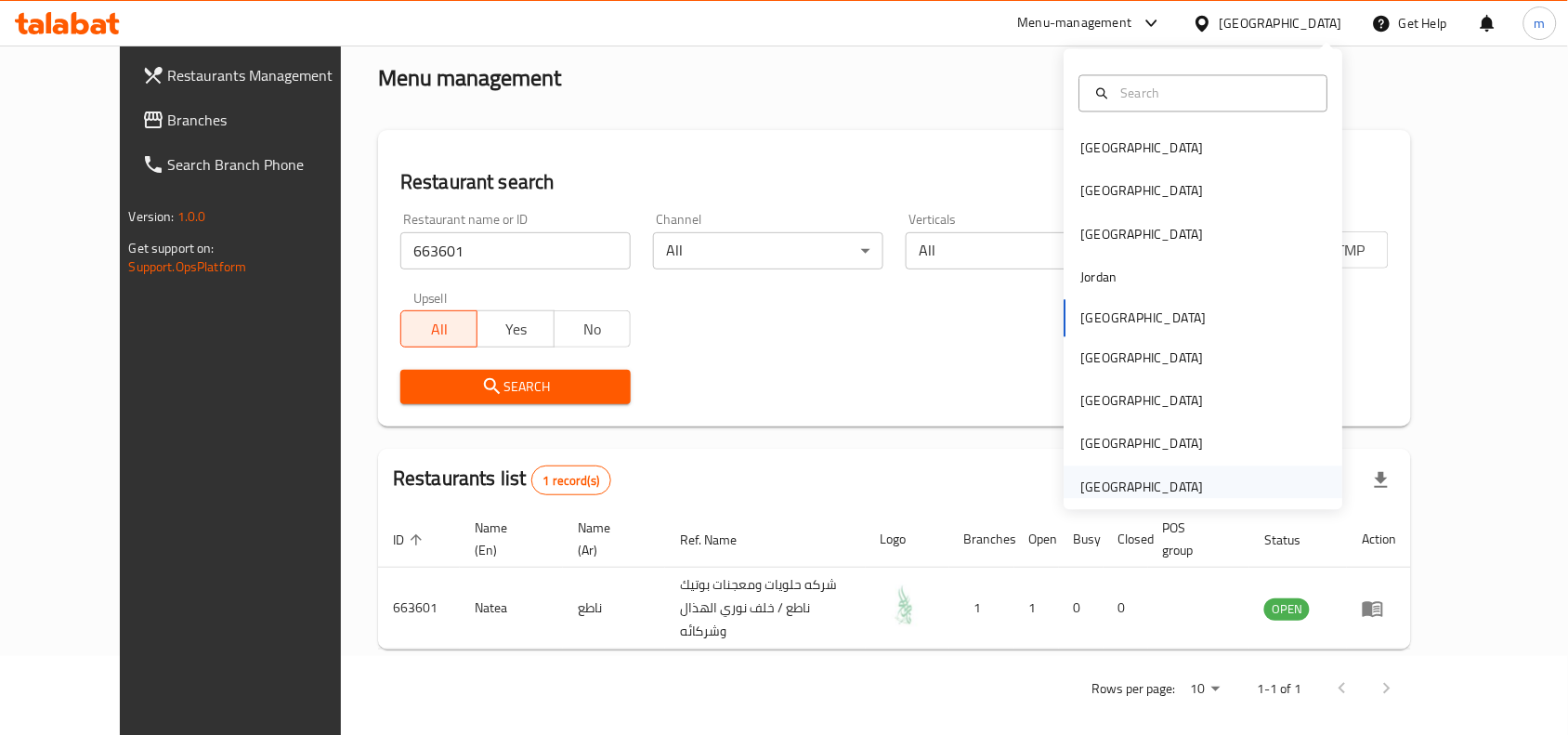
click at [1130, 488] on div "[GEOGRAPHIC_DATA]" at bounding box center [1143, 487] width 123 height 21
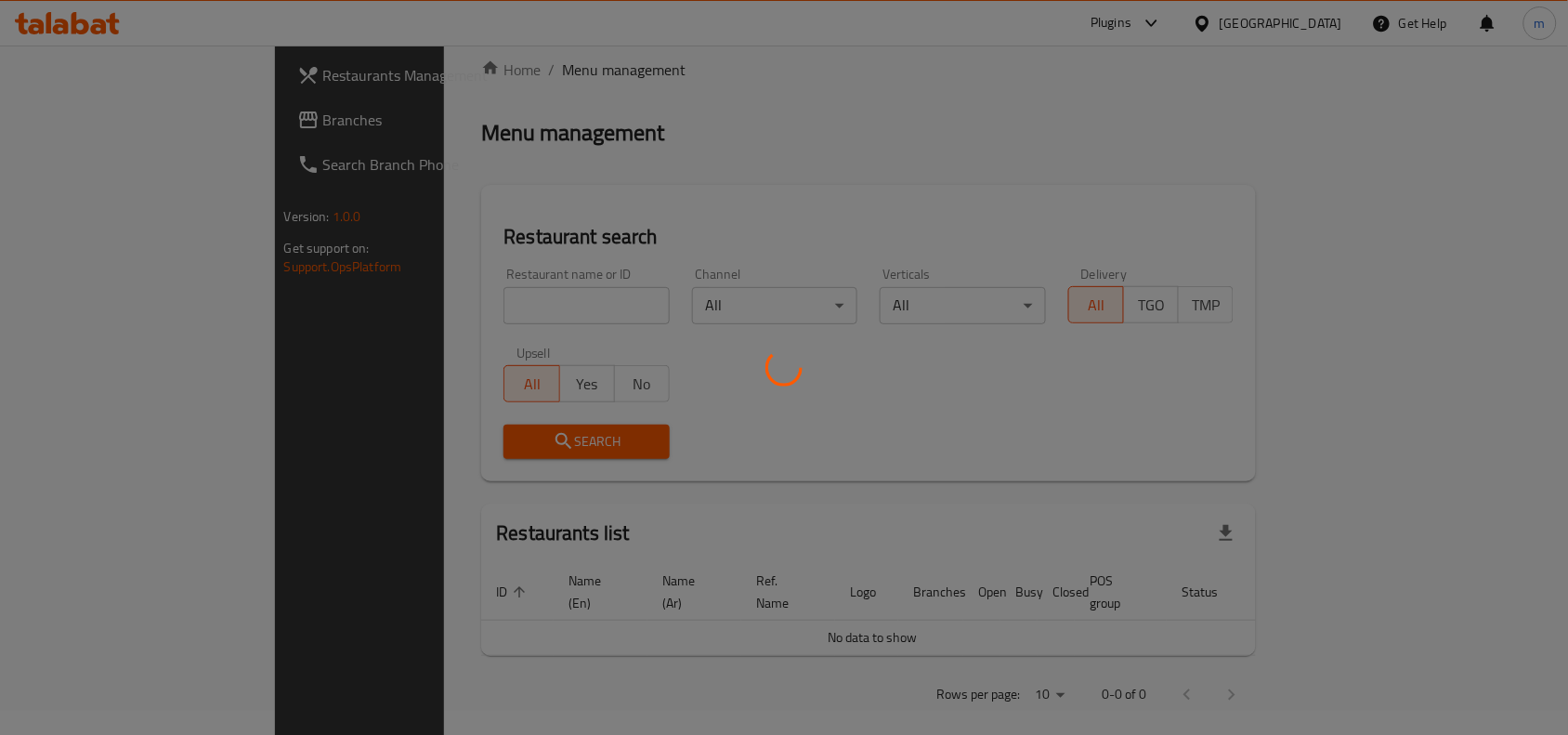
scroll to position [79, 0]
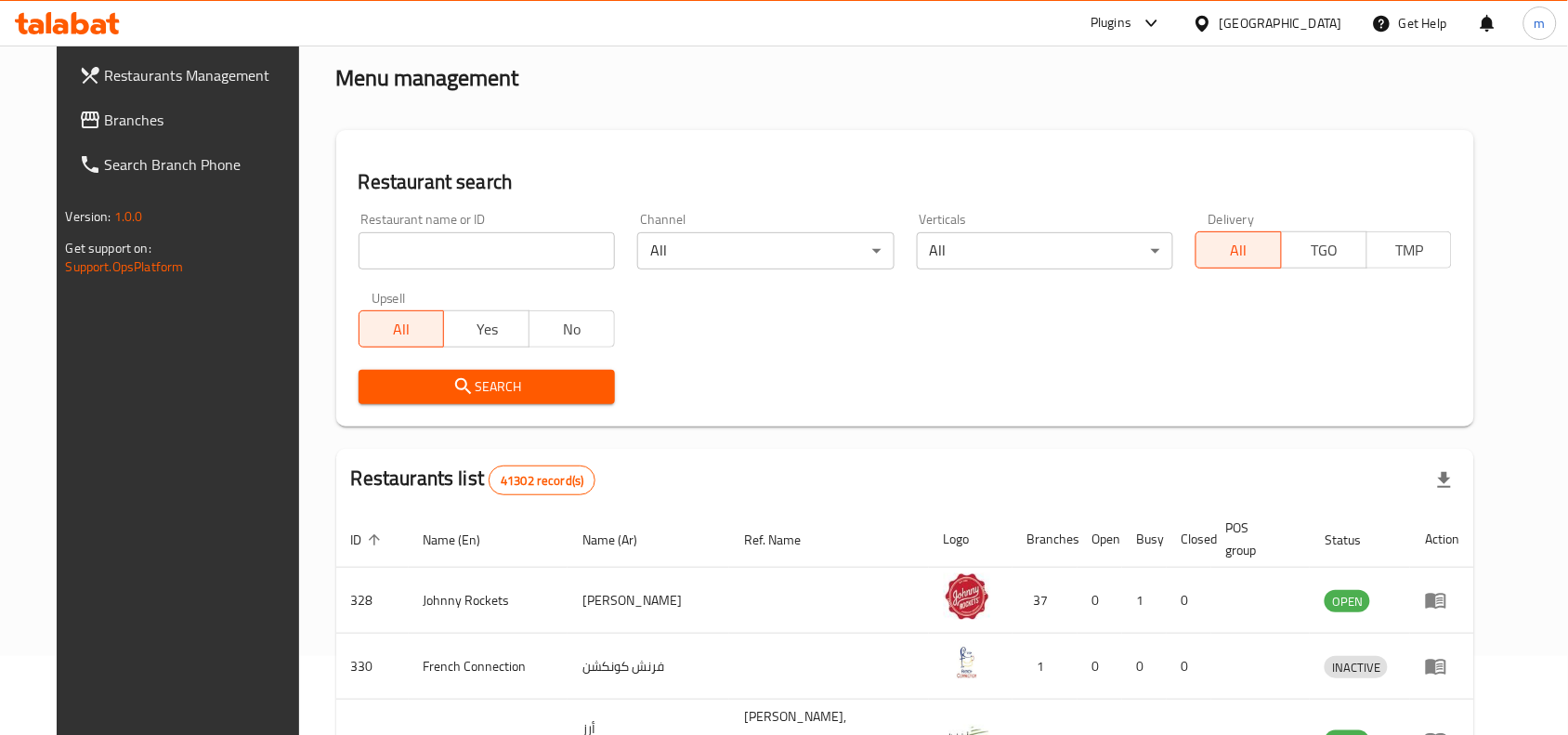
drag, startPoint x: 58, startPoint y: 130, endPoint x: 77, endPoint y: 149, distance: 26.9
click at [105, 130] on span "Branches" at bounding box center [204, 120] width 199 height 23
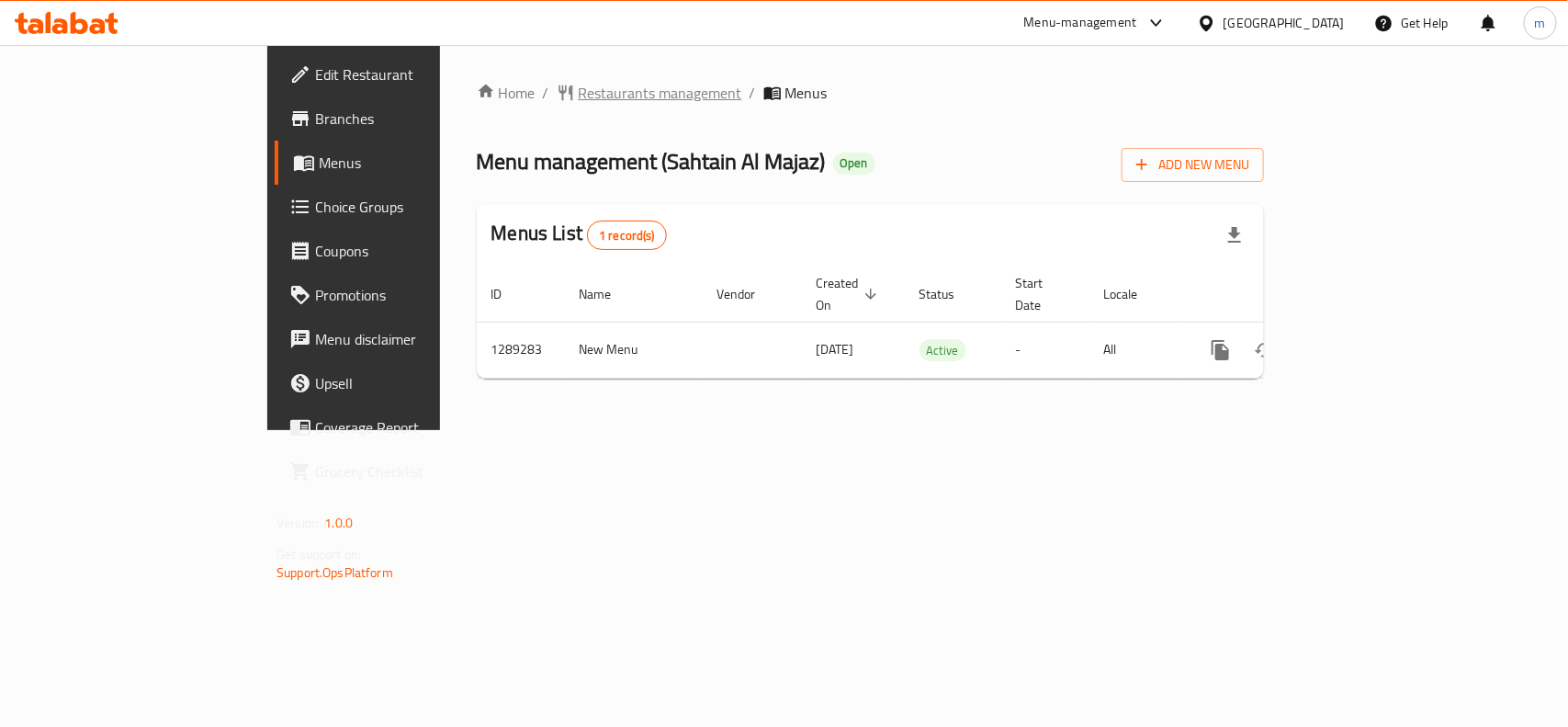
click at [579, 89] on span "Restaurants management" at bounding box center [660, 93] width 163 height 22
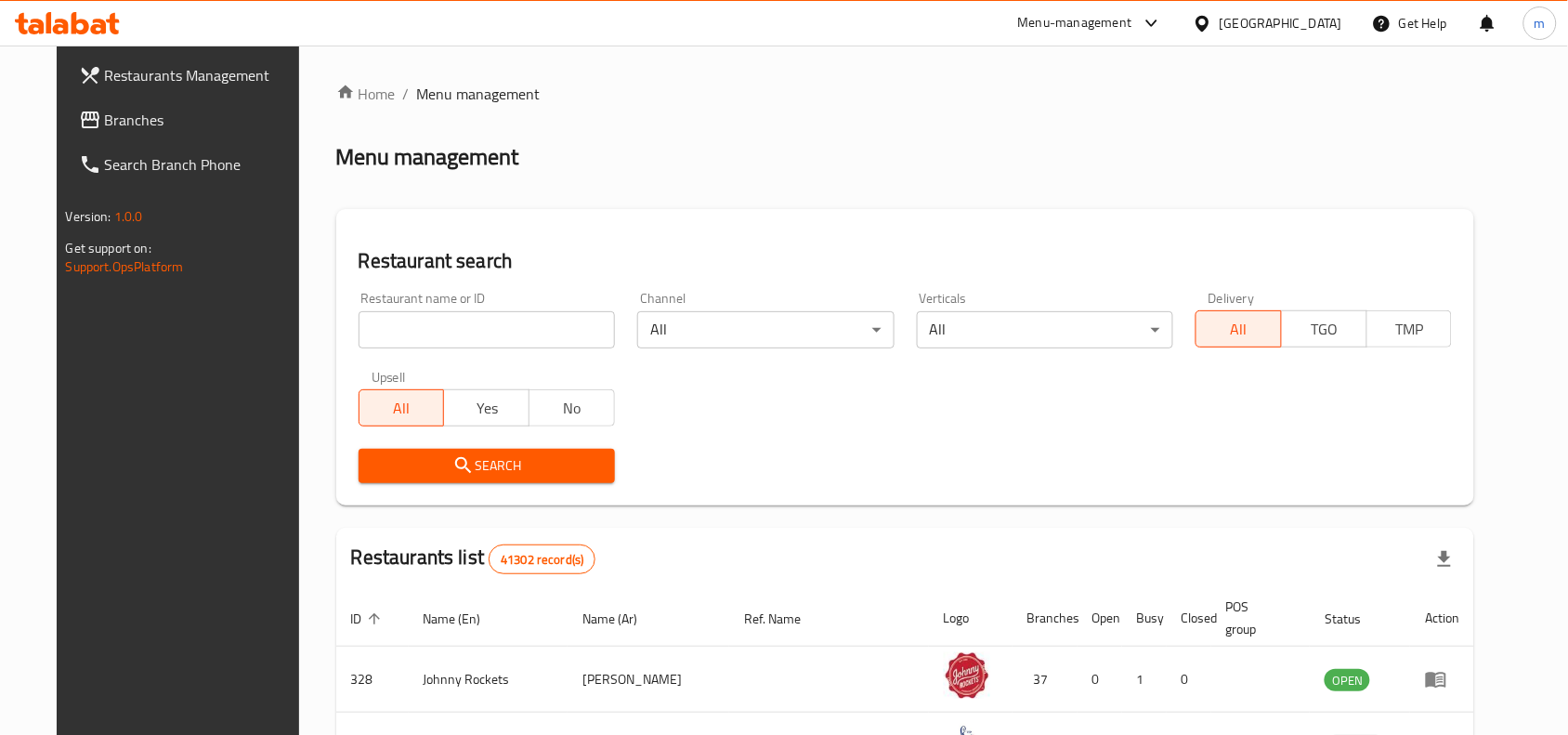
click at [390, 323] on input "search" at bounding box center [487, 329] width 257 height 37
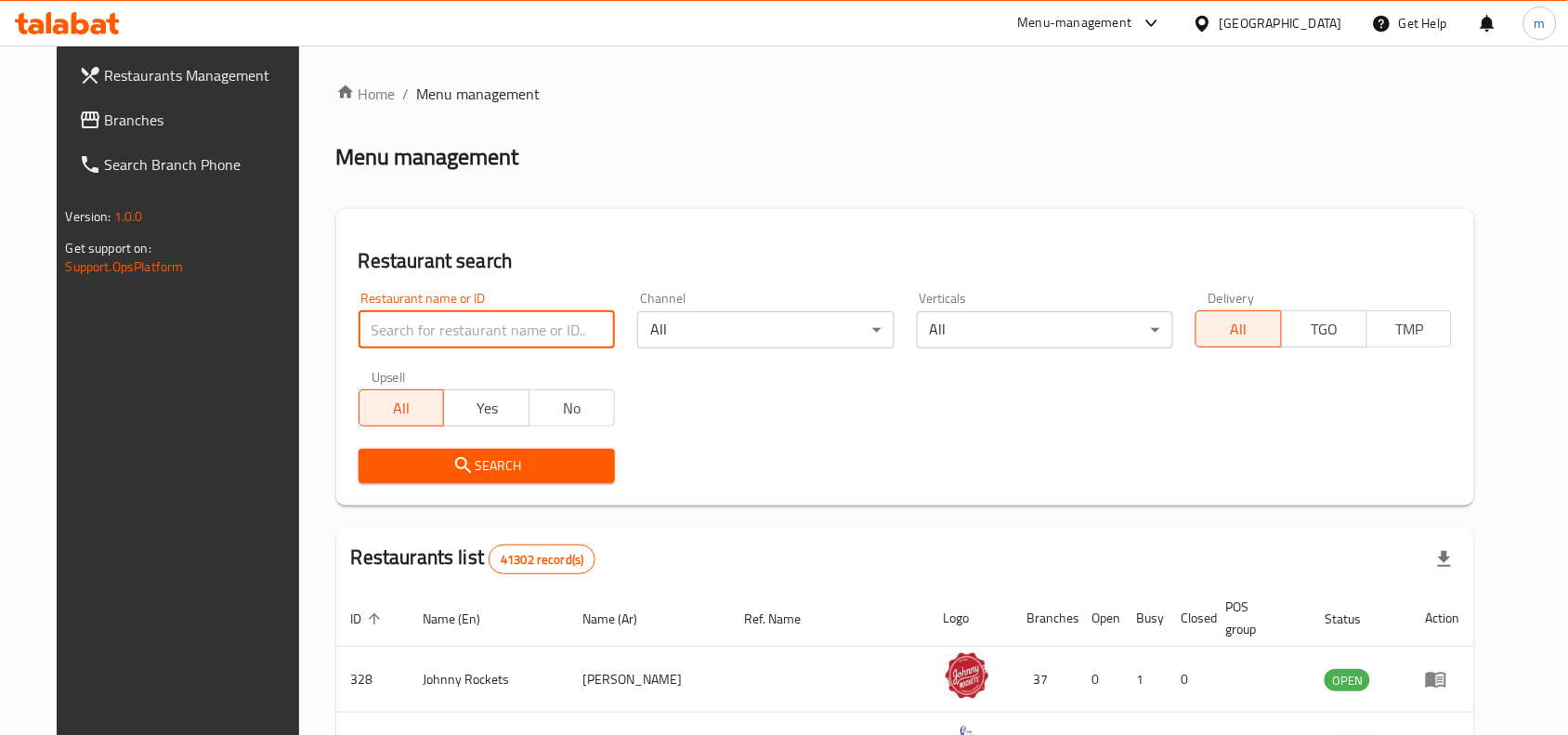
paste input "697606"
click button "Search" at bounding box center [487, 465] width 257 height 34
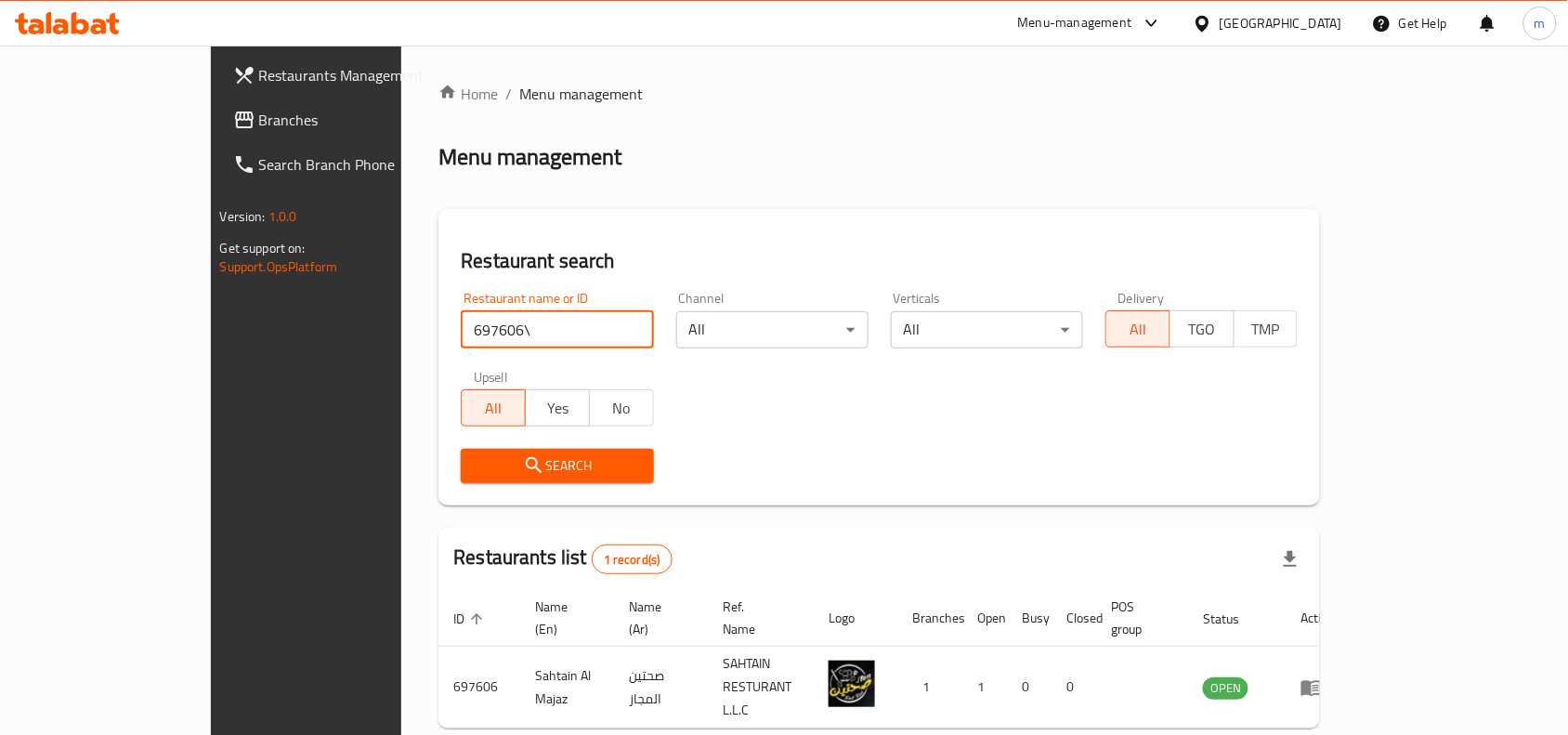
type input "697606"
click button "Search" at bounding box center [557, 465] width 192 height 34
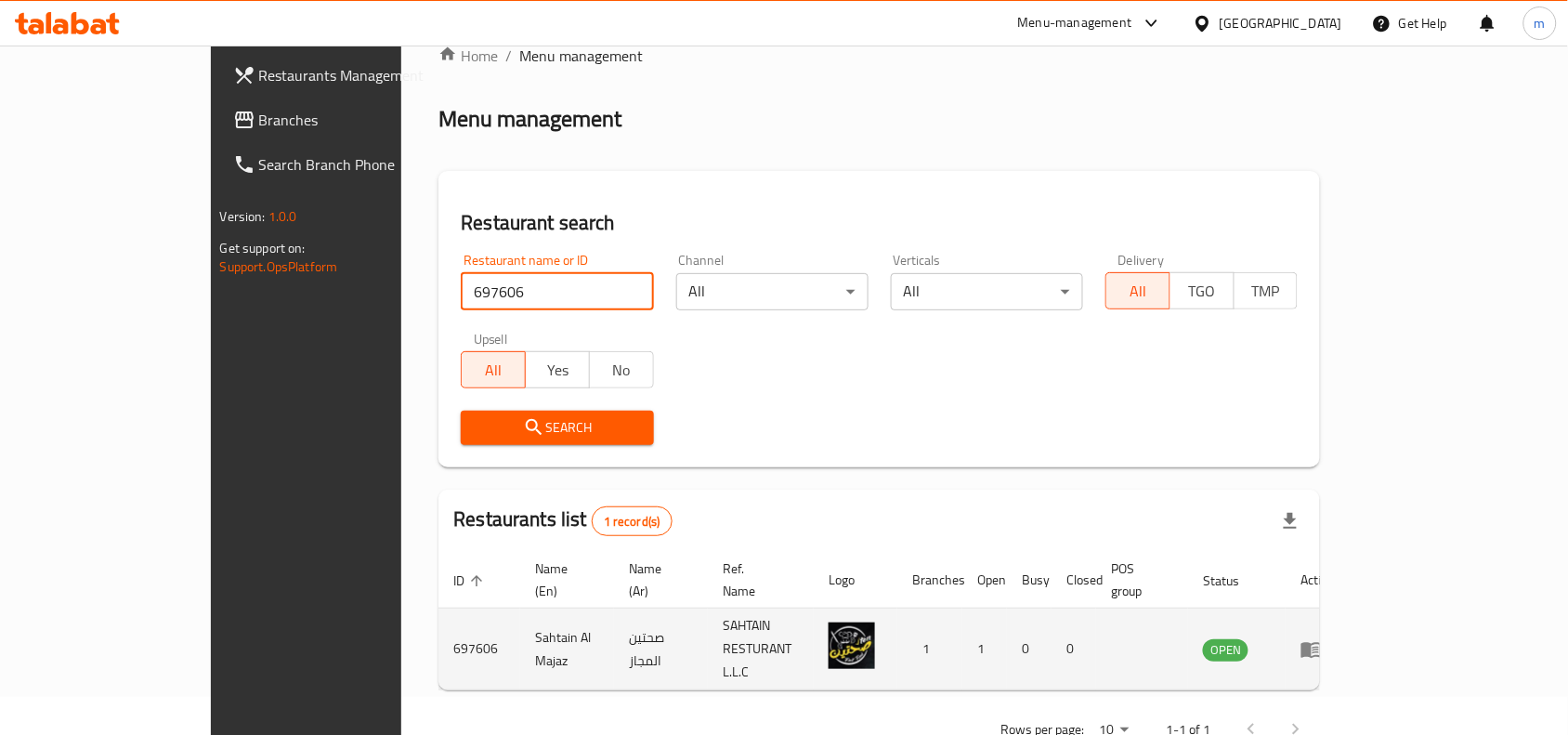
scroll to position [58, 0]
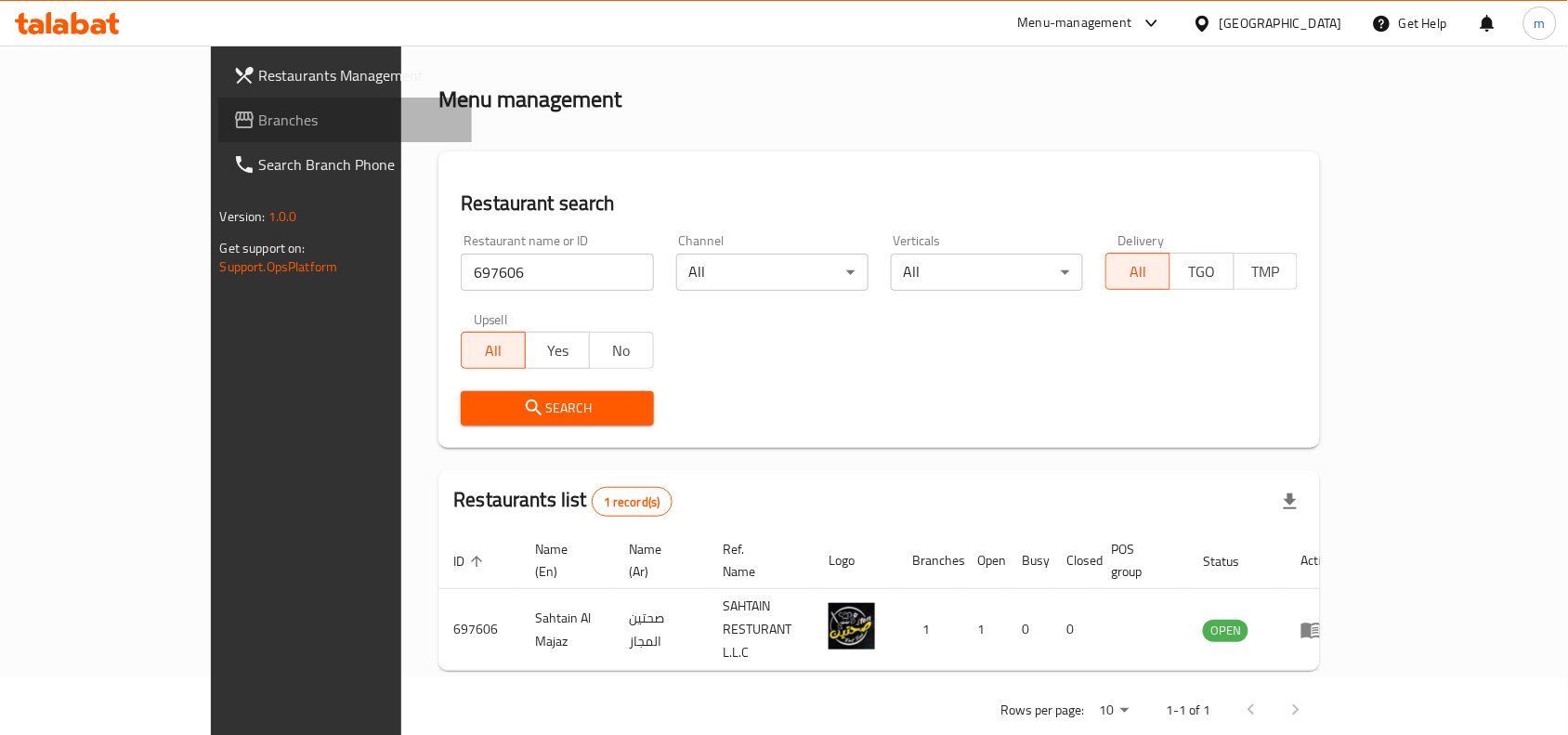
click at [259, 109] on span "Branches" at bounding box center [359, 120] width 199 height 23
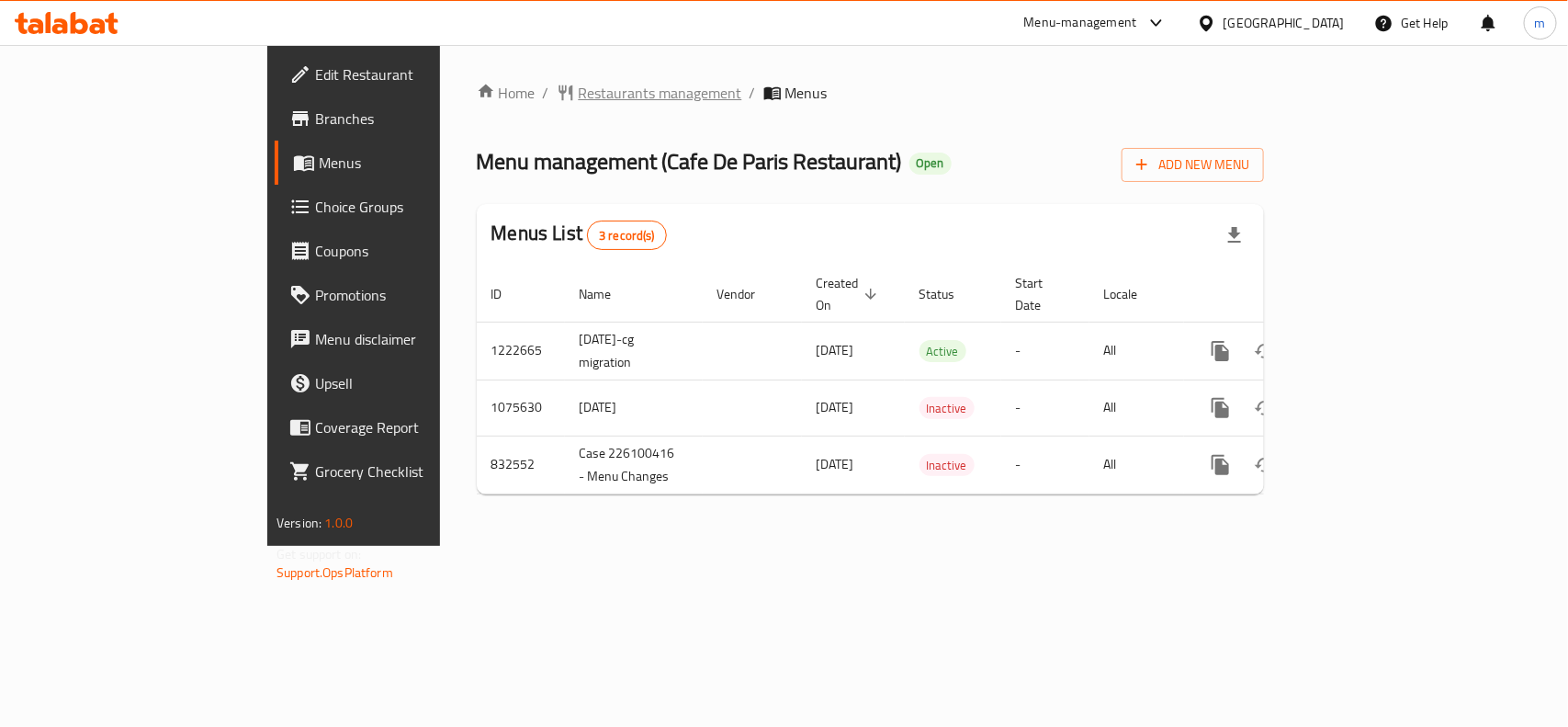
click at [579, 83] on span "Restaurants management" at bounding box center [660, 93] width 163 height 22
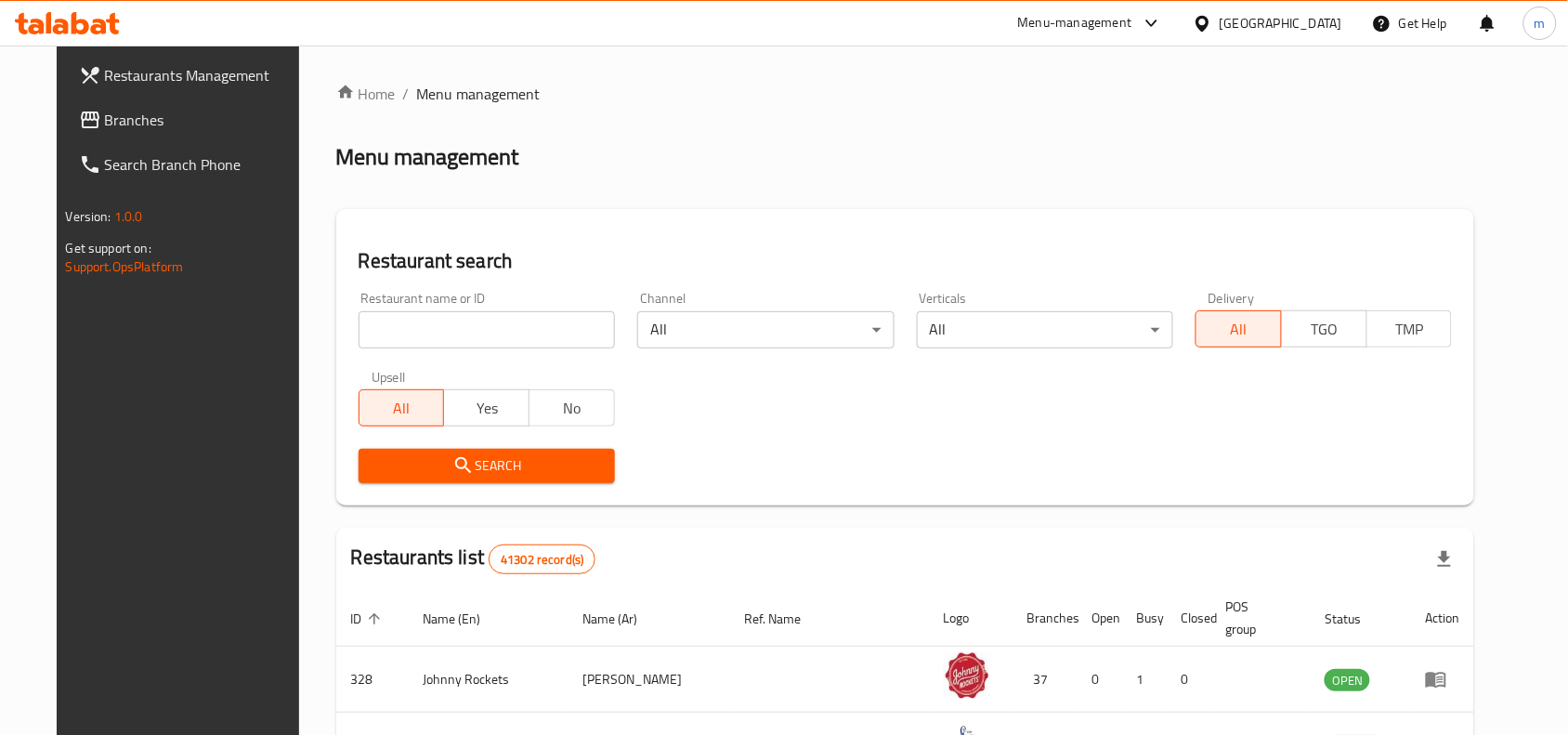
click at [105, 111] on span "Branches" at bounding box center [204, 120] width 199 height 23
